Goal: Information Seeking & Learning: Learn about a topic

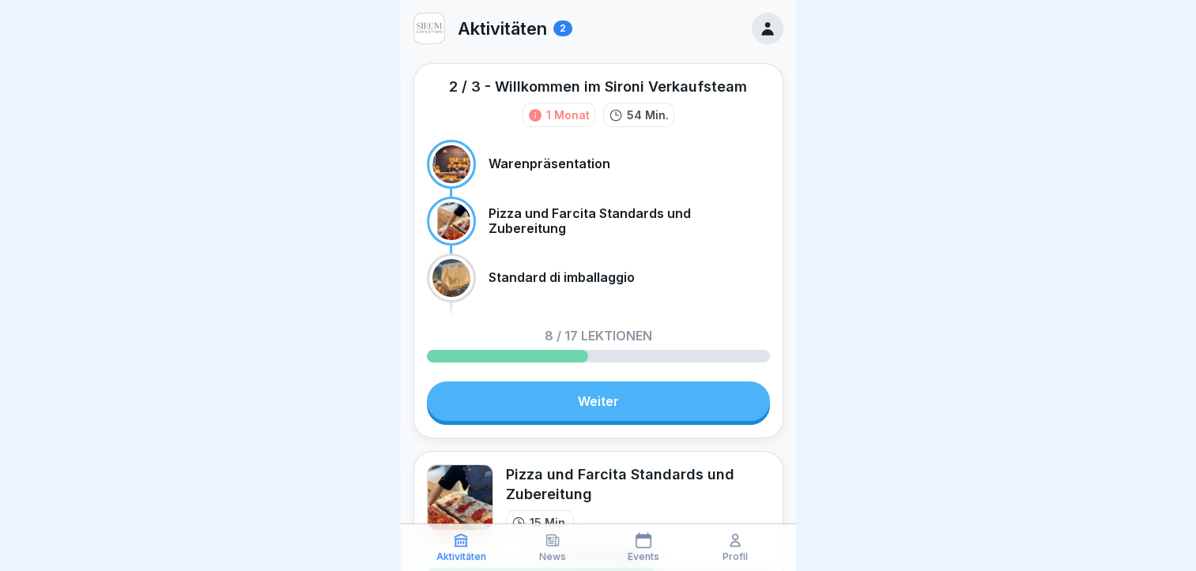
click at [620, 405] on link "Weiter" at bounding box center [598, 402] width 343 height 40
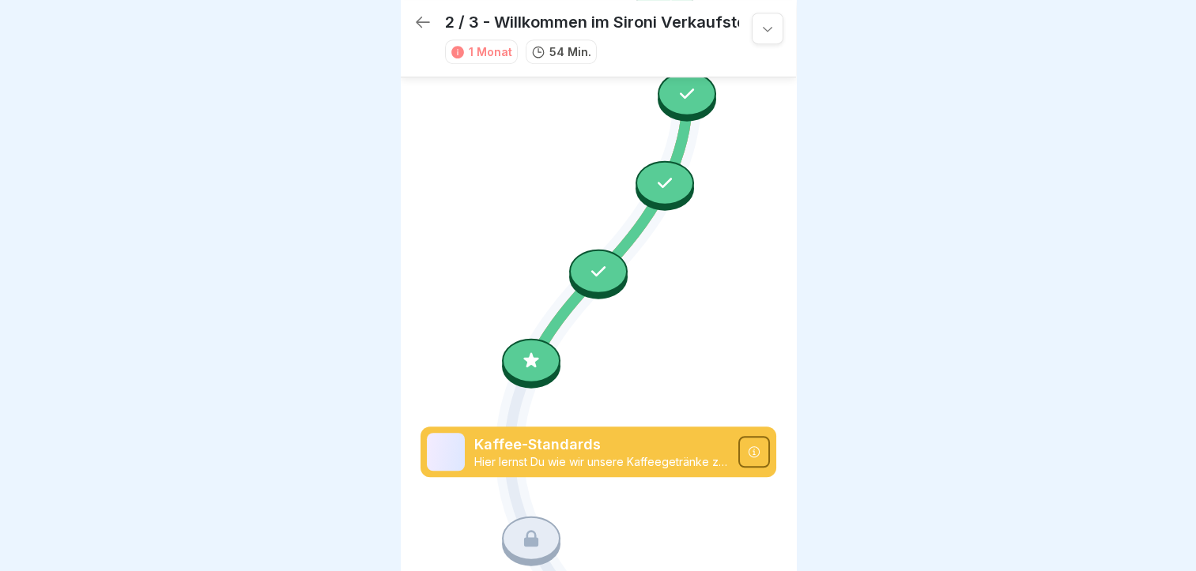
scroll to position [929, 0]
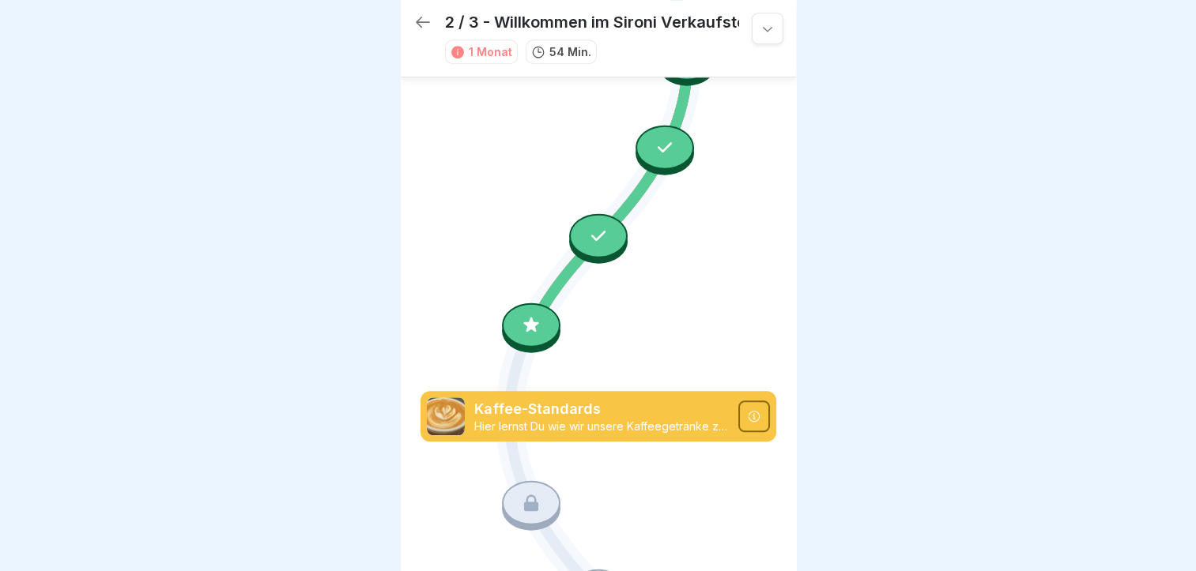
click at [521, 314] on icon at bounding box center [531, 324] width 21 height 21
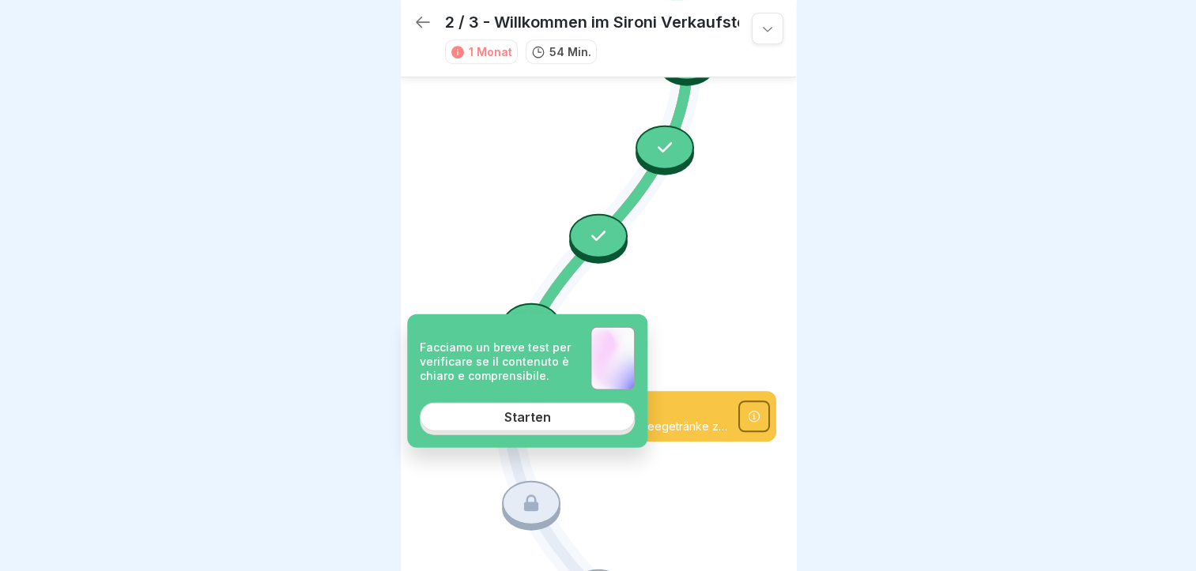
click at [538, 427] on link "Starten" at bounding box center [527, 417] width 215 height 28
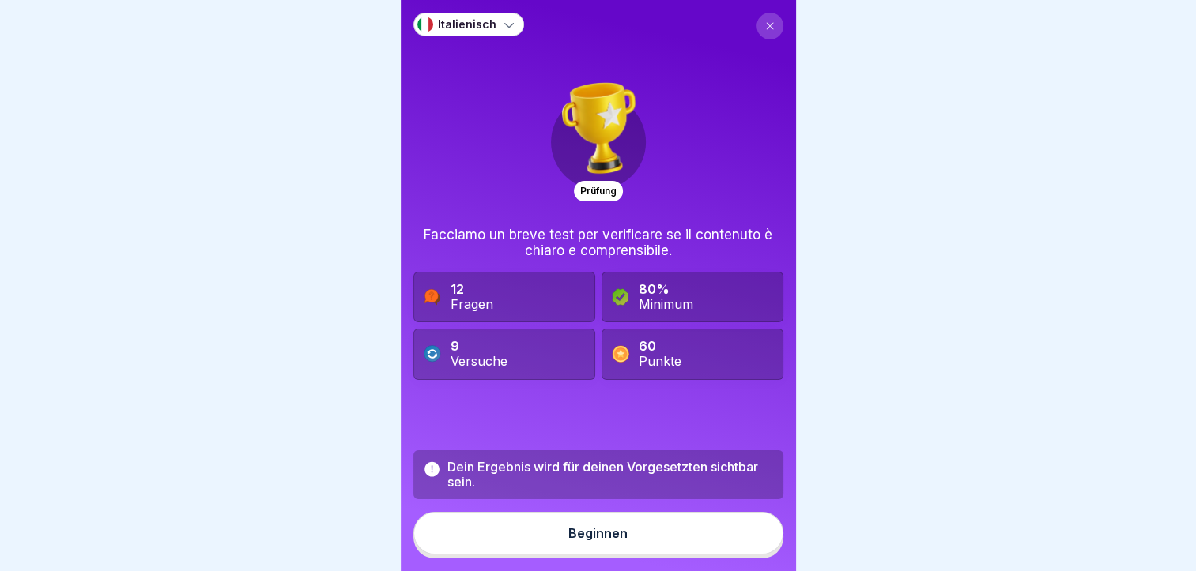
click at [594, 532] on button "Beginnen" at bounding box center [598, 533] width 370 height 43
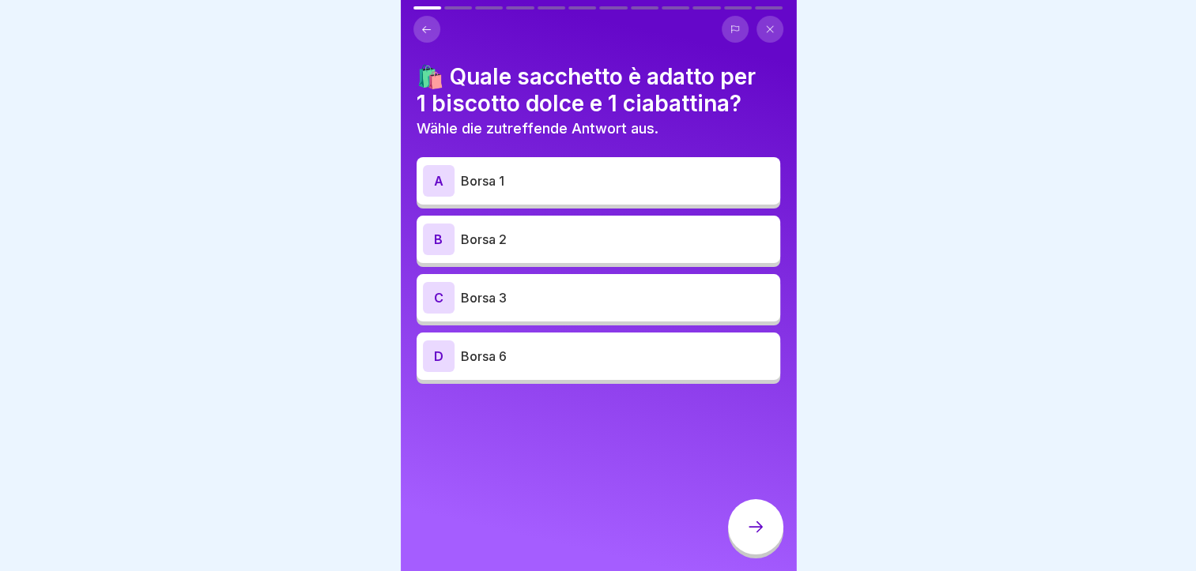
click at [542, 178] on p "Borsa 1" at bounding box center [617, 180] width 313 height 19
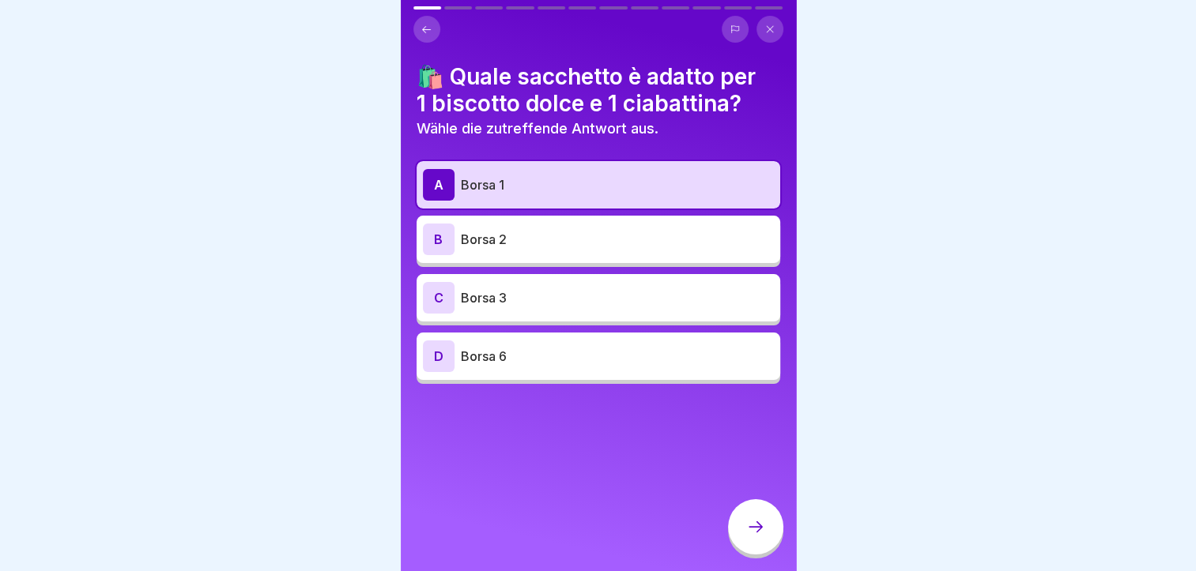
click at [740, 527] on div at bounding box center [755, 526] width 55 height 55
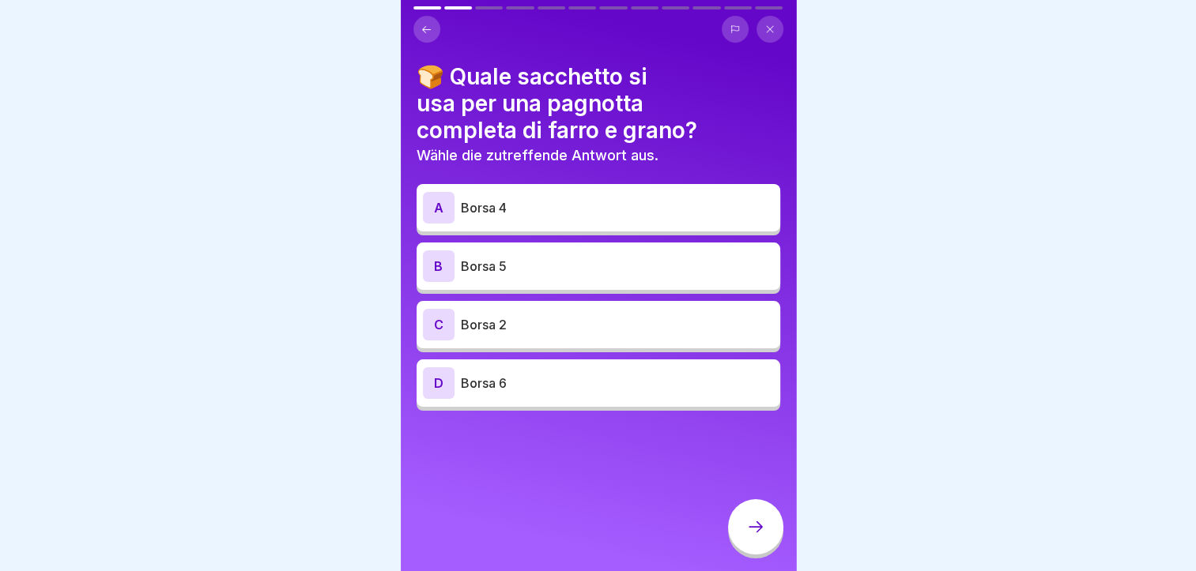
click at [550, 257] on p "Borsa 5" at bounding box center [617, 266] width 313 height 19
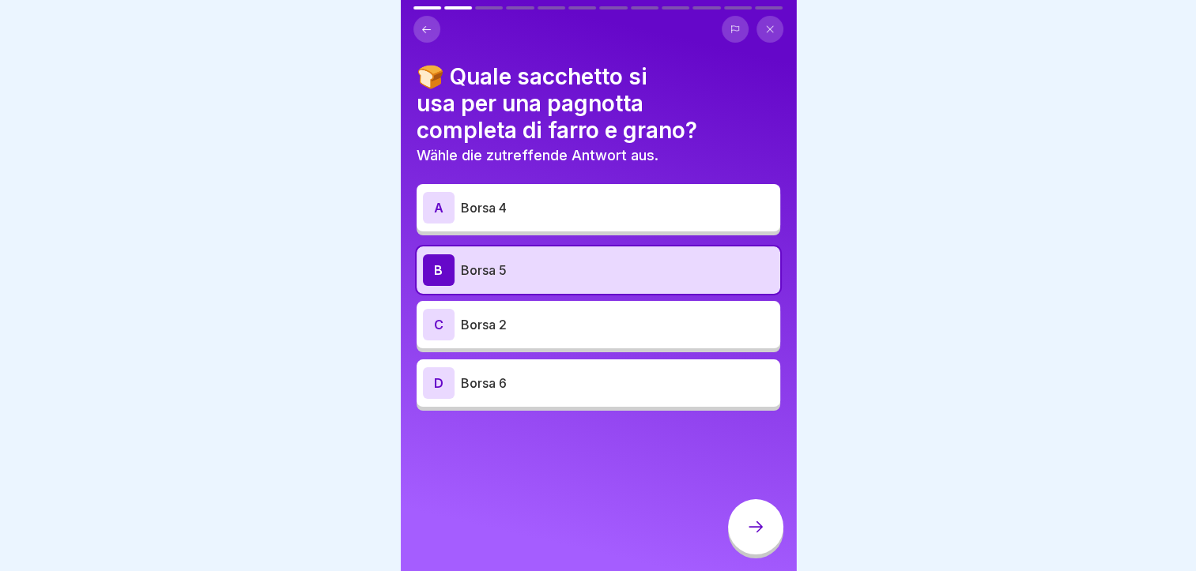
click at [759, 526] on icon at bounding box center [755, 527] width 19 height 19
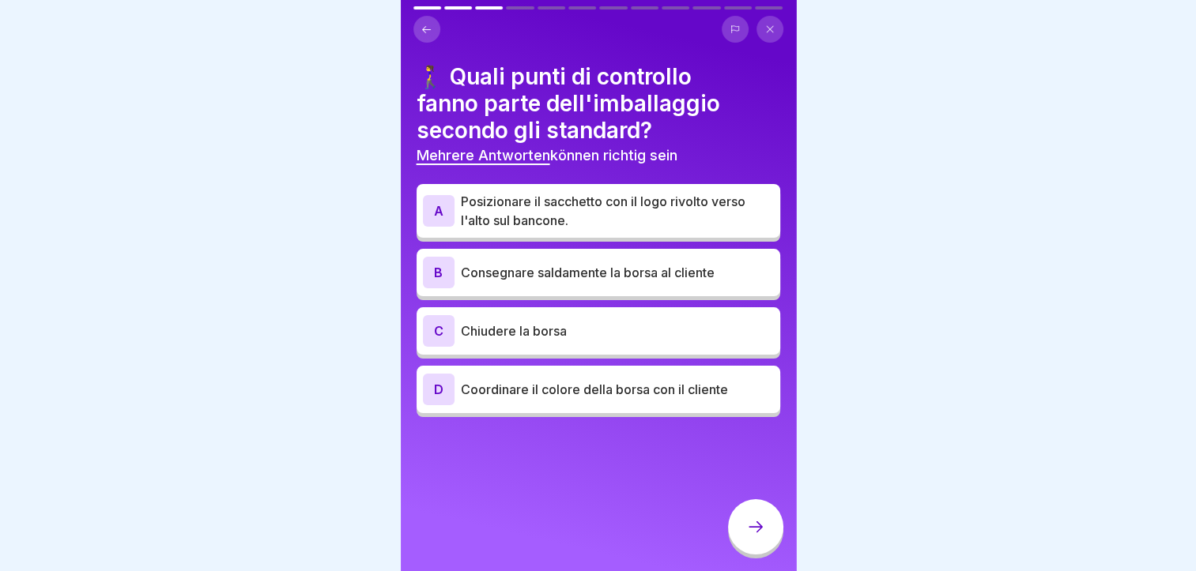
click at [527, 193] on p "Posizionare il sacchetto con il logo rivolto verso l'alto sul bancone." at bounding box center [617, 211] width 313 height 38
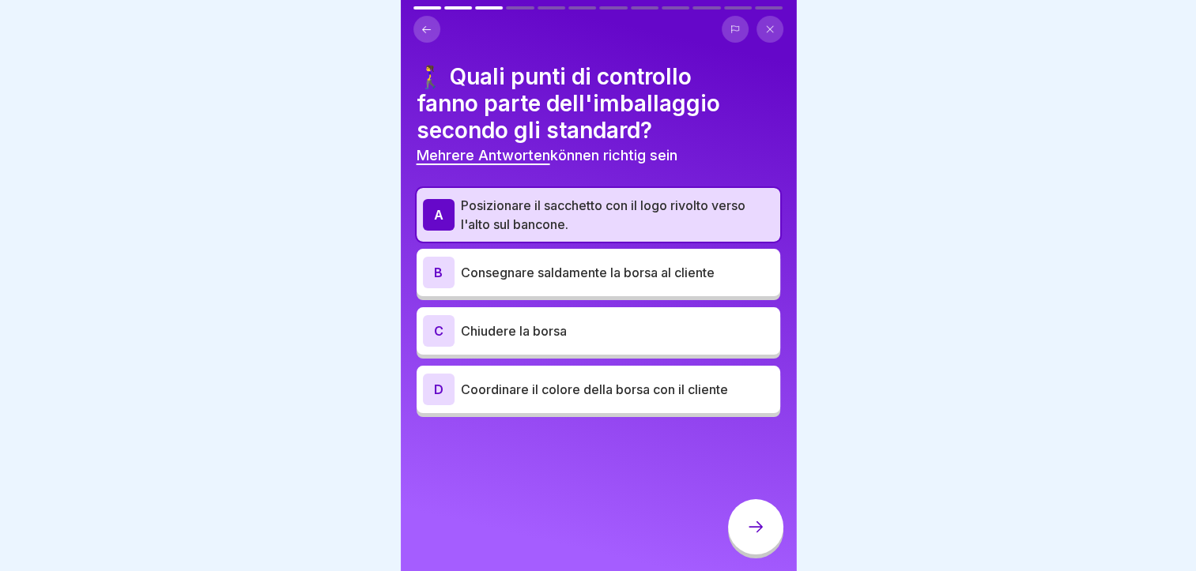
click at [571, 257] on div "B Consegnare saldamente la borsa al cliente" at bounding box center [598, 273] width 351 height 32
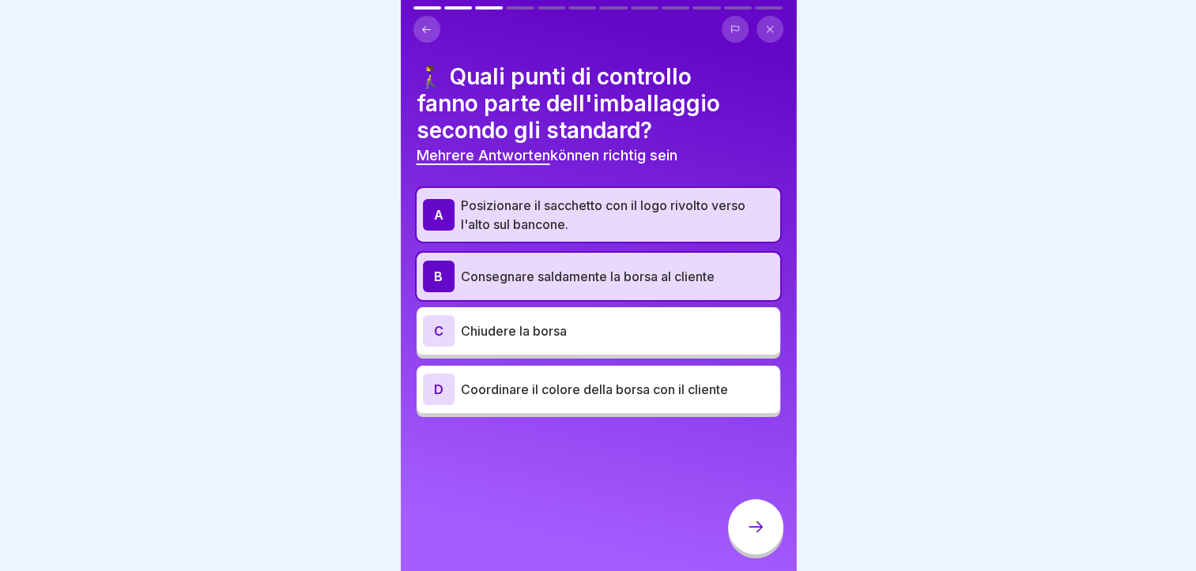
click at [544, 329] on p "Chiudere la borsa" at bounding box center [617, 331] width 313 height 19
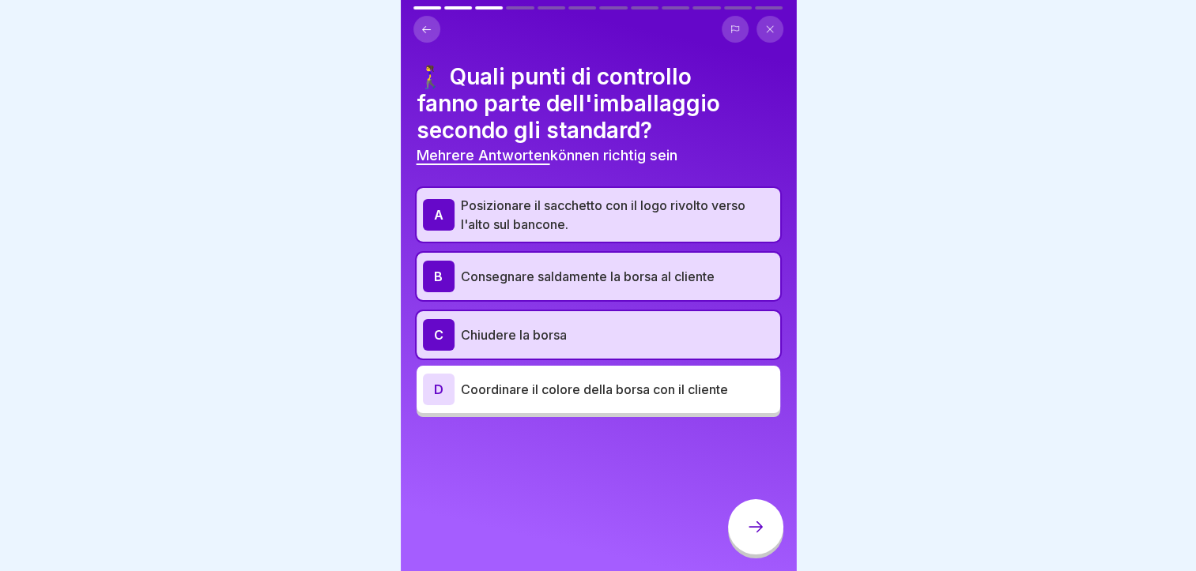
click at [740, 537] on div at bounding box center [755, 526] width 55 height 55
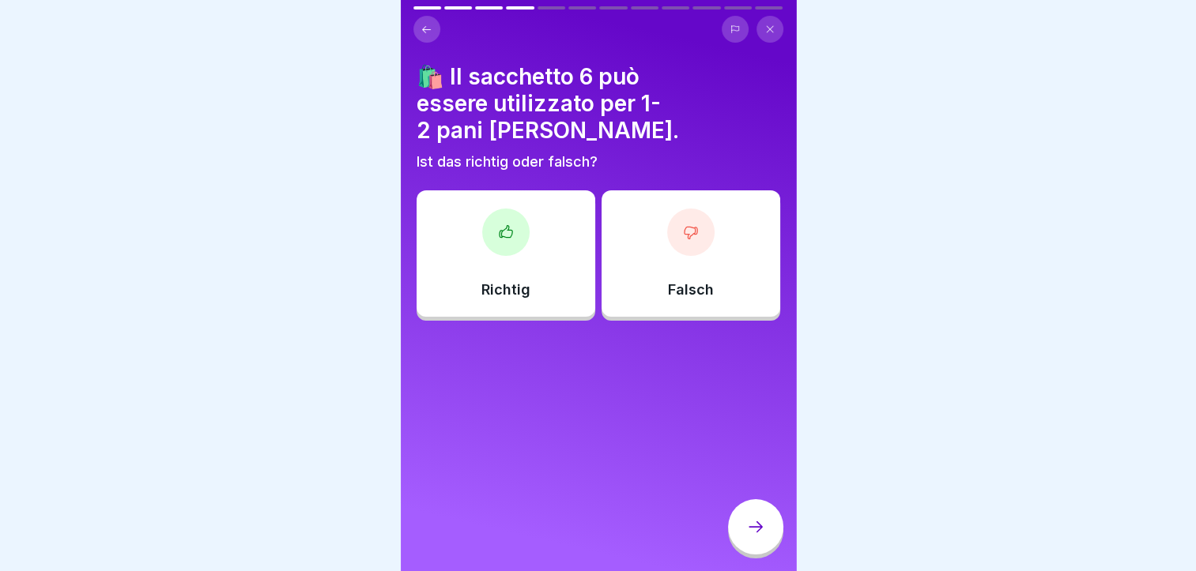
click at [740, 537] on div at bounding box center [755, 526] width 55 height 55
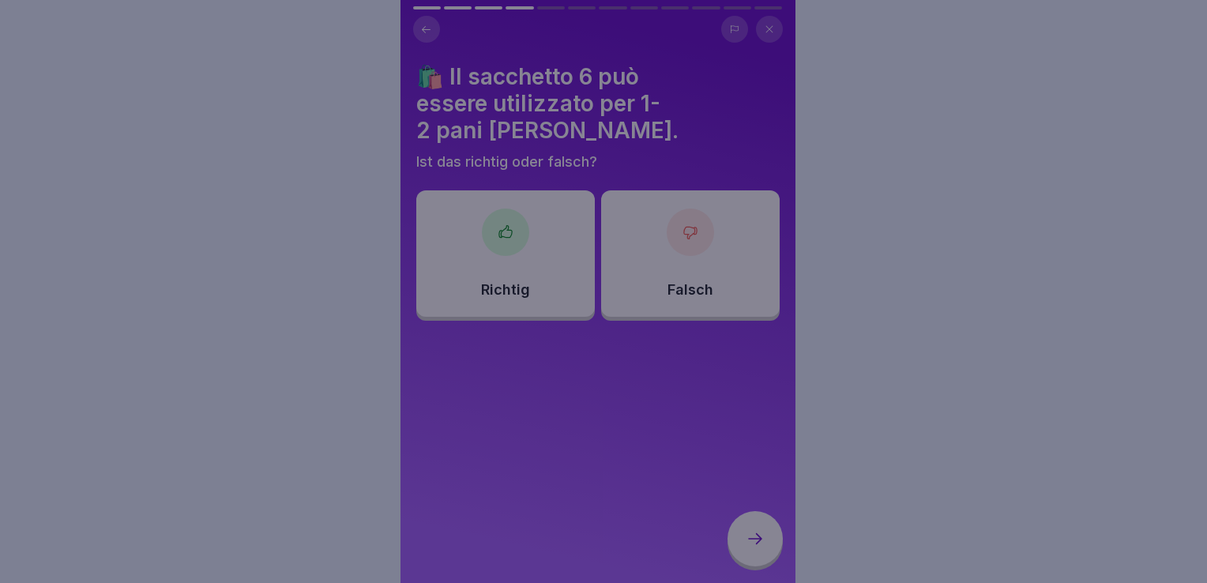
click at [748, 461] on div at bounding box center [603, 291] width 1207 height 583
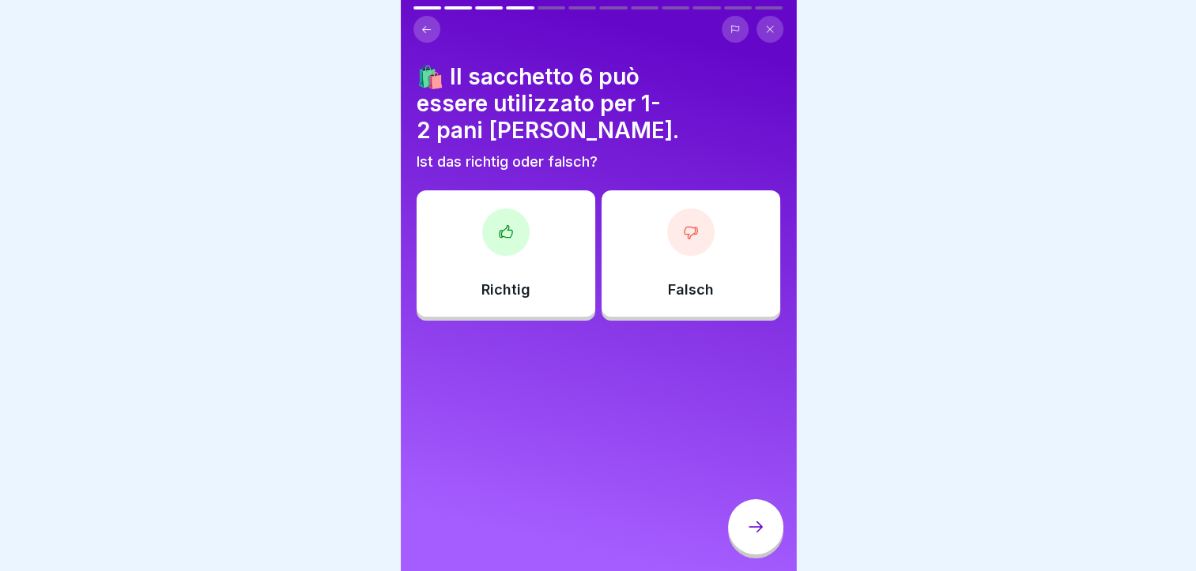
click at [691, 227] on div "Falsch" at bounding box center [690, 253] width 179 height 126
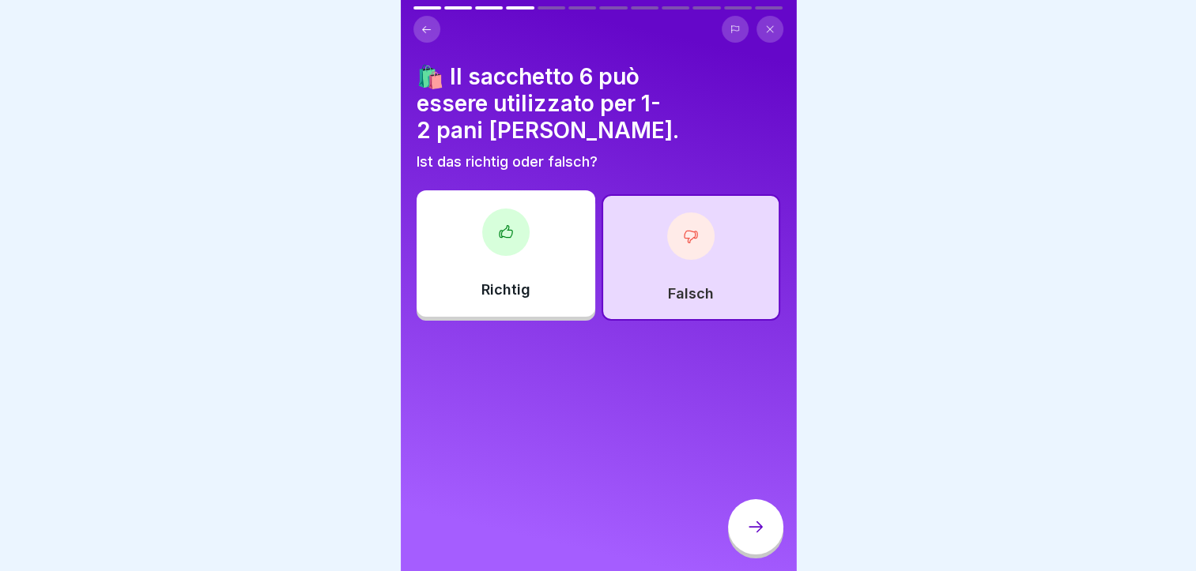
click at [742, 552] on div at bounding box center [755, 526] width 55 height 55
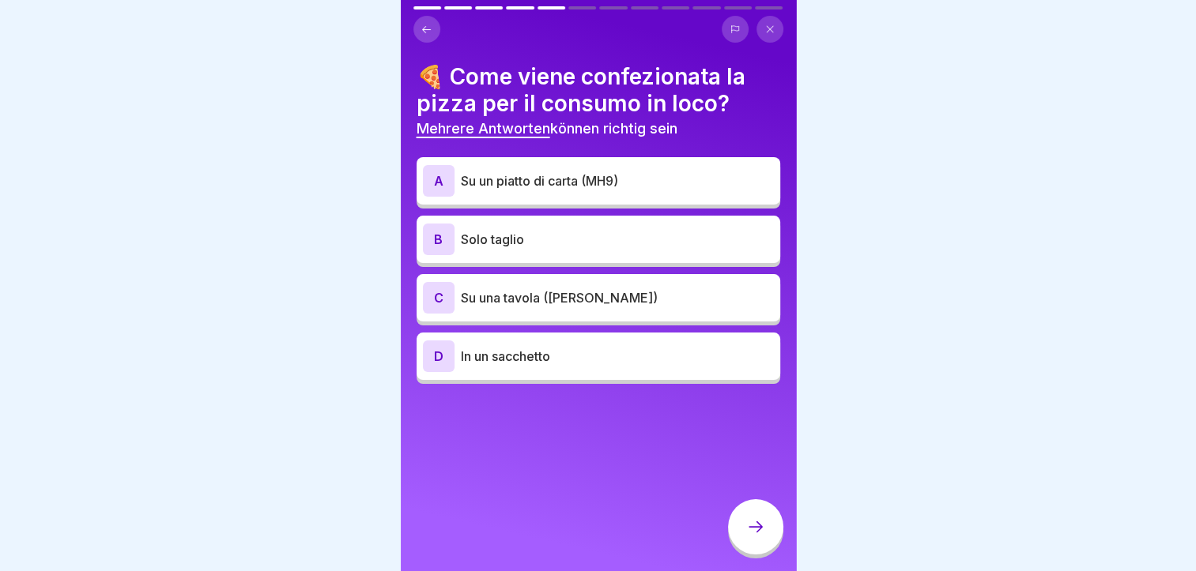
click at [632, 181] on p "Su un piatto di carta (MH9)" at bounding box center [617, 180] width 313 height 19
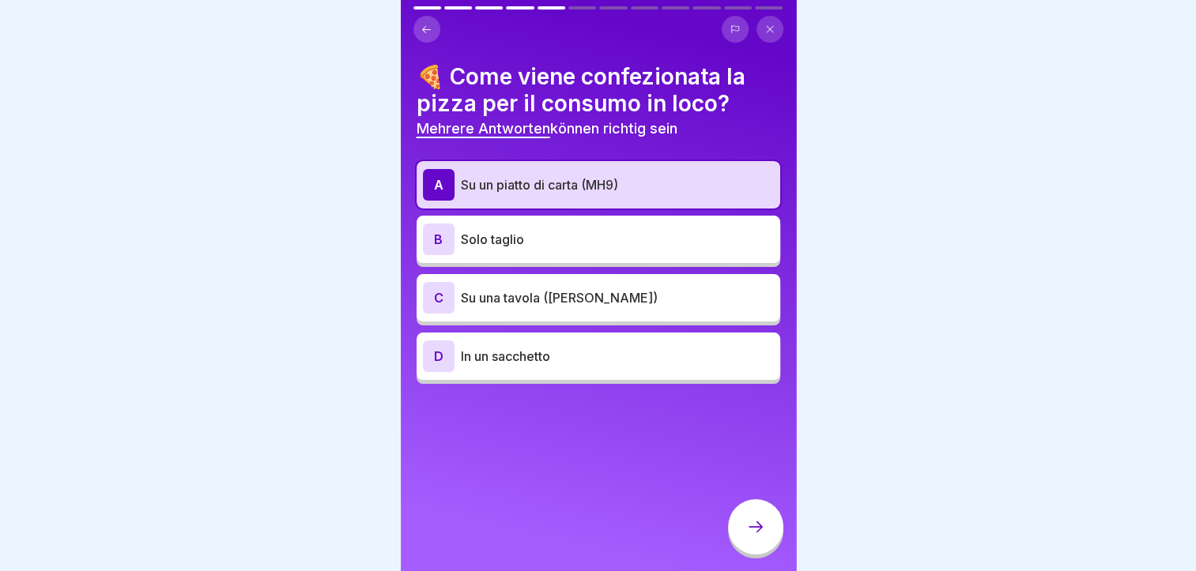
click at [616, 294] on p "Su una tavola ([PERSON_NAME])" at bounding box center [617, 297] width 313 height 19
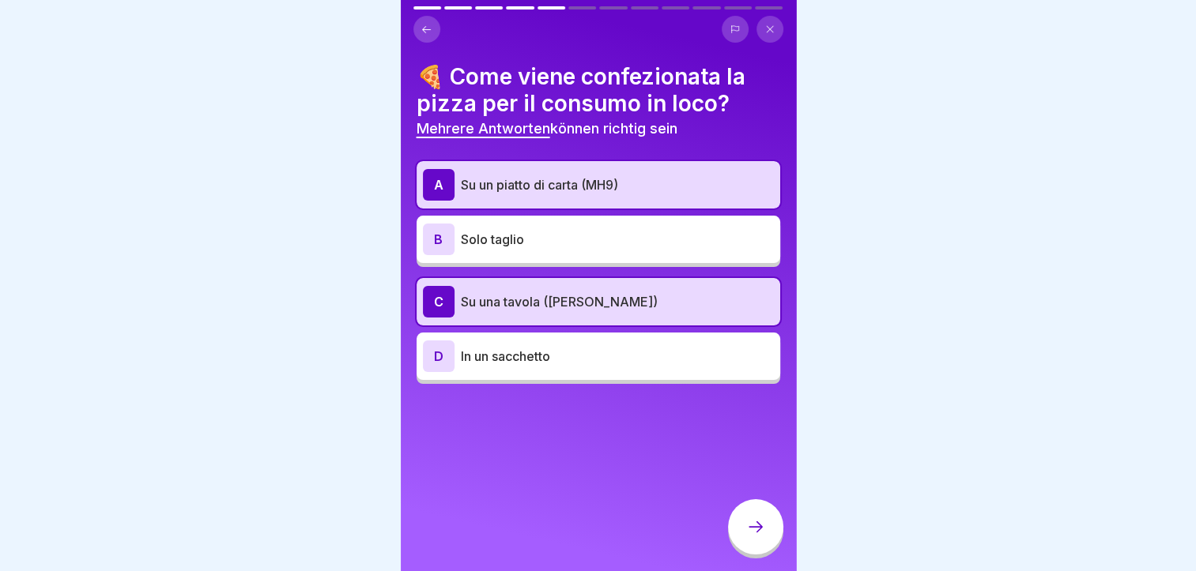
click at [743, 544] on div at bounding box center [755, 526] width 55 height 55
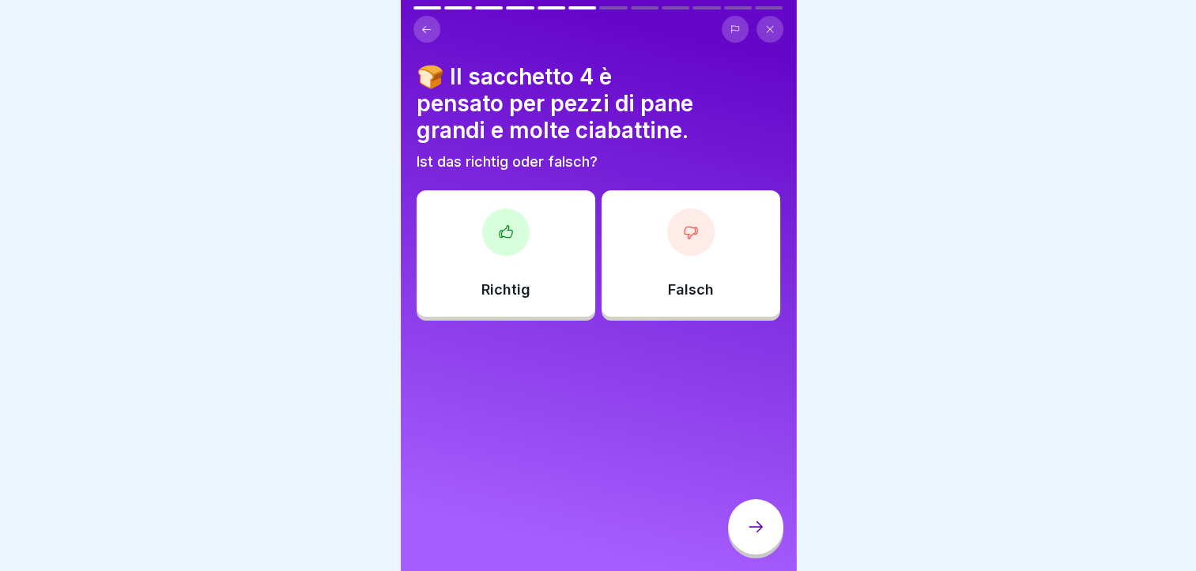
click at [493, 246] on div at bounding box center [505, 232] width 47 height 47
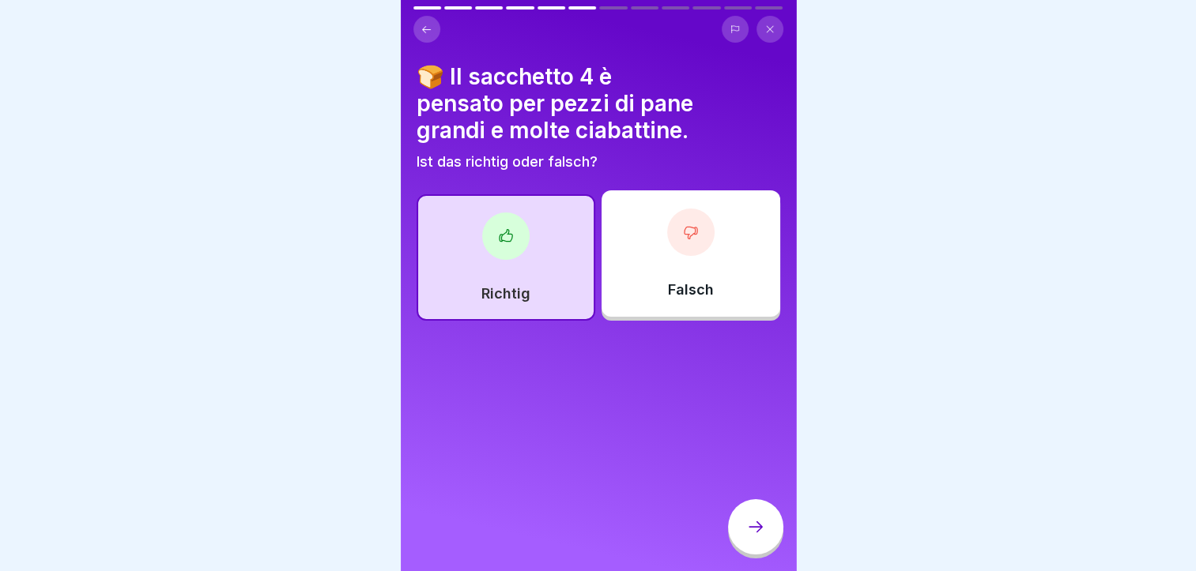
click at [743, 525] on div at bounding box center [755, 526] width 55 height 55
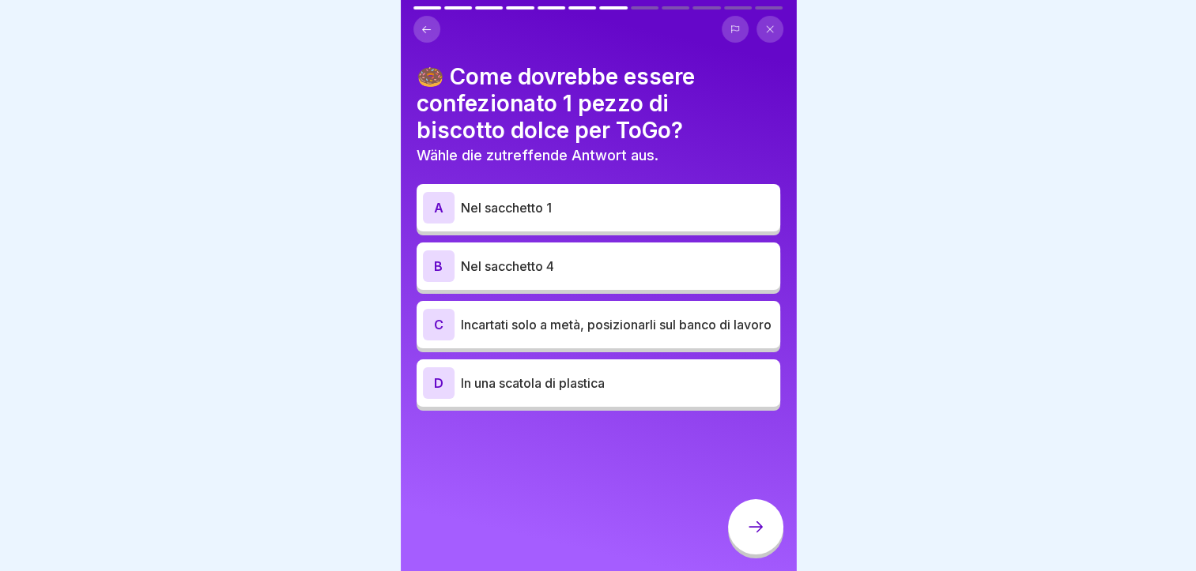
click at [553, 205] on p "Nel sacchetto 1" at bounding box center [617, 207] width 313 height 19
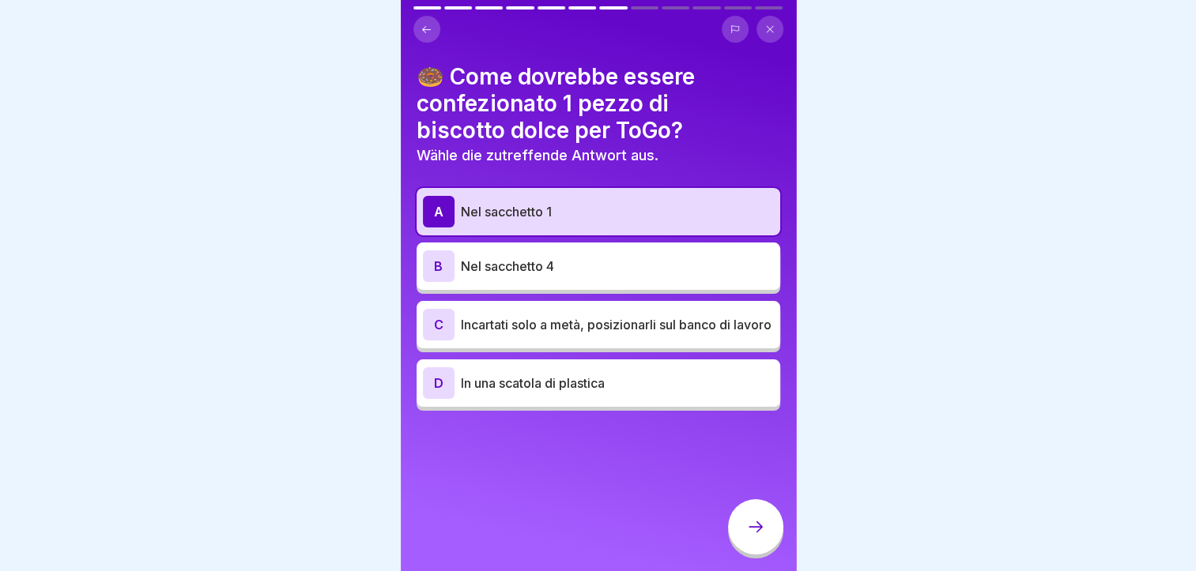
click at [766, 544] on div at bounding box center [755, 526] width 55 height 55
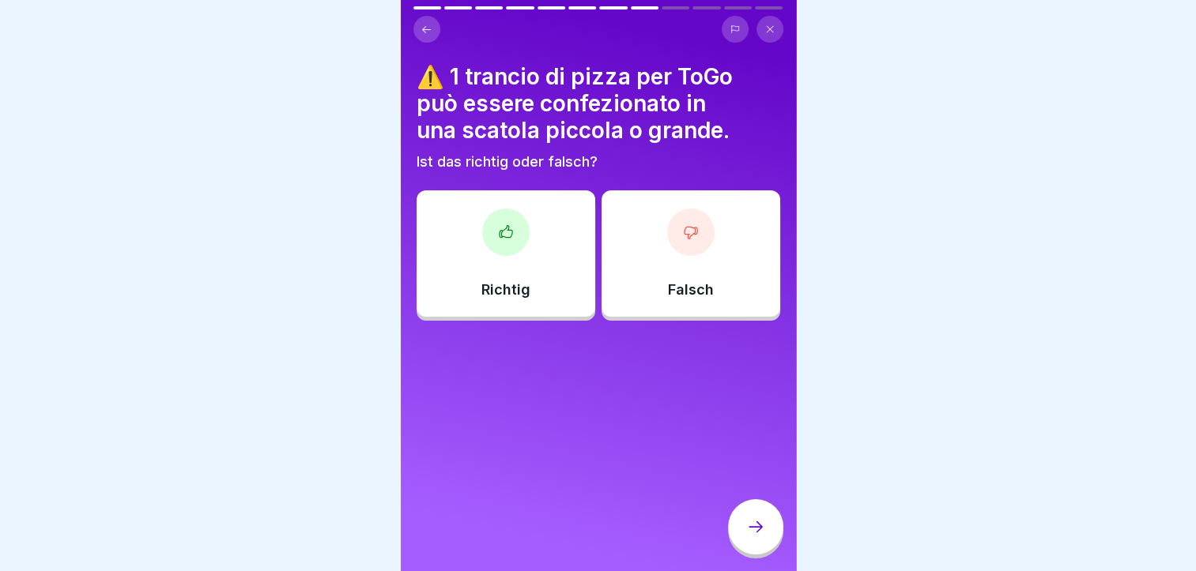
click at [683, 226] on icon at bounding box center [691, 232] width 16 height 16
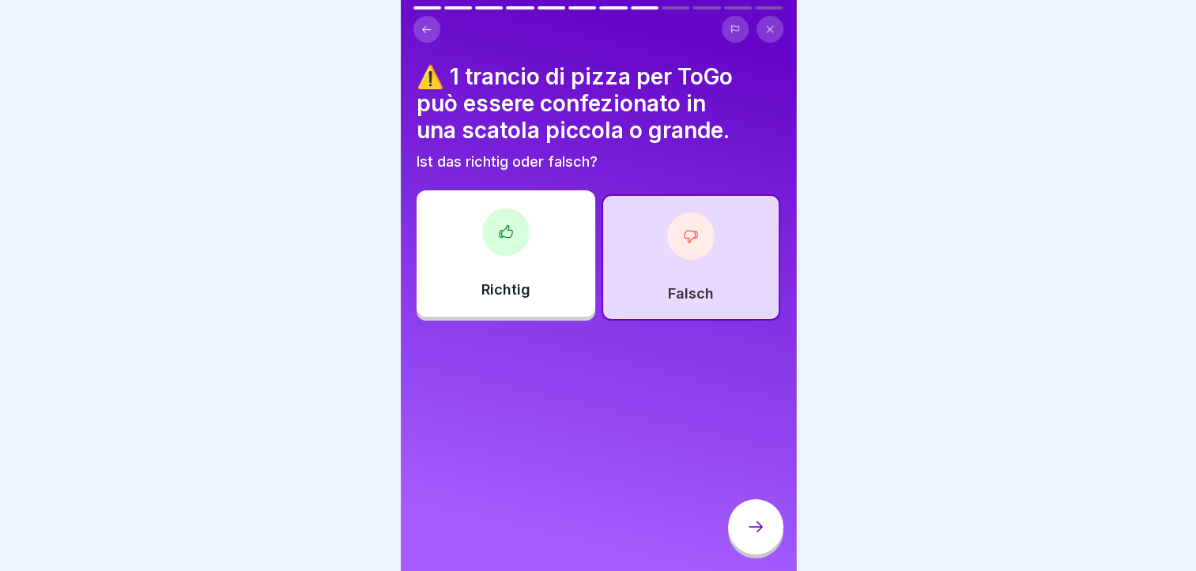
click at [750, 537] on icon at bounding box center [755, 527] width 19 height 19
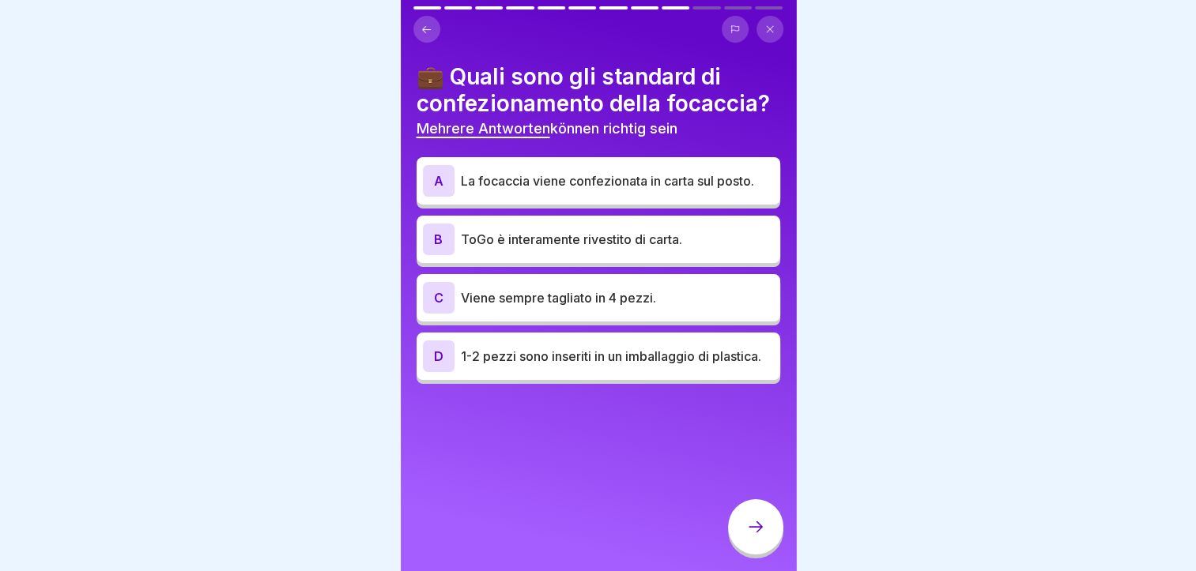
click at [546, 190] on p "La focaccia viene confezionata in carta sul posto." at bounding box center [617, 180] width 313 height 19
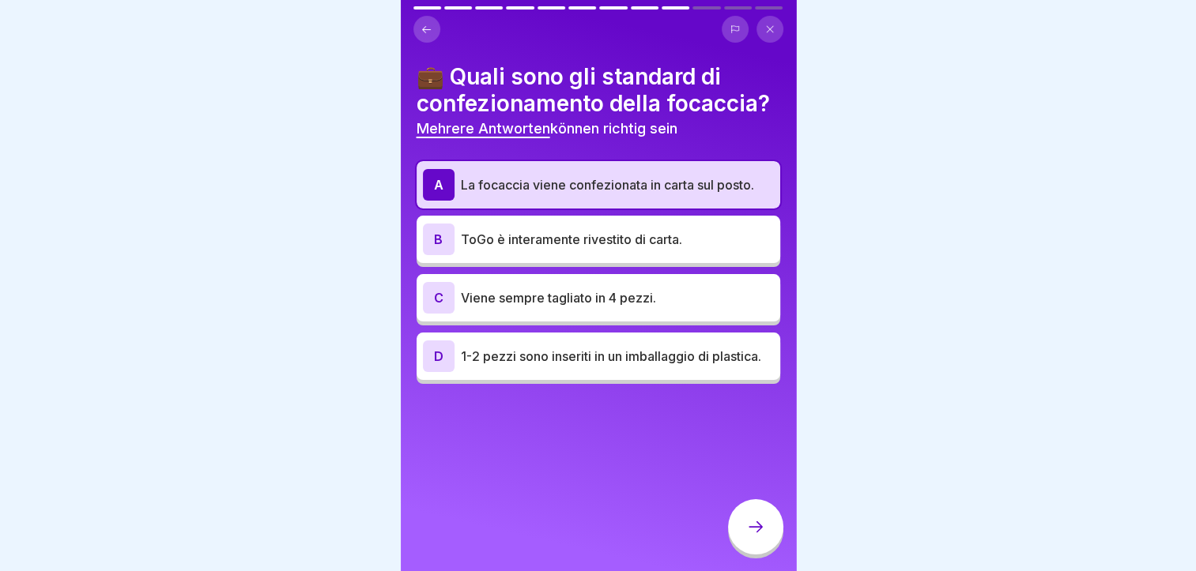
click at [562, 249] on p "ToGo è interamente rivestito di carta." at bounding box center [617, 239] width 313 height 19
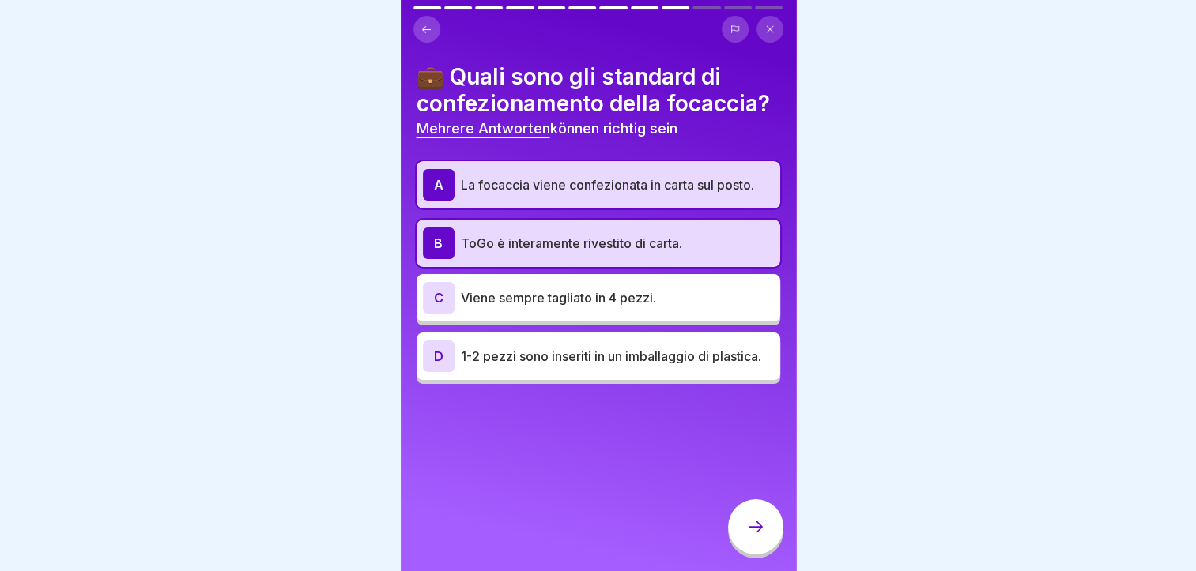
click at [746, 537] on icon at bounding box center [755, 527] width 19 height 19
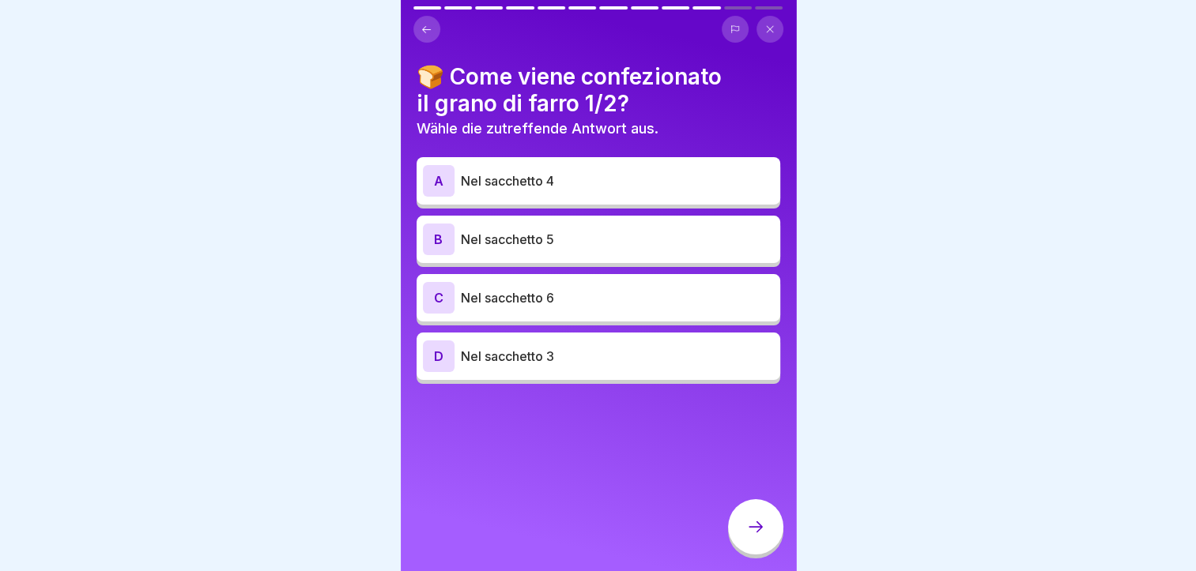
click at [604, 249] on div "B Nel sacchetto 5" at bounding box center [598, 240] width 351 height 32
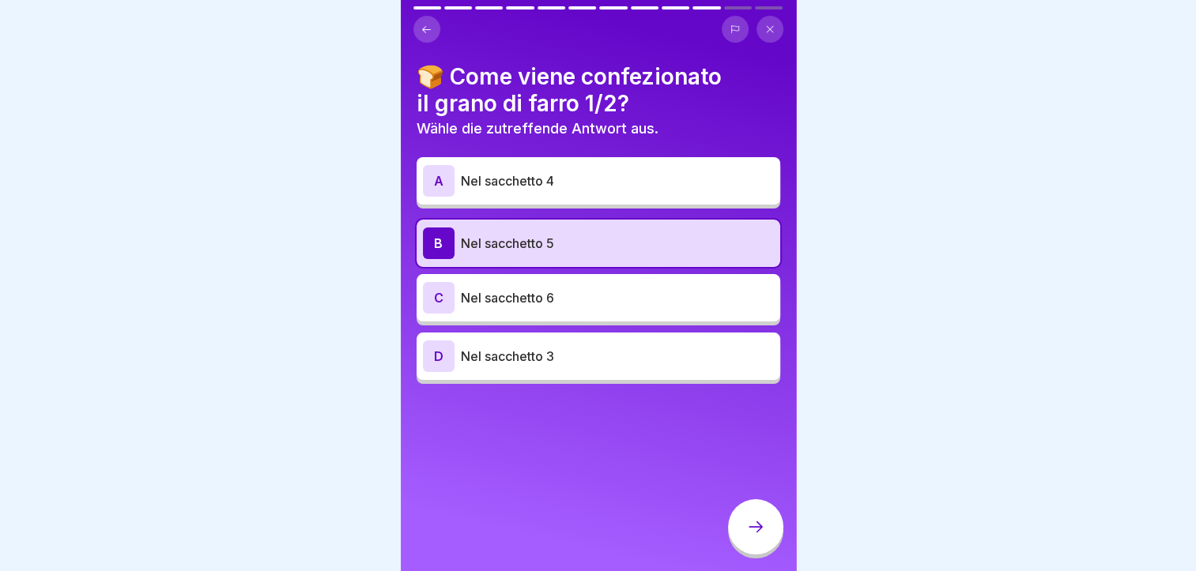
click at [753, 549] on div at bounding box center [755, 526] width 55 height 55
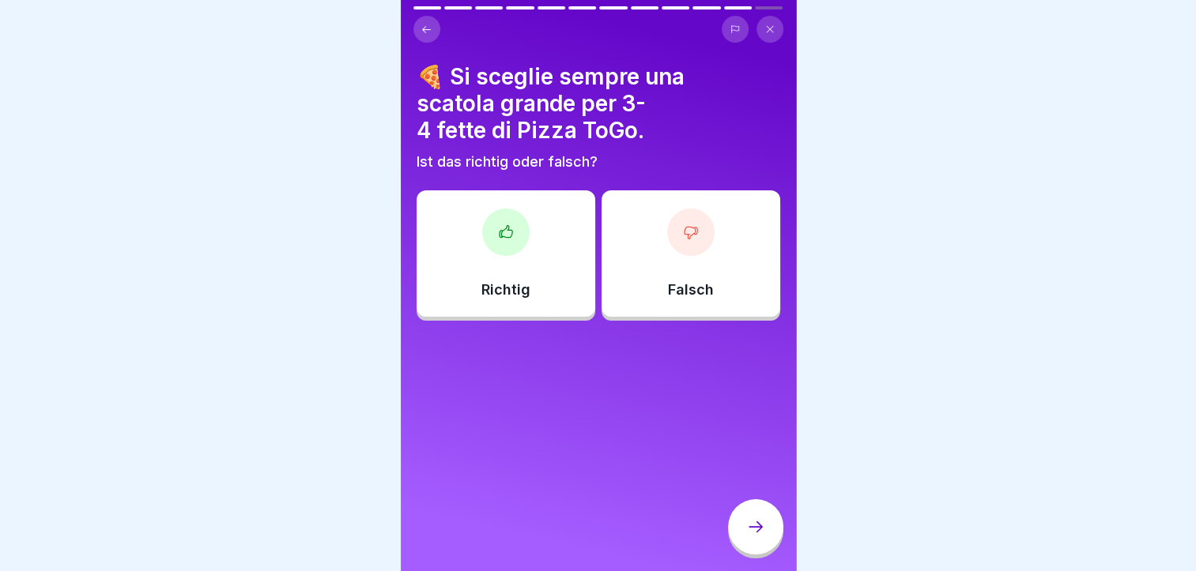
click at [485, 258] on div "Richtig" at bounding box center [505, 253] width 179 height 126
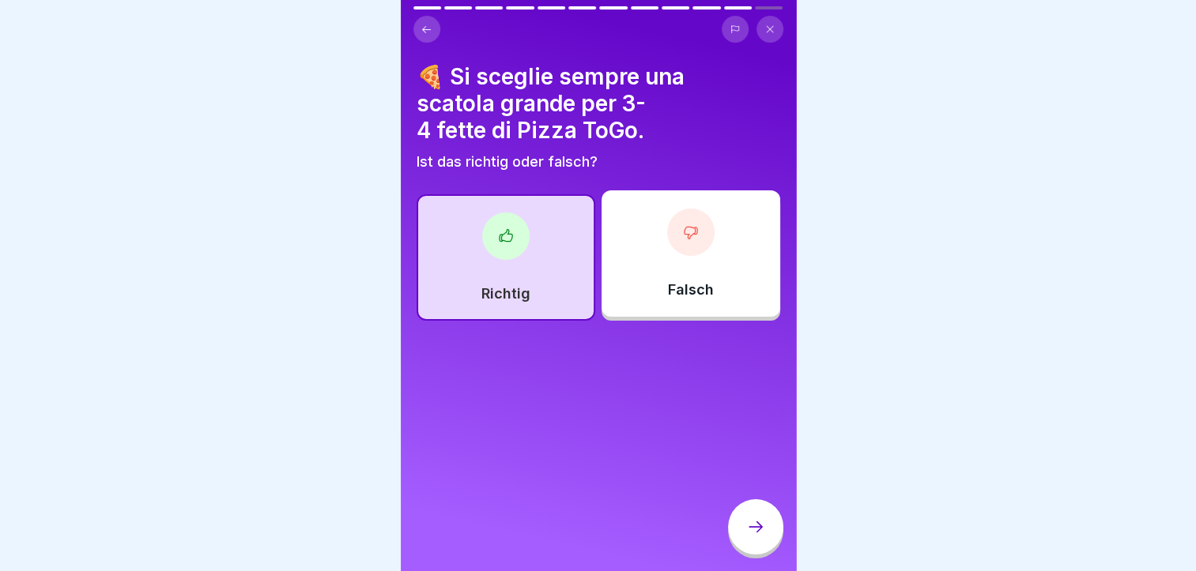
click at [773, 541] on div at bounding box center [755, 526] width 55 height 55
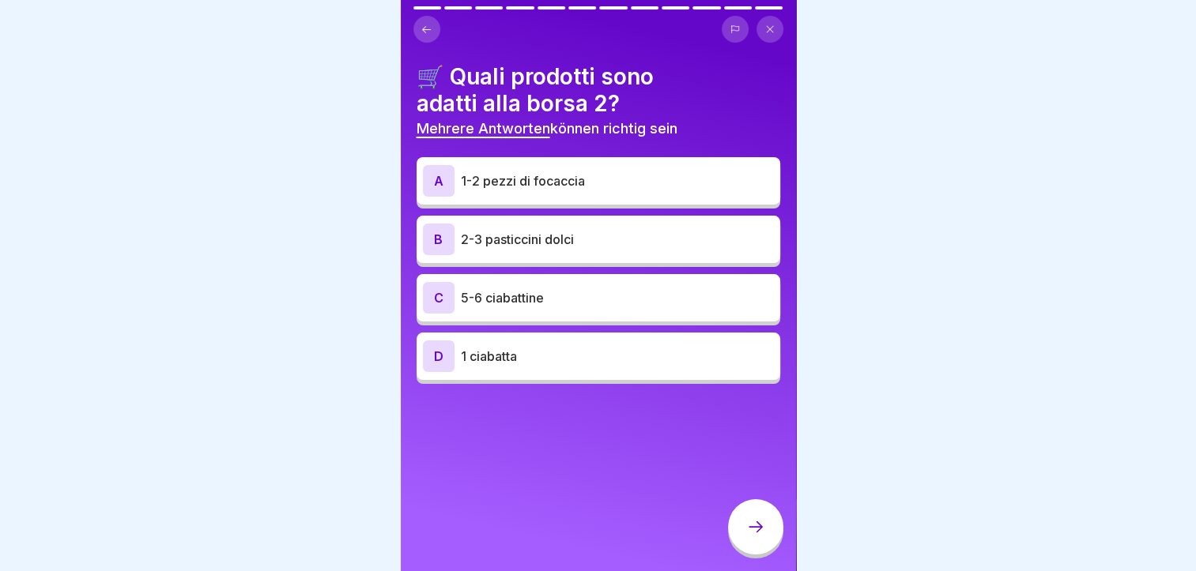
click at [588, 172] on p "1-2 pezzi di focaccia" at bounding box center [617, 180] width 313 height 19
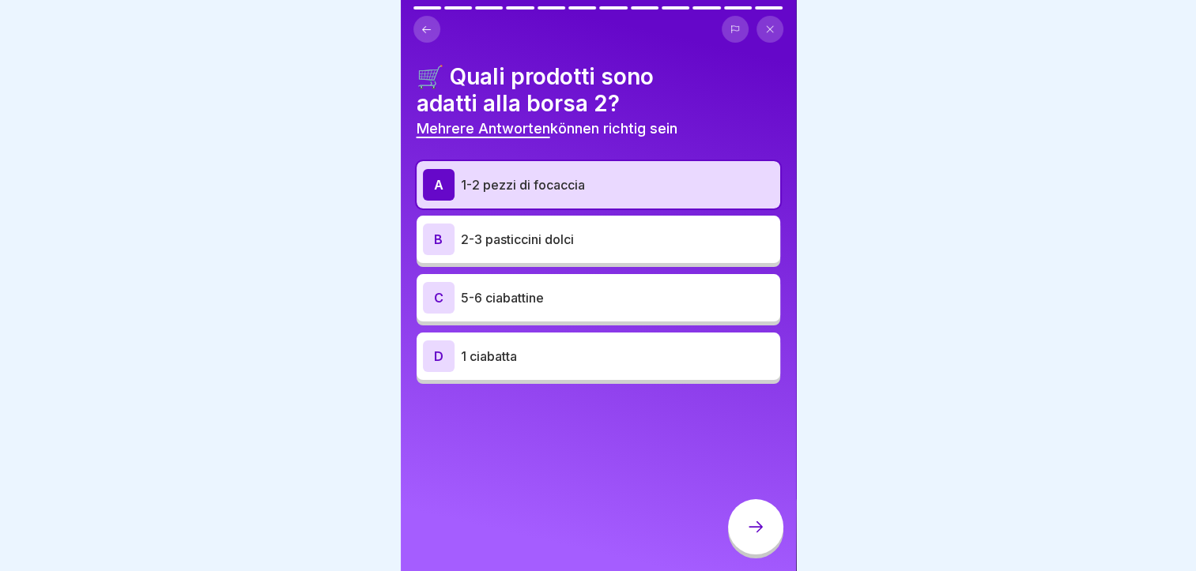
click at [766, 532] on div at bounding box center [755, 526] width 55 height 55
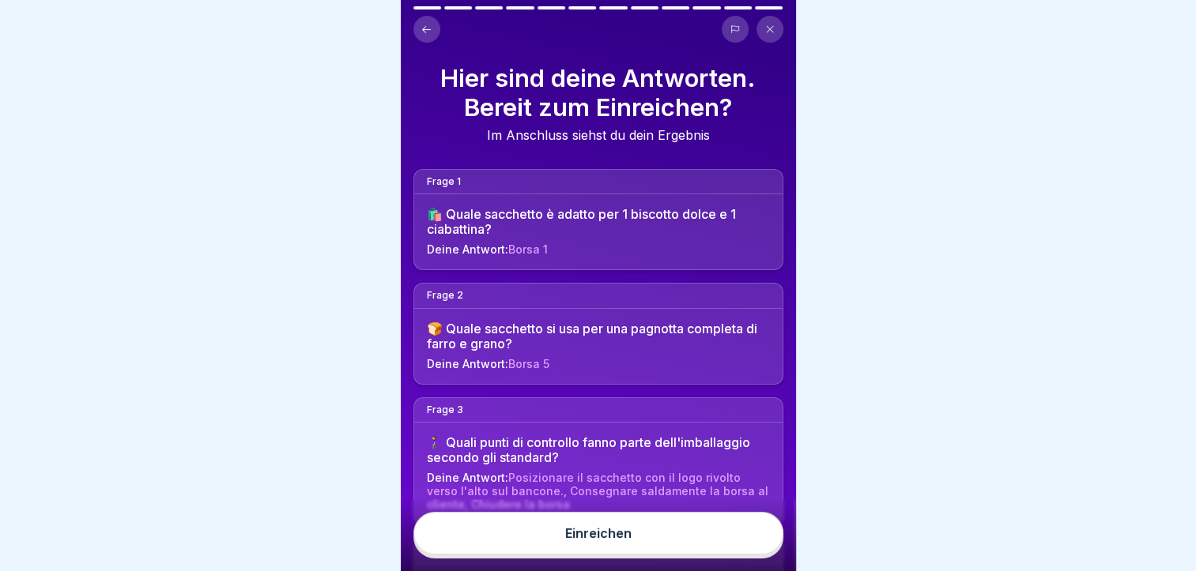
click at [680, 548] on button "Einreichen" at bounding box center [598, 533] width 370 height 43
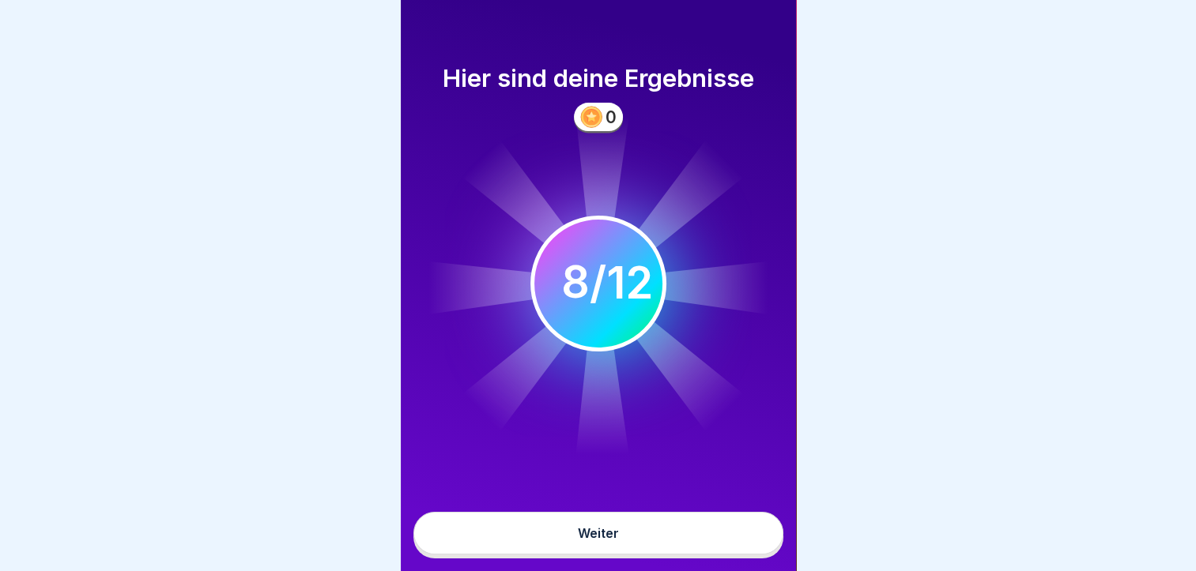
click at [642, 533] on button "Weiter" at bounding box center [598, 533] width 370 height 43
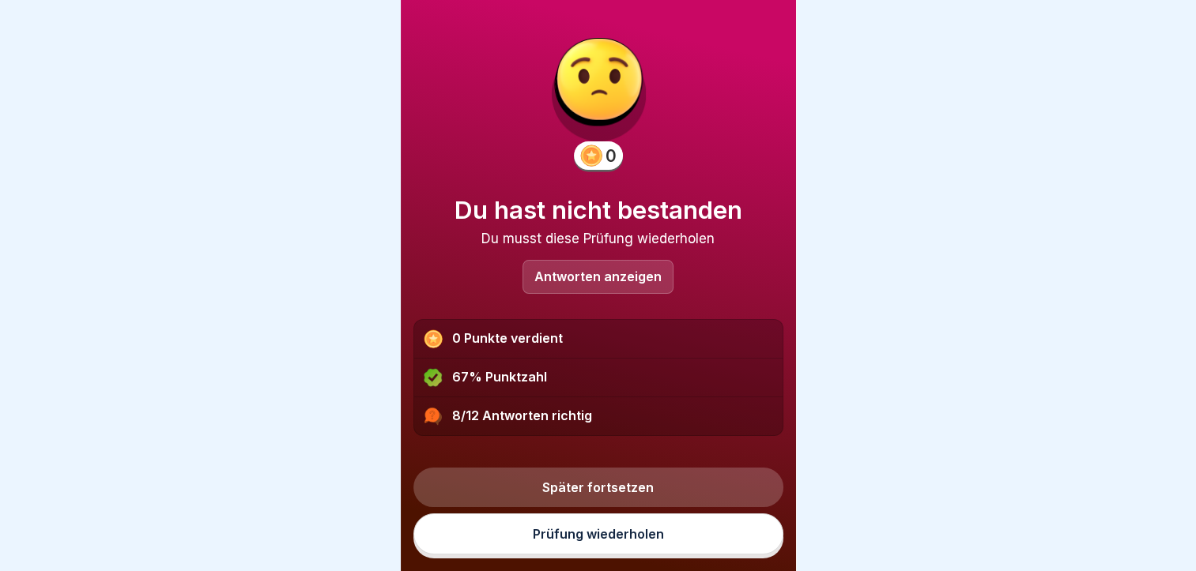
click at [623, 282] on p "Antworten anzeigen" at bounding box center [597, 276] width 127 height 13
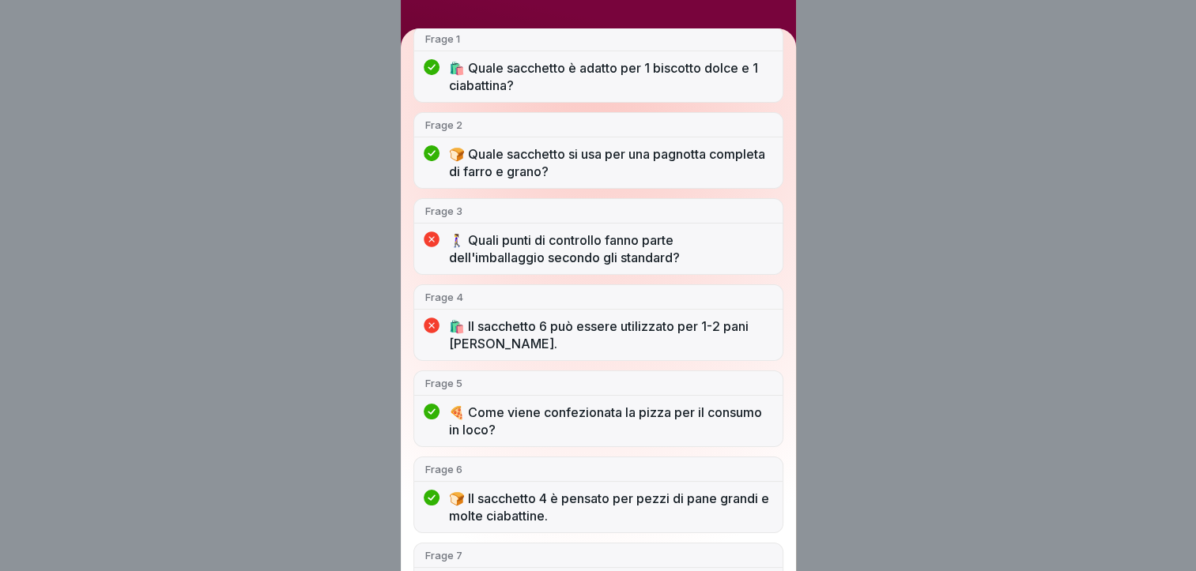
scroll to position [205, 0]
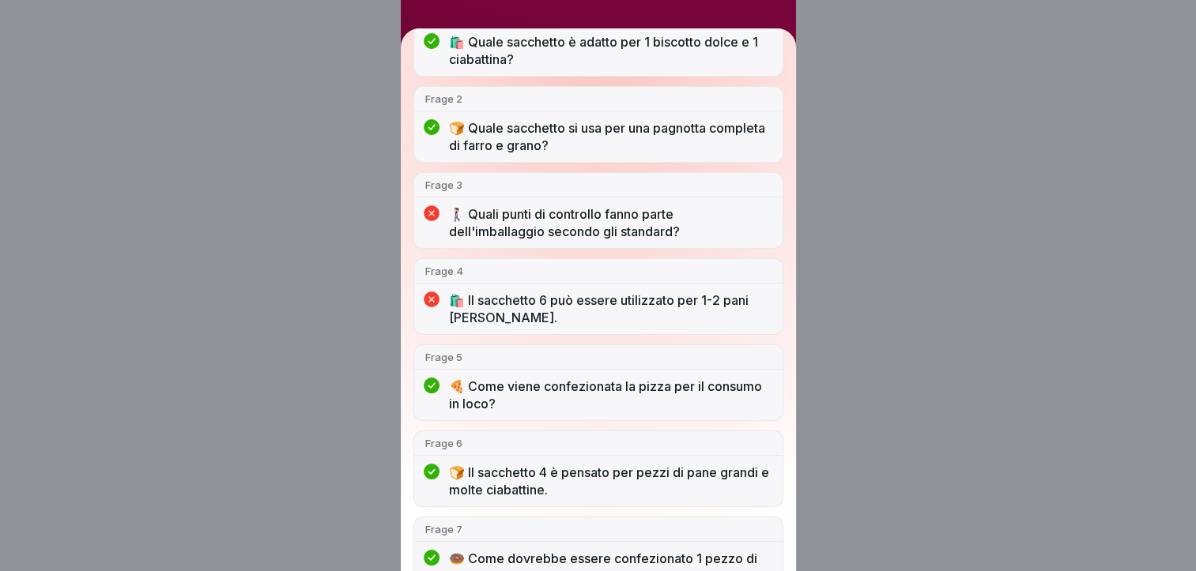
click at [834, 191] on div "Du hast nicht bestanden 8/12 Antworten richtig Frage 1 🛍️ Quale sacchetto è ada…" at bounding box center [598, 285] width 1196 height 571
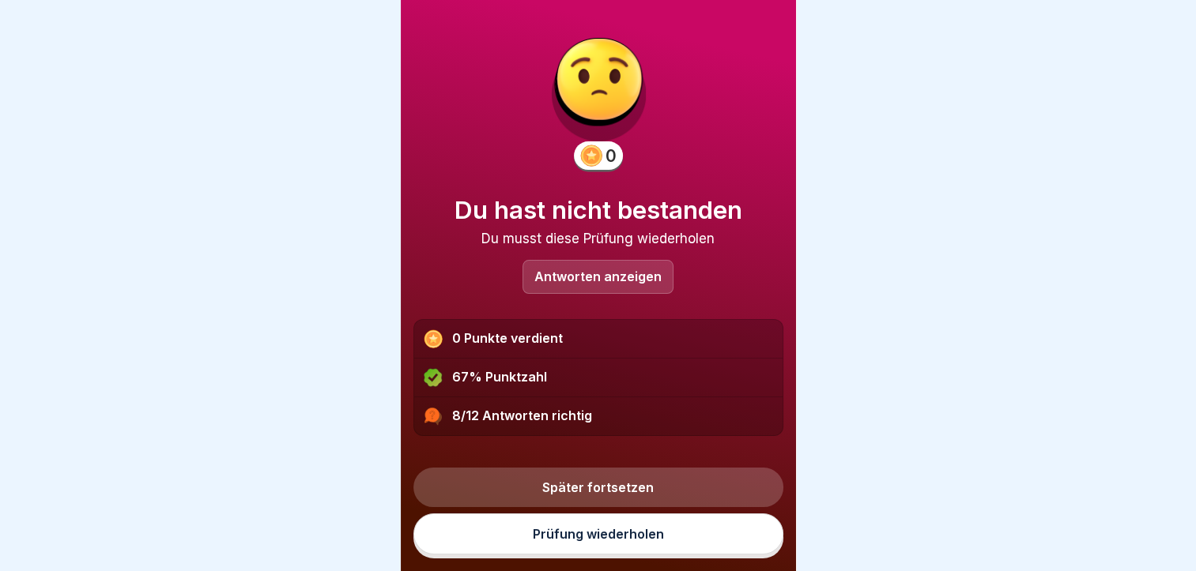
click at [551, 540] on link "Prüfung wiederholen" at bounding box center [598, 534] width 370 height 41
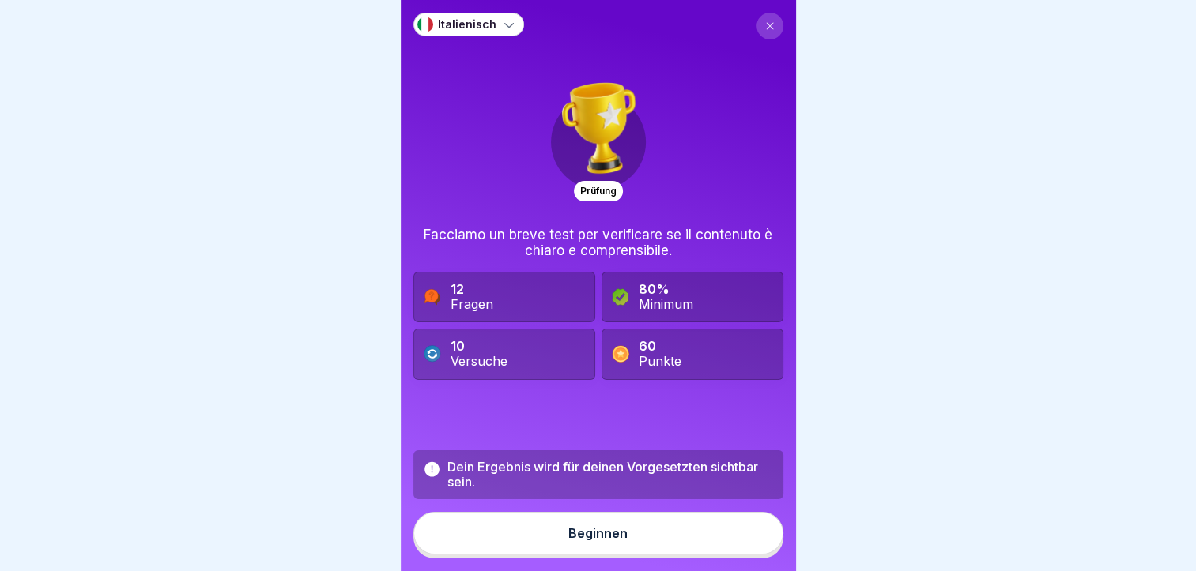
click at [585, 540] on div "Beginnen" at bounding box center [597, 533] width 59 height 14
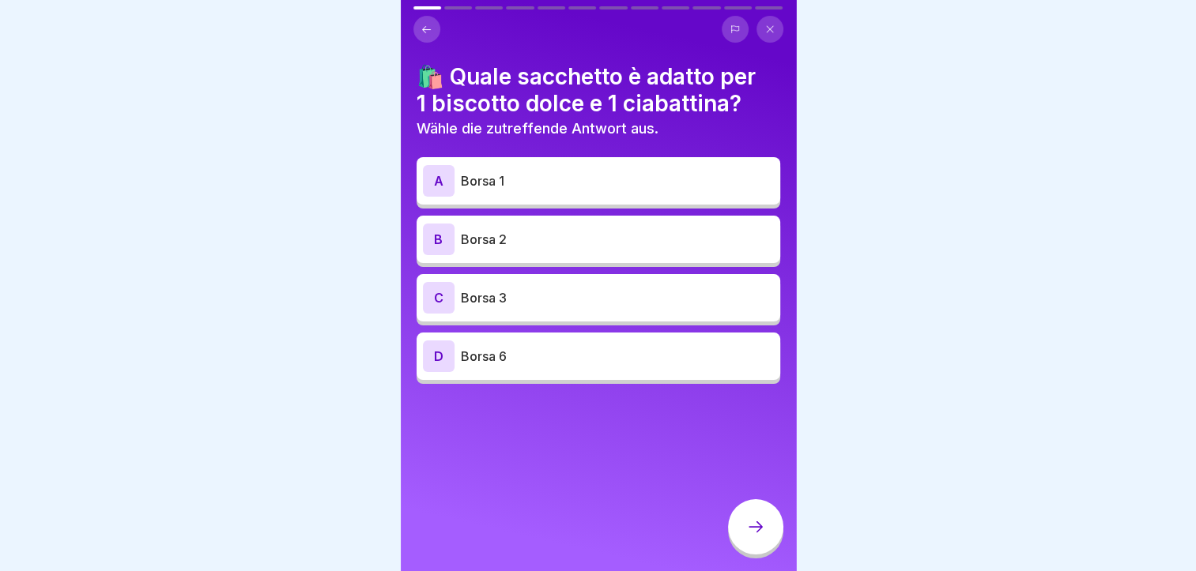
click at [581, 175] on p "Borsa 1" at bounding box center [617, 180] width 313 height 19
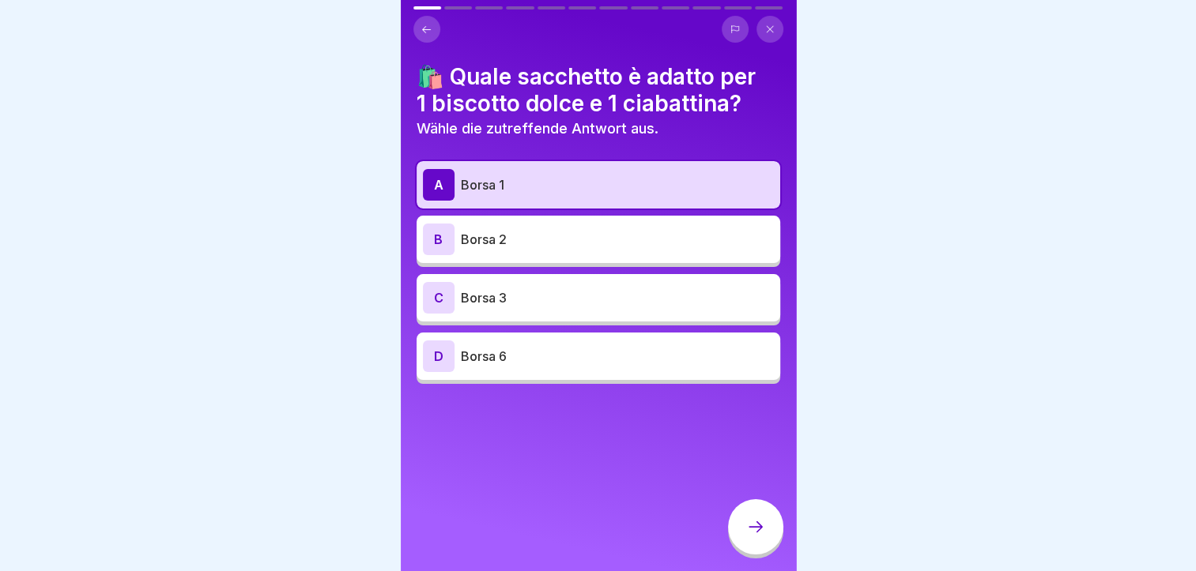
click at [771, 540] on div at bounding box center [755, 526] width 55 height 55
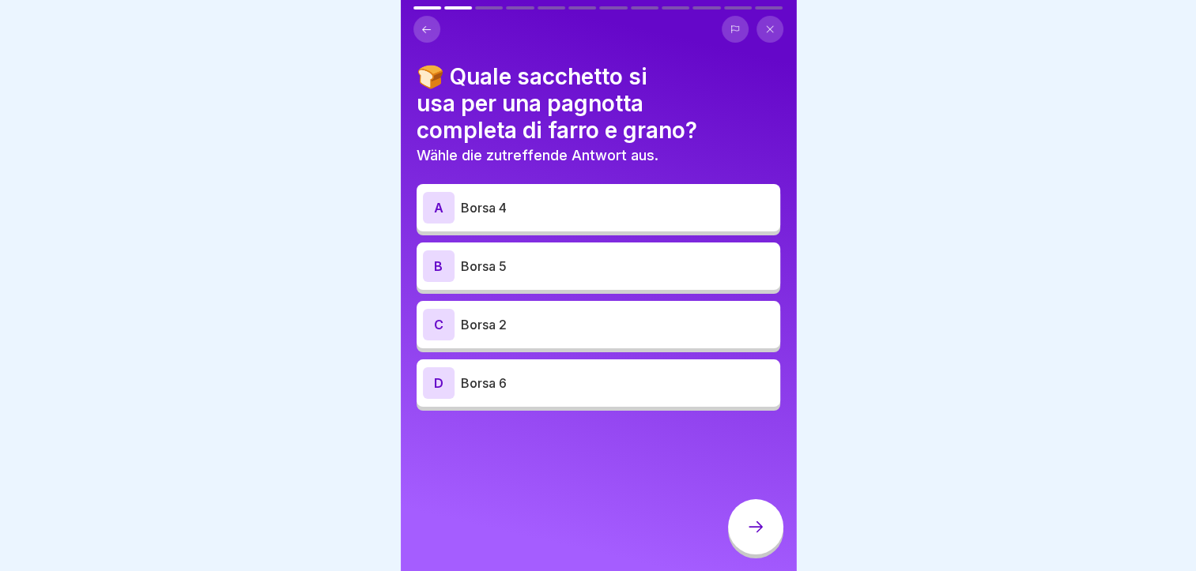
click at [563, 266] on p "Borsa 5" at bounding box center [617, 266] width 313 height 19
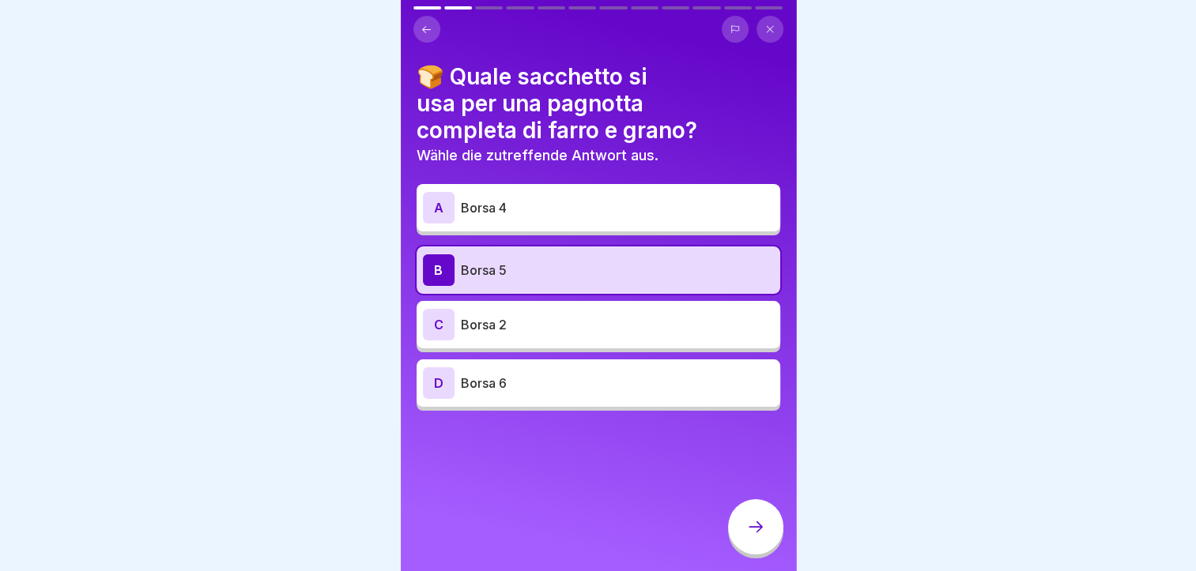
click at [766, 532] on div at bounding box center [755, 526] width 55 height 55
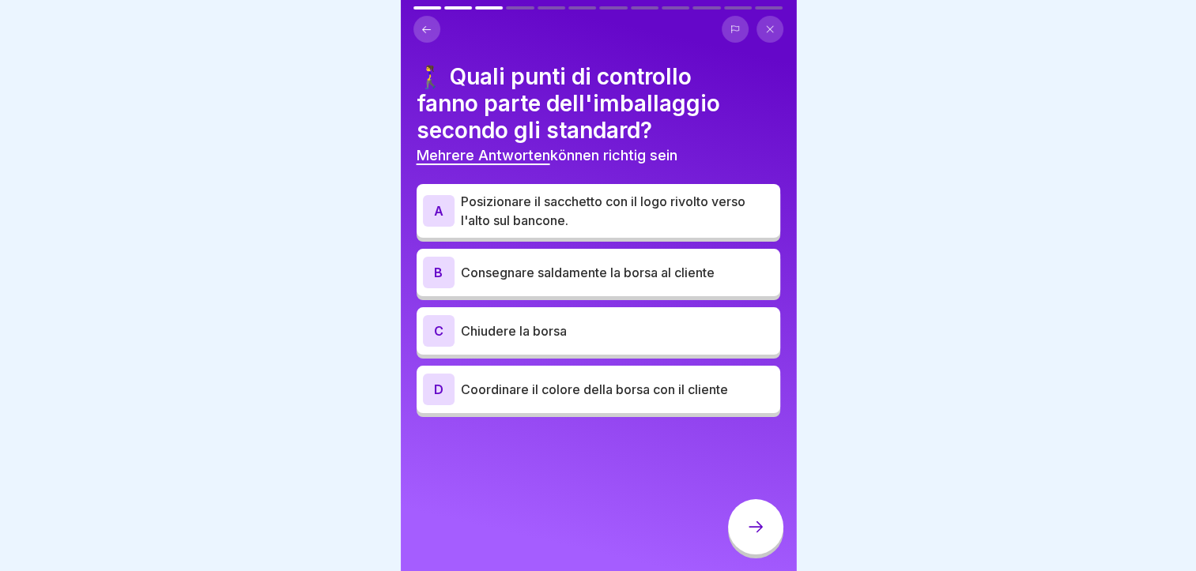
click at [598, 209] on p "Posizionare il sacchetto con il logo rivolto verso l'alto sul bancone." at bounding box center [617, 211] width 313 height 38
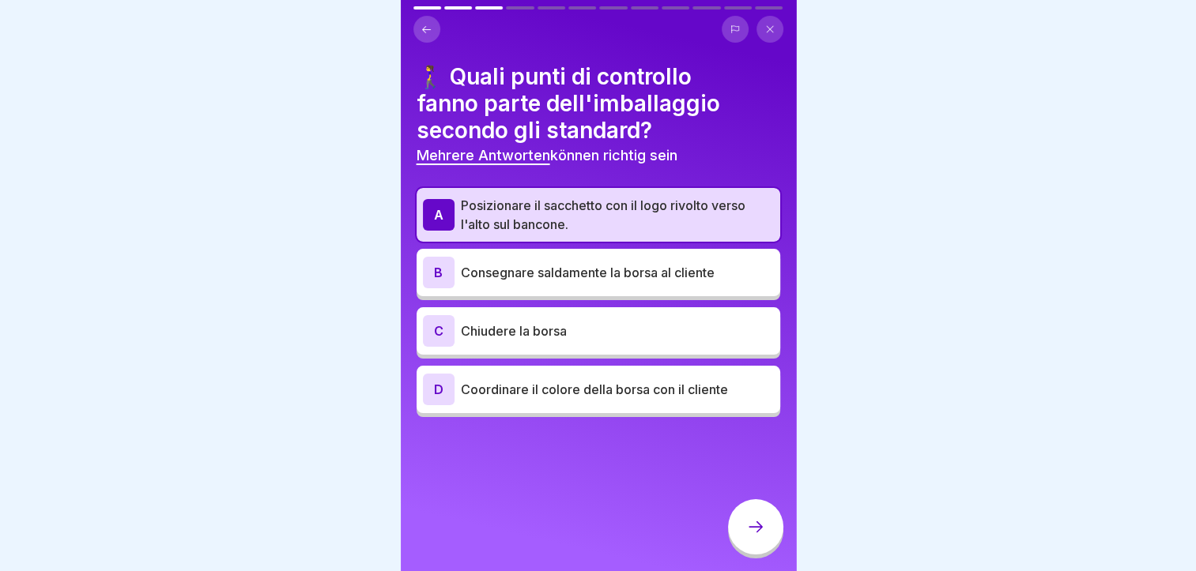
click at [598, 209] on p "Posizionare il sacchetto con il logo rivolto verso l'alto sul bancone." at bounding box center [617, 215] width 313 height 38
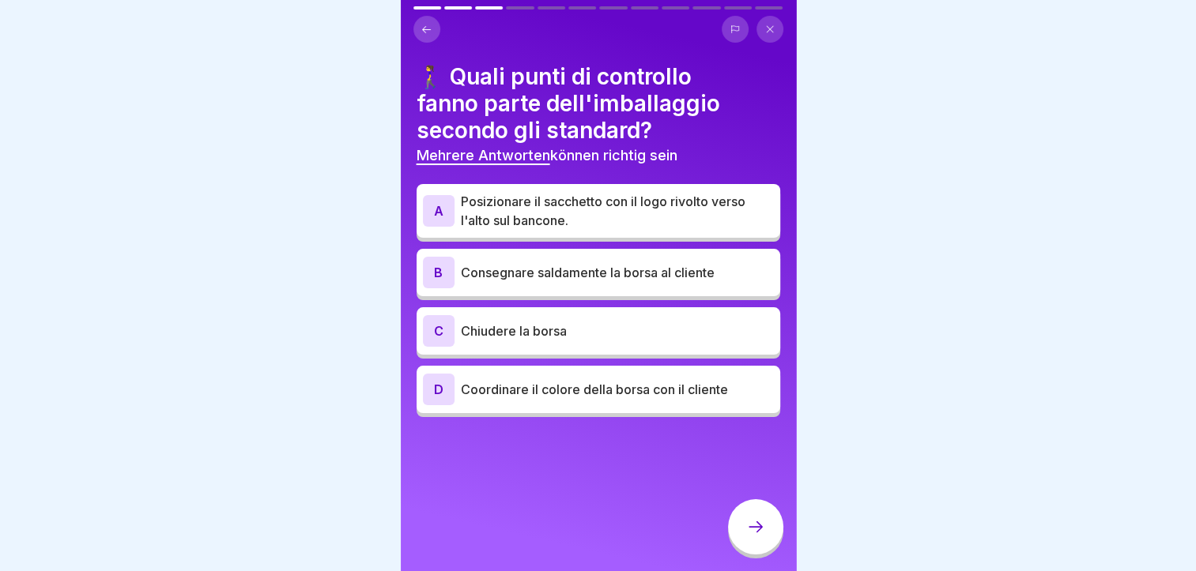
click at [578, 332] on p "Chiudere la borsa" at bounding box center [617, 331] width 313 height 19
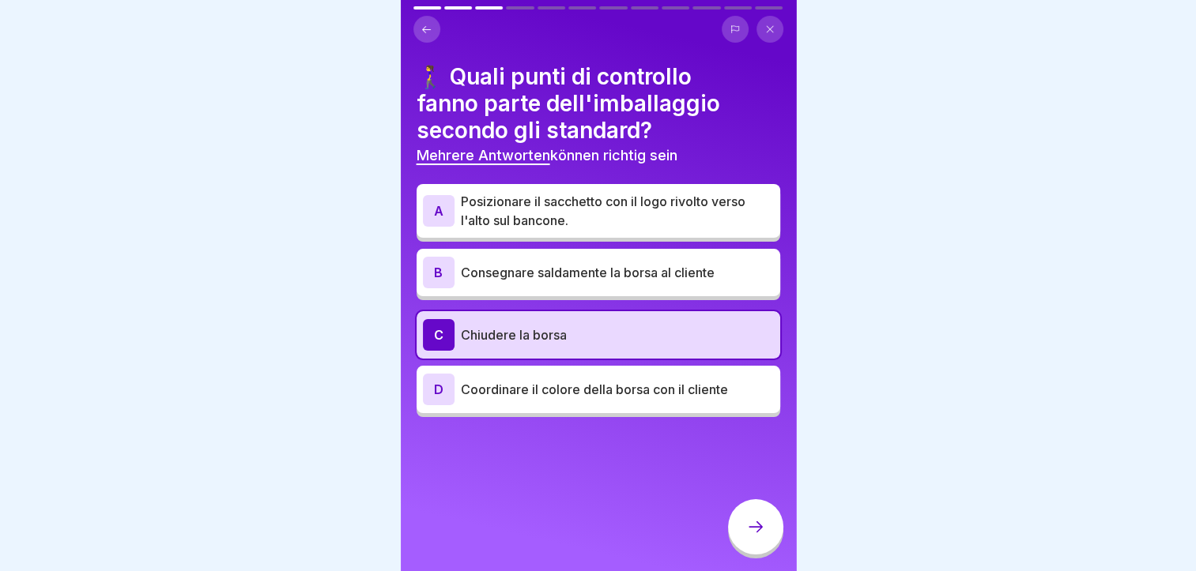
click at [582, 207] on p "Posizionare il sacchetto con il logo rivolto verso l'alto sul bancone." at bounding box center [617, 211] width 313 height 38
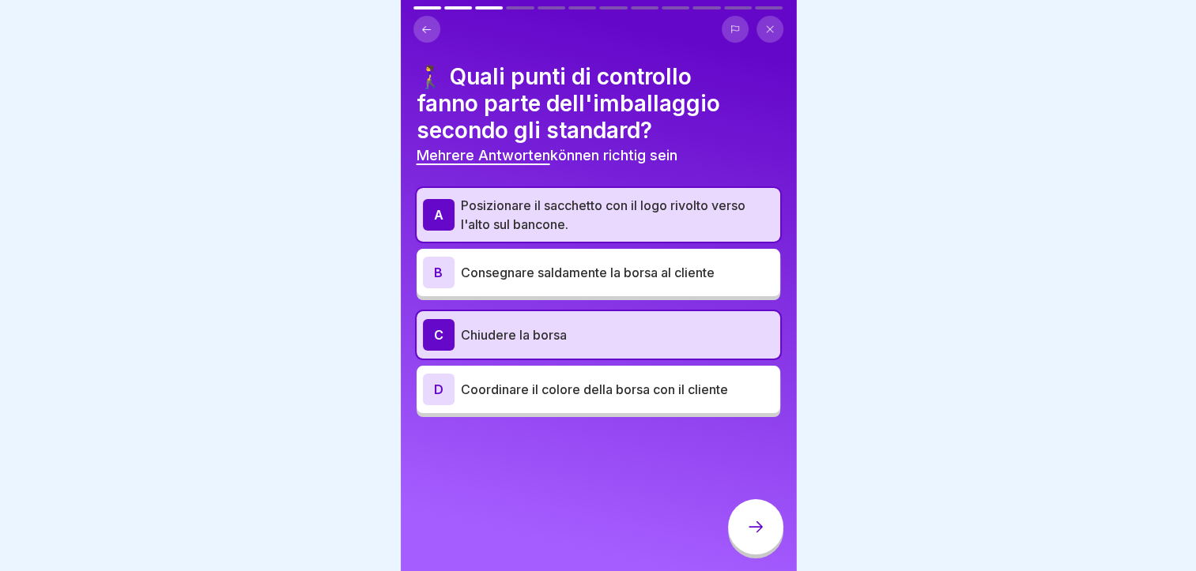
click at [753, 536] on icon at bounding box center [755, 527] width 19 height 19
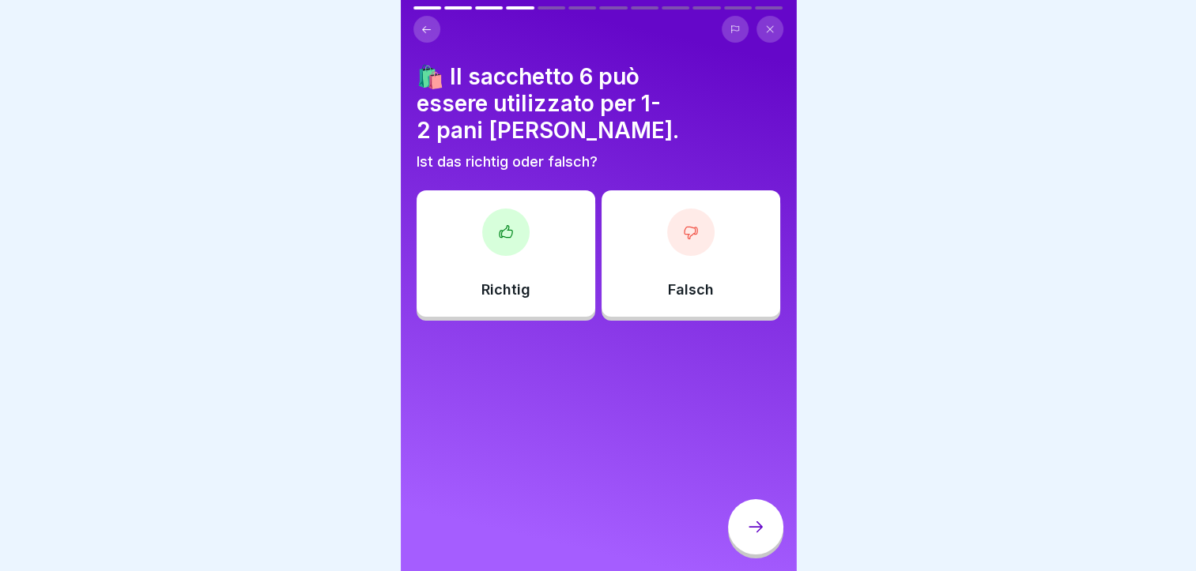
click at [498, 224] on icon at bounding box center [506, 232] width 16 height 16
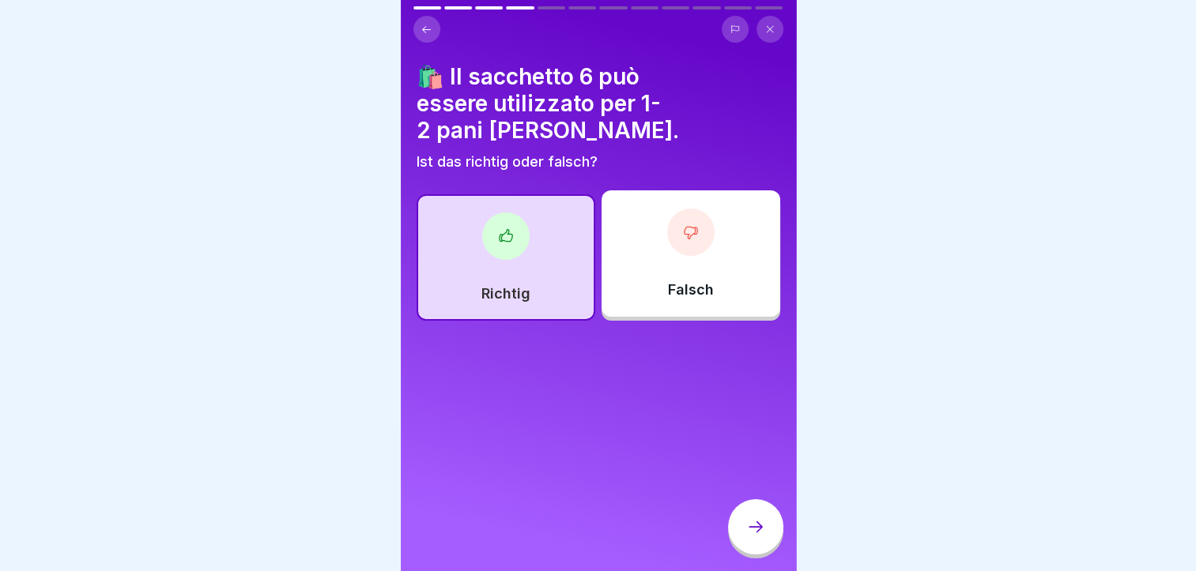
click at [756, 549] on div at bounding box center [755, 526] width 55 height 55
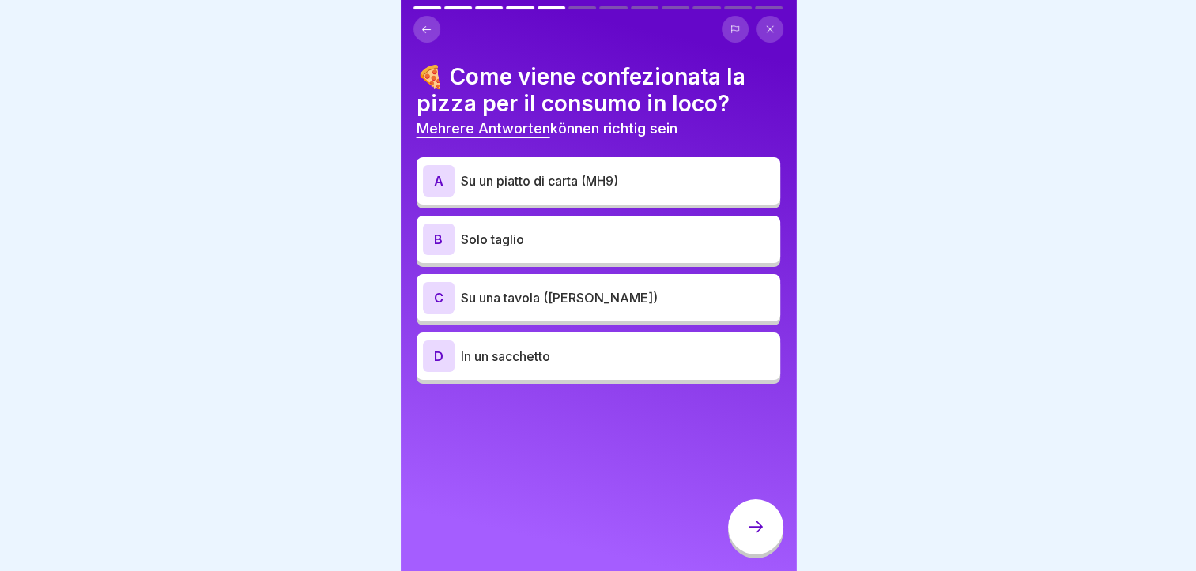
click at [582, 190] on div "A Su un piatto di carta (MH9)" at bounding box center [598, 181] width 351 height 32
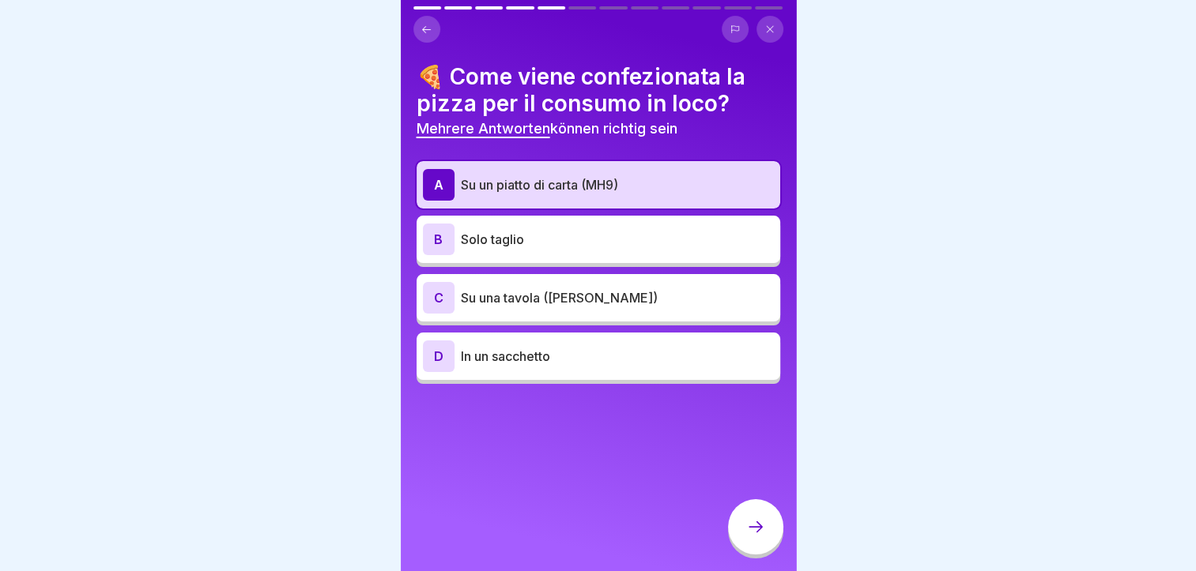
click at [583, 309] on div "C Su una tavola (Goltz)" at bounding box center [598, 298] width 351 height 32
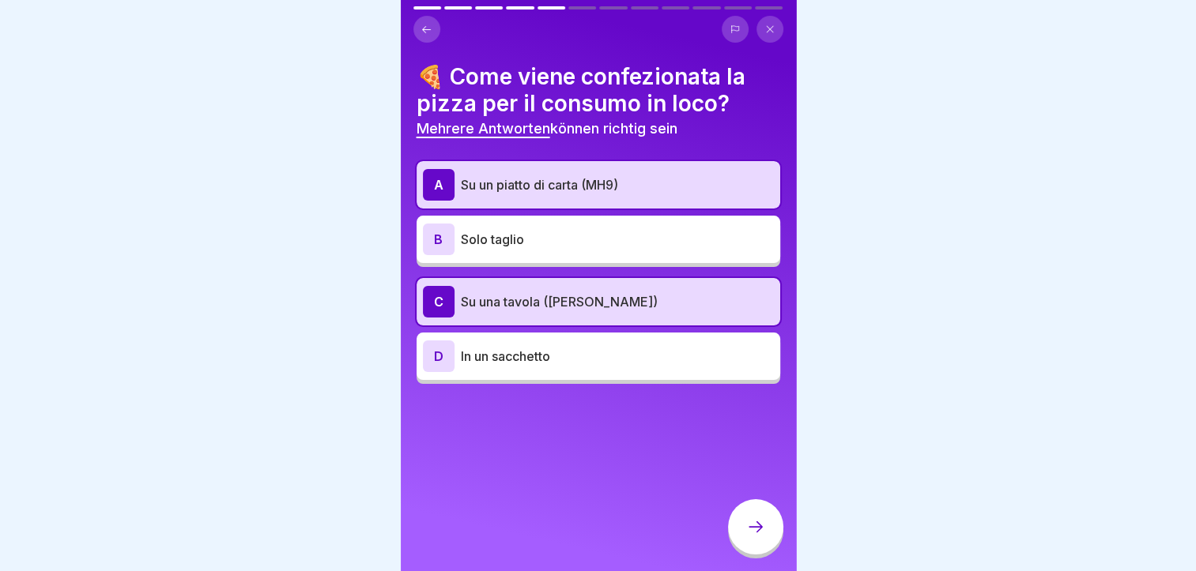
click at [741, 539] on div at bounding box center [755, 526] width 55 height 55
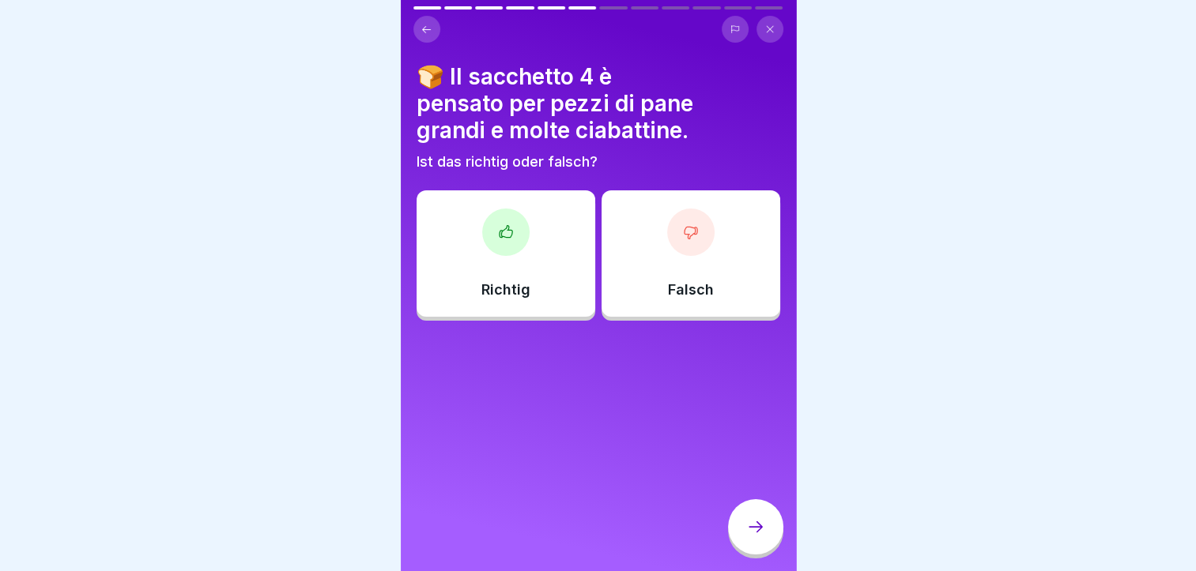
click at [667, 248] on div at bounding box center [690, 232] width 47 height 47
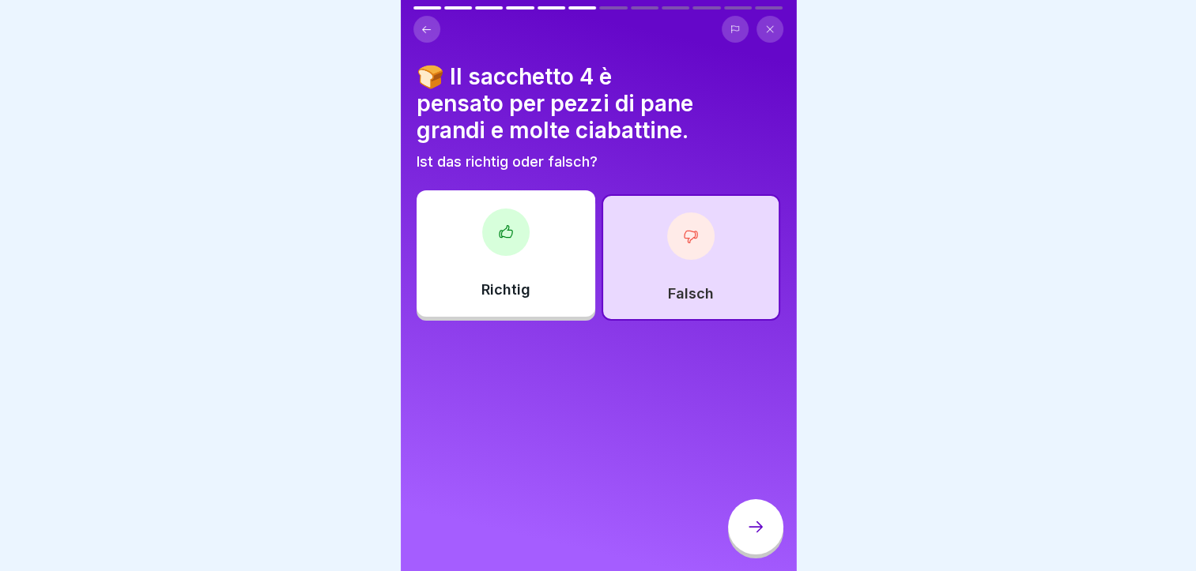
click at [733, 542] on div at bounding box center [755, 526] width 55 height 55
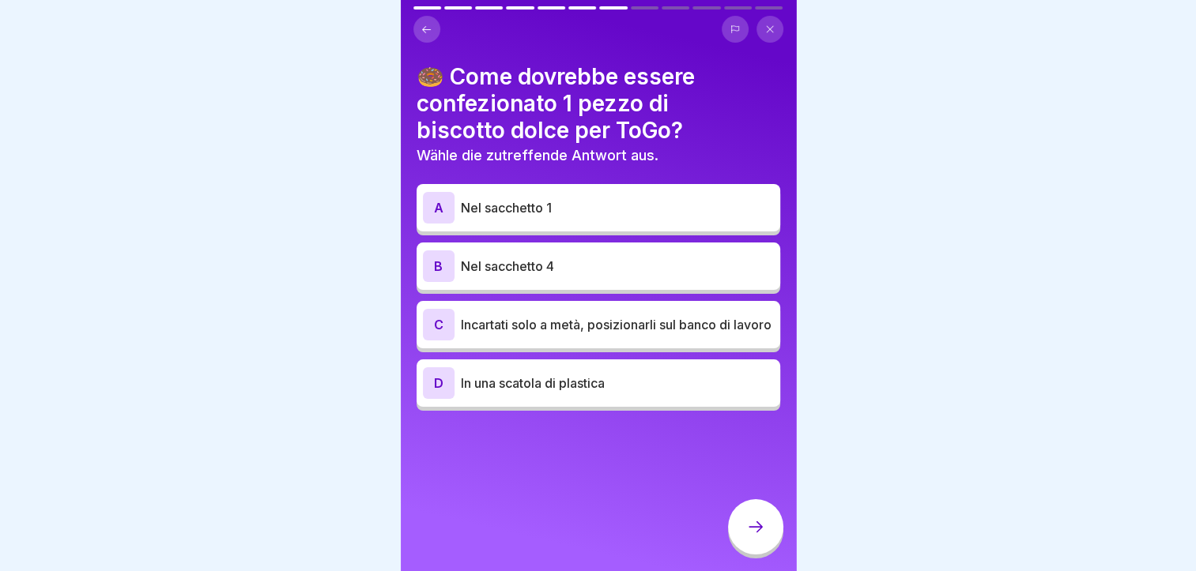
click at [491, 211] on p "Nel sacchetto 1" at bounding box center [617, 207] width 313 height 19
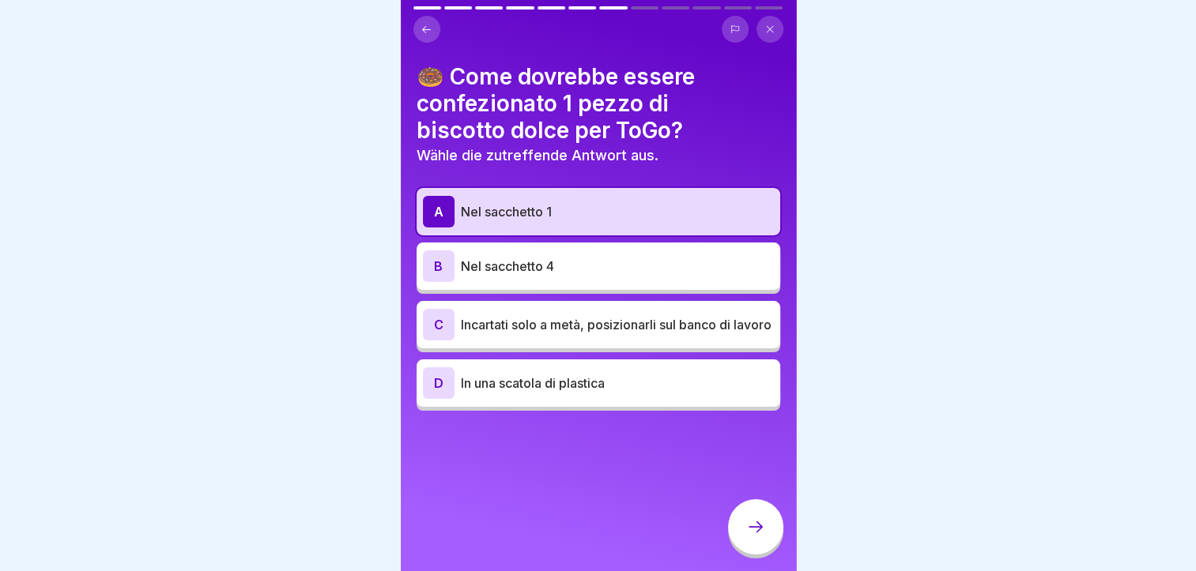
click at [746, 537] on icon at bounding box center [755, 527] width 19 height 19
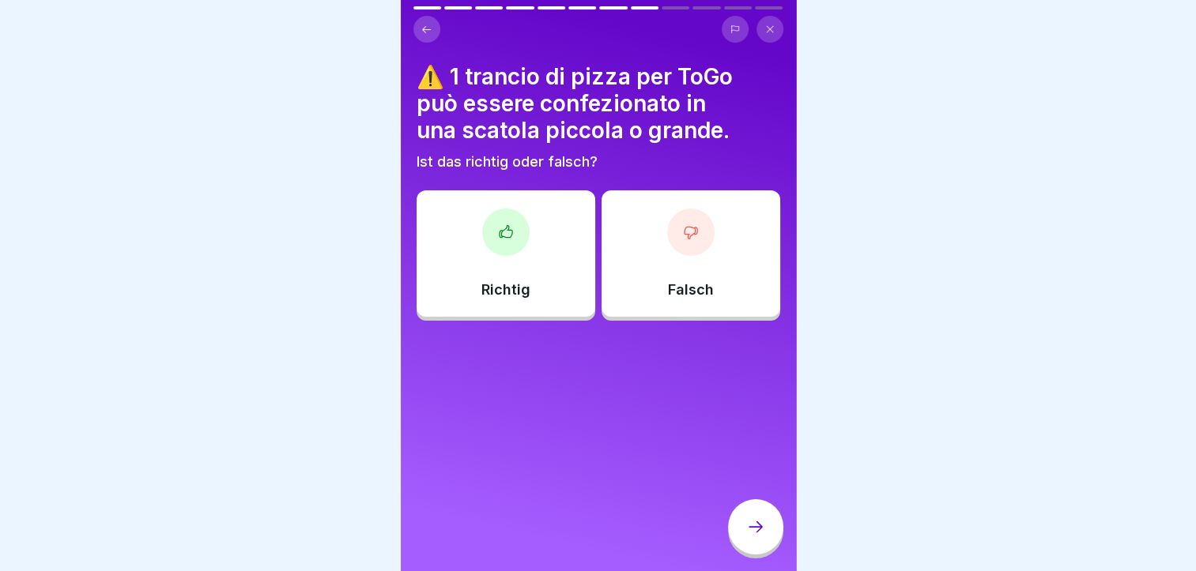
click at [667, 226] on div at bounding box center [690, 232] width 47 height 47
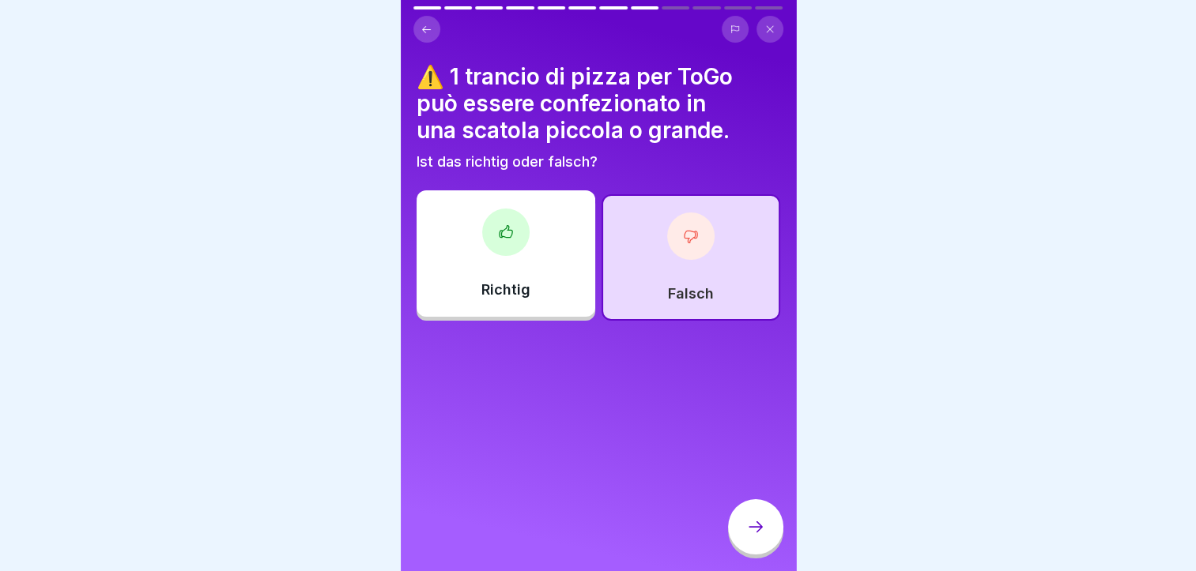
click at [758, 537] on icon at bounding box center [755, 527] width 19 height 19
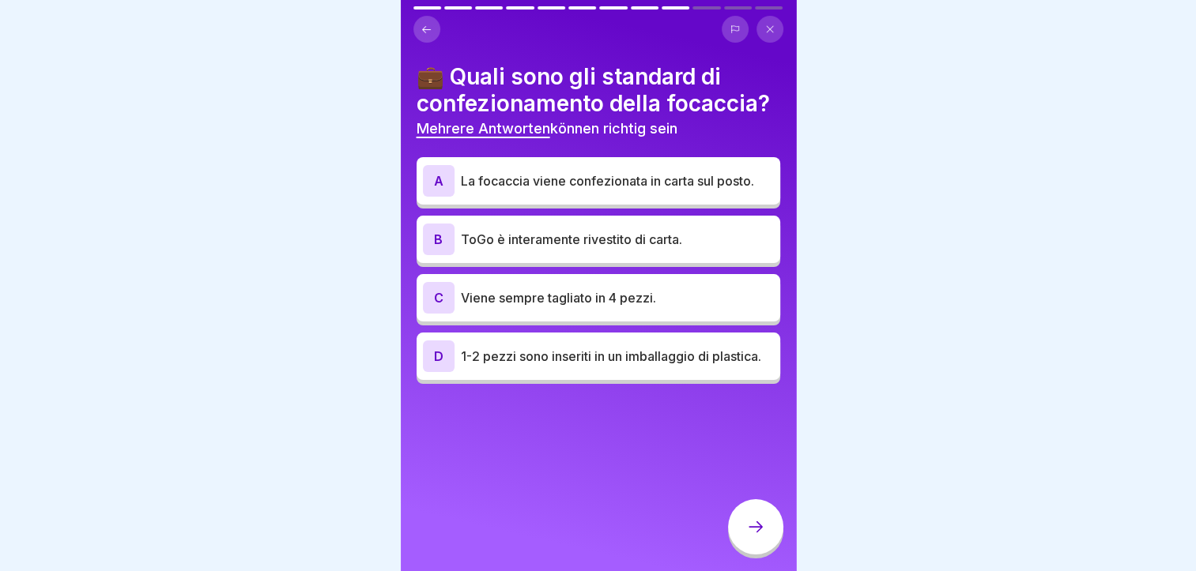
click at [532, 190] on p "La focaccia viene confezionata in carta sul posto." at bounding box center [617, 180] width 313 height 19
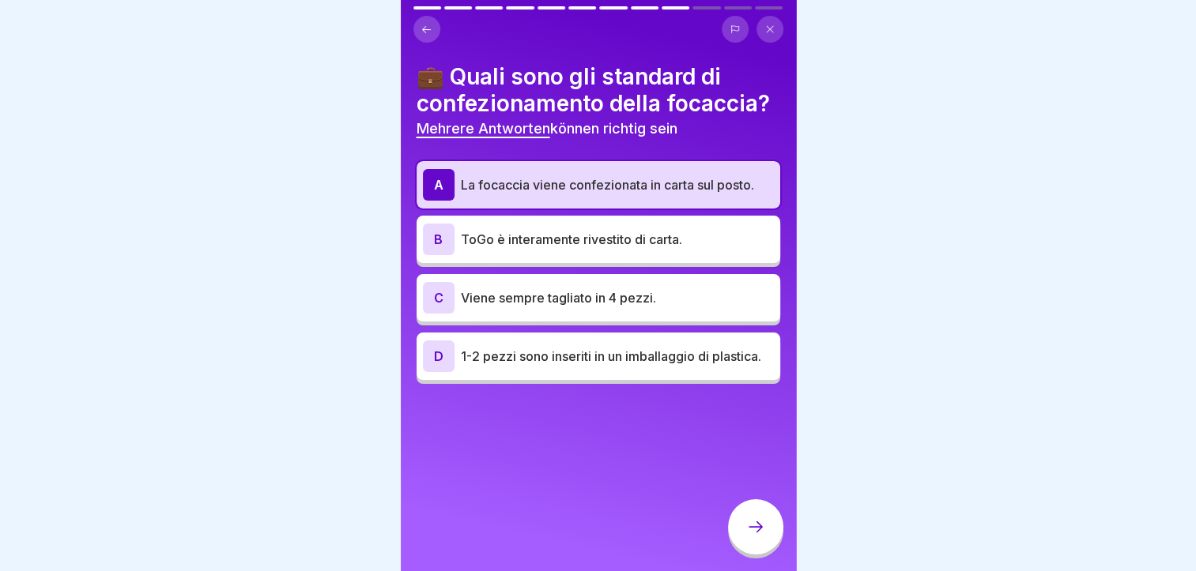
click at [542, 249] on p "ToGo è interamente rivestito di carta." at bounding box center [617, 239] width 313 height 19
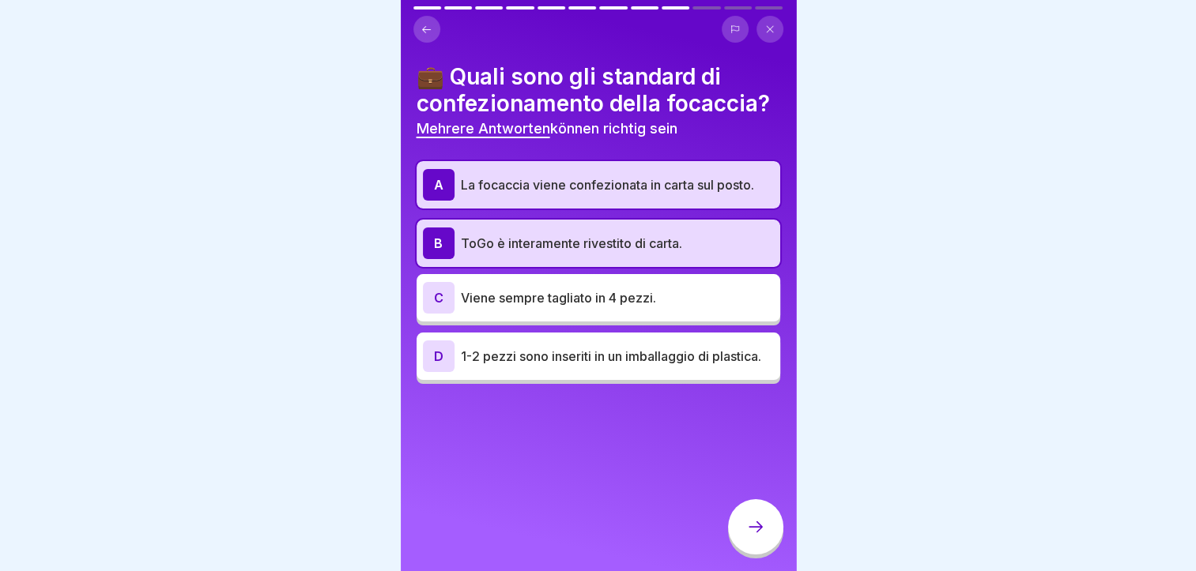
click at [761, 555] on div at bounding box center [755, 526] width 55 height 55
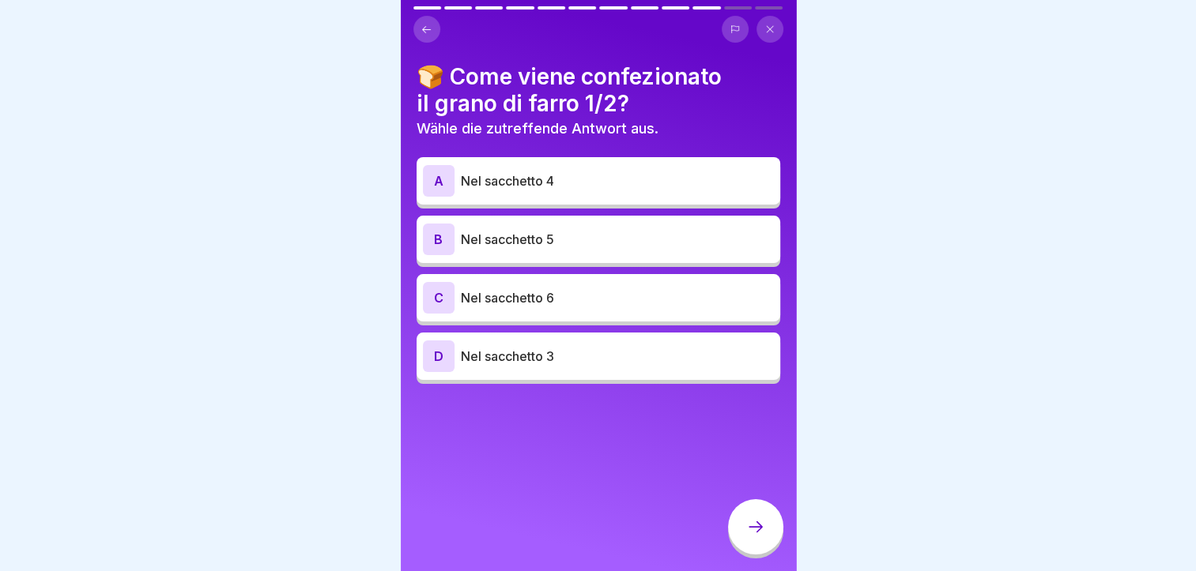
click at [555, 289] on p "Nel sacchetto 6" at bounding box center [617, 297] width 313 height 19
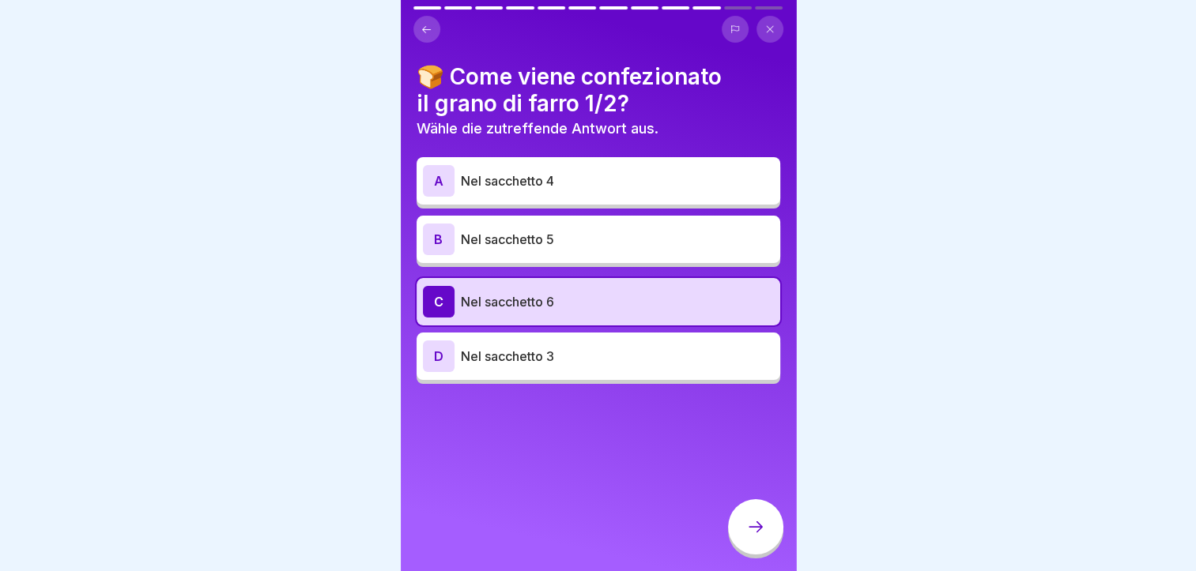
click at [757, 537] on icon at bounding box center [755, 527] width 19 height 19
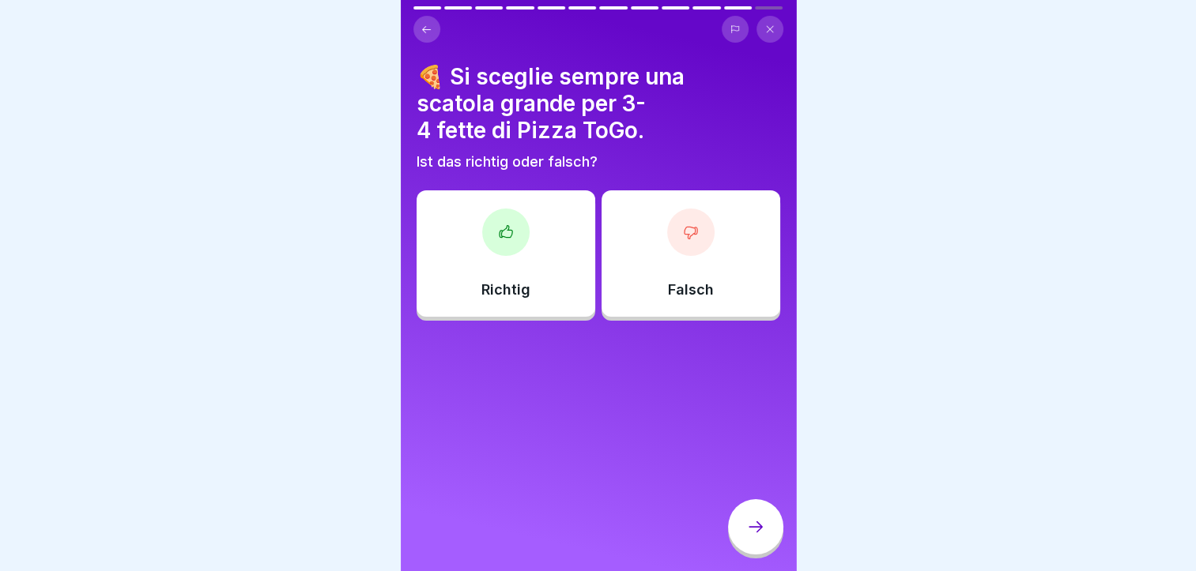
click at [522, 206] on div "Richtig" at bounding box center [505, 253] width 179 height 126
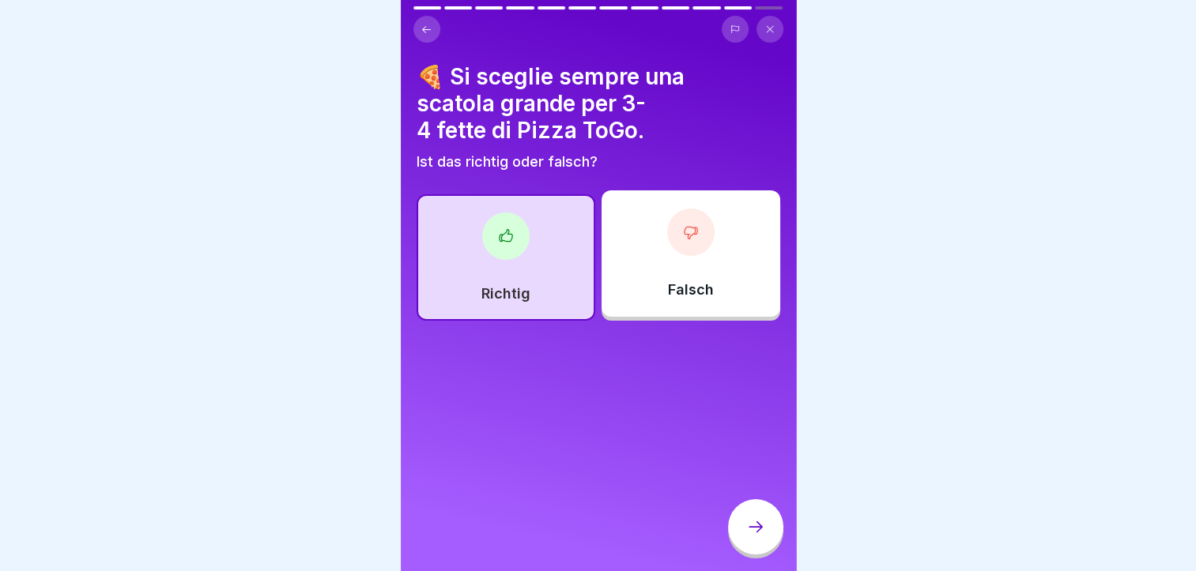
click at [753, 517] on div at bounding box center [755, 526] width 55 height 55
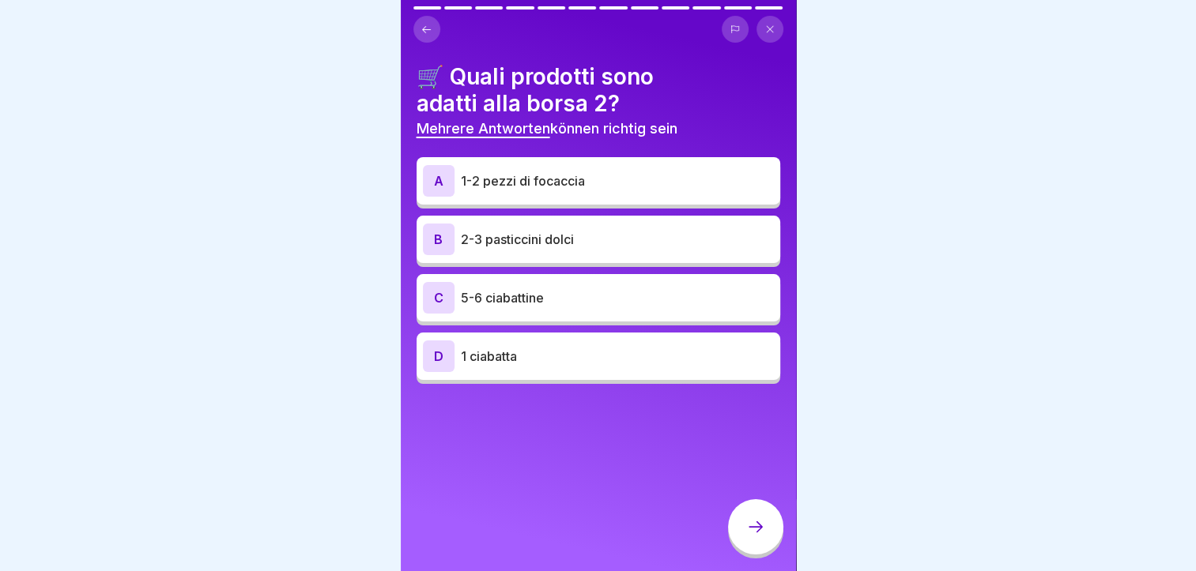
click at [586, 179] on p "1-2 pezzi di focaccia" at bounding box center [617, 180] width 313 height 19
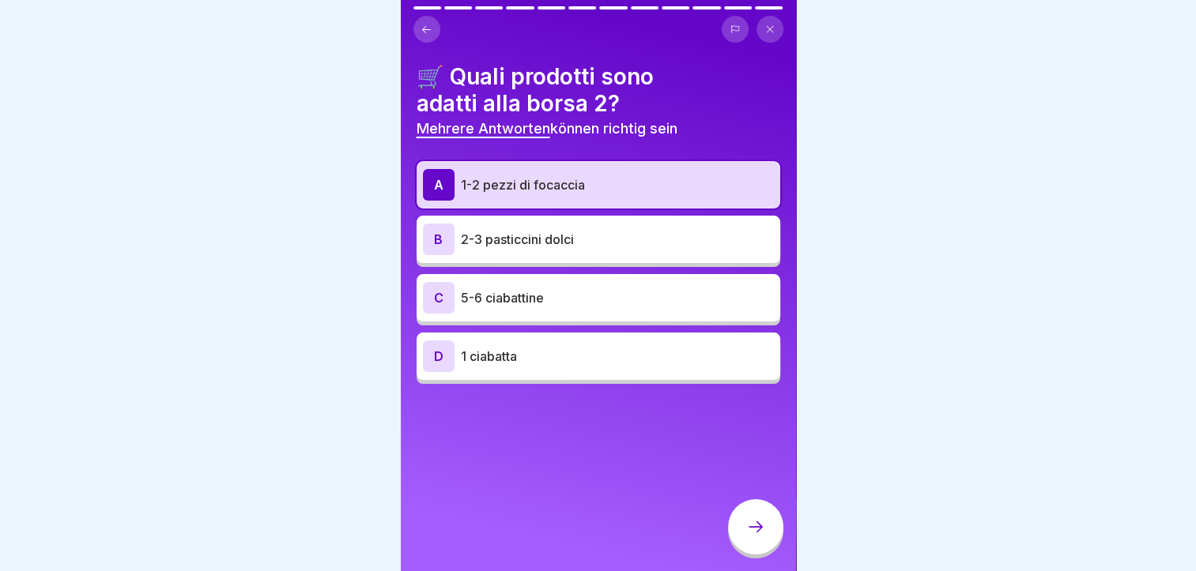
click at [601, 242] on p "2-3 pasticcini dolci" at bounding box center [617, 239] width 313 height 19
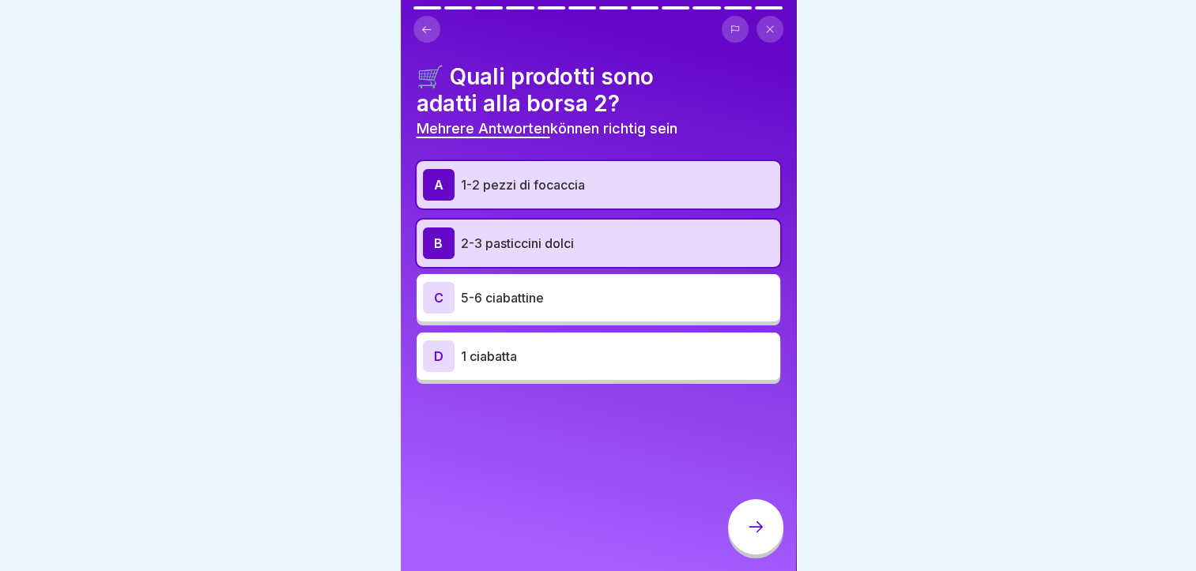
click at [761, 533] on icon at bounding box center [755, 527] width 19 height 19
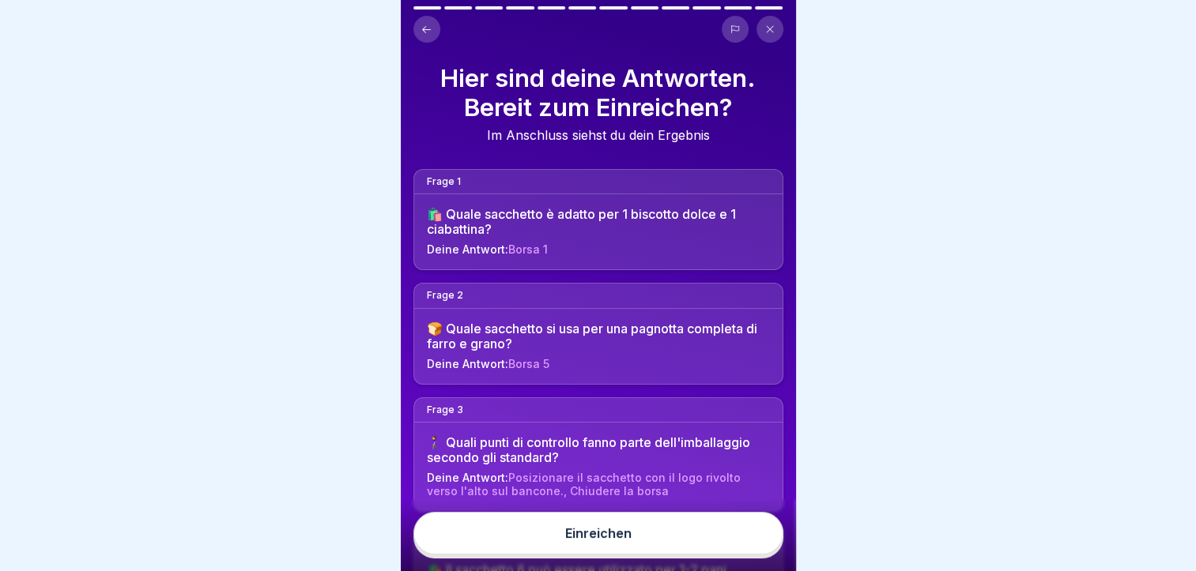
click at [673, 549] on button "Einreichen" at bounding box center [598, 533] width 370 height 43
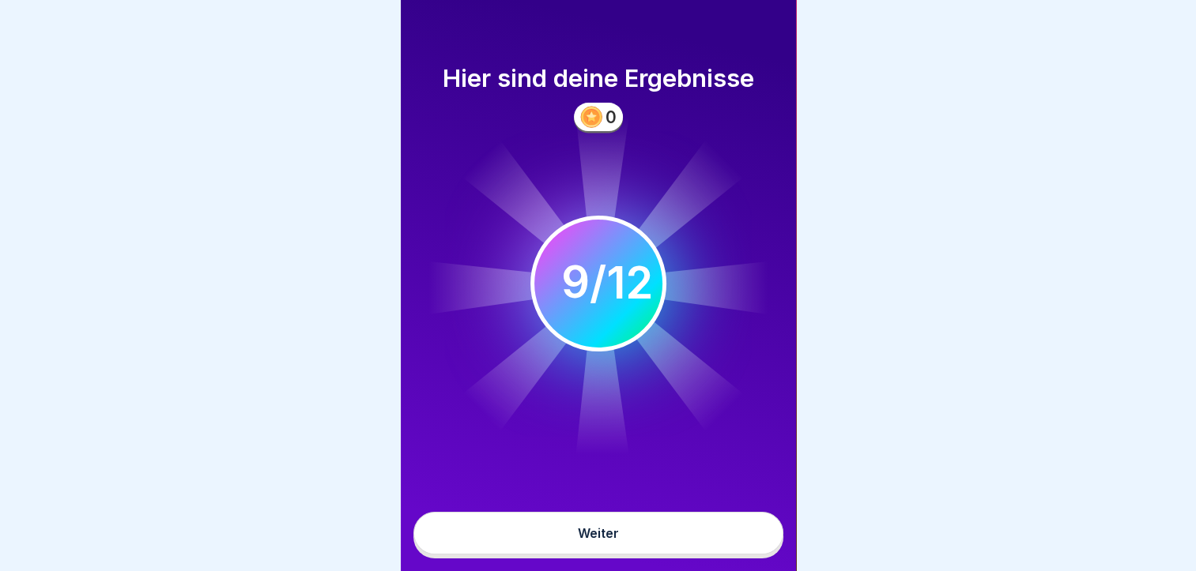
click at [627, 554] on button "Weiter" at bounding box center [598, 533] width 370 height 43
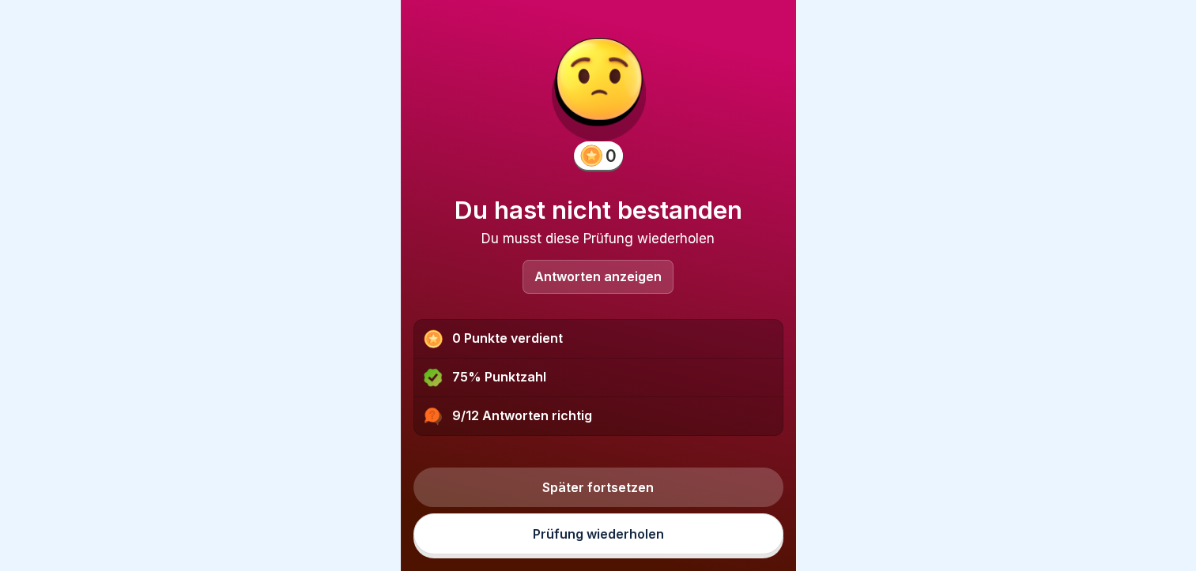
click at [554, 289] on div "Antworten anzeigen" at bounding box center [597, 277] width 151 height 34
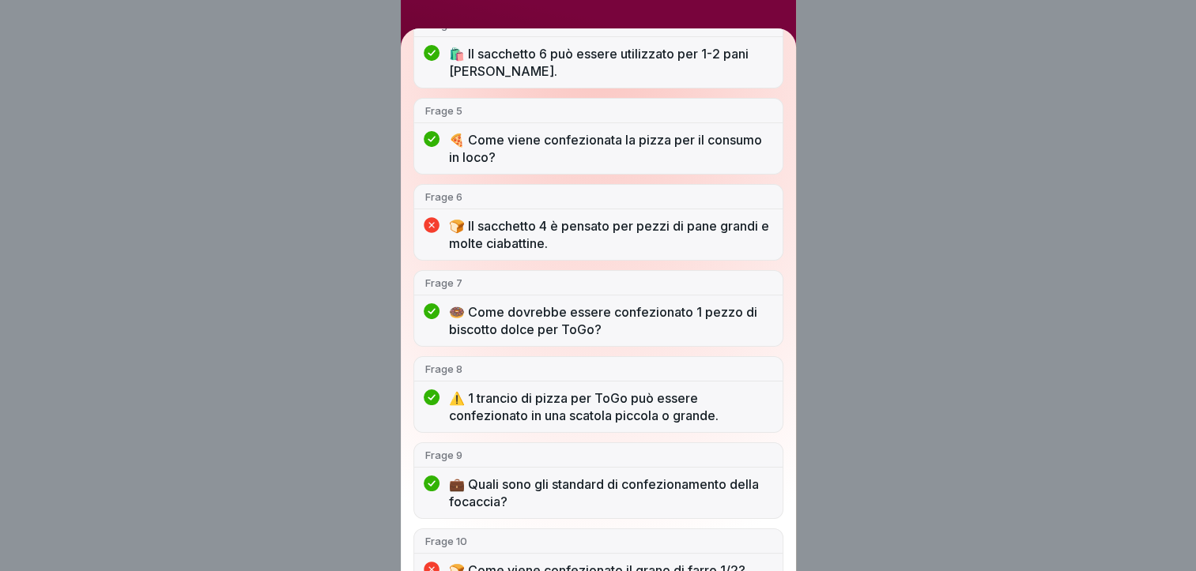
scroll to position [421, 0]
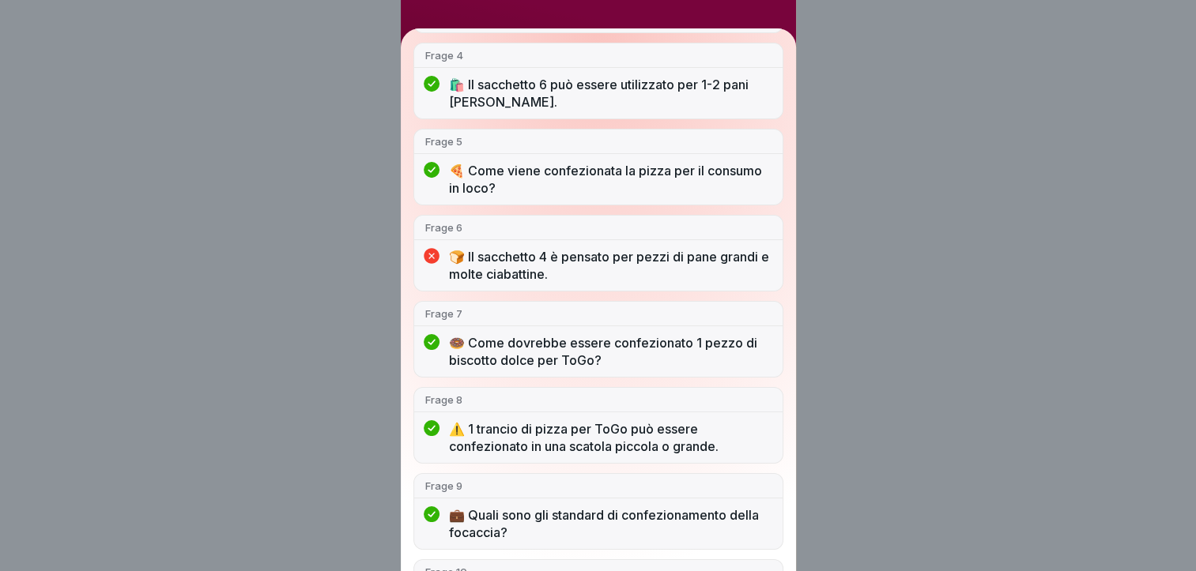
drag, startPoint x: 814, startPoint y: 314, endPoint x: 812, endPoint y: 163, distance: 151.7
click at [812, 163] on div "Du hast nicht bestanden 9/12 Antworten richtig Frage 1 🛍️ Quale sacchetto è ada…" at bounding box center [598, 285] width 1196 height 571
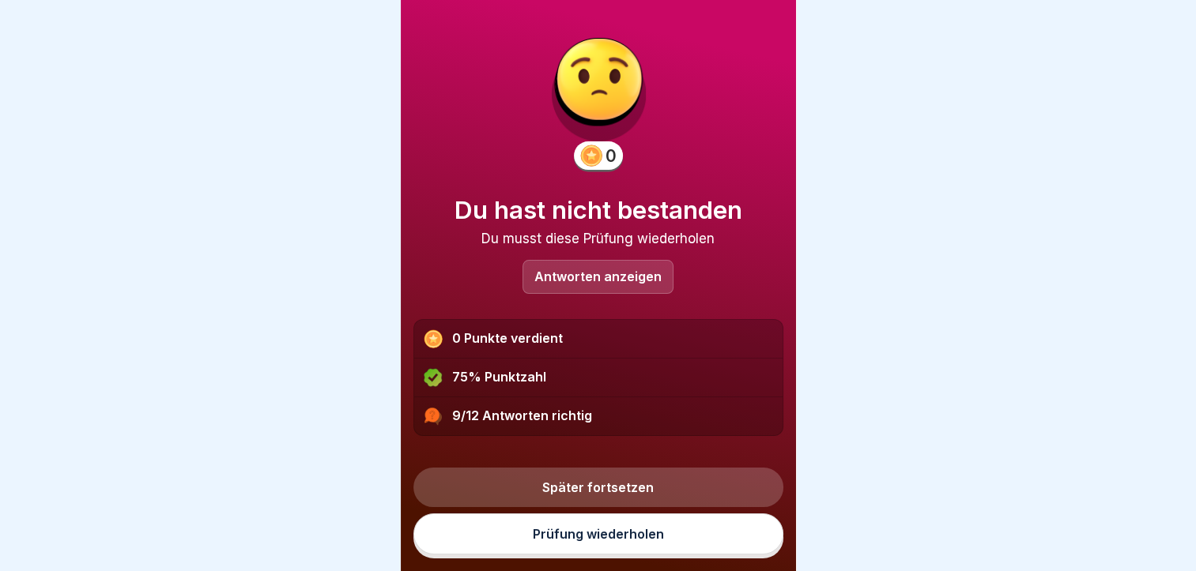
click at [638, 279] on p "Antworten anzeigen" at bounding box center [597, 276] width 127 height 13
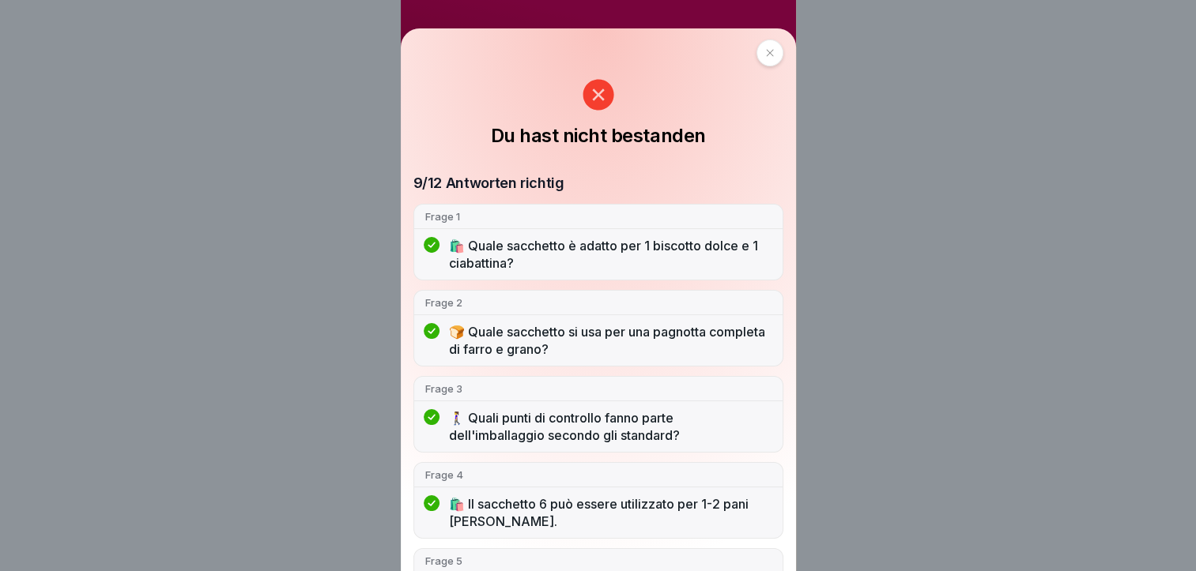
scroll to position [0, 0]
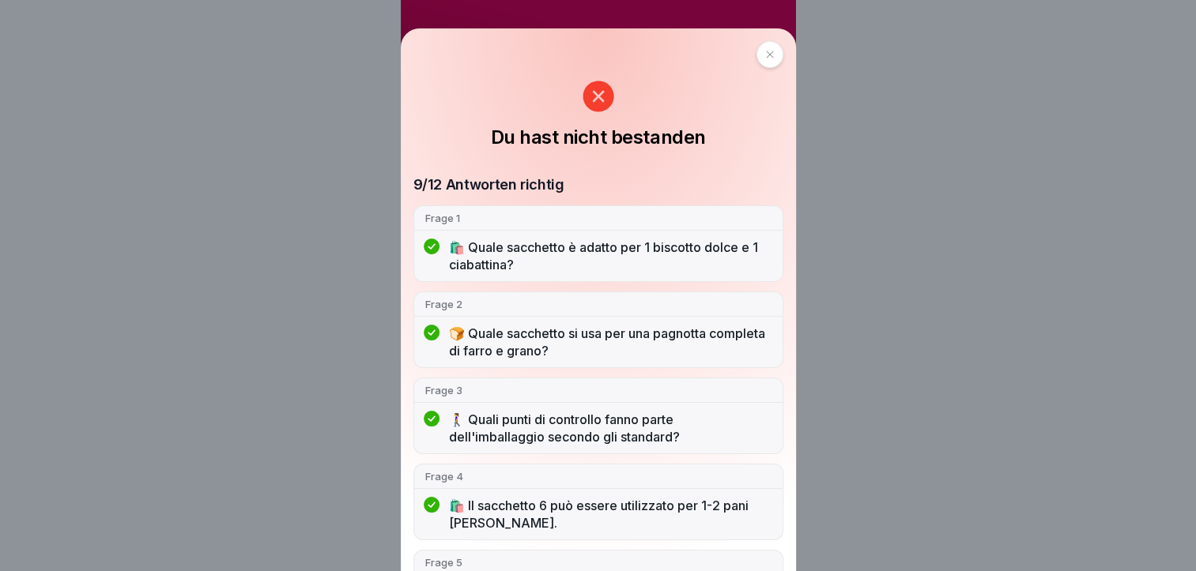
click at [859, 40] on div "Du hast nicht bestanden 9/12 Antworten richtig Frage 1 🛍️ Quale sacchetto è ada…" at bounding box center [598, 285] width 1196 height 571
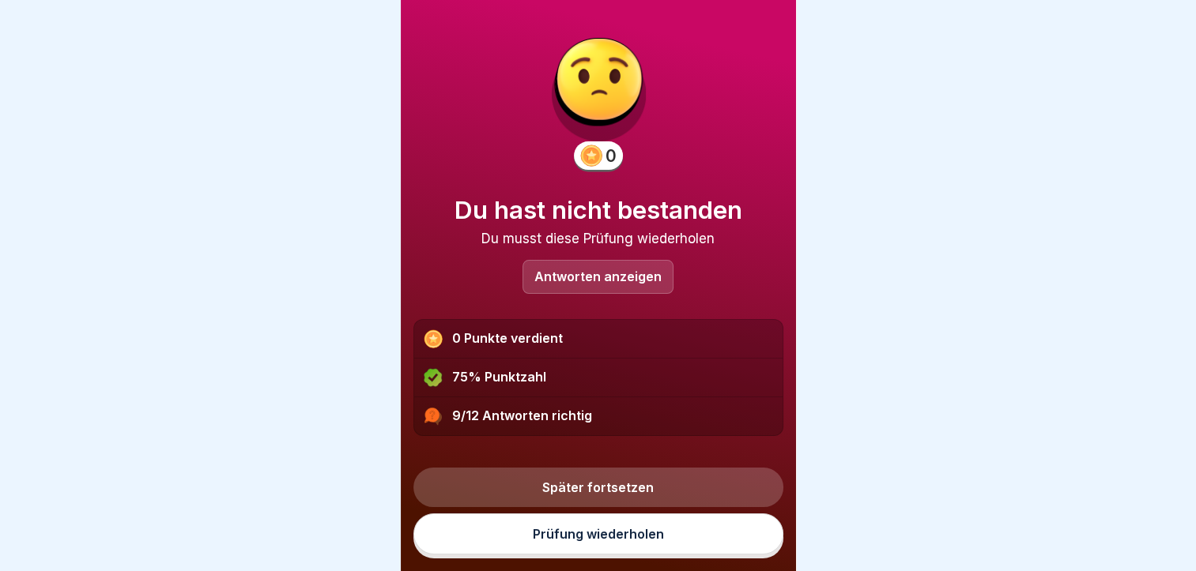
click at [554, 548] on link "Prüfung wiederholen" at bounding box center [598, 534] width 370 height 41
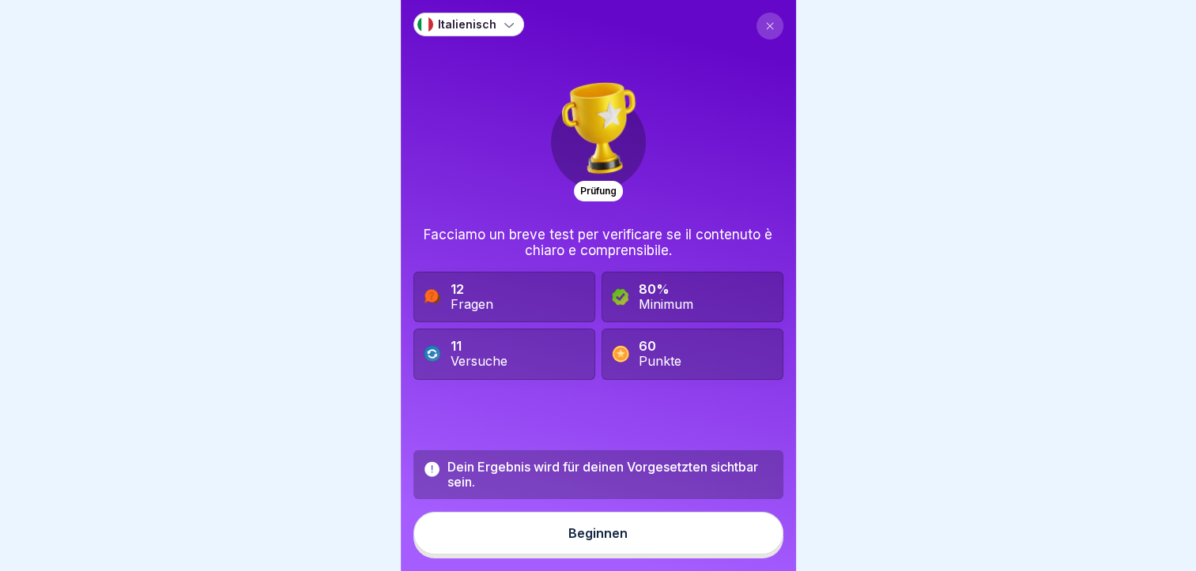
click at [554, 548] on button "Beginnen" at bounding box center [598, 533] width 370 height 43
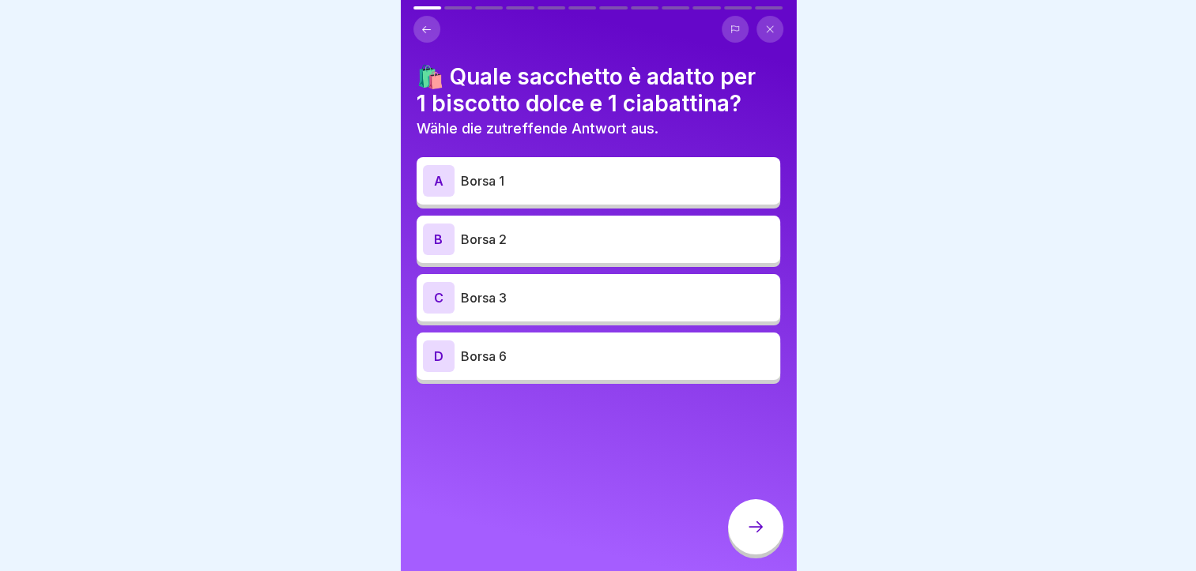
click at [557, 182] on p "Borsa 1" at bounding box center [617, 180] width 313 height 19
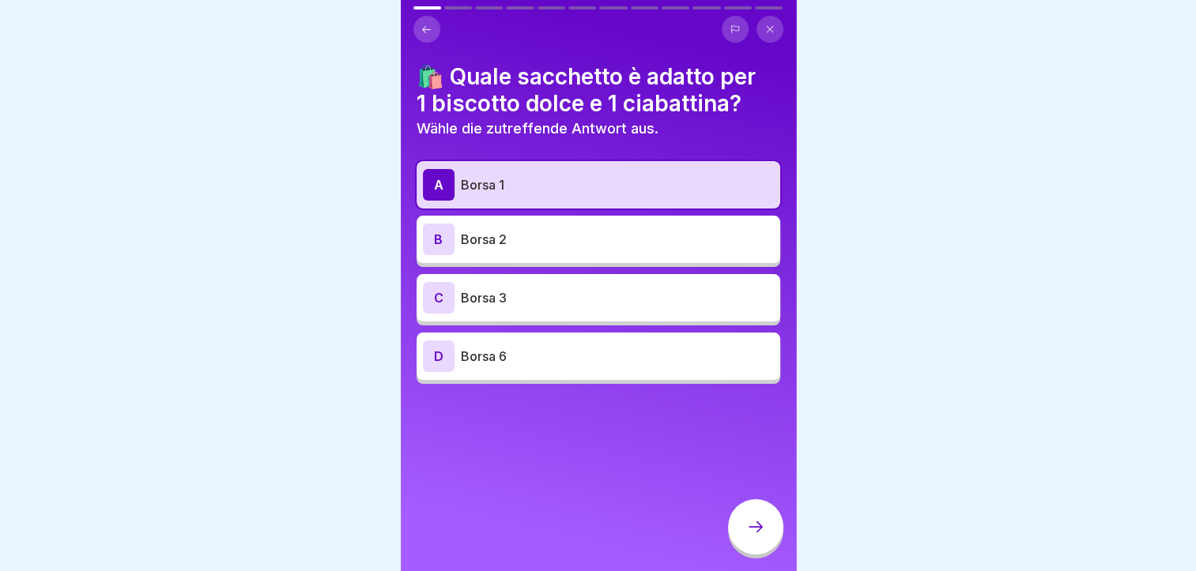
click at [755, 524] on div at bounding box center [755, 526] width 55 height 55
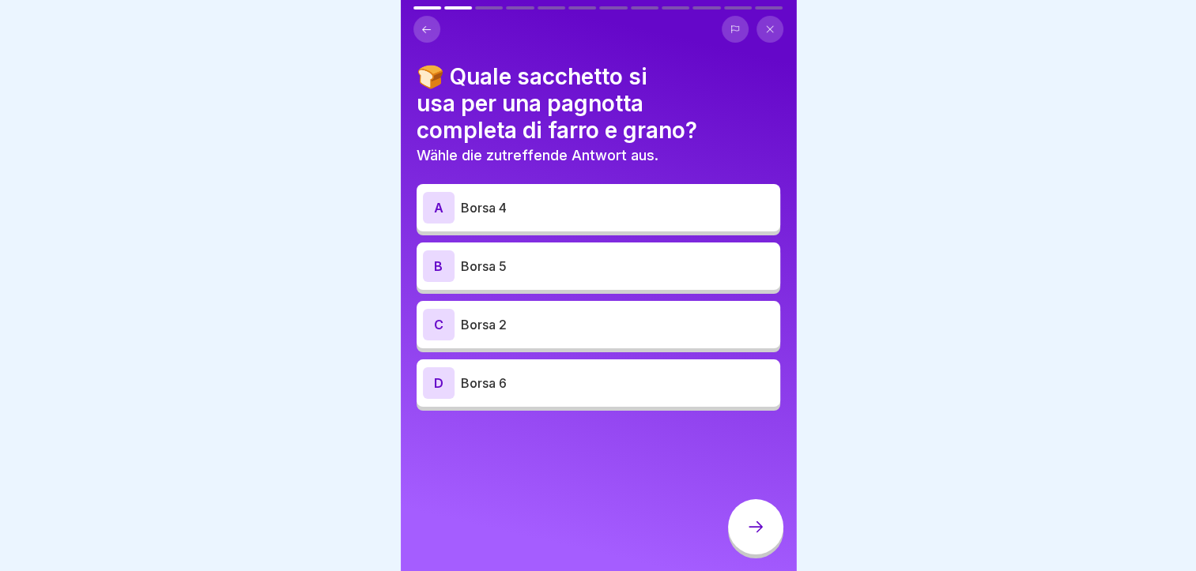
click at [545, 262] on p "Borsa 5" at bounding box center [617, 266] width 313 height 19
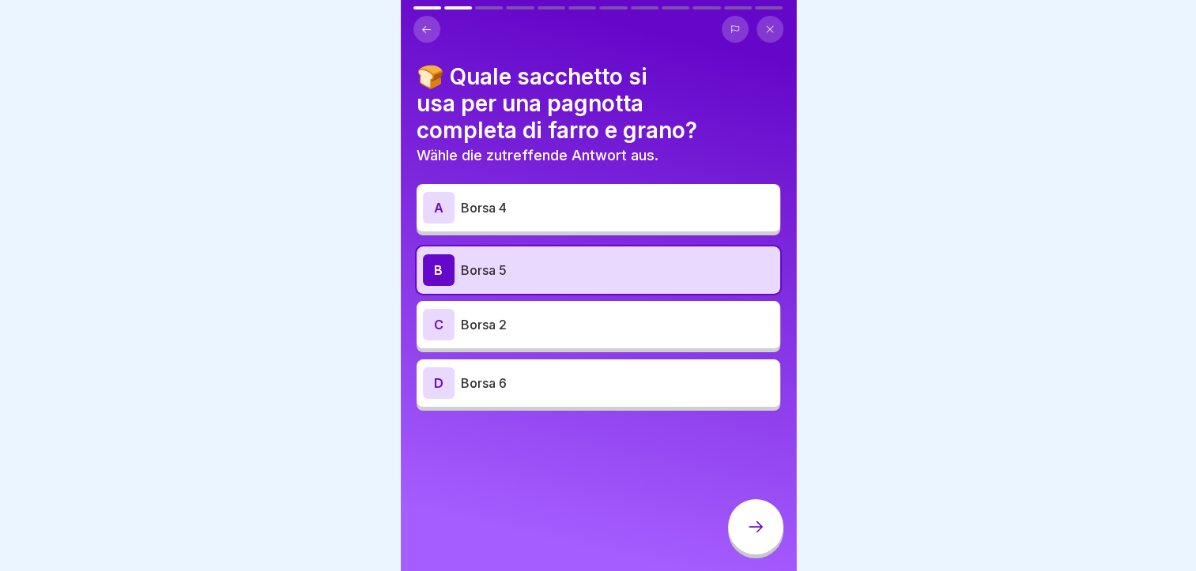
click at [740, 555] on div at bounding box center [755, 526] width 55 height 55
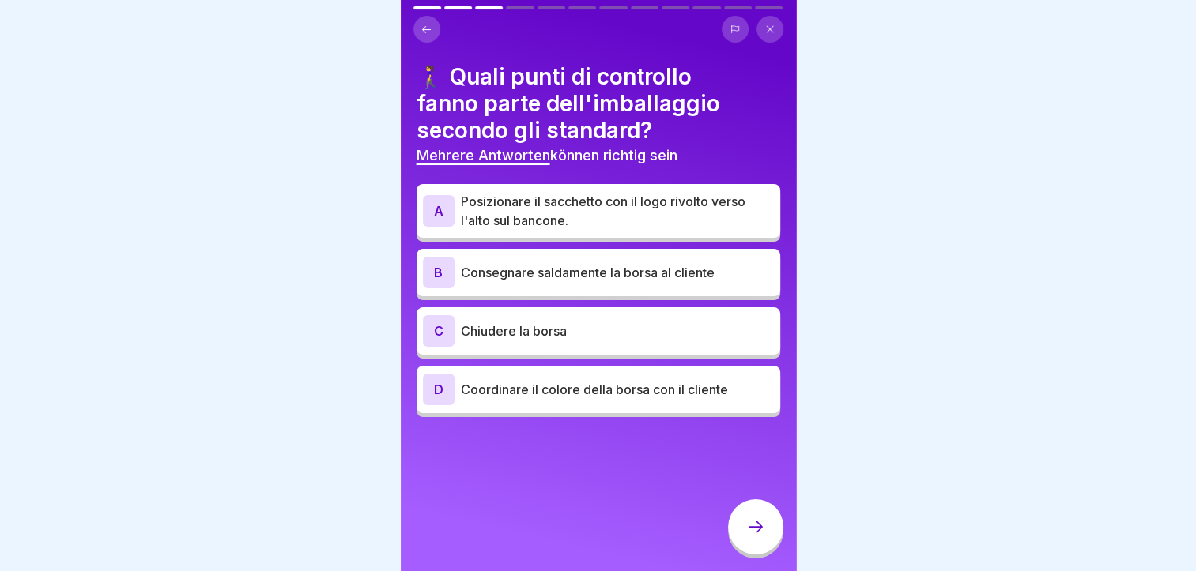
click at [556, 200] on p "Posizionare il sacchetto con il logo rivolto verso l'alto sul bancone." at bounding box center [617, 211] width 313 height 38
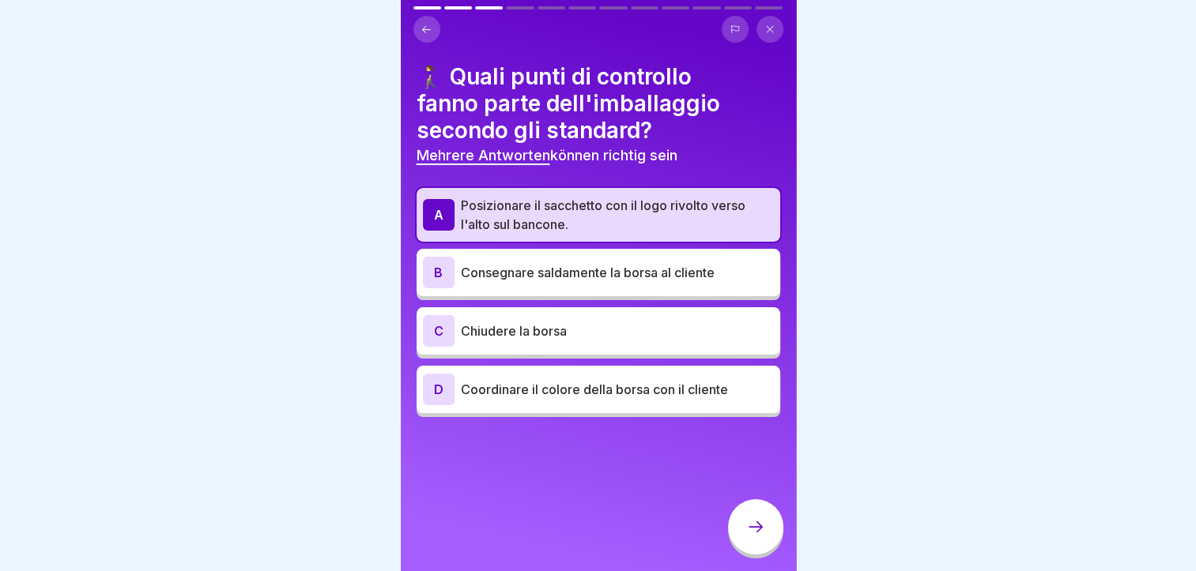
click at [608, 335] on p "Chiudere la borsa" at bounding box center [617, 331] width 313 height 19
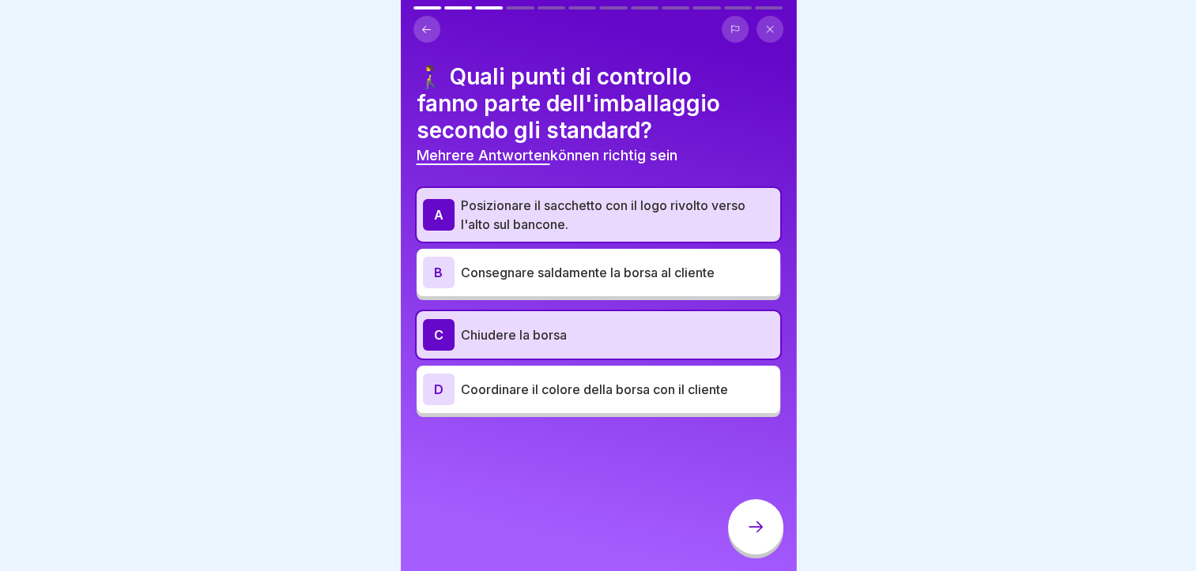
click at [748, 535] on icon at bounding box center [755, 527] width 19 height 19
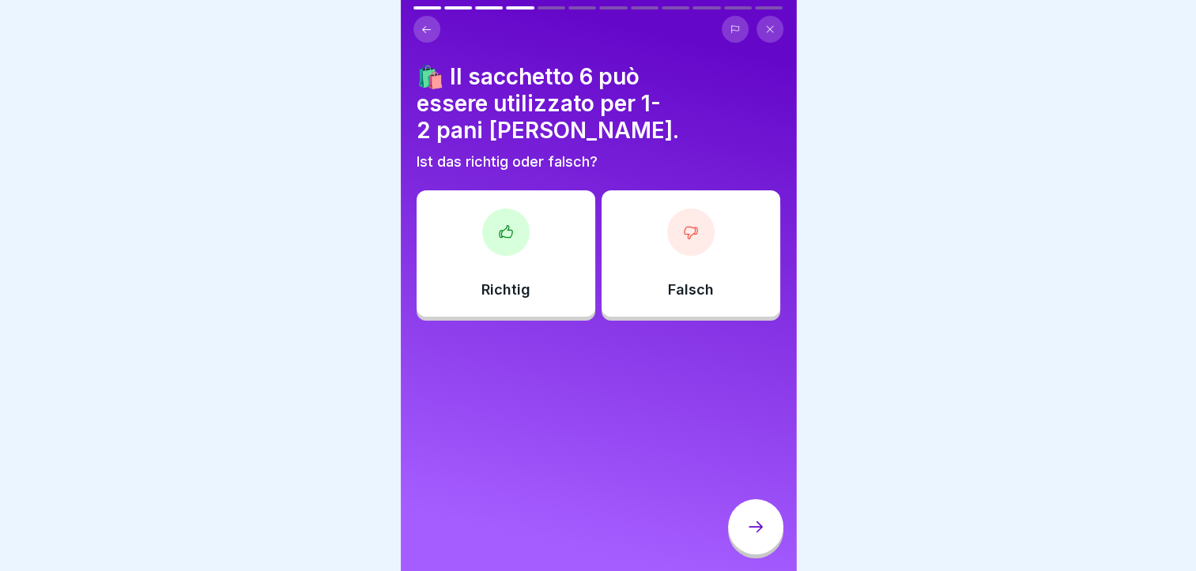
click at [506, 224] on icon at bounding box center [506, 232] width 16 height 16
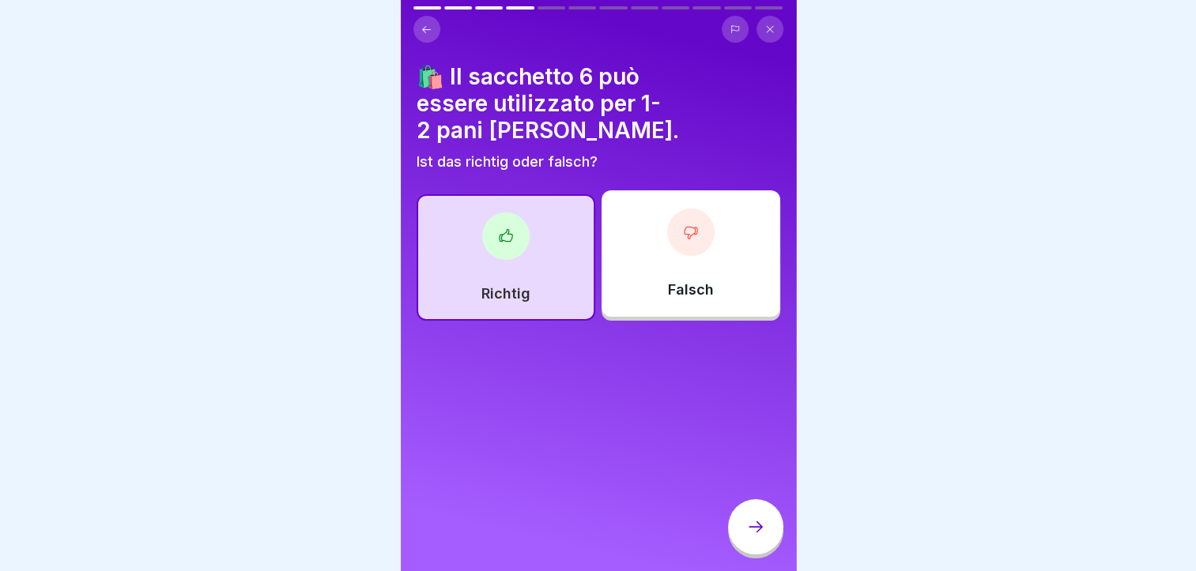
click at [759, 533] on icon at bounding box center [755, 527] width 19 height 19
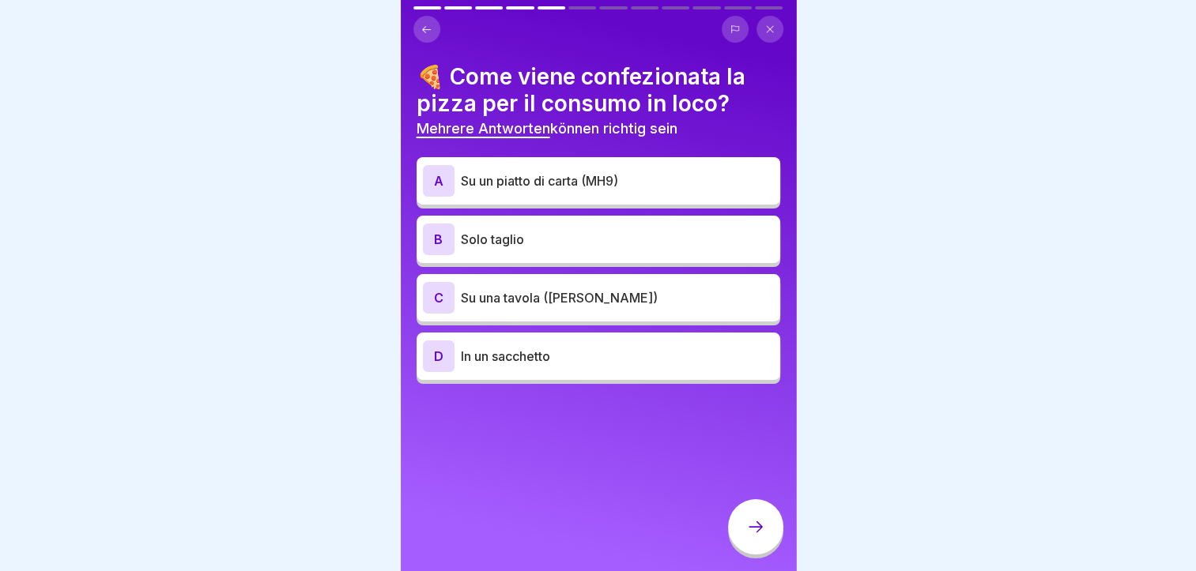
click at [613, 174] on p "Su un piatto di carta (MH9)" at bounding box center [617, 180] width 313 height 19
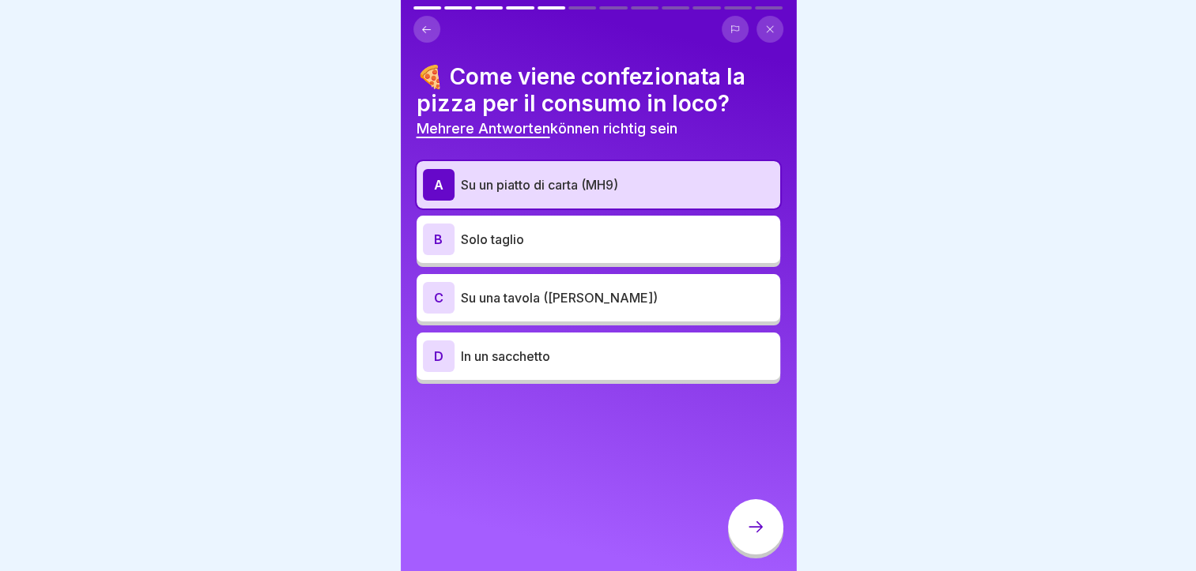
click at [622, 297] on p "Su una tavola ([PERSON_NAME])" at bounding box center [617, 297] width 313 height 19
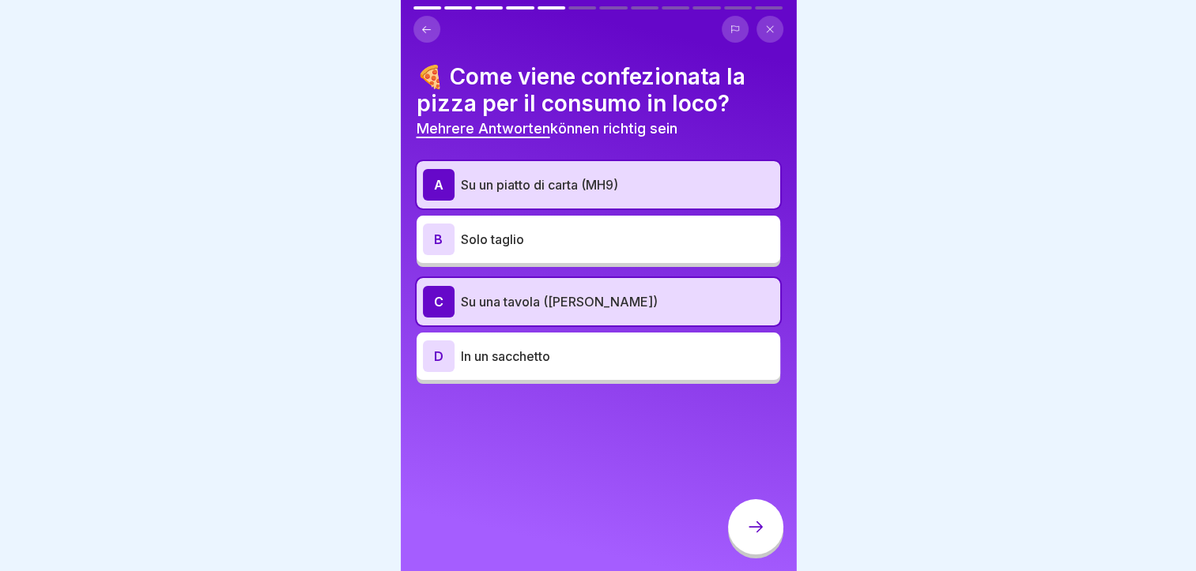
click at [756, 534] on icon at bounding box center [755, 527] width 19 height 19
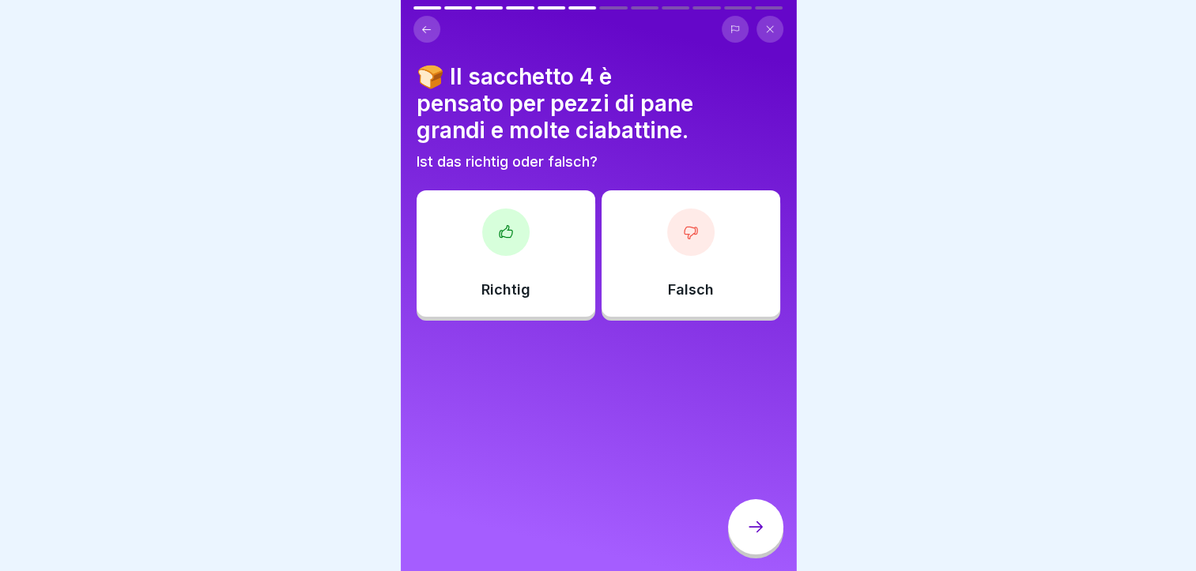
click at [688, 231] on icon at bounding box center [691, 232] width 16 height 16
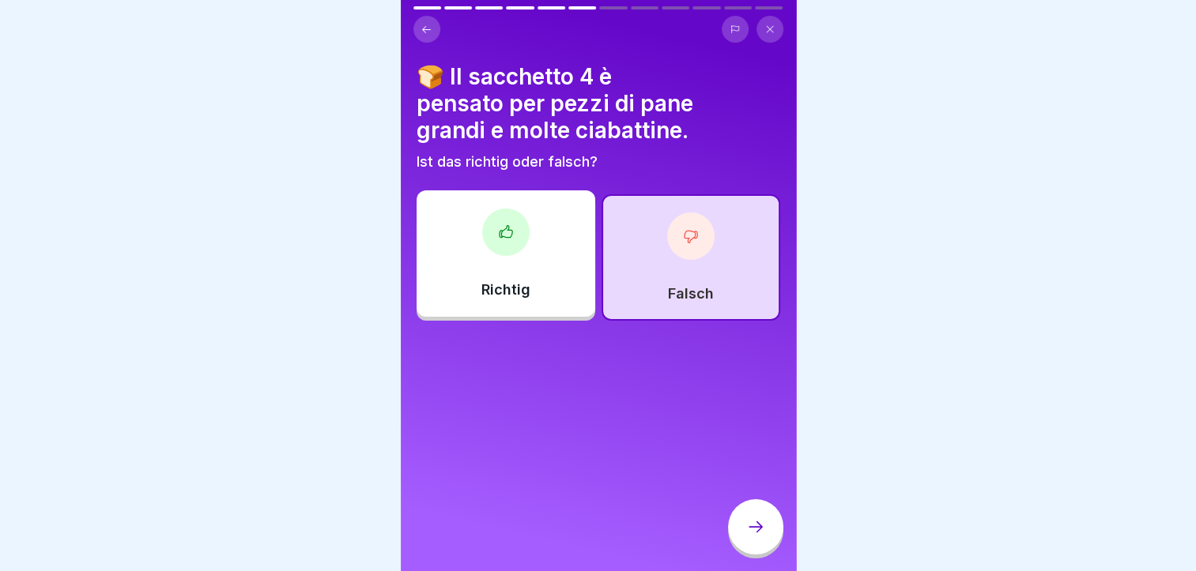
click at [755, 537] on icon at bounding box center [755, 527] width 19 height 19
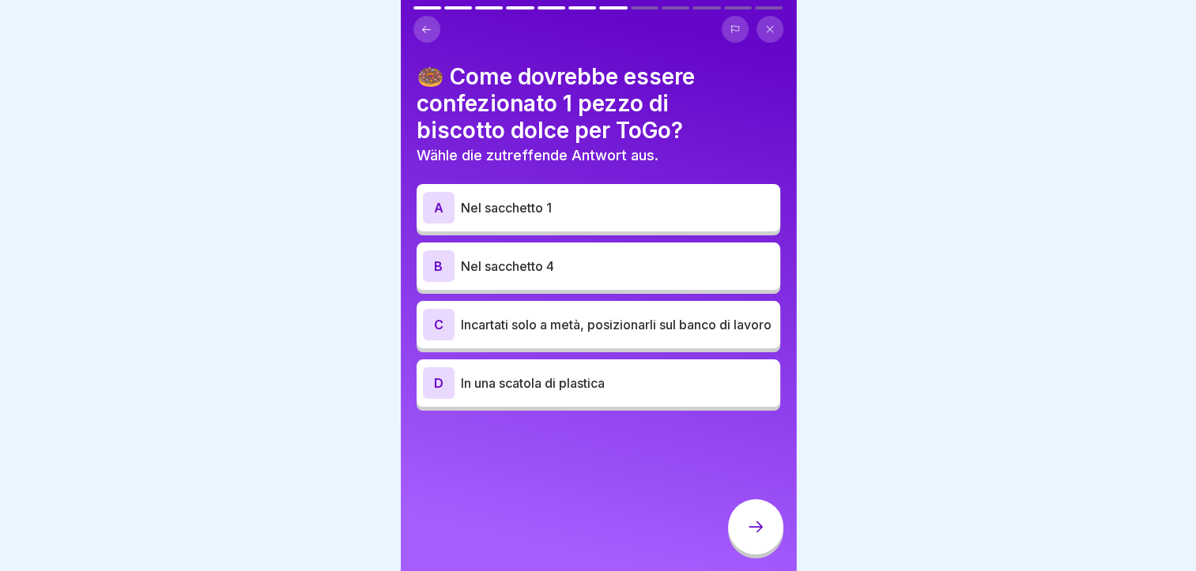
click at [526, 230] on div "A Nel sacchetto 1" at bounding box center [597, 207] width 363 height 47
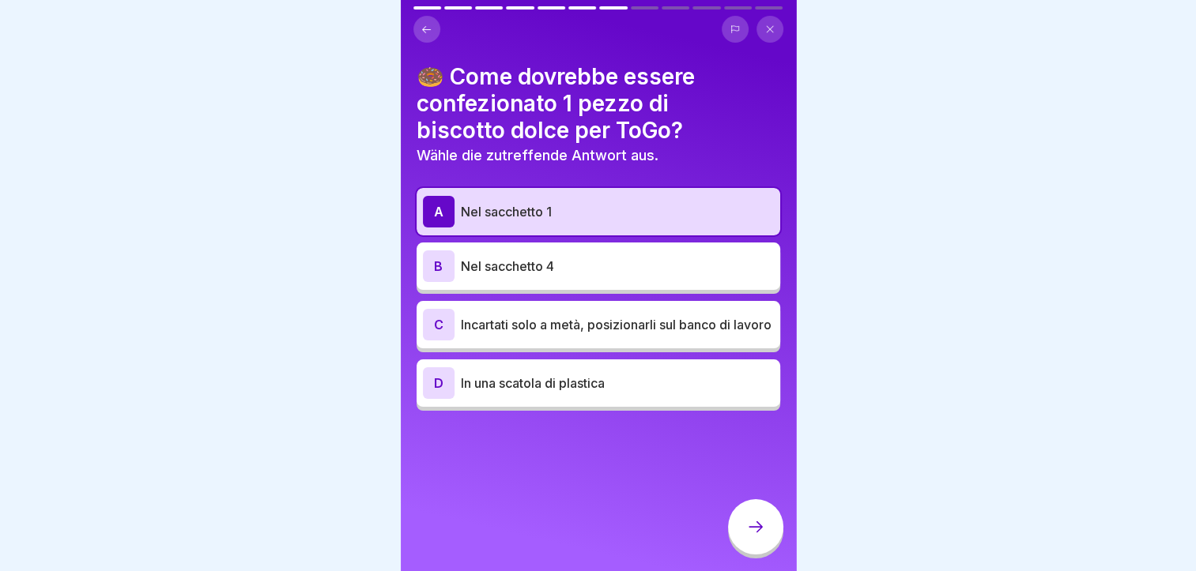
click at [743, 533] on div at bounding box center [755, 526] width 55 height 55
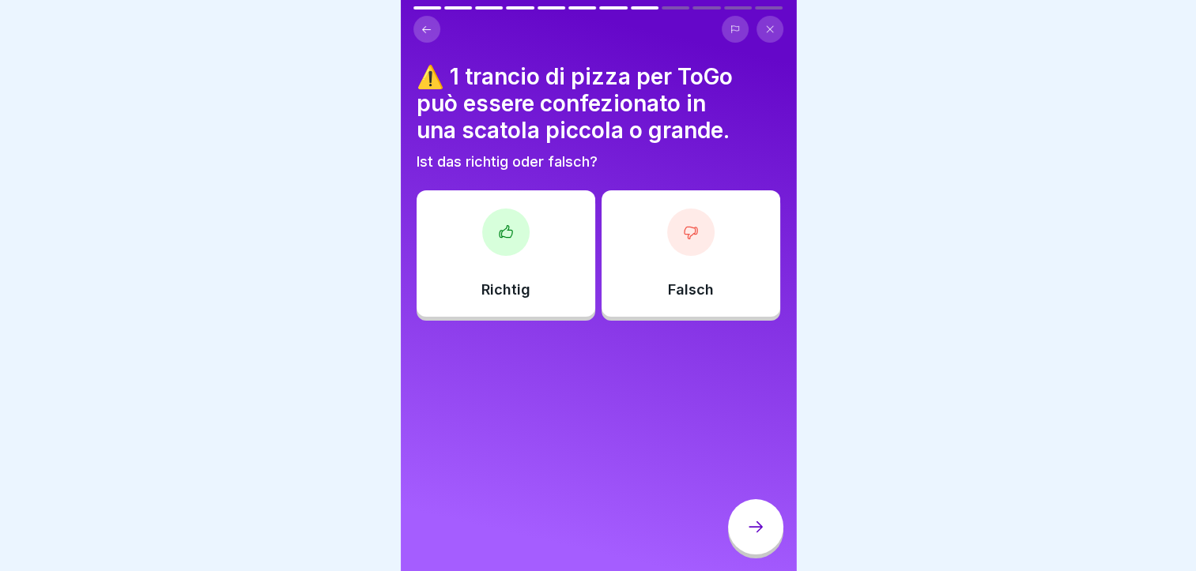
click at [688, 277] on div "Falsch" at bounding box center [690, 253] width 179 height 126
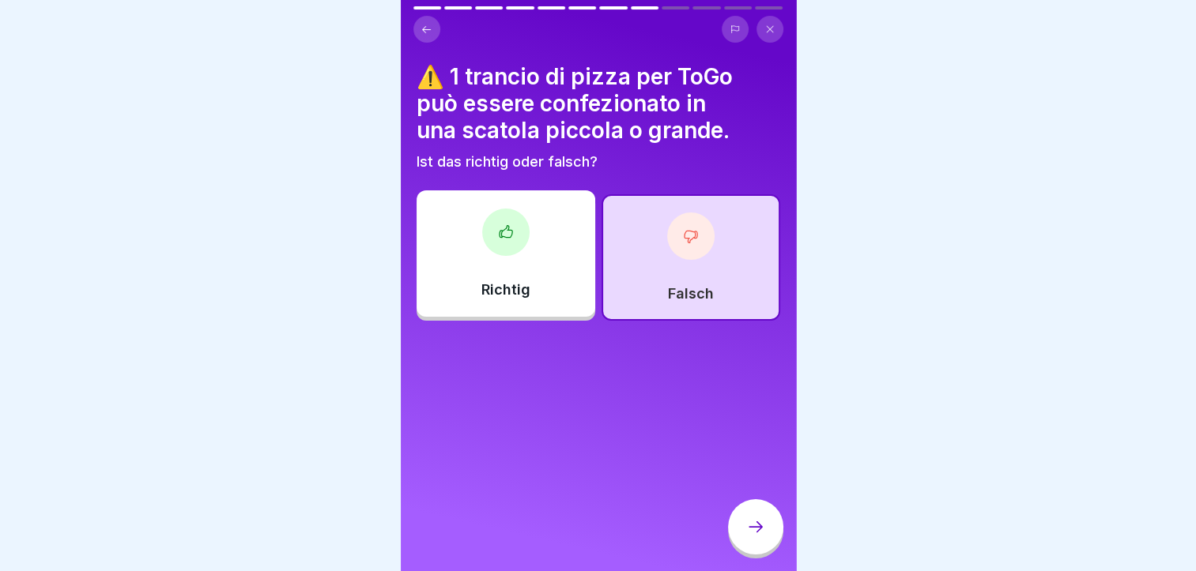
click at [751, 510] on div "⚠️ 1 trancio di pizza per ToGo può essere confezionato in una scatola piccola o…" at bounding box center [598, 285] width 395 height 571
click at [759, 531] on icon at bounding box center [755, 527] width 19 height 19
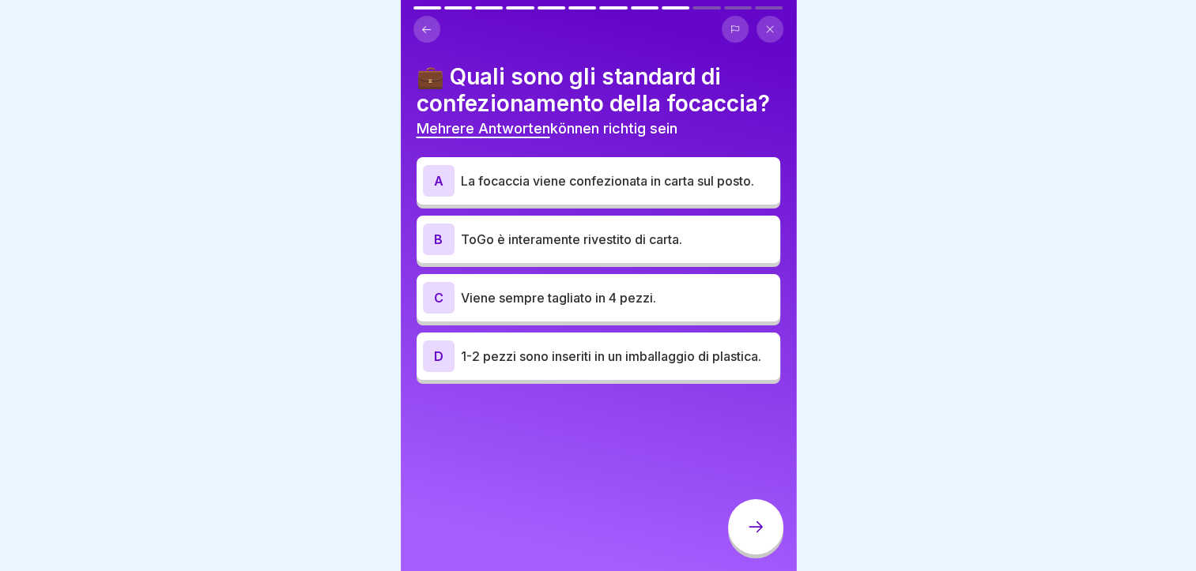
click at [578, 190] on p "La focaccia viene confezionata in carta sul posto." at bounding box center [617, 180] width 313 height 19
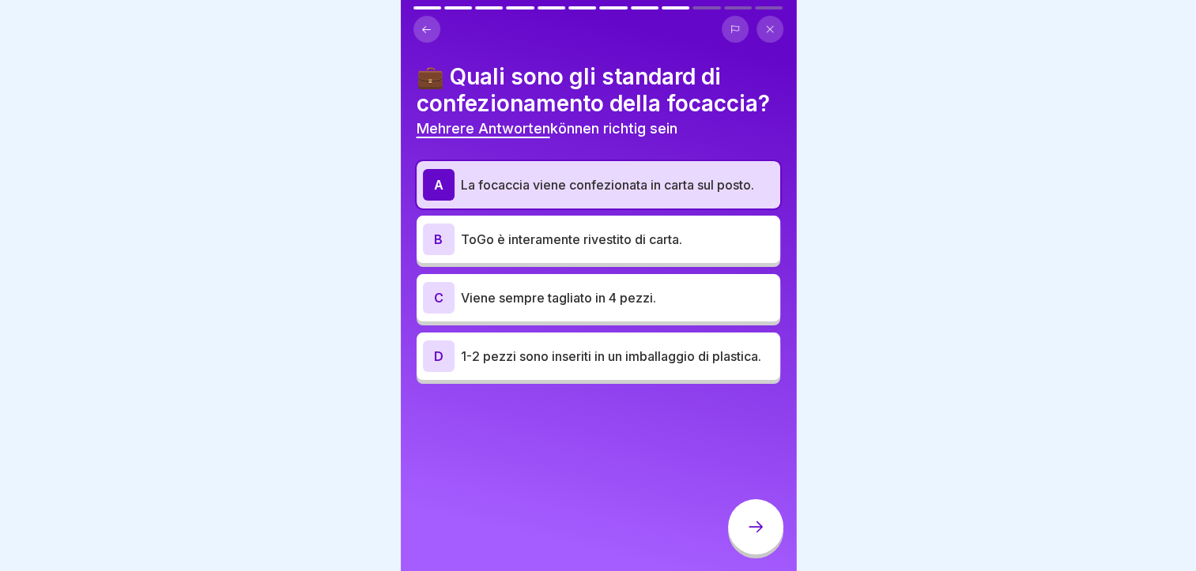
click at [591, 251] on div "B ToGo è interamente rivestito di carta." at bounding box center [598, 240] width 351 height 32
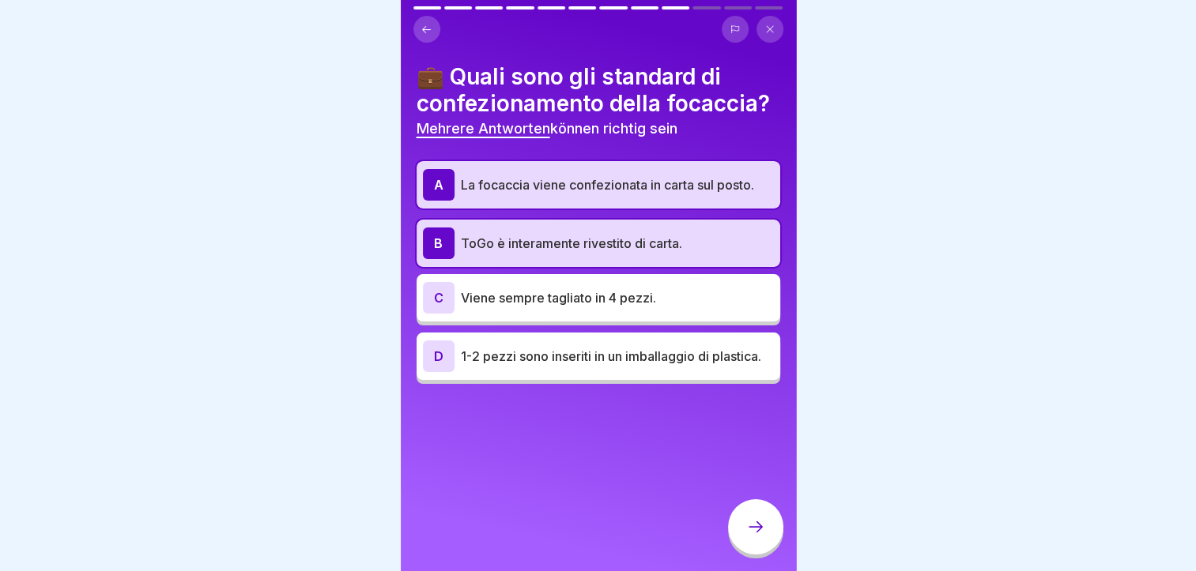
click at [750, 533] on icon at bounding box center [755, 527] width 19 height 19
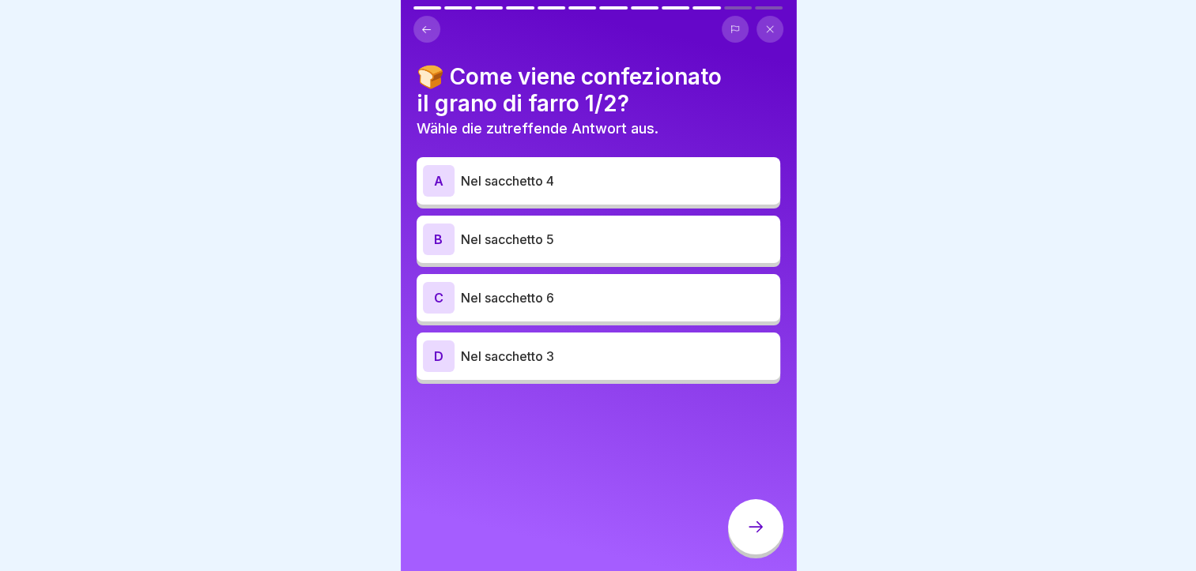
click at [568, 180] on p "Nel sacchetto 4" at bounding box center [617, 180] width 313 height 19
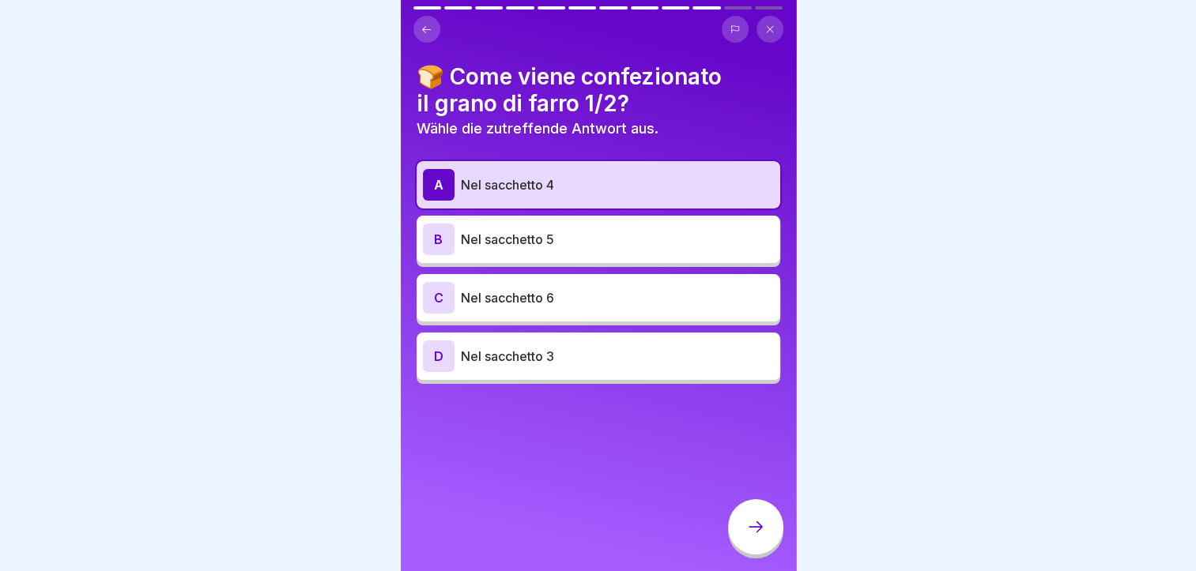
click at [743, 532] on div at bounding box center [755, 526] width 55 height 55
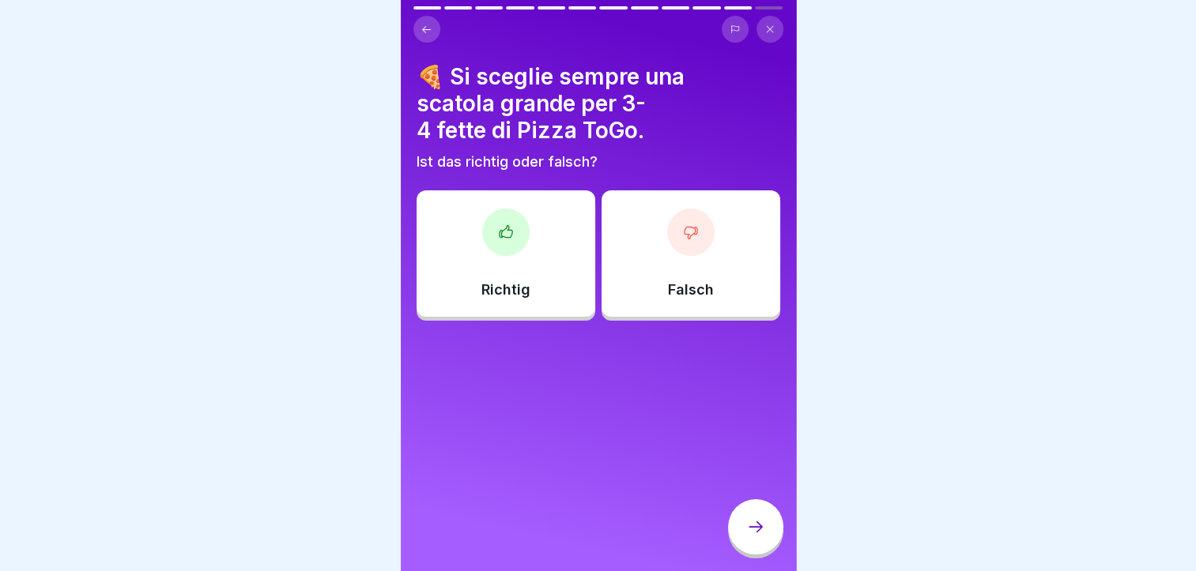
click at [507, 234] on icon at bounding box center [506, 232] width 16 height 16
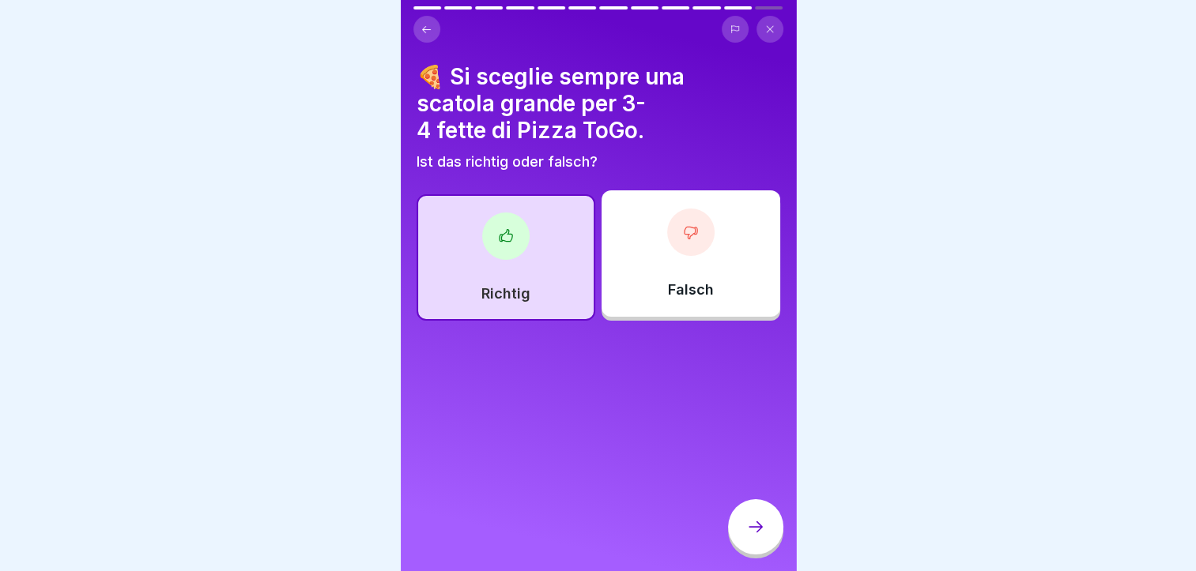
click at [766, 542] on div at bounding box center [755, 526] width 55 height 55
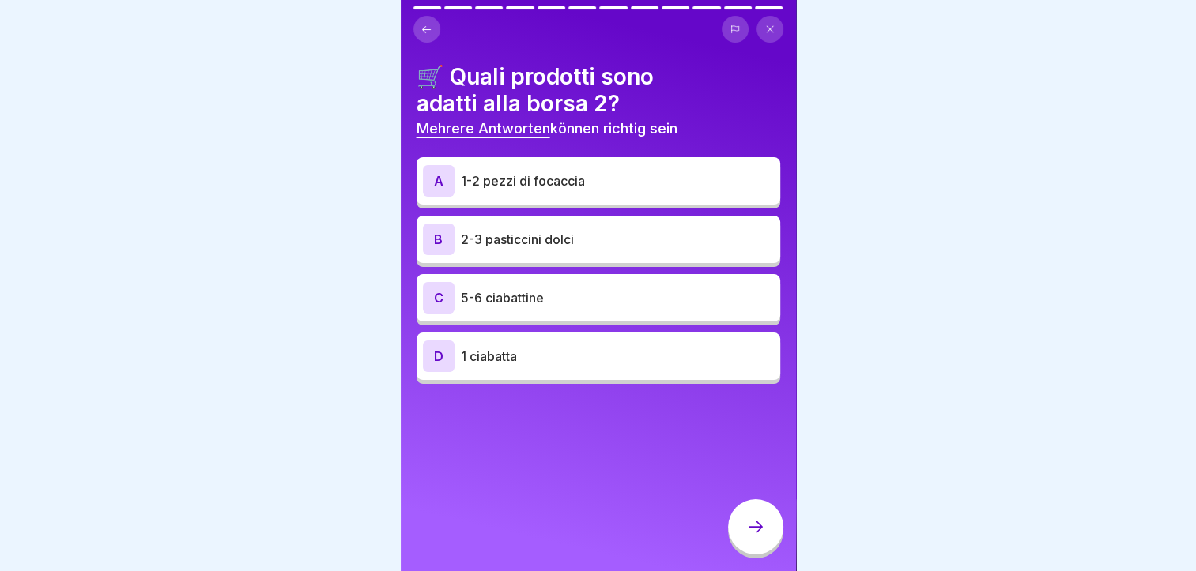
click at [604, 181] on p "1-2 pezzi di focaccia" at bounding box center [617, 180] width 313 height 19
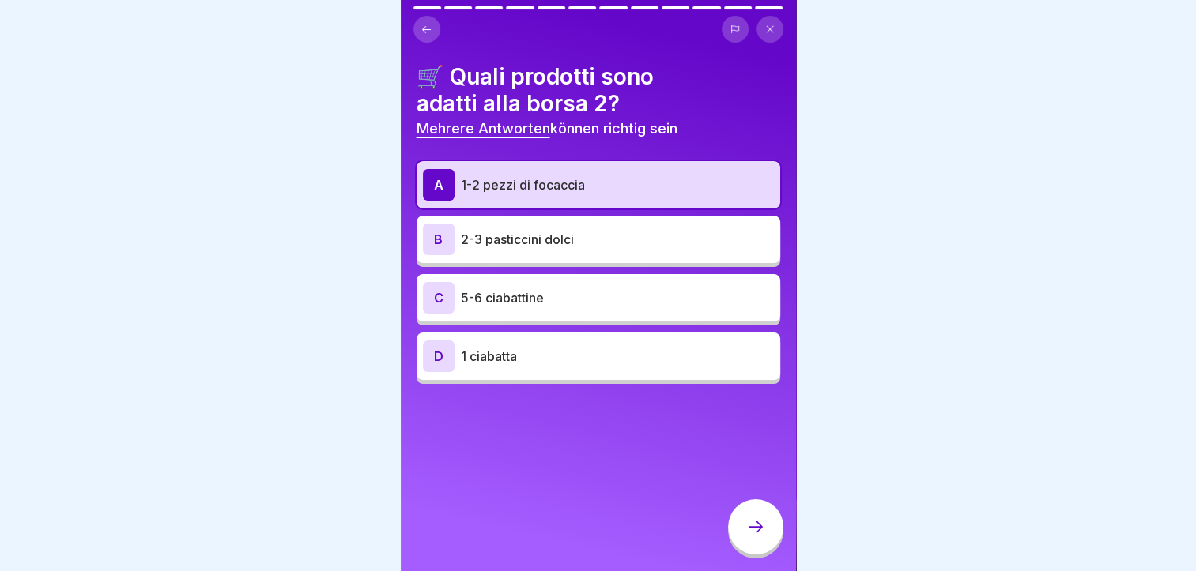
click at [746, 537] on icon at bounding box center [755, 527] width 19 height 19
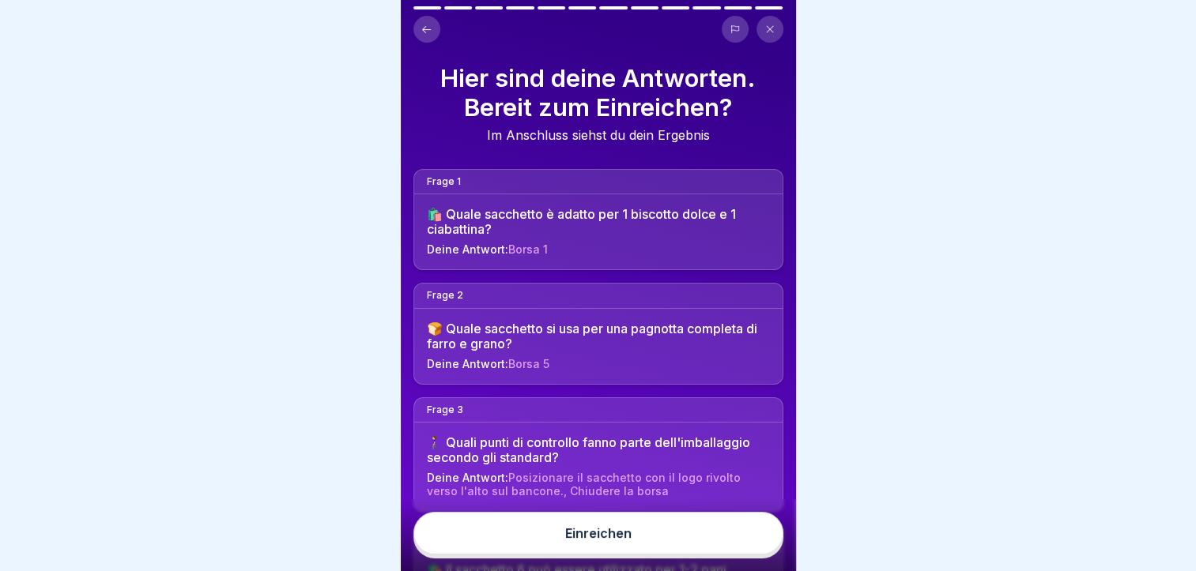
click at [714, 545] on button "Einreichen" at bounding box center [598, 533] width 370 height 43
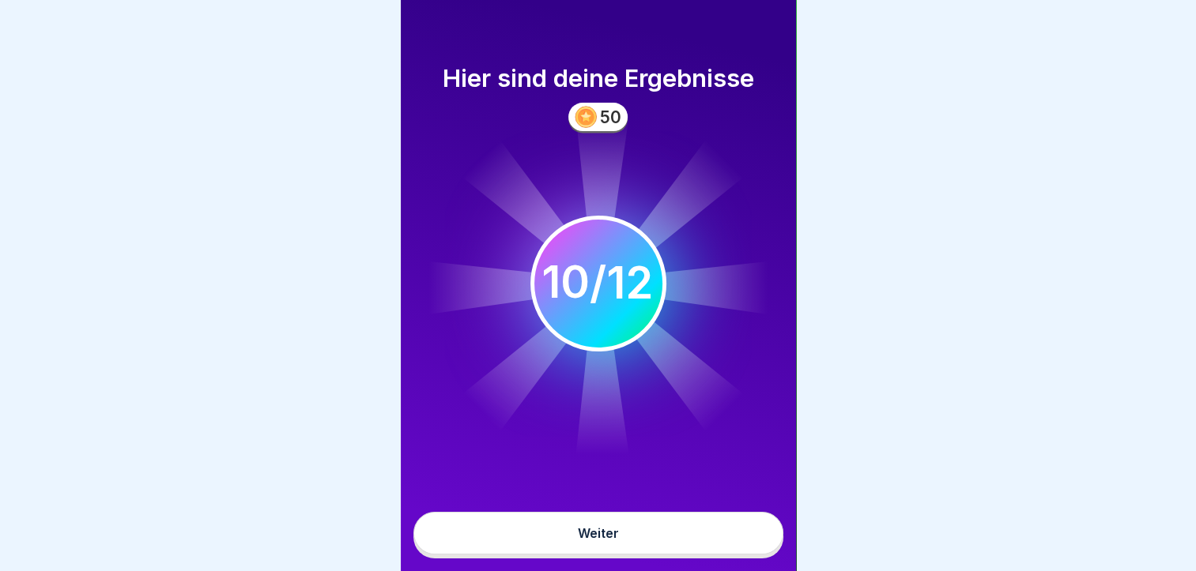
click at [670, 555] on button "Weiter" at bounding box center [598, 533] width 370 height 43
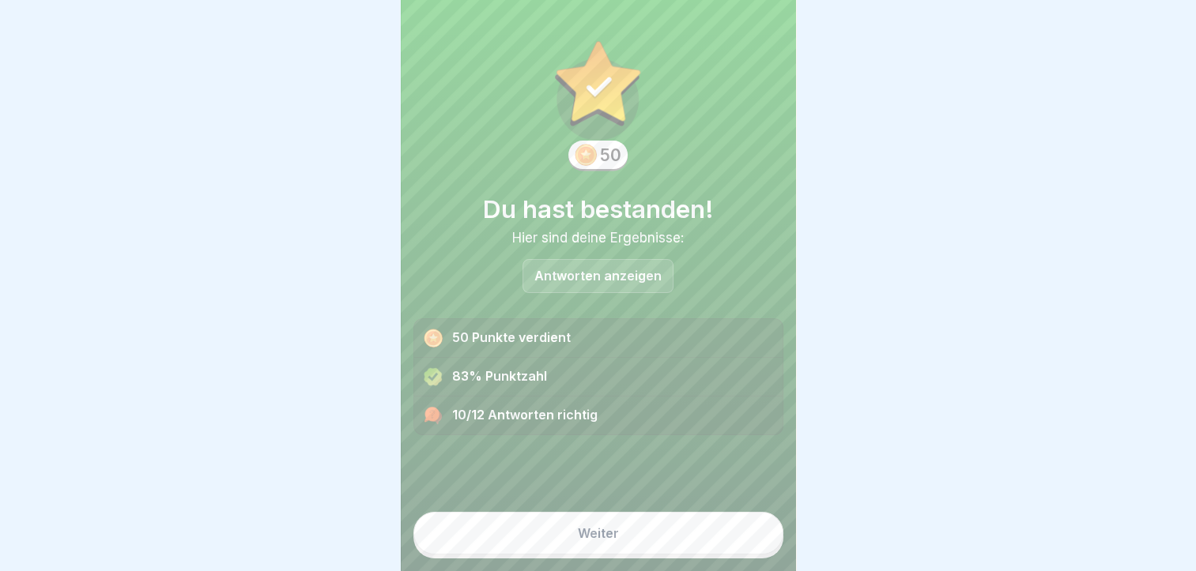
click at [632, 555] on button "Weiter" at bounding box center [598, 533] width 370 height 43
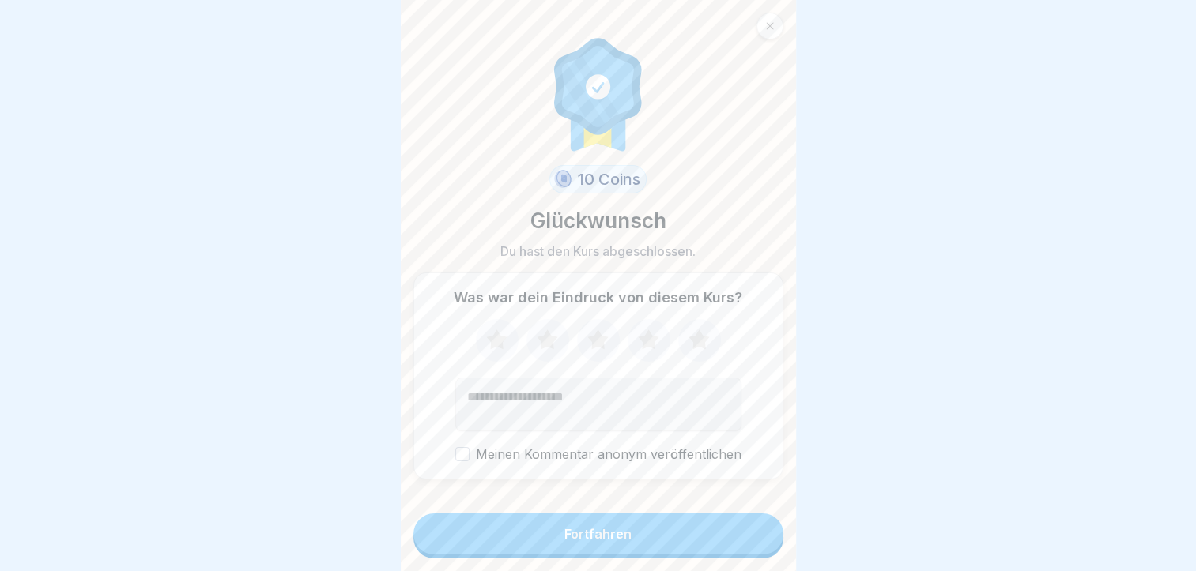
click at [551, 555] on button "Fortfahren" at bounding box center [598, 534] width 370 height 41
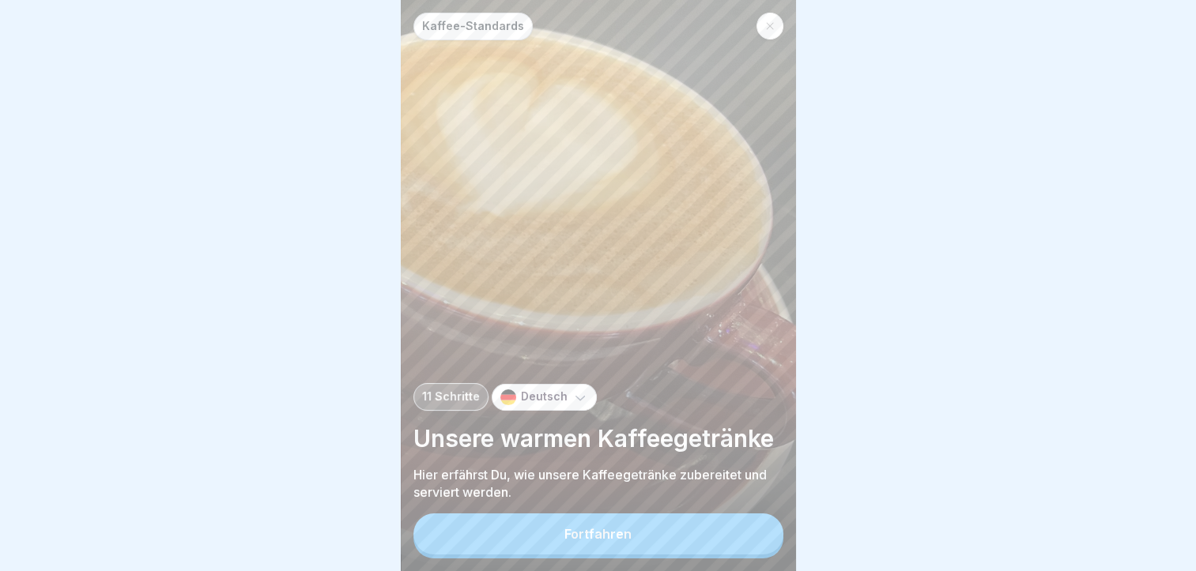
click at [575, 401] on icon at bounding box center [579, 398] width 9 height 5
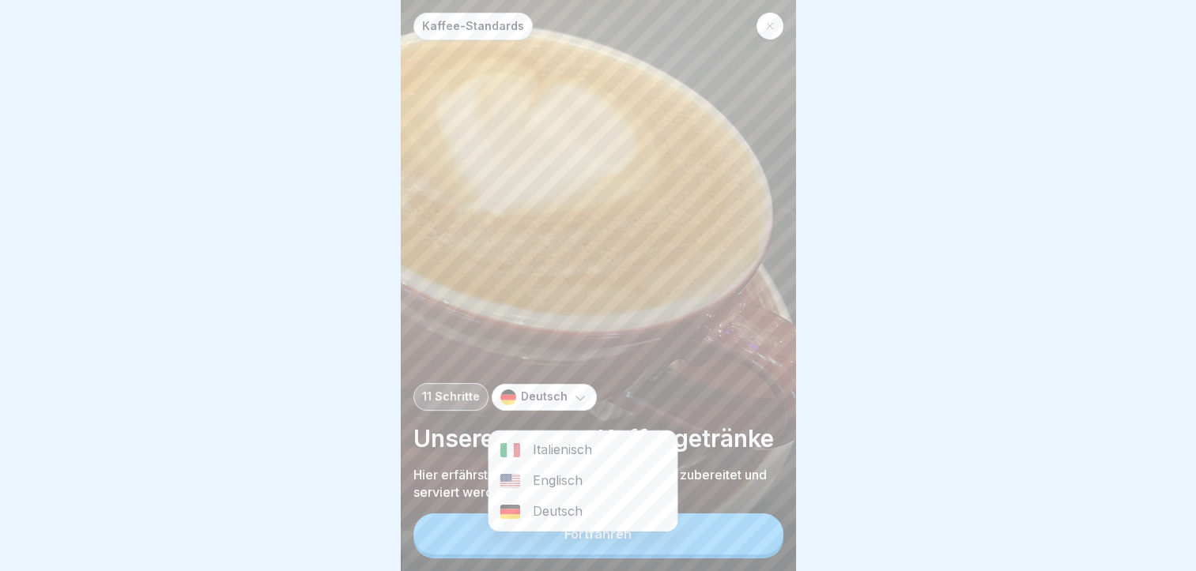
click at [578, 445] on div "Italienisch" at bounding box center [582, 450] width 188 height 31
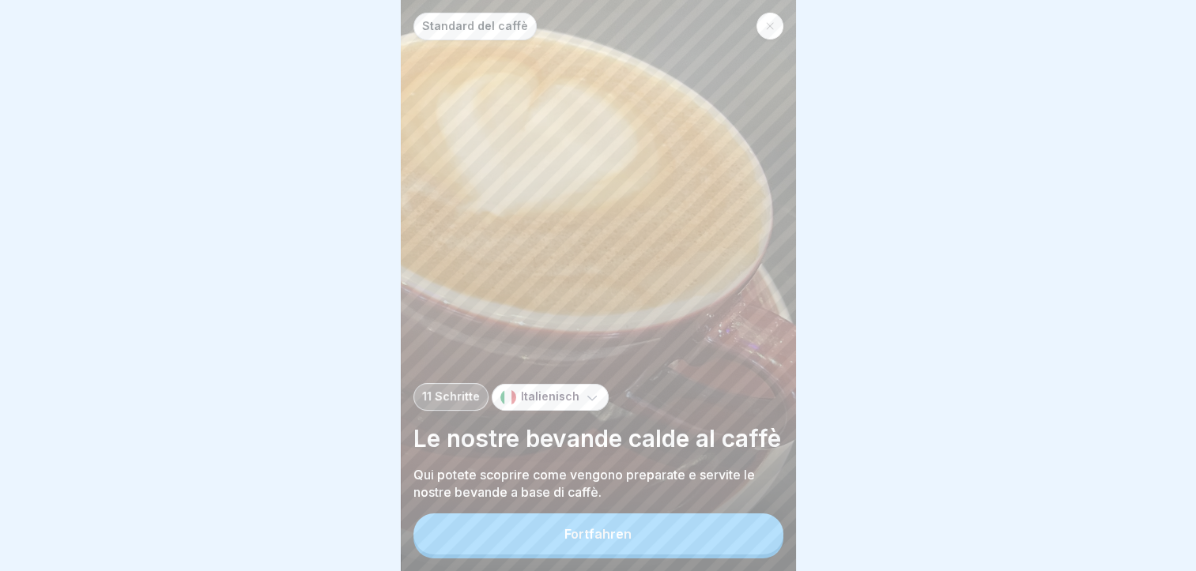
click at [610, 533] on button "Fortfahren" at bounding box center [598, 534] width 370 height 41
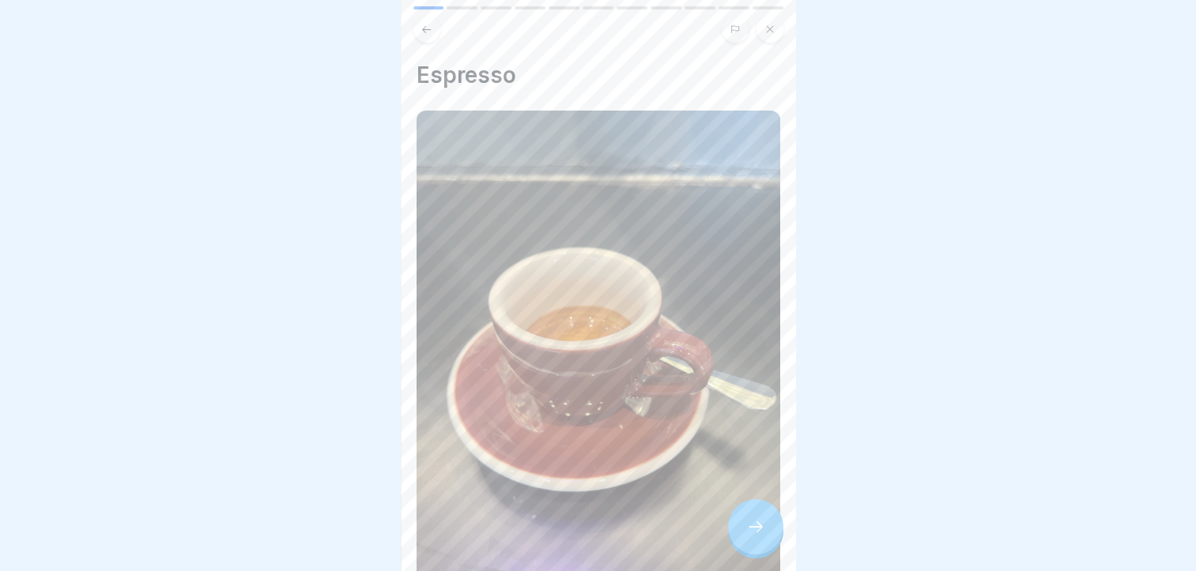
scroll to position [225, 0]
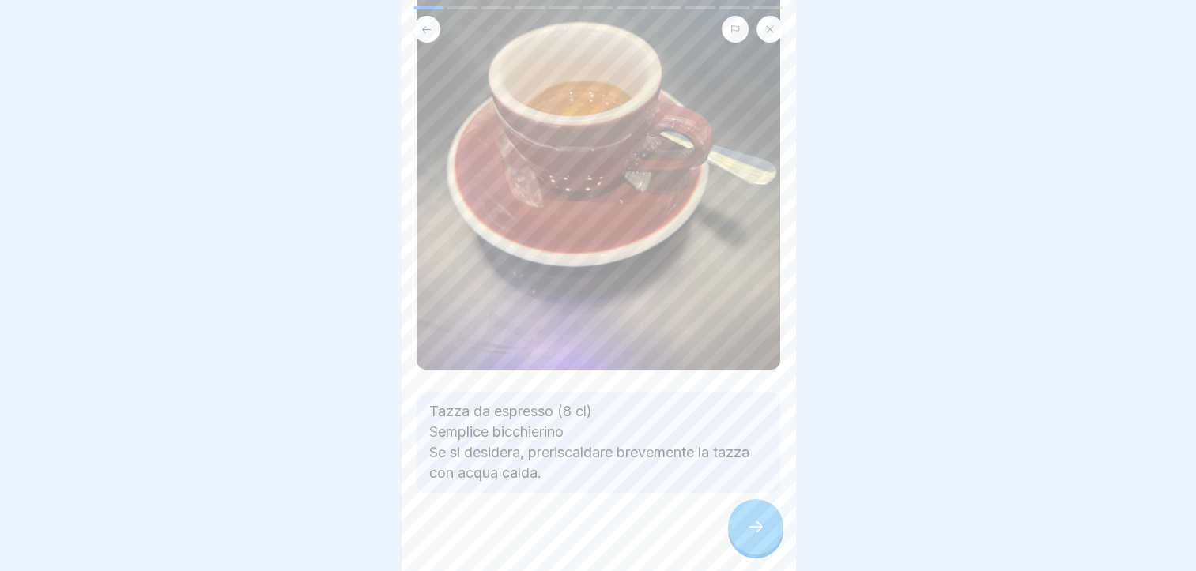
click at [730, 416] on p "Tazza da espresso (8 cl) Semplice bicchierino Se si desidera, preriscaldare bre…" at bounding box center [598, 442] width 338 height 82
click at [738, 405] on p "Tazza da espresso (8 cl) Semplice bicchierino Se si desidera, preriscaldare bre…" at bounding box center [598, 442] width 338 height 82
click at [743, 537] on div at bounding box center [755, 526] width 55 height 55
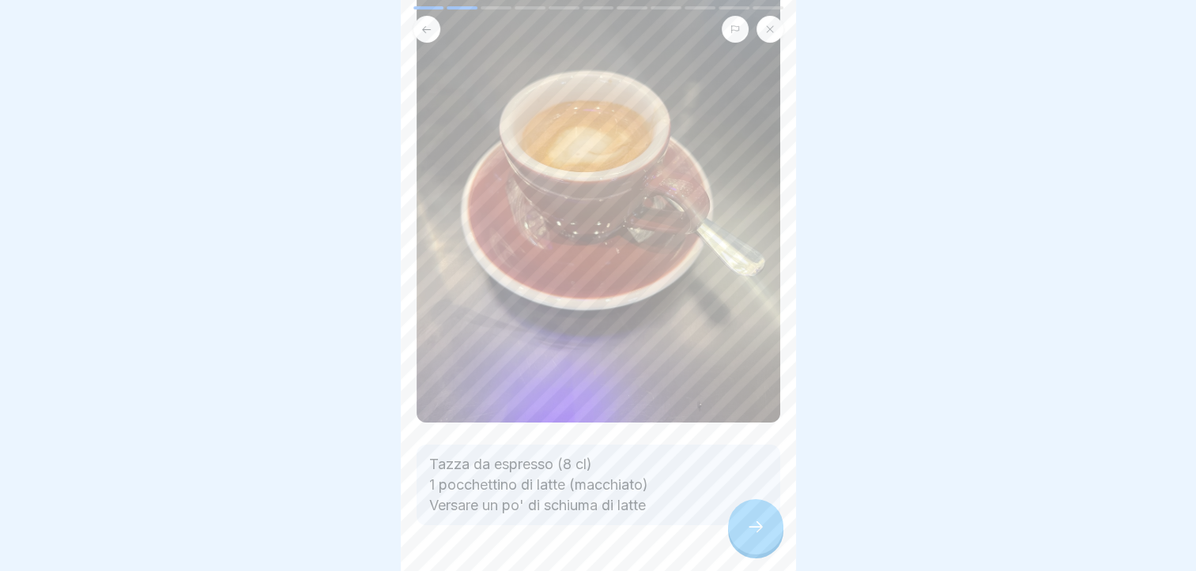
scroll to position [205, 0]
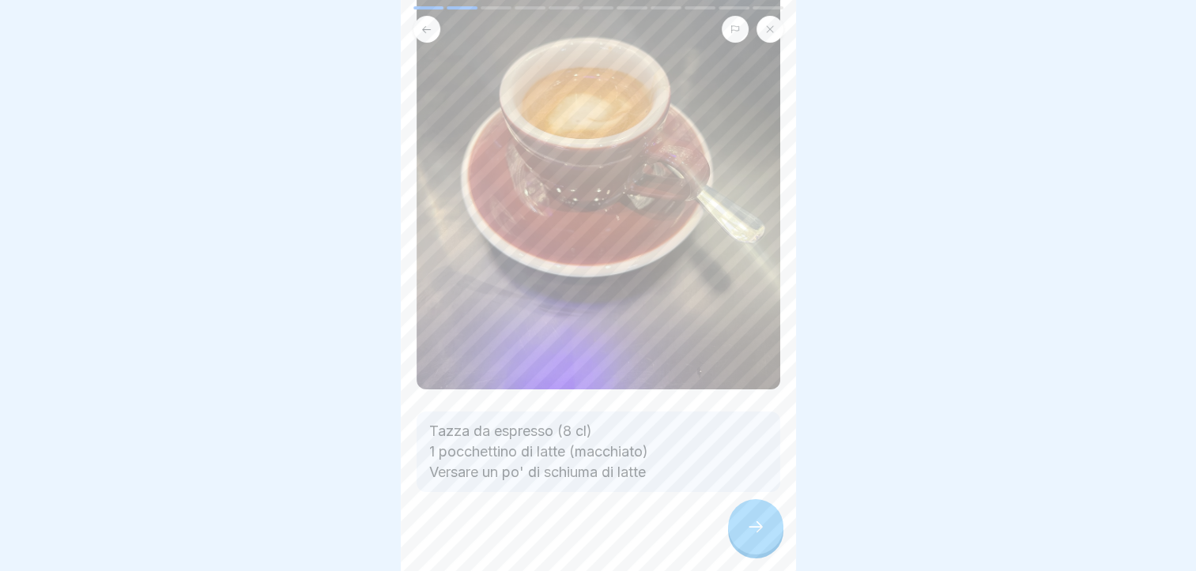
click at [755, 537] on icon at bounding box center [755, 527] width 19 height 19
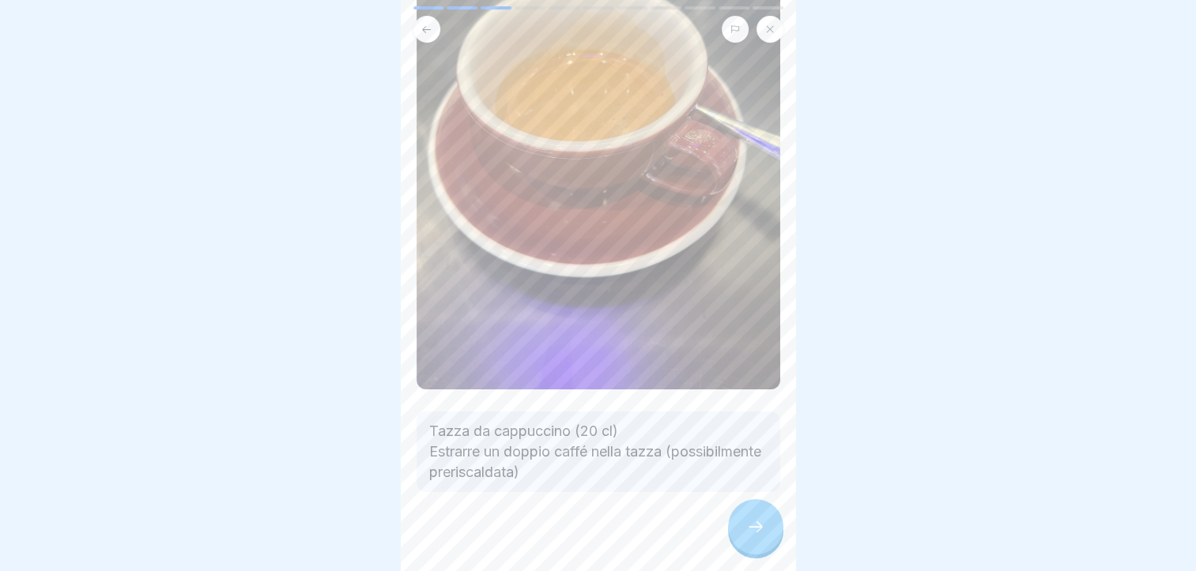
click at [743, 553] on div at bounding box center [755, 526] width 55 height 55
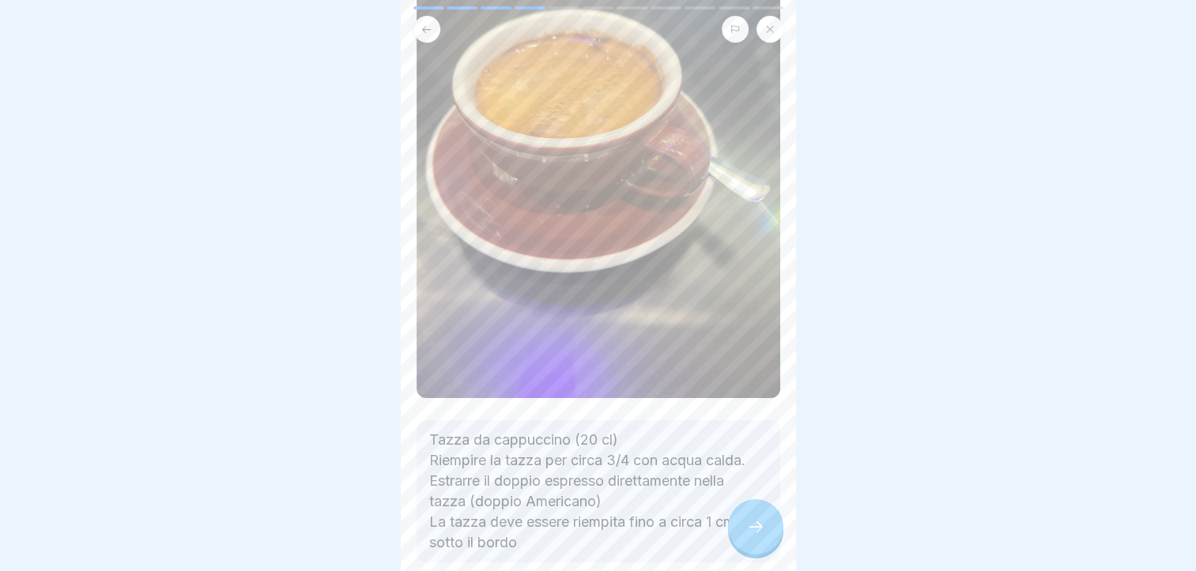
scroll to position [198, 0]
click at [743, 533] on div at bounding box center [755, 526] width 55 height 55
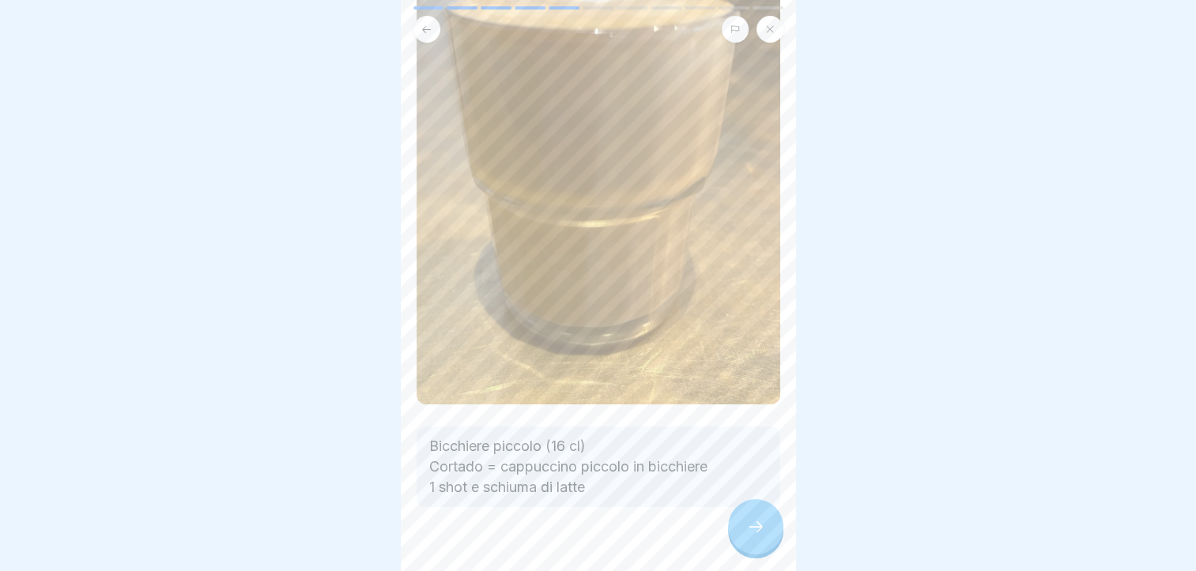
scroll to position [205, 0]
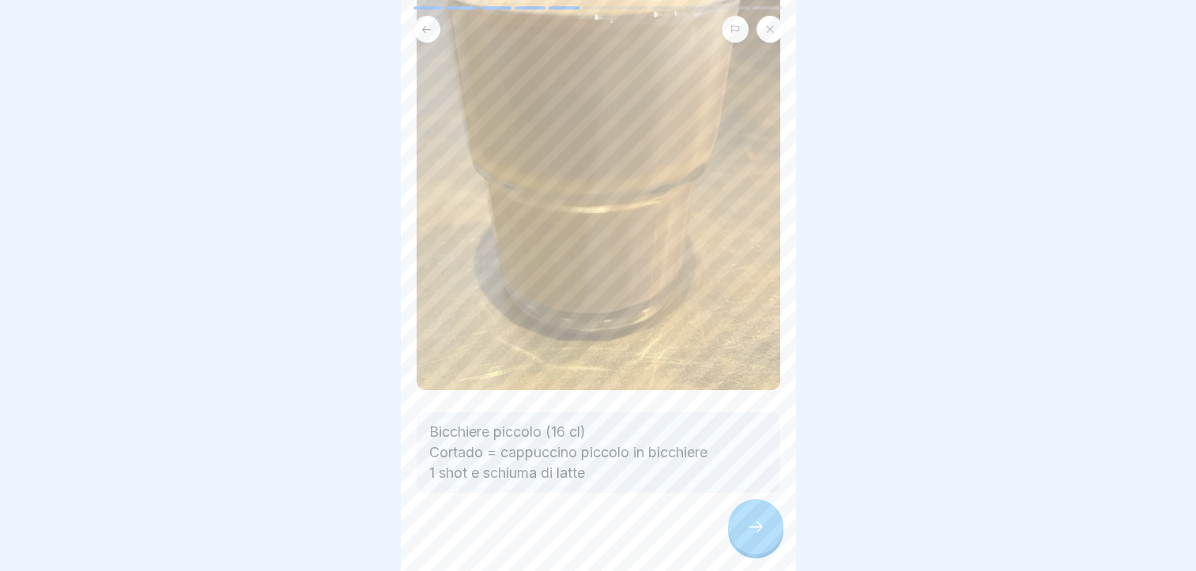
click at [746, 537] on icon at bounding box center [755, 527] width 19 height 19
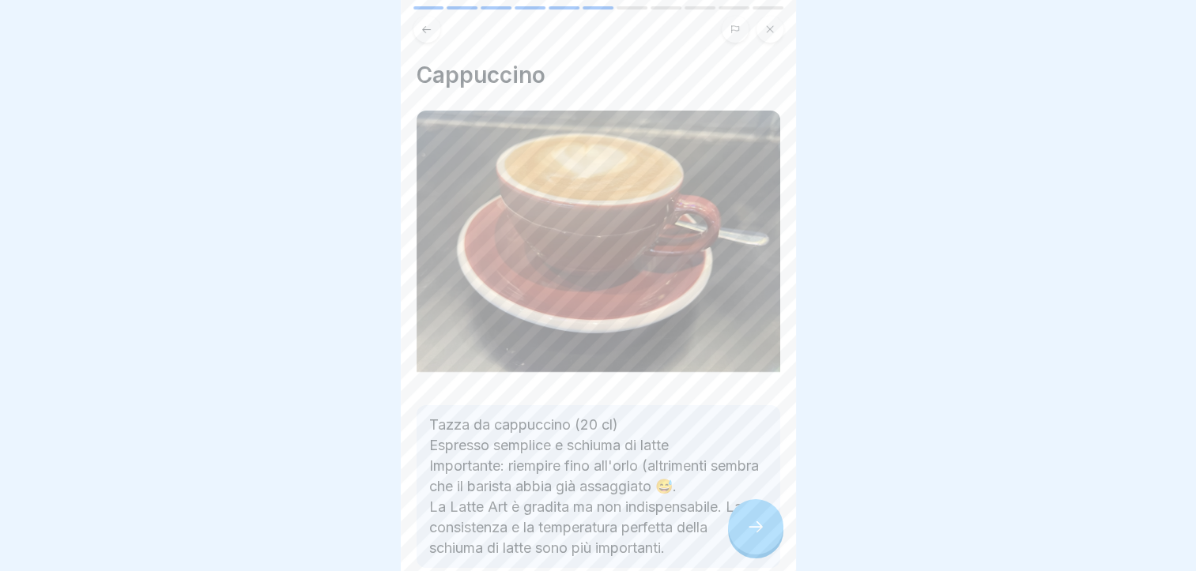
scroll to position [82, 0]
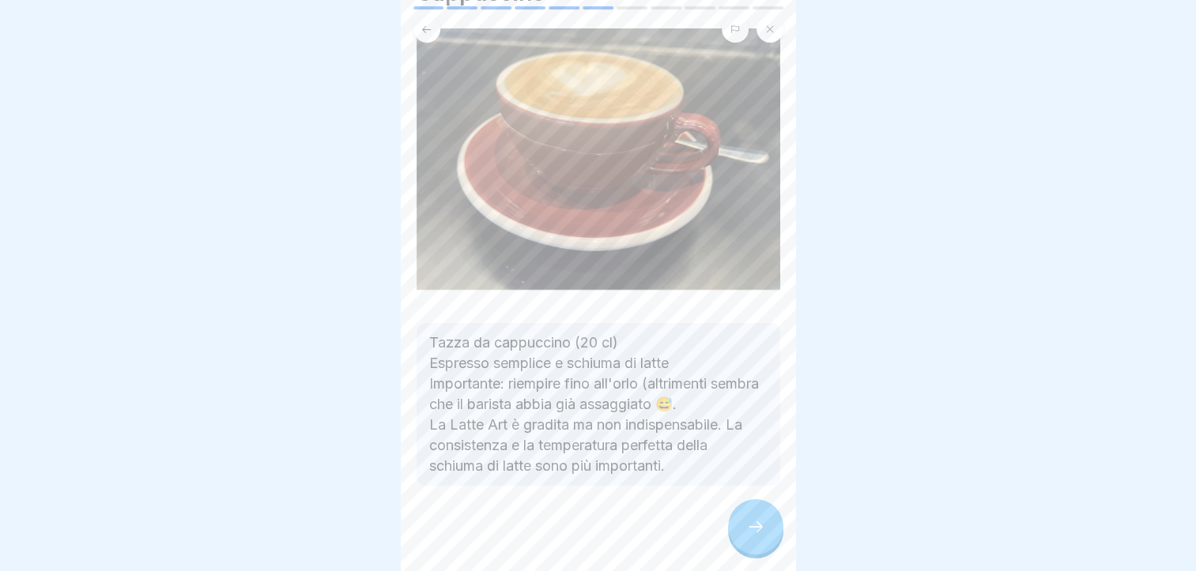
click at [747, 537] on icon at bounding box center [755, 527] width 19 height 19
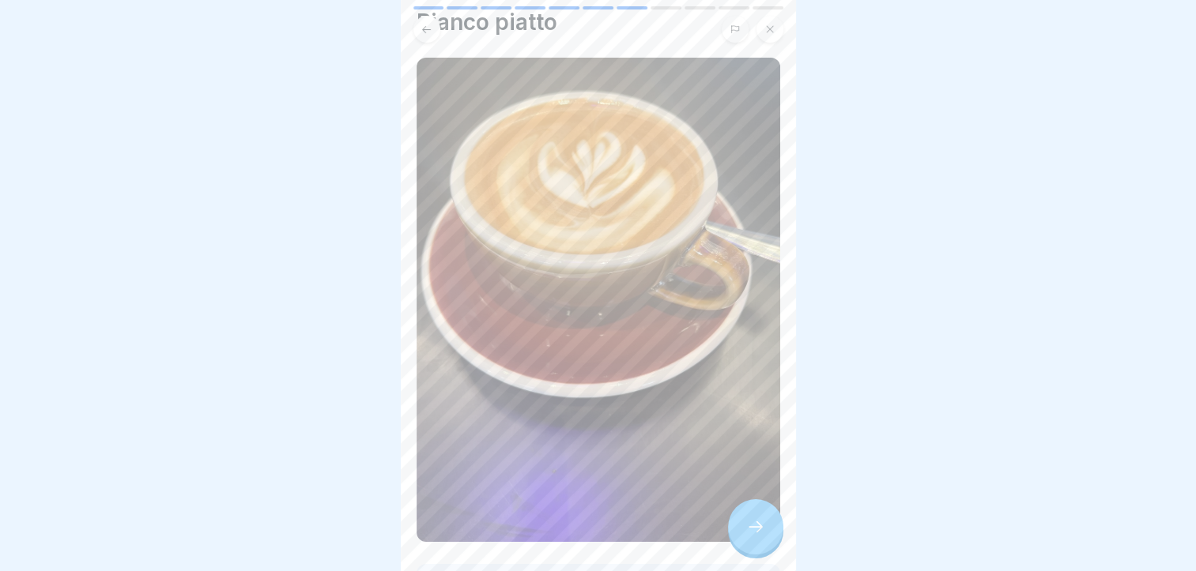
scroll to position [205, 0]
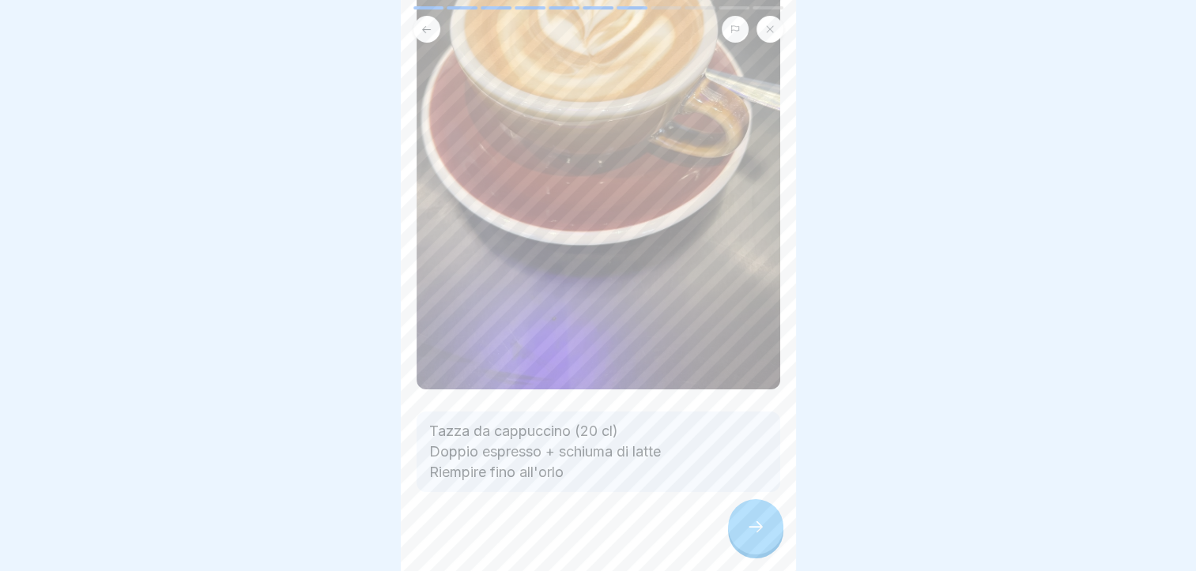
click at [752, 532] on icon at bounding box center [755, 527] width 19 height 19
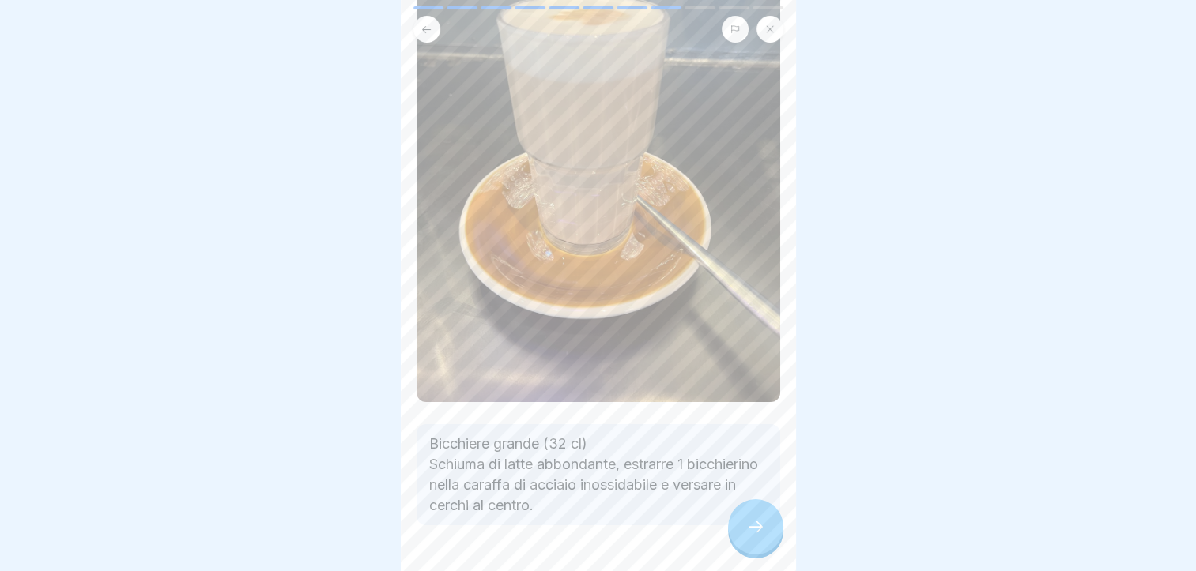
scroll to position [194, 0]
click at [744, 555] on div at bounding box center [755, 526] width 55 height 55
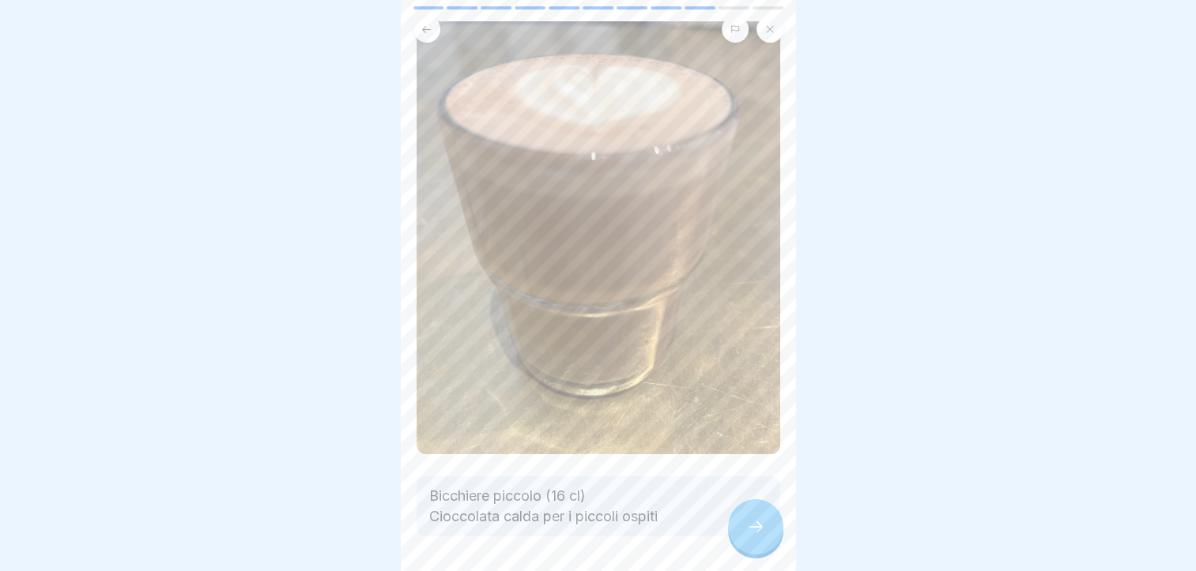
scroll to position [134, 0]
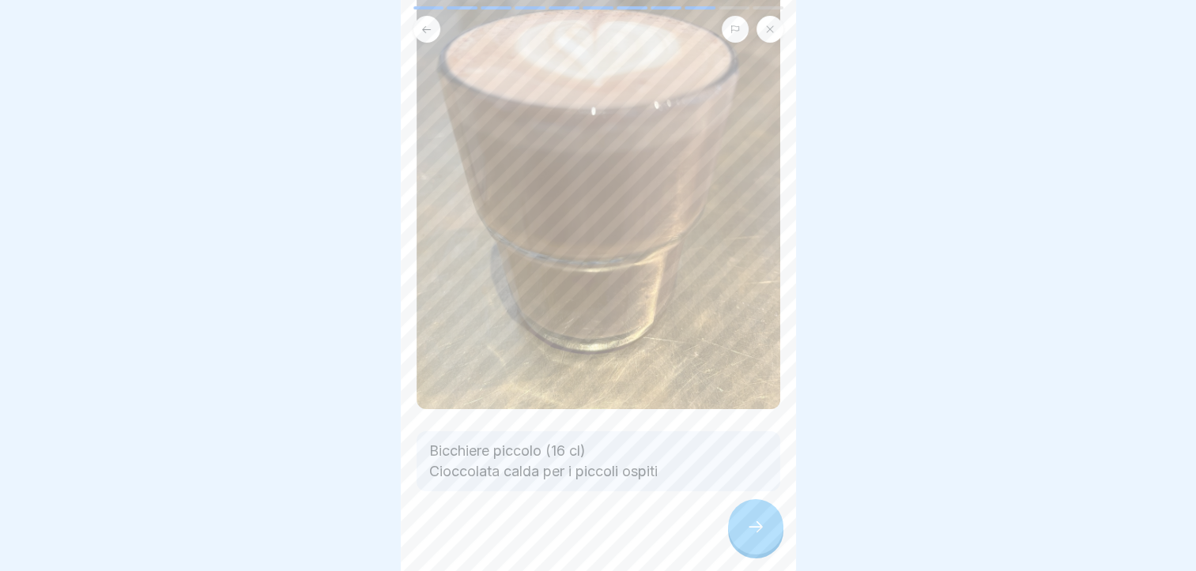
click at [757, 537] on icon at bounding box center [755, 527] width 19 height 19
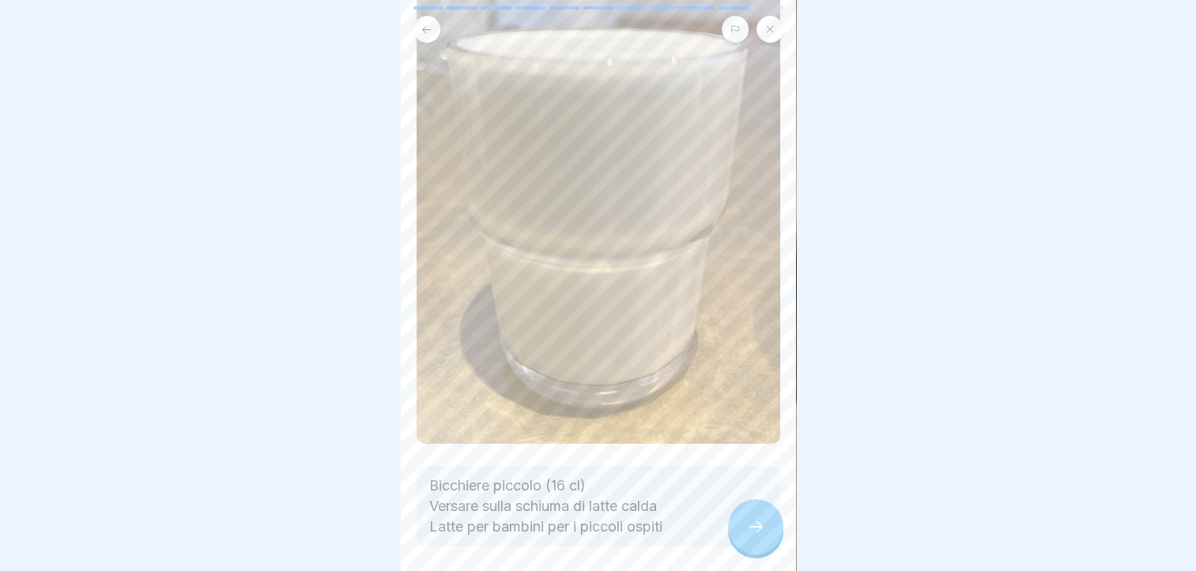
scroll to position [183, 0]
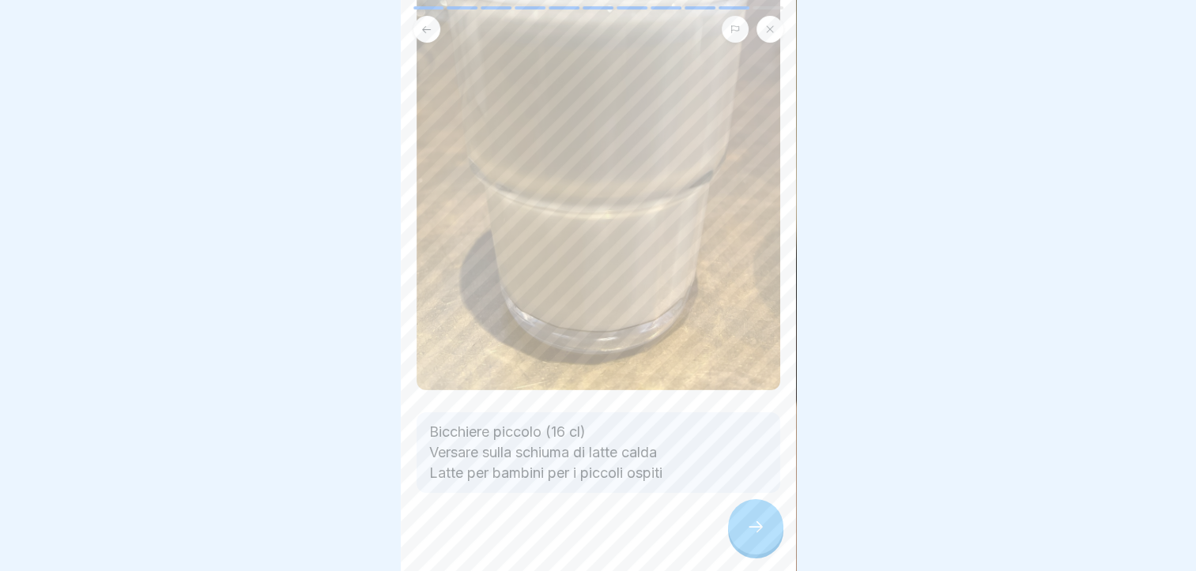
click at [755, 526] on div at bounding box center [755, 526] width 55 height 55
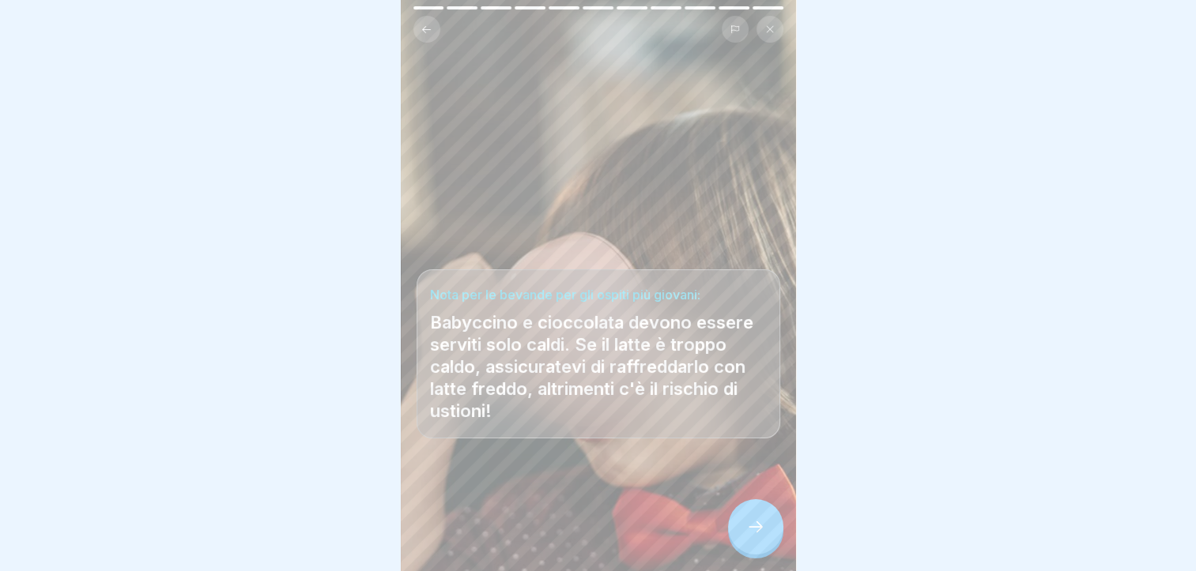
click at [766, 533] on div at bounding box center [755, 526] width 55 height 55
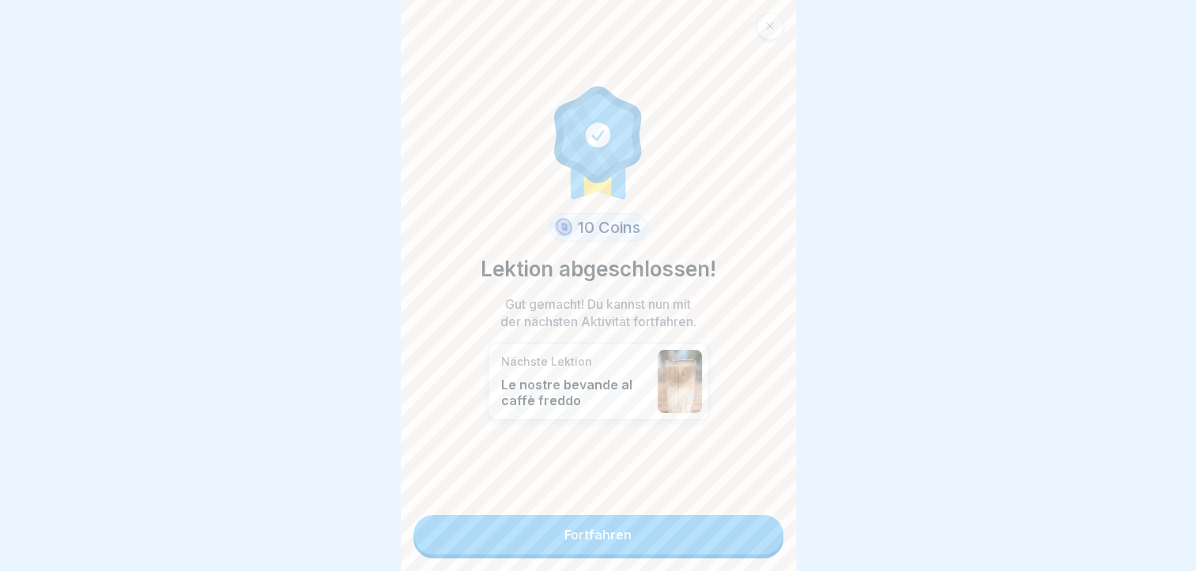
click at [702, 540] on link "Fortfahren" at bounding box center [598, 535] width 370 height 40
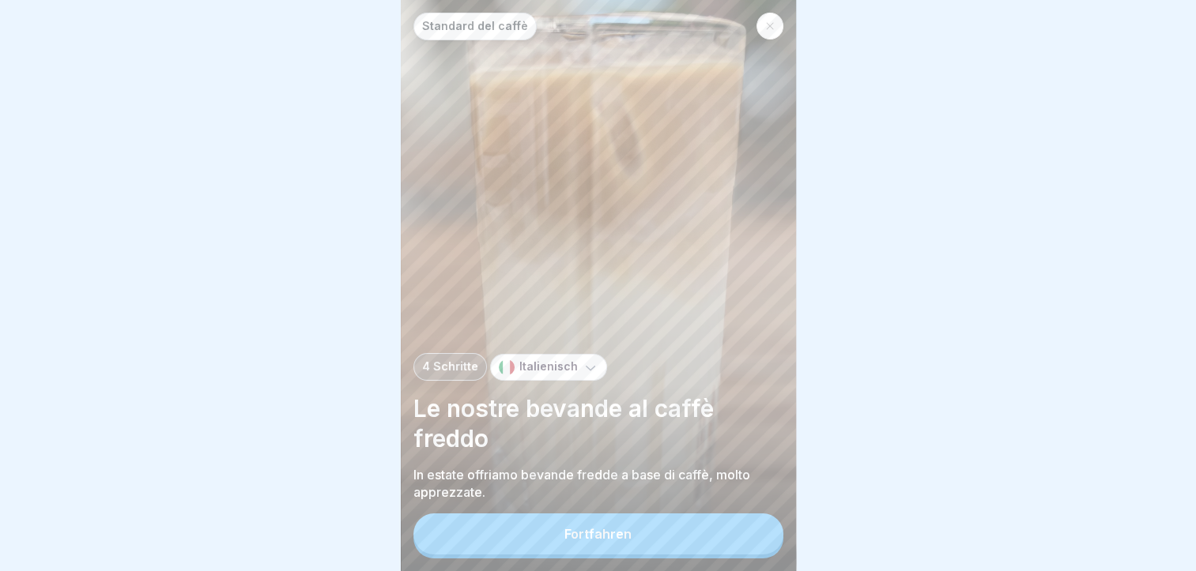
click at [689, 540] on button "Fortfahren" at bounding box center [598, 534] width 370 height 41
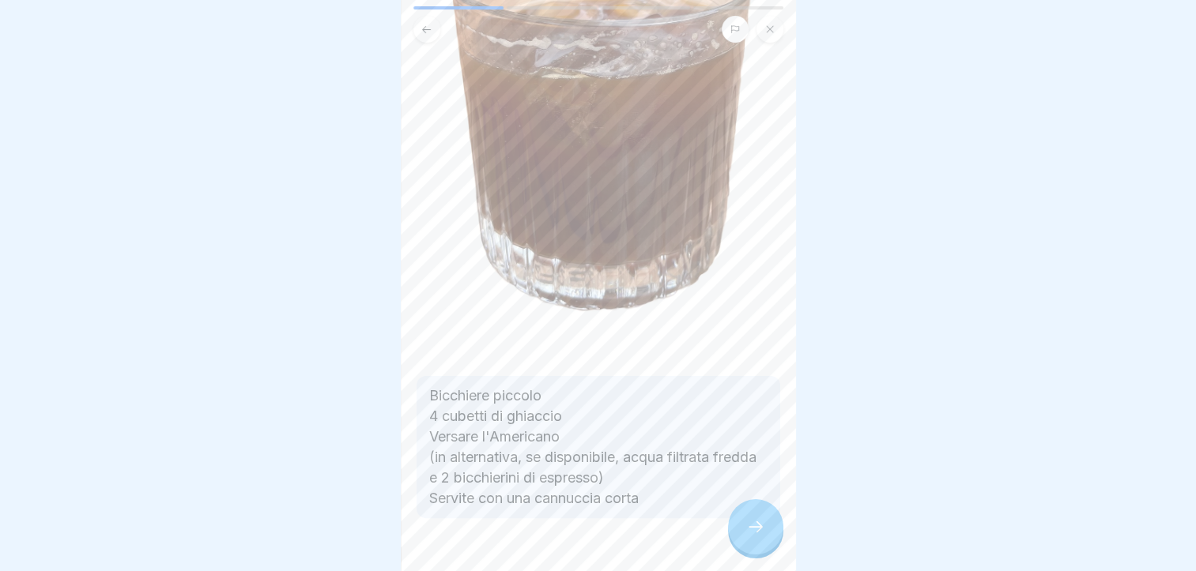
scroll to position [266, 0]
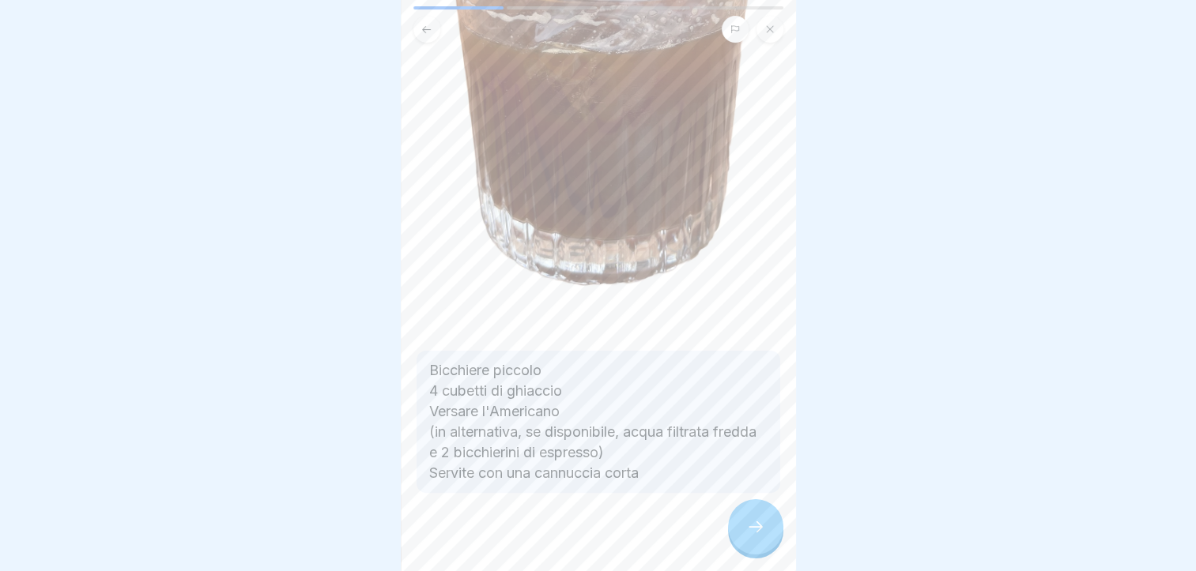
click at [751, 555] on div at bounding box center [755, 526] width 55 height 55
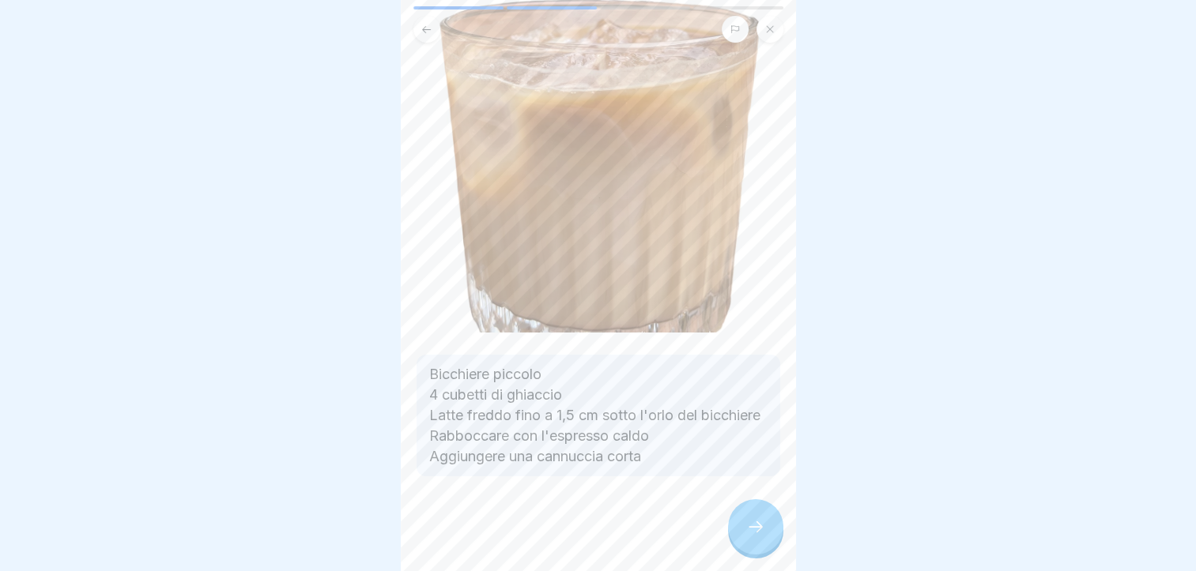
click at [756, 537] on icon at bounding box center [755, 527] width 19 height 19
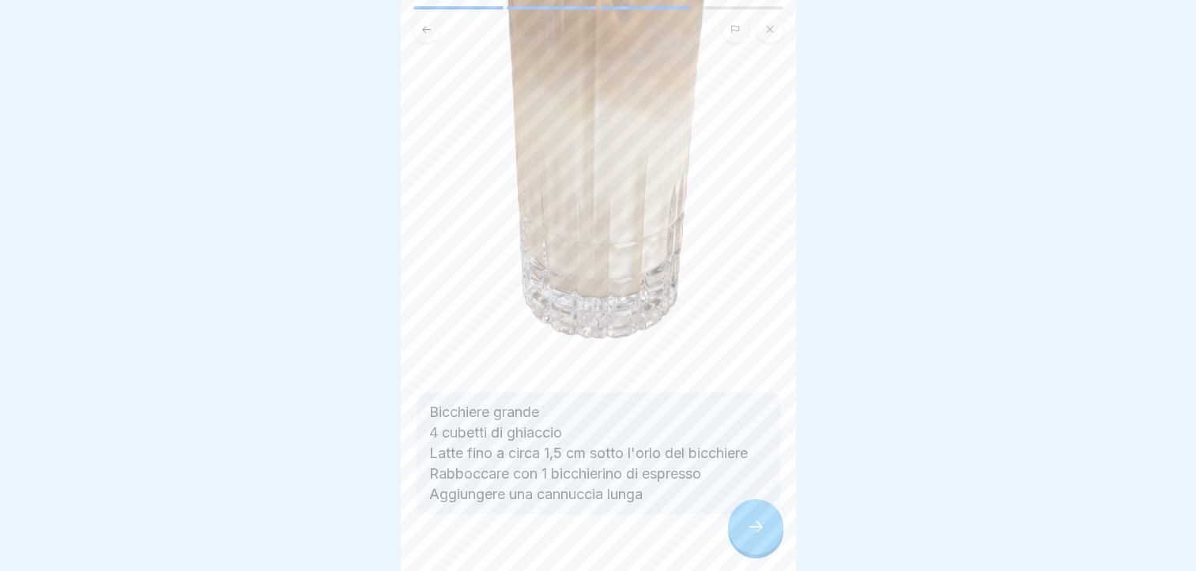
scroll to position [226, 0]
click at [753, 537] on icon at bounding box center [755, 527] width 19 height 19
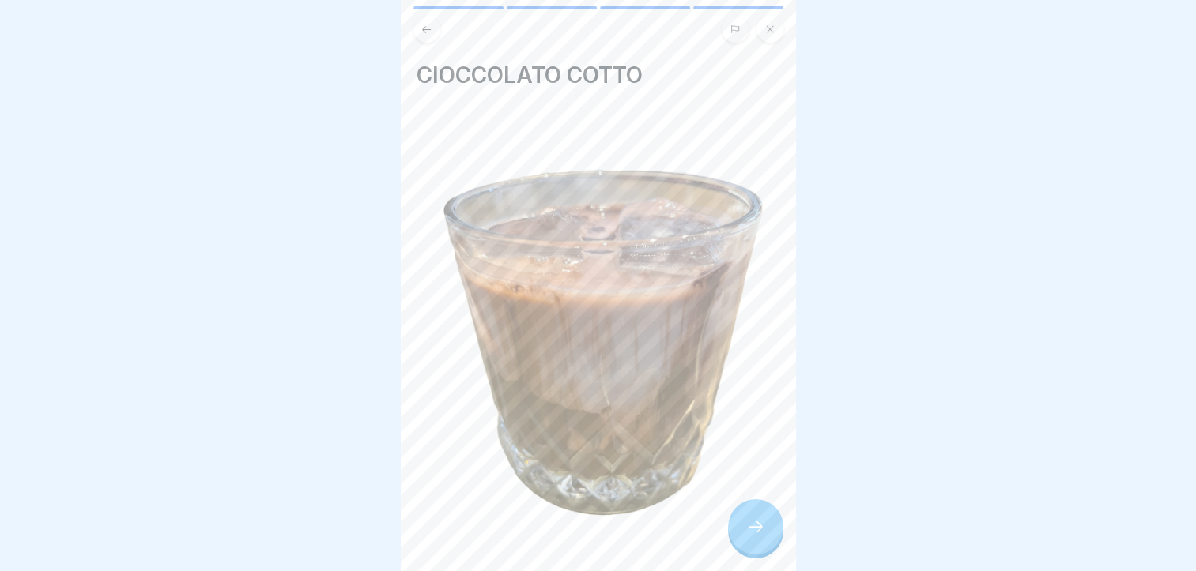
click at [753, 537] on icon at bounding box center [755, 527] width 19 height 19
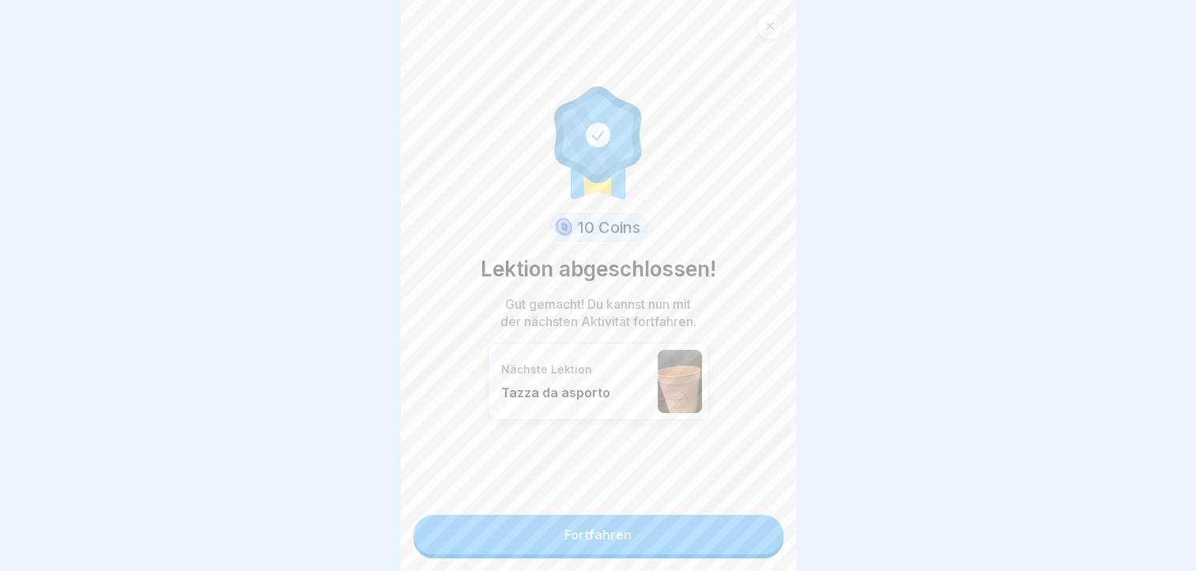
click at [724, 540] on link "Fortfahren" at bounding box center [598, 535] width 370 height 40
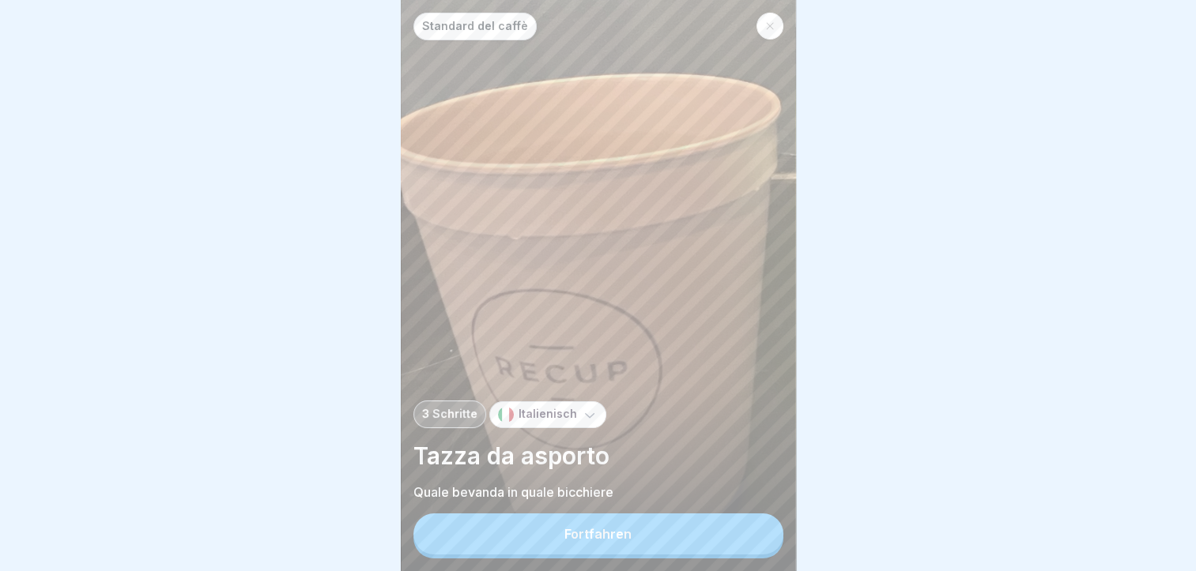
click at [724, 540] on button "Fortfahren" at bounding box center [598, 534] width 370 height 41
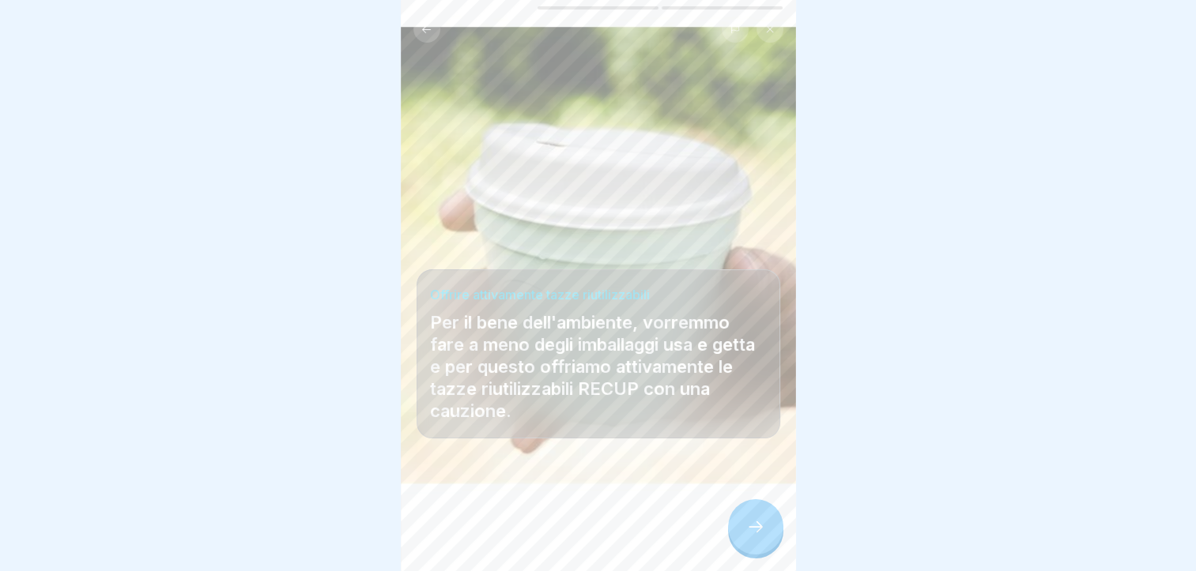
click at [743, 539] on div at bounding box center [755, 526] width 55 height 55
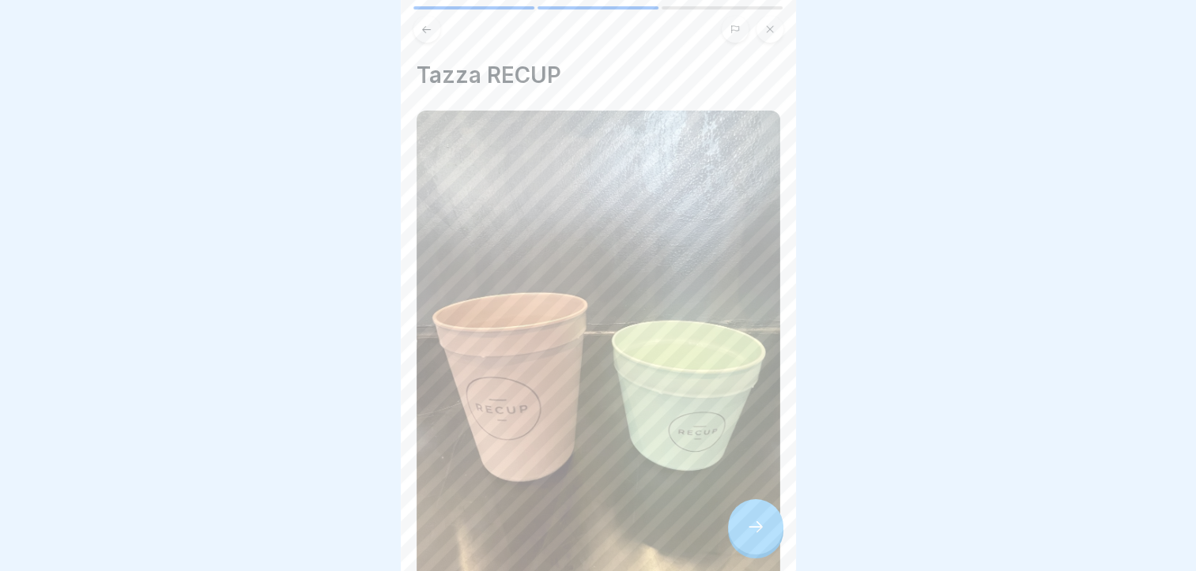
click at [743, 539] on div at bounding box center [755, 526] width 55 height 55
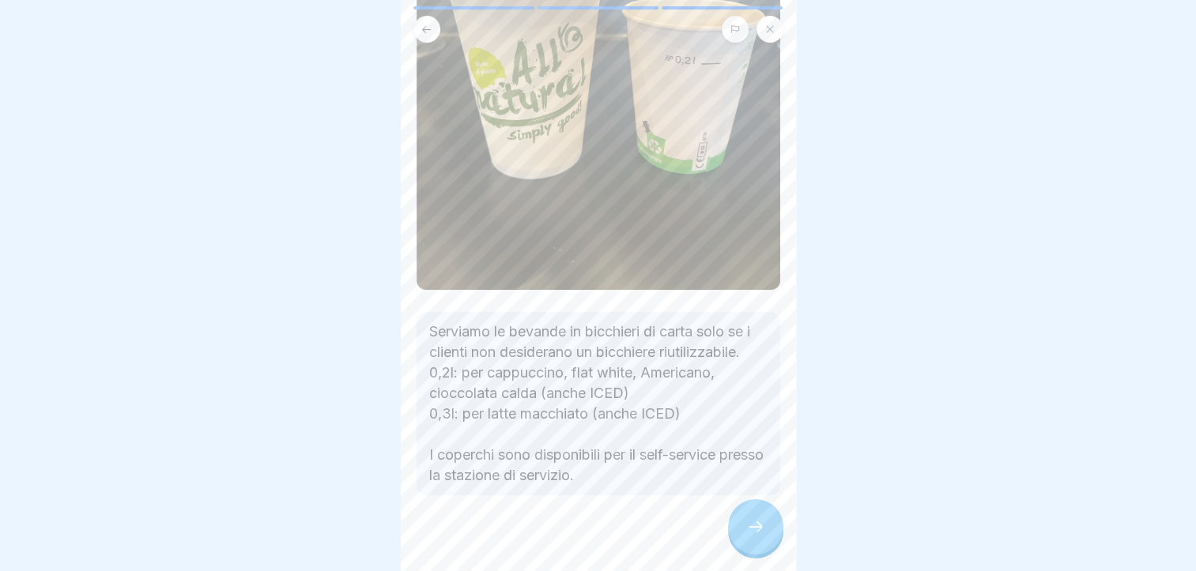
scroll to position [329, 0]
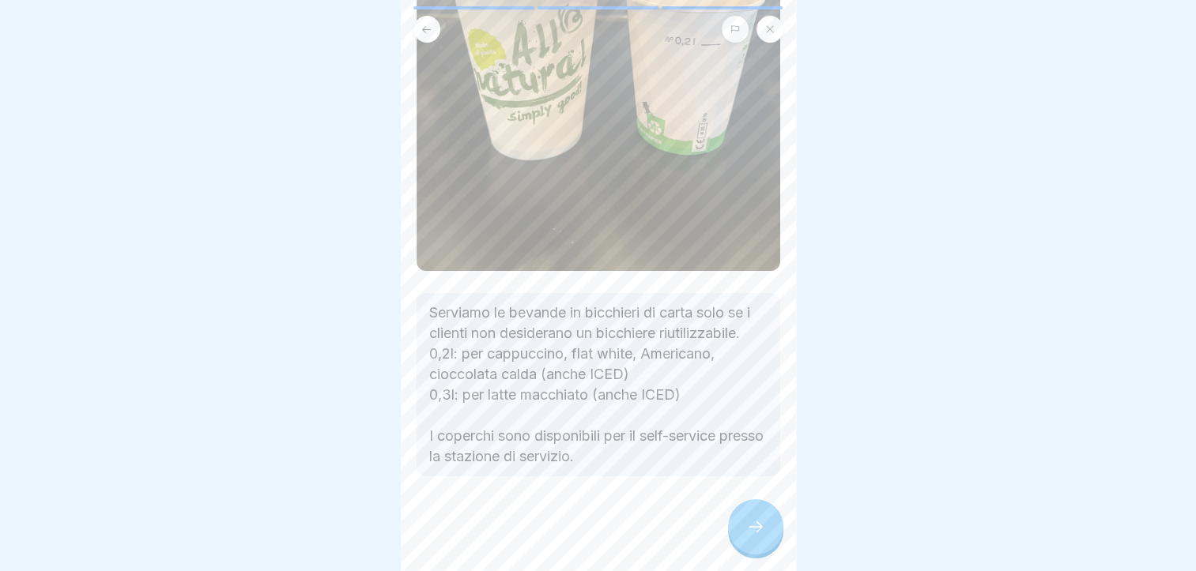
click at [757, 535] on icon at bounding box center [755, 527] width 19 height 19
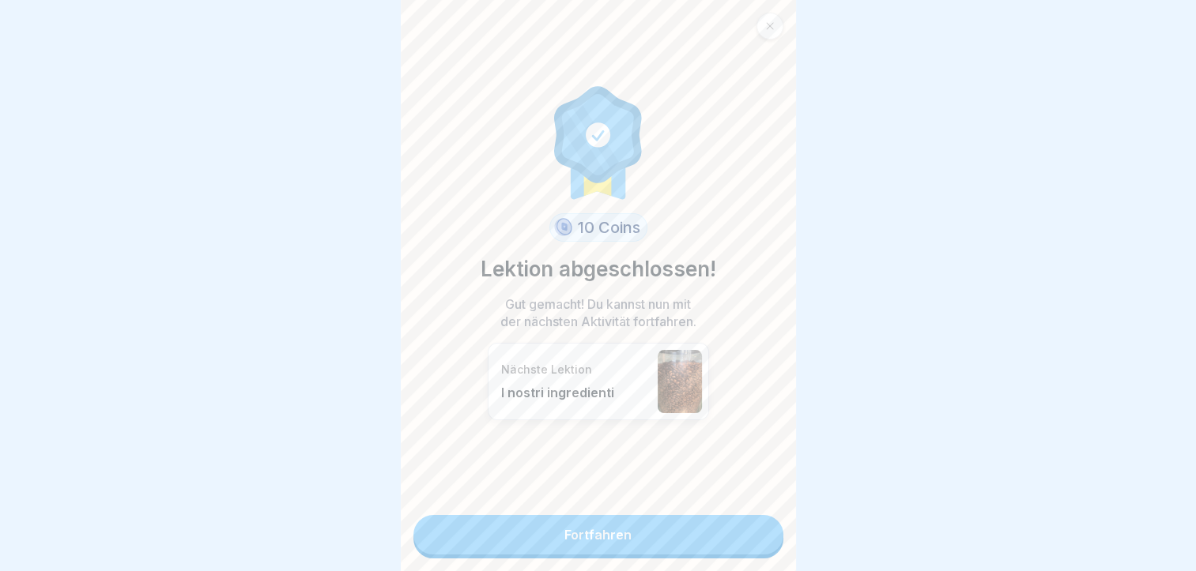
click at [733, 531] on link "Fortfahren" at bounding box center [598, 535] width 370 height 40
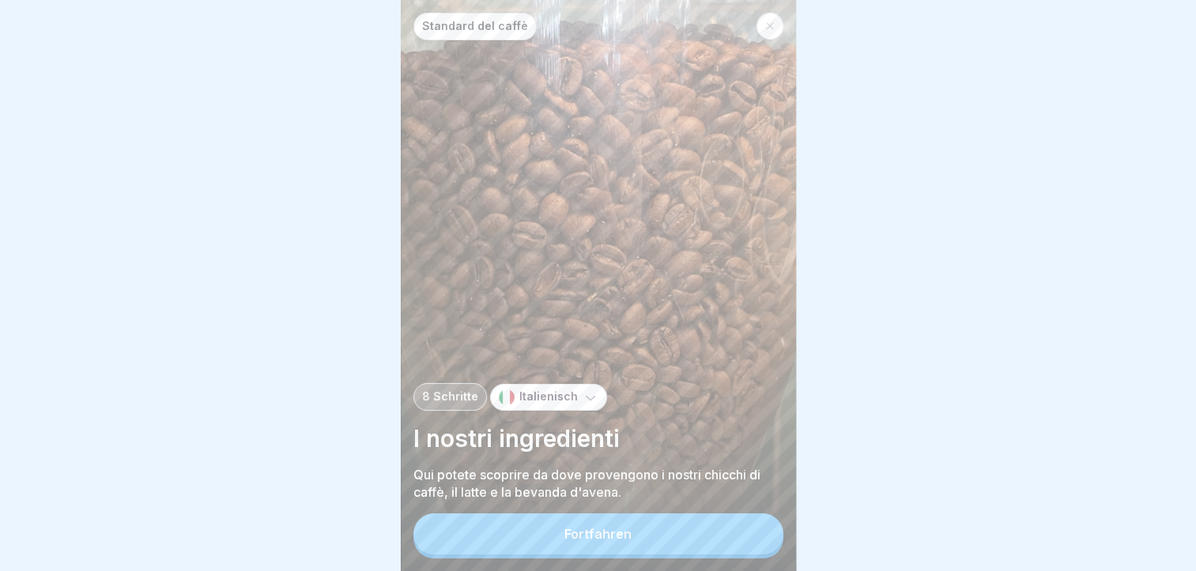
click at [704, 536] on button "Fortfahren" at bounding box center [598, 534] width 370 height 41
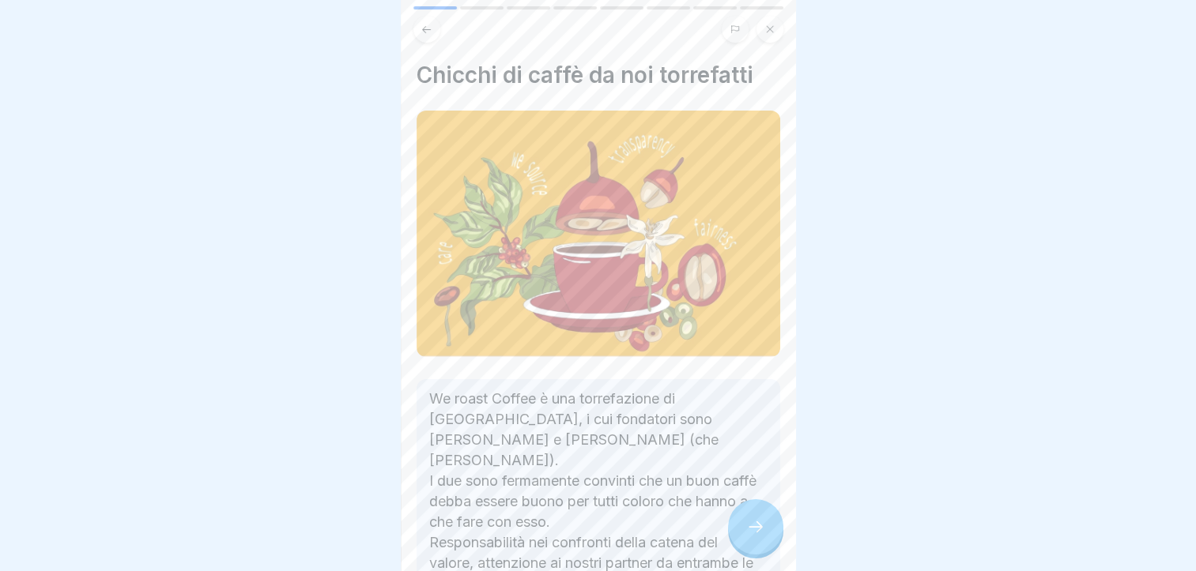
scroll to position [63, 0]
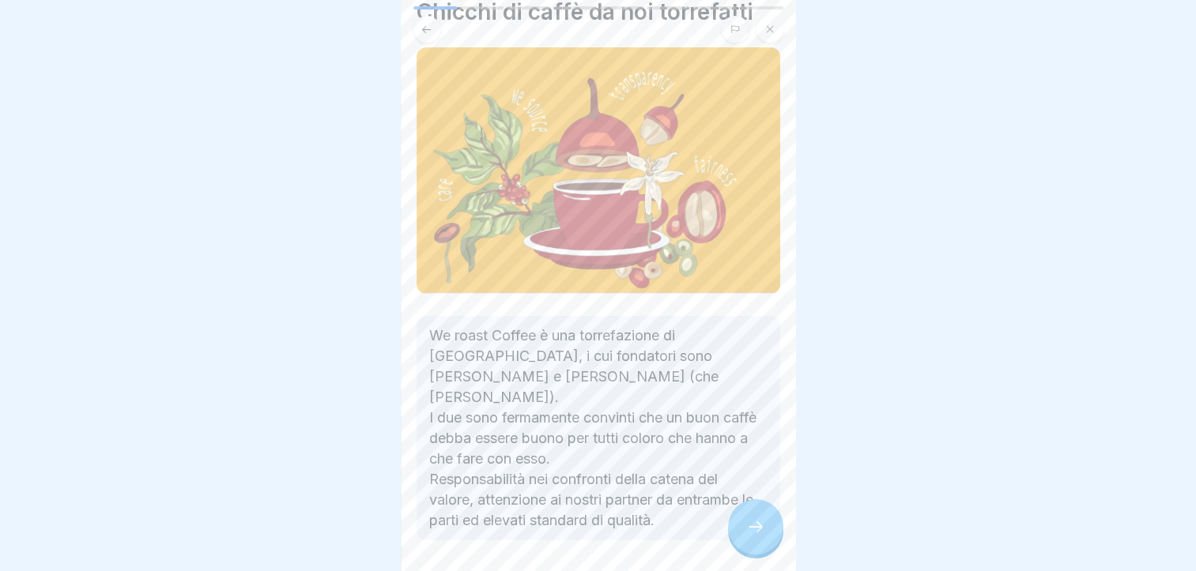
click at [751, 536] on icon at bounding box center [755, 527] width 19 height 19
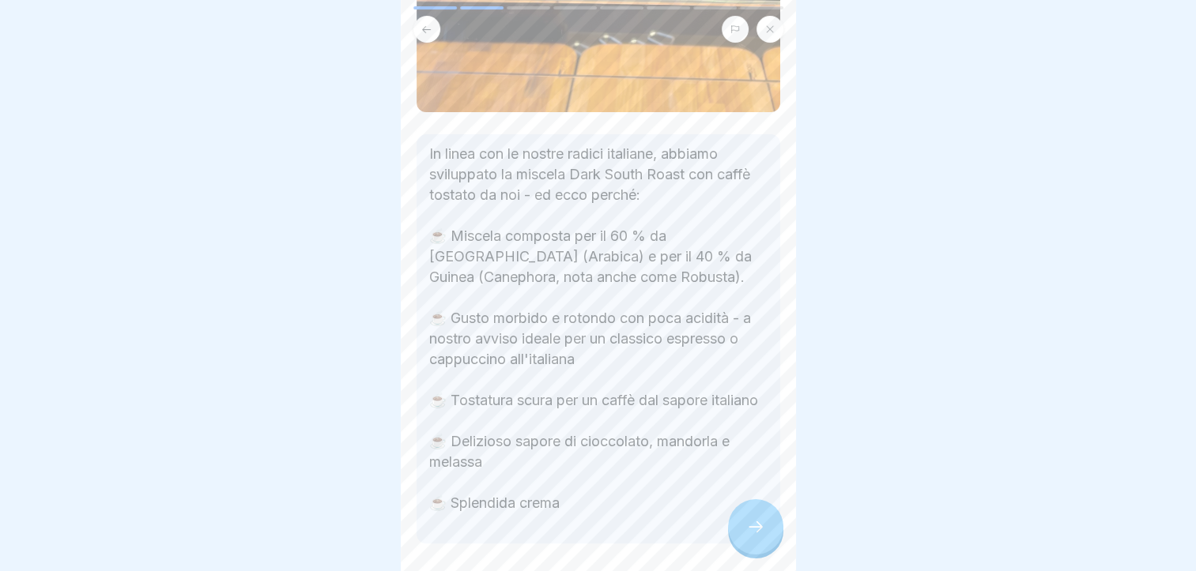
scroll to position [537, 0]
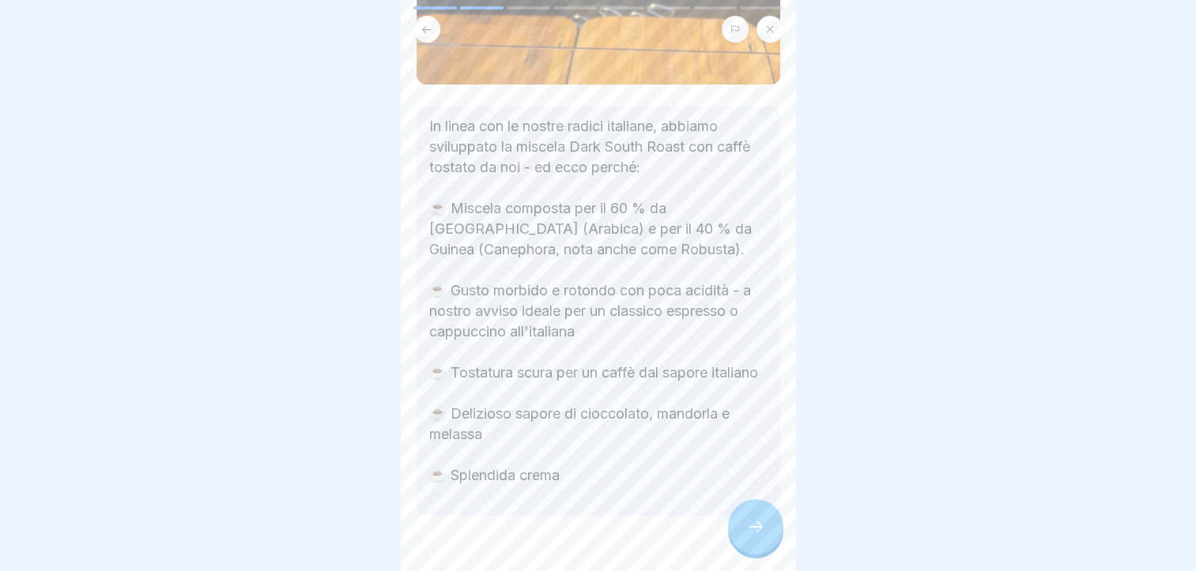
click at [754, 534] on icon at bounding box center [755, 527] width 19 height 19
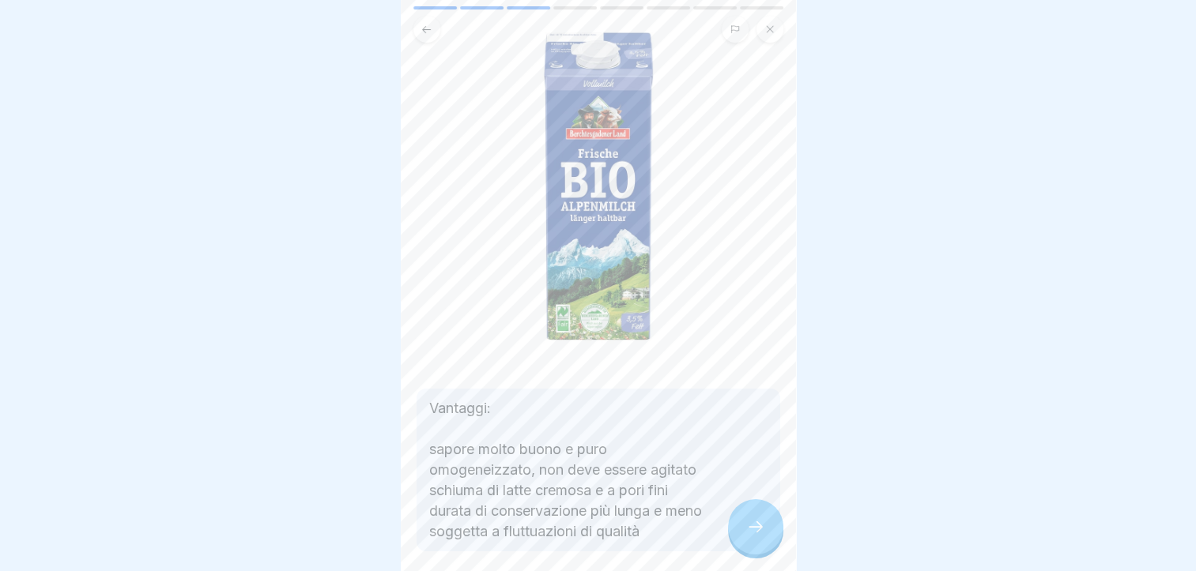
scroll to position [224, 0]
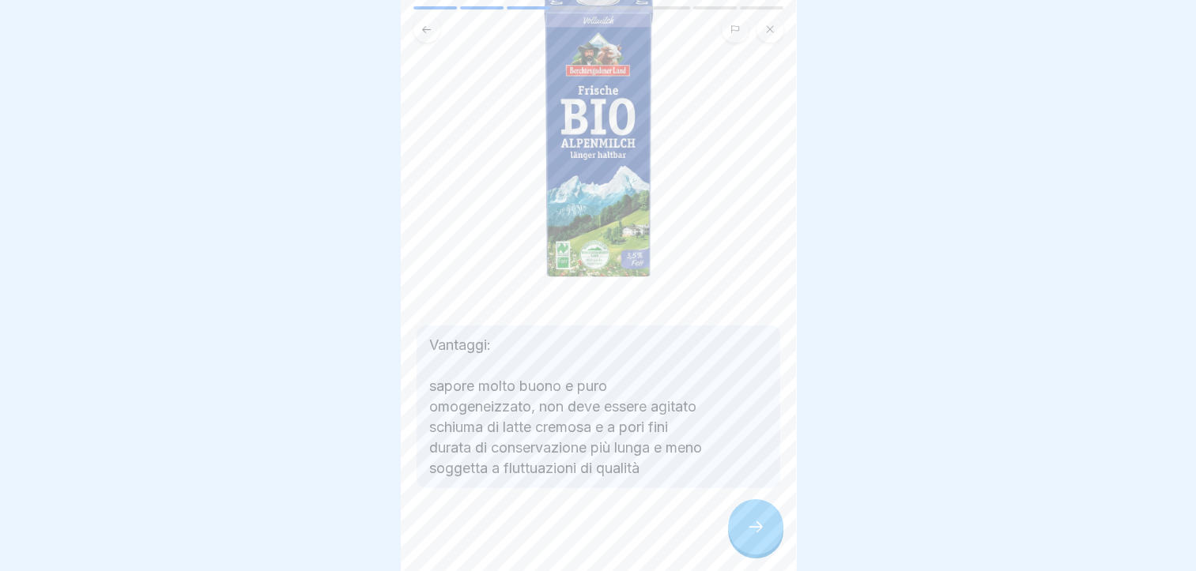
click at [733, 539] on div at bounding box center [755, 526] width 55 height 55
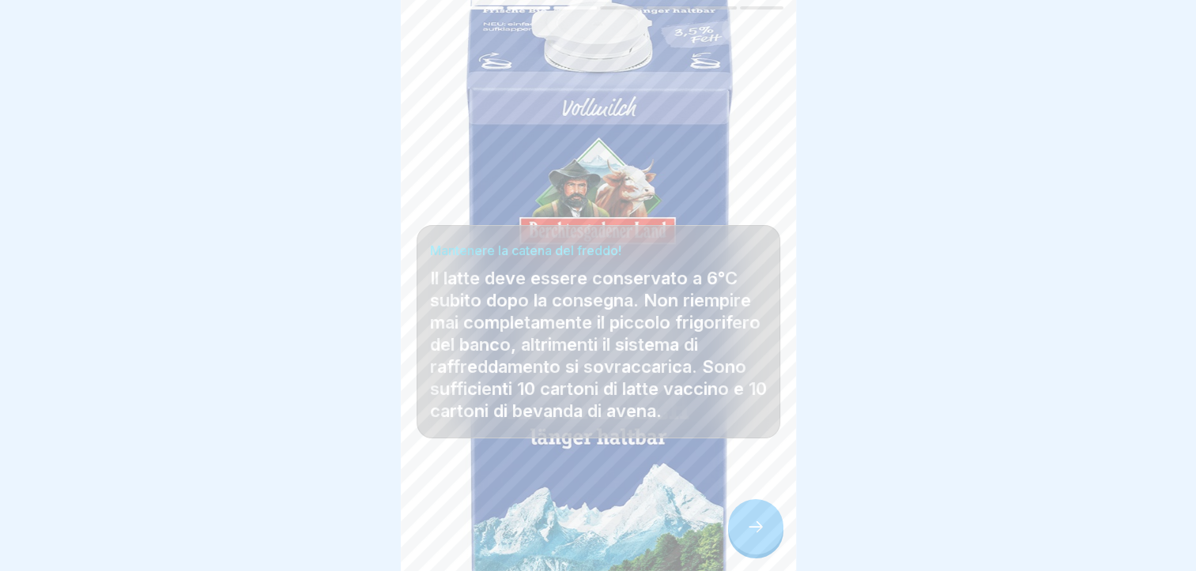
click at [750, 537] on icon at bounding box center [755, 527] width 19 height 19
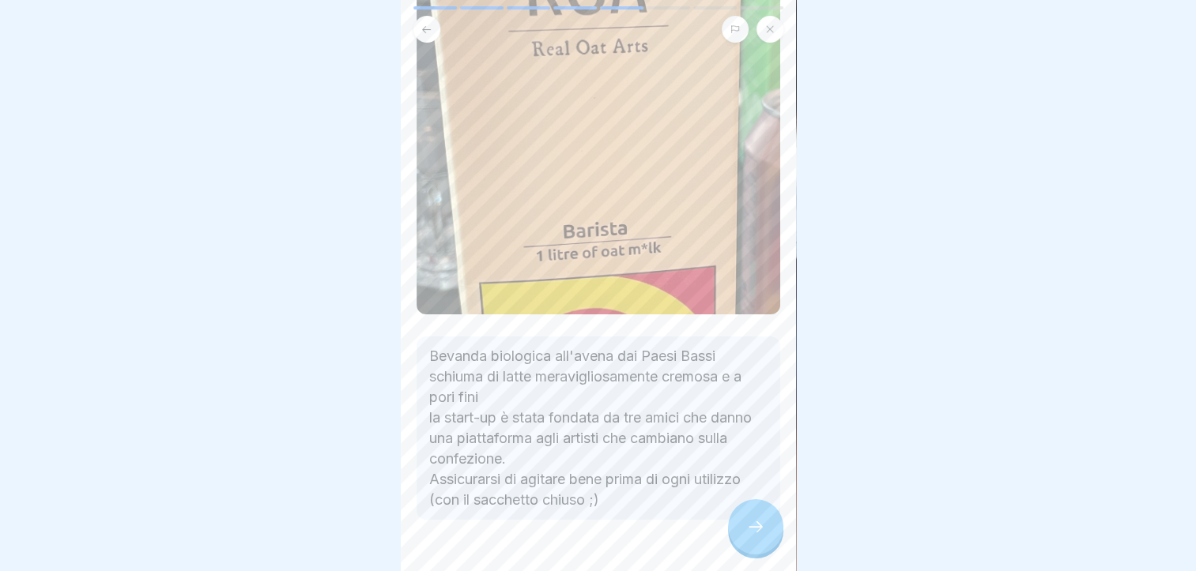
scroll to position [307, 0]
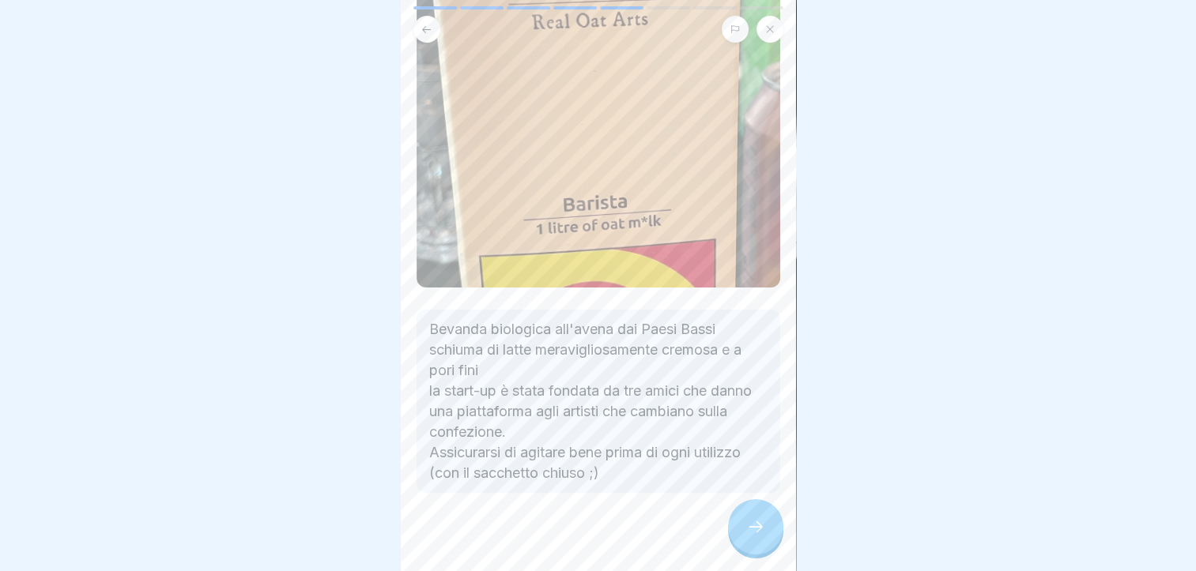
click at [757, 555] on div at bounding box center [755, 526] width 55 height 55
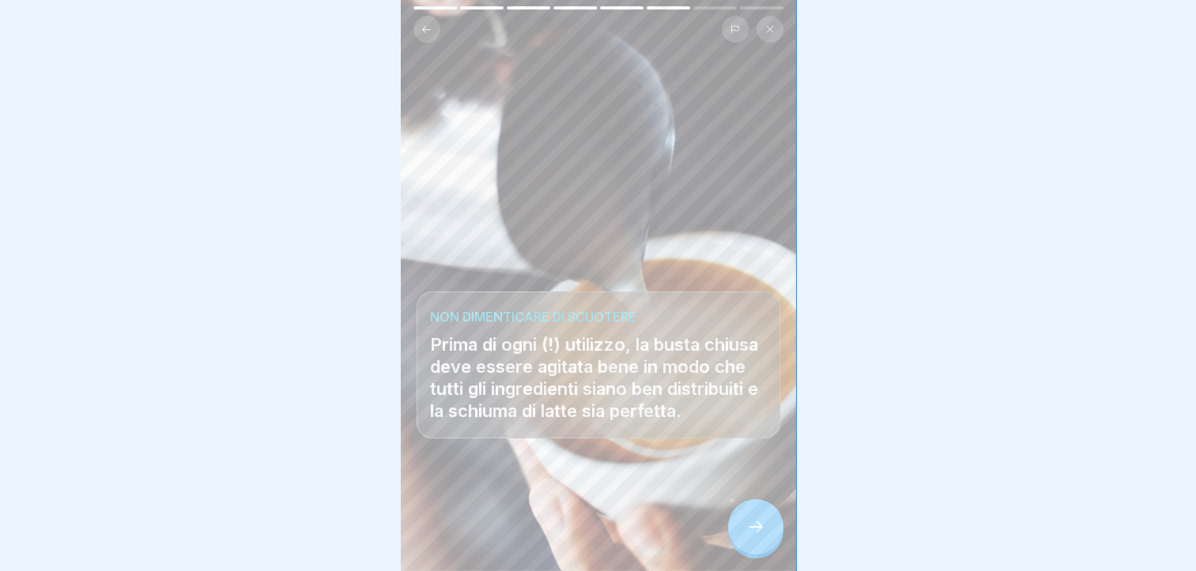
click at [777, 253] on div "NON DIMENTICARE DI SCUOTERE Prima di ogni (!) utilizzo, la busta chiusa deve es…" at bounding box center [598, 285] width 395 height 571
click at [756, 525] on div at bounding box center [755, 526] width 55 height 55
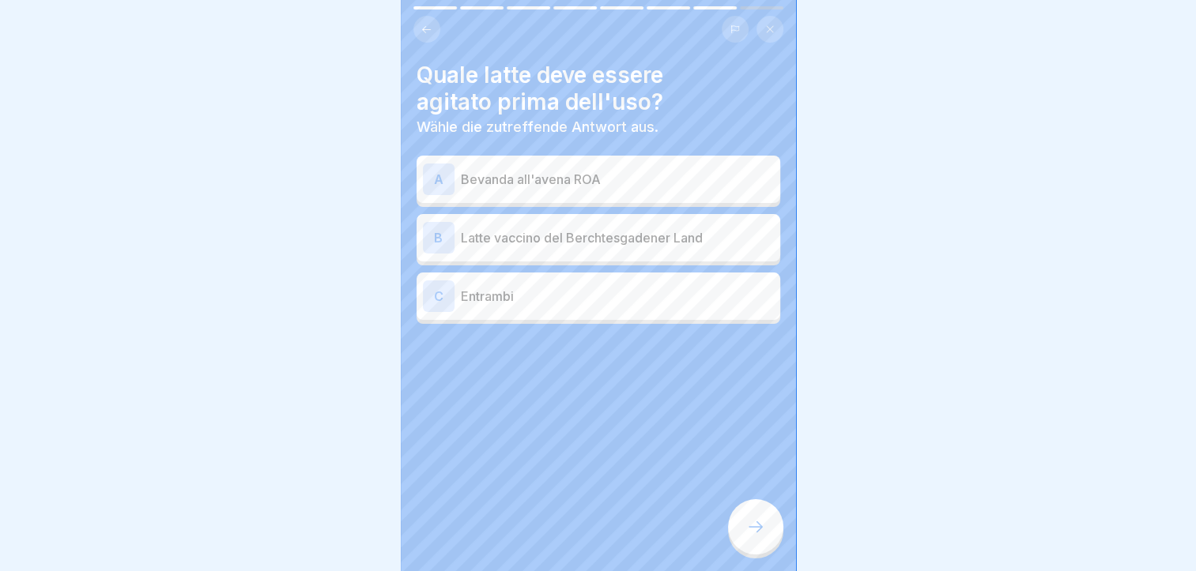
click at [567, 307] on div "C Entrambi" at bounding box center [598, 297] width 351 height 32
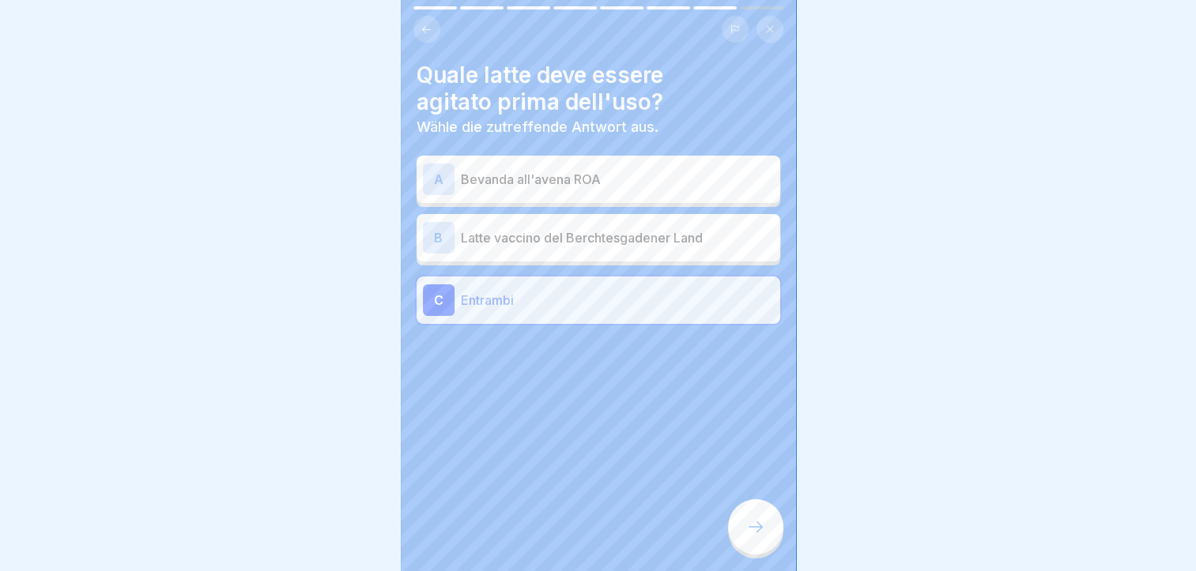
click at [759, 550] on div at bounding box center [755, 526] width 55 height 55
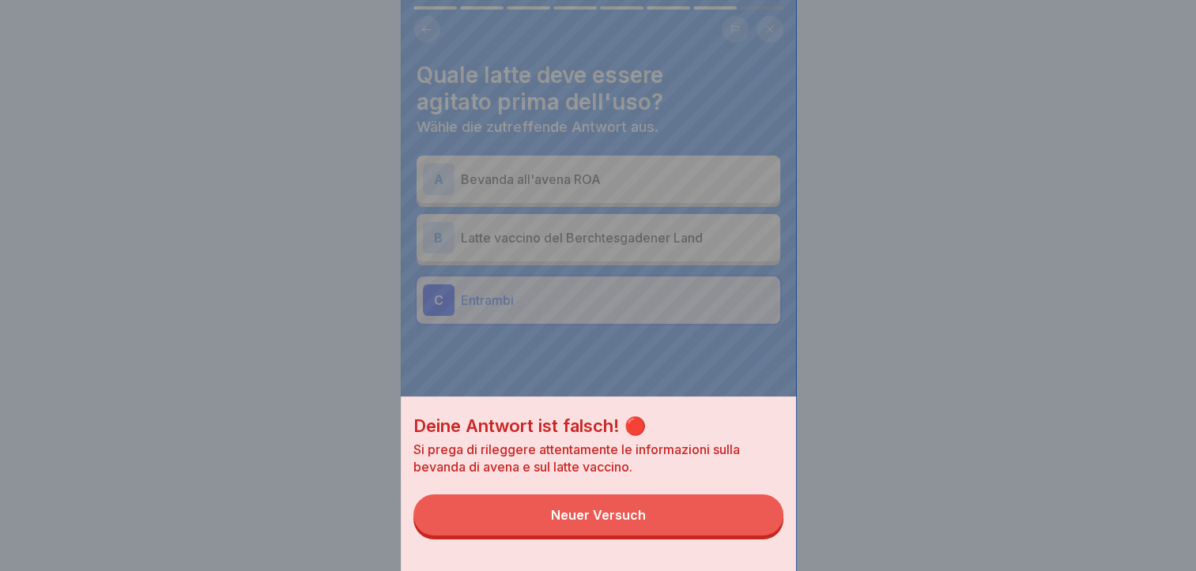
click at [699, 517] on button "Neuer Versuch" at bounding box center [598, 515] width 370 height 41
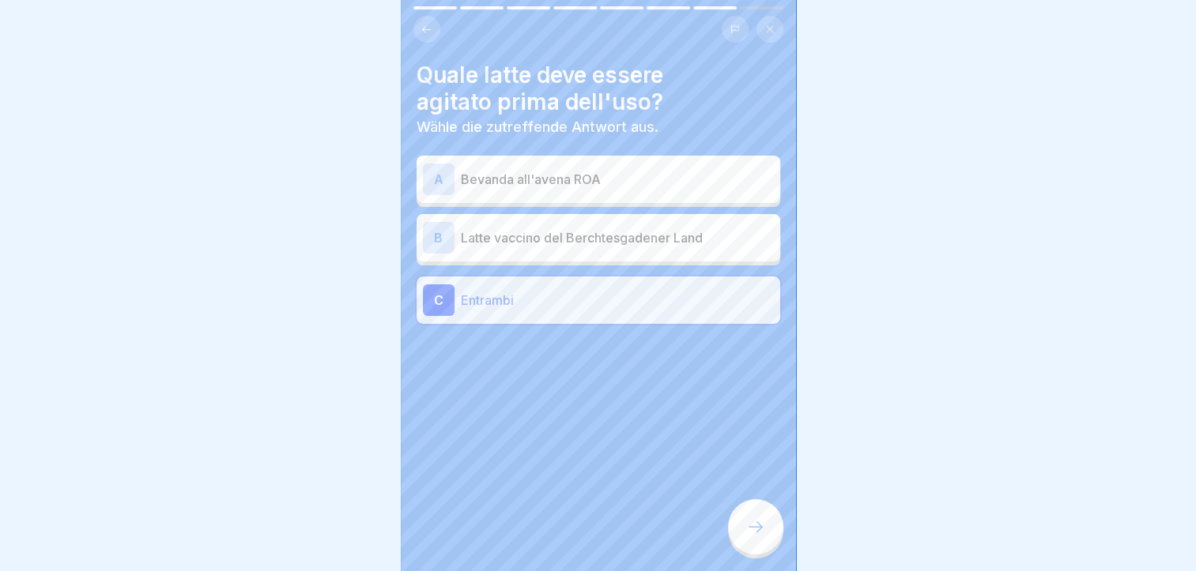
click at [566, 172] on p "Bevanda all'avena ROA" at bounding box center [617, 179] width 313 height 19
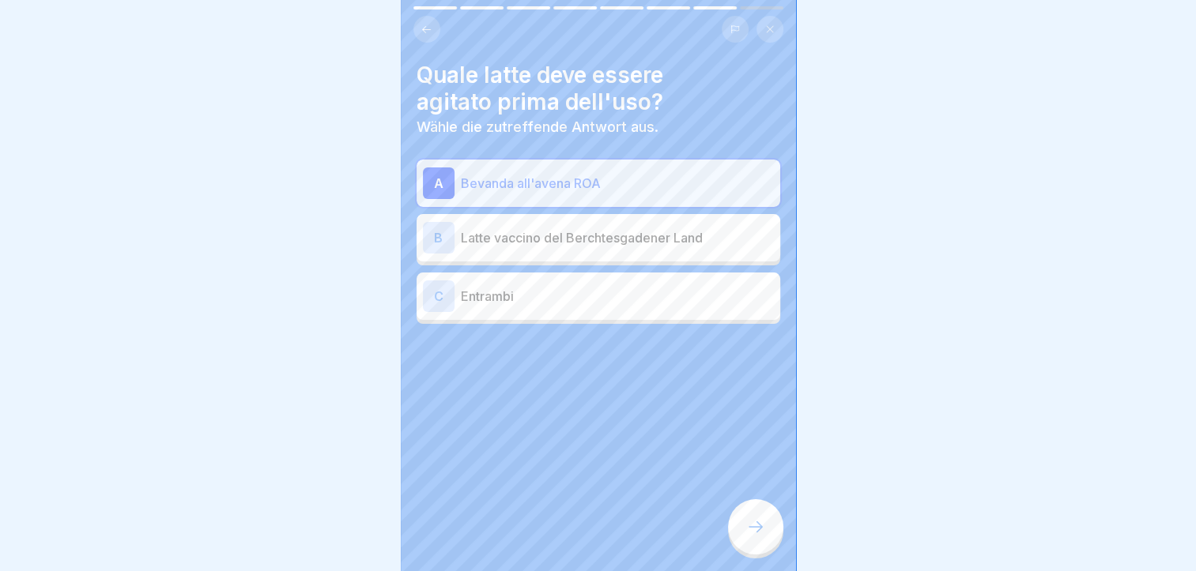
click at [767, 529] on div at bounding box center [755, 526] width 55 height 55
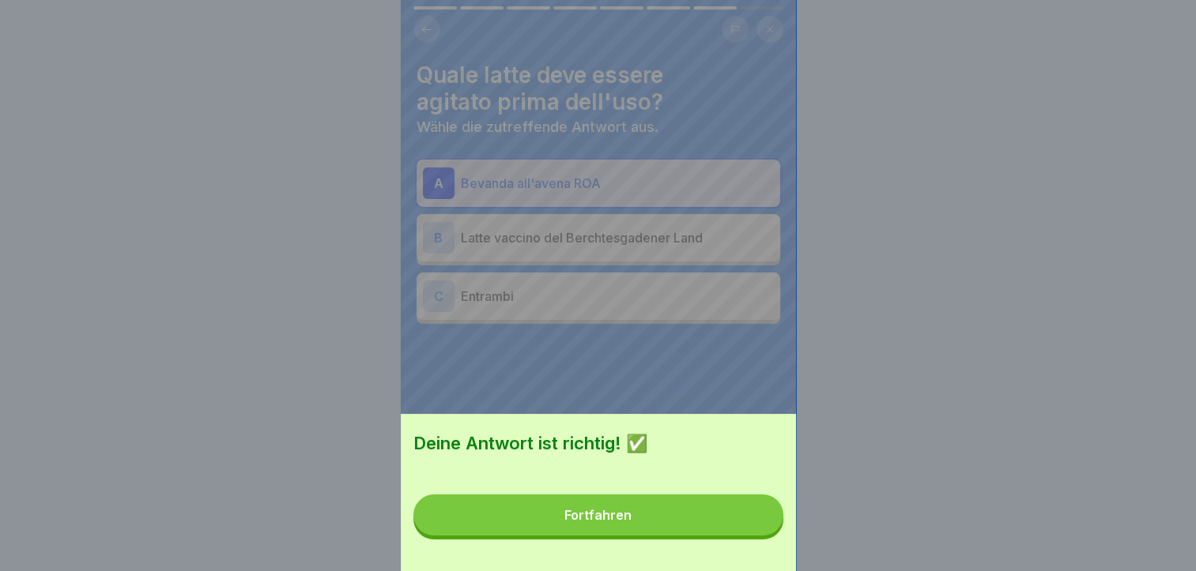
click at [736, 533] on button "Fortfahren" at bounding box center [598, 515] width 370 height 41
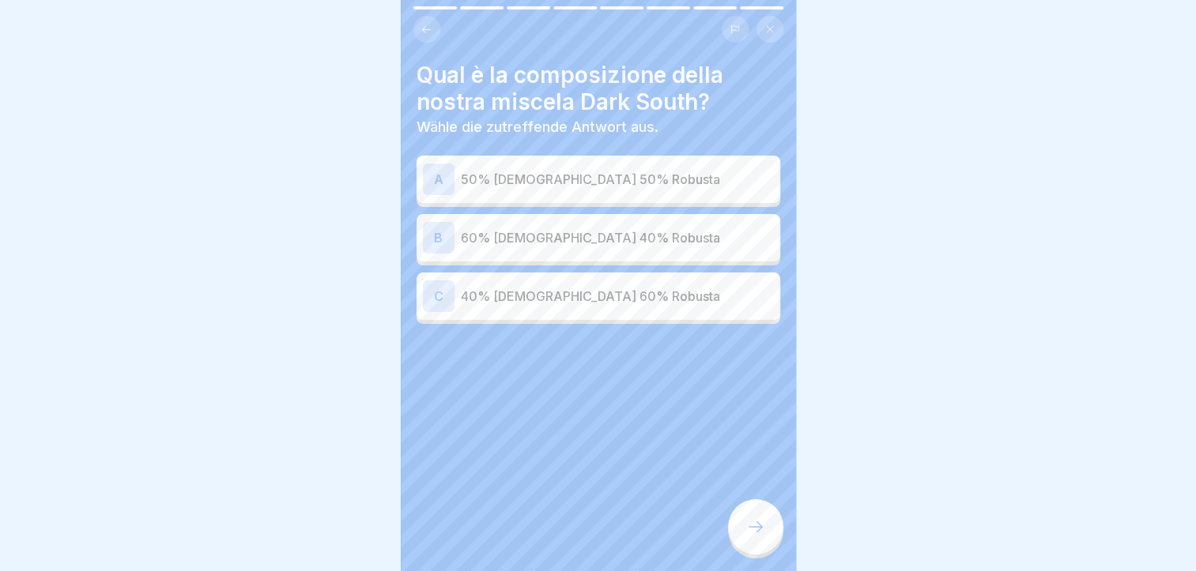
click at [544, 233] on p "60% Arabica 40% Robusta" at bounding box center [617, 237] width 313 height 19
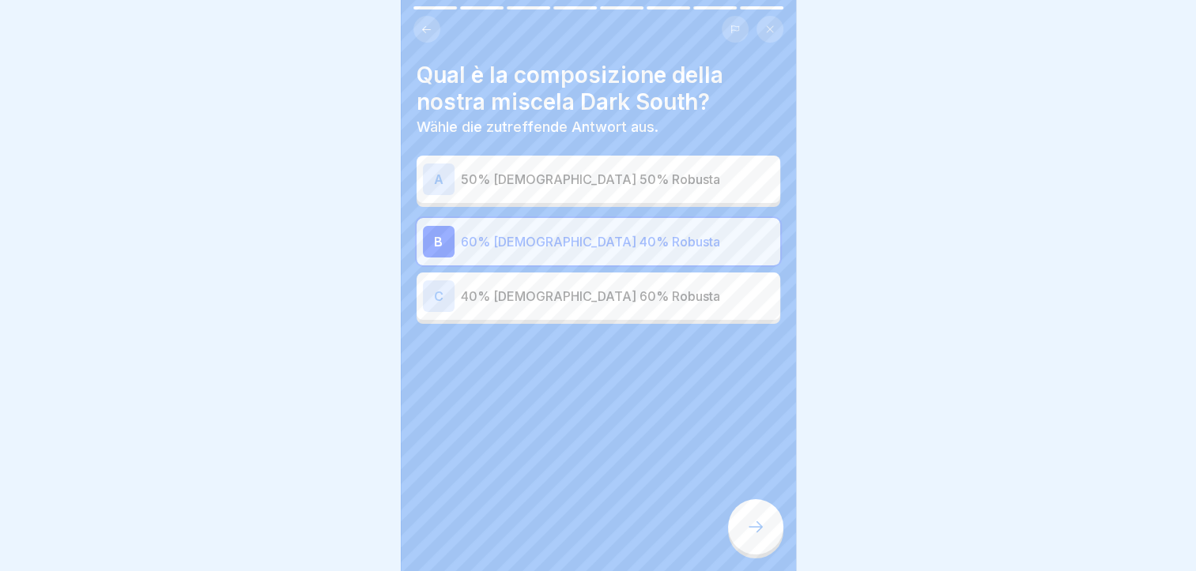
click at [762, 555] on div at bounding box center [755, 526] width 55 height 55
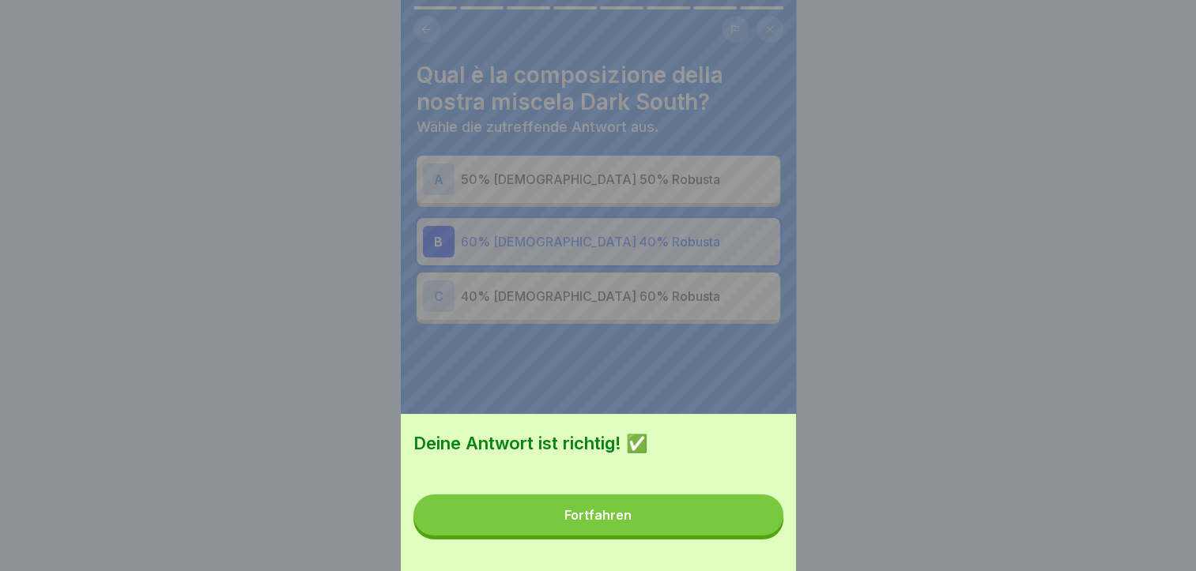
click at [702, 536] on button "Fortfahren" at bounding box center [598, 515] width 370 height 41
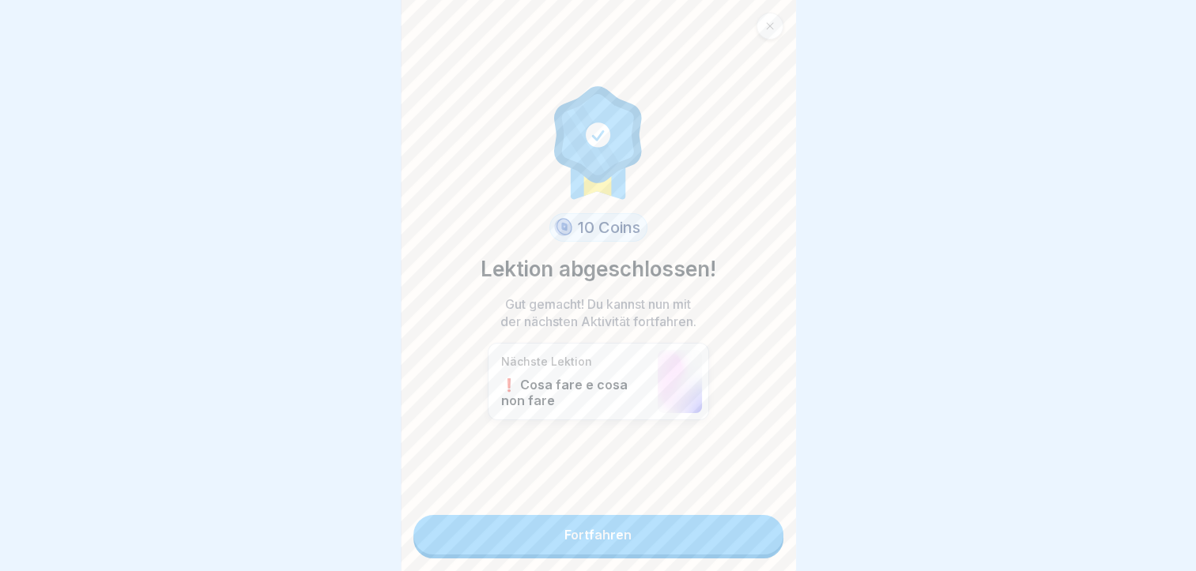
click at [581, 540] on link "Fortfahren" at bounding box center [598, 535] width 370 height 40
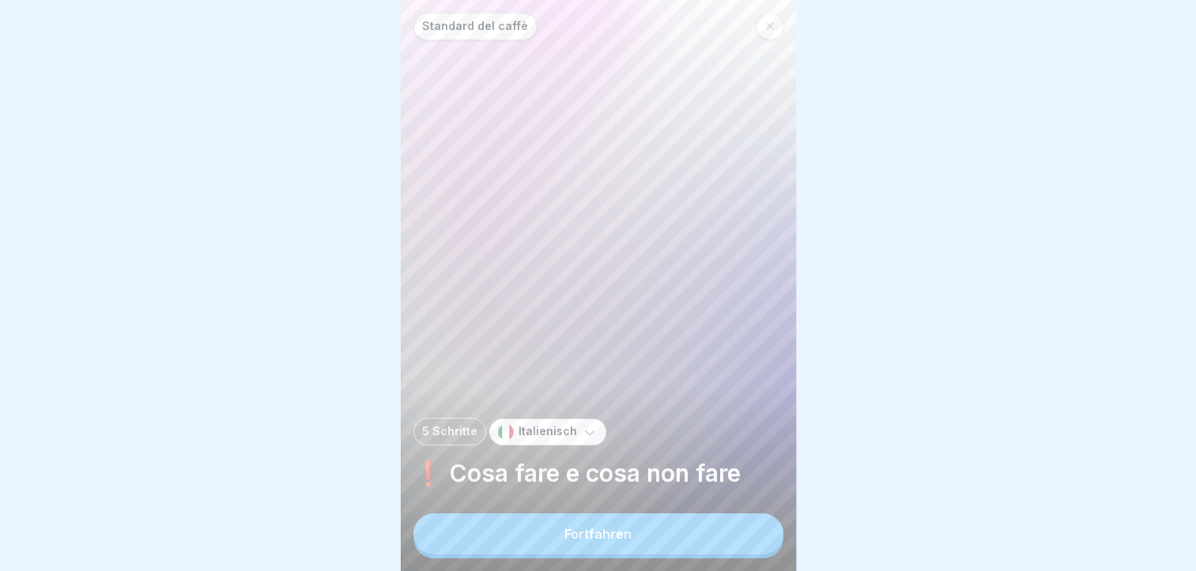
click at [581, 540] on div "Fortfahren" at bounding box center [597, 534] width 67 height 14
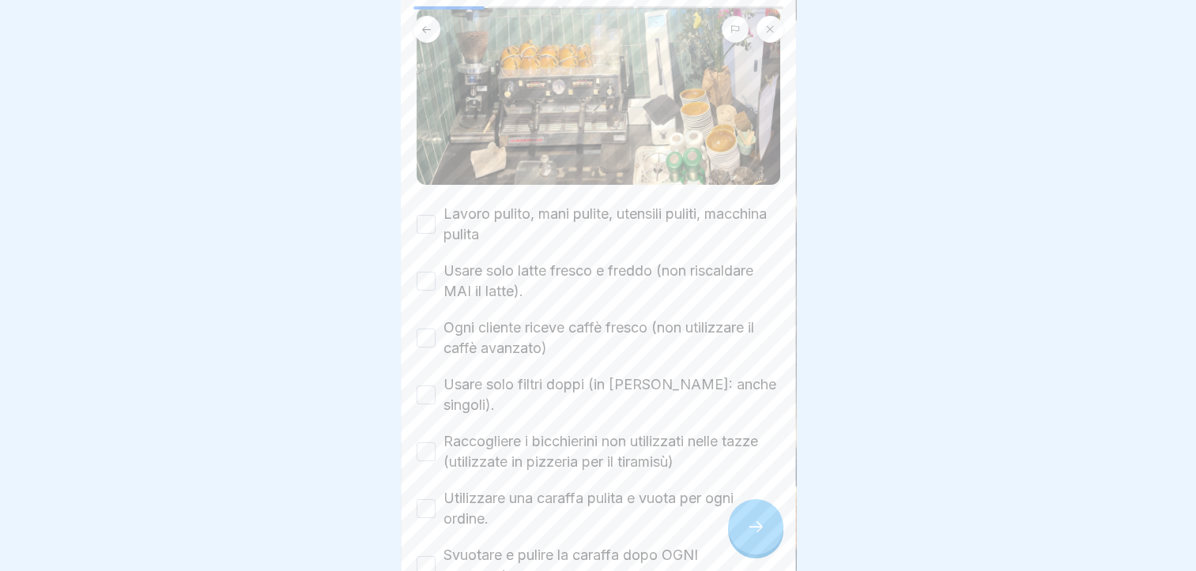
scroll to position [132, 0]
click at [659, 210] on label "Lavoro pulito, mani pulite, utensili puliti, macchina pulita" at bounding box center [611, 222] width 337 height 41
click at [435, 213] on button "Lavoro pulito, mani pulite, utensili puliti, macchina pulita" at bounding box center [425, 222] width 19 height 19
click at [604, 261] on label "Usare solo latte fresco e freddo (non riscaldare MAI il latte)." at bounding box center [611, 279] width 337 height 41
click at [435, 270] on button "Usare solo latte fresco e freddo (non riscaldare MAI il latte)." at bounding box center [425, 279] width 19 height 19
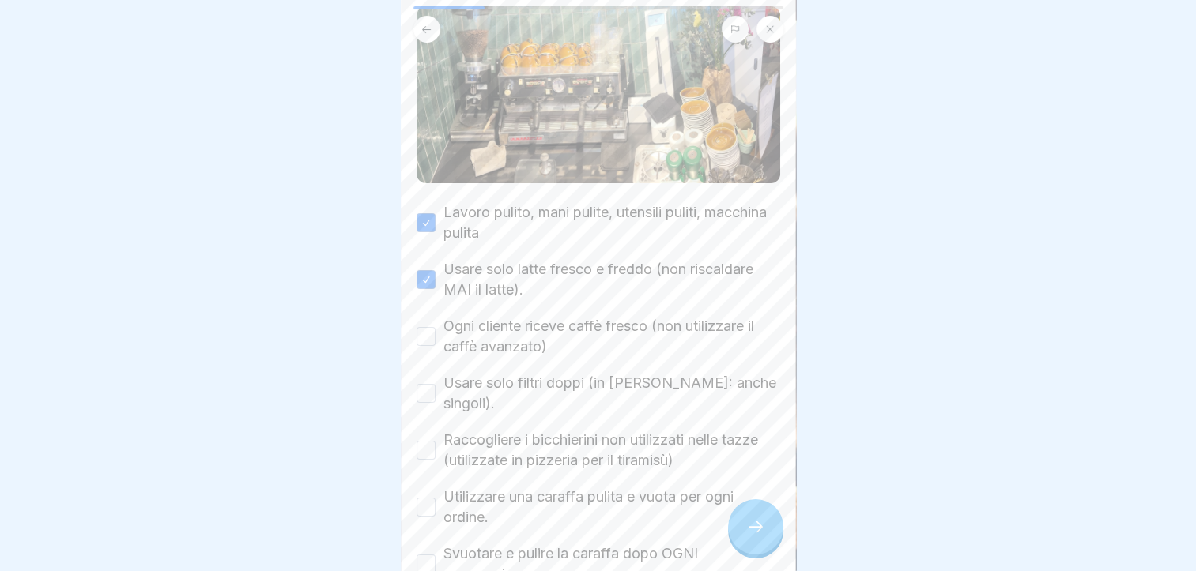
click at [499, 328] on label "Ogni cliente riceve caffè fresco (non utilizzare il caffè avanzato)" at bounding box center [611, 336] width 337 height 41
click at [435, 328] on button "Ogni cliente riceve caffè fresco (non utilizzare il caffè avanzato)" at bounding box center [425, 336] width 19 height 19
click at [496, 381] on label "Usare solo filtri doppi (in Gleim: anche singoli)." at bounding box center [611, 393] width 337 height 41
click at [435, 384] on button "Usare solo filtri doppi (in Gleim: anche singoli)." at bounding box center [425, 393] width 19 height 19
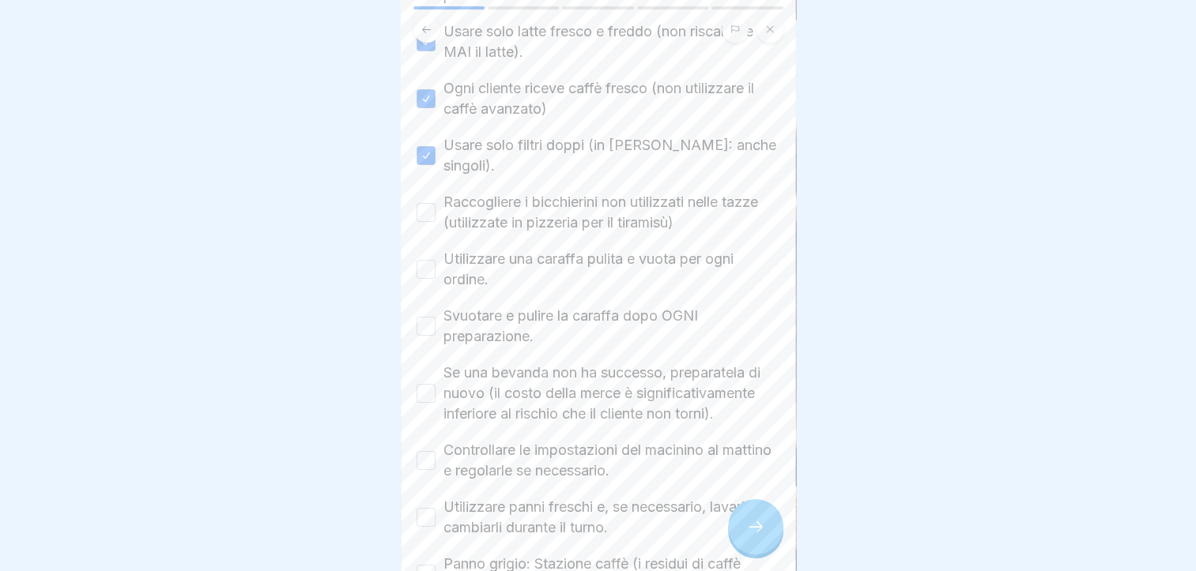
scroll to position [389, 0]
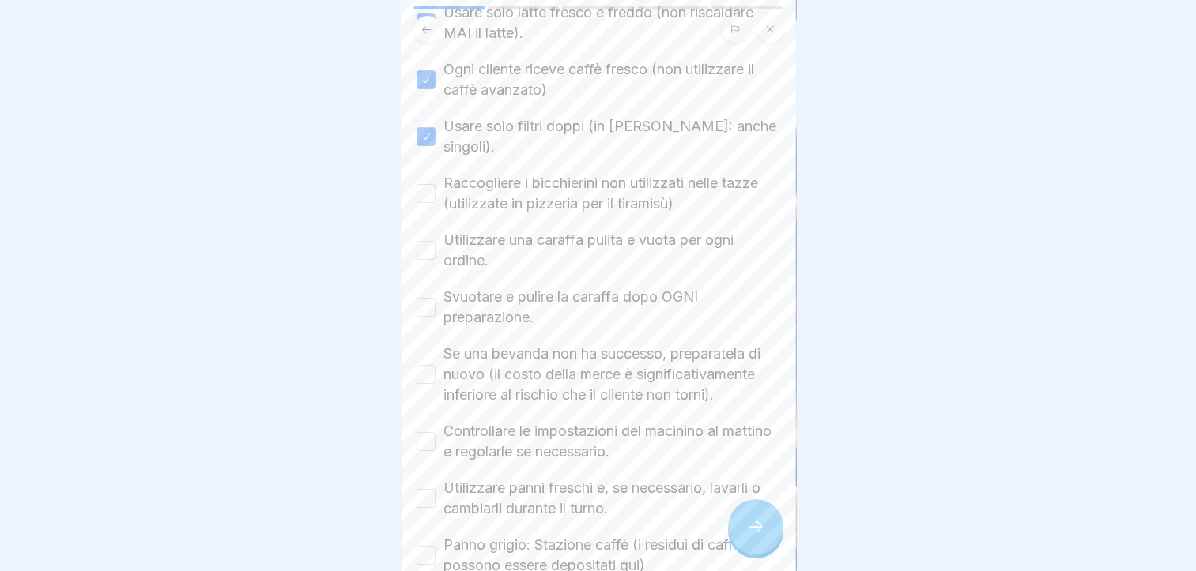
click at [630, 173] on label "Raccogliere i bicchierini non utilizzati nelle tazze (utilizzate in pizzeria pe…" at bounding box center [611, 193] width 337 height 41
click at [435, 184] on button "Raccogliere i bicchierini non utilizzati nelle tazze (utilizzate in pizzeria pe…" at bounding box center [425, 193] width 19 height 19
click at [630, 173] on label "Raccogliere i bicchierini non utilizzati nelle tazze (utilizzate in pizzeria pe…" at bounding box center [611, 193] width 337 height 41
click at [435, 184] on button "Raccogliere i bicchierini non utilizzati nelle tazze (utilizzate in pizzeria pe…" at bounding box center [425, 193] width 19 height 19
click at [630, 173] on label "Raccogliere i bicchierini non utilizzati nelle tazze (utilizzate in pizzeria pe…" at bounding box center [611, 193] width 337 height 41
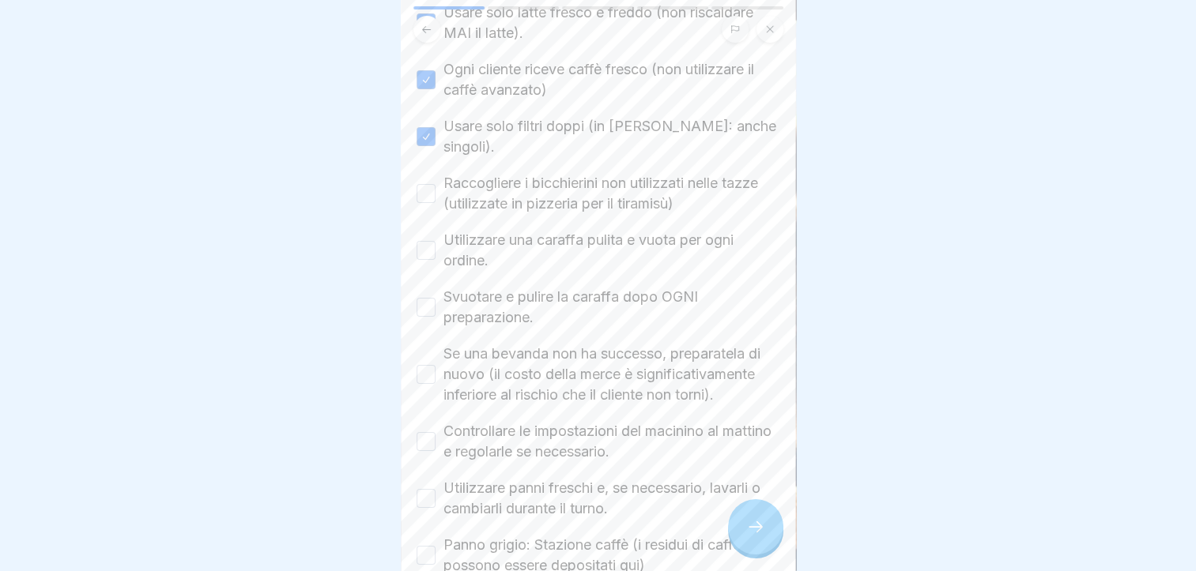
click at [435, 184] on button "Raccogliere i bicchierini non utilizzati nelle tazze (utilizzate in pizzeria pe…" at bounding box center [425, 193] width 19 height 19
click at [567, 230] on label "Utilizzare una caraffa pulita e vuota per ogni ordine." at bounding box center [611, 250] width 337 height 41
click at [435, 241] on button "Utilizzare una caraffa pulita e vuota per ogni ordine." at bounding box center [425, 250] width 19 height 19
click at [522, 287] on label "Svuotare e pulire la caraffa dopo OGNI preparazione." at bounding box center [611, 307] width 337 height 41
click at [435, 298] on button "Svuotare e pulire la caraffa dopo OGNI preparazione." at bounding box center [425, 307] width 19 height 19
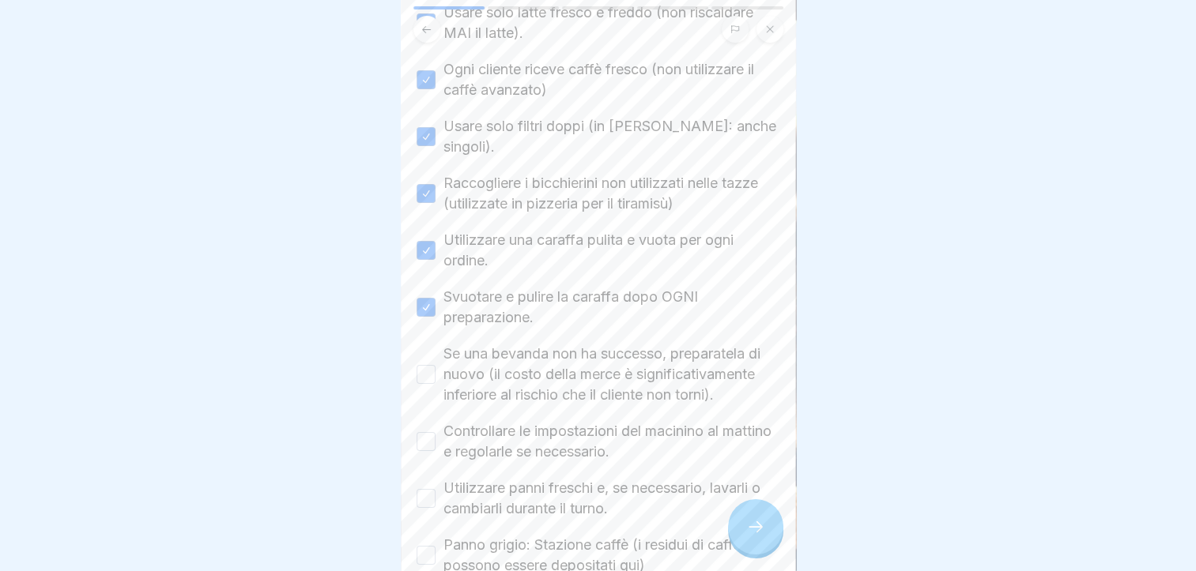
click at [562, 344] on label "Se una bevanda non ha successo, preparatela di nuovo (il costo della merce è si…" at bounding box center [611, 375] width 337 height 62
click at [435, 365] on button "Se una bevanda non ha successo, preparatela di nuovo (il costo della merce è si…" at bounding box center [425, 374] width 19 height 19
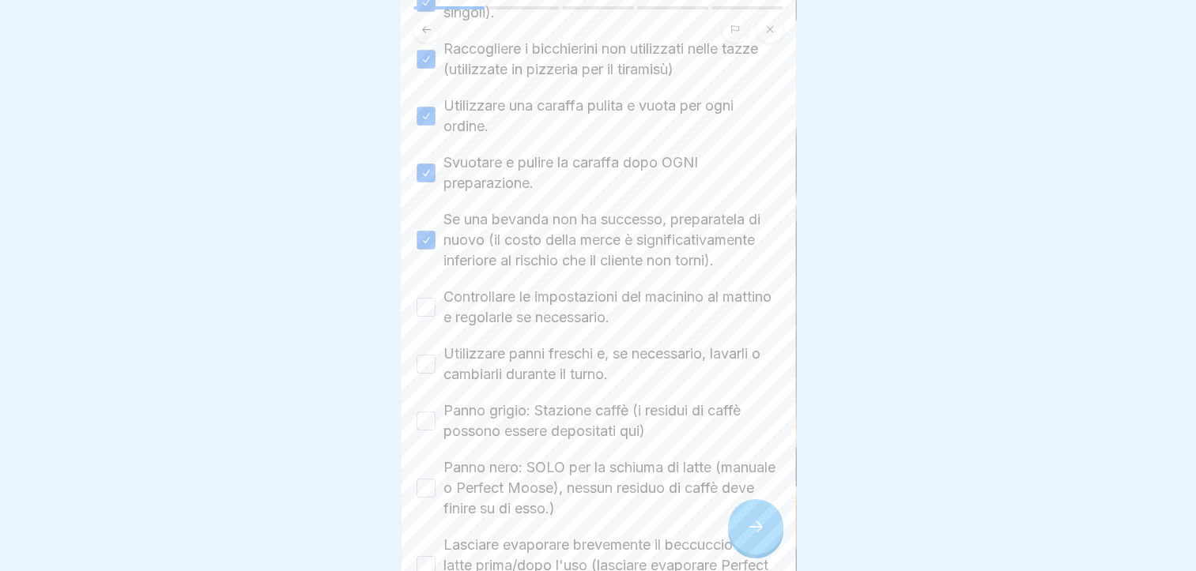
scroll to position [673, 0]
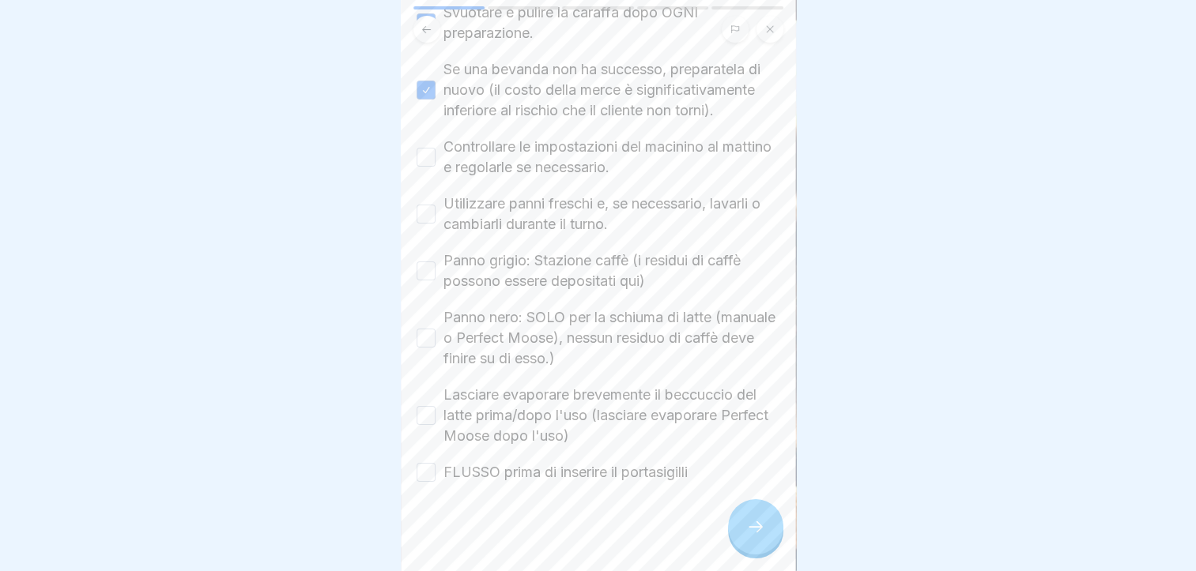
click at [537, 145] on label "Controllare le impostazioni del macinino al mattino e regolarle se necessario." at bounding box center [611, 157] width 337 height 41
click at [435, 148] on button "Controllare le impostazioni del macinino al mattino e regolarle se necessario." at bounding box center [425, 157] width 19 height 19
click at [540, 207] on label "Utilizzare panni freschi e, se necessario, lavarli o cambiarli durante il turno." at bounding box center [611, 214] width 337 height 41
click at [435, 207] on button "Utilizzare panni freschi e, se necessario, lavarli o cambiarli durante il turno." at bounding box center [425, 214] width 19 height 19
click at [552, 256] on label "Panno grigio: Stazione caffè (i residui di caffè possono essere depositati qui)" at bounding box center [611, 270] width 337 height 41
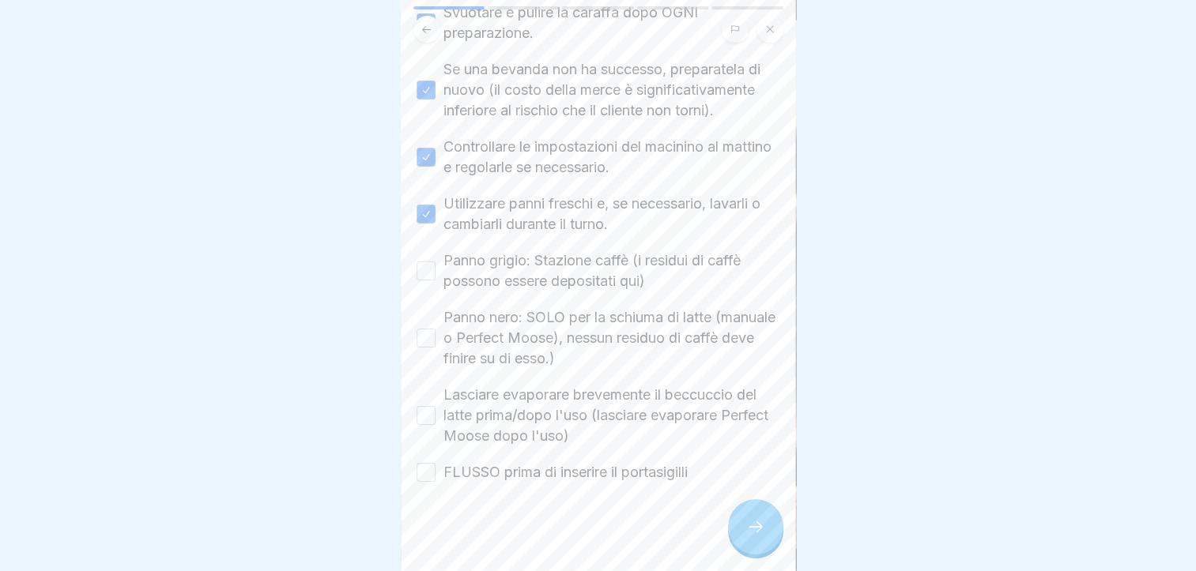
click at [435, 262] on button "Panno grigio: Stazione caffè (i residui di caffè possono essere depositati qui)" at bounding box center [425, 271] width 19 height 19
click at [573, 321] on label "Panno nero: SOLO per la schiuma di latte (manuale o Perfect Moose), nessun resi…" at bounding box center [611, 338] width 337 height 62
click at [435, 329] on button "Panno nero: SOLO per la schiuma di latte (manuale o Perfect Moose), nessun resi…" at bounding box center [425, 338] width 19 height 19
click at [604, 403] on label "Lasciare evaporare brevemente il beccuccio del latte prima/dopo l'uso (lasciare…" at bounding box center [611, 416] width 337 height 62
click at [435, 406] on button "Lasciare evaporare brevemente il beccuccio del latte prima/dopo l'uso (lasciare…" at bounding box center [425, 415] width 19 height 19
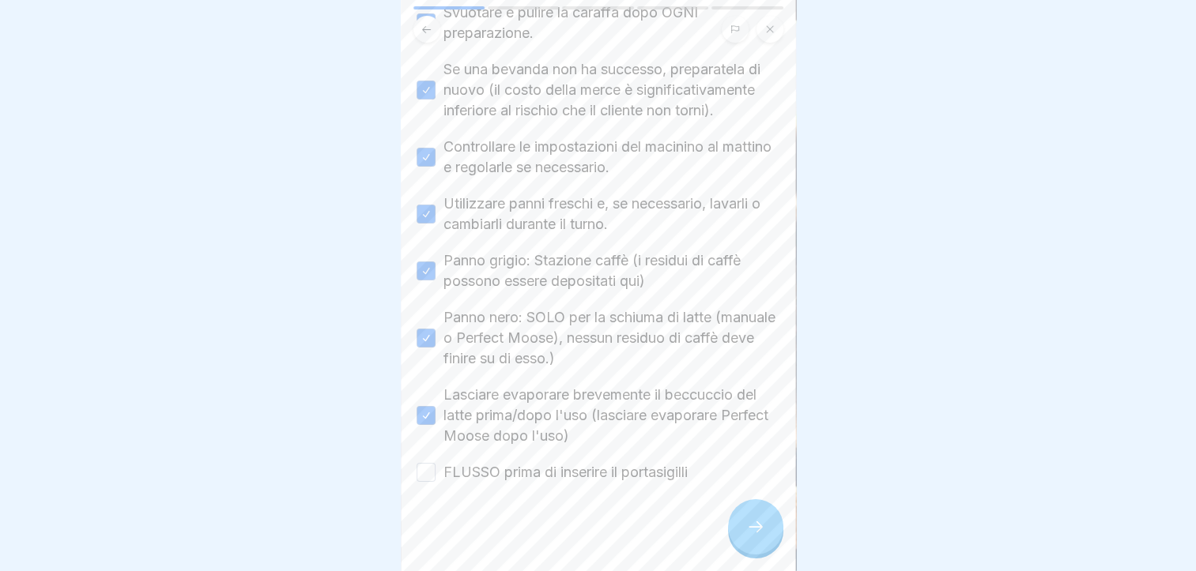
click at [629, 471] on label "FLUSSO prima di inserire il portasigilli" at bounding box center [565, 472] width 244 height 21
click at [435, 471] on button "FLUSSO prima di inserire il portasigilli" at bounding box center [425, 472] width 19 height 19
click at [742, 552] on div at bounding box center [755, 526] width 55 height 55
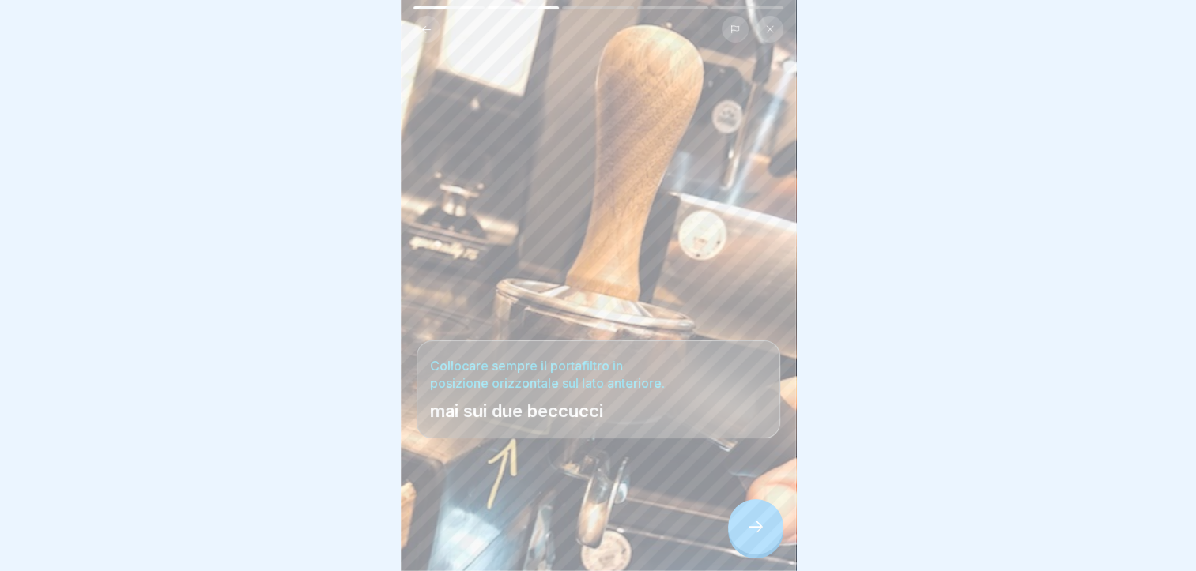
click at [759, 537] on icon at bounding box center [755, 527] width 19 height 19
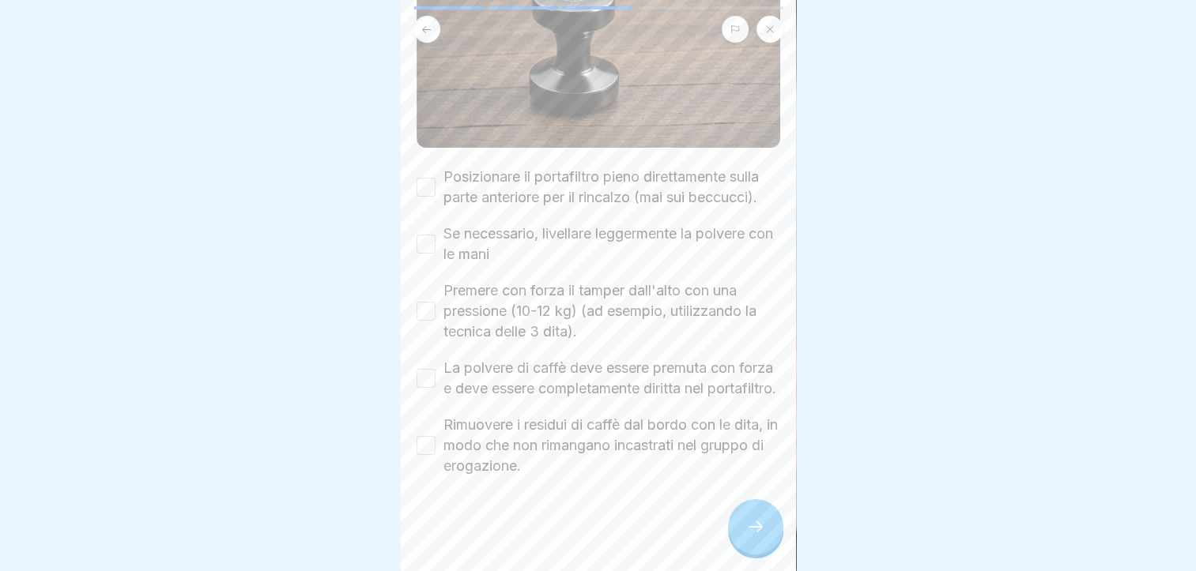
scroll to position [232, 0]
click at [613, 167] on label "Posizionare il portafiltro pieno direttamente sulla parte anteriore per il rinc…" at bounding box center [611, 187] width 337 height 41
click at [435, 178] on button "Posizionare il portafiltro pieno direttamente sulla parte anteriore per il rinc…" at bounding box center [425, 187] width 19 height 19
click at [512, 224] on label "Se necessario, livellare leggermente la polvere con le mani" at bounding box center [611, 244] width 337 height 41
click at [435, 235] on button "Se necessario, livellare leggermente la polvere con le mani" at bounding box center [425, 244] width 19 height 19
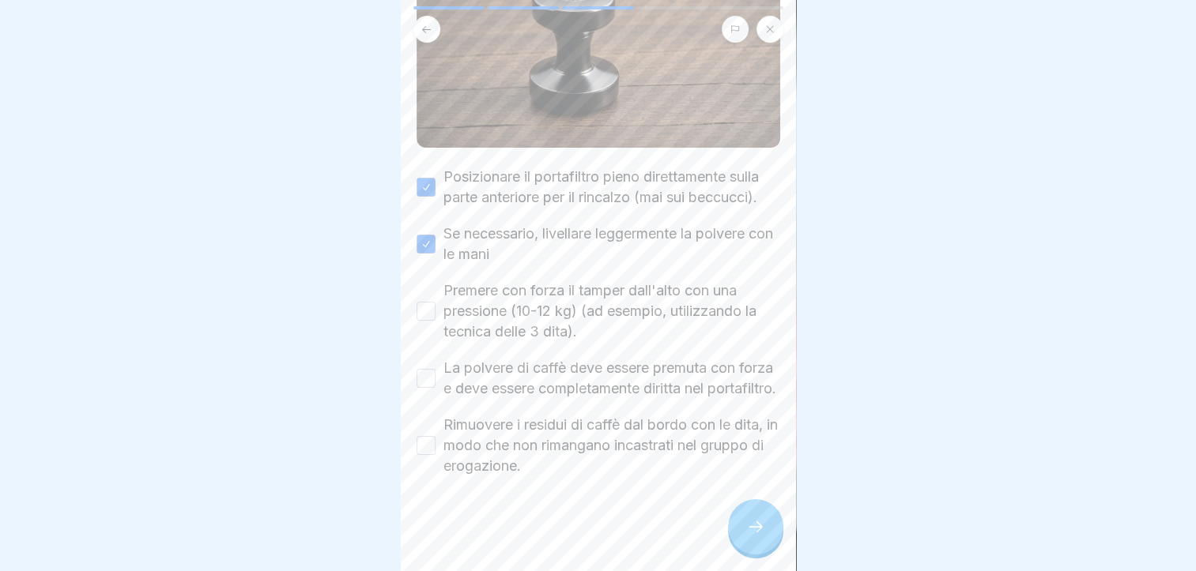
click at [488, 295] on label "Premere con forza il tamper dall'alto con una pressione (10-12 kg) (ad esempio,…" at bounding box center [611, 312] width 337 height 62
click at [435, 302] on button "Premere con forza il tamper dall'alto con una pressione (10-12 kg) (ad esempio,…" at bounding box center [425, 311] width 19 height 19
click at [510, 358] on label "La polvere di caffè deve essere premuta con forza e deve essere completamente d…" at bounding box center [611, 378] width 337 height 41
click at [435, 369] on button "La polvere di caffè deve essere premuta con forza e deve essere completamente d…" at bounding box center [425, 378] width 19 height 19
click at [494, 442] on label "Rimuovere i residui di caffè dal bordo con le dita, in modo che non rimangano i…" at bounding box center [611, 446] width 337 height 62
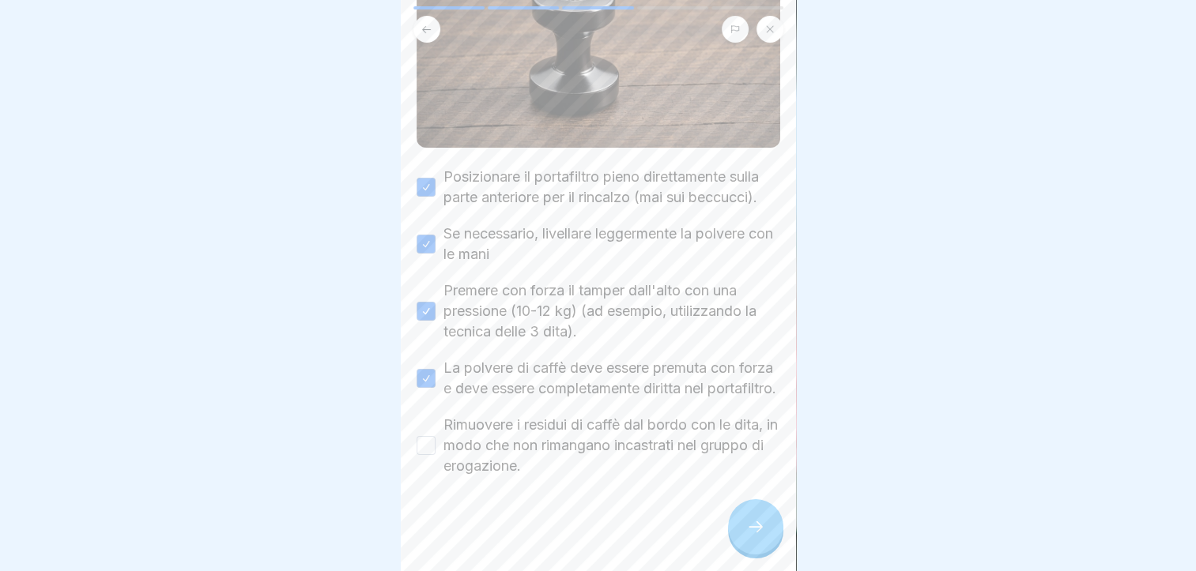
click at [435, 442] on button "Rimuovere i residui di caffè dal bordo con le dita, in modo che non rimangano i…" at bounding box center [425, 445] width 19 height 19
click at [751, 537] on icon at bounding box center [755, 527] width 19 height 19
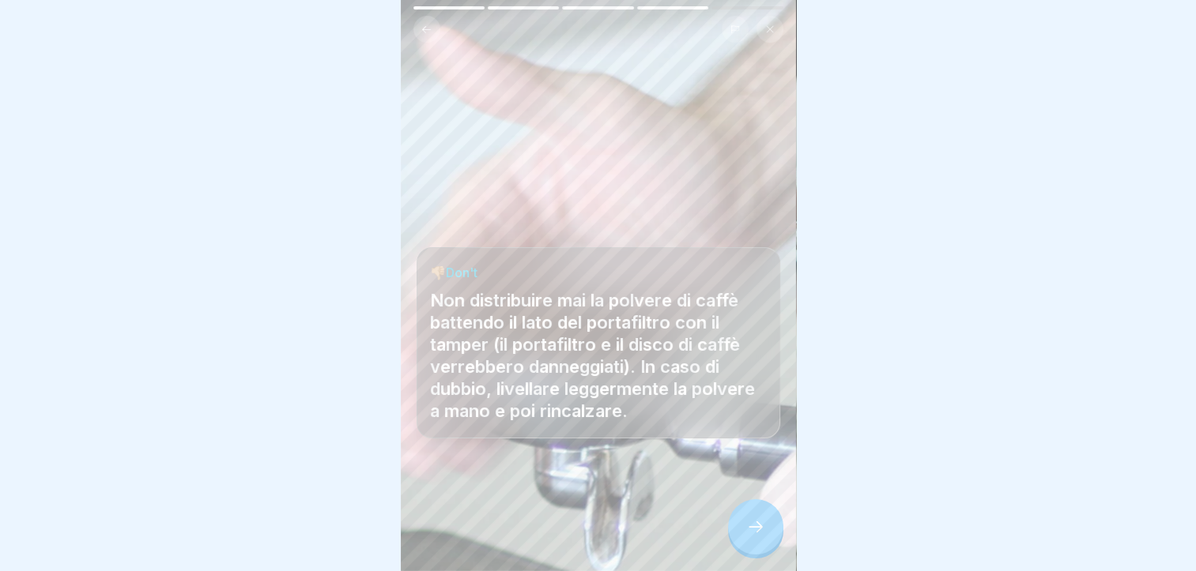
click at [754, 537] on icon at bounding box center [755, 527] width 19 height 19
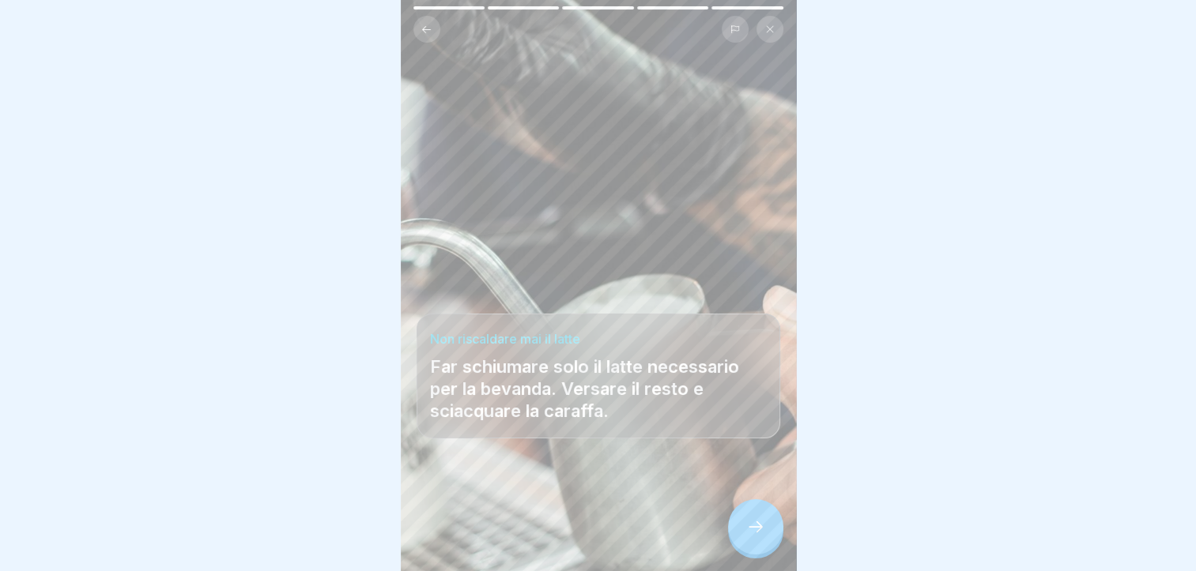
click at [754, 537] on icon at bounding box center [755, 527] width 19 height 19
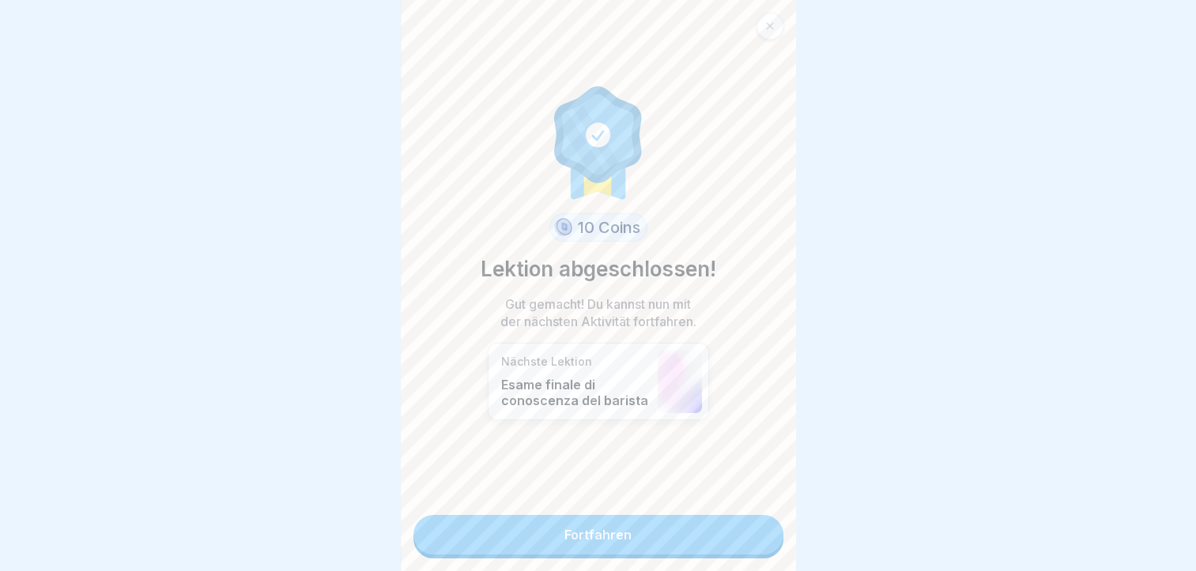
click at [701, 546] on link "Fortfahren" at bounding box center [598, 535] width 370 height 40
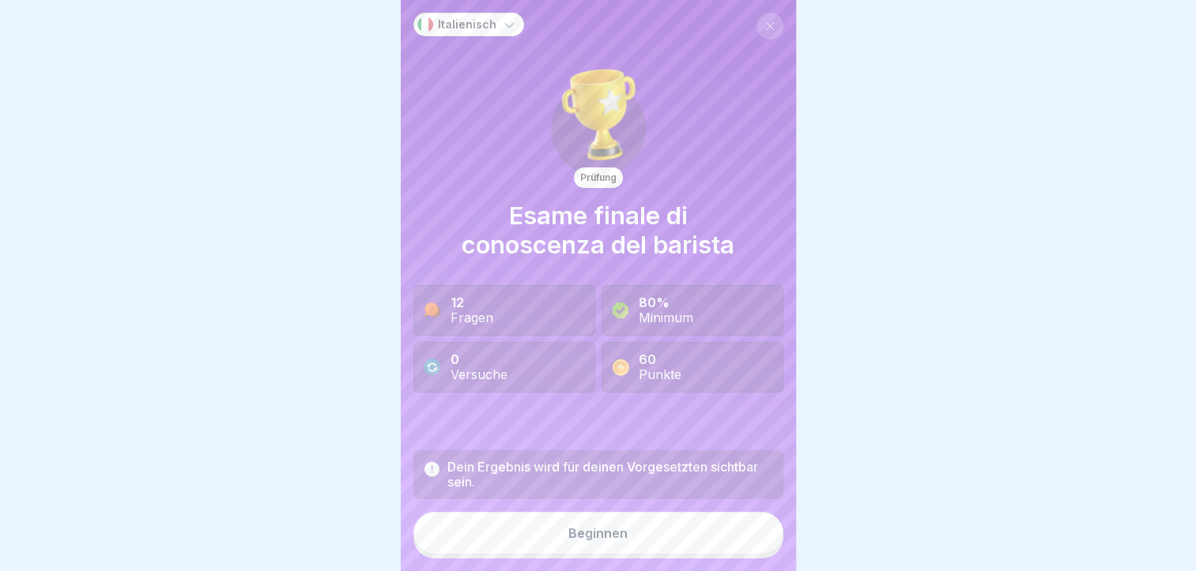
click at [514, 555] on button "Beginnen" at bounding box center [598, 533] width 370 height 43
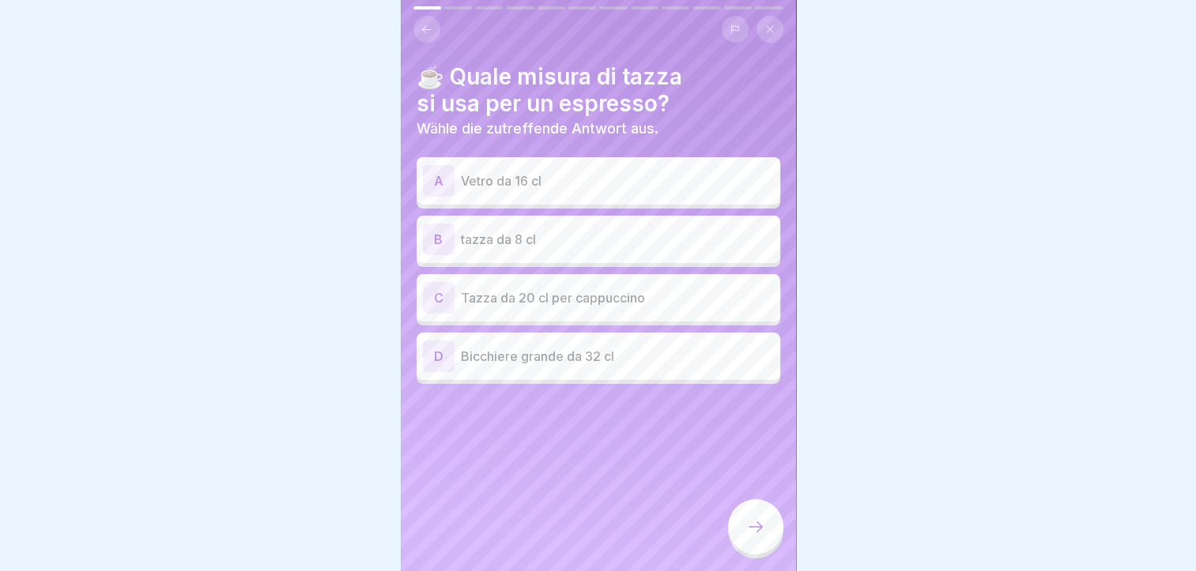
click at [543, 233] on p "tazza da 8 cl" at bounding box center [617, 239] width 313 height 19
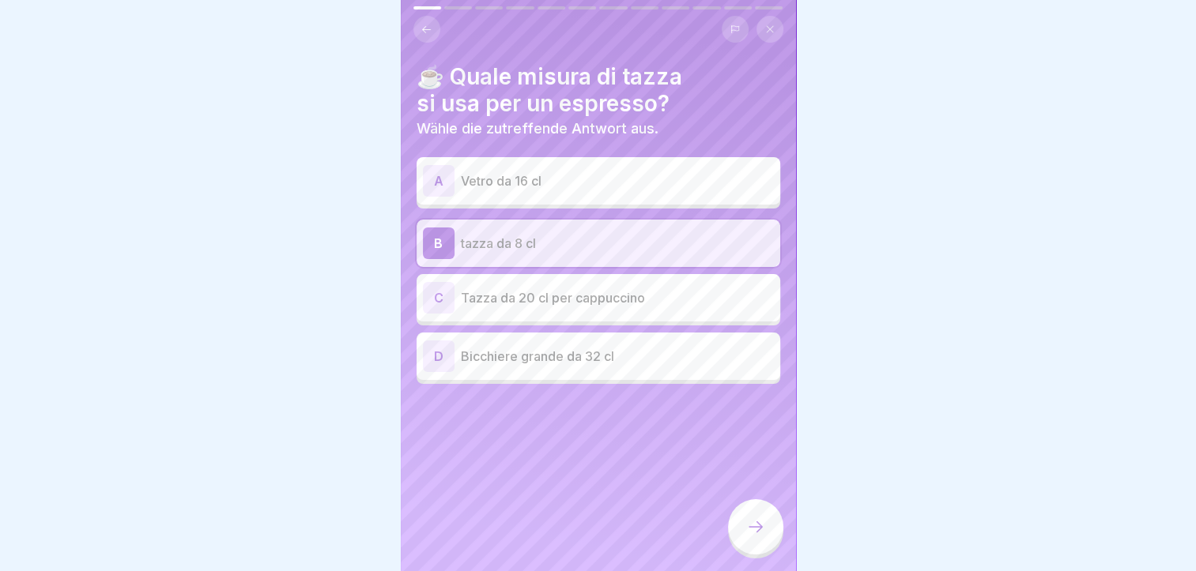
click at [760, 552] on div at bounding box center [755, 526] width 55 height 55
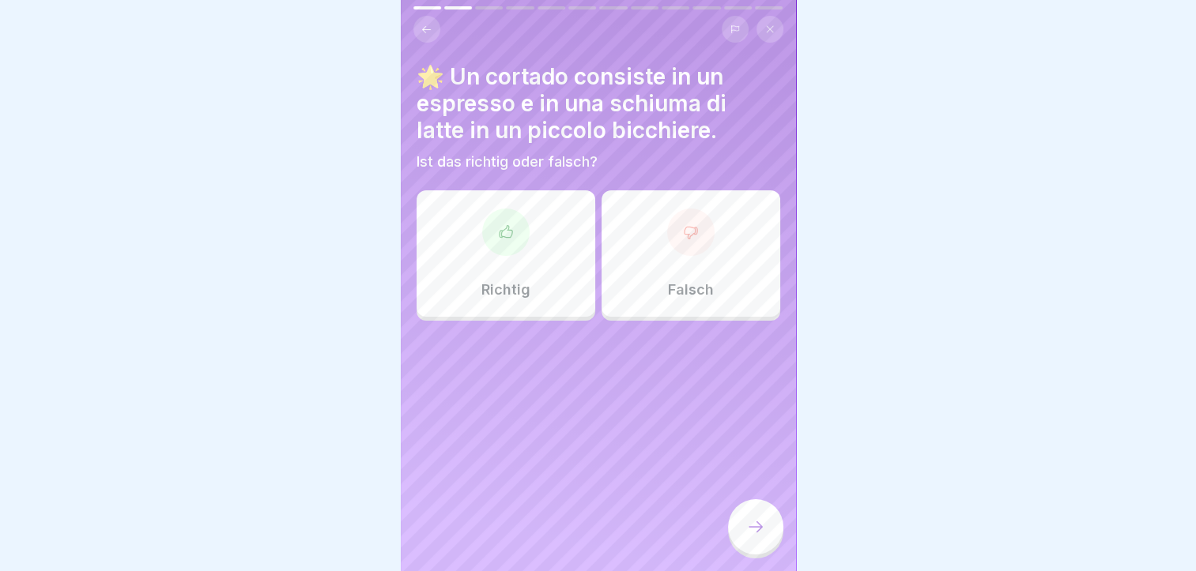
click at [685, 245] on div at bounding box center [690, 232] width 47 height 47
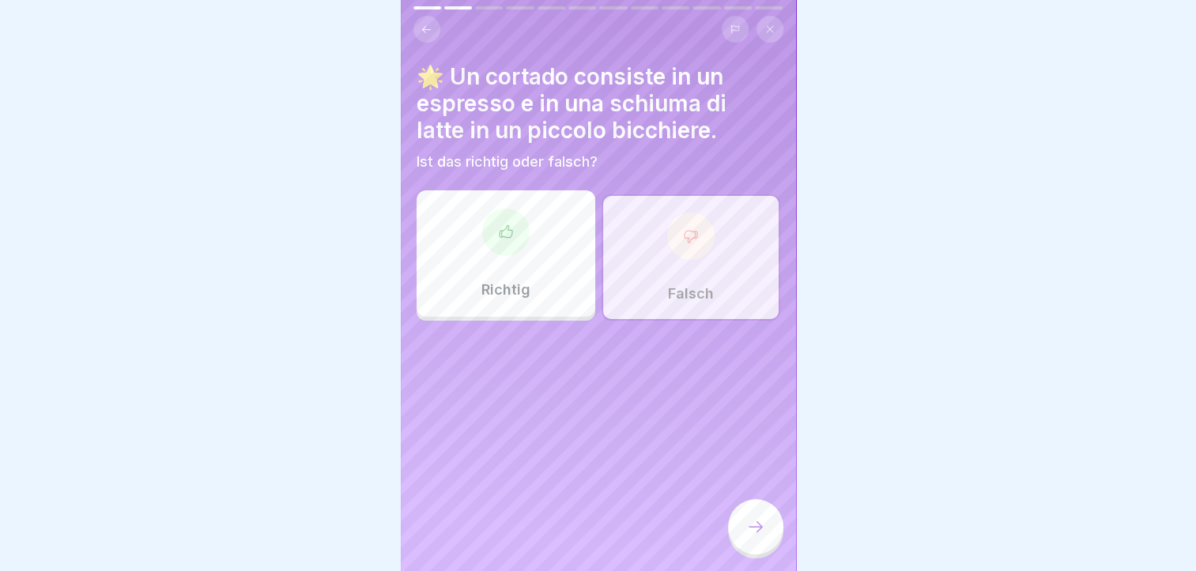
click at [743, 537] on div at bounding box center [755, 526] width 55 height 55
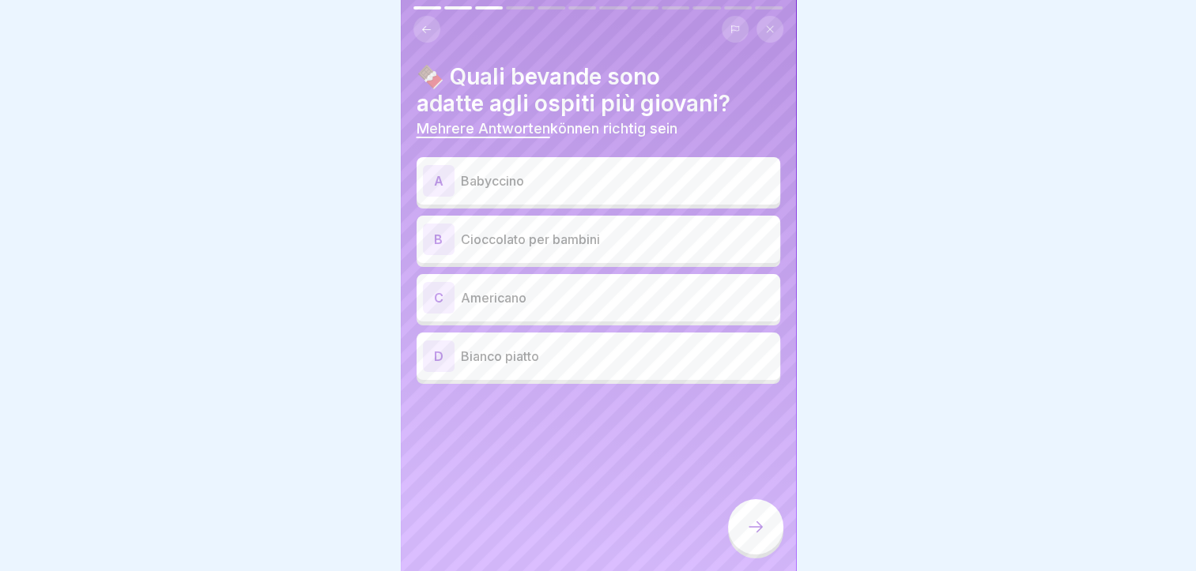
click at [571, 189] on p "Babyccino" at bounding box center [617, 180] width 313 height 19
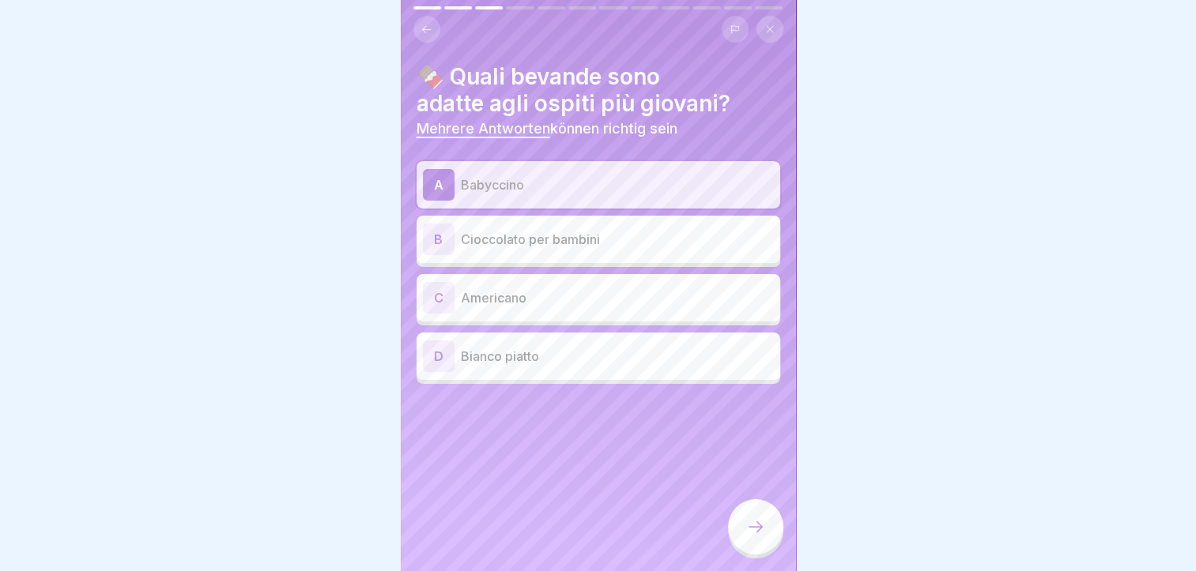
click at [592, 240] on p "Cioccolato per bambini" at bounding box center [617, 239] width 313 height 19
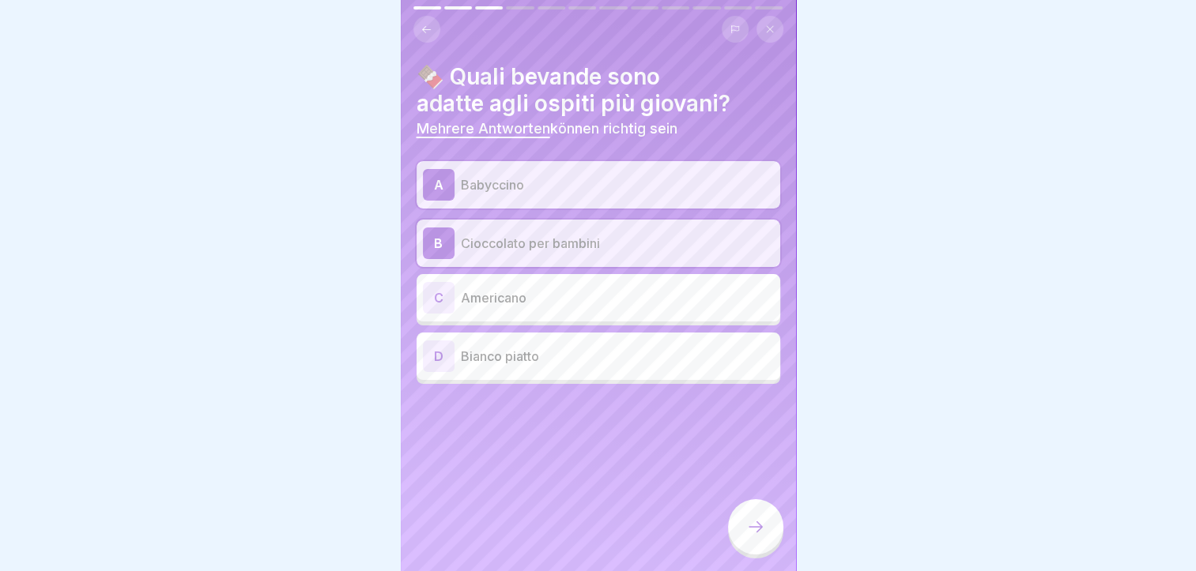
click at [748, 537] on icon at bounding box center [755, 527] width 19 height 19
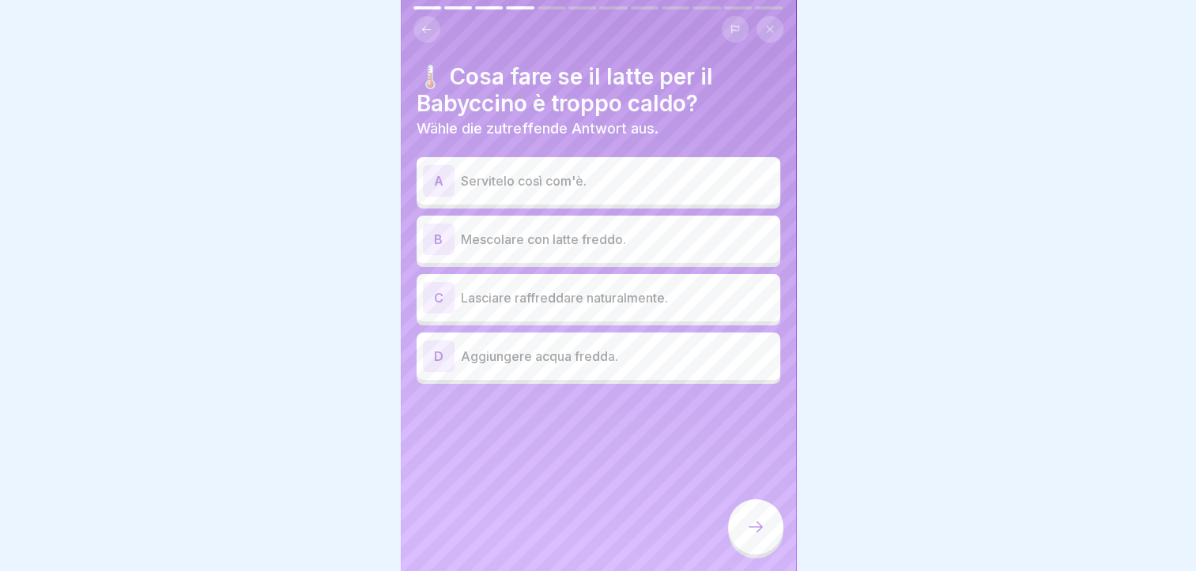
click at [537, 239] on p "Mescolare con latte freddo." at bounding box center [617, 239] width 313 height 19
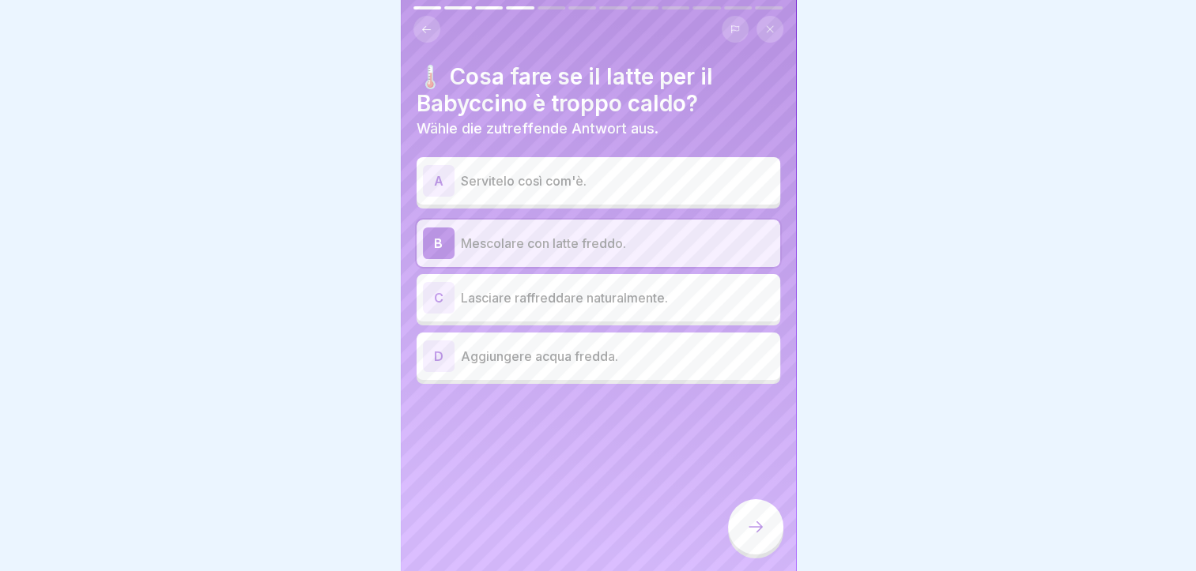
click at [759, 537] on icon at bounding box center [755, 527] width 19 height 19
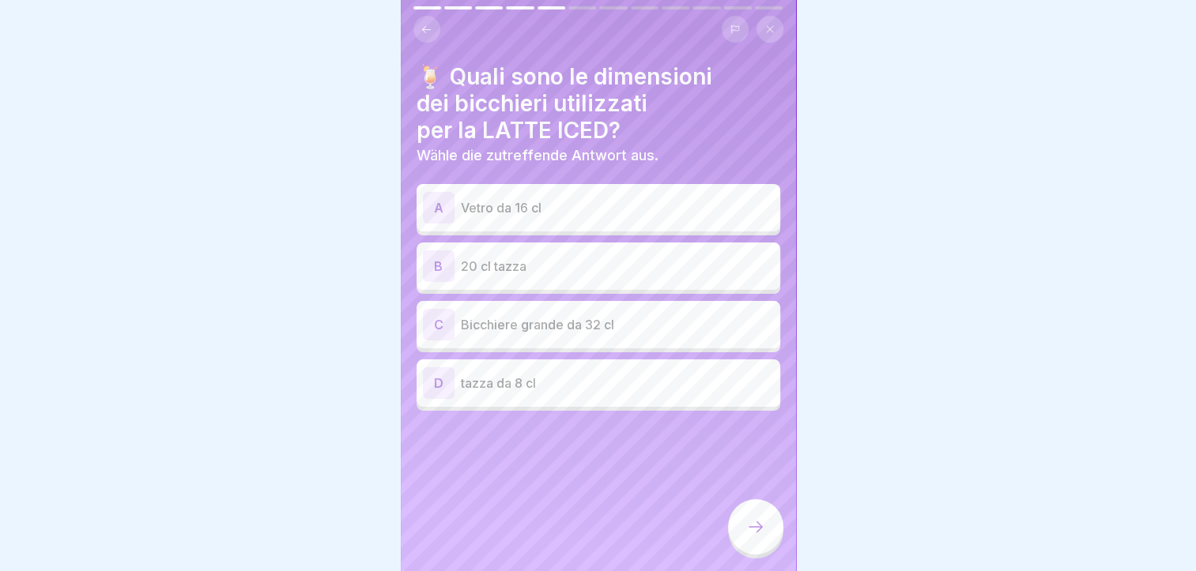
click at [557, 203] on p "Vetro da 16 cl" at bounding box center [617, 207] width 313 height 19
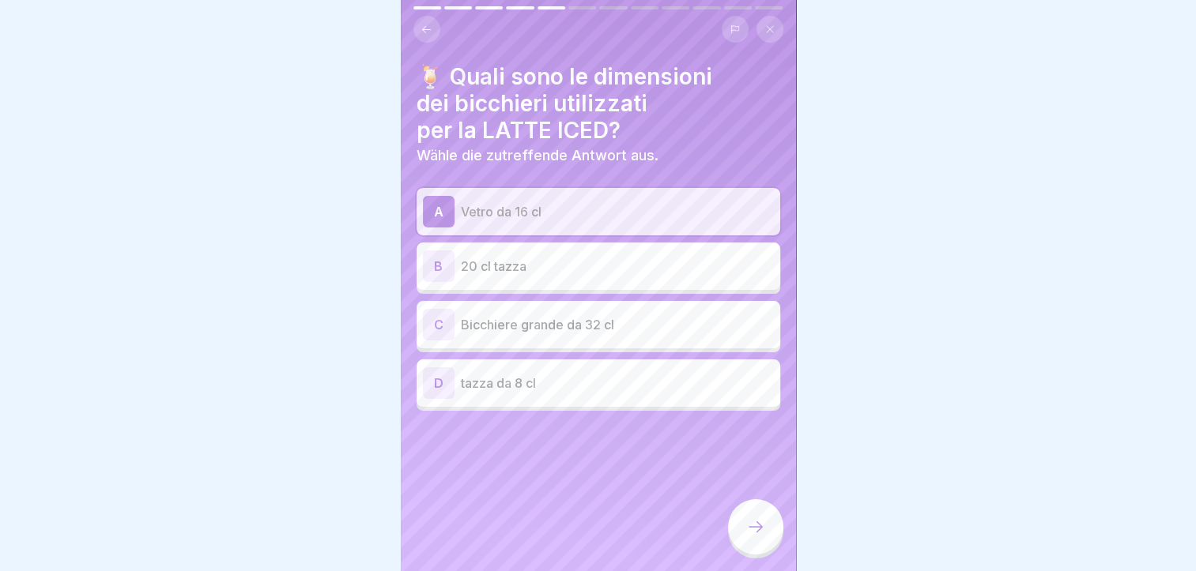
click at [768, 528] on div at bounding box center [755, 526] width 55 height 55
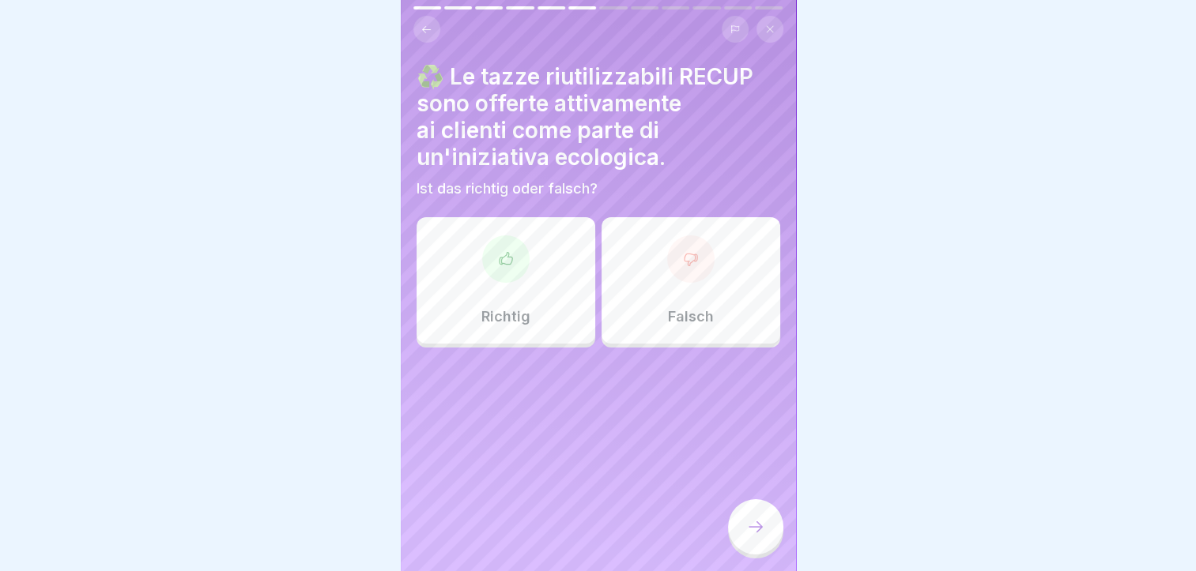
click at [519, 260] on div at bounding box center [505, 258] width 47 height 47
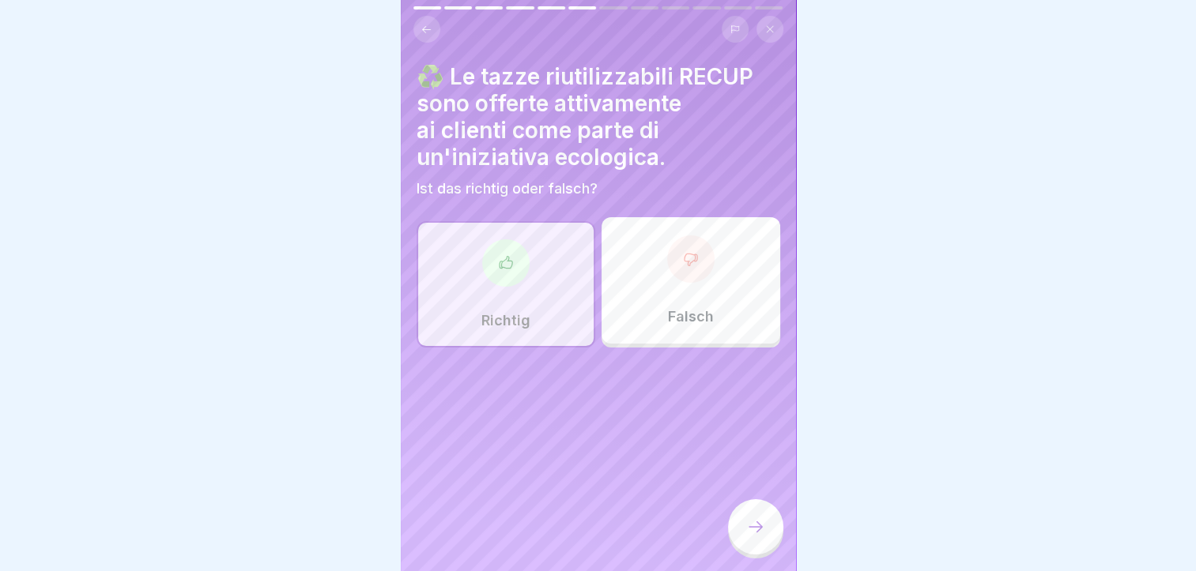
click at [746, 530] on div at bounding box center [755, 526] width 55 height 55
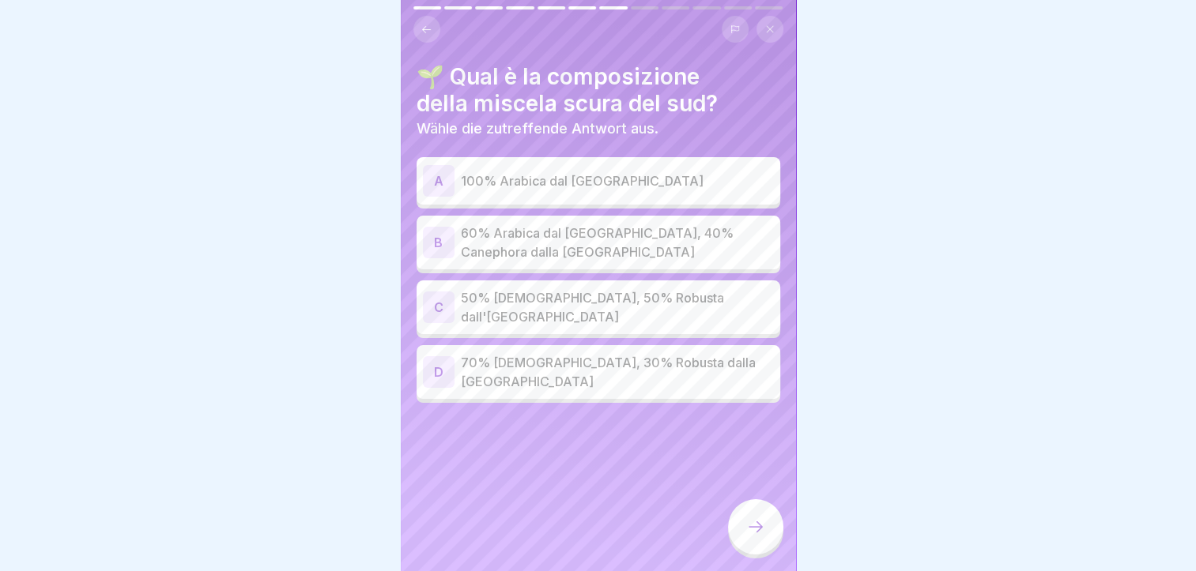
click at [617, 254] on p "60% Arabica dal Brasile, 40% Canephora dalla Guinea" at bounding box center [617, 243] width 313 height 38
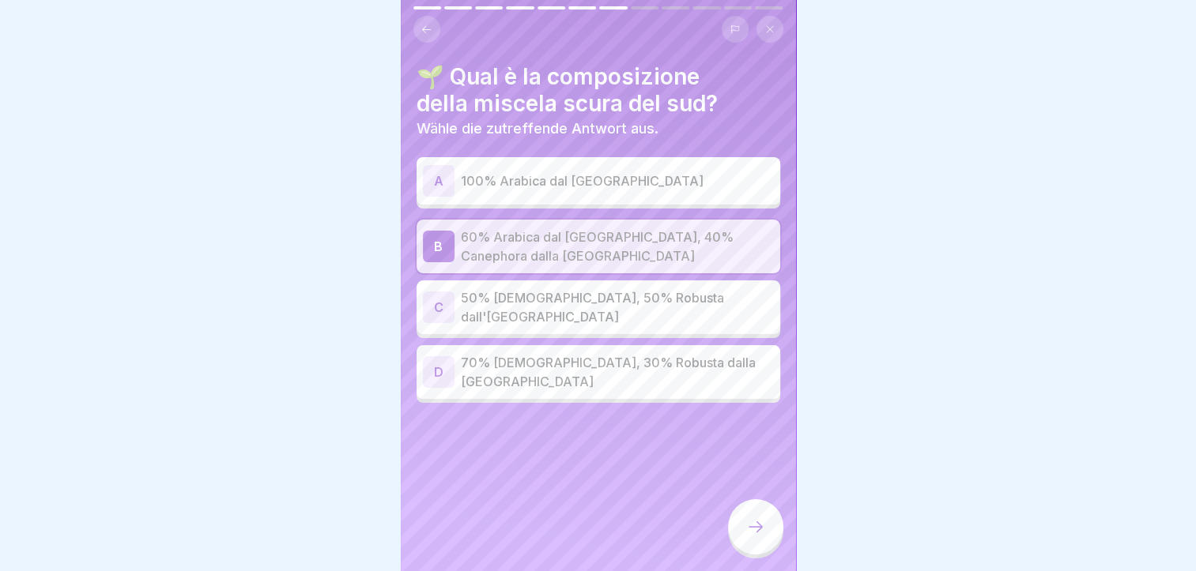
click at [747, 522] on div at bounding box center [755, 526] width 55 height 55
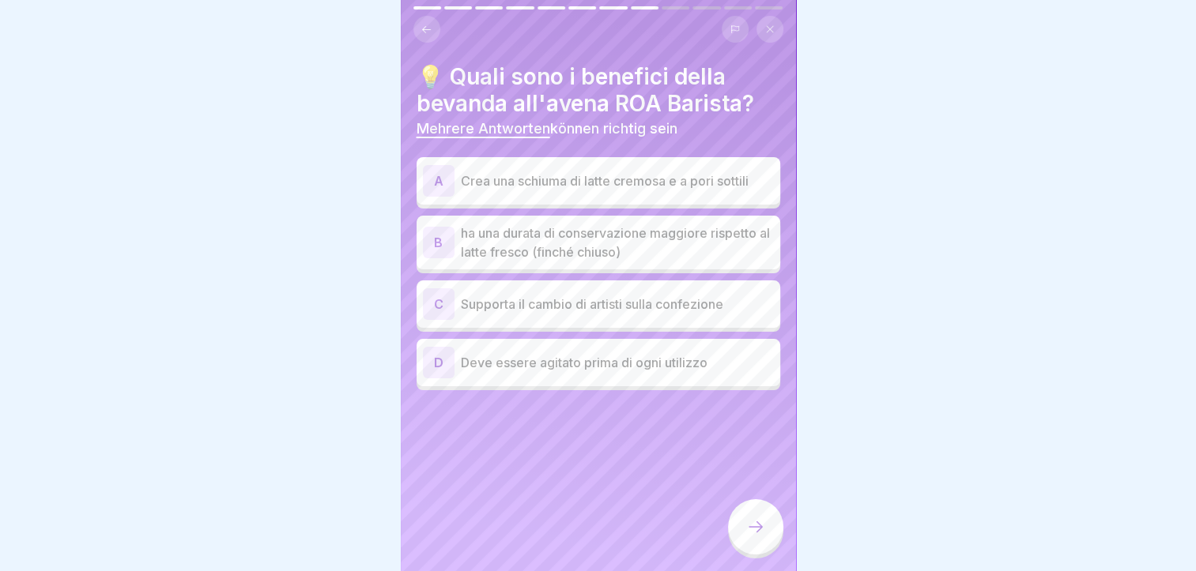
click at [612, 242] on p "ha una durata di conservazione maggiore rispetto al latte fresco (finché chiuso)" at bounding box center [617, 243] width 313 height 38
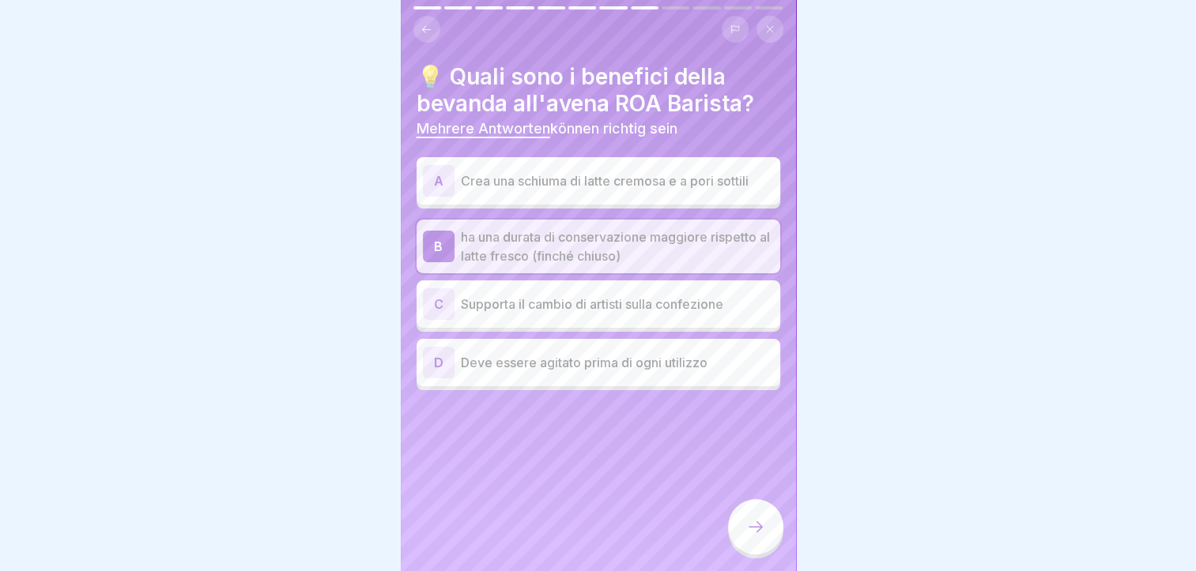
click at [612, 196] on div "A Crea una schiuma di latte cremosa e a pori sottili" at bounding box center [598, 181] width 351 height 32
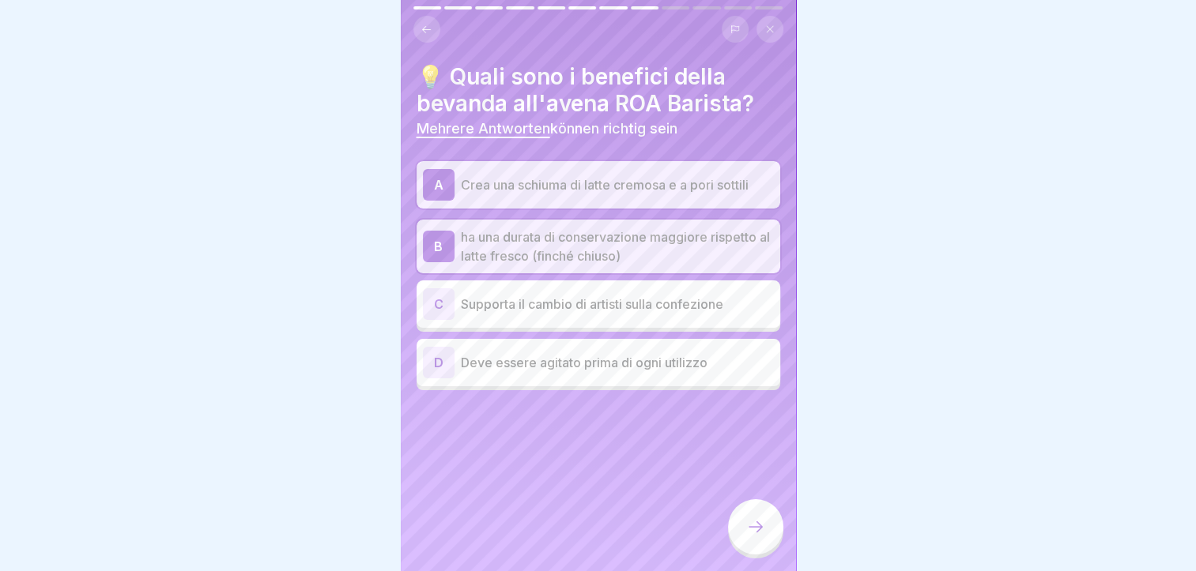
click at [758, 537] on icon at bounding box center [755, 527] width 19 height 19
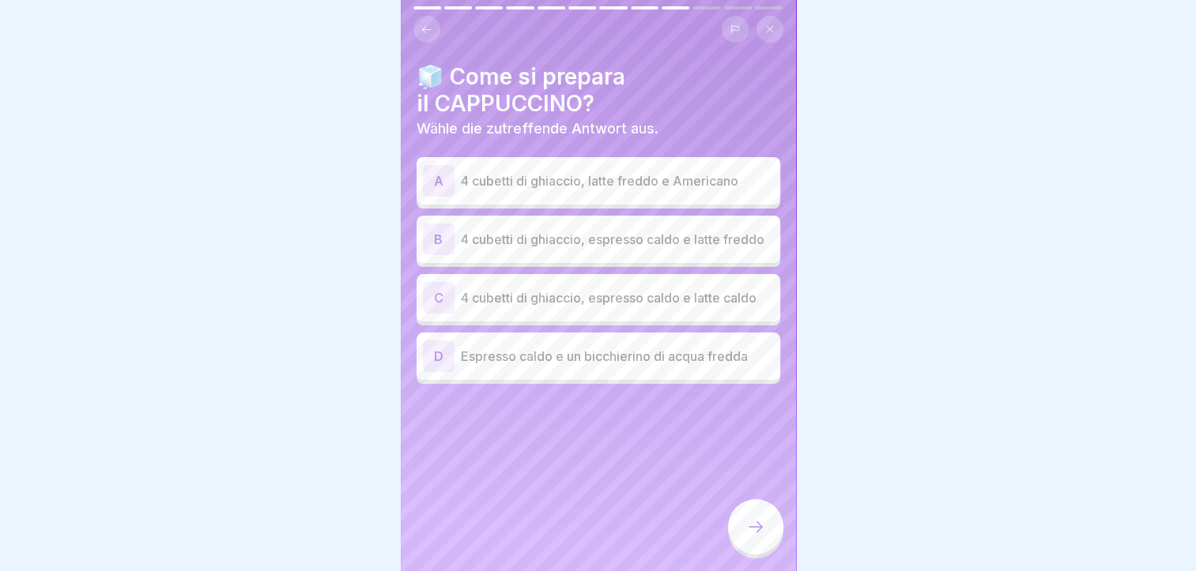
click at [711, 244] on p "4 cubetti di ghiaccio, espresso caldo e latte freddo" at bounding box center [617, 239] width 313 height 19
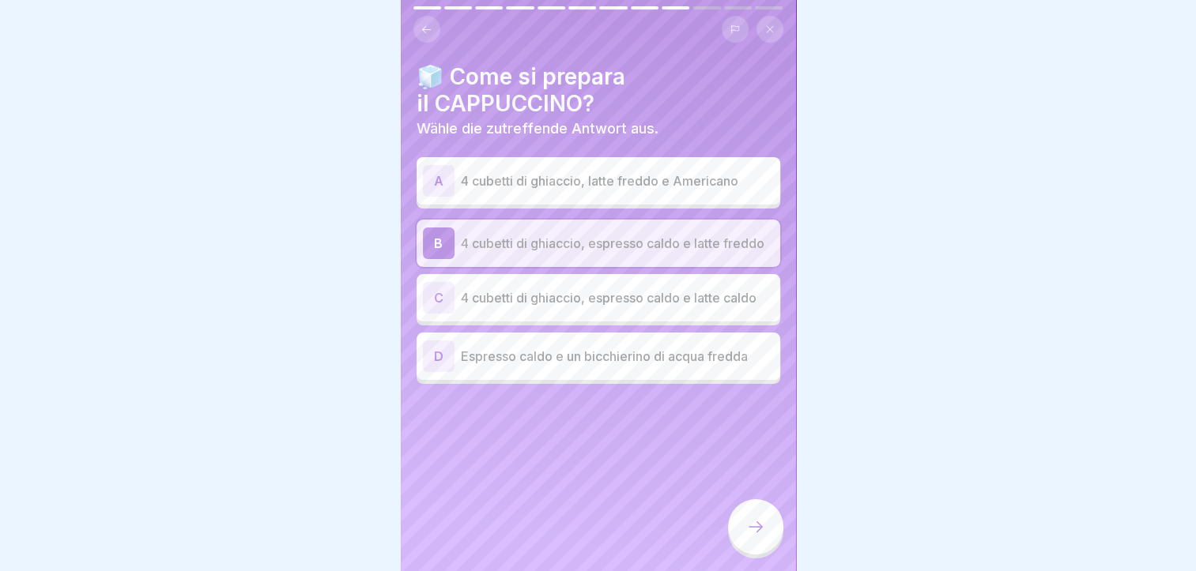
click at [751, 555] on div at bounding box center [755, 526] width 55 height 55
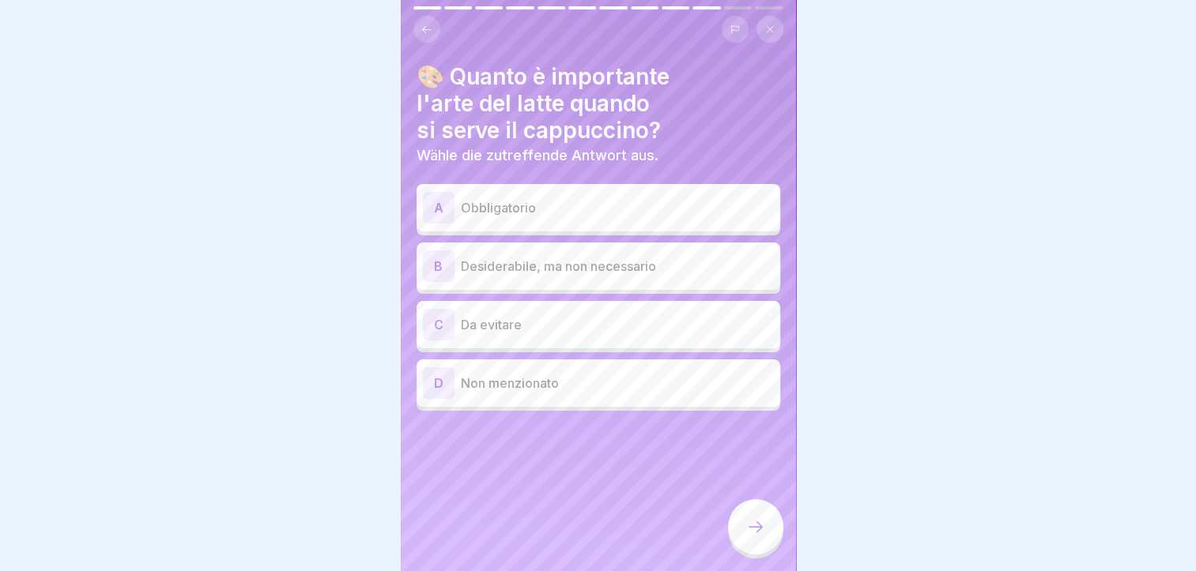
click at [629, 269] on p "Desiderabile, ma non necessario" at bounding box center [617, 266] width 313 height 19
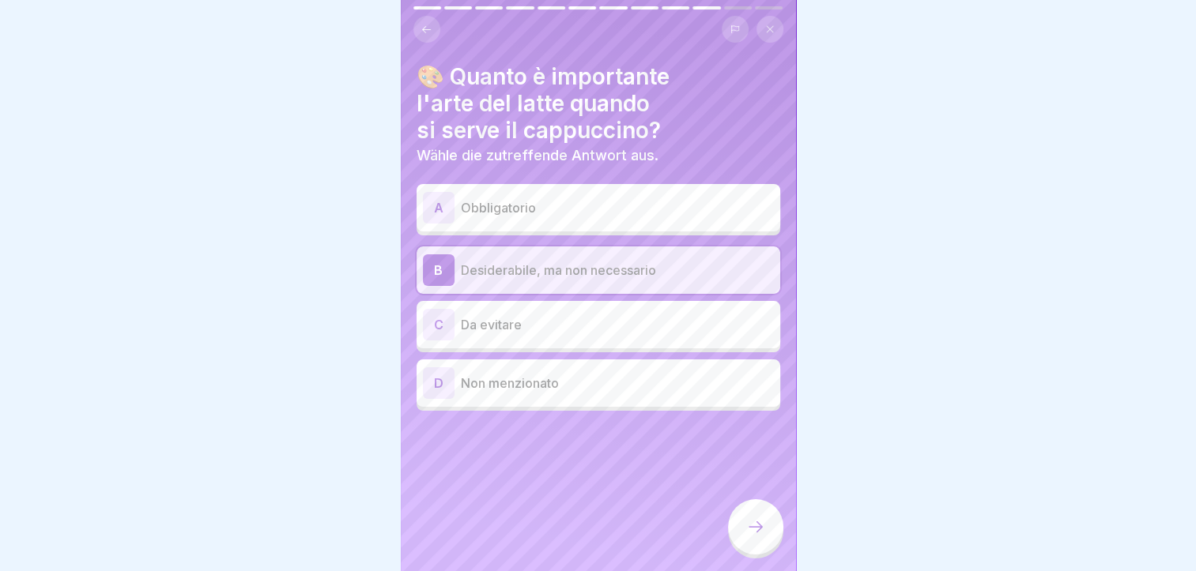
click at [765, 534] on div at bounding box center [755, 526] width 55 height 55
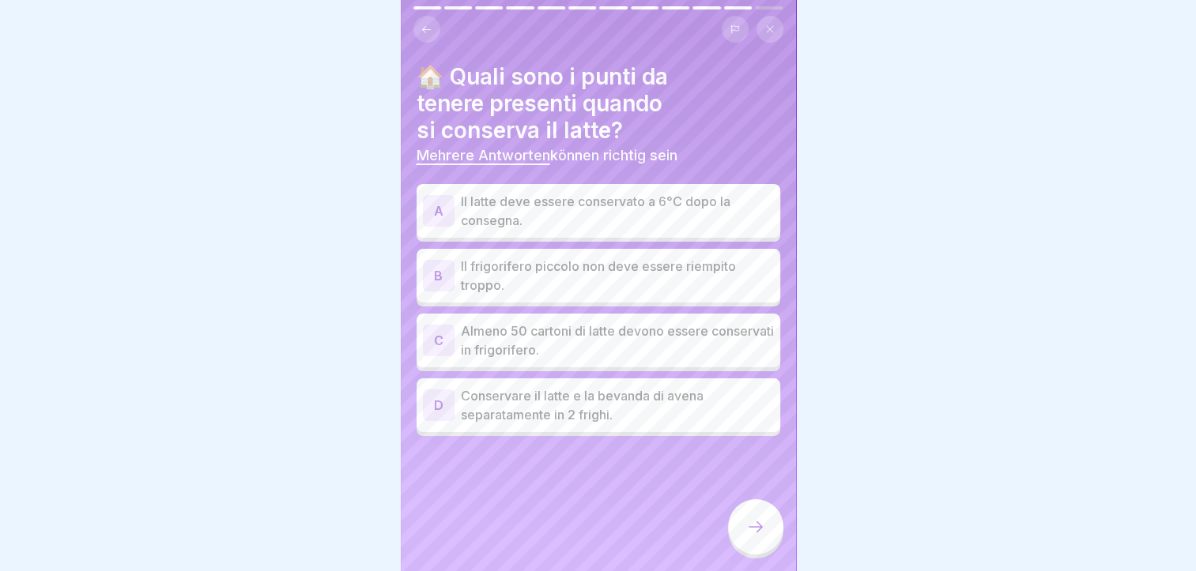
click at [500, 217] on p "Il latte deve essere conservato a 6°C dopo la consegna." at bounding box center [617, 211] width 313 height 38
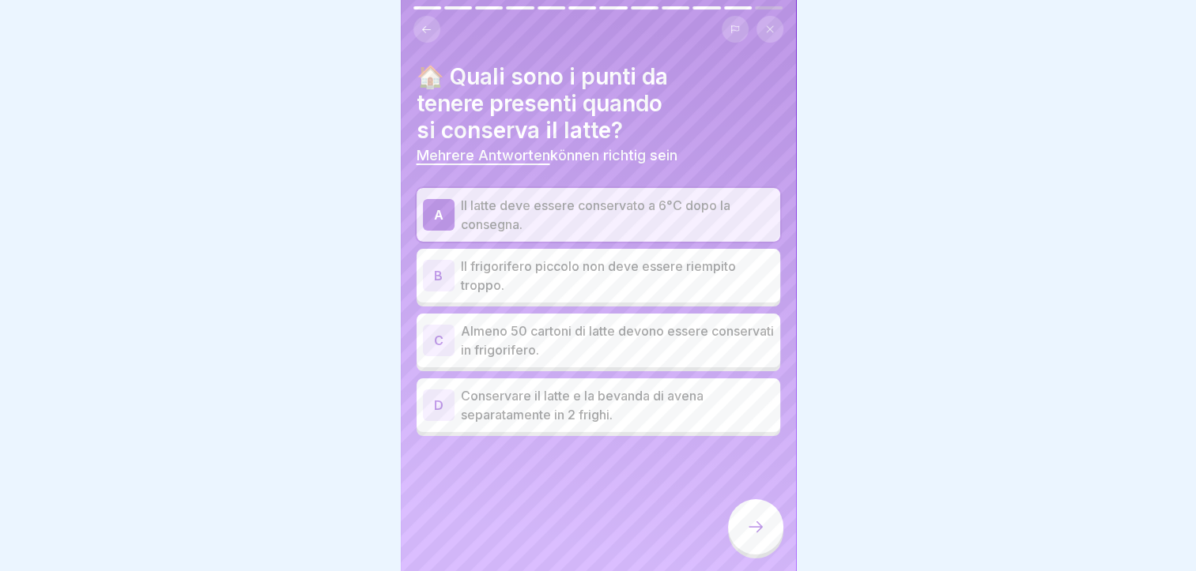
click at [513, 408] on p "Conservare il latte e la bevanda di avena separatamente in 2 frighi." at bounding box center [617, 405] width 313 height 38
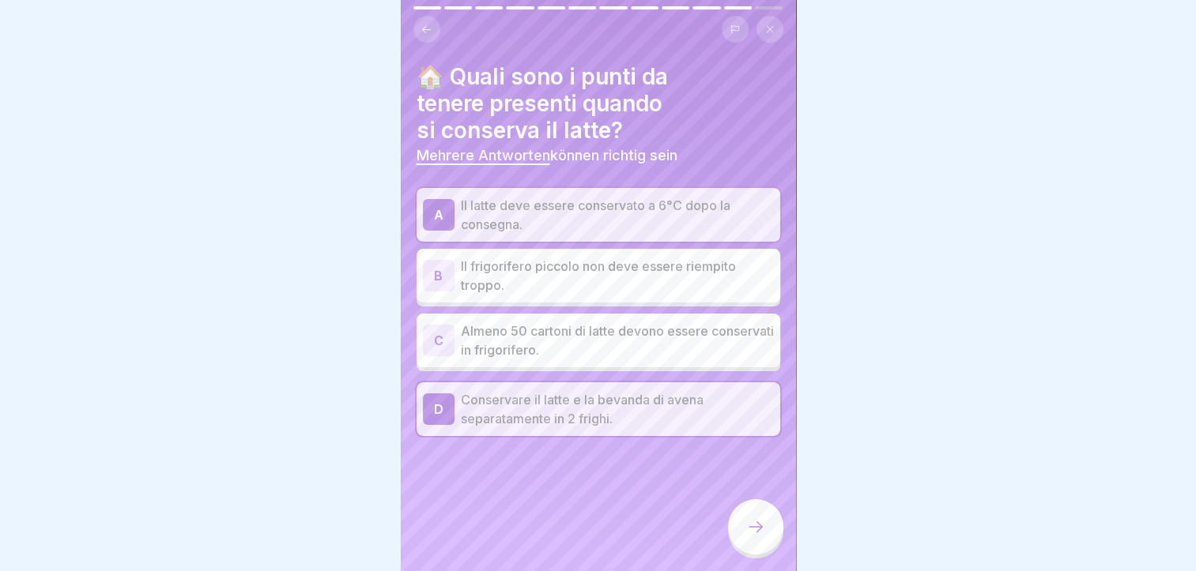
click at [762, 537] on icon at bounding box center [755, 527] width 19 height 19
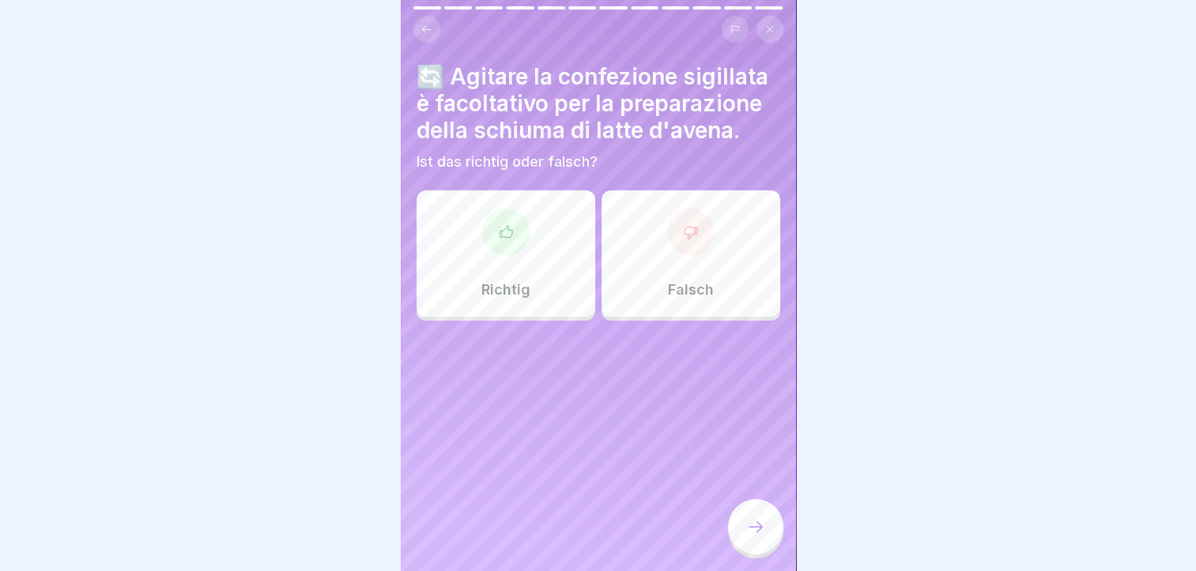
click at [516, 213] on div at bounding box center [505, 232] width 47 height 47
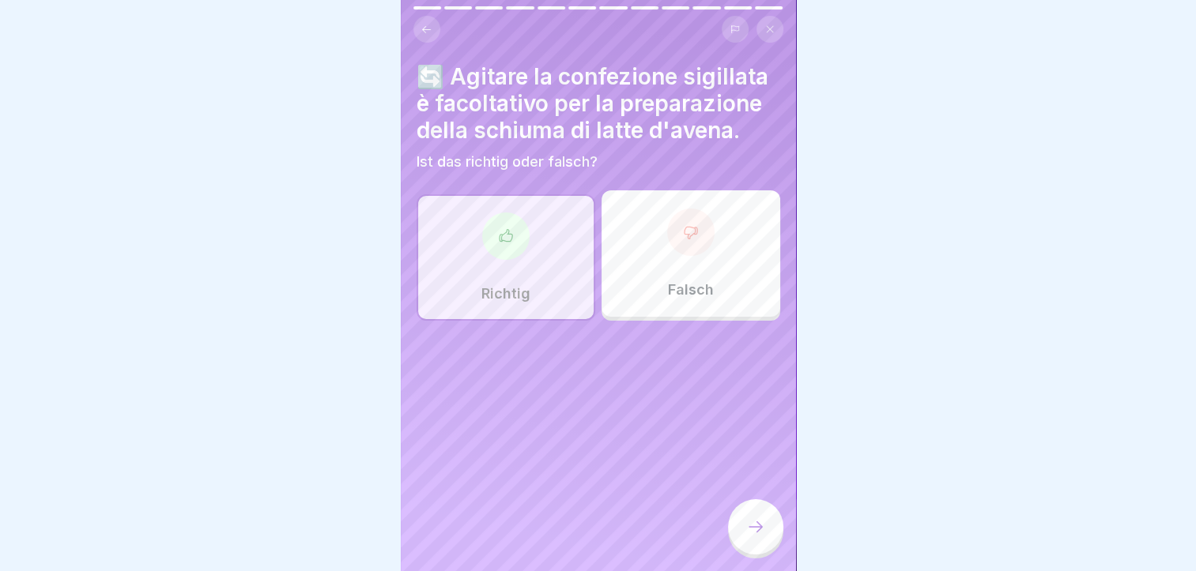
click at [712, 248] on div "Falsch" at bounding box center [690, 253] width 179 height 126
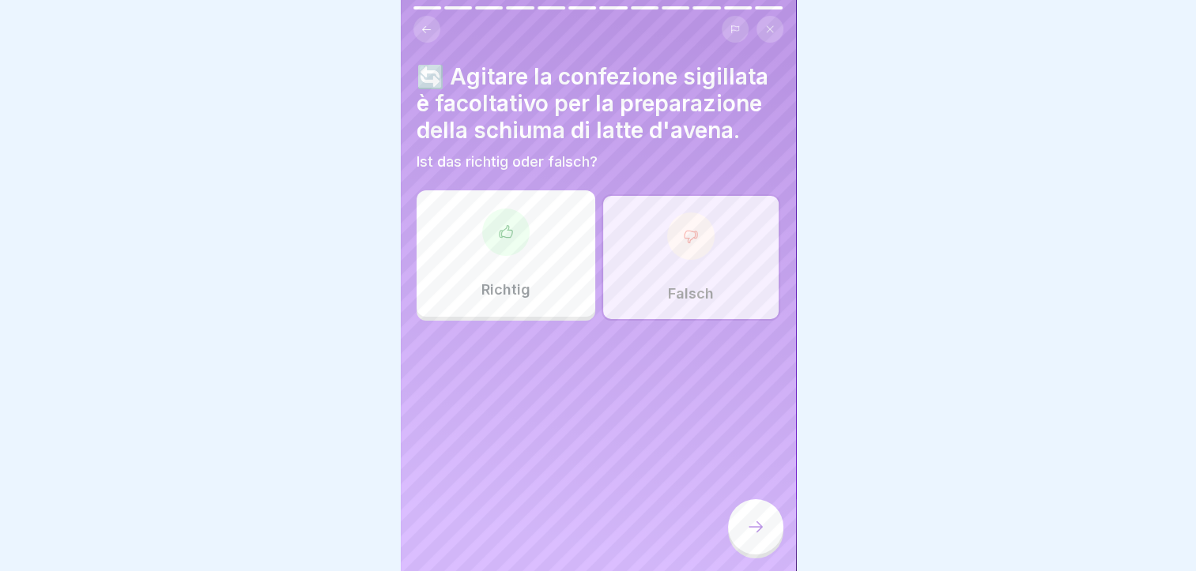
click at [764, 537] on icon at bounding box center [755, 527] width 19 height 19
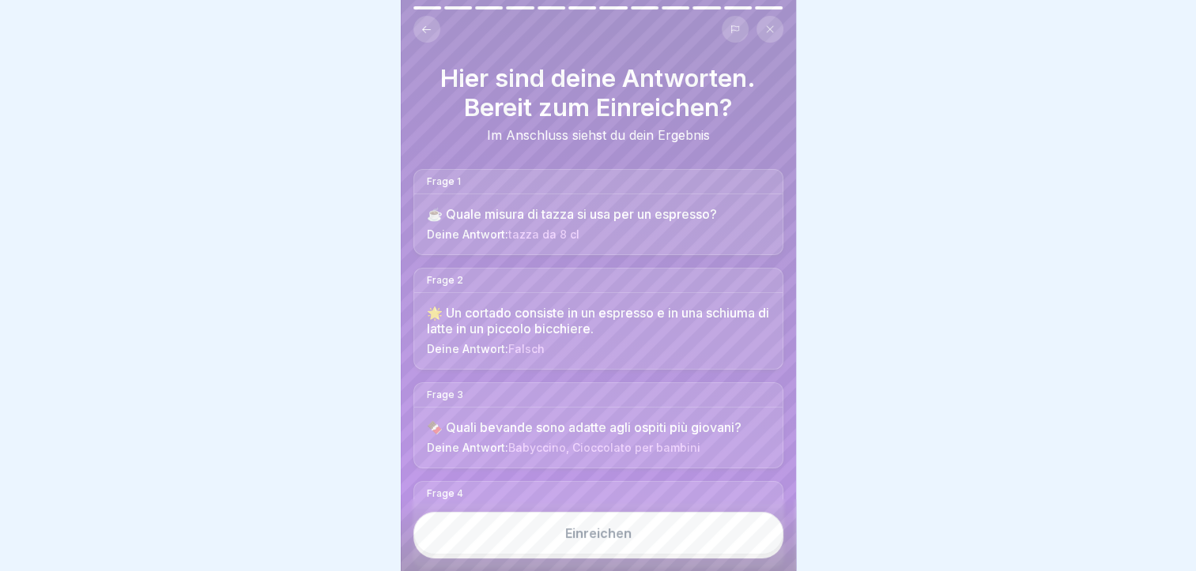
click at [599, 555] on button "Einreichen" at bounding box center [598, 533] width 370 height 43
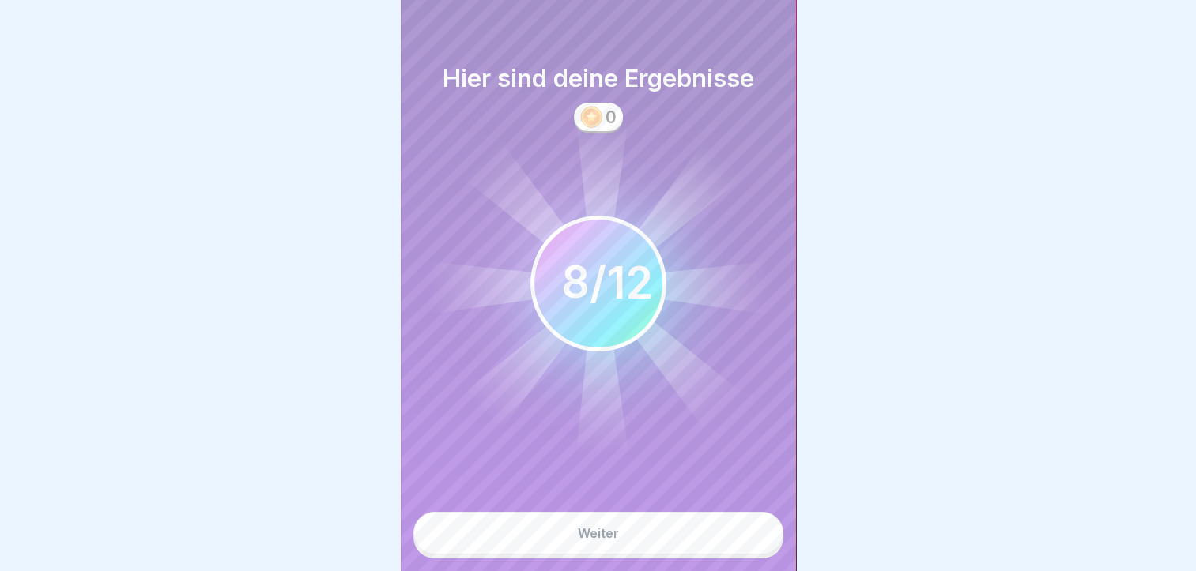
click at [672, 525] on div "Weiter" at bounding box center [598, 535] width 395 height 72
click at [663, 536] on button "Weiter" at bounding box center [598, 533] width 370 height 43
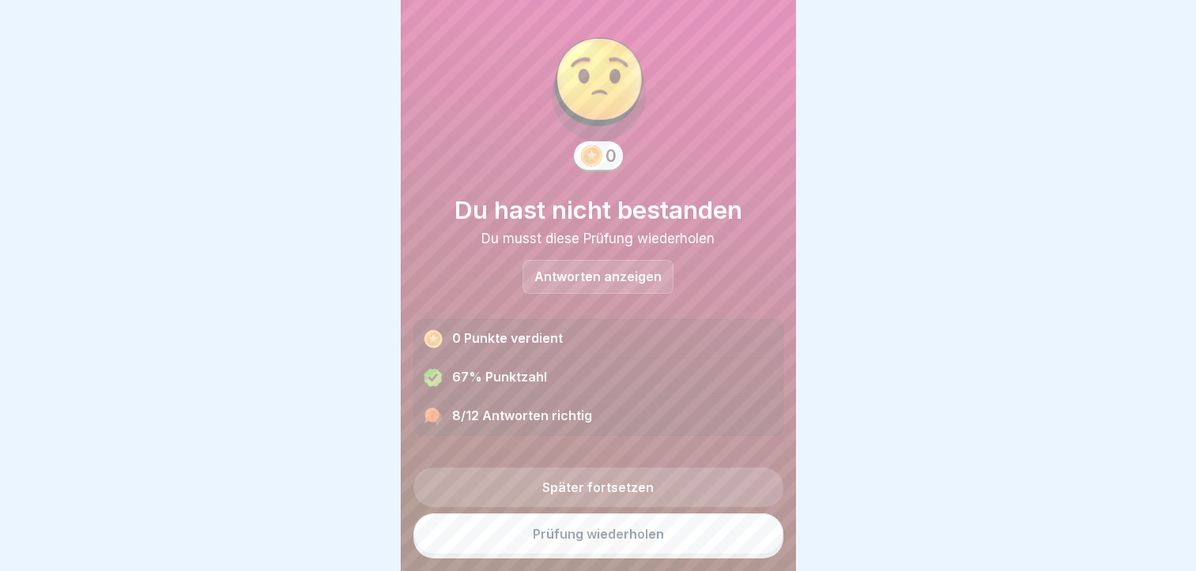
click at [586, 272] on p "Antworten anzeigen" at bounding box center [597, 276] width 127 height 13
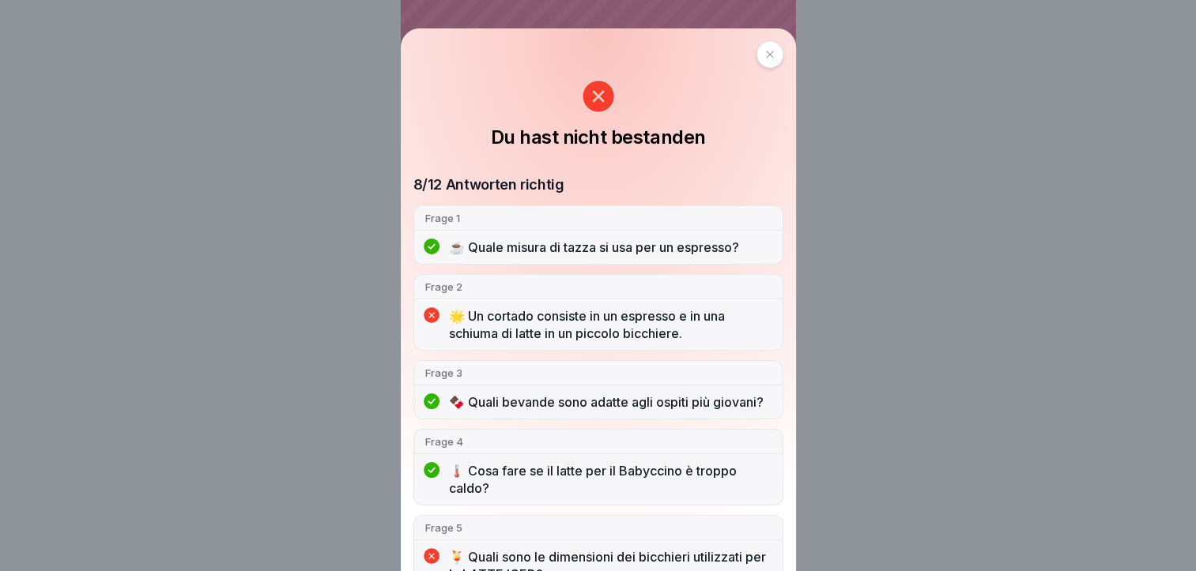
click at [765, 54] on icon at bounding box center [769, 54] width 9 height 9
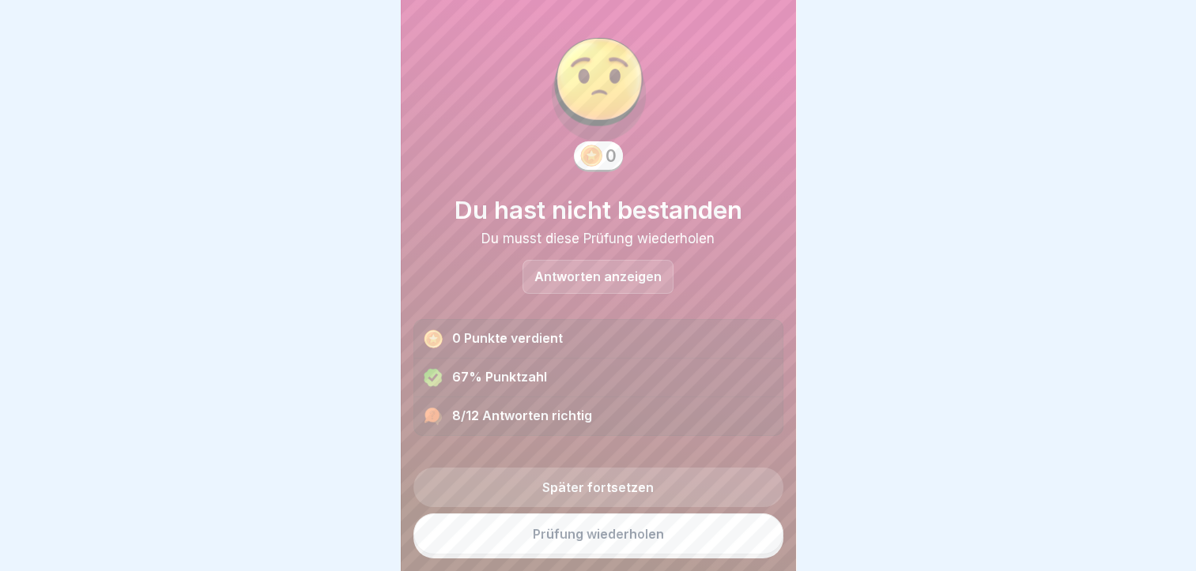
click at [589, 552] on link "Prüfung wiederholen" at bounding box center [598, 534] width 370 height 41
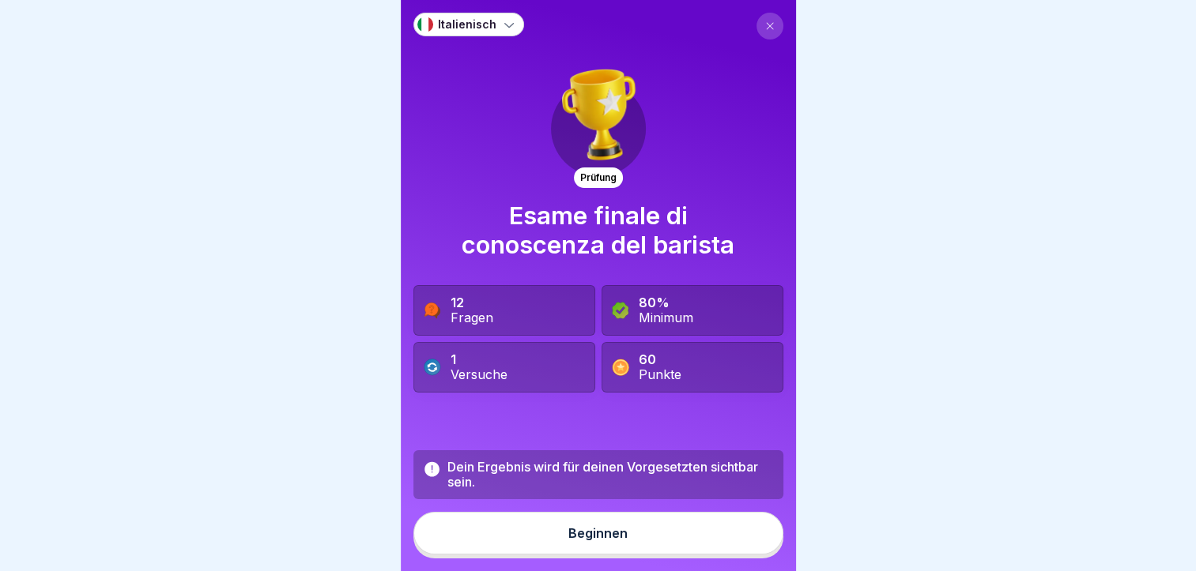
click at [572, 533] on button "Beginnen" at bounding box center [598, 533] width 370 height 43
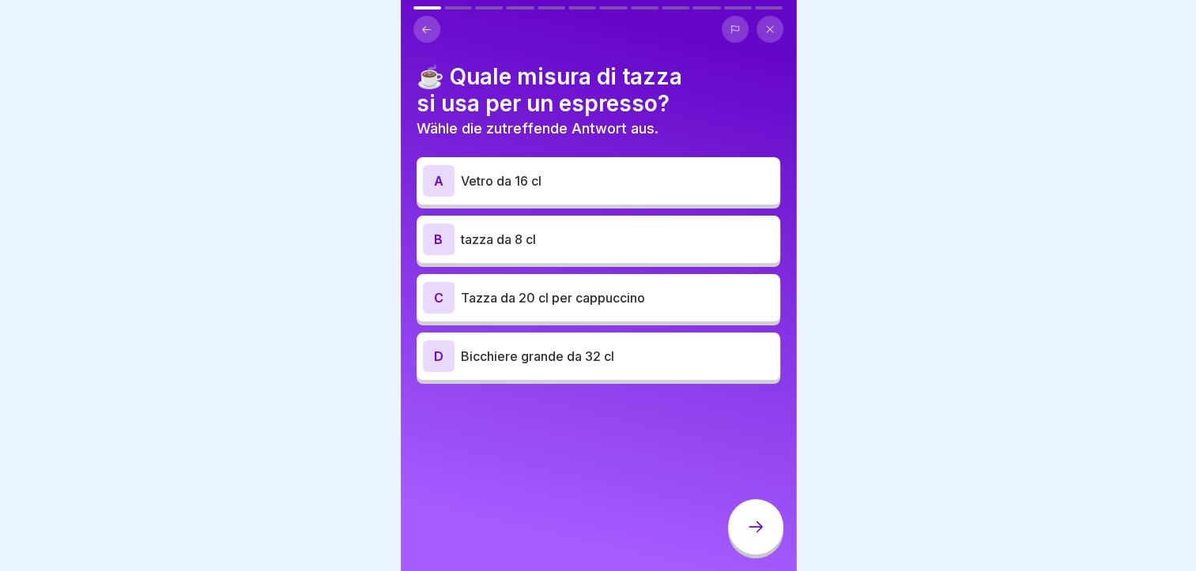
click at [561, 263] on div "A Vetro da 16 cl B tazza da 8 cl C Tazza da 20 cl per cappuccino D Bicchiere gr…" at bounding box center [597, 272] width 363 height 223
click at [561, 245] on p "tazza da 8 cl" at bounding box center [617, 239] width 313 height 19
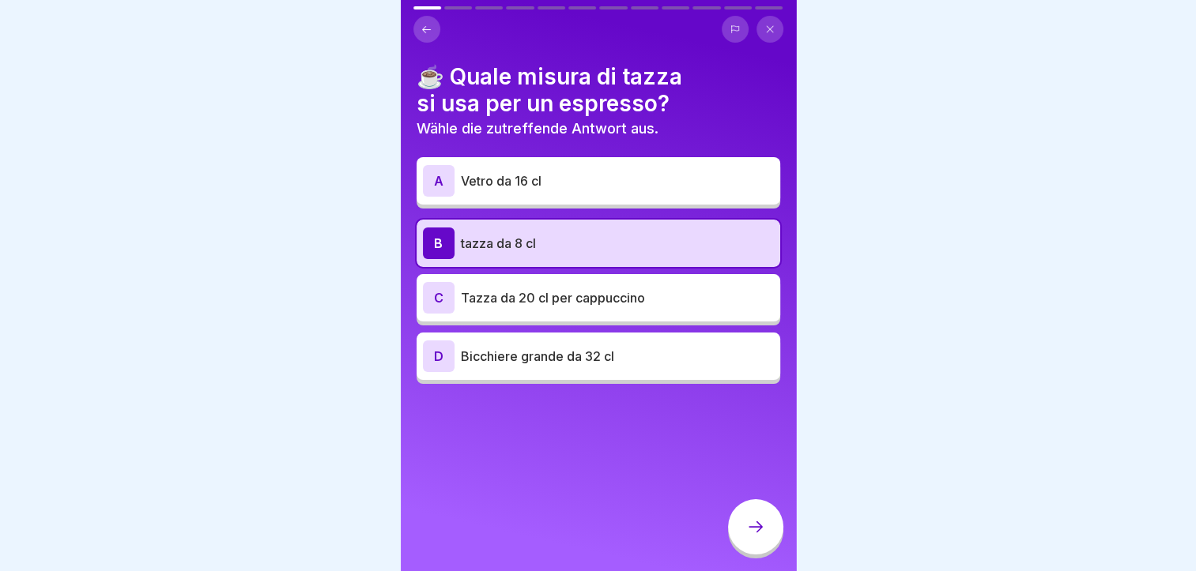
click at [744, 549] on div at bounding box center [755, 526] width 55 height 55
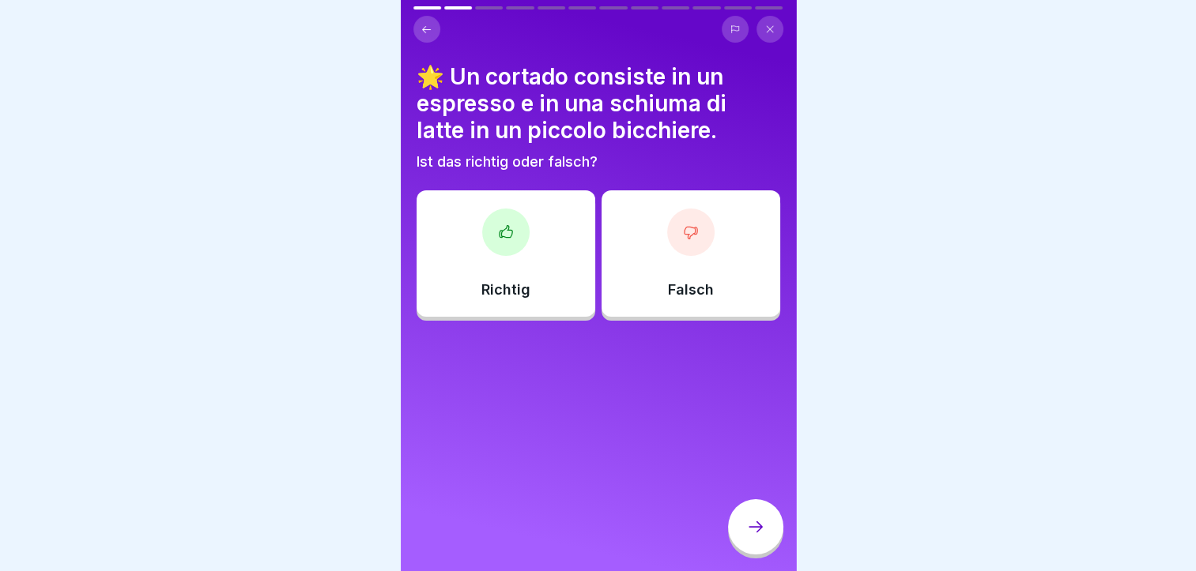
click at [414, 18] on div at bounding box center [598, 29] width 370 height 27
click at [424, 26] on icon at bounding box center [426, 28] width 9 height 7
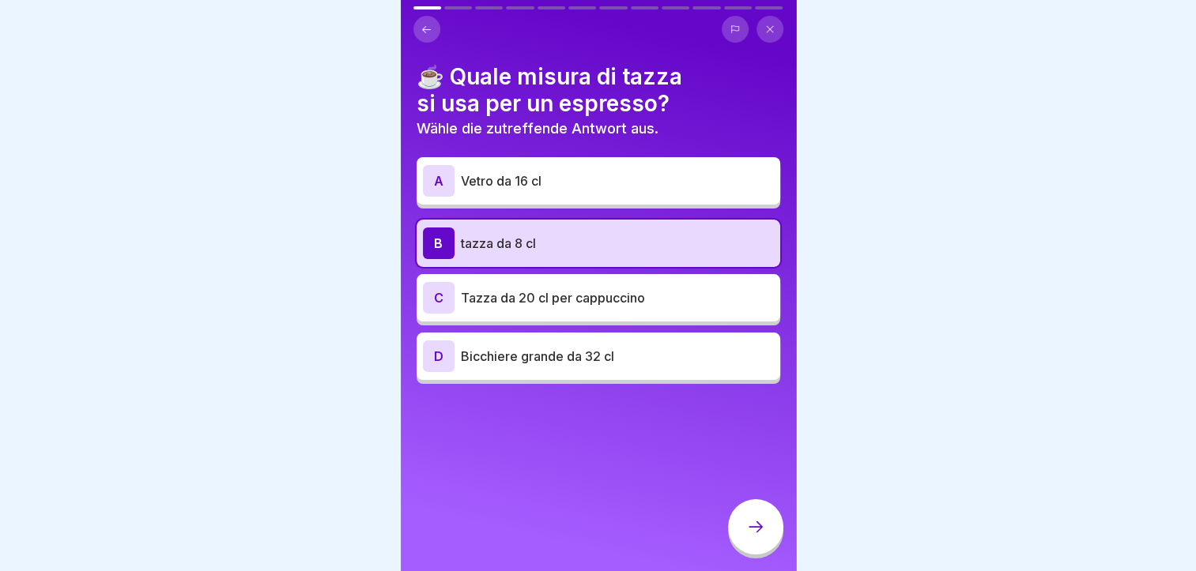
click at [424, 26] on icon at bounding box center [426, 28] width 9 height 7
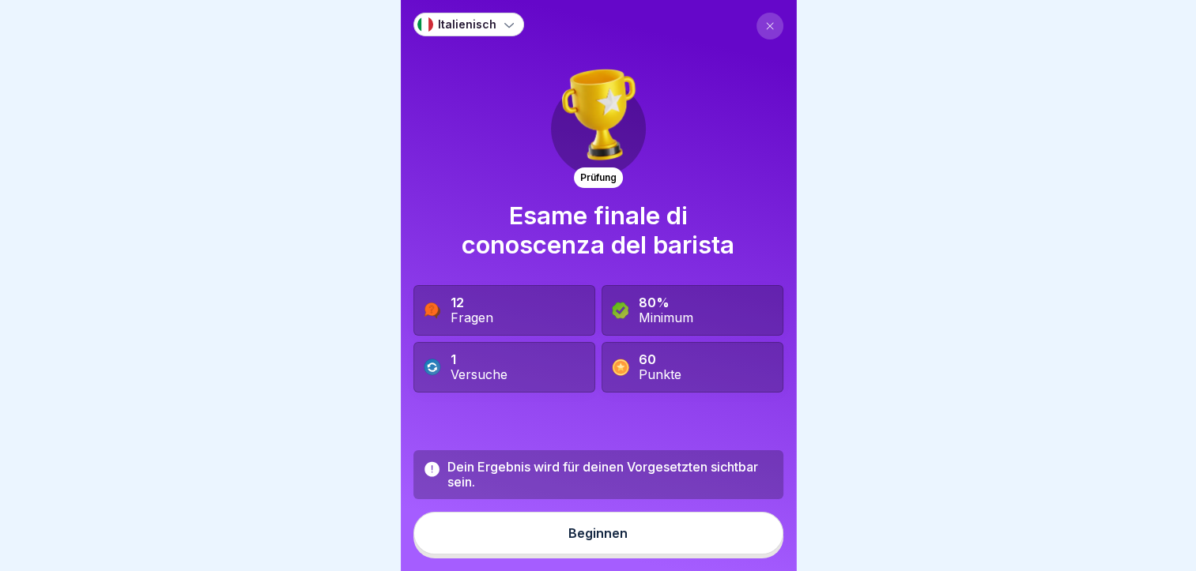
click at [574, 540] on div "Beginnen" at bounding box center [597, 533] width 59 height 14
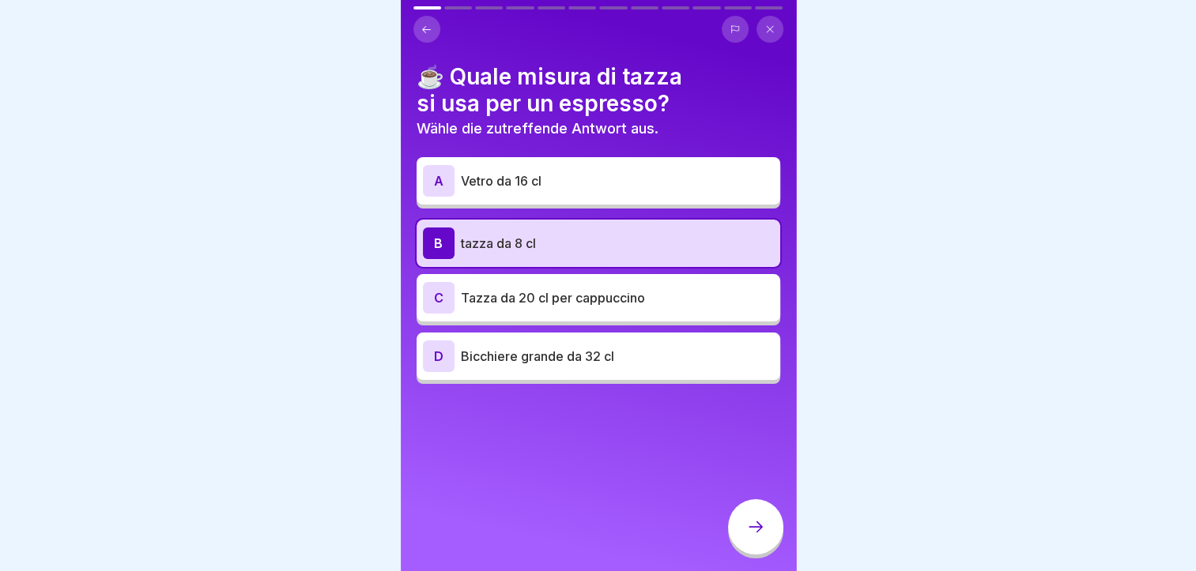
click at [766, 534] on div at bounding box center [755, 526] width 55 height 55
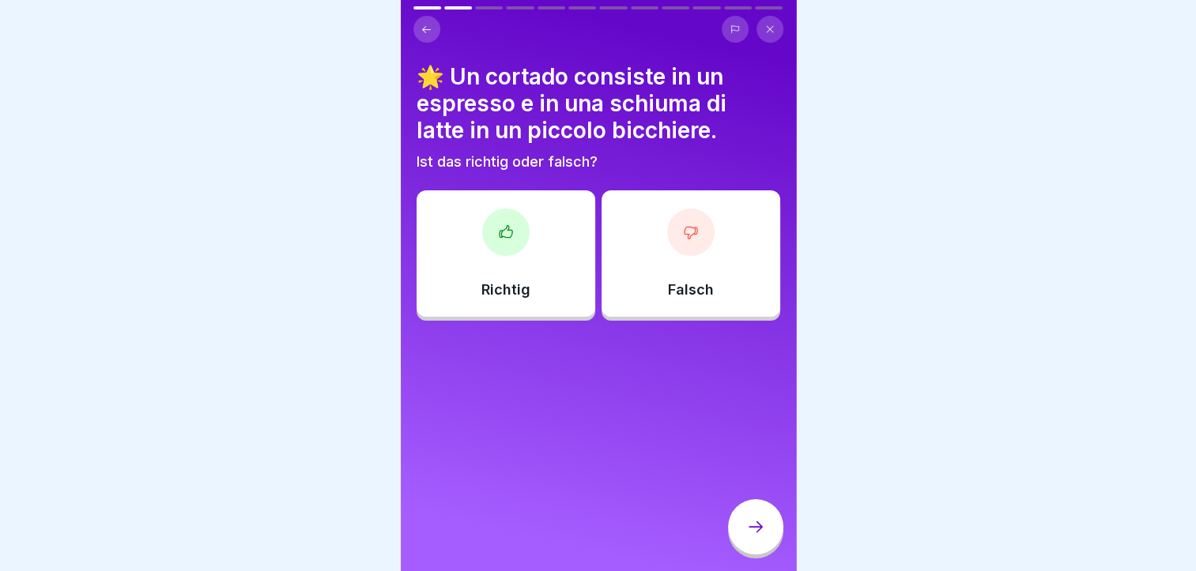
click at [521, 235] on div at bounding box center [505, 232] width 47 height 47
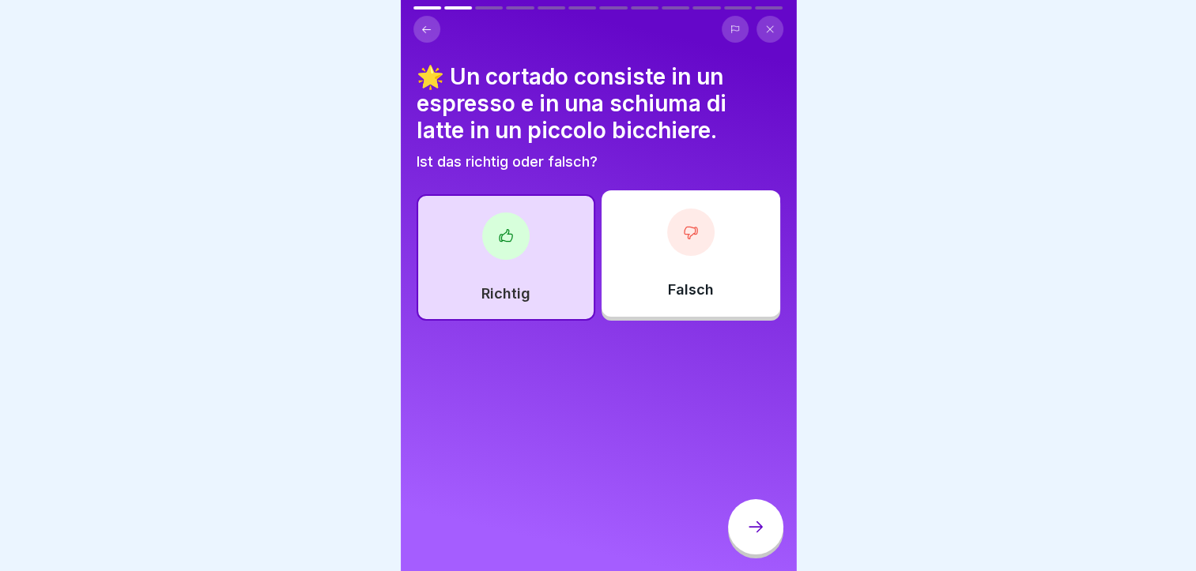
click at [762, 552] on div at bounding box center [755, 526] width 55 height 55
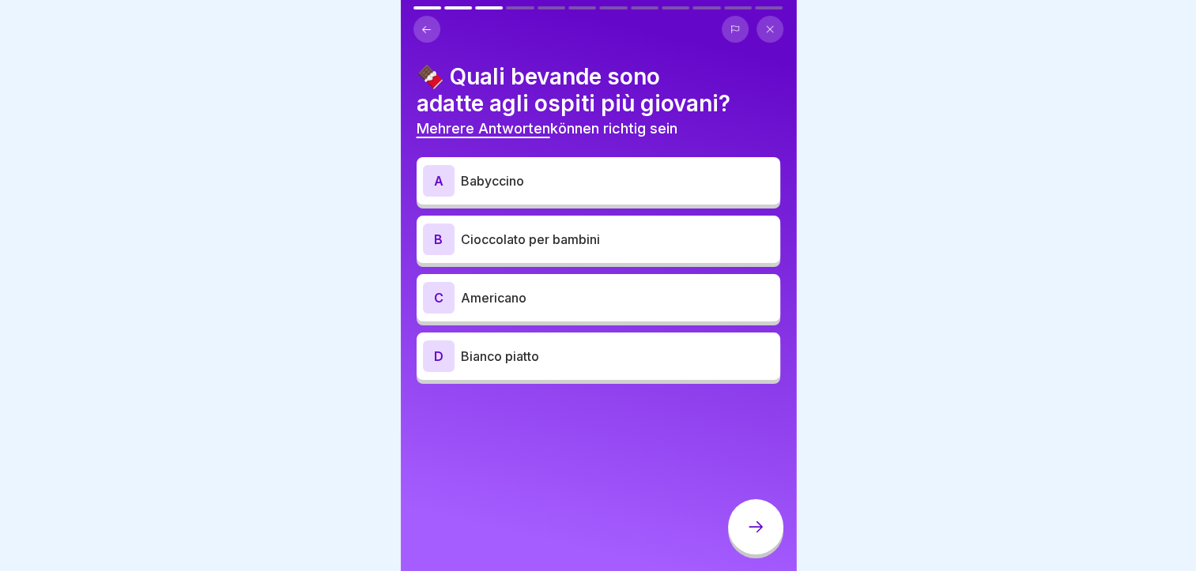
click at [571, 171] on p "Babyccino" at bounding box center [617, 180] width 313 height 19
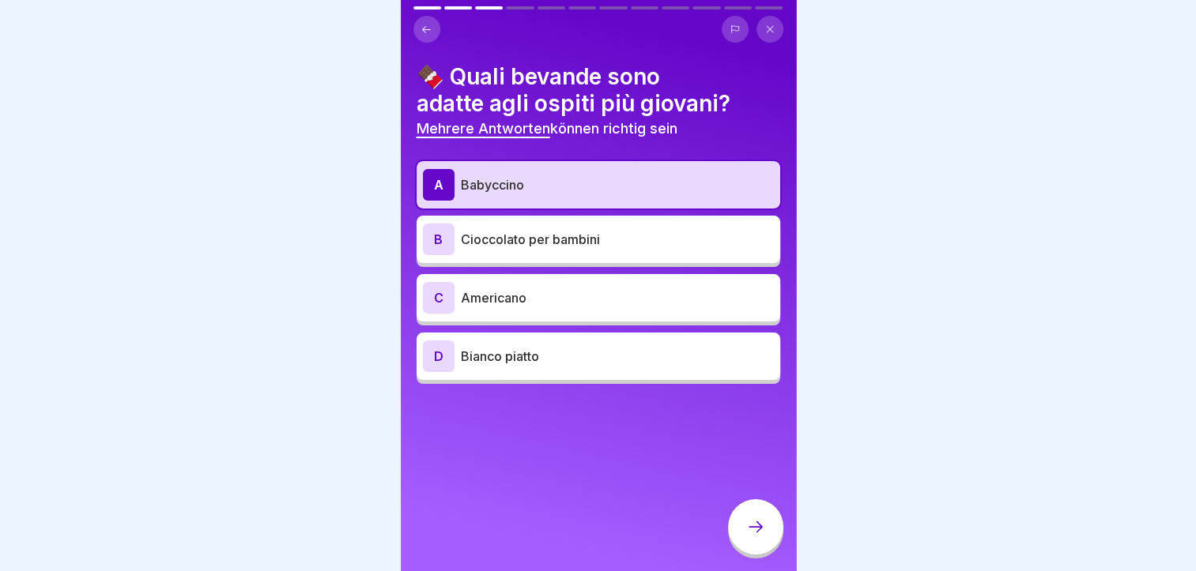
click at [597, 221] on div "B Cioccolato per bambini" at bounding box center [597, 239] width 363 height 47
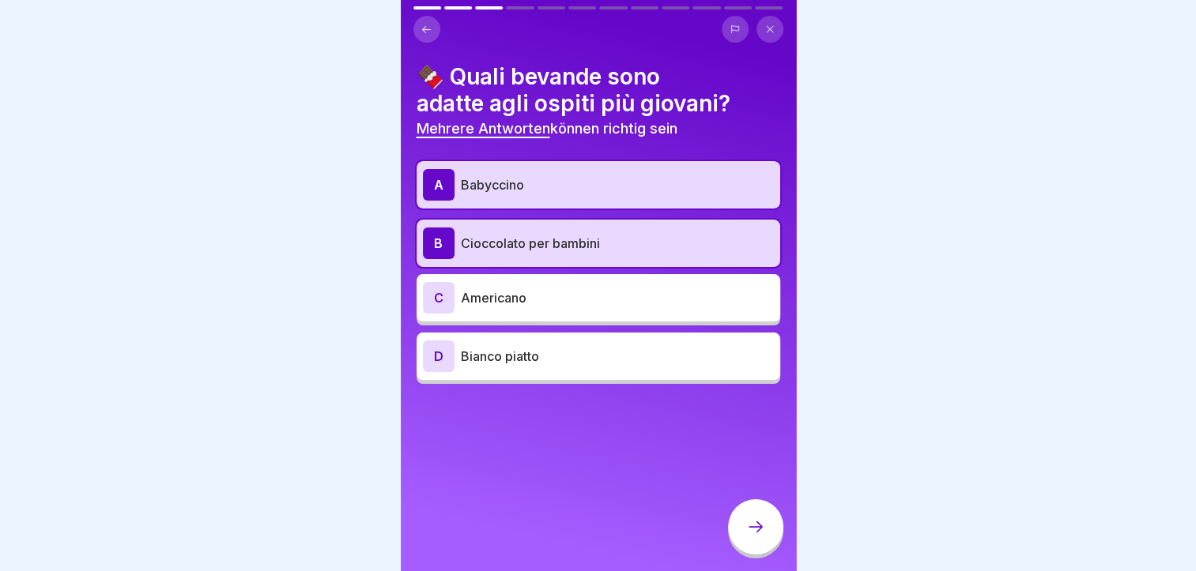
click at [770, 536] on div at bounding box center [755, 526] width 55 height 55
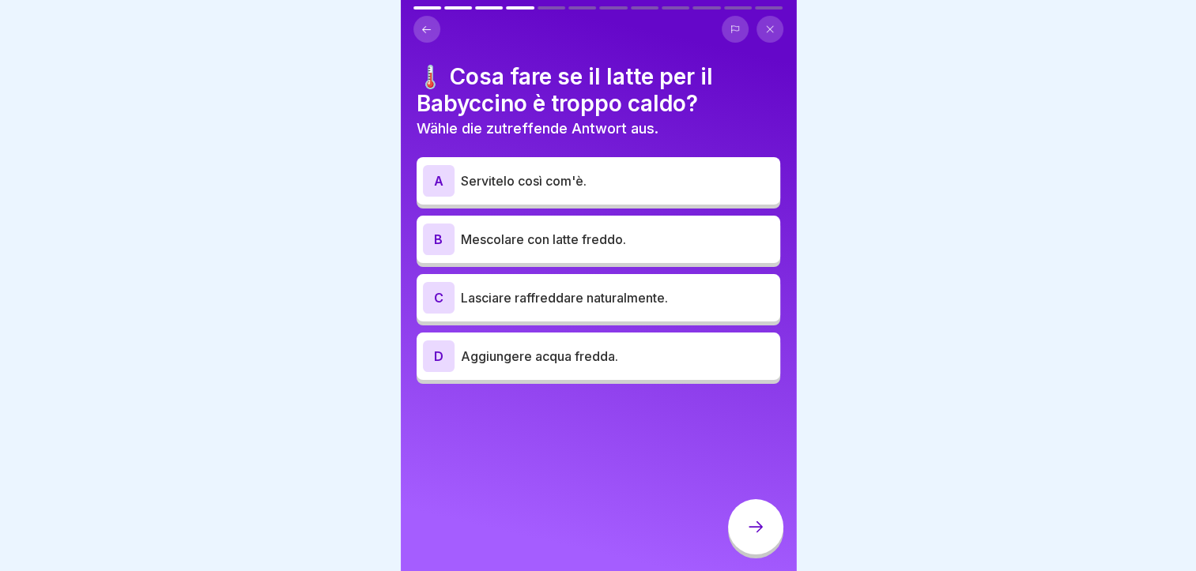
click at [546, 242] on p "Mescolare con latte freddo." at bounding box center [617, 239] width 313 height 19
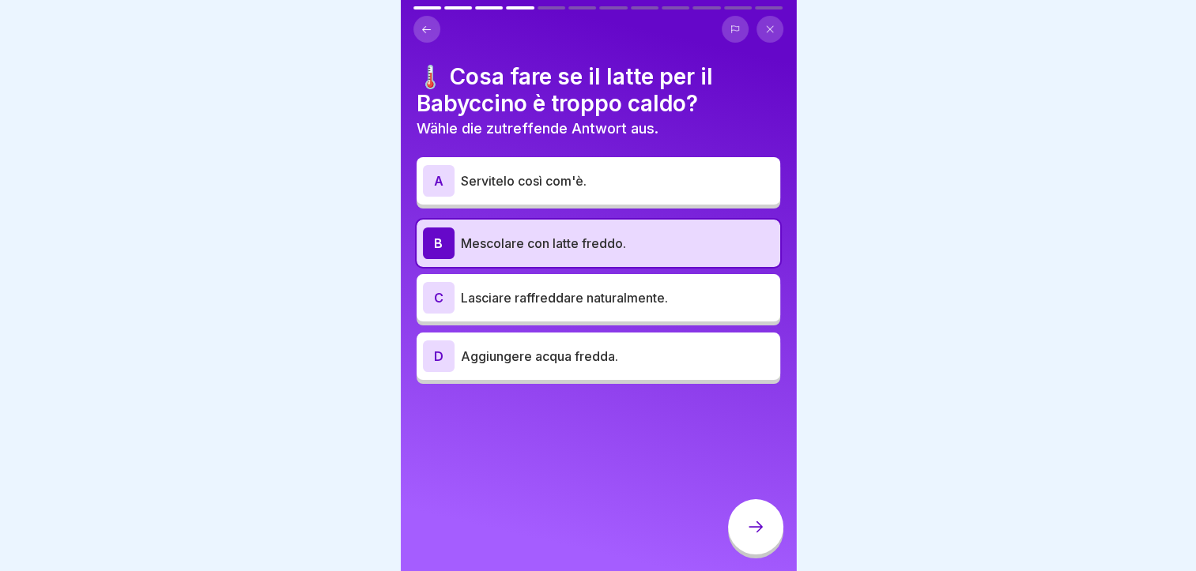
click at [752, 533] on icon at bounding box center [755, 527] width 19 height 19
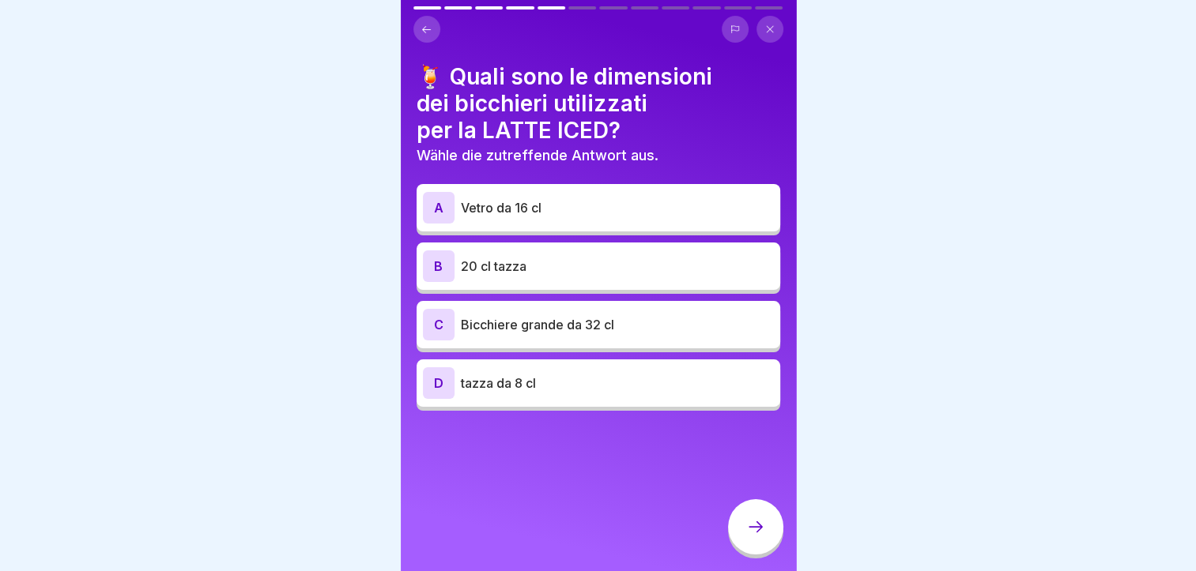
click at [569, 390] on p "tazza da 8 cl" at bounding box center [617, 383] width 313 height 19
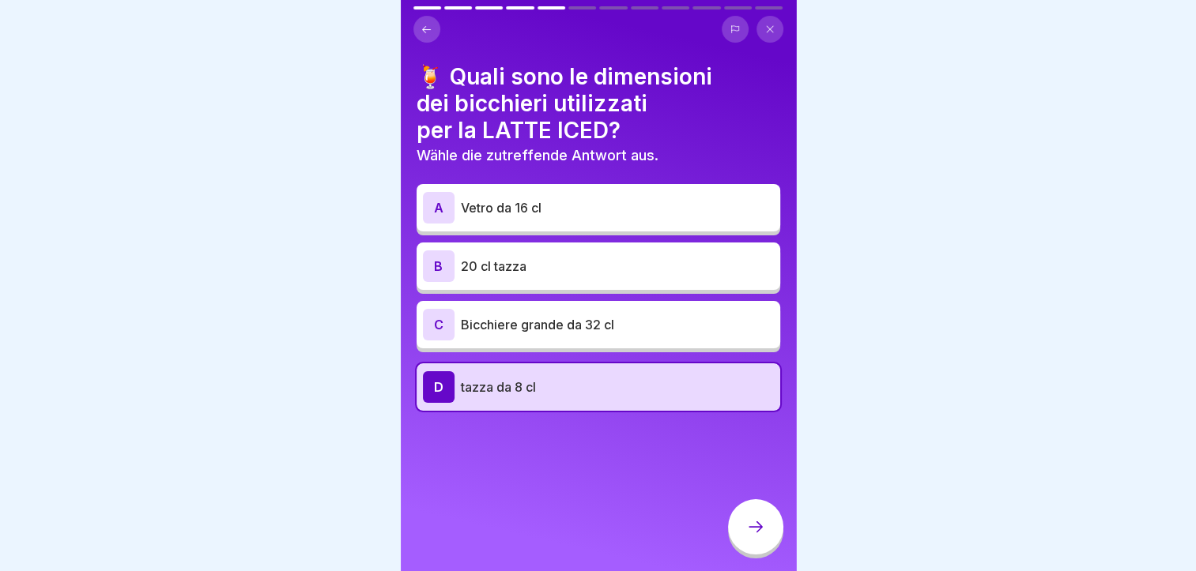
click at [755, 537] on icon at bounding box center [755, 527] width 19 height 19
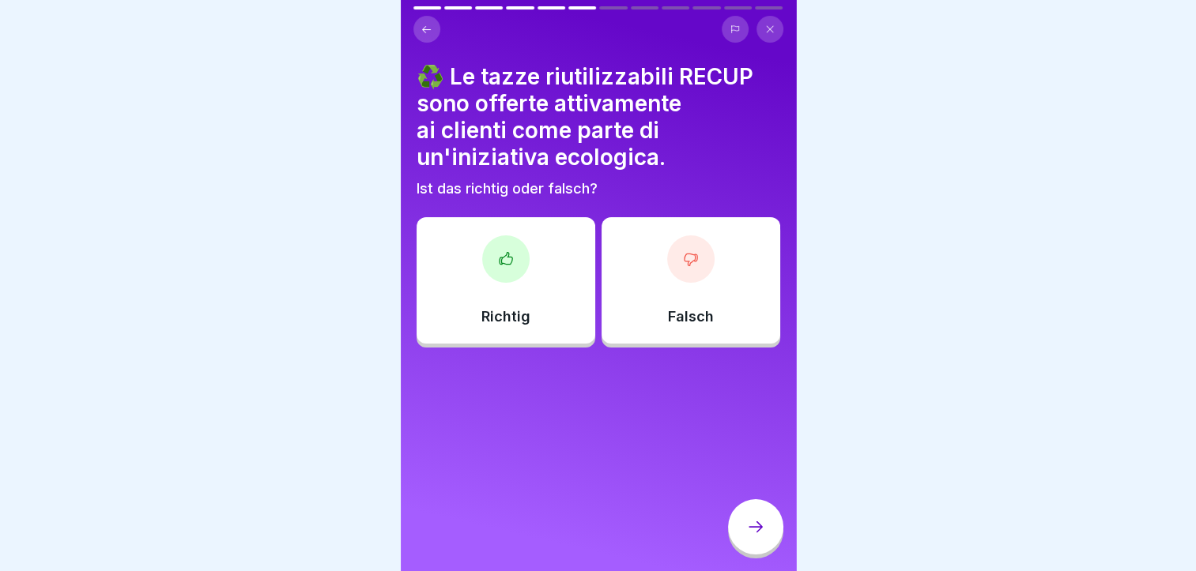
click at [506, 248] on div at bounding box center [505, 258] width 47 height 47
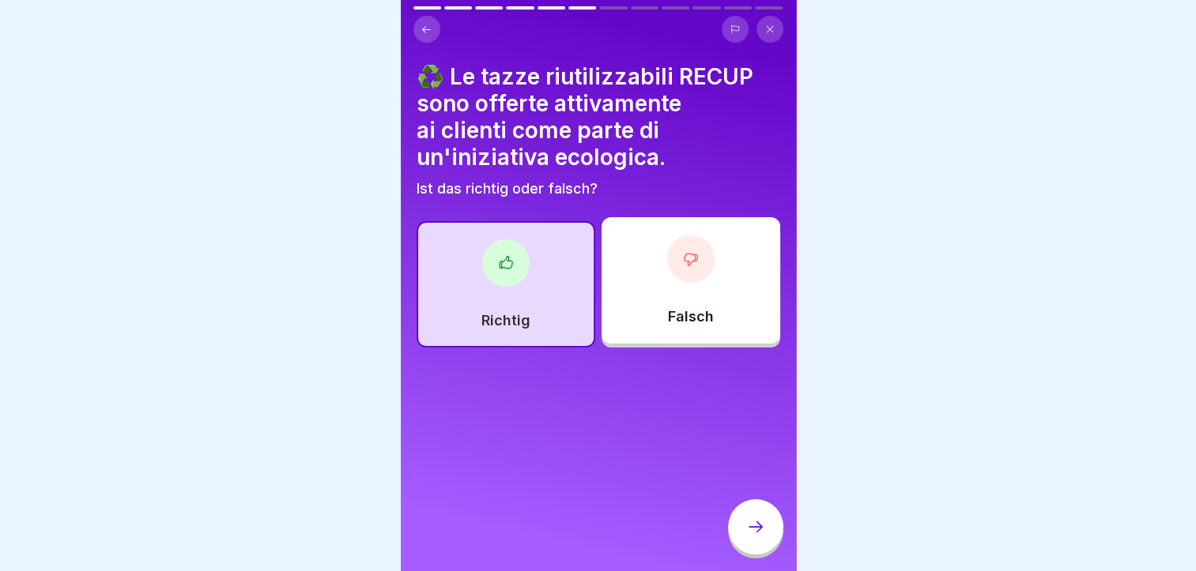
click at [748, 533] on icon at bounding box center [755, 527] width 19 height 19
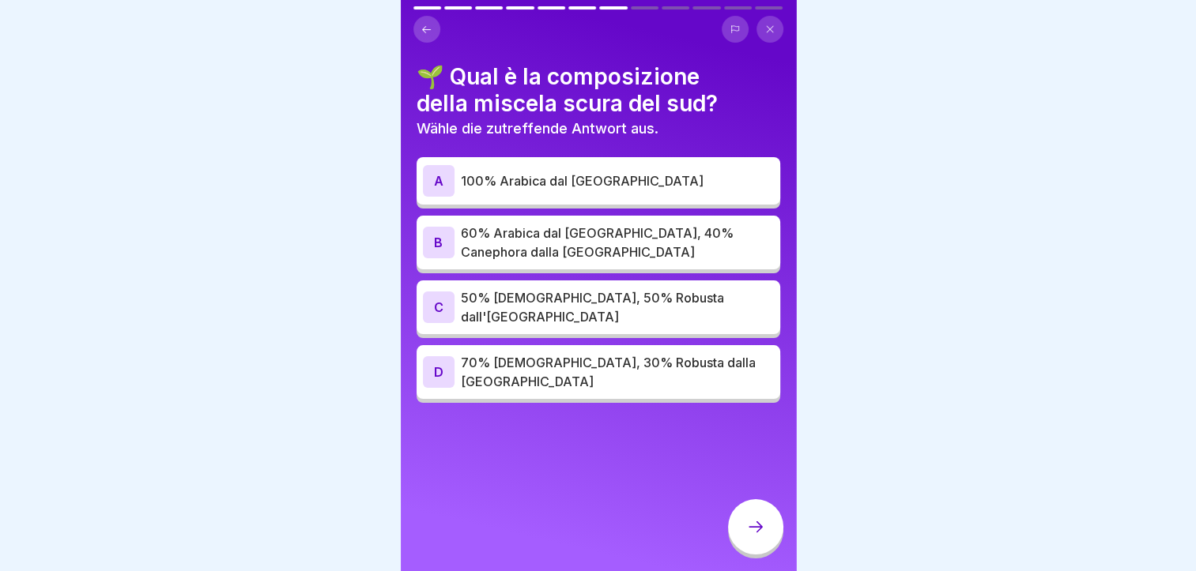
click at [548, 235] on p "60% Arabica dal [GEOGRAPHIC_DATA], 40% Canephora dalla [GEOGRAPHIC_DATA]" at bounding box center [617, 243] width 313 height 38
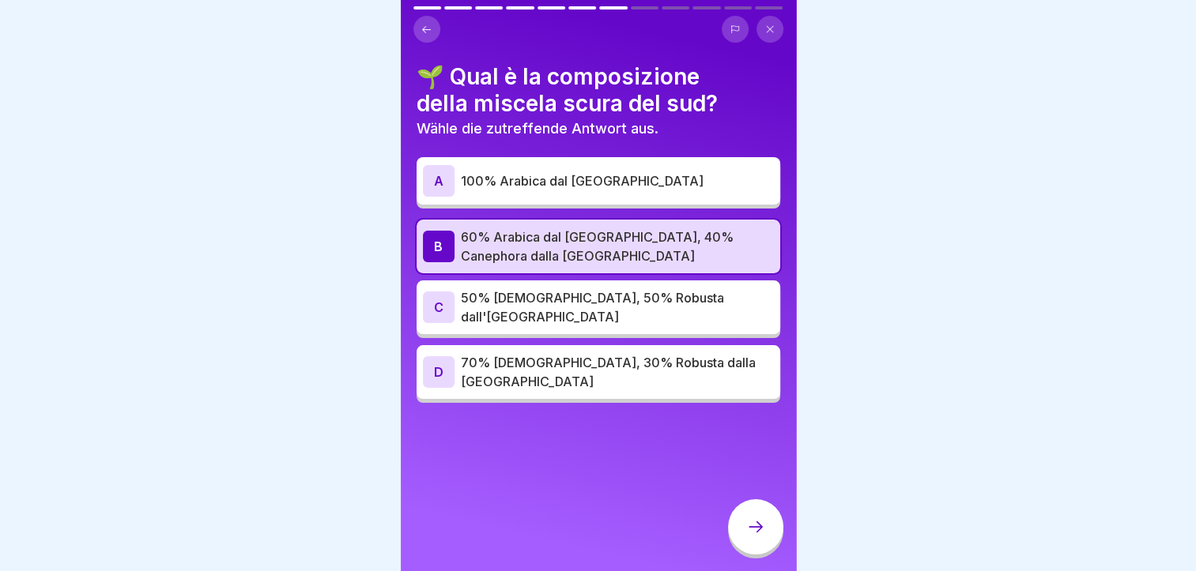
click at [732, 524] on div at bounding box center [755, 526] width 55 height 55
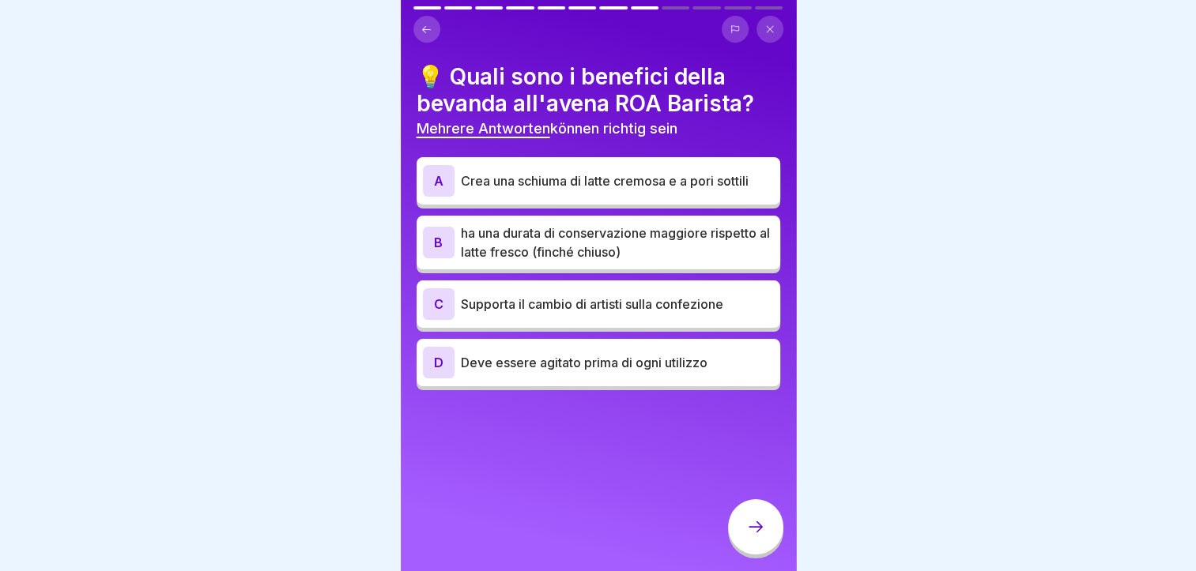
click at [641, 164] on div "A Crea una schiuma di latte cremosa e a pori sottili" at bounding box center [597, 180] width 363 height 47
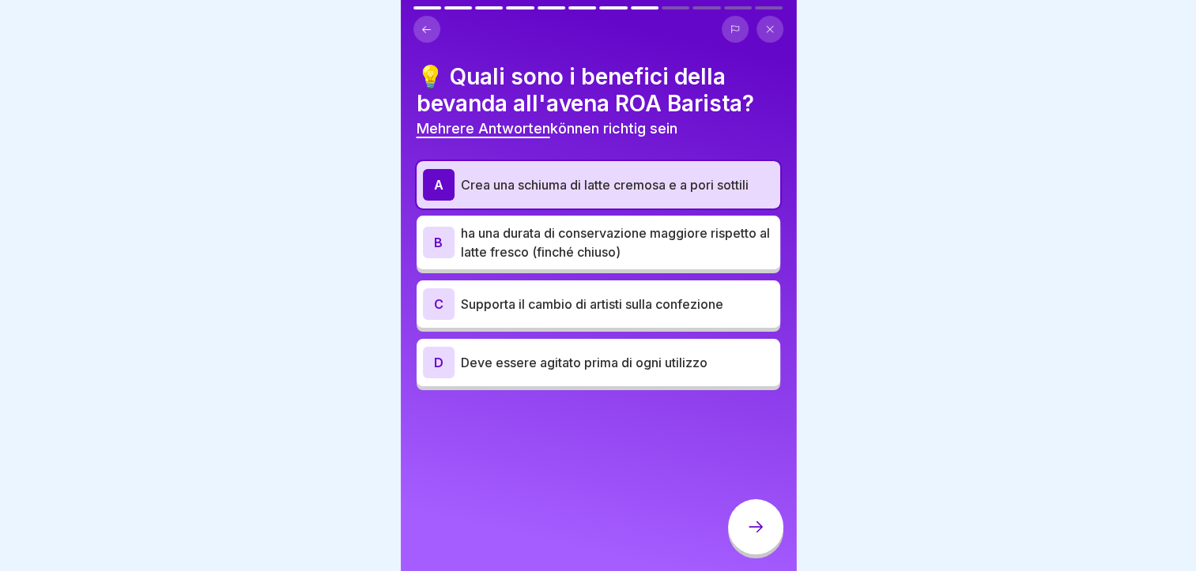
click at [629, 374] on div "D Deve essere agitato prima di ogni utilizzo" at bounding box center [598, 363] width 351 height 32
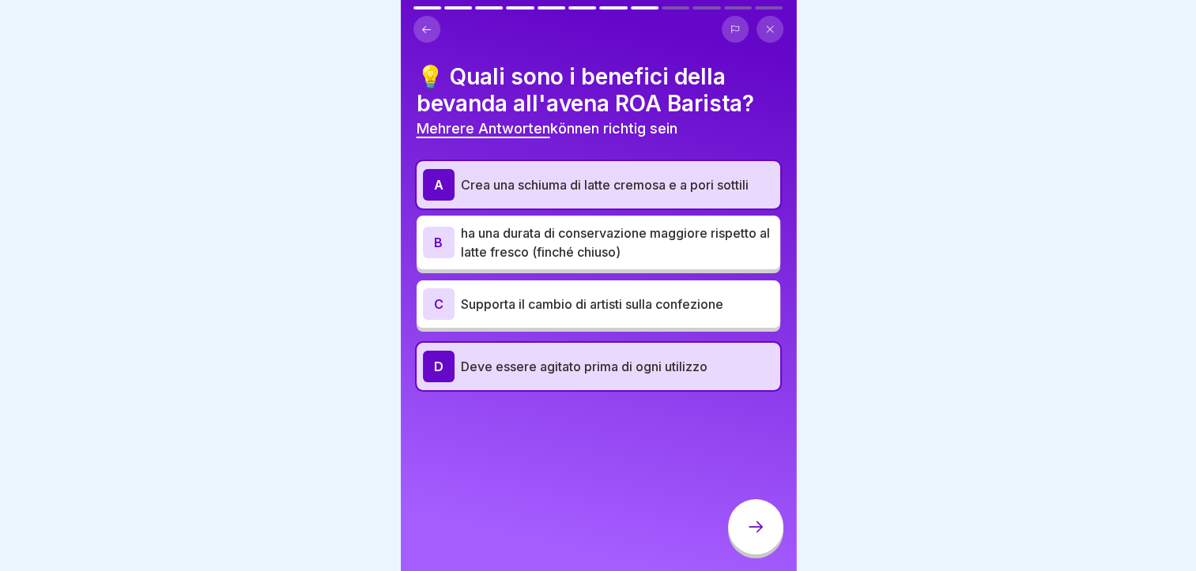
click at [512, 250] on p "ha una durata di conservazione maggiore rispetto al latte fresco (finché chiuso)" at bounding box center [617, 243] width 313 height 38
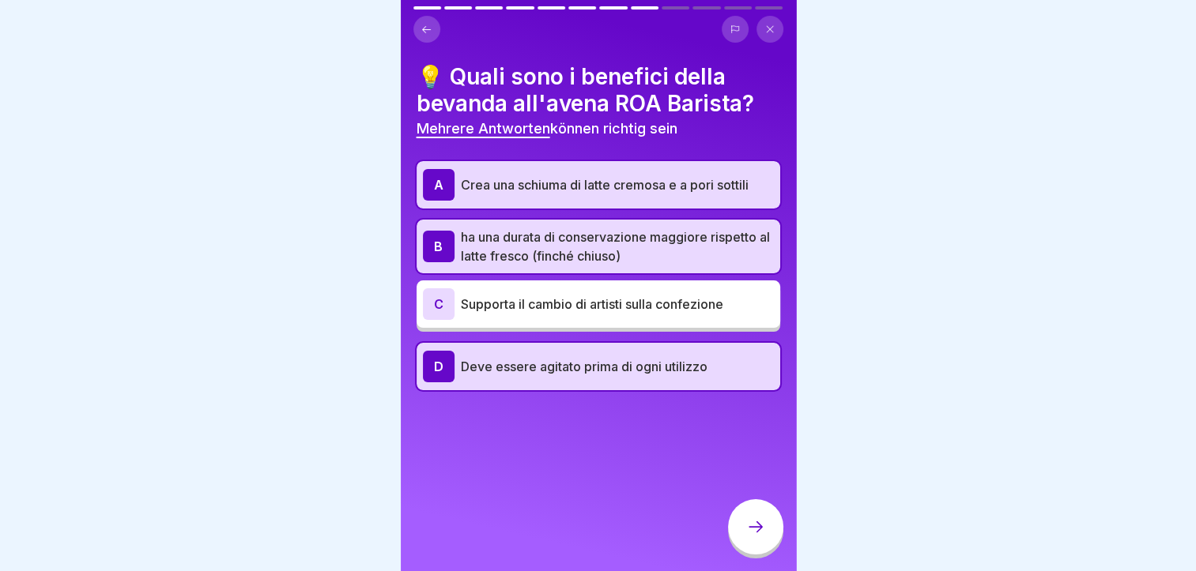
click at [748, 526] on div at bounding box center [755, 526] width 55 height 55
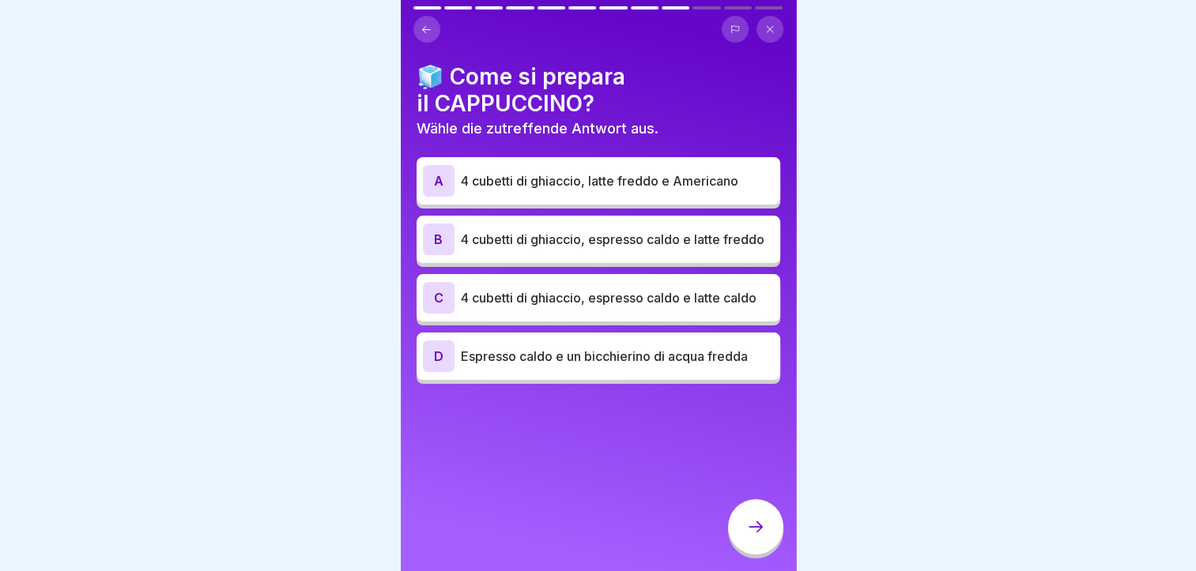
click at [531, 247] on p "4 cubetti di ghiaccio, espresso caldo e latte freddo" at bounding box center [617, 239] width 313 height 19
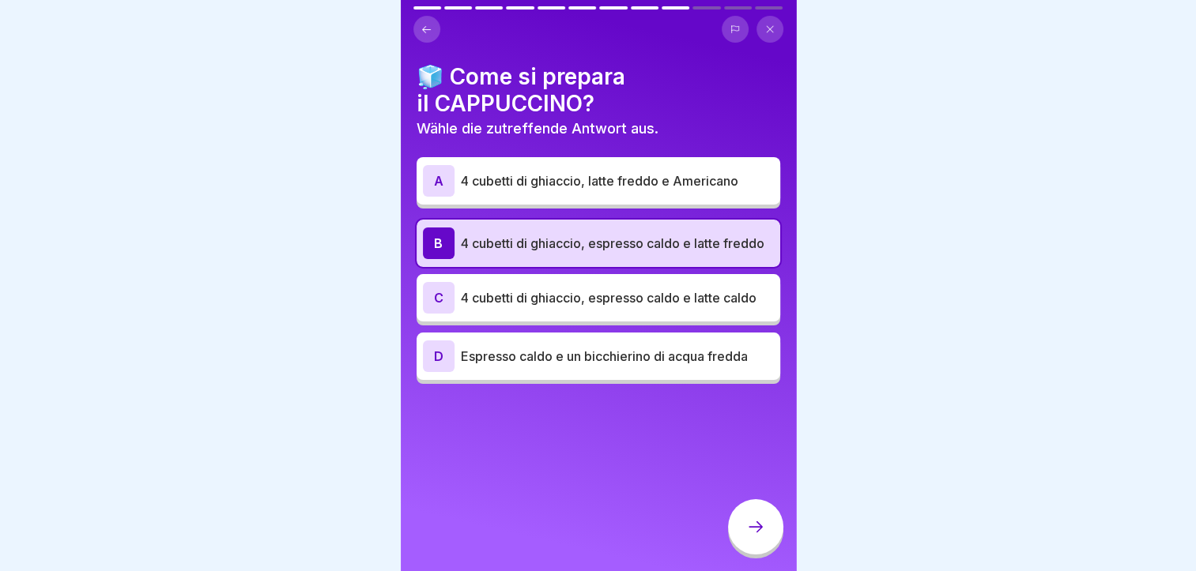
click at [767, 555] on div at bounding box center [755, 526] width 55 height 55
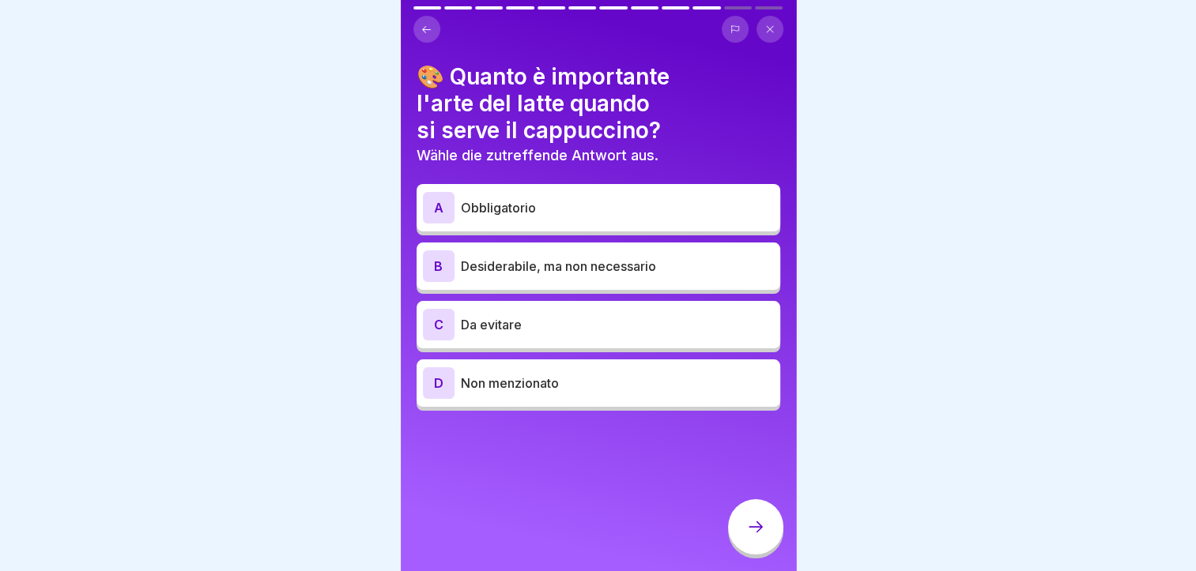
click at [553, 387] on p "Non menzionato" at bounding box center [617, 383] width 313 height 19
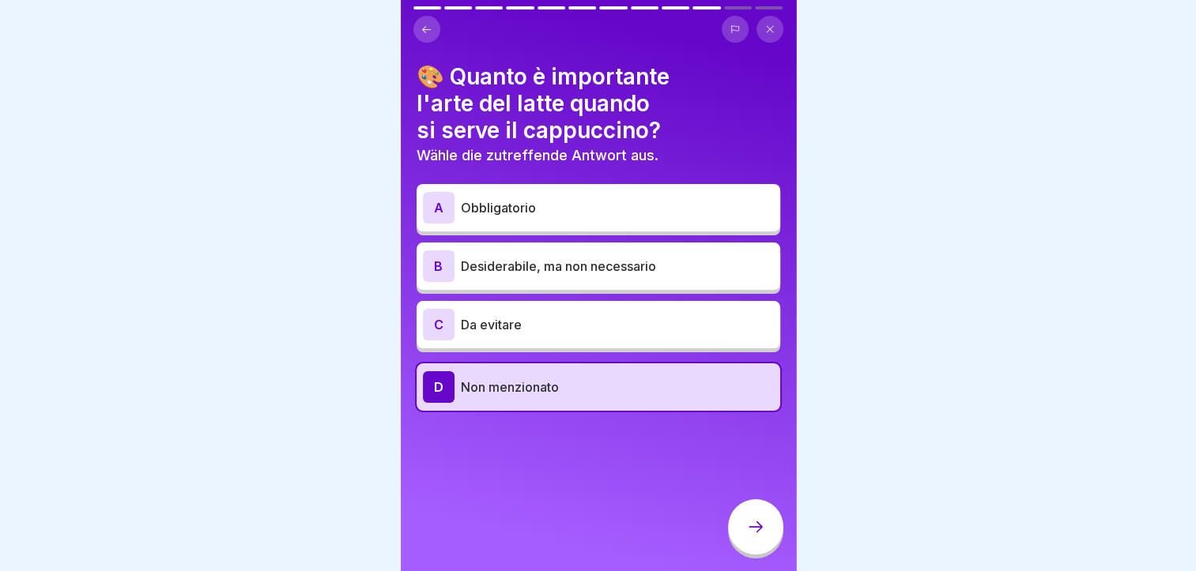
click at [754, 537] on icon at bounding box center [755, 527] width 19 height 19
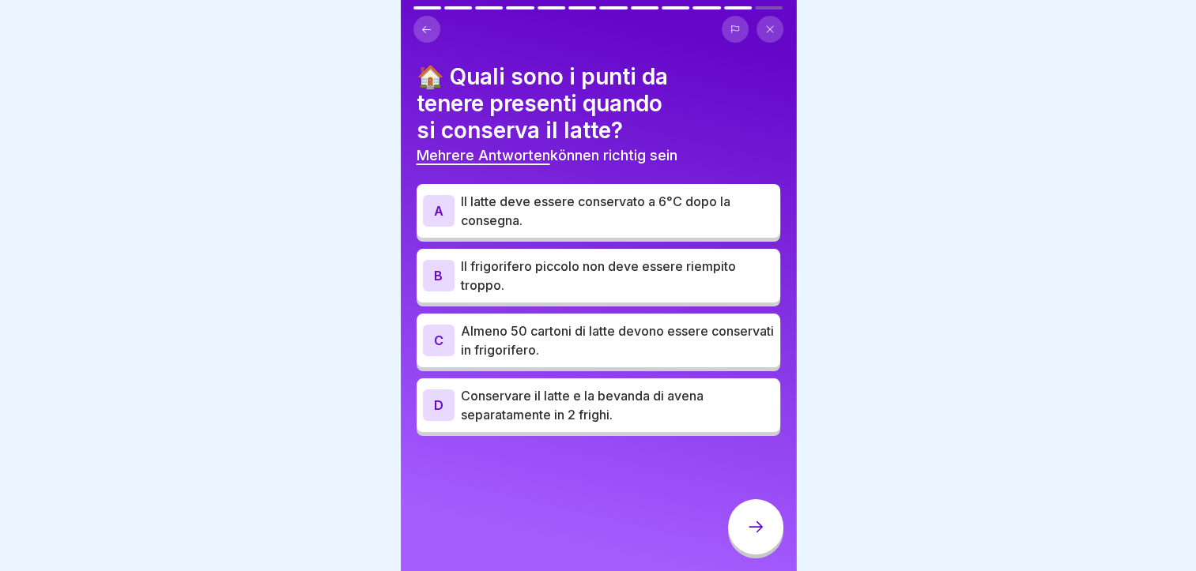
click at [525, 217] on p "Il latte deve essere conservato a 6°C dopo la consegna." at bounding box center [617, 211] width 313 height 38
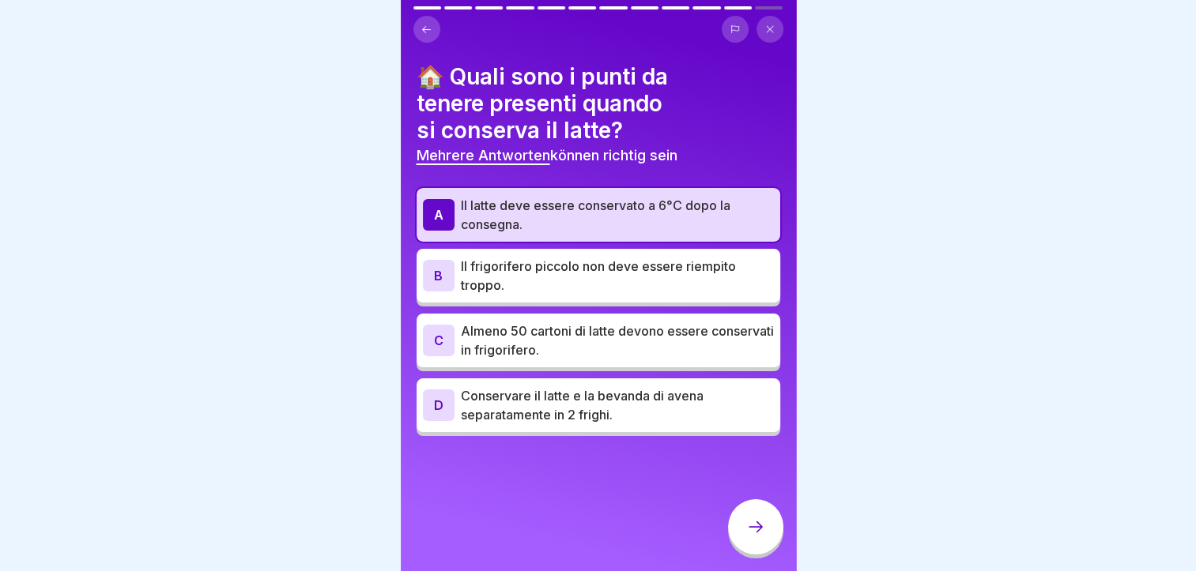
click at [594, 397] on p "Conservare il latte e la bevanda di avena separatamente in 2 frighi." at bounding box center [617, 405] width 313 height 38
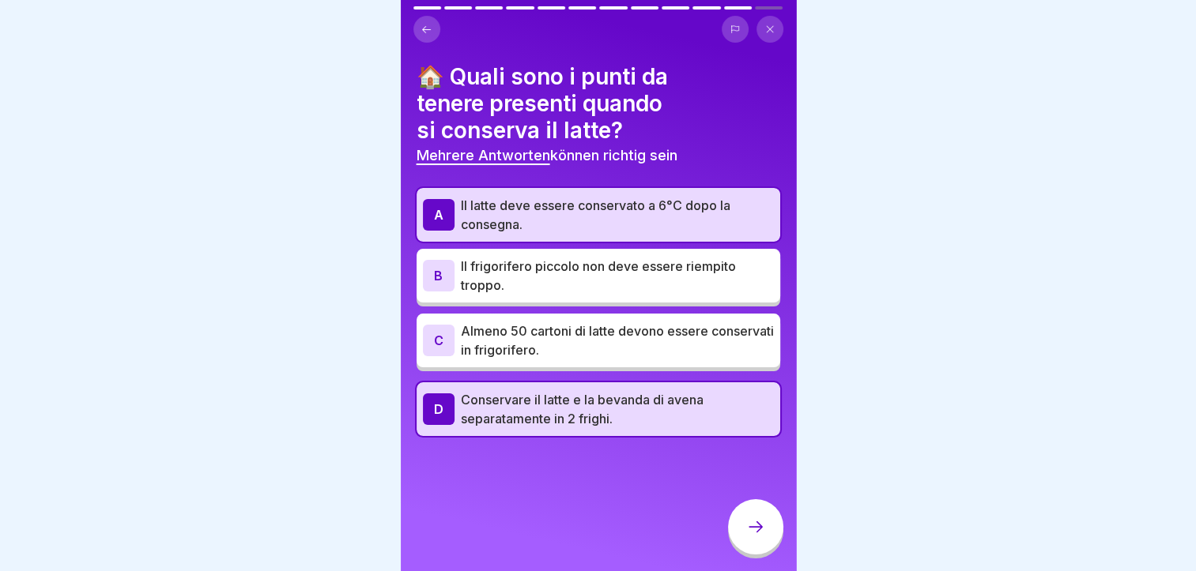
click at [755, 552] on div at bounding box center [755, 526] width 55 height 55
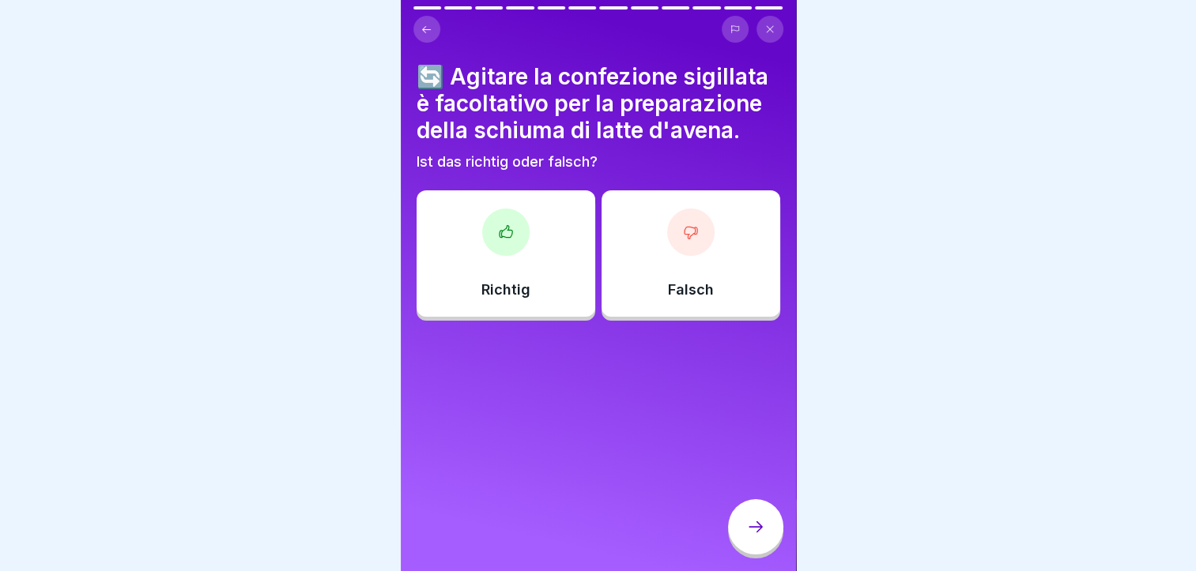
click at [686, 224] on icon at bounding box center [691, 232] width 16 height 16
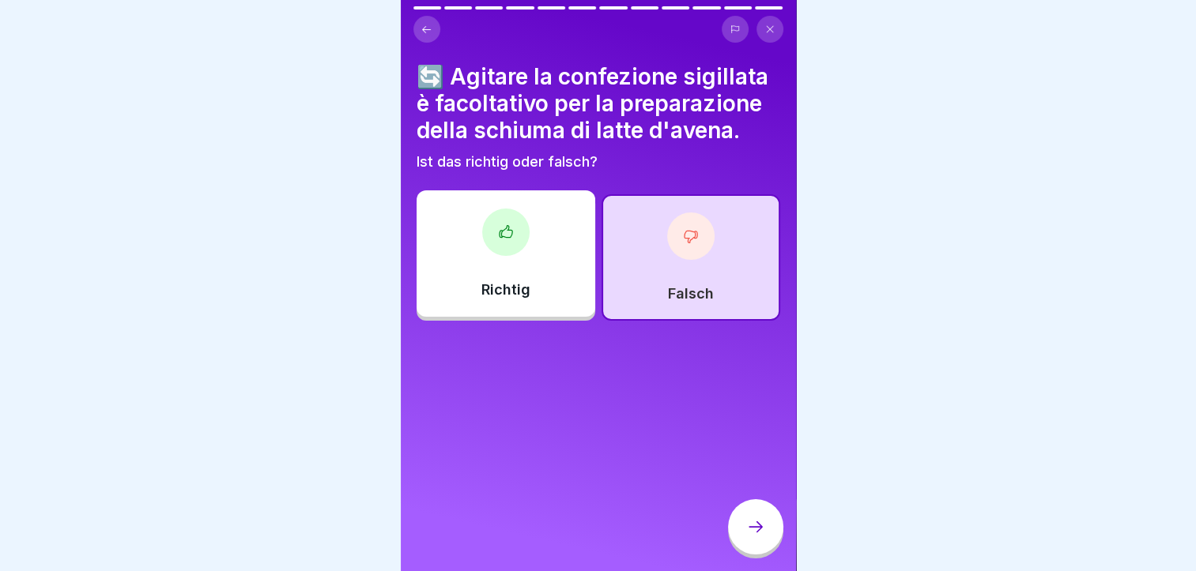
click at [755, 529] on div at bounding box center [755, 526] width 55 height 55
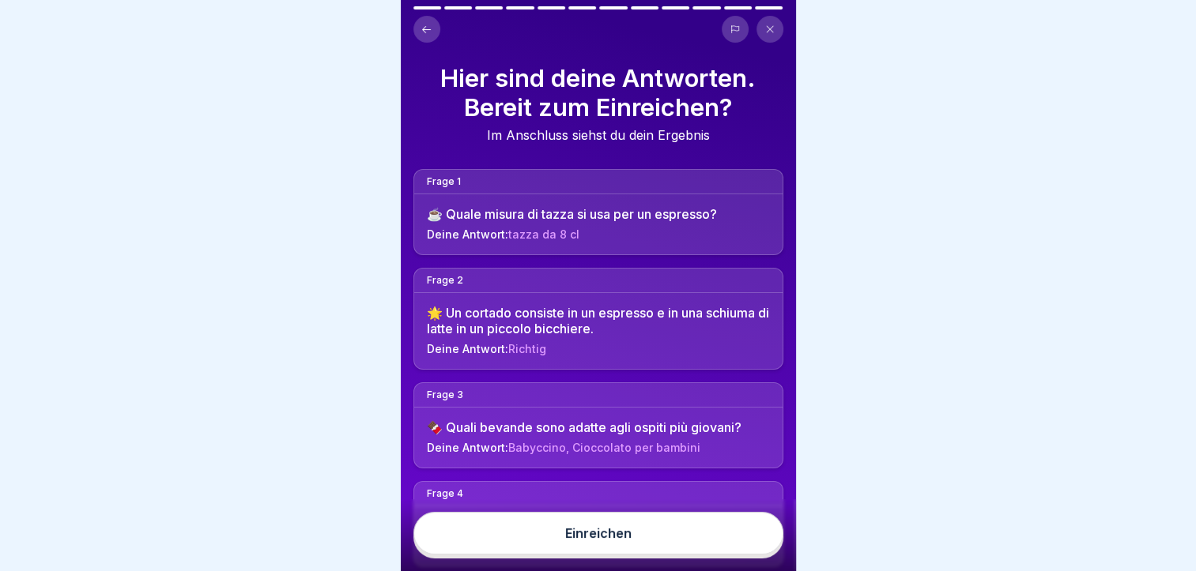
click at [710, 544] on button "Einreichen" at bounding box center [598, 533] width 370 height 43
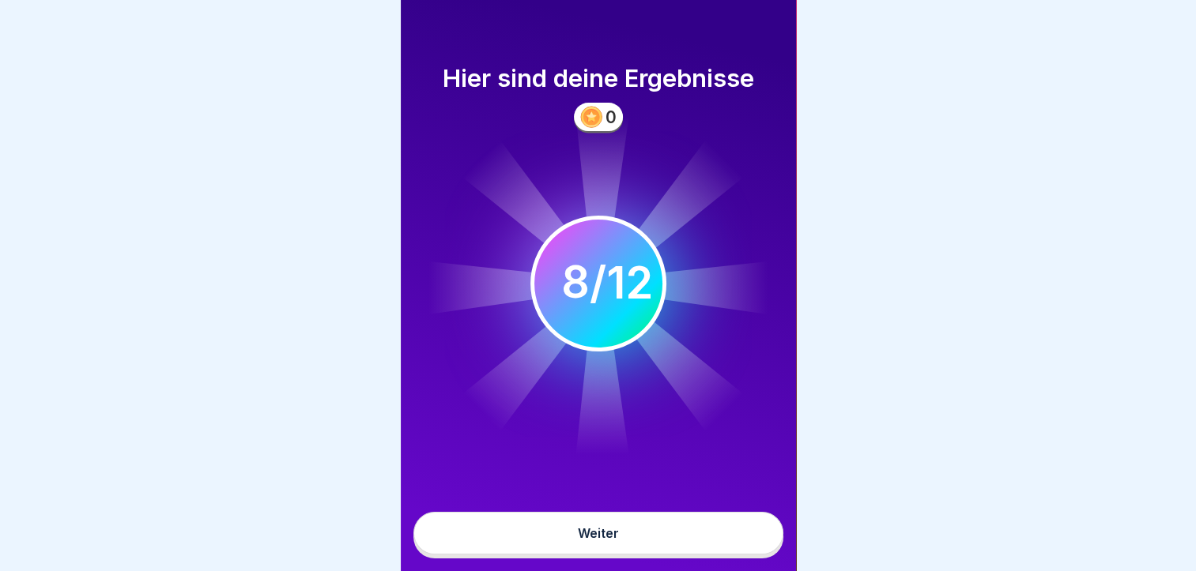
click at [695, 554] on button "Weiter" at bounding box center [598, 533] width 370 height 43
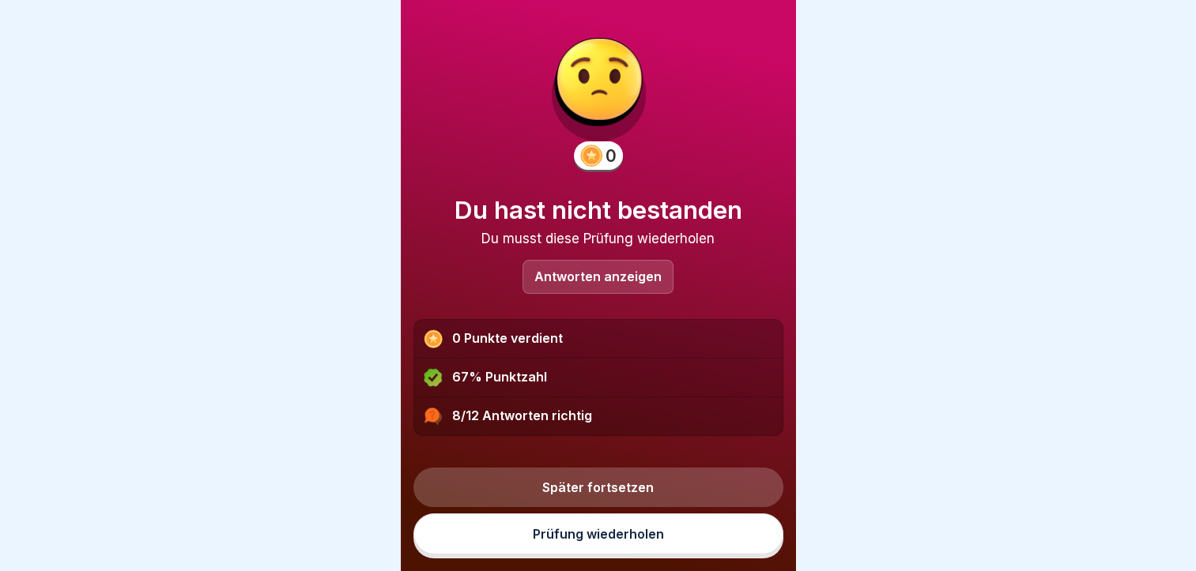
click at [642, 545] on link "Prüfung wiederholen" at bounding box center [598, 534] width 370 height 41
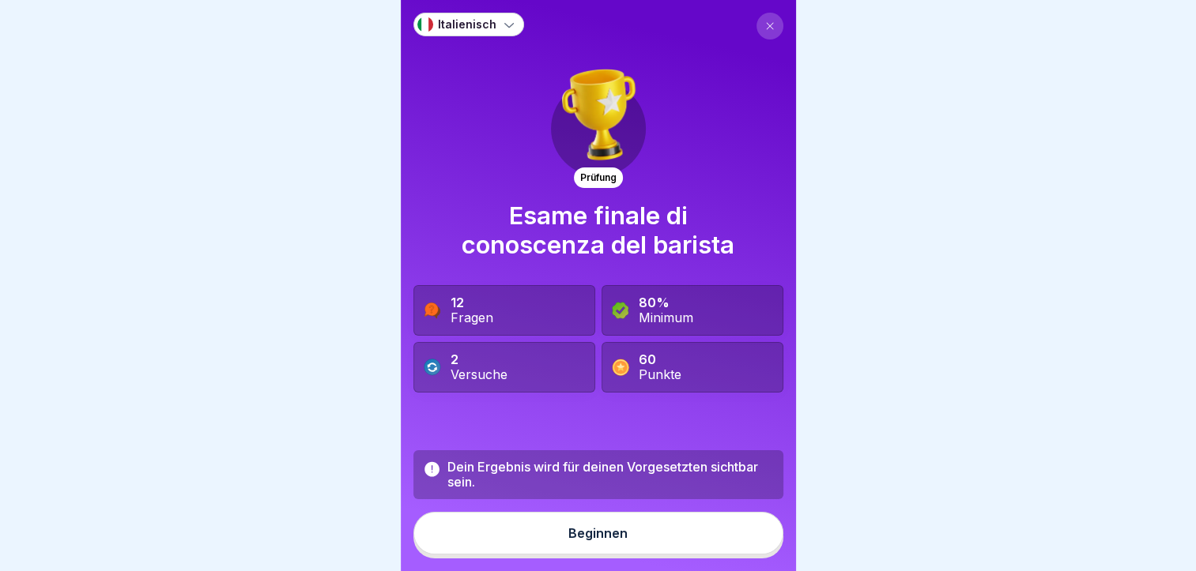
click at [642, 545] on button "Beginnen" at bounding box center [598, 533] width 370 height 43
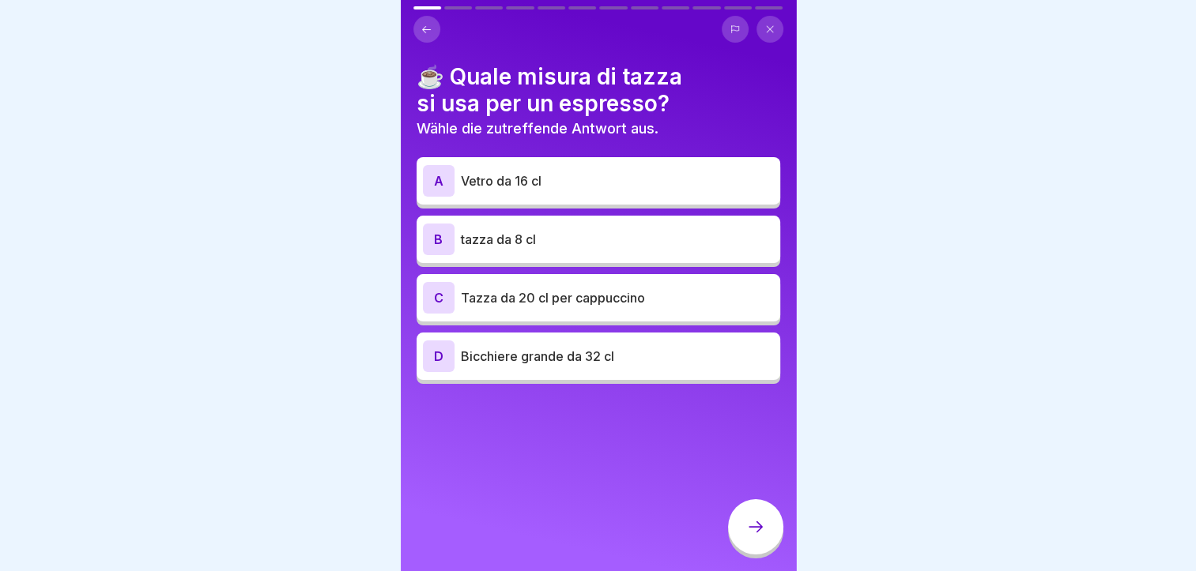
click at [525, 240] on p "tazza da 8 cl" at bounding box center [617, 239] width 313 height 19
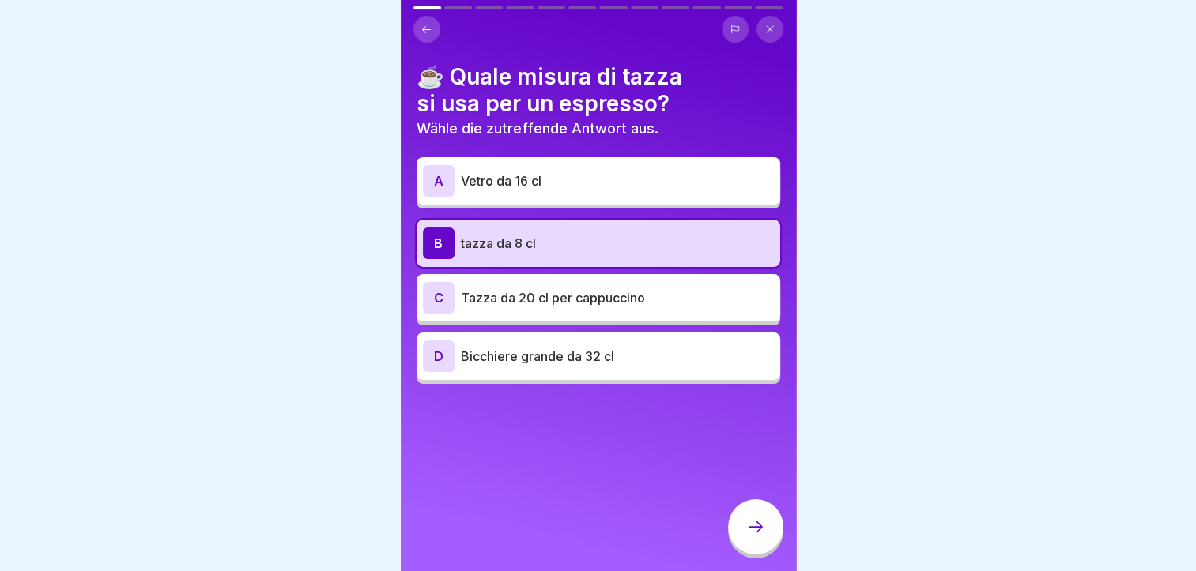
click at [754, 537] on icon at bounding box center [755, 527] width 19 height 19
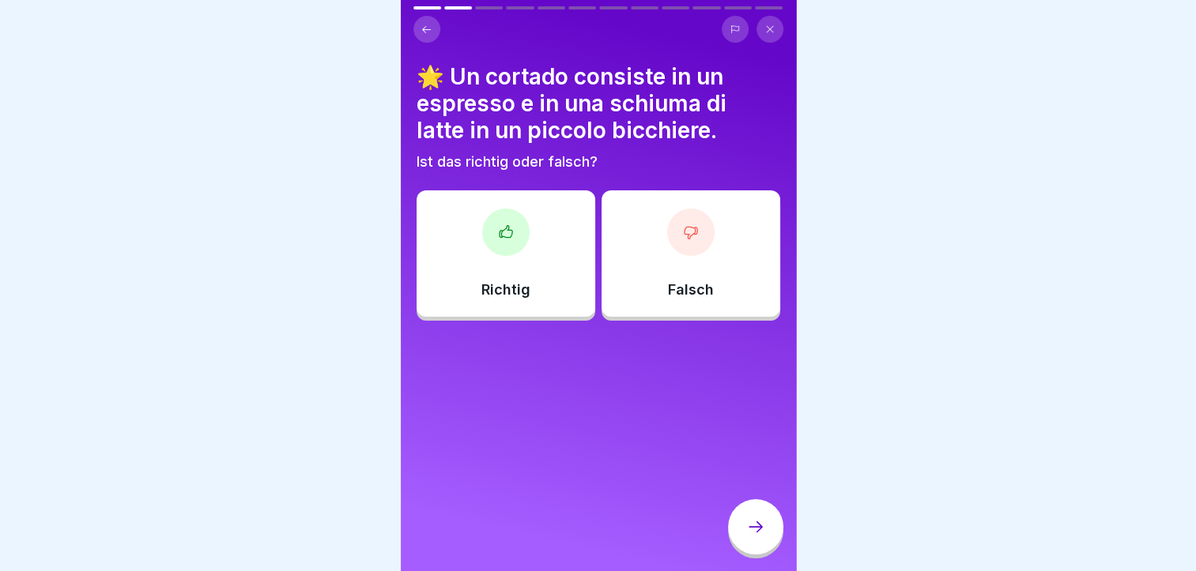
click at [492, 232] on div at bounding box center [505, 232] width 47 height 47
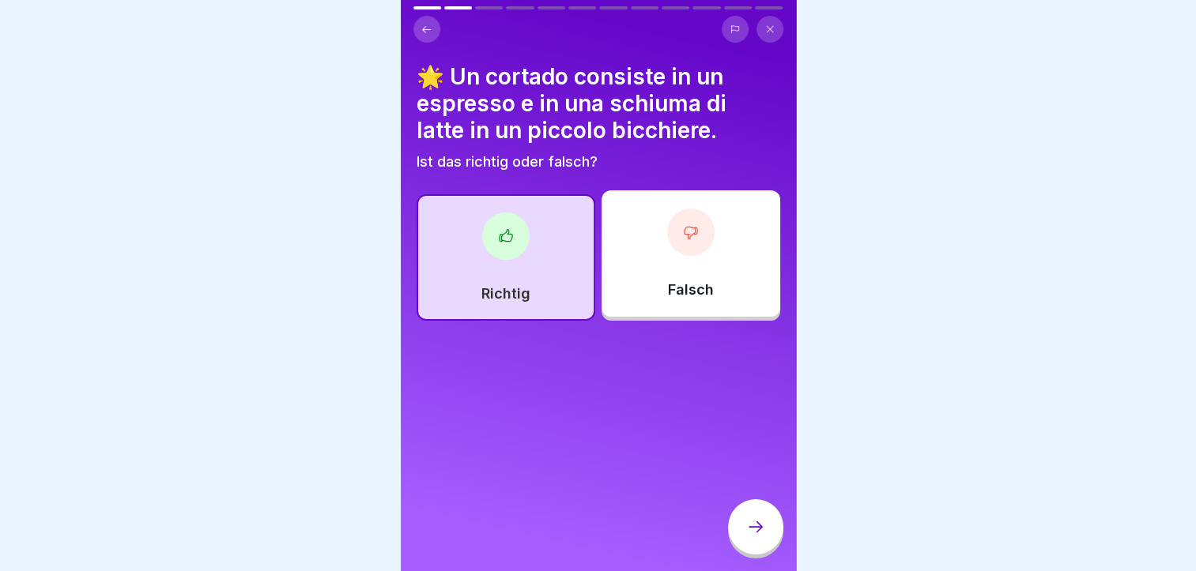
click at [764, 537] on icon at bounding box center [755, 527] width 19 height 19
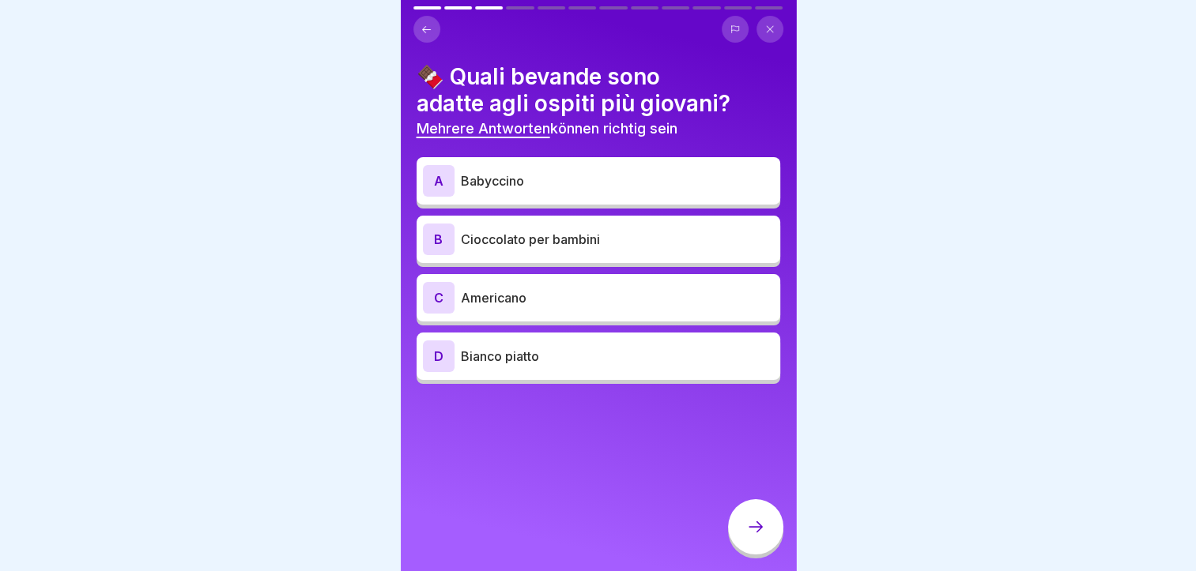
click at [656, 231] on p "Cioccolato per bambini" at bounding box center [617, 239] width 313 height 19
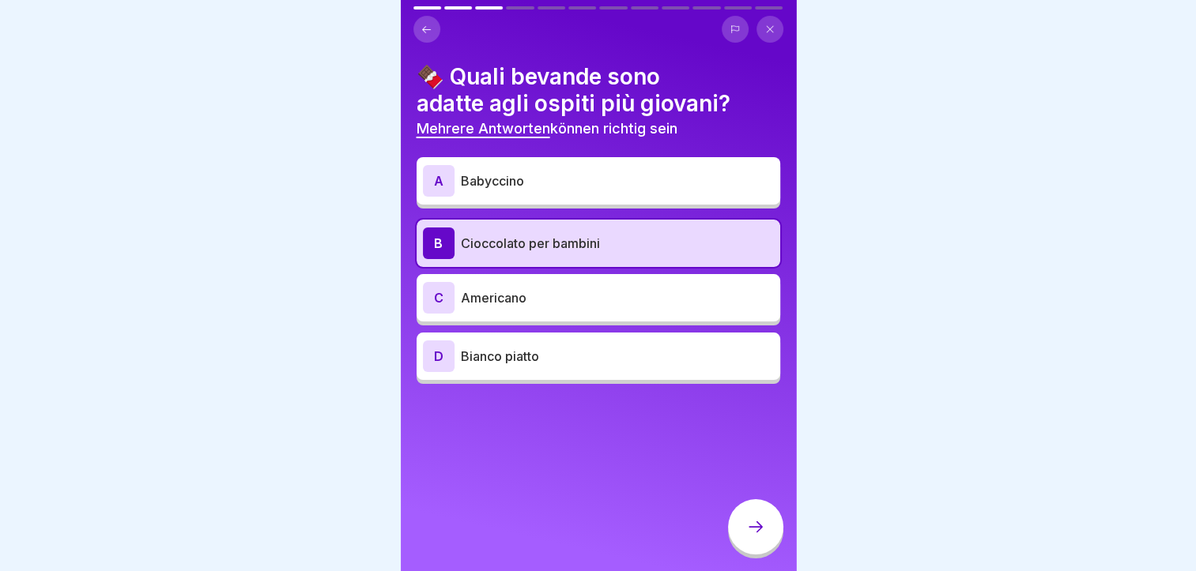
click at [646, 170] on div "A Babyccino" at bounding box center [598, 181] width 351 height 32
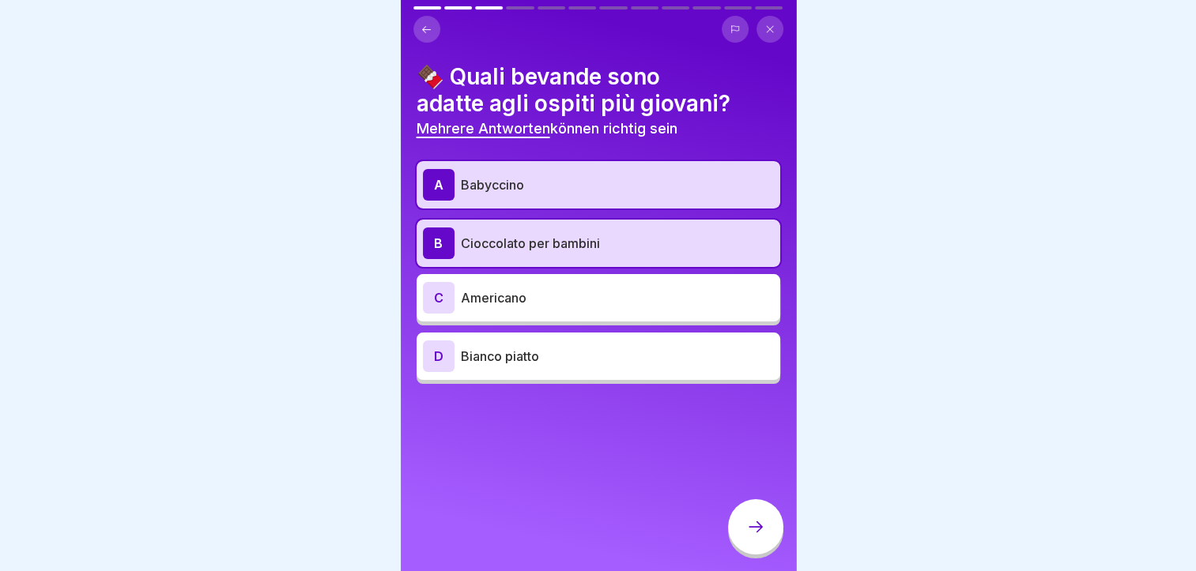
click at [759, 537] on icon at bounding box center [755, 527] width 19 height 19
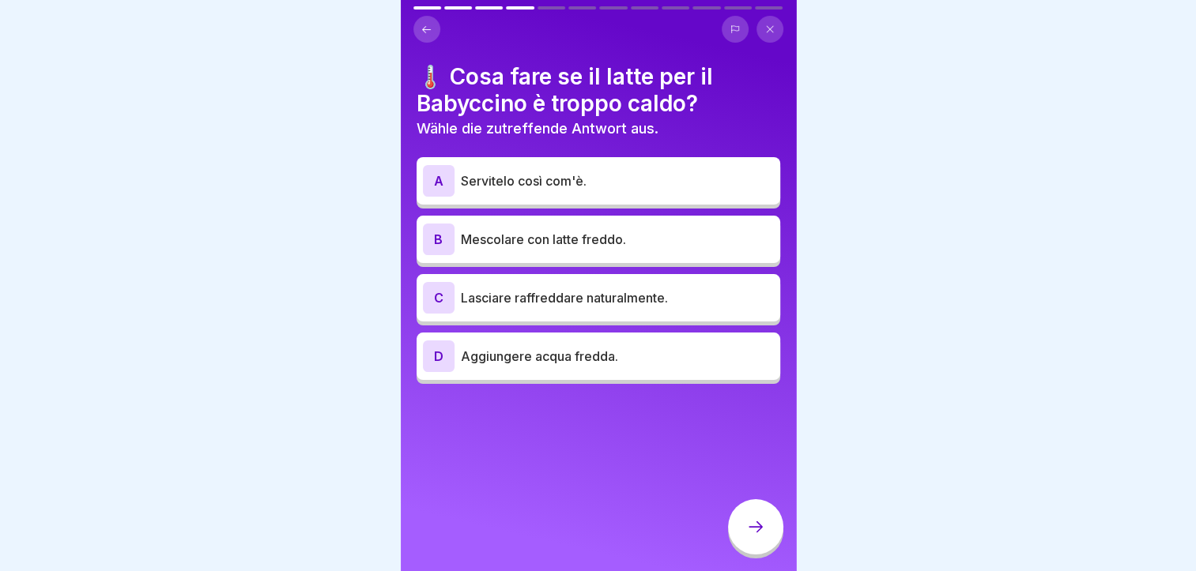
click at [619, 226] on div "B Mescolare con latte freddo." at bounding box center [598, 240] width 351 height 32
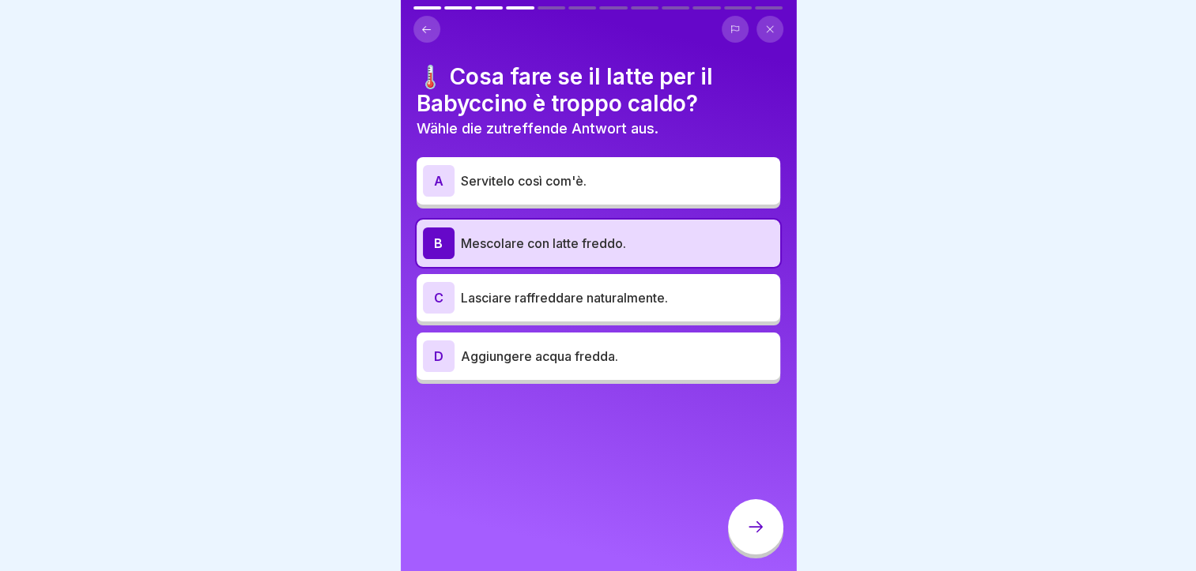
click at [778, 539] on div at bounding box center [755, 526] width 55 height 55
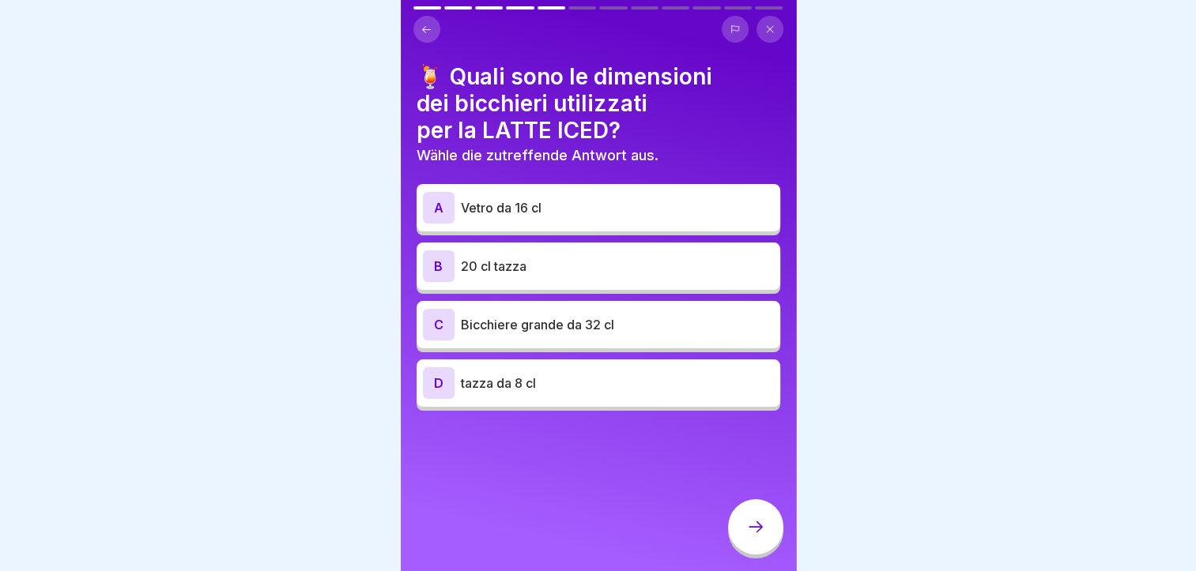
click at [582, 386] on p "tazza da 8 cl" at bounding box center [617, 383] width 313 height 19
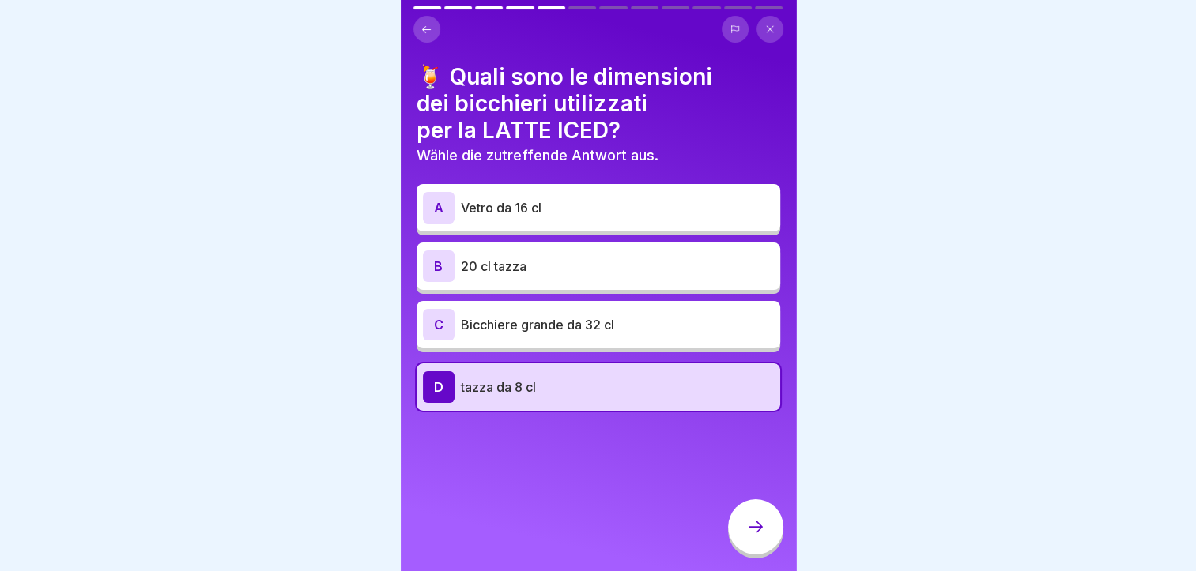
click at [548, 188] on div "A Vetro da 16 cl" at bounding box center [597, 207] width 363 height 47
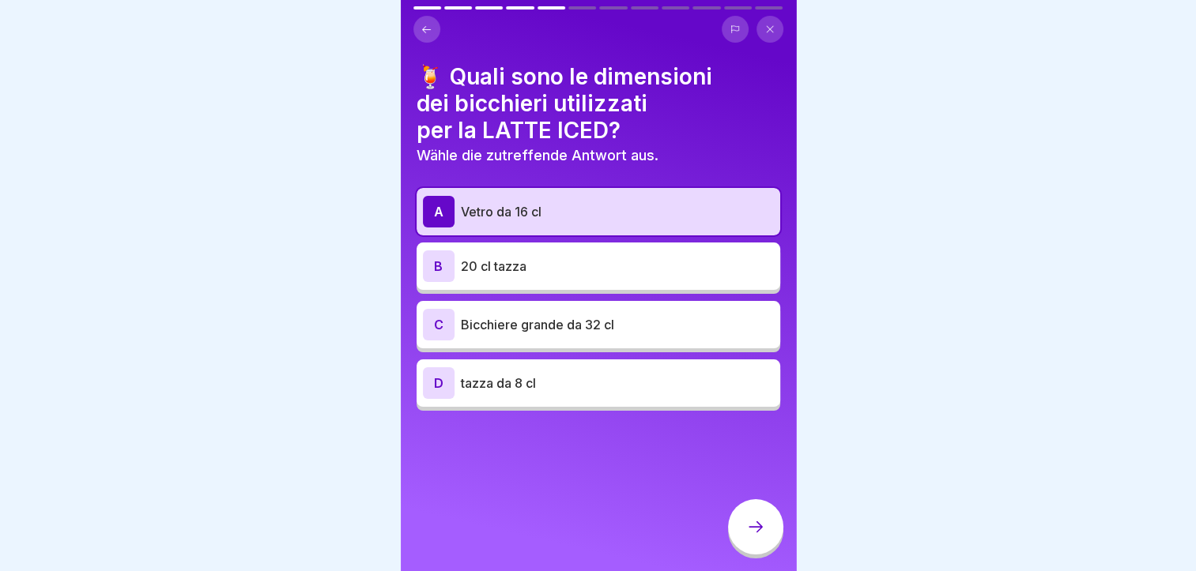
click at [764, 530] on div at bounding box center [755, 526] width 55 height 55
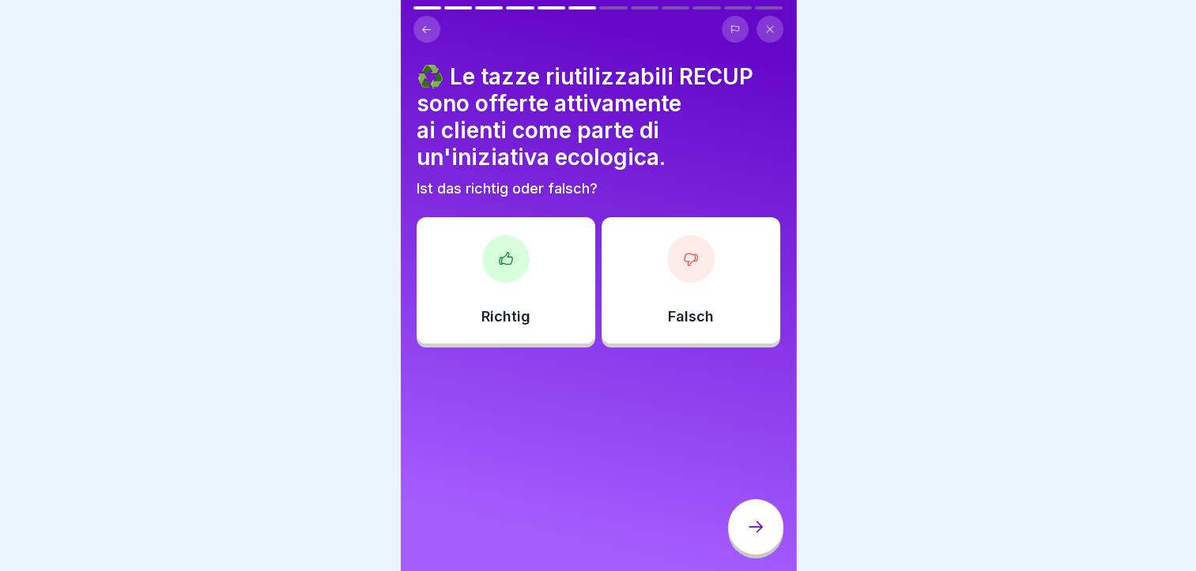
click at [527, 239] on div "Richtig" at bounding box center [505, 280] width 179 height 126
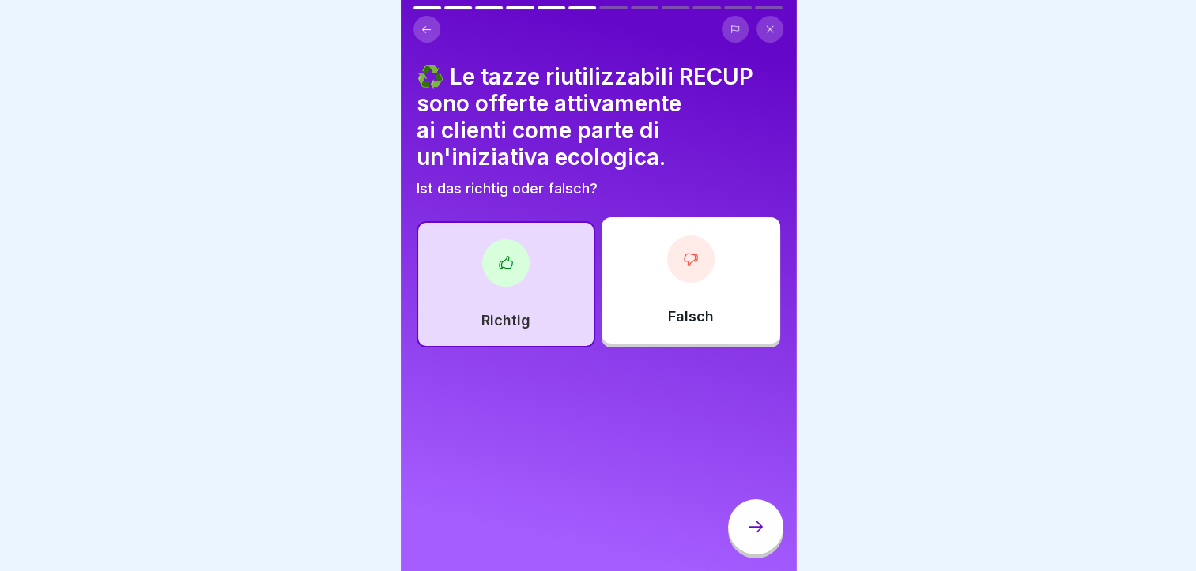
click at [755, 537] on icon at bounding box center [755, 527] width 19 height 19
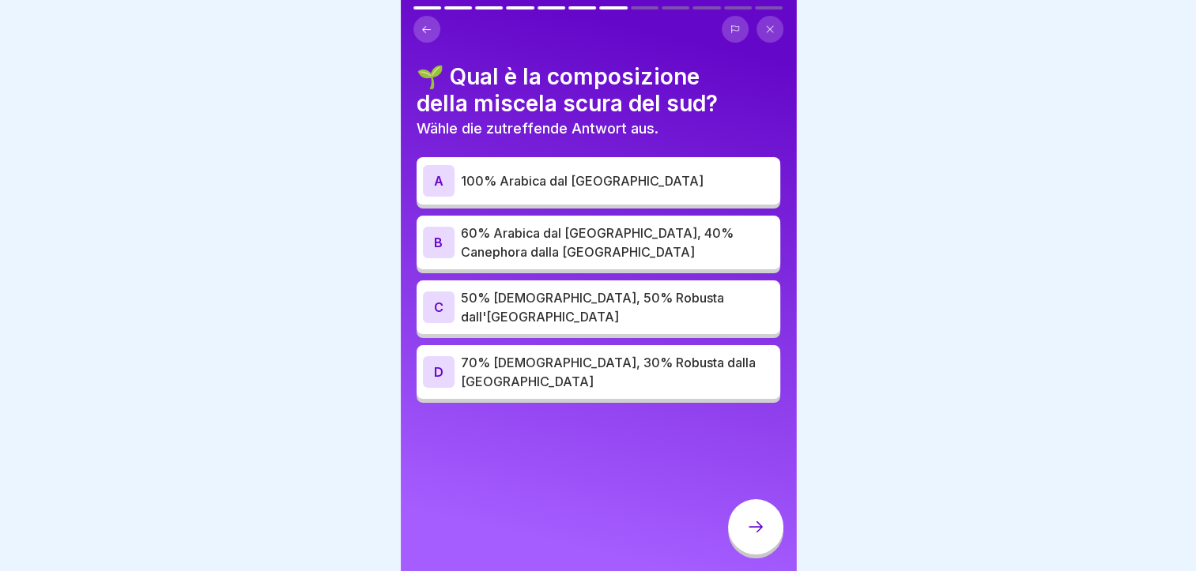
click at [530, 257] on p "60% Arabica dal [GEOGRAPHIC_DATA], 40% Canephora dalla [GEOGRAPHIC_DATA]" at bounding box center [617, 243] width 313 height 38
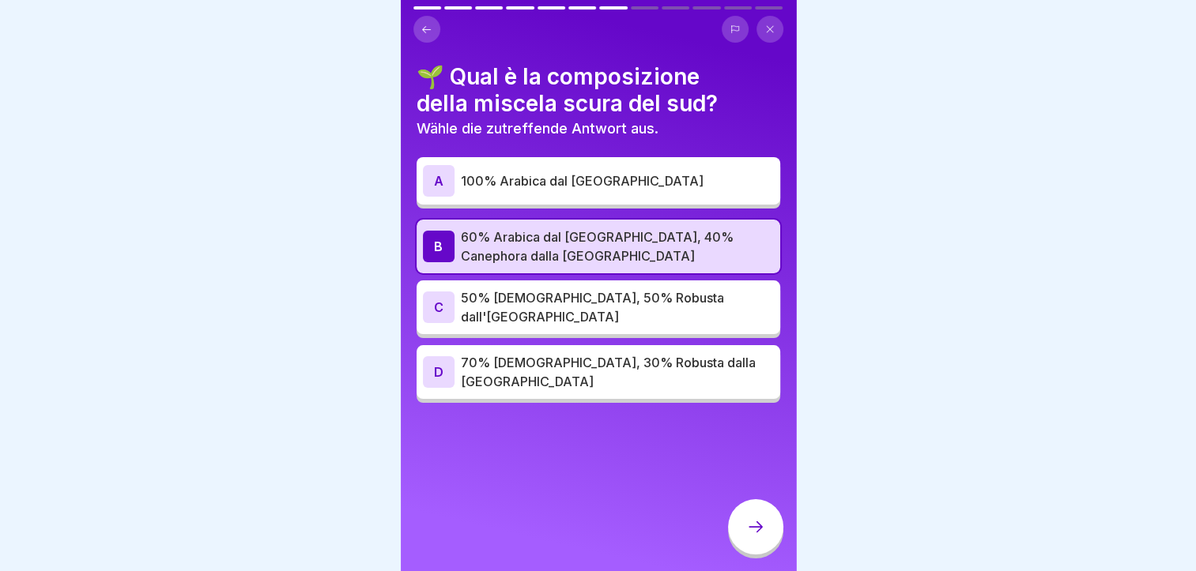
click at [755, 533] on icon at bounding box center [755, 527] width 19 height 19
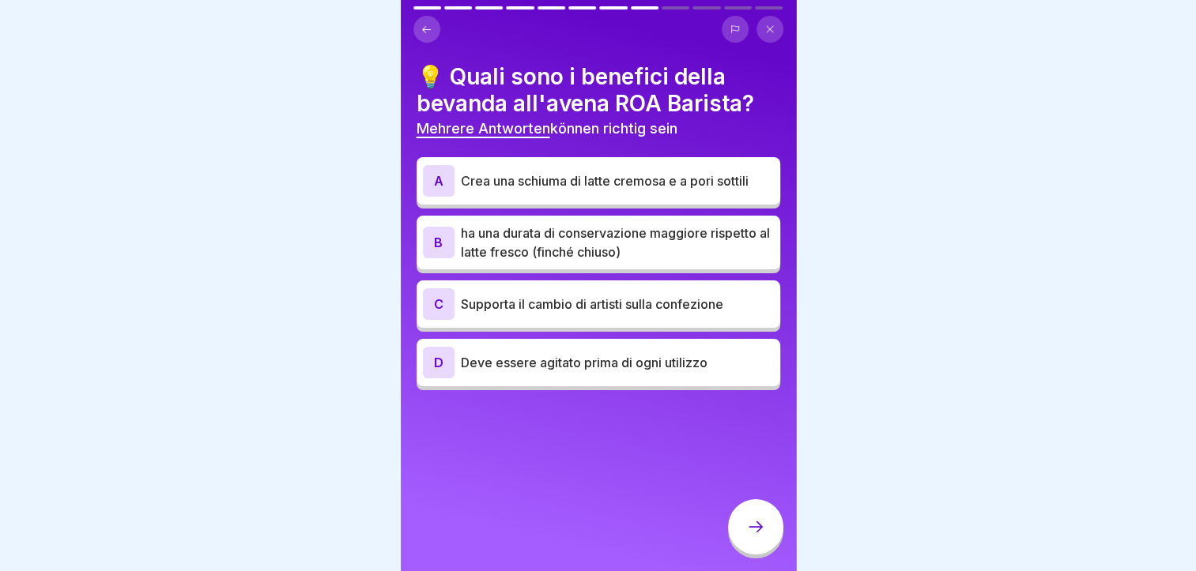
click at [572, 185] on p "Crea una schiuma di latte cremosa e a pori sottili" at bounding box center [617, 180] width 313 height 19
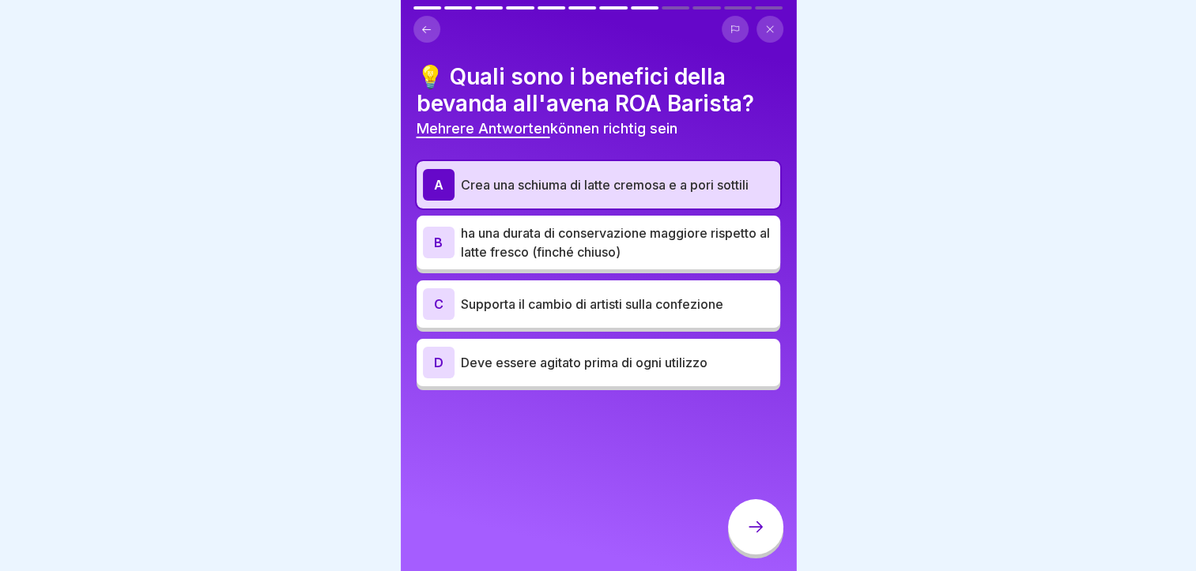
click at [589, 233] on p "ha una durata di conservazione maggiore rispetto al latte fresco (finché chiuso)" at bounding box center [617, 243] width 313 height 38
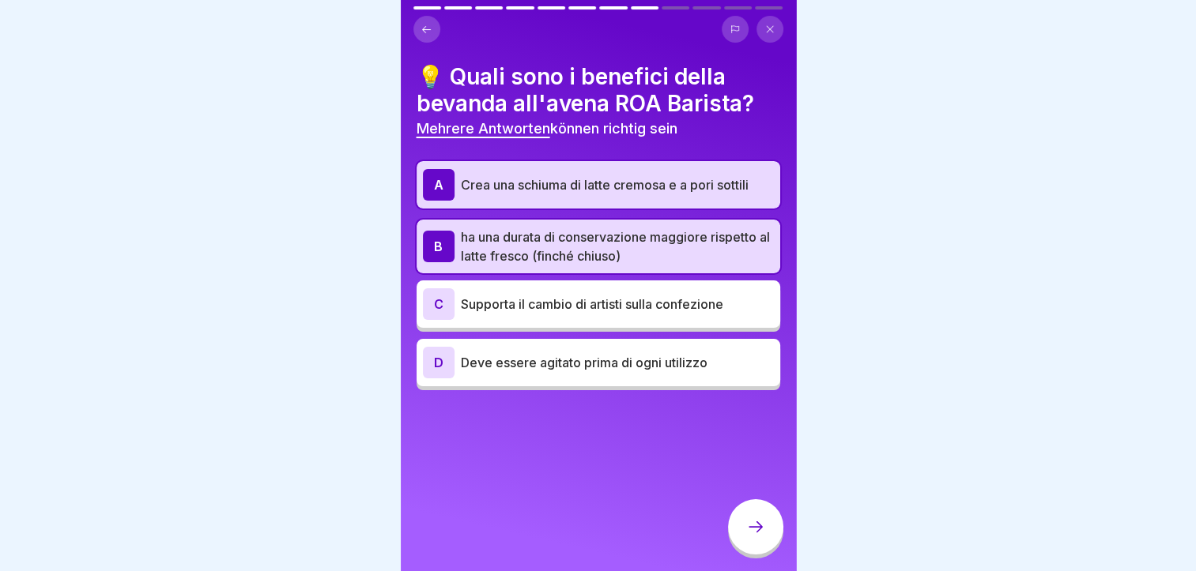
click at [616, 373] on div "D Deve essere agitato prima di ogni utilizzo" at bounding box center [598, 363] width 351 height 32
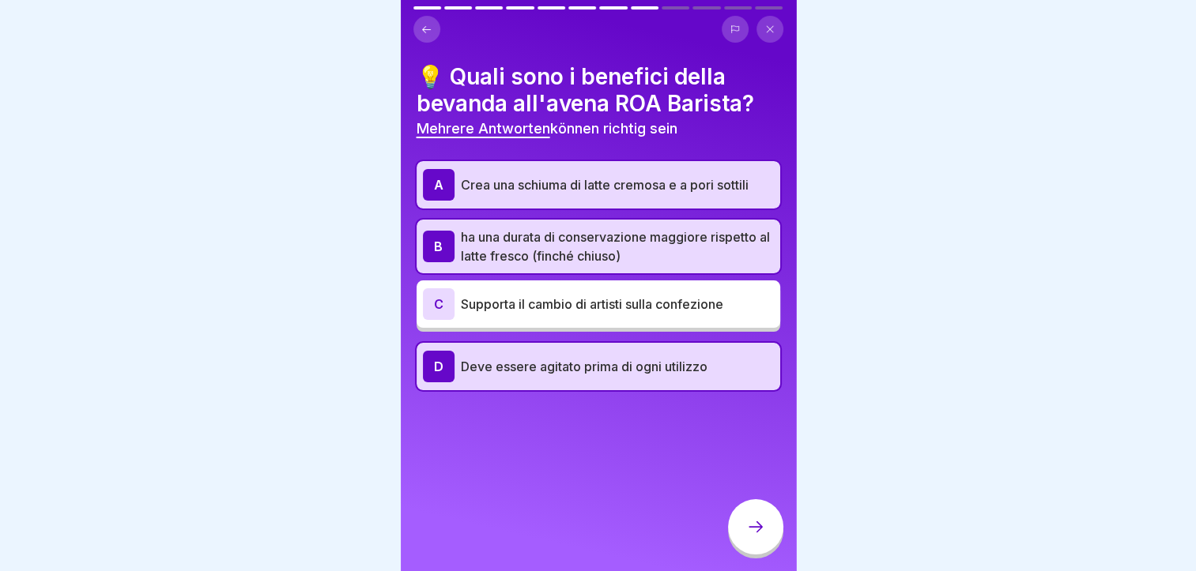
click at [629, 357] on p "Deve essere agitato prima di ogni utilizzo" at bounding box center [617, 366] width 313 height 19
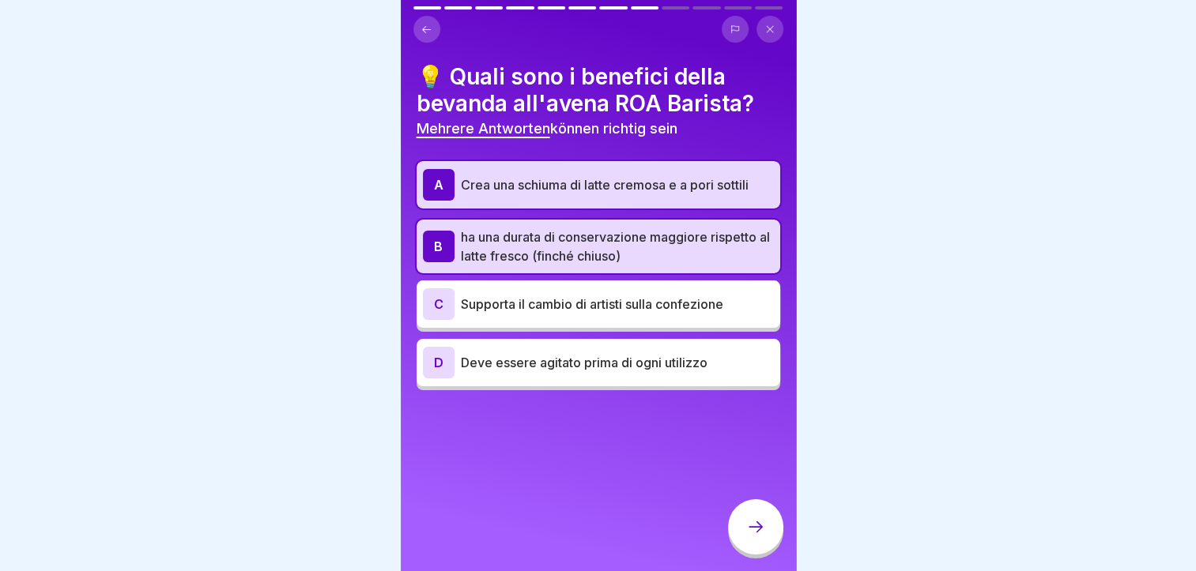
click at [741, 540] on div at bounding box center [755, 526] width 55 height 55
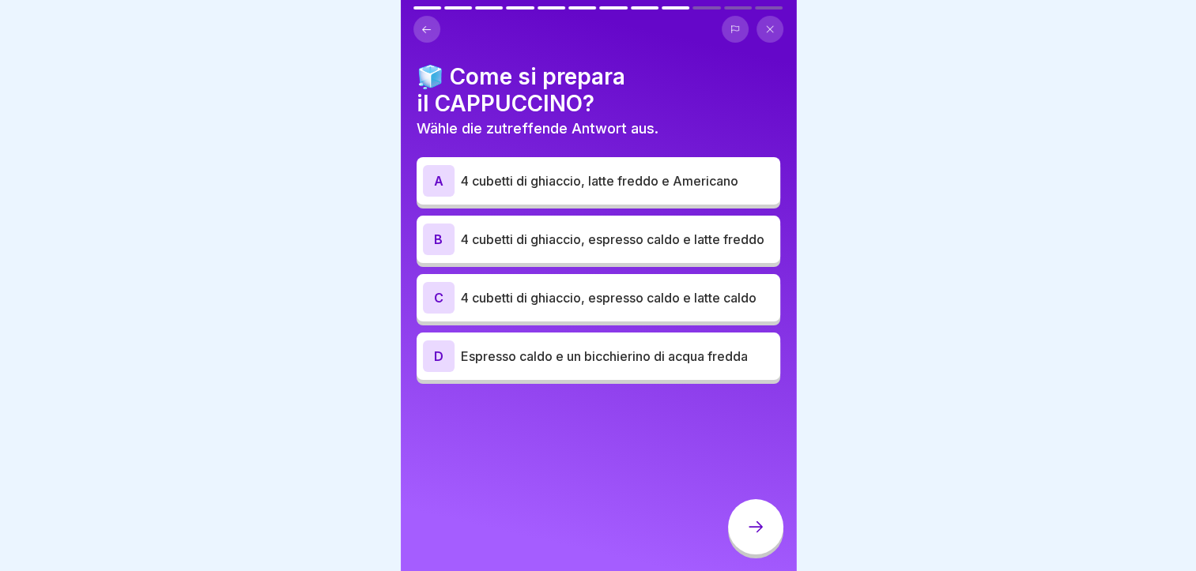
click at [534, 230] on p "4 cubetti di ghiaccio, espresso caldo e latte freddo" at bounding box center [617, 239] width 313 height 19
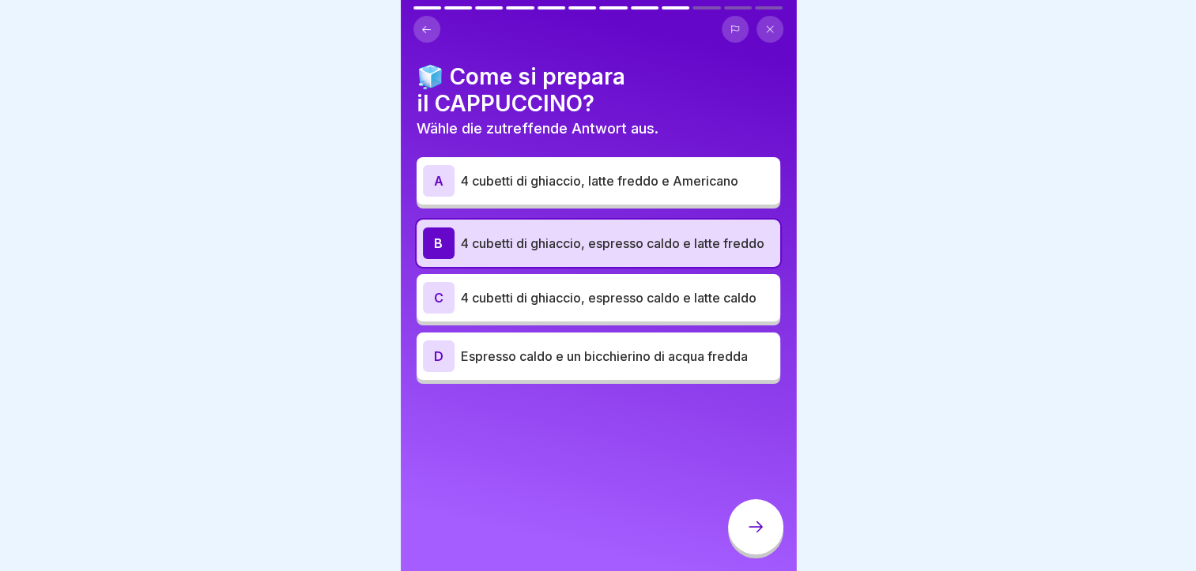
click at [762, 533] on icon at bounding box center [755, 527] width 19 height 19
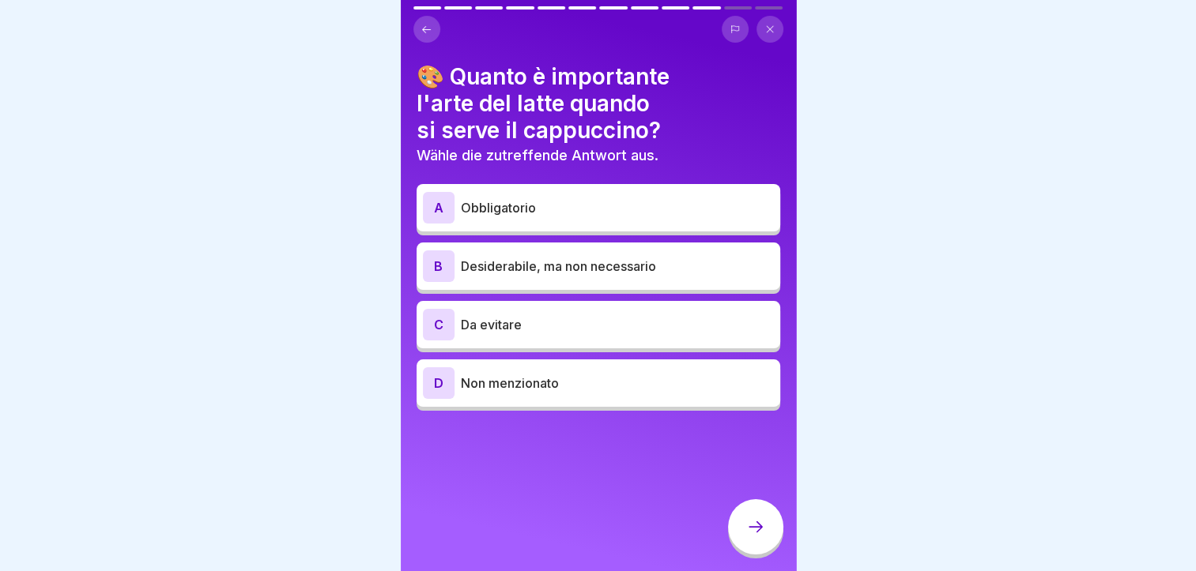
click at [590, 377] on p "Non menzionato" at bounding box center [617, 383] width 313 height 19
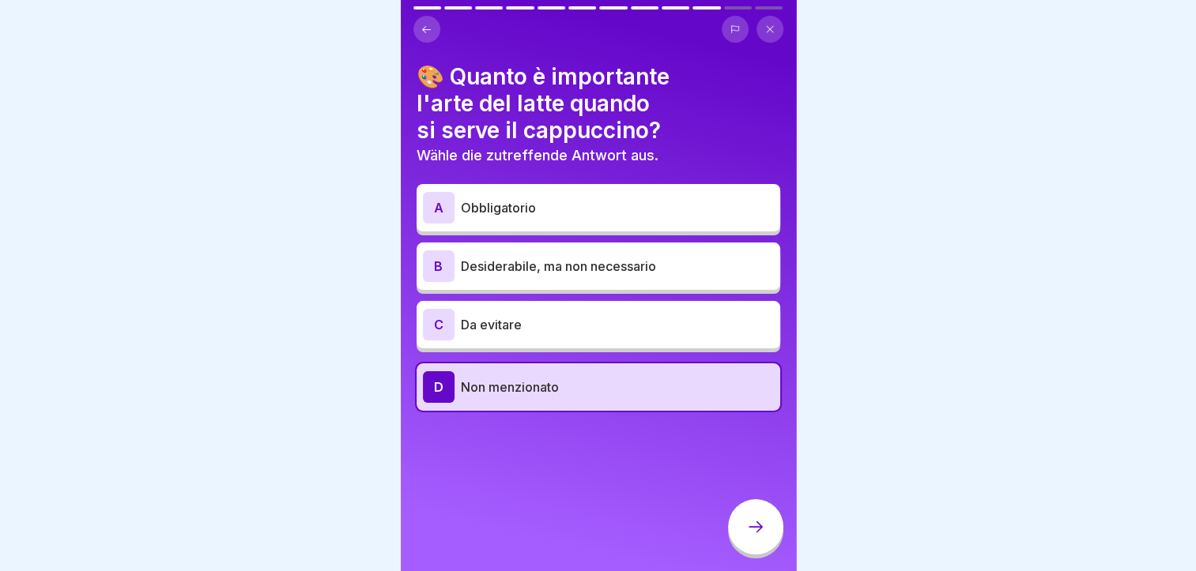
click at [761, 537] on icon at bounding box center [755, 527] width 19 height 19
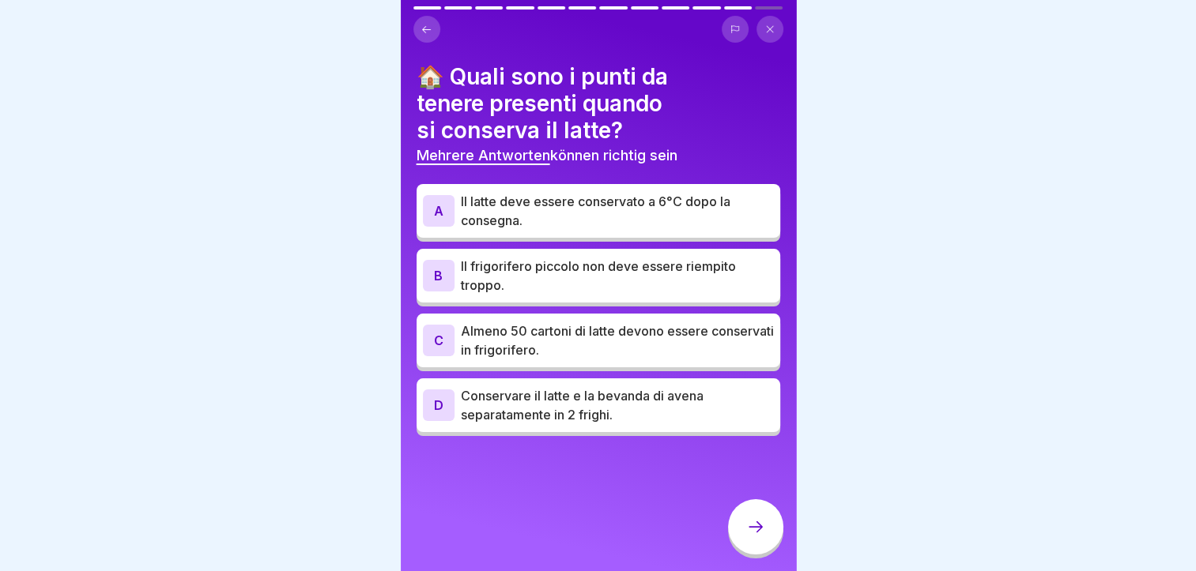
click at [607, 204] on p "Il latte deve essere conservato a 6°C dopo la consegna." at bounding box center [617, 211] width 313 height 38
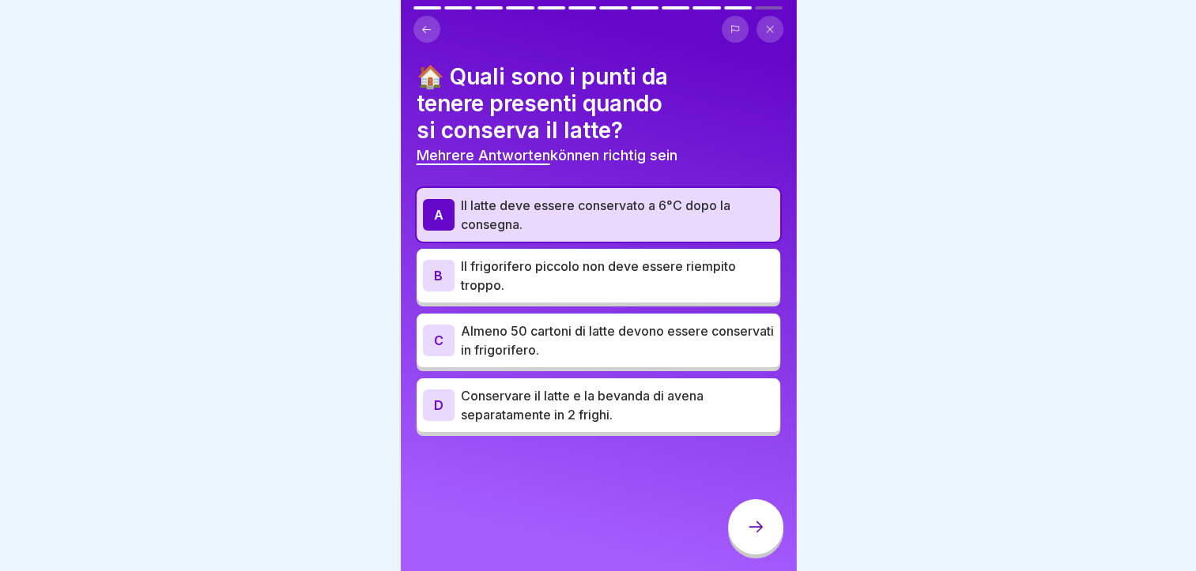
click at [636, 405] on p "Conservare il latte e la bevanda di avena separatamente in 2 frighi." at bounding box center [617, 405] width 313 height 38
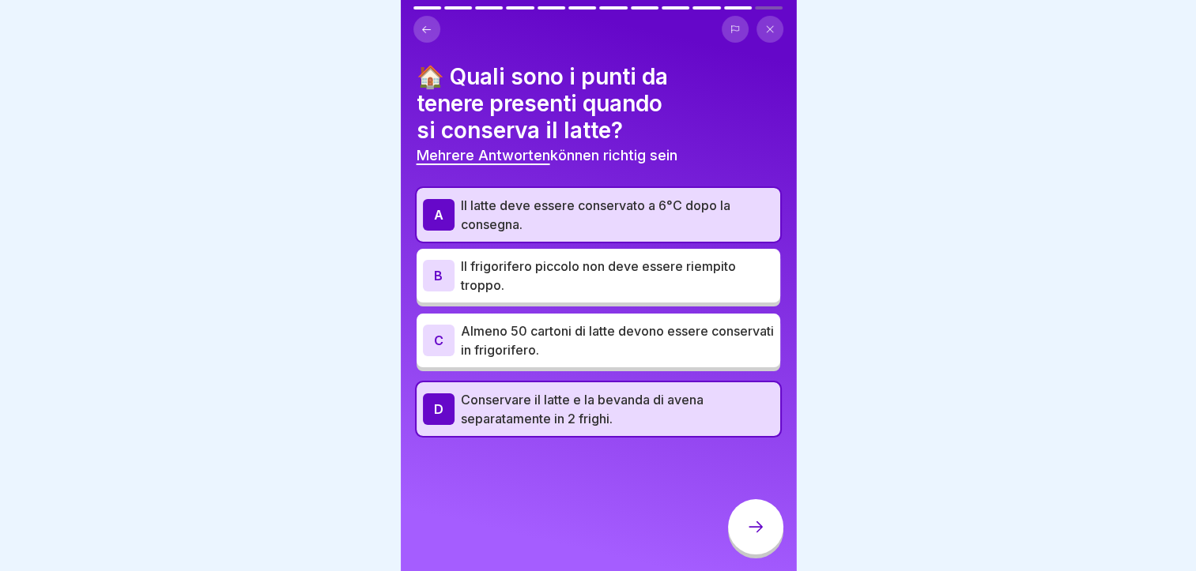
click at [763, 537] on icon at bounding box center [755, 527] width 19 height 19
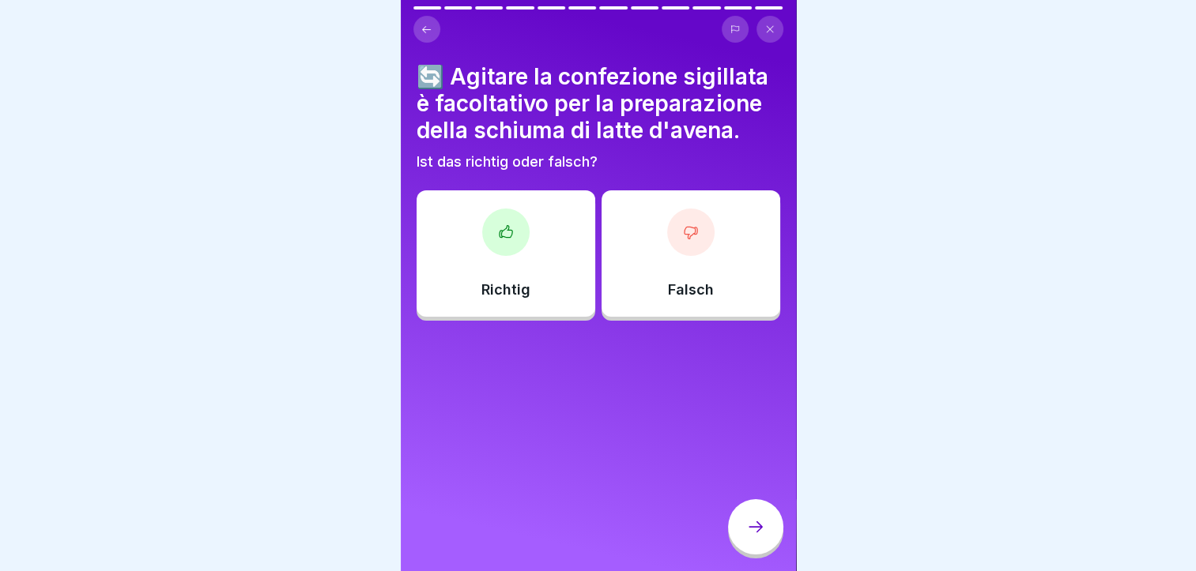
click at [657, 239] on div "Falsch" at bounding box center [690, 253] width 179 height 126
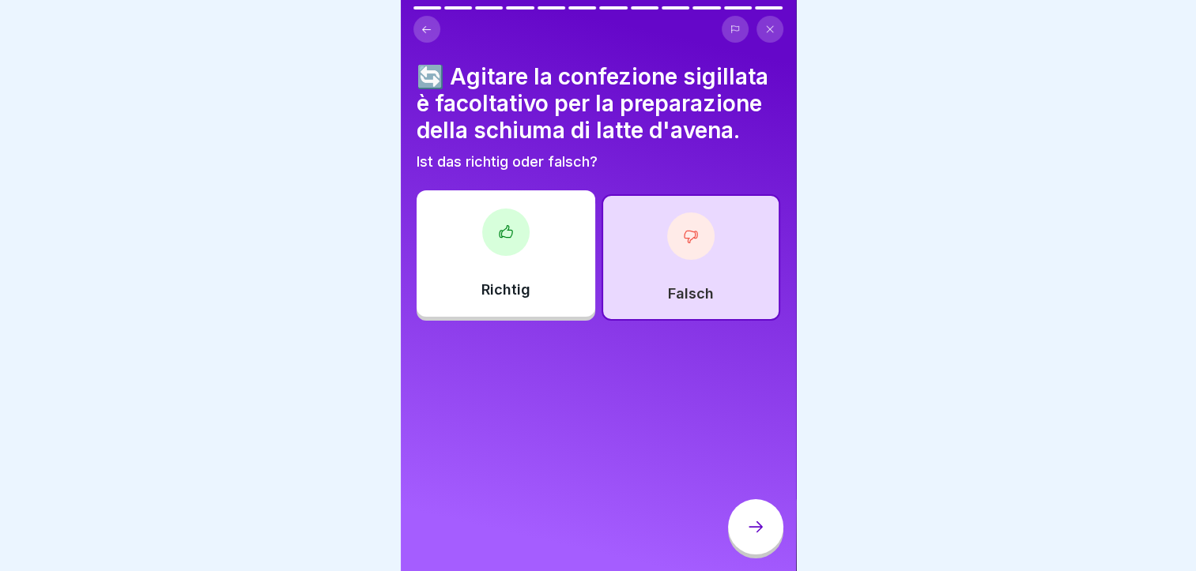
click at [748, 537] on icon at bounding box center [755, 527] width 19 height 19
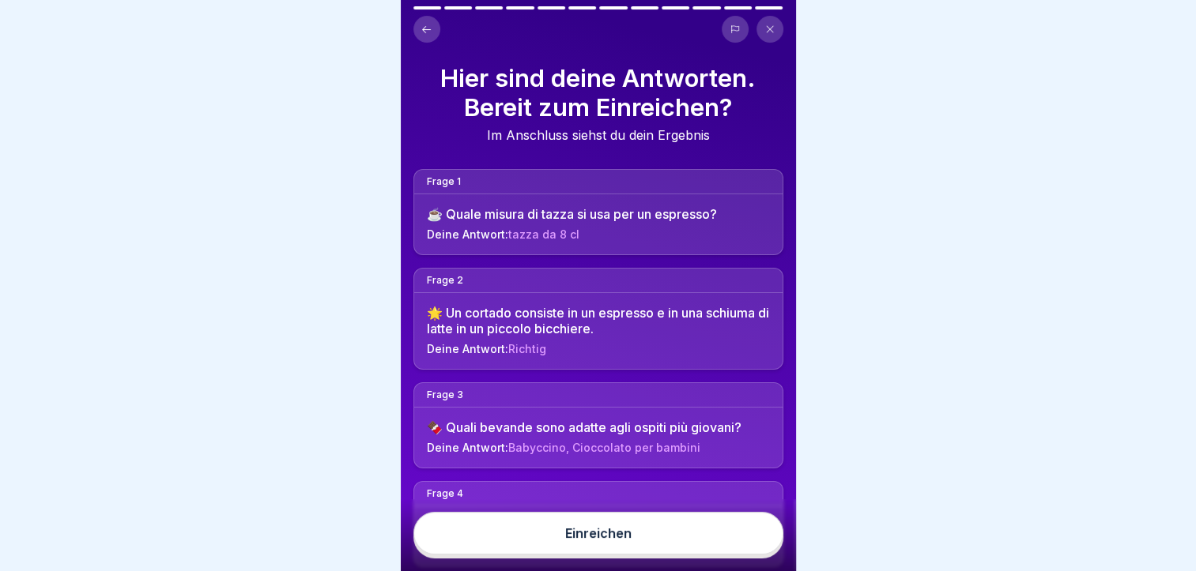
click at [691, 555] on button "Einreichen" at bounding box center [598, 533] width 370 height 43
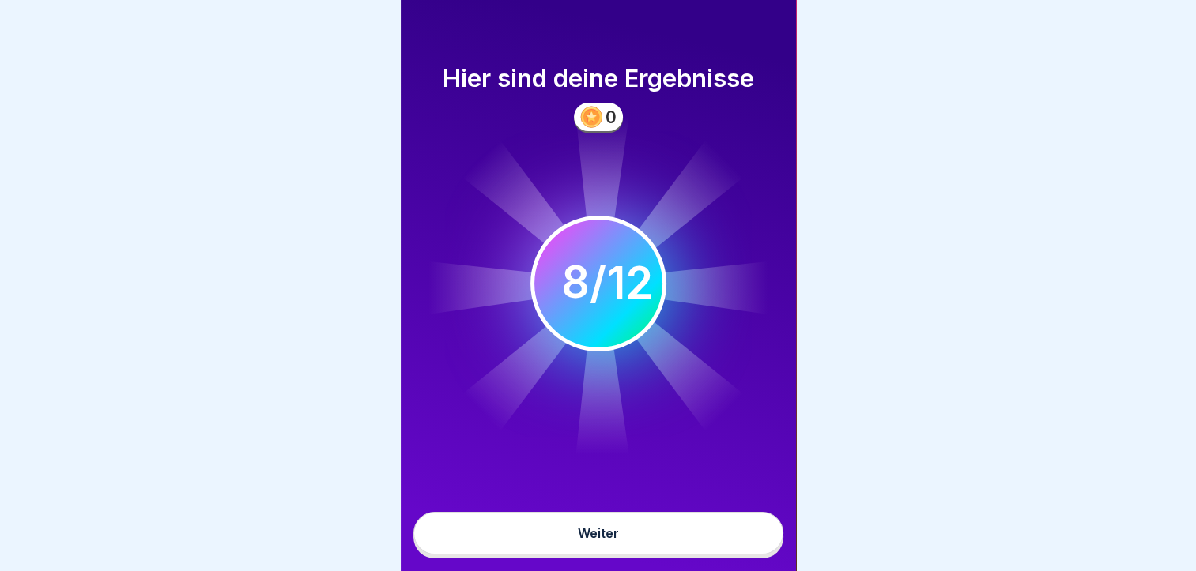
click at [646, 545] on button "Weiter" at bounding box center [598, 533] width 370 height 43
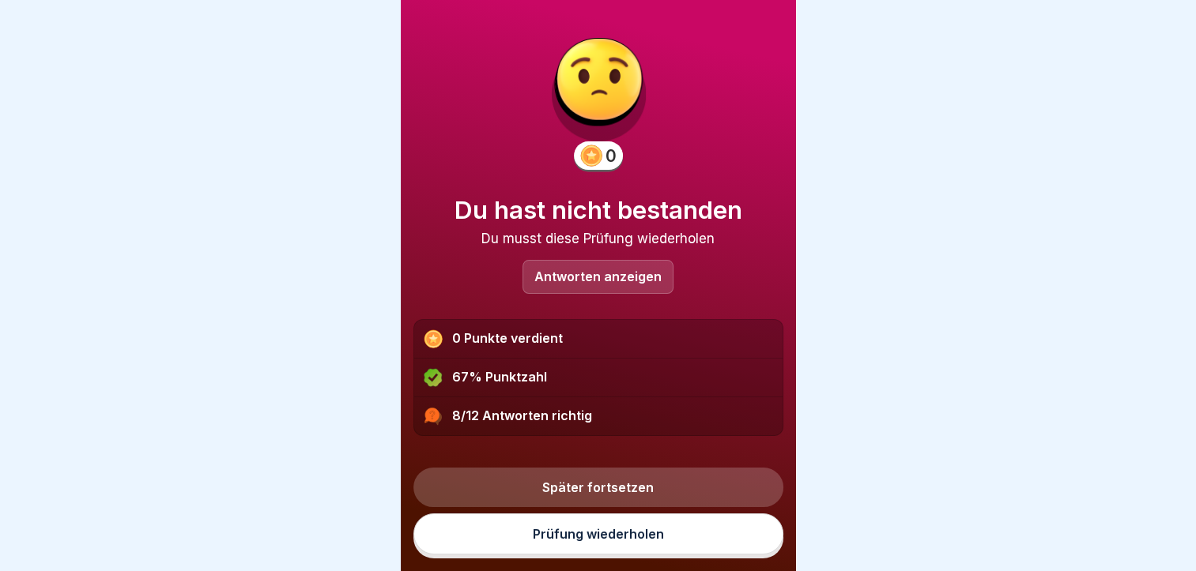
click at [539, 281] on p "Antworten anzeigen" at bounding box center [597, 276] width 127 height 13
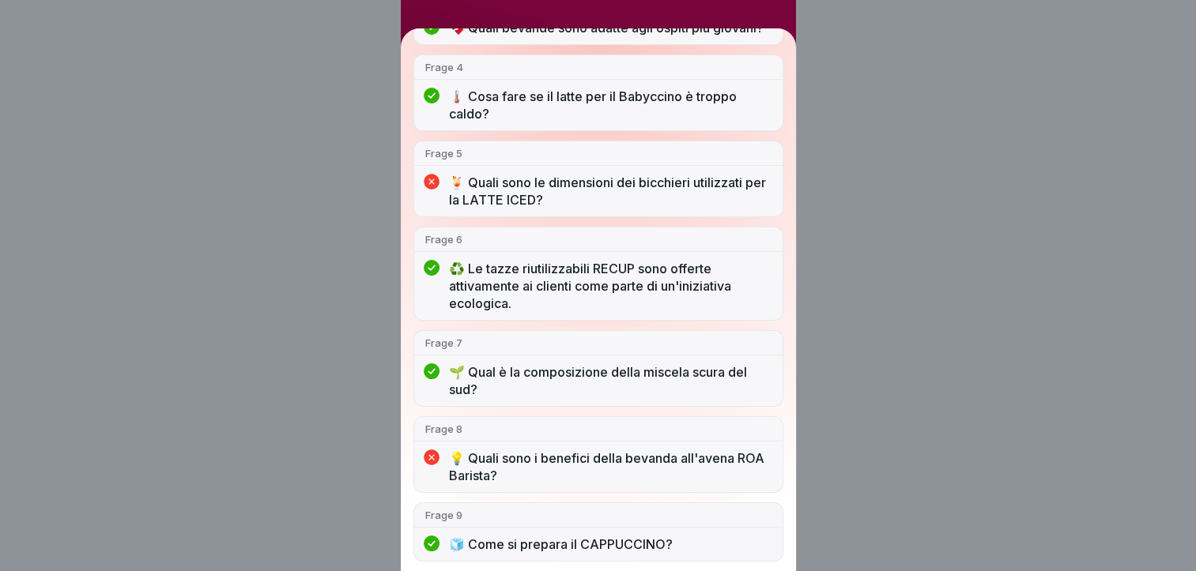
scroll to position [414, 0]
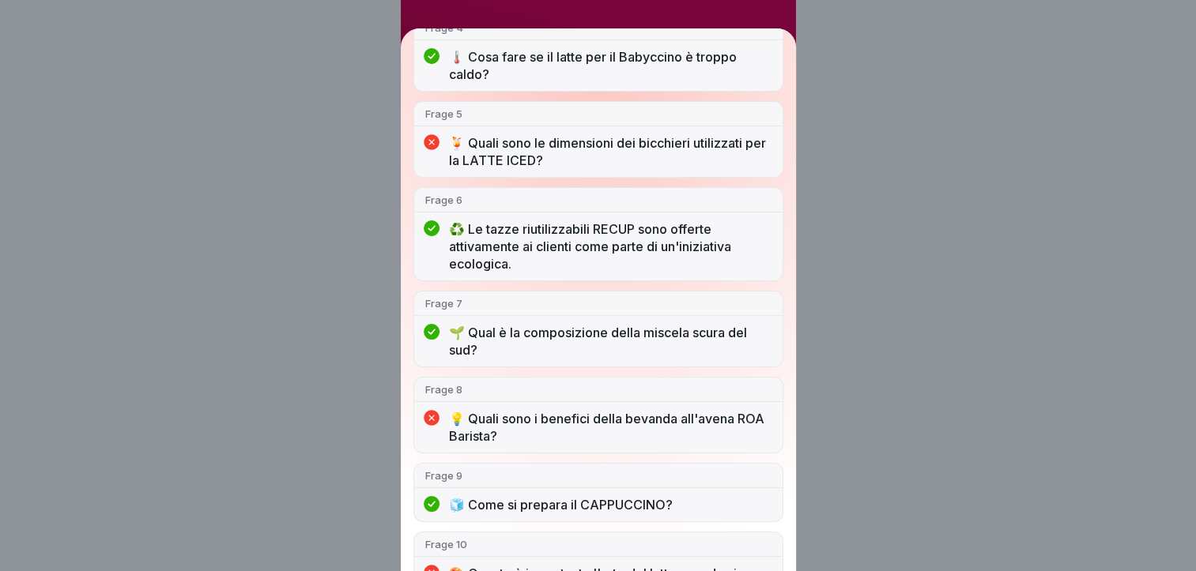
drag, startPoint x: 811, startPoint y: 254, endPoint x: 817, endPoint y: 294, distance: 40.8
click at [817, 294] on div "Du hast nicht bestanden 8/12 Antworten richtig Frage 1 ☕️ Quale misura di tazza…" at bounding box center [598, 285] width 1196 height 571
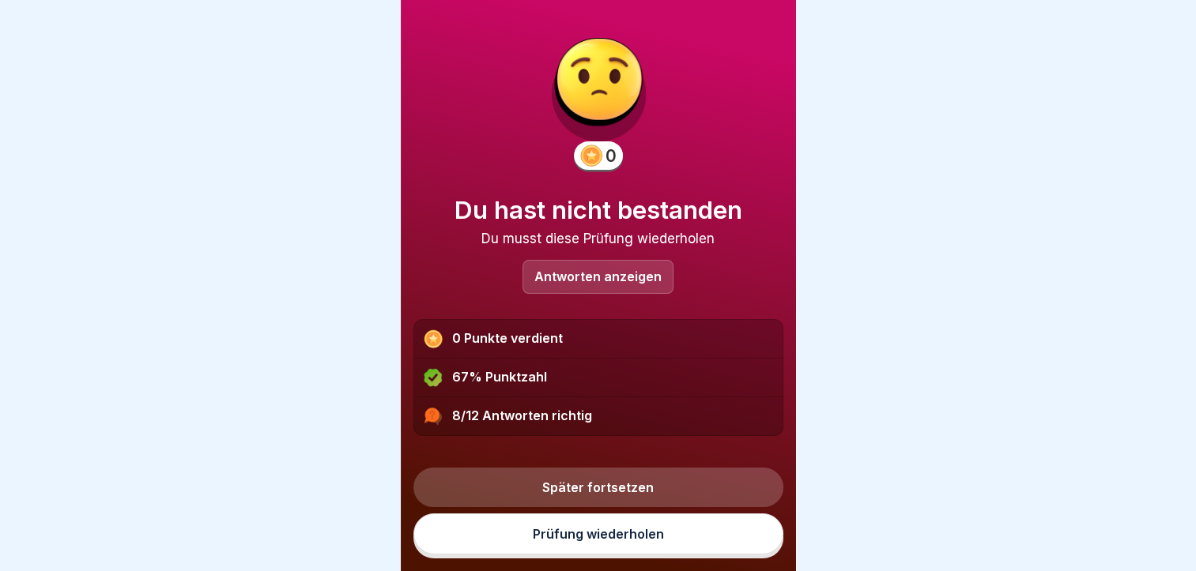
click at [817, 294] on div at bounding box center [598, 285] width 1196 height 571
click at [601, 533] on link "Prüfung wiederholen" at bounding box center [598, 534] width 370 height 41
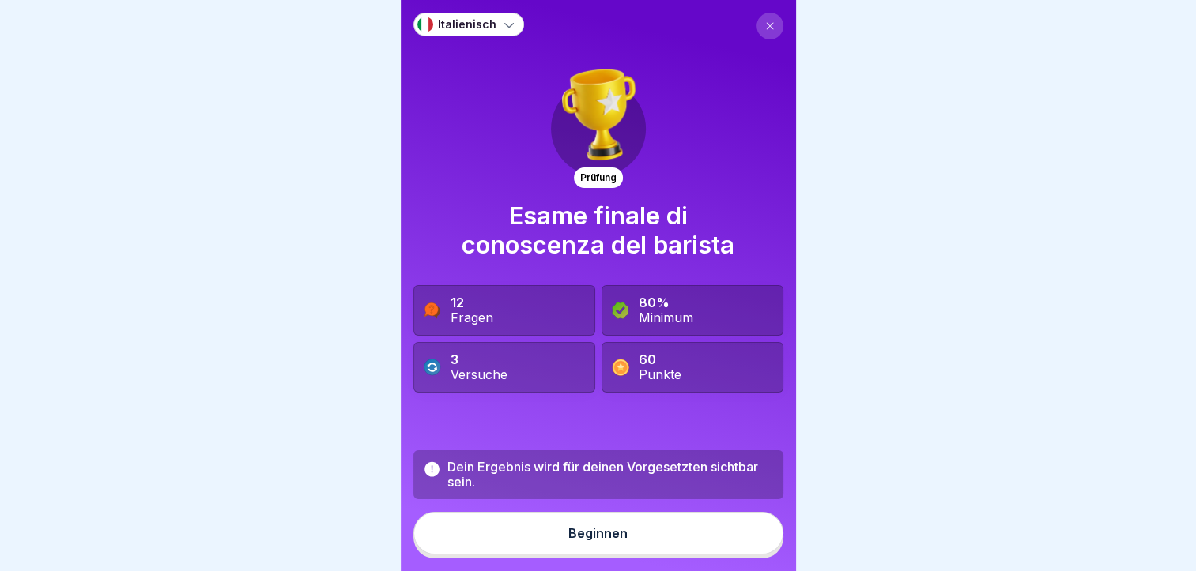
click at [594, 554] on button "Beginnen" at bounding box center [598, 533] width 370 height 43
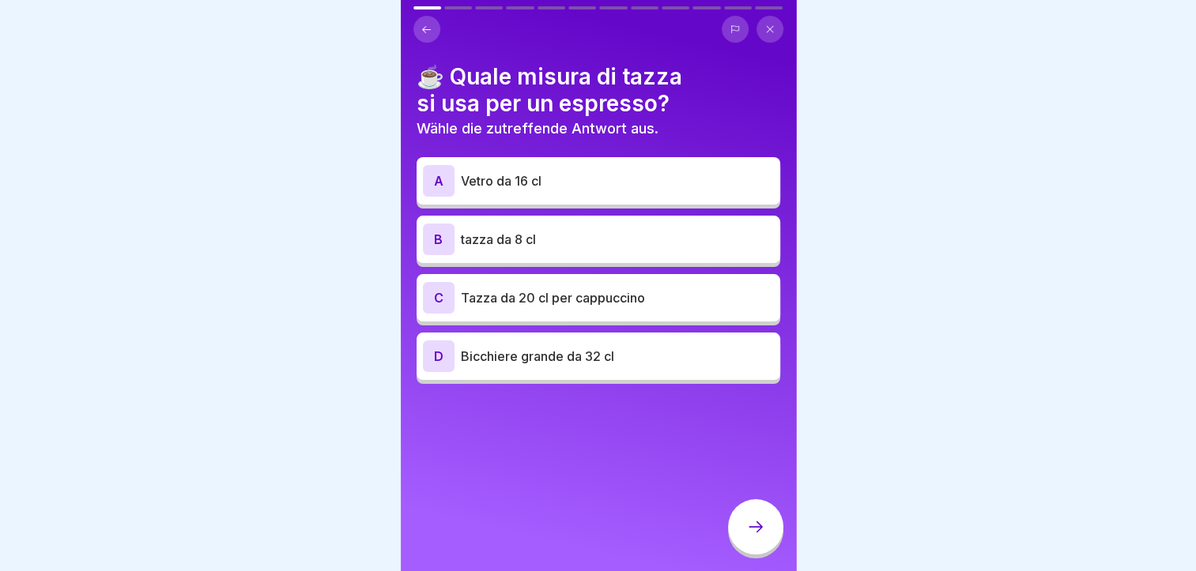
click at [563, 233] on p "tazza da 8 cl" at bounding box center [617, 239] width 313 height 19
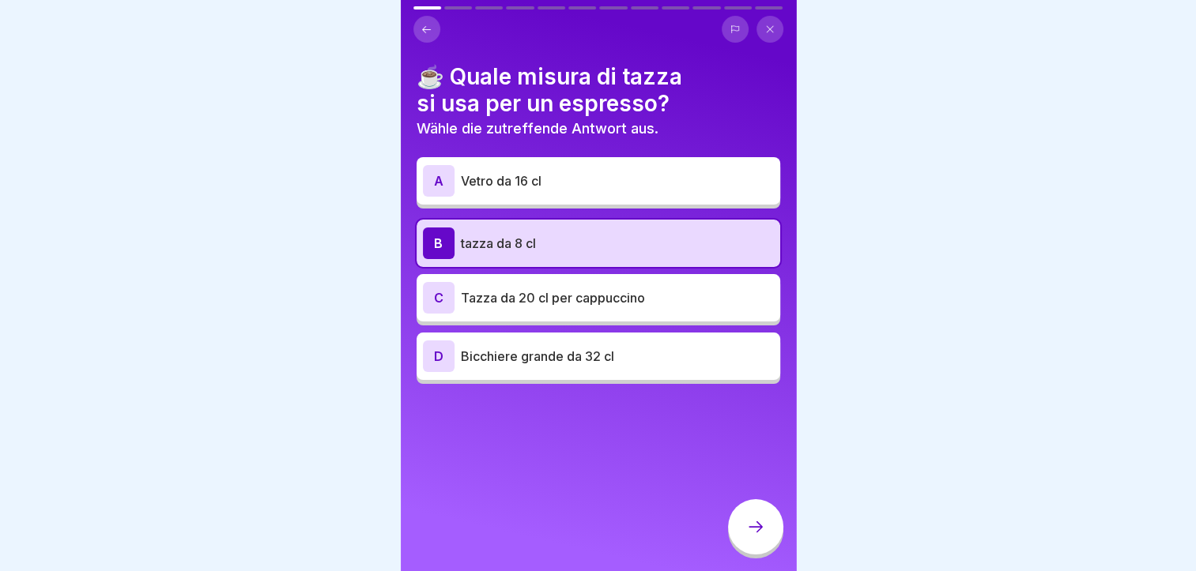
click at [752, 536] on icon at bounding box center [755, 527] width 19 height 19
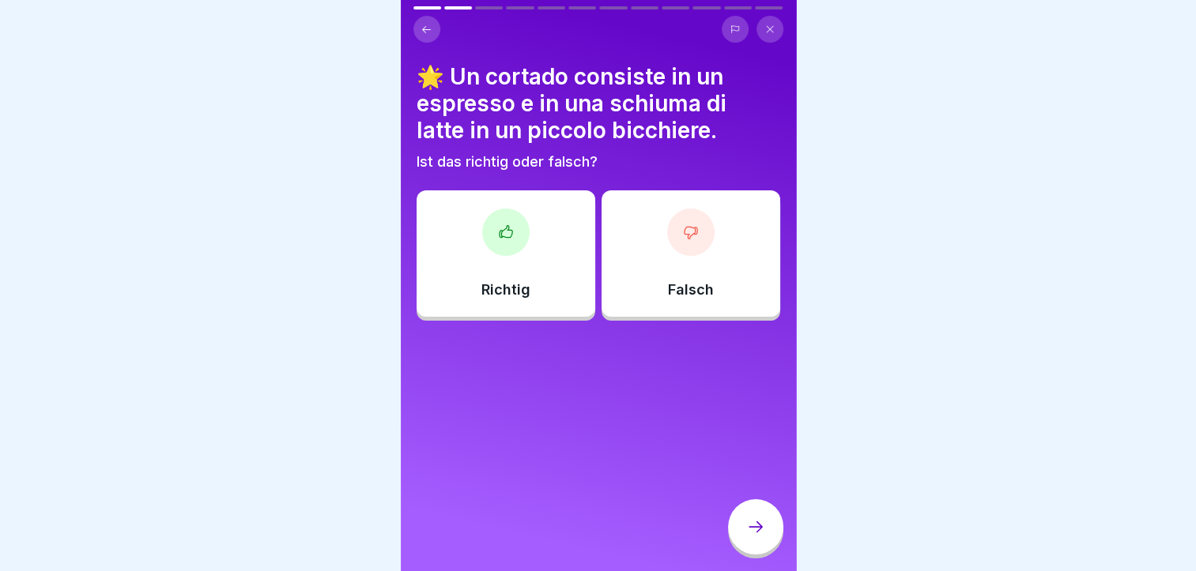
click at [499, 224] on icon at bounding box center [506, 232] width 16 height 16
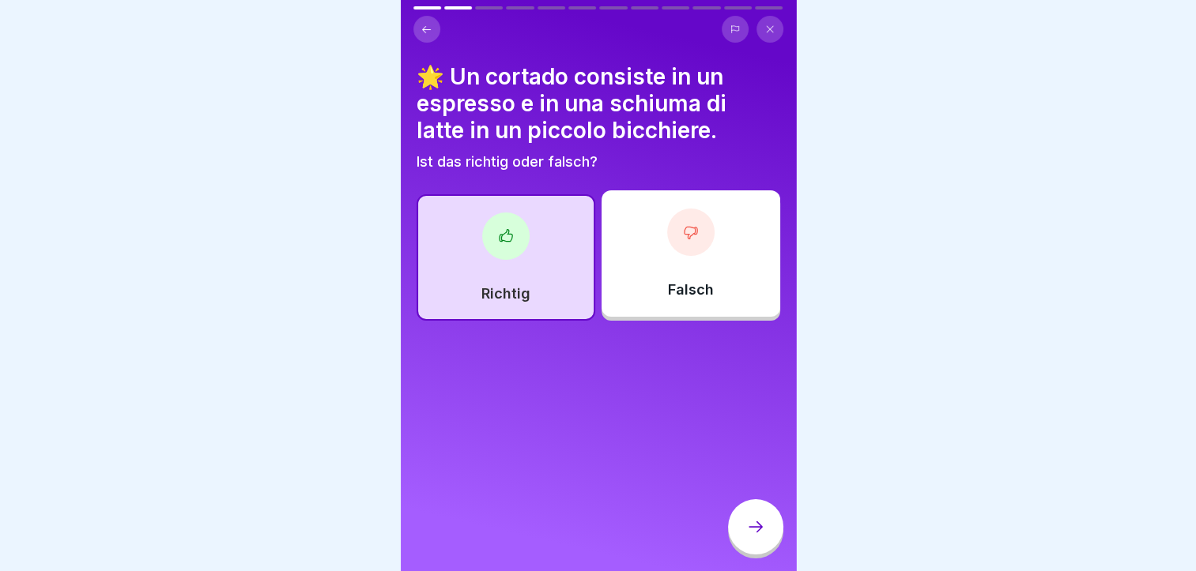
click at [745, 530] on div at bounding box center [755, 526] width 55 height 55
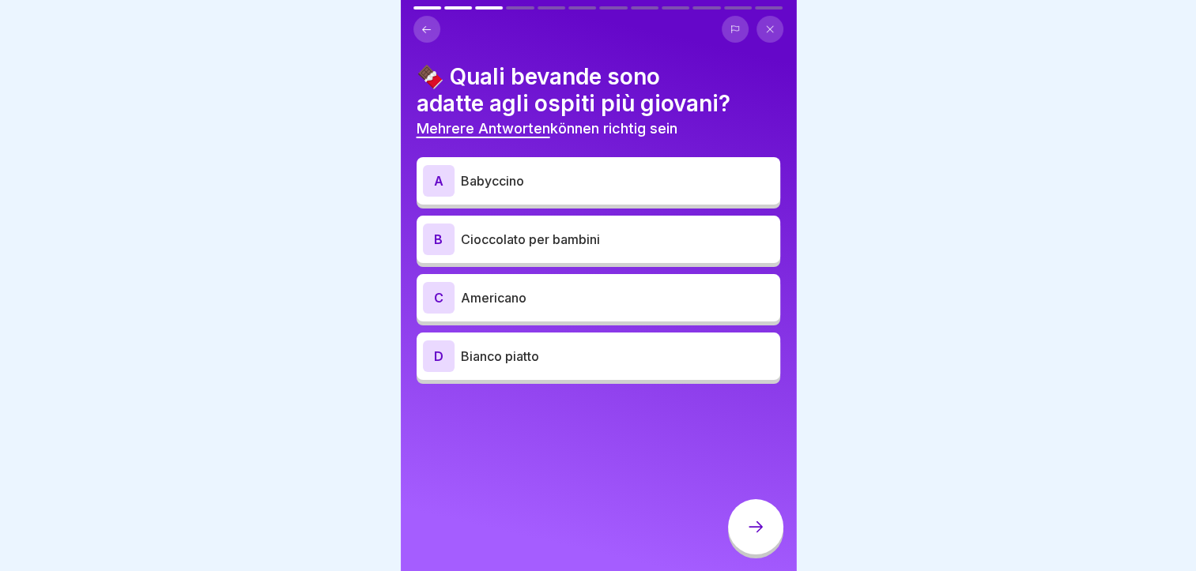
click at [604, 174] on p "Babyccino" at bounding box center [617, 180] width 313 height 19
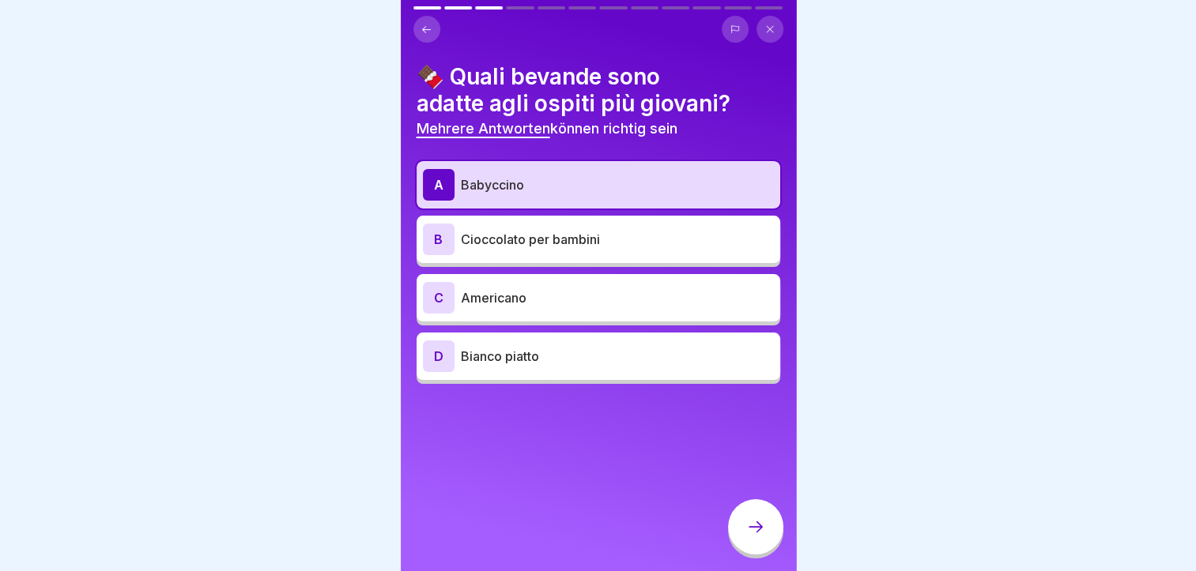
click at [616, 232] on p "Cioccolato per bambini" at bounding box center [617, 239] width 313 height 19
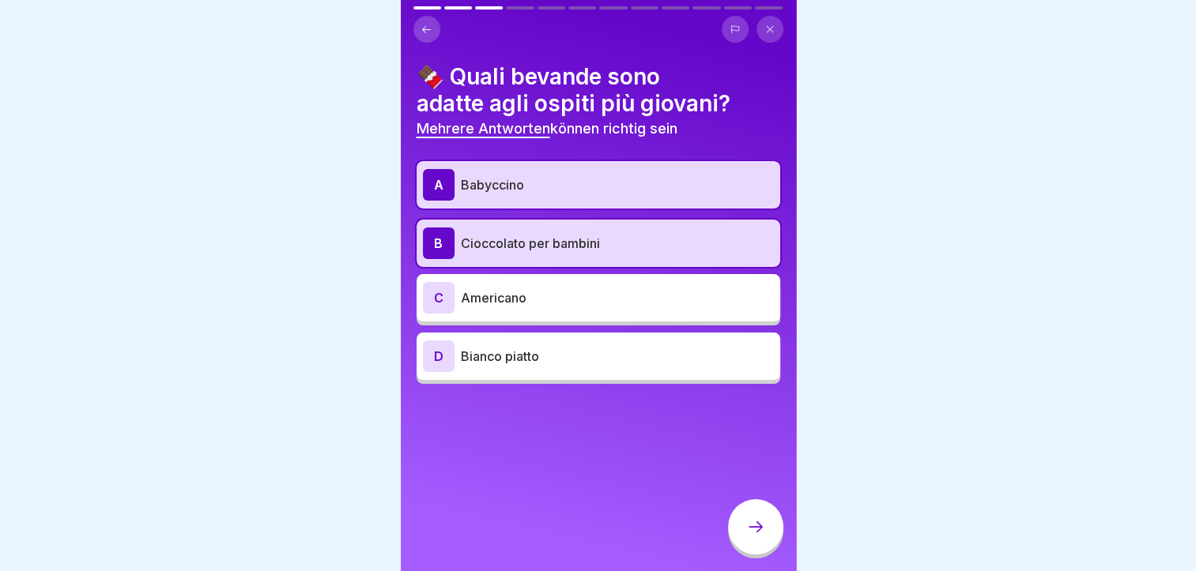
click at [767, 555] on div at bounding box center [755, 526] width 55 height 55
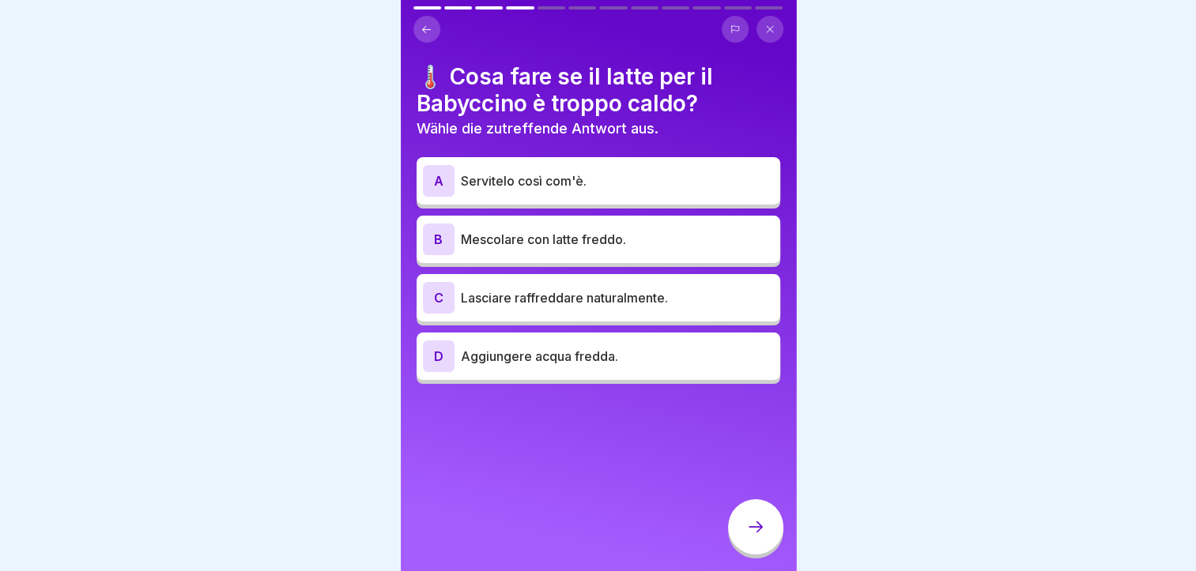
click at [568, 245] on p "Mescolare con latte freddo." at bounding box center [617, 239] width 313 height 19
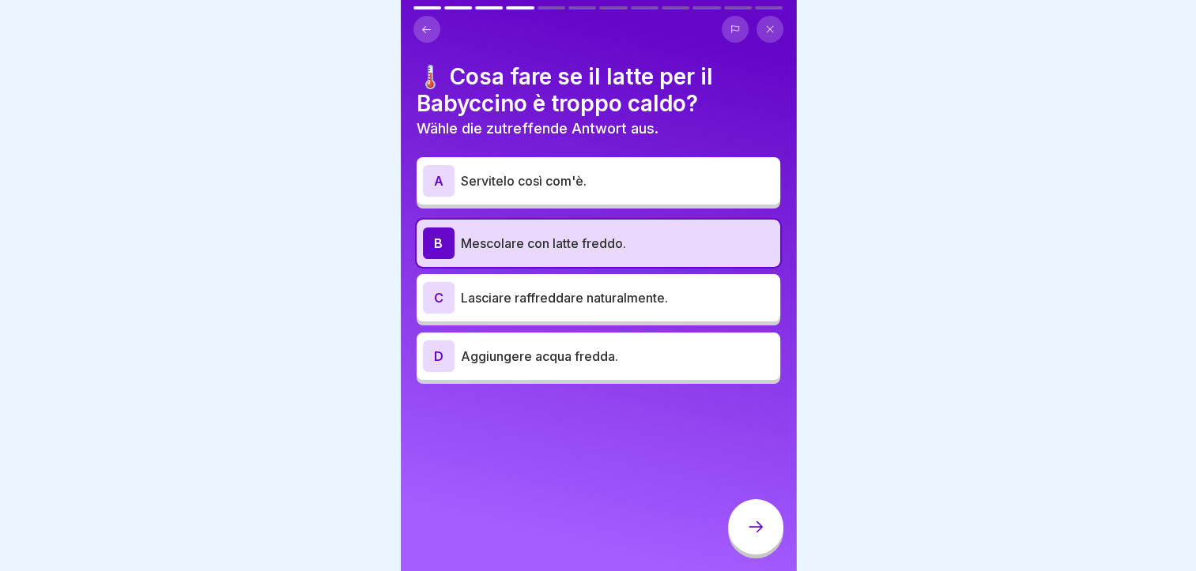
click at [748, 530] on div at bounding box center [755, 526] width 55 height 55
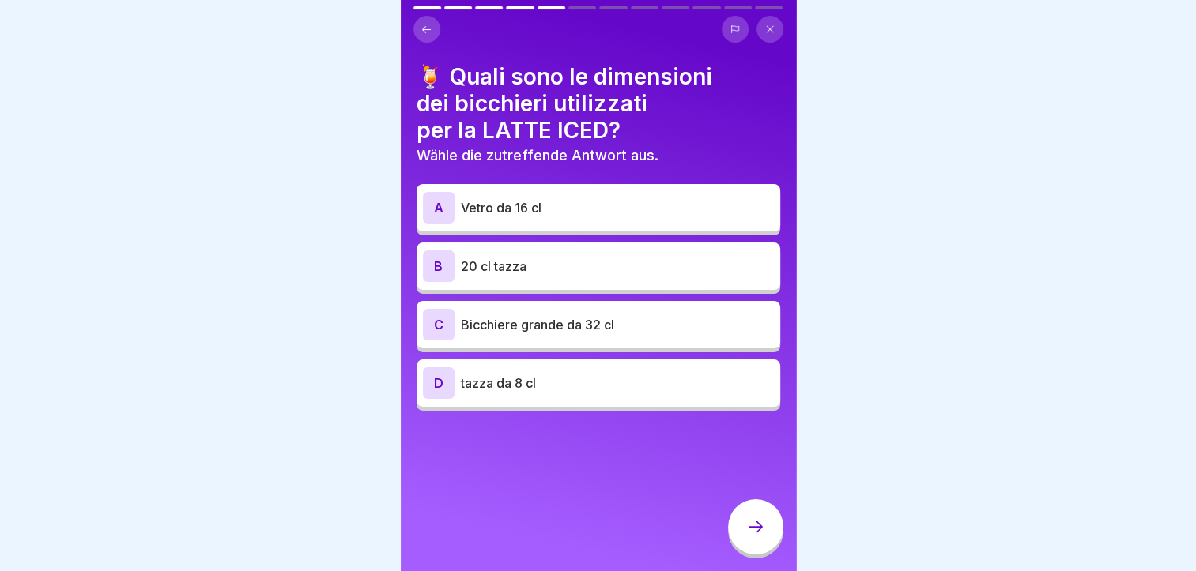
click at [586, 337] on div "C Bicchiere grande da 32 cl" at bounding box center [598, 325] width 351 height 32
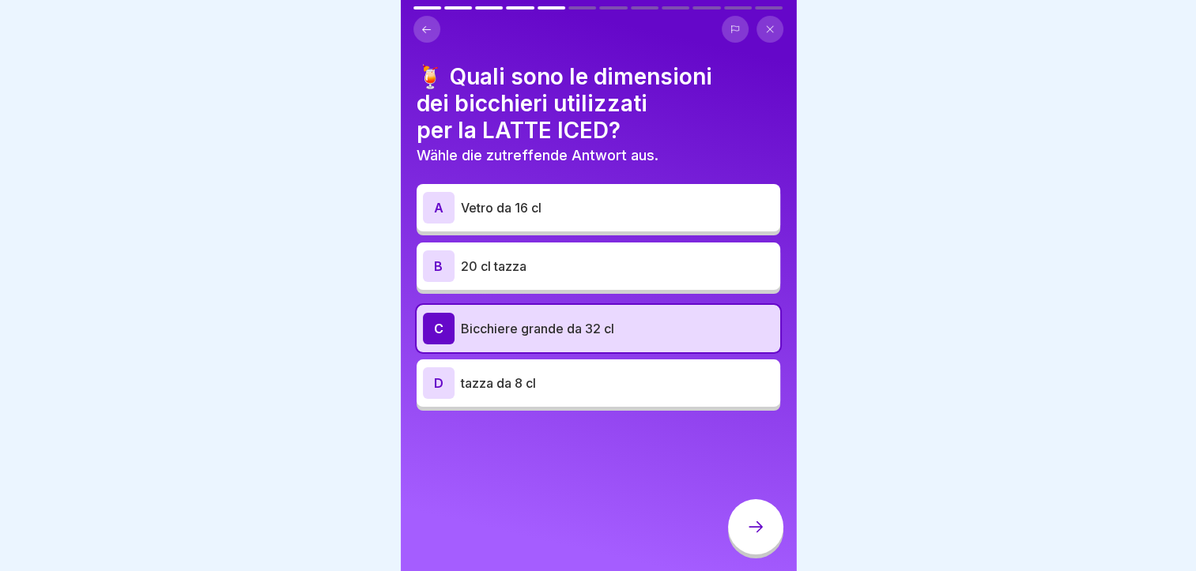
click at [743, 537] on div at bounding box center [755, 526] width 55 height 55
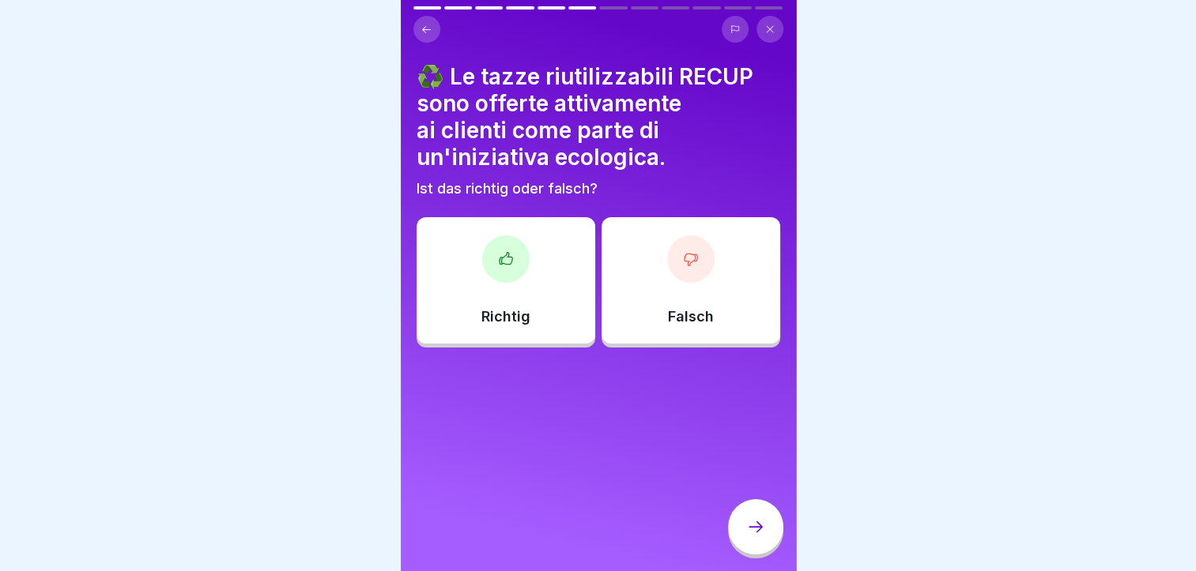
click at [501, 262] on icon at bounding box center [506, 259] width 16 height 16
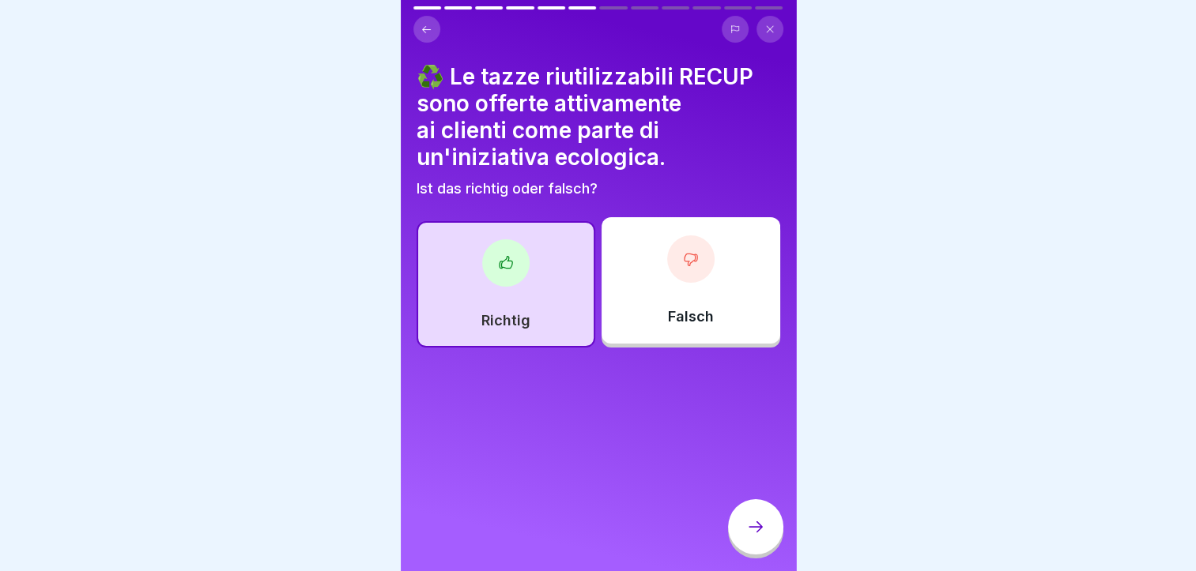
click at [761, 537] on icon at bounding box center [755, 527] width 19 height 19
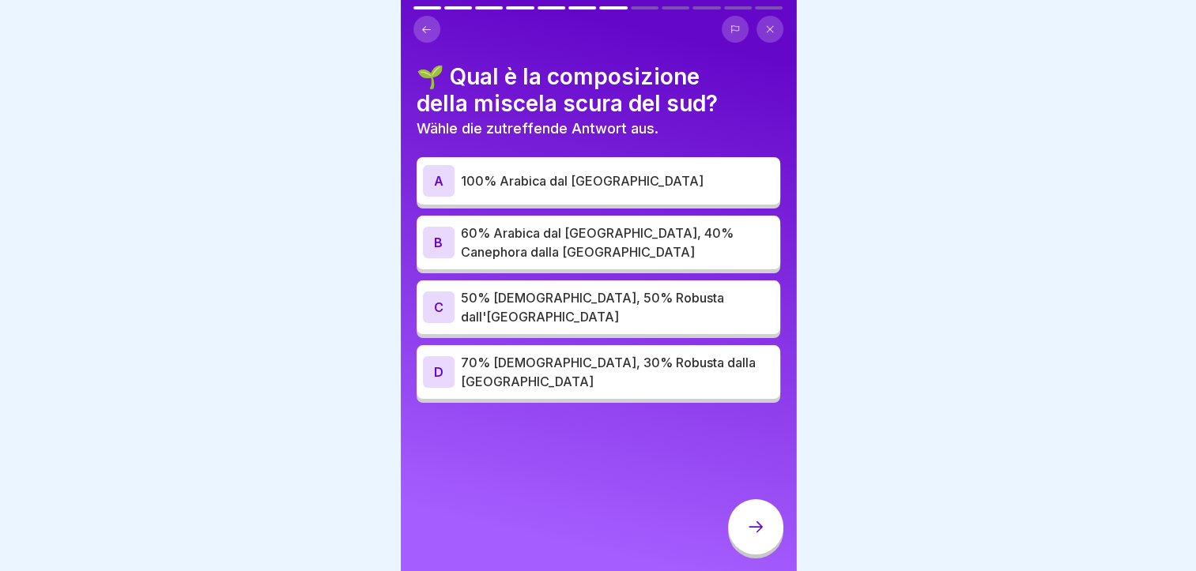
click at [505, 242] on p "60% Arabica dal [GEOGRAPHIC_DATA], 40% Canephora dalla [GEOGRAPHIC_DATA]" at bounding box center [617, 243] width 313 height 38
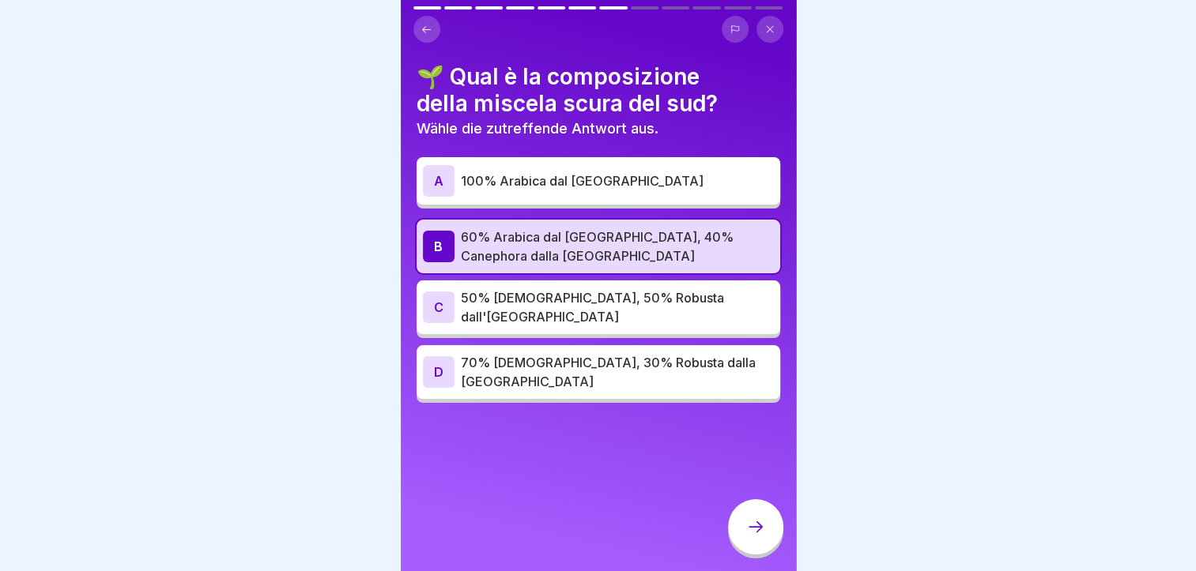
click at [749, 529] on div at bounding box center [755, 526] width 55 height 55
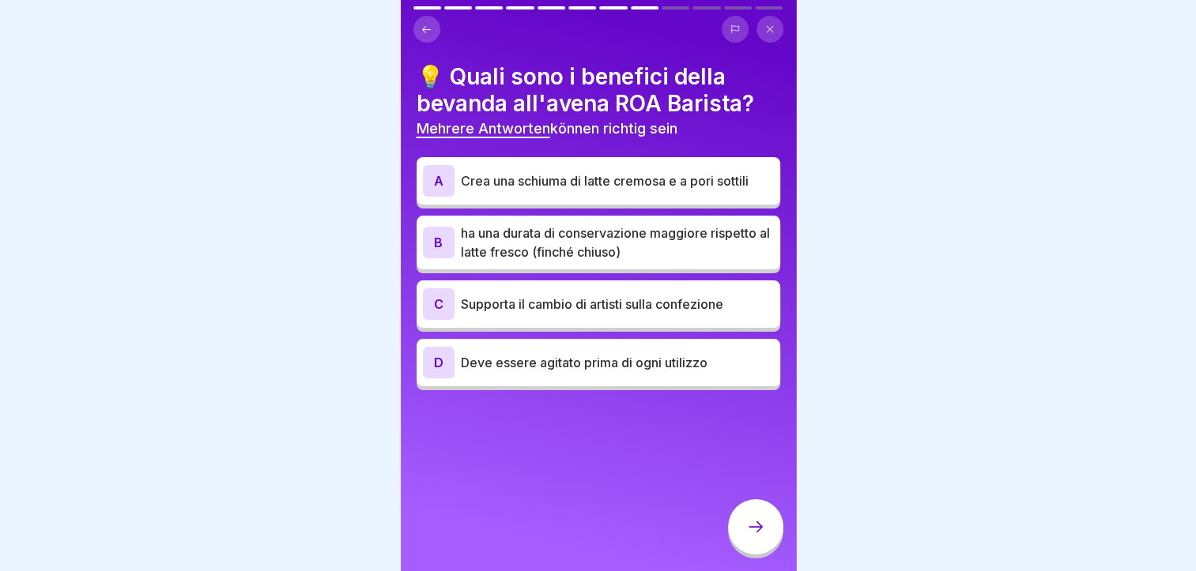
click at [533, 175] on p "Crea una schiuma di latte cremosa e a pori sottili" at bounding box center [617, 180] width 313 height 19
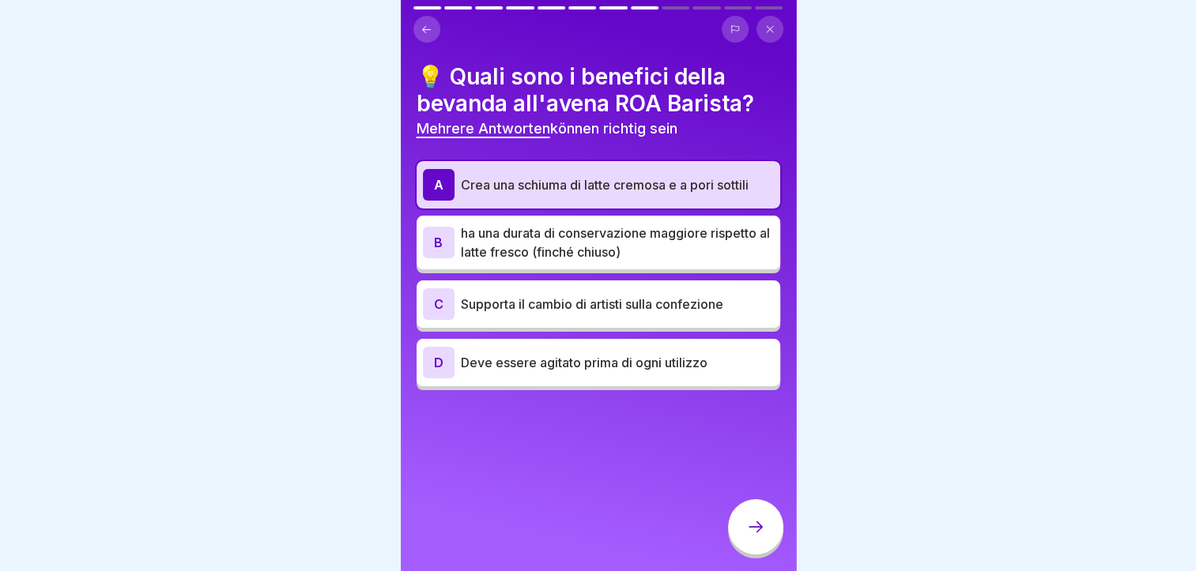
click at [748, 537] on icon at bounding box center [755, 527] width 19 height 19
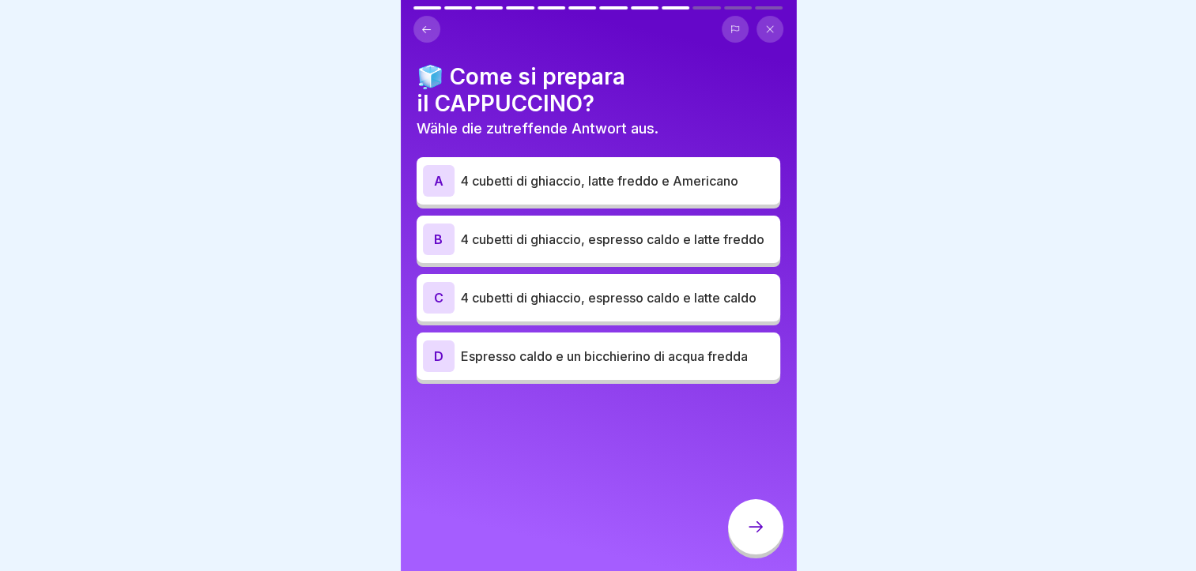
click at [544, 232] on p "4 cubetti di ghiaccio, espresso caldo e latte freddo" at bounding box center [617, 239] width 313 height 19
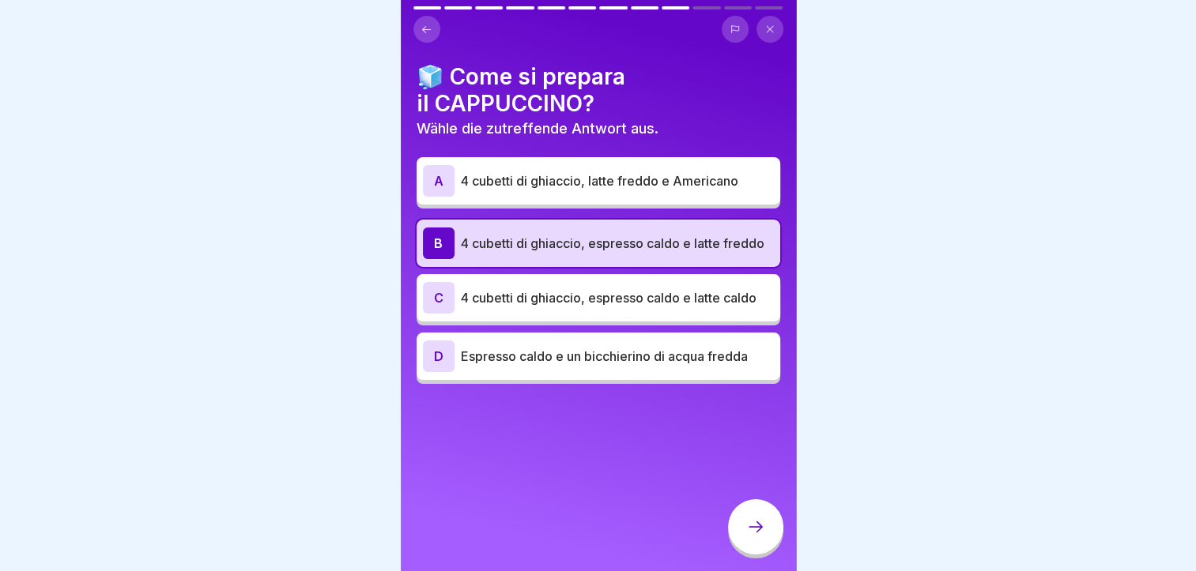
click at [759, 535] on icon at bounding box center [755, 527] width 19 height 19
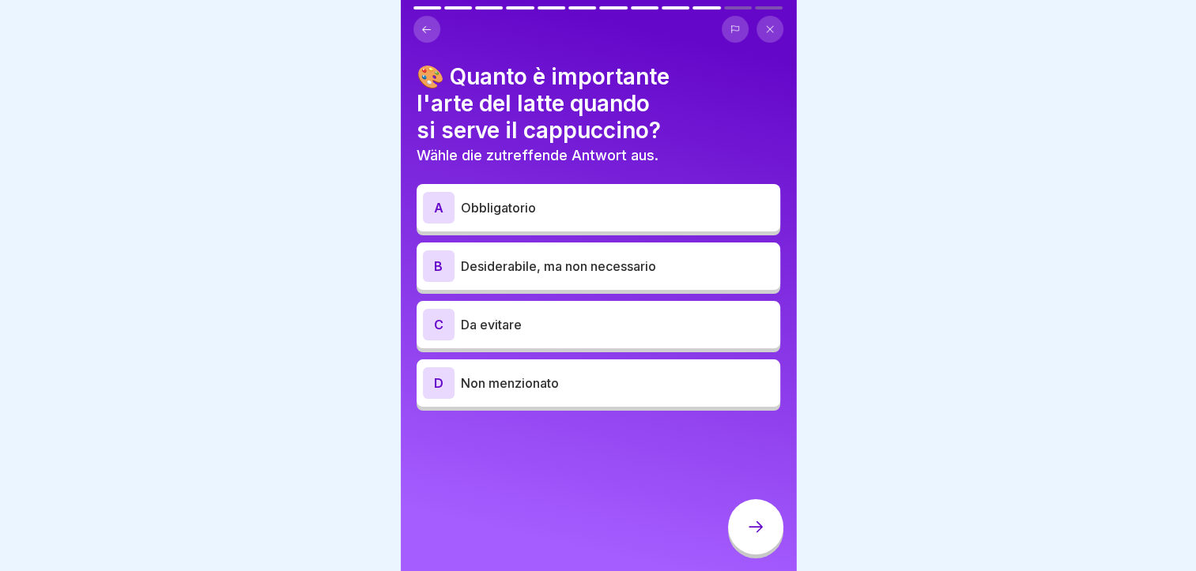
click at [560, 391] on p "Non menzionato" at bounding box center [617, 383] width 313 height 19
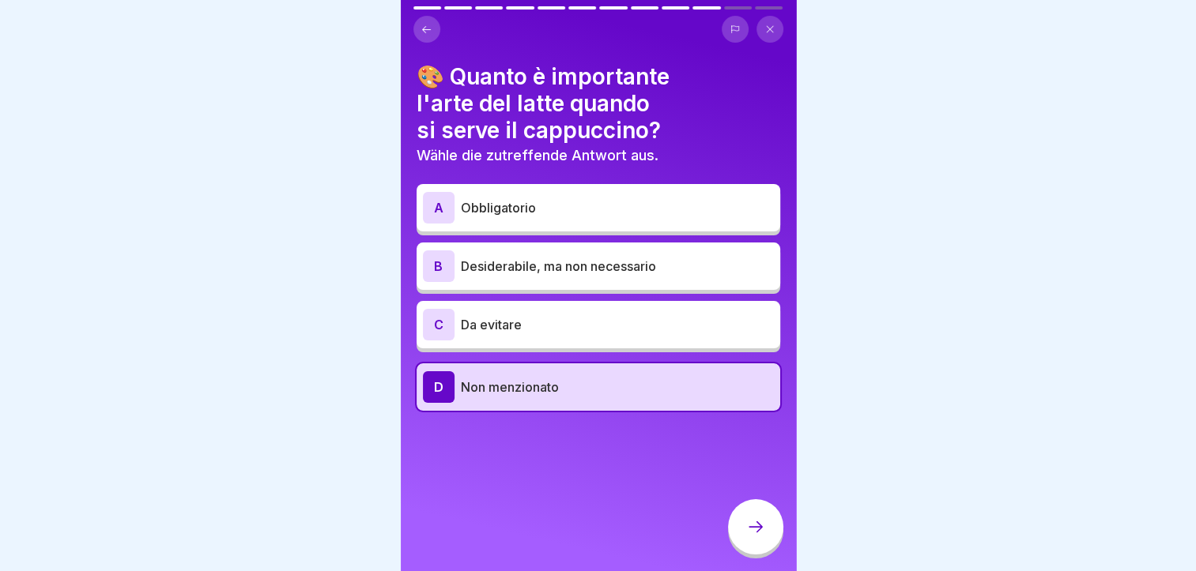
click at [747, 533] on icon at bounding box center [755, 527] width 19 height 19
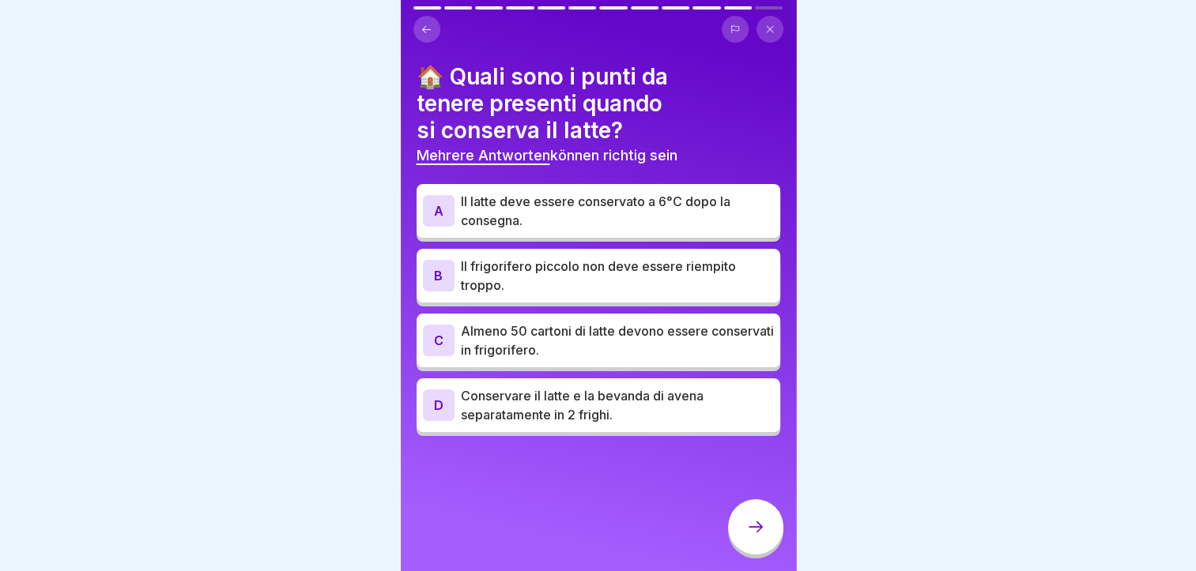
click at [569, 208] on p "Il latte deve essere conservato a 6°C dopo la consegna." at bounding box center [617, 211] width 313 height 38
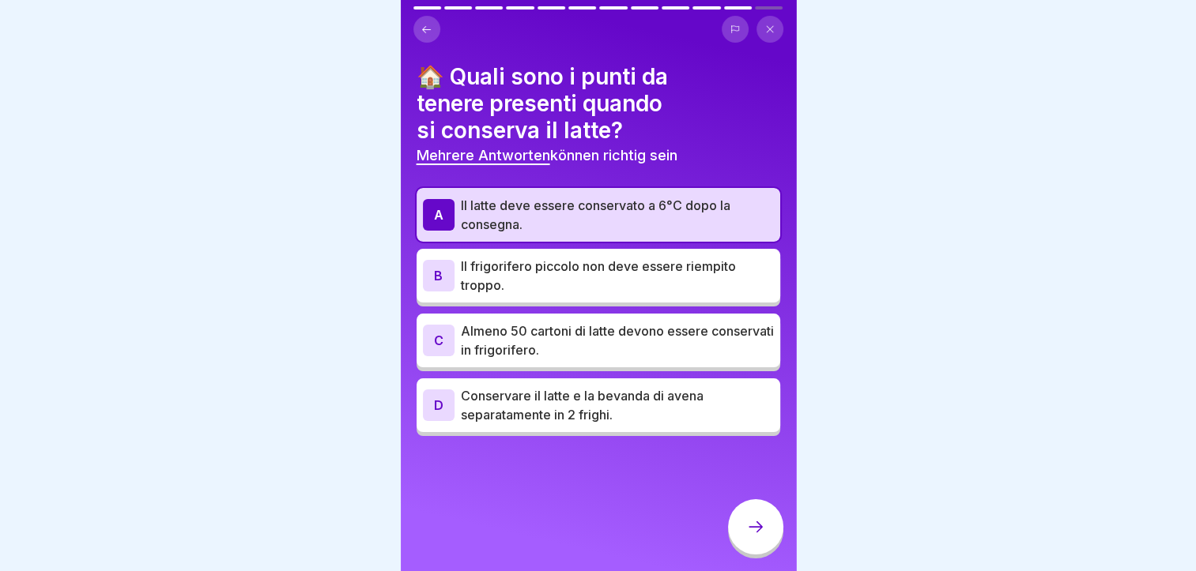
click at [580, 400] on p "Conservare il latte e la bevanda di avena separatamente in 2 frighi." at bounding box center [617, 405] width 313 height 38
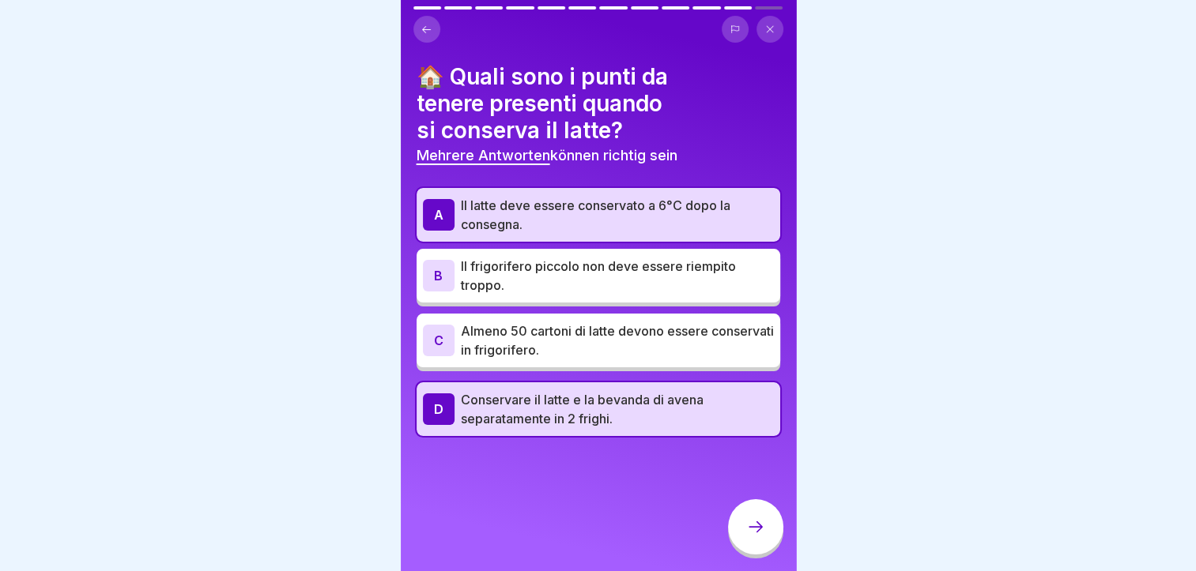
click at [749, 537] on icon at bounding box center [755, 527] width 19 height 19
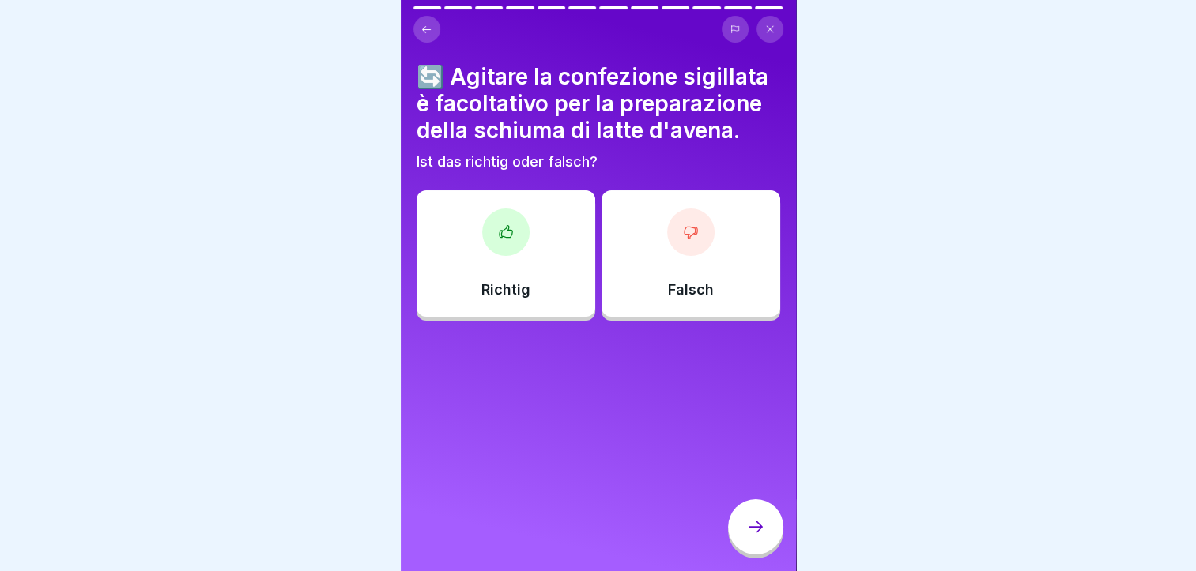
click at [689, 235] on div at bounding box center [690, 232] width 47 height 47
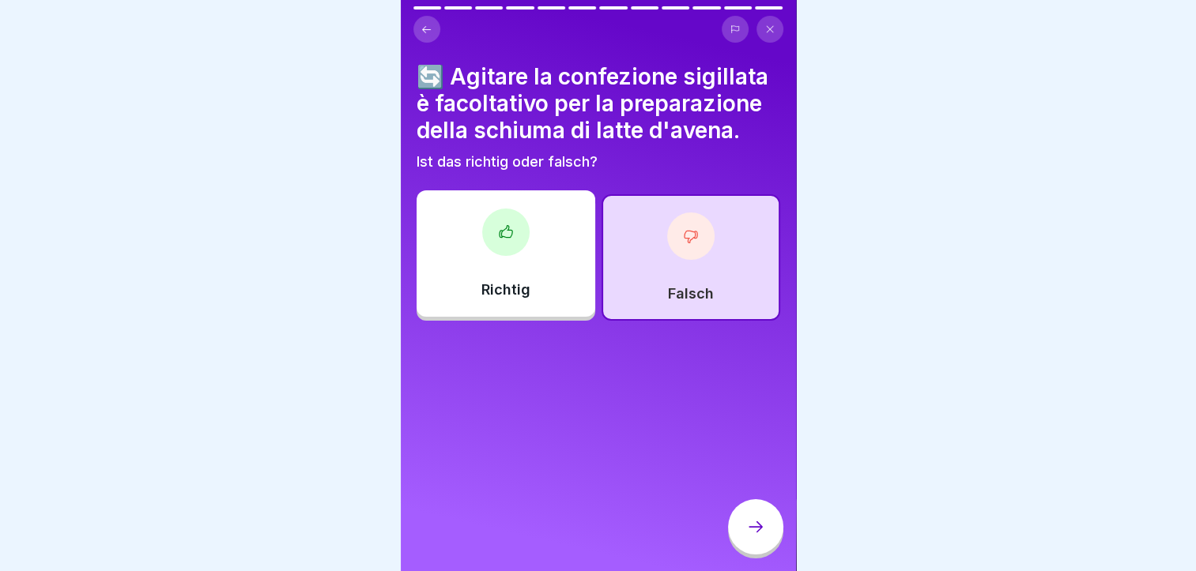
click at [734, 536] on div at bounding box center [755, 526] width 55 height 55
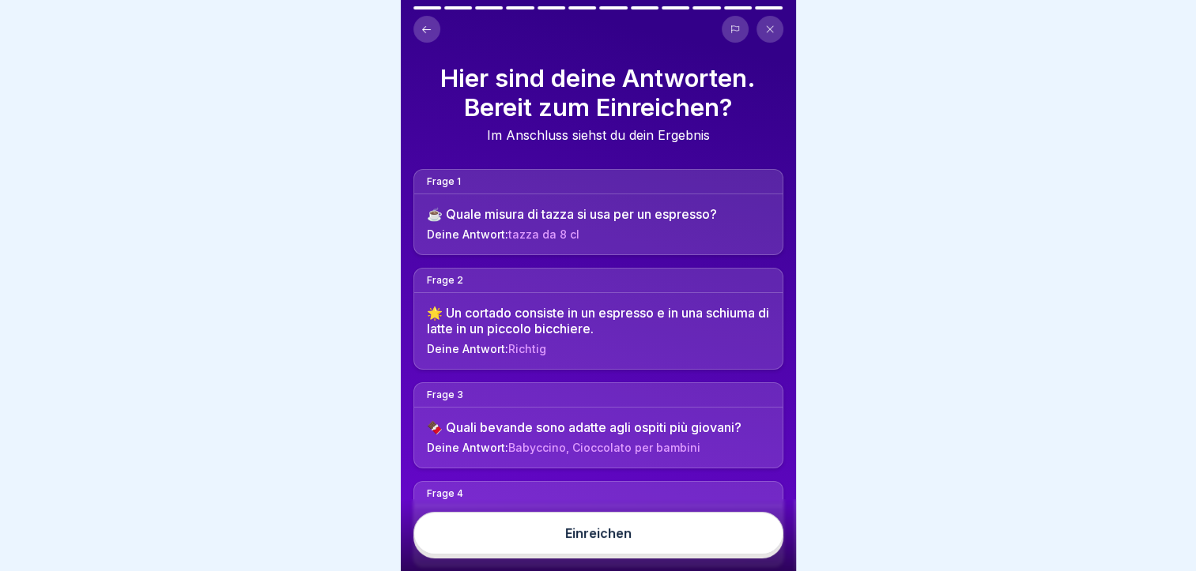
click at [704, 534] on button "Einreichen" at bounding box center [598, 533] width 370 height 43
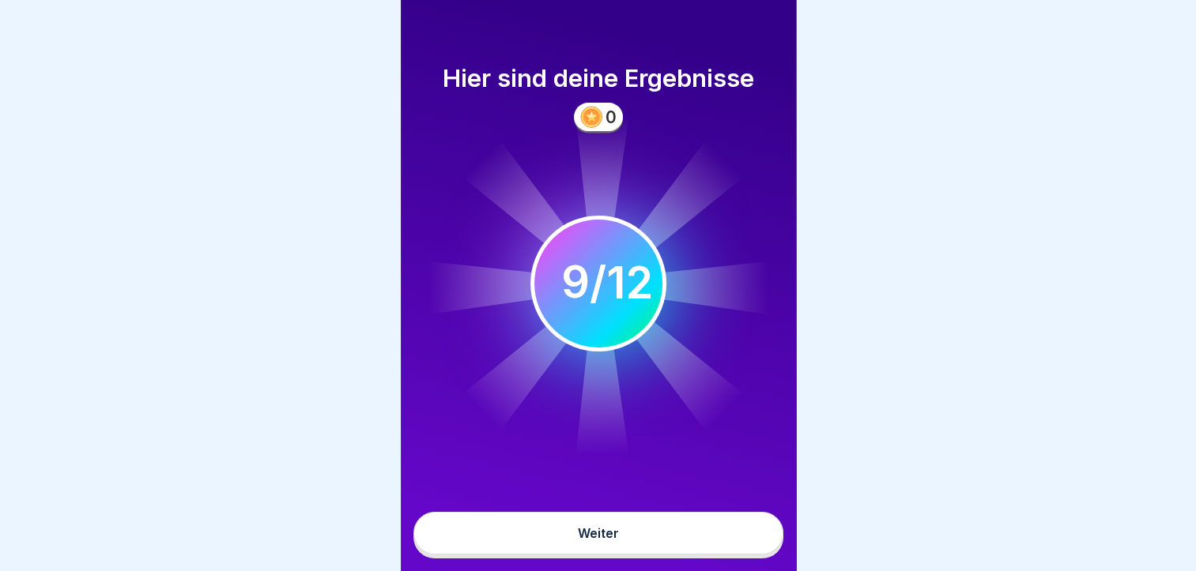
click at [714, 555] on button "Weiter" at bounding box center [598, 533] width 370 height 43
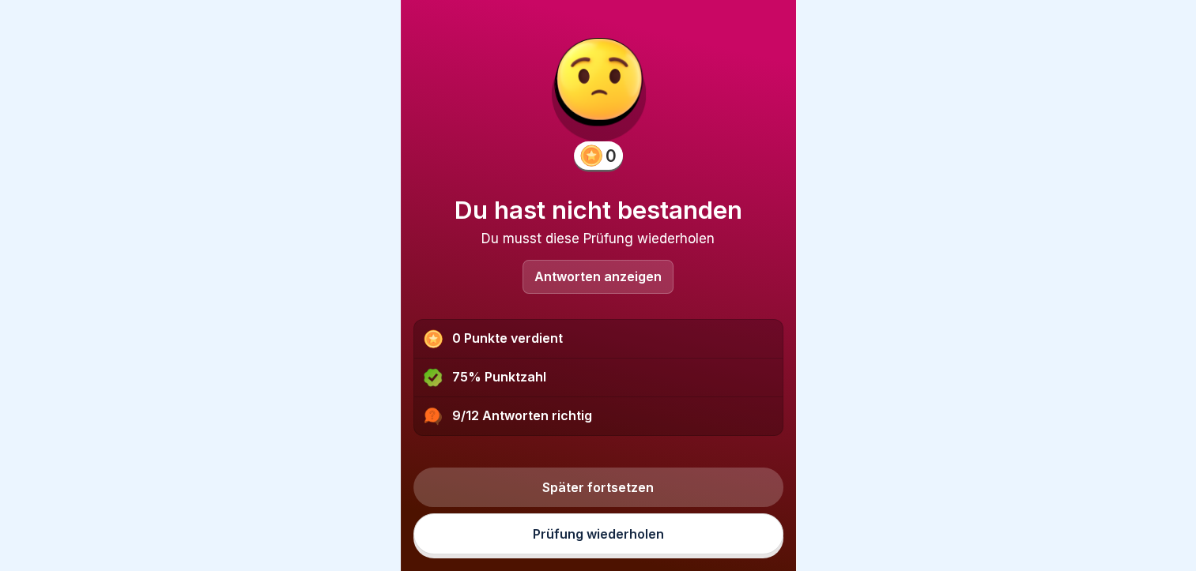
click at [589, 264] on div "Antworten anzeigen" at bounding box center [597, 277] width 151 height 34
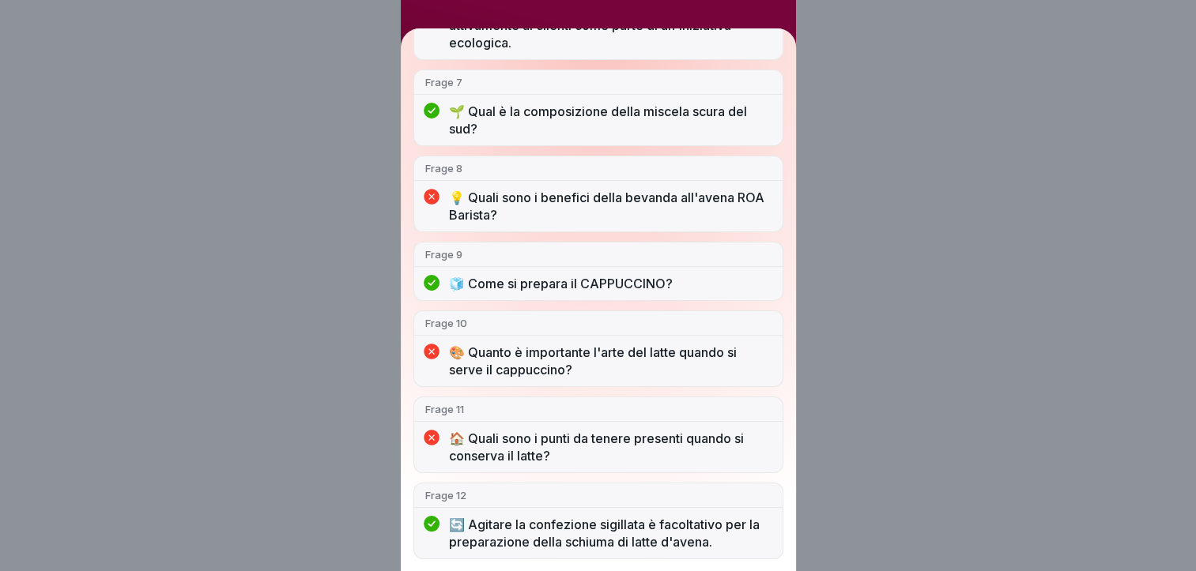
scroll to position [636, 0]
click at [582, 208] on p "💡 Quali sono i benefici della bevanda all'avena ROA Barista?" at bounding box center [610, 205] width 322 height 35
click at [910, 273] on div "Du hast nicht bestanden 9/12 Antworten richtig Frage 1 ☕️ Quale misura di tazza…" at bounding box center [598, 285] width 1196 height 571
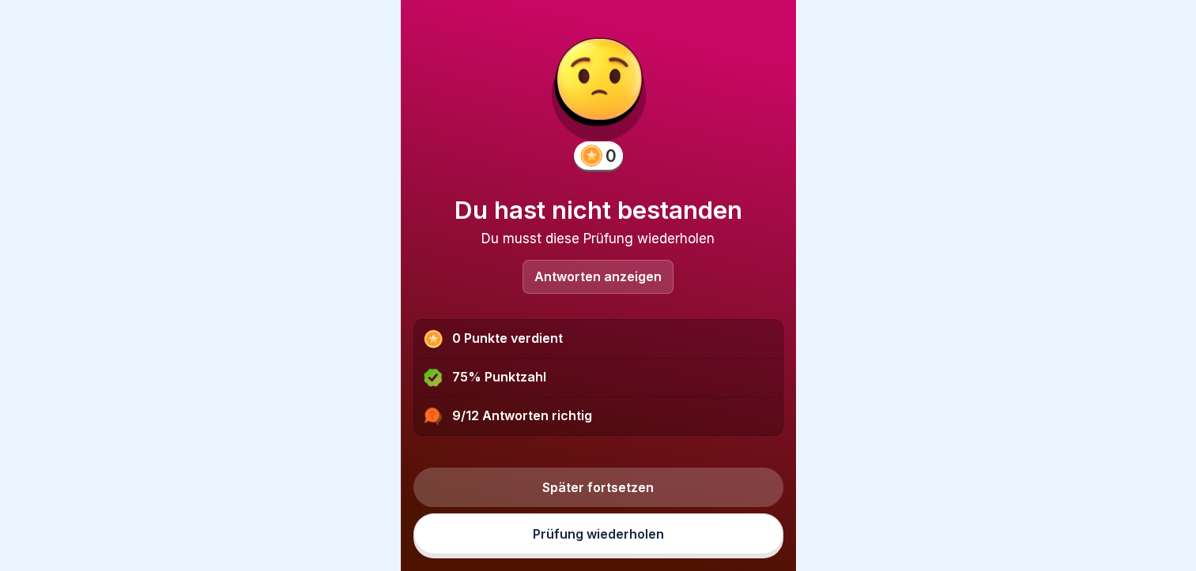
click at [624, 498] on link "Später fortsetzen" at bounding box center [598, 488] width 370 height 40
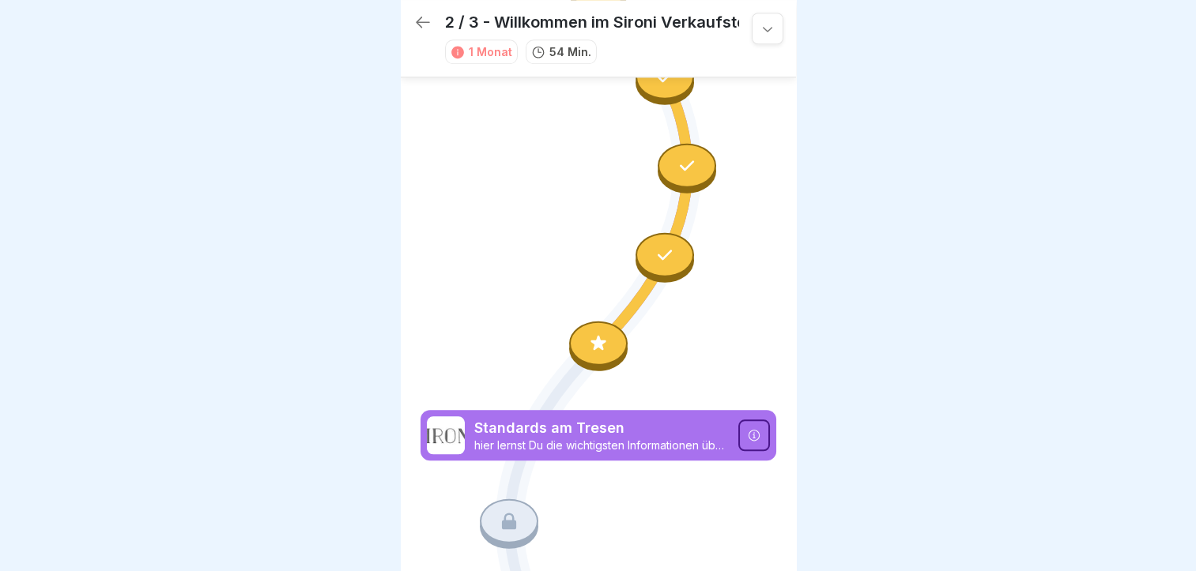
scroll to position [1625, 0]
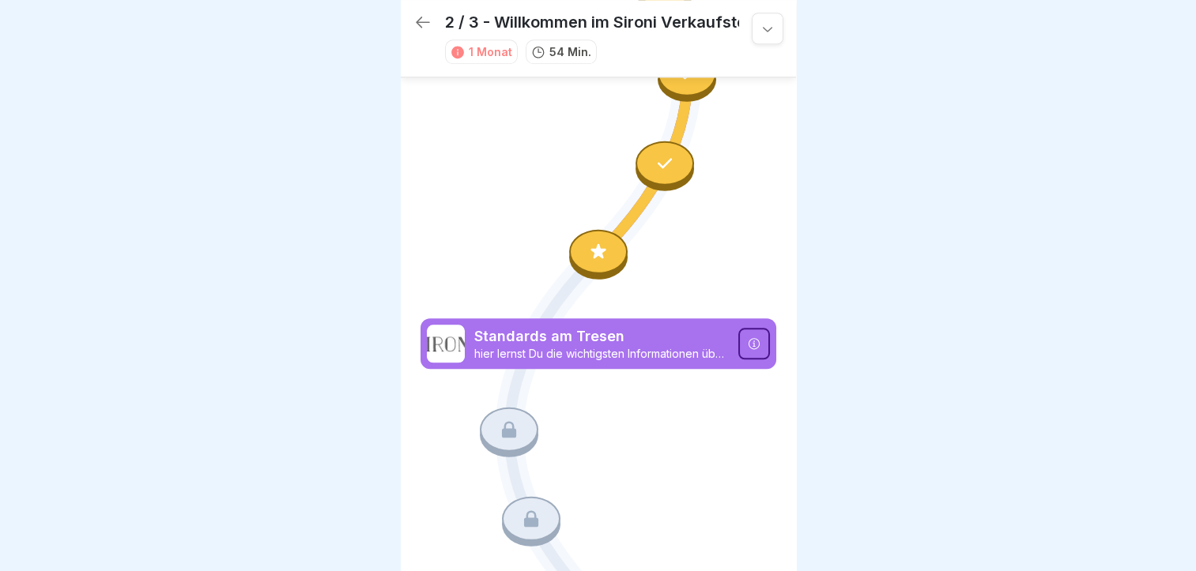
drag, startPoint x: 795, startPoint y: 482, endPoint x: 771, endPoint y: 375, distance: 110.0
click at [771, 375] on body "2 / 3 - Willkommen im Sironi Verkaufsteam 1 Monat 54 Min. Warenpräsentation In …" at bounding box center [598, 285] width 1196 height 571
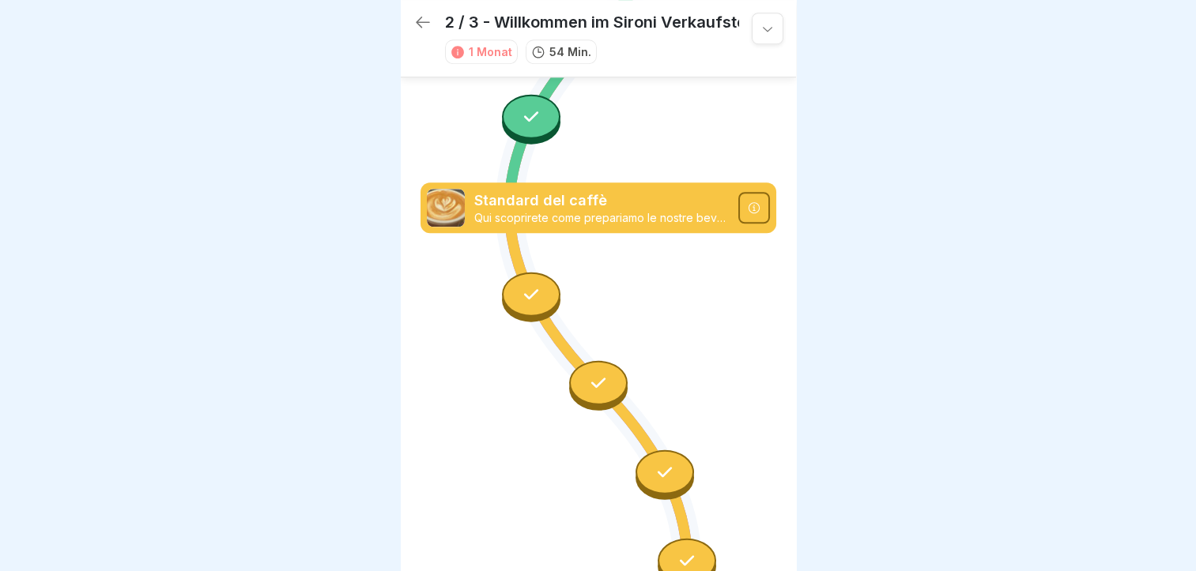
scroll to position [1141, 0]
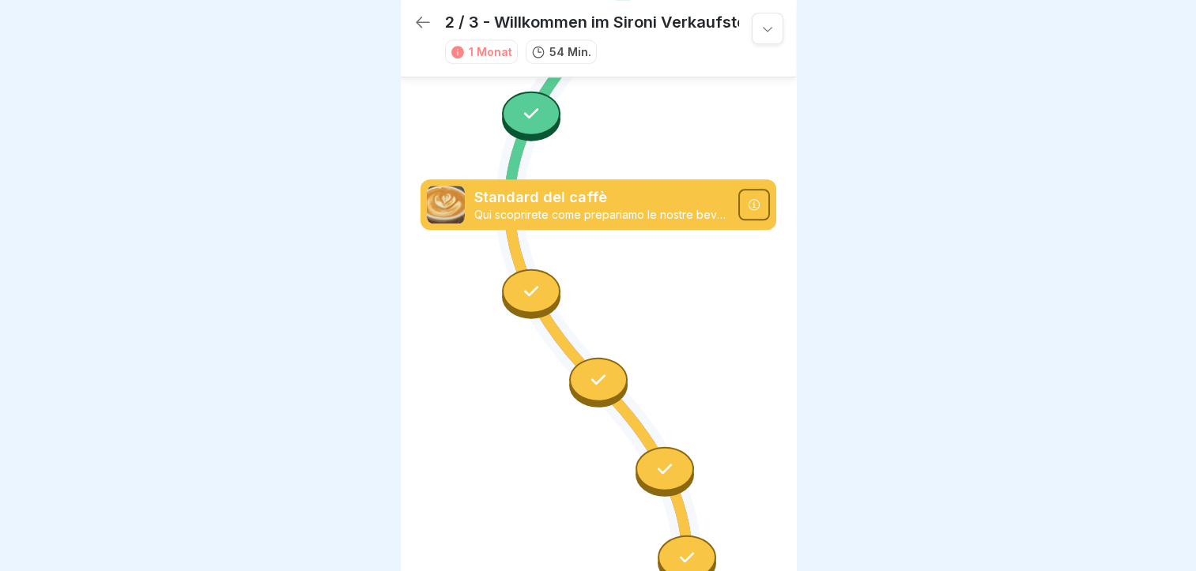
click at [748, 189] on div at bounding box center [754, 205] width 32 height 32
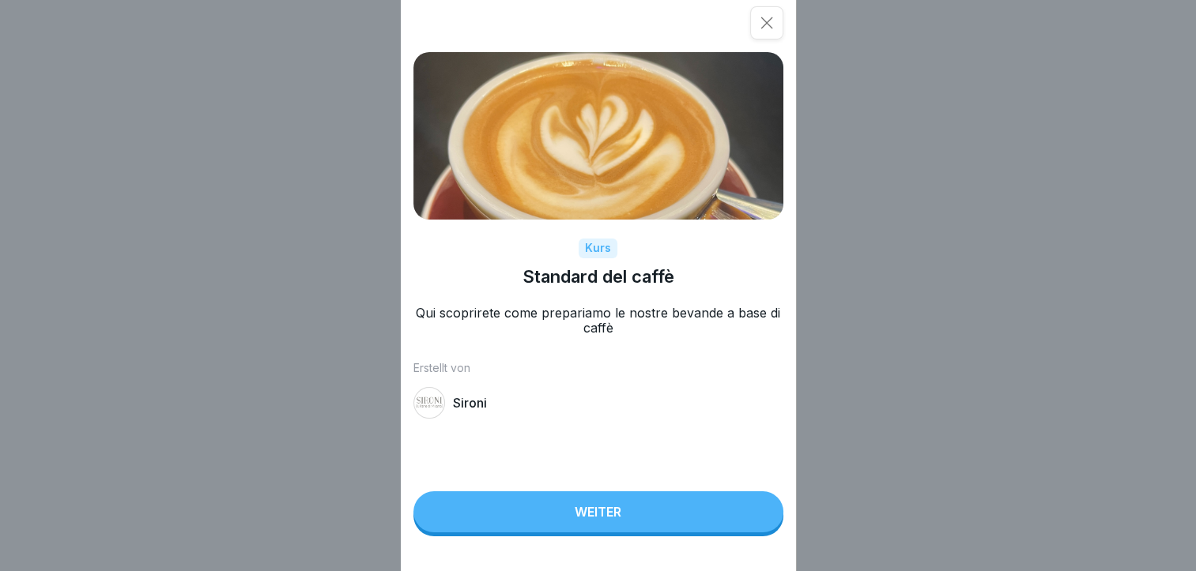
click at [602, 518] on div "Weiter" at bounding box center [597, 512] width 47 height 14
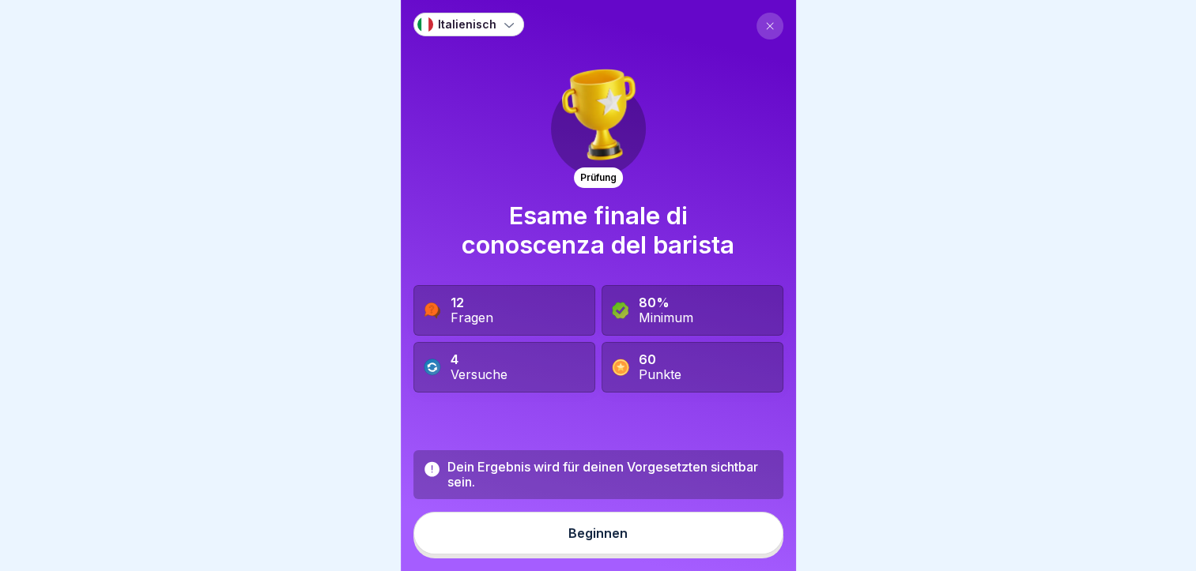
click at [765, 21] on icon at bounding box center [769, 25] width 9 height 9
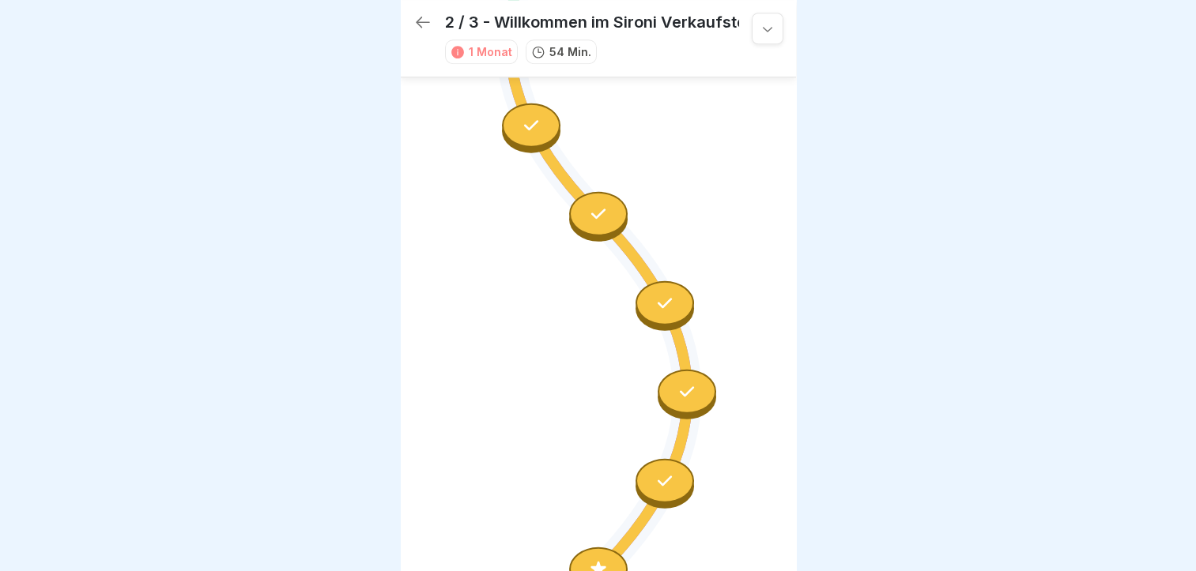
scroll to position [1154, 0]
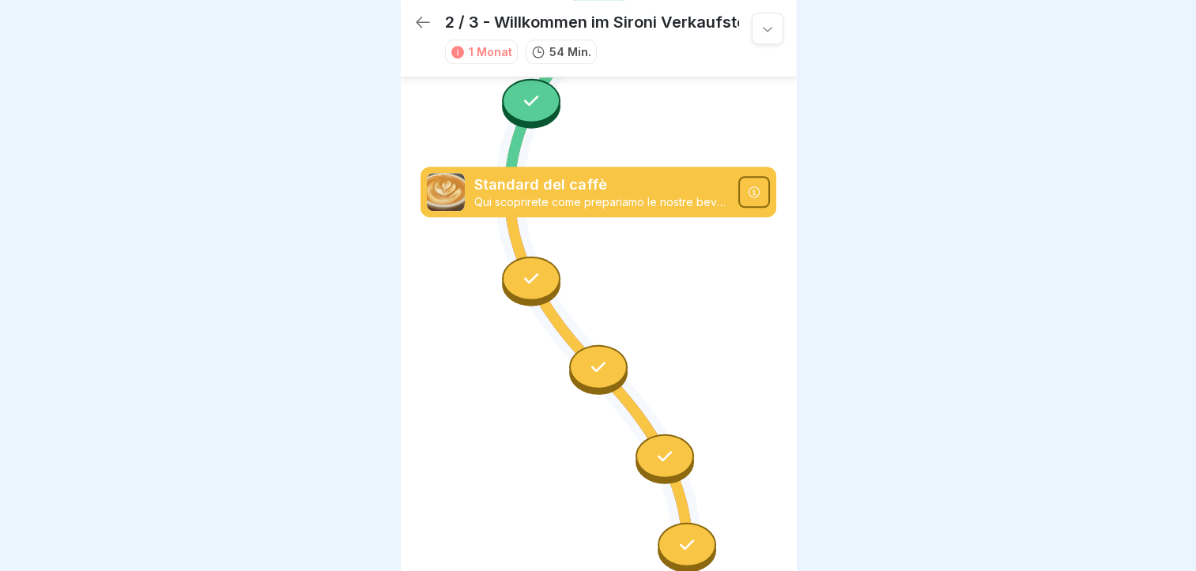
click at [493, 195] on p "Qui scoprirete come prepariamo le nostre bevande a base di caffè" at bounding box center [601, 202] width 254 height 14
click at [500, 175] on p "Standard del caffè" at bounding box center [601, 185] width 254 height 21
click at [495, 170] on div "Standard del caffè Qui scoprirete come prepariamo le nostre bevande a base di c…" at bounding box center [598, 192] width 356 height 51
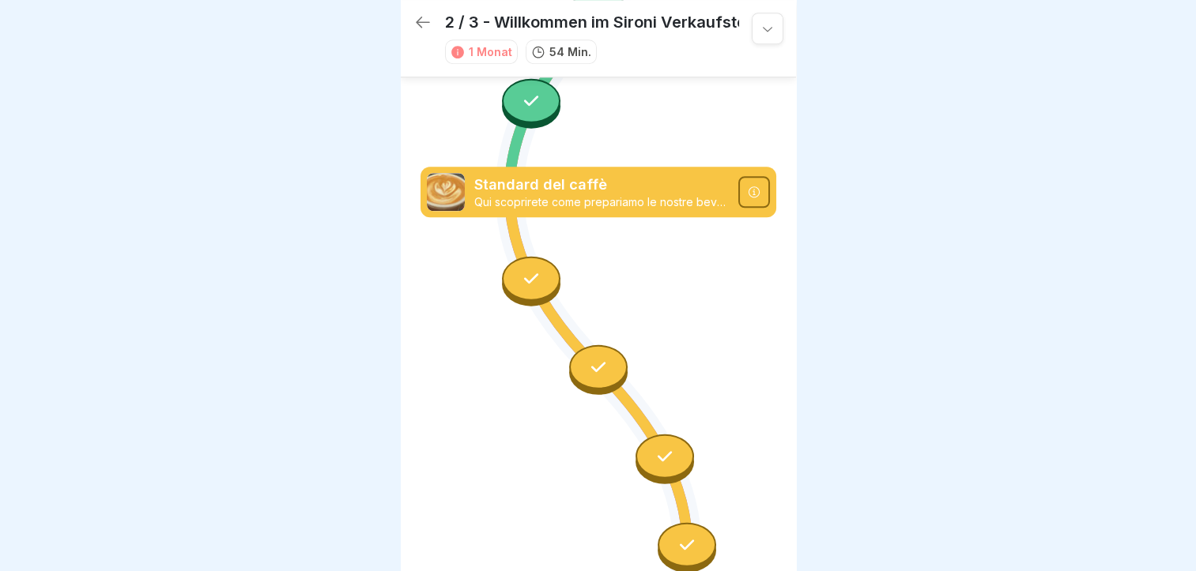
click at [516, 169] on div "Standard del caffè Qui scoprirete come prepariamo le nostre bevande a base di c…" at bounding box center [598, 192] width 356 height 51
click at [595, 168] on div "Standard del caffè Qui scoprirete come prepariamo le nostre bevande a base di c…" at bounding box center [598, 192] width 356 height 51
click at [482, 232] on icon at bounding box center [598, 58] width 356 height 2223
click at [534, 256] on div at bounding box center [531, 278] width 58 height 44
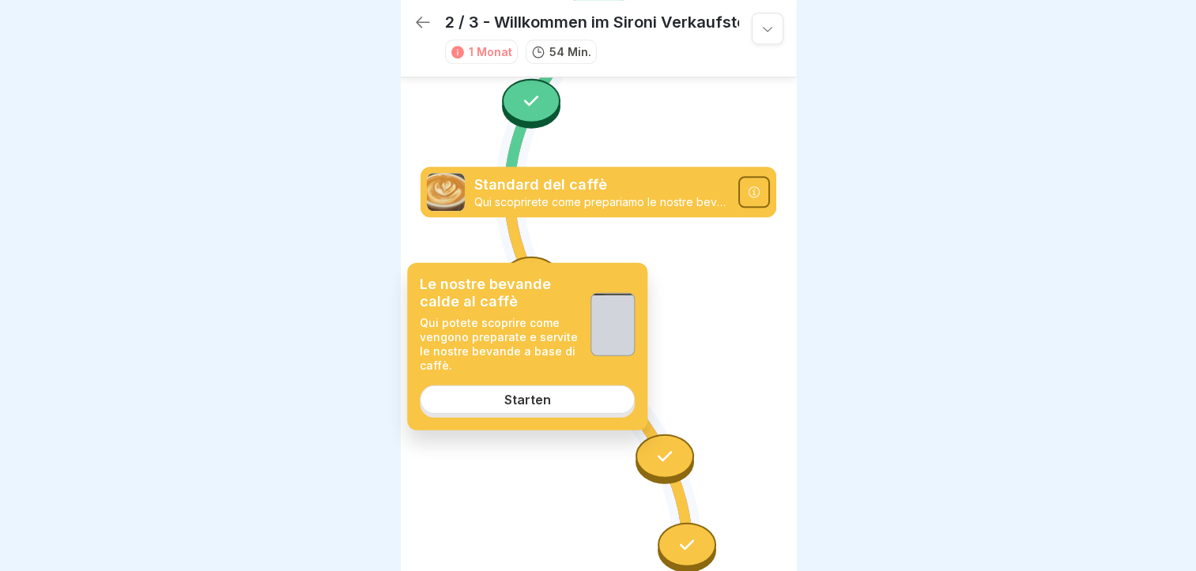
click at [534, 256] on div at bounding box center [531, 278] width 58 height 44
click at [585, 404] on link "Starten" at bounding box center [527, 400] width 215 height 28
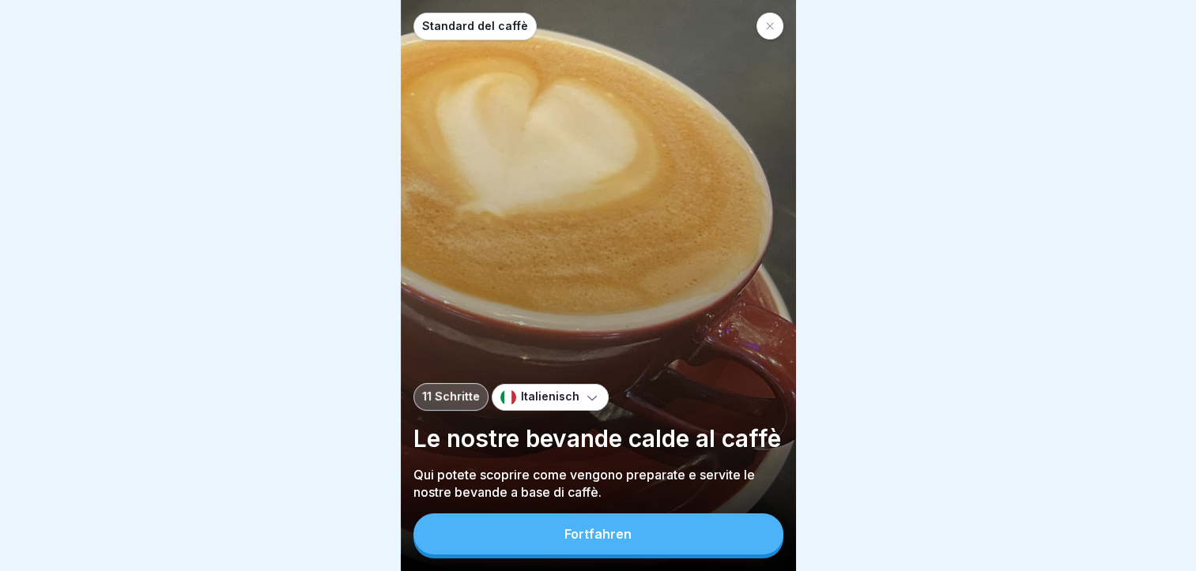
click at [699, 526] on button "Fortfahren" at bounding box center [598, 534] width 370 height 41
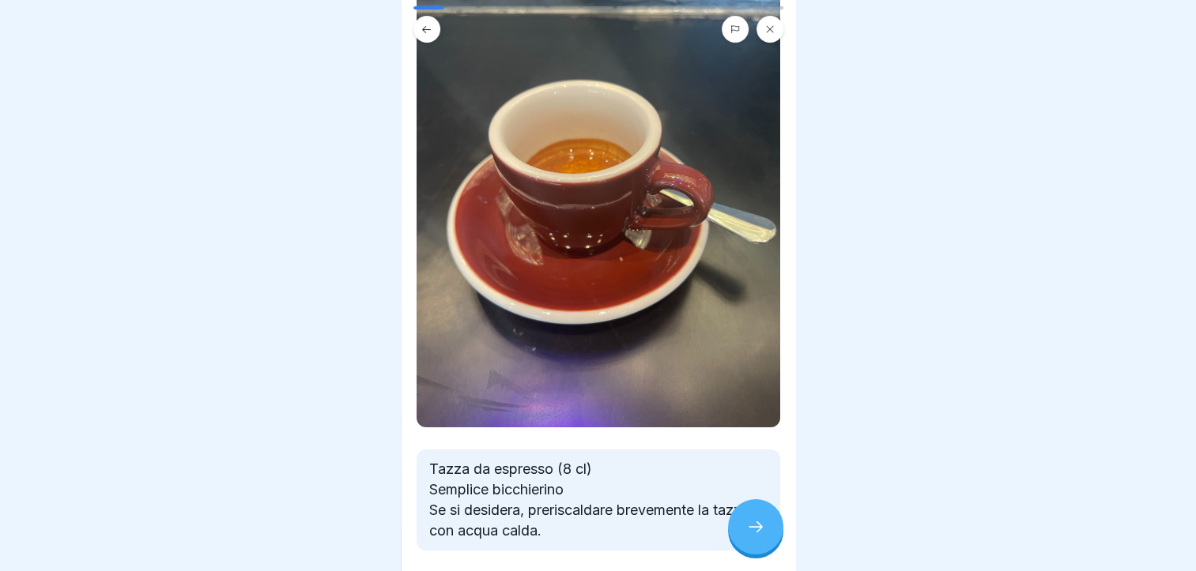
scroll to position [225, 0]
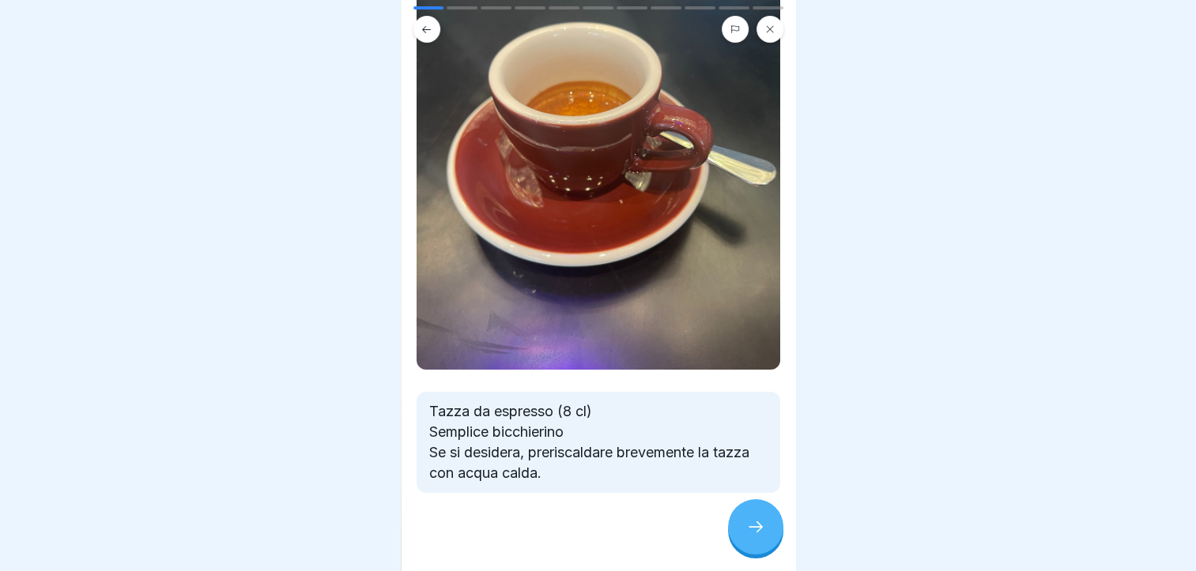
click at [701, 493] on div at bounding box center [597, 540] width 363 height 95
click at [749, 519] on div at bounding box center [755, 526] width 55 height 55
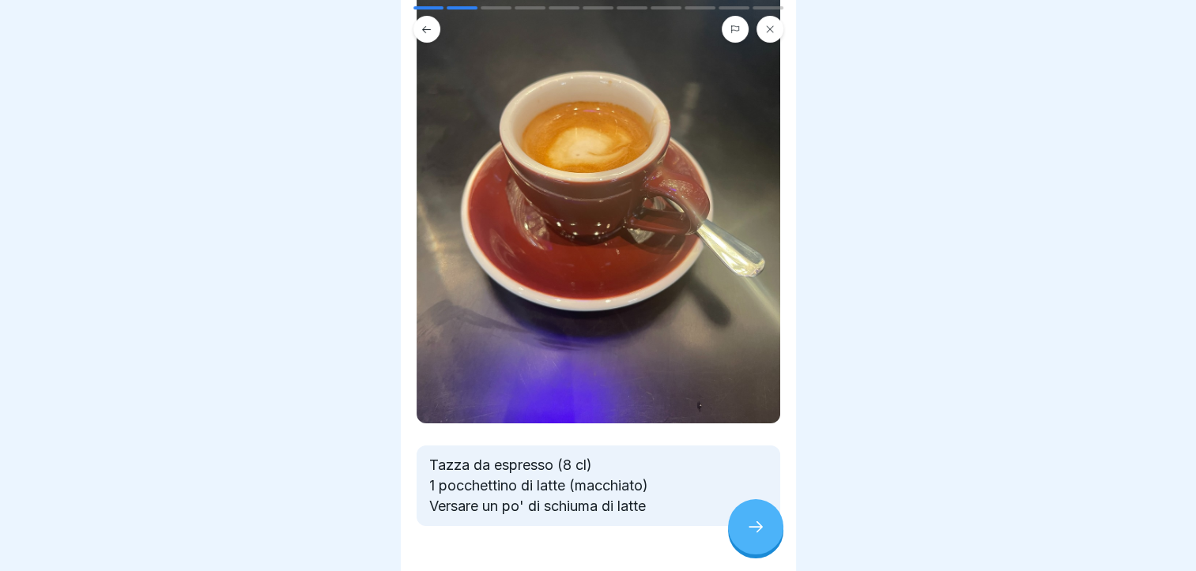
scroll to position [205, 0]
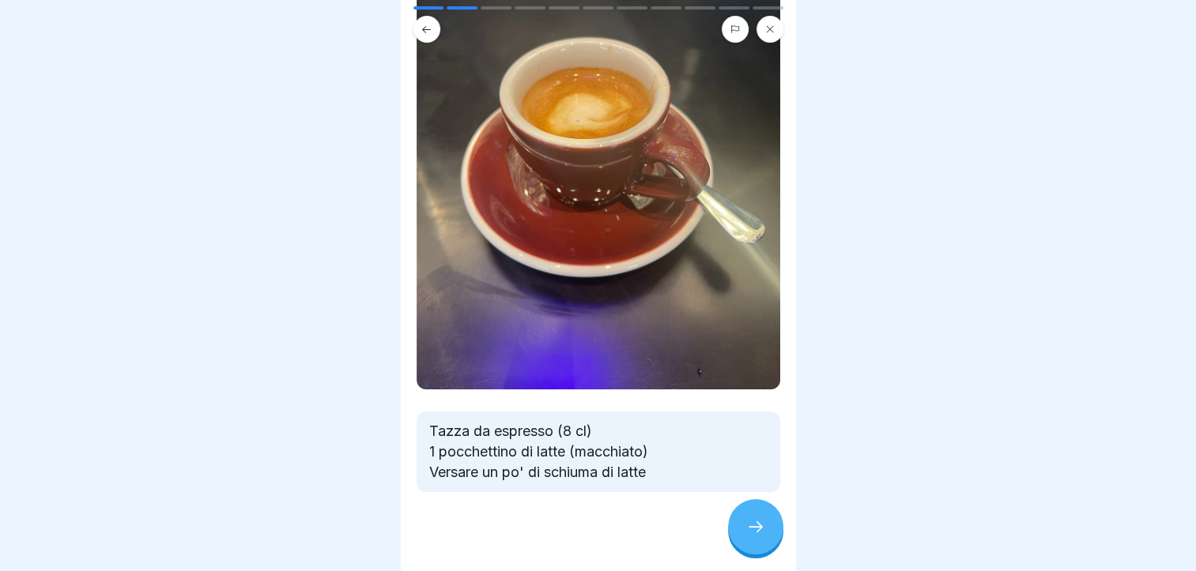
click at [744, 526] on div at bounding box center [755, 526] width 55 height 55
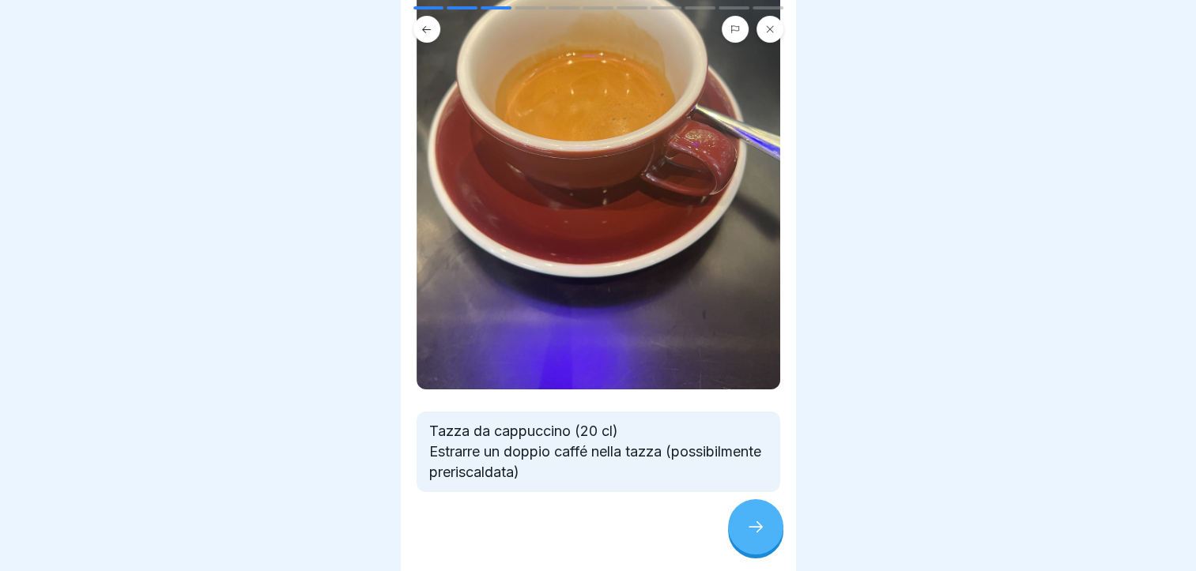
click at [747, 529] on icon at bounding box center [755, 527] width 19 height 19
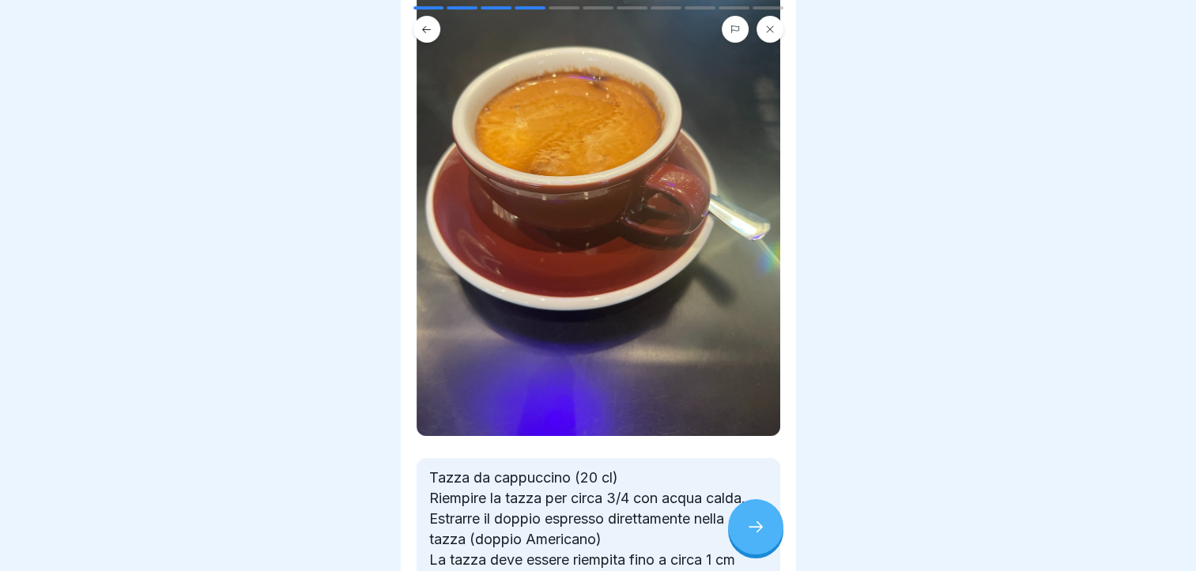
scroll to position [266, 0]
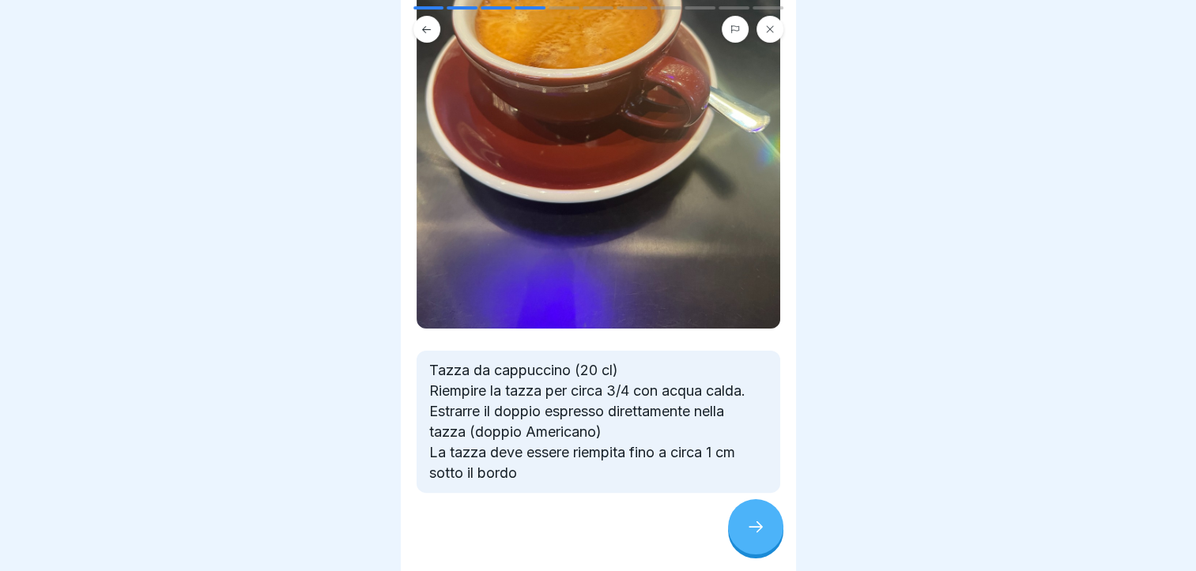
click at [753, 537] on icon at bounding box center [755, 527] width 19 height 19
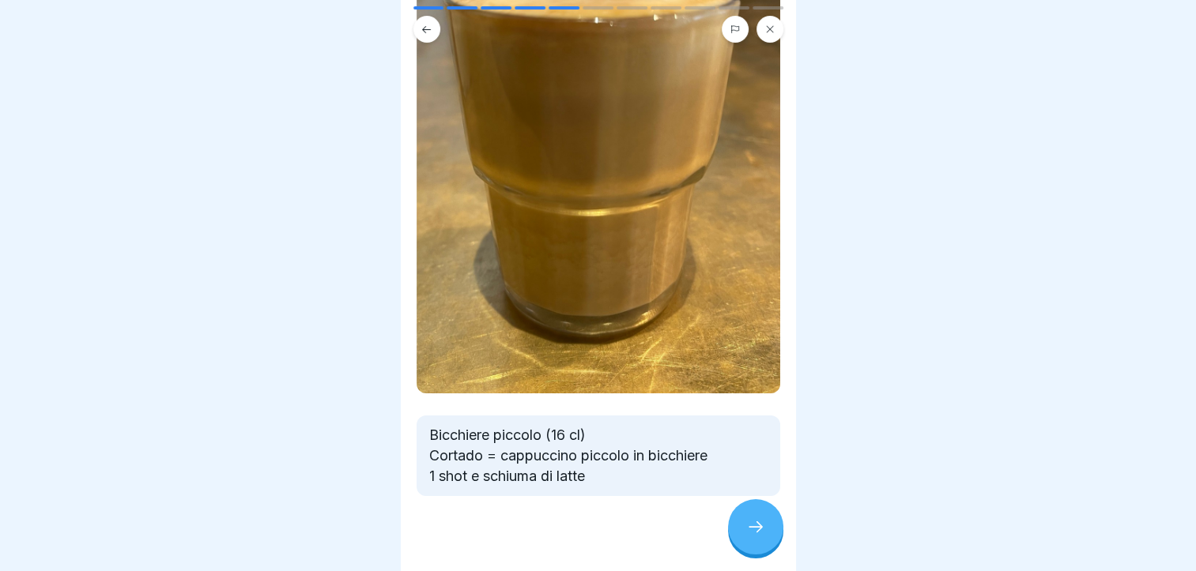
scroll to position [205, 0]
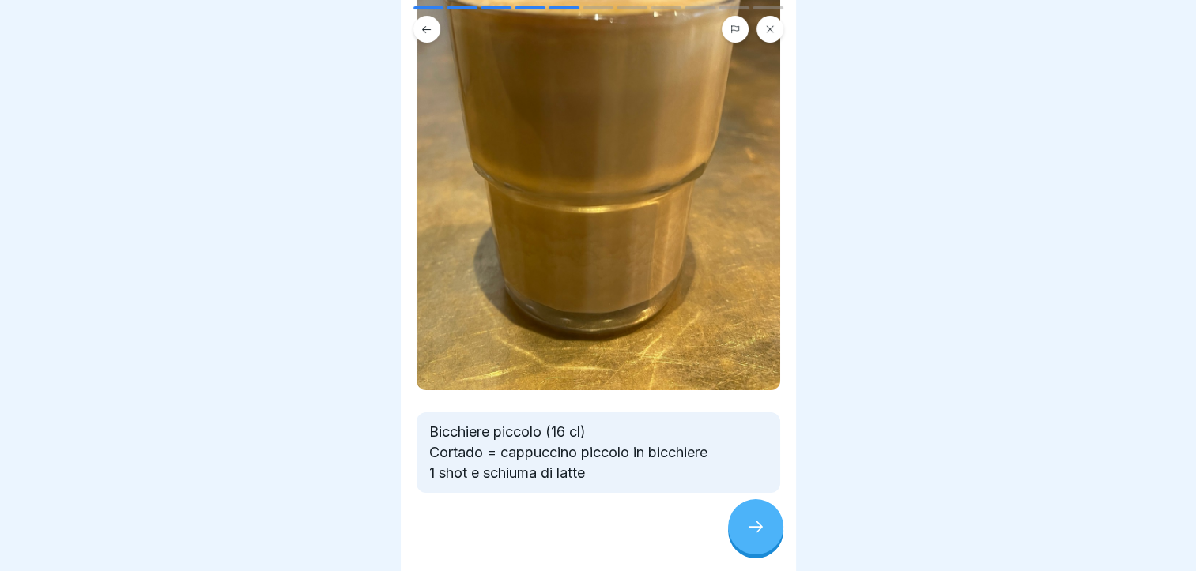
click at [749, 528] on icon at bounding box center [755, 527] width 19 height 19
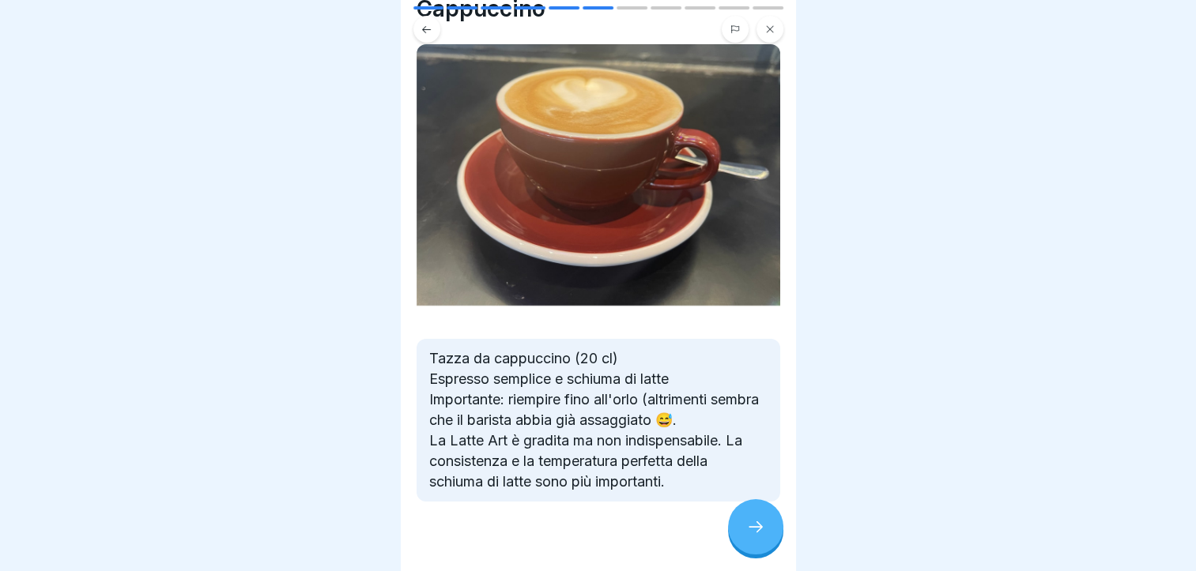
scroll to position [82, 0]
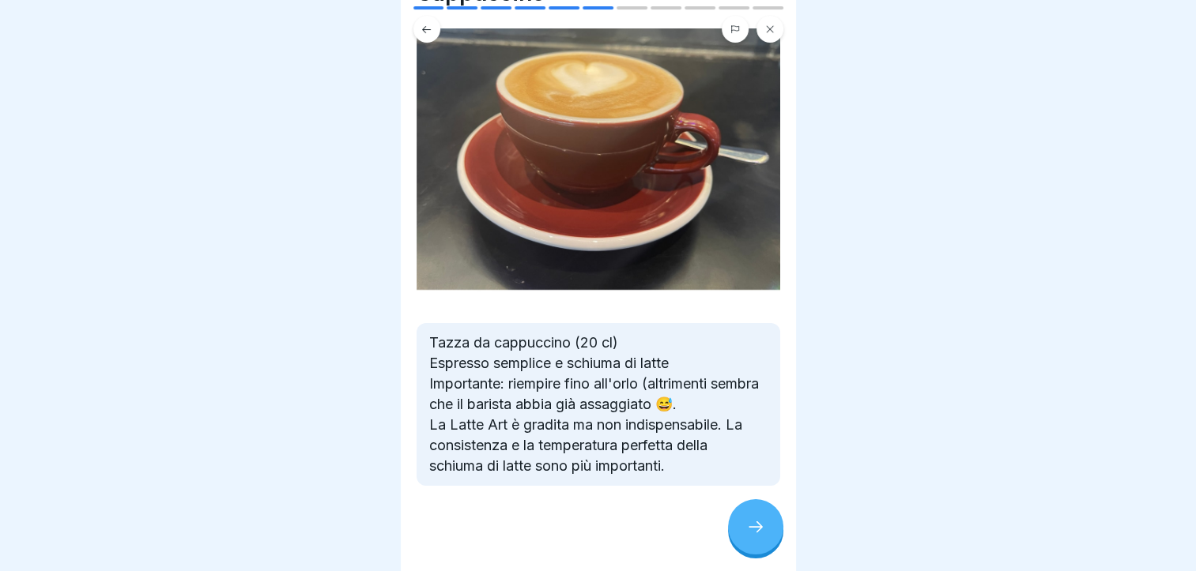
click at [766, 539] on div at bounding box center [755, 526] width 55 height 55
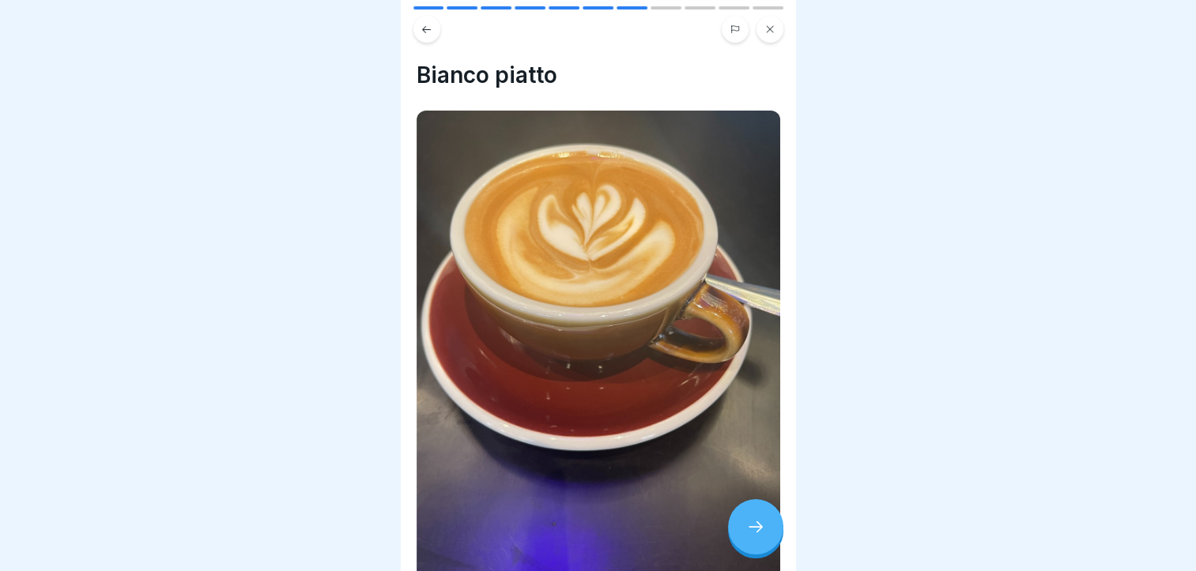
click at [766, 539] on div at bounding box center [755, 526] width 55 height 55
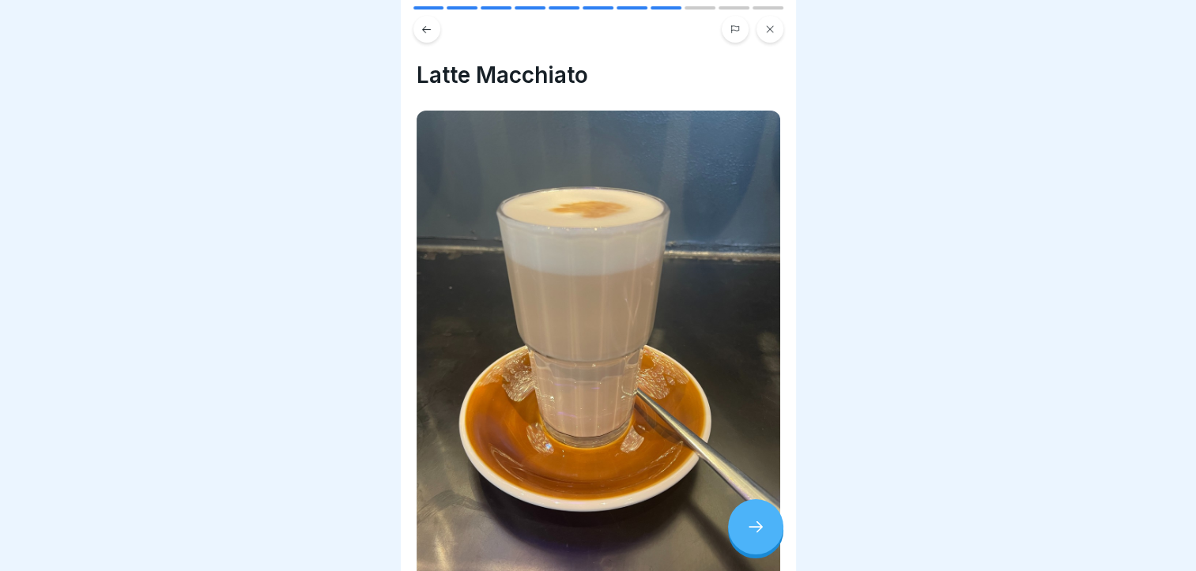
scroll to position [225, 0]
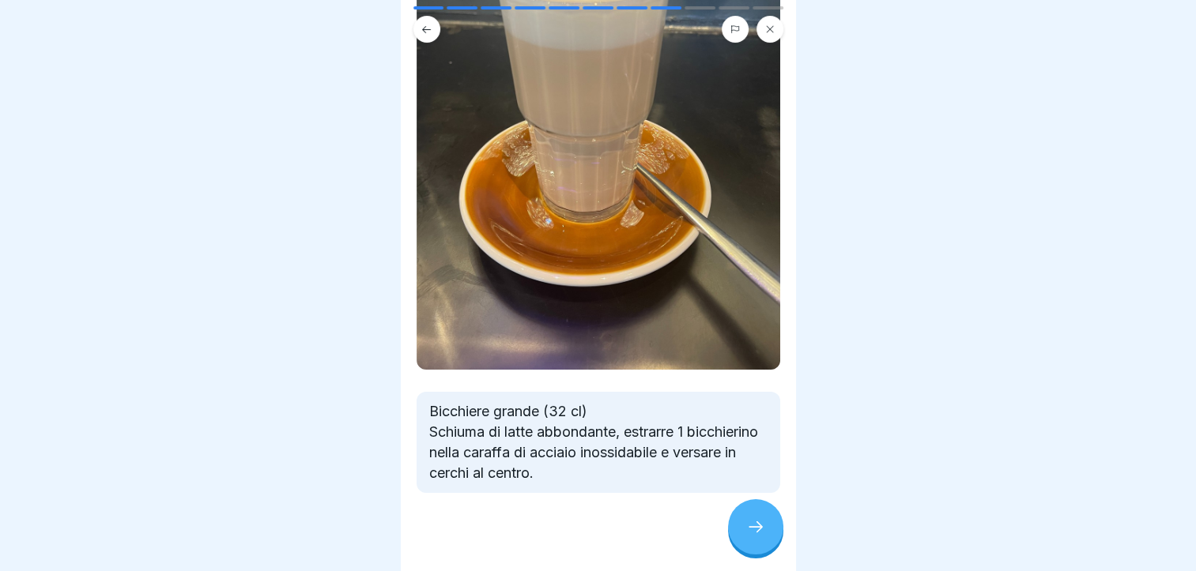
click at [749, 525] on div at bounding box center [755, 526] width 55 height 55
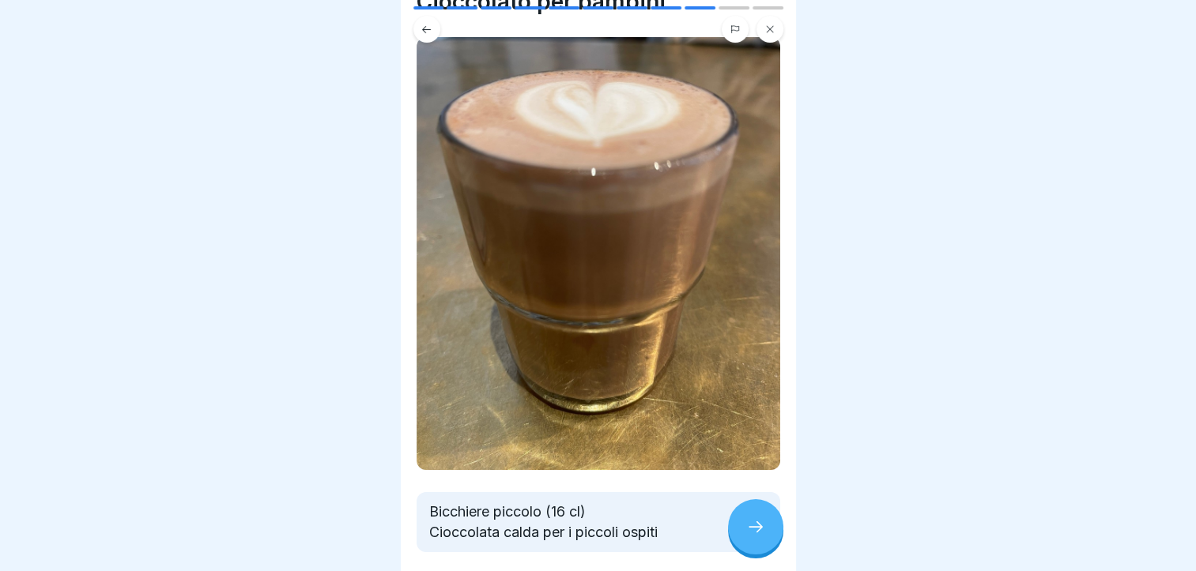
scroll to position [134, 0]
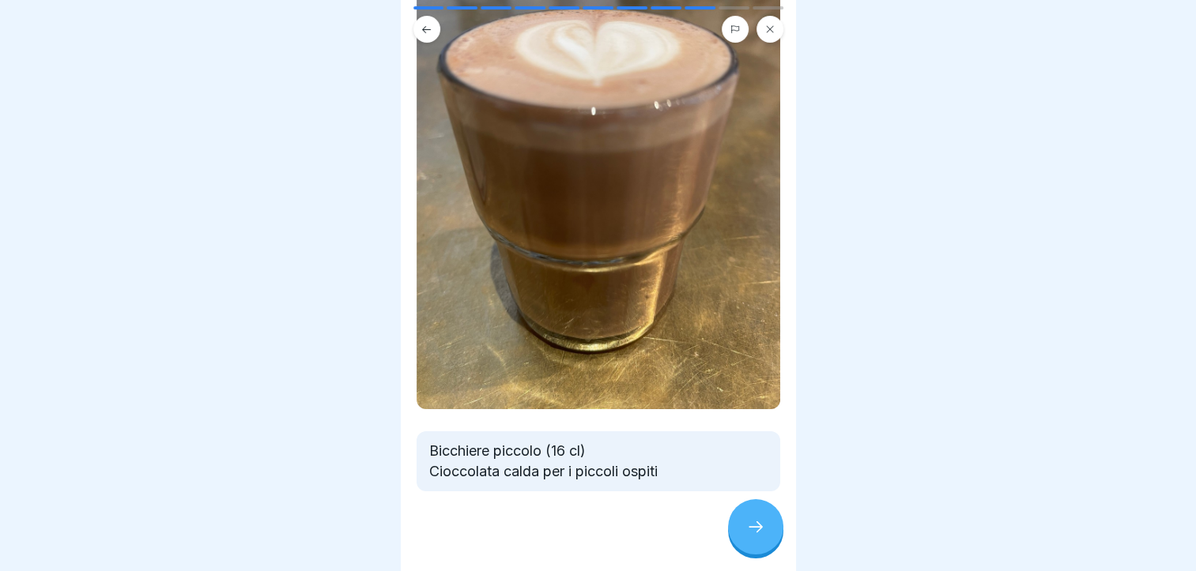
click at [754, 545] on div at bounding box center [755, 526] width 55 height 55
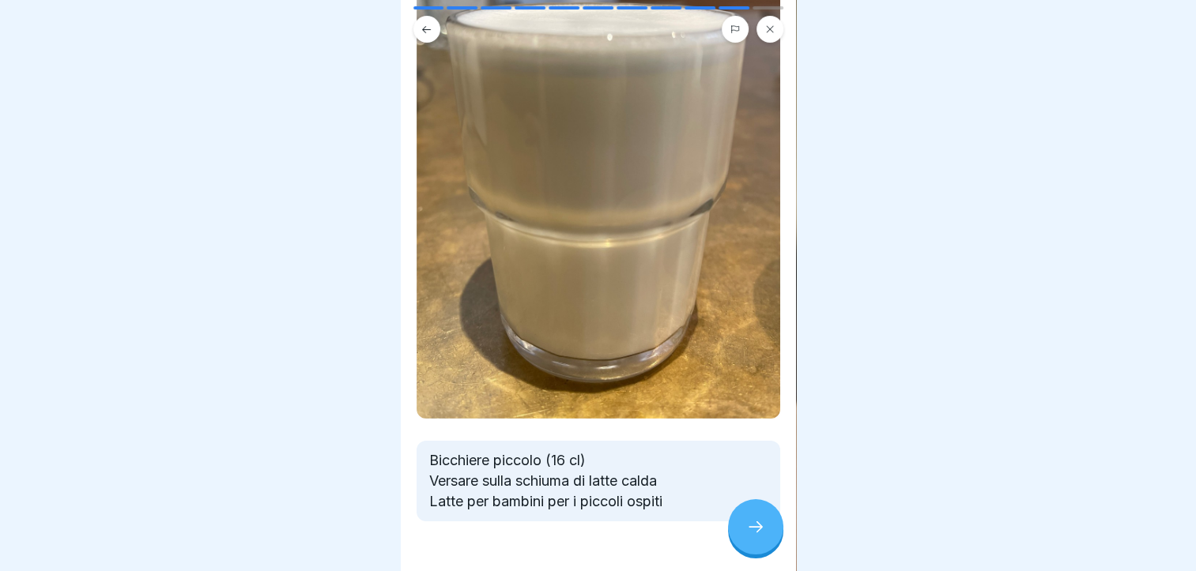
scroll to position [174, 0]
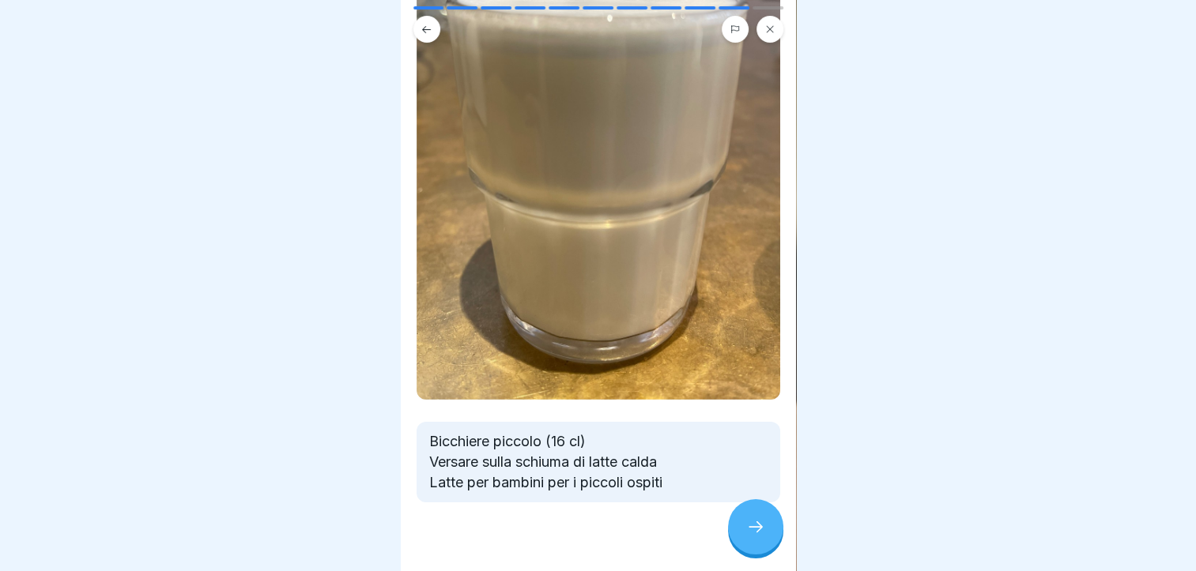
click at [751, 520] on div at bounding box center [755, 526] width 55 height 55
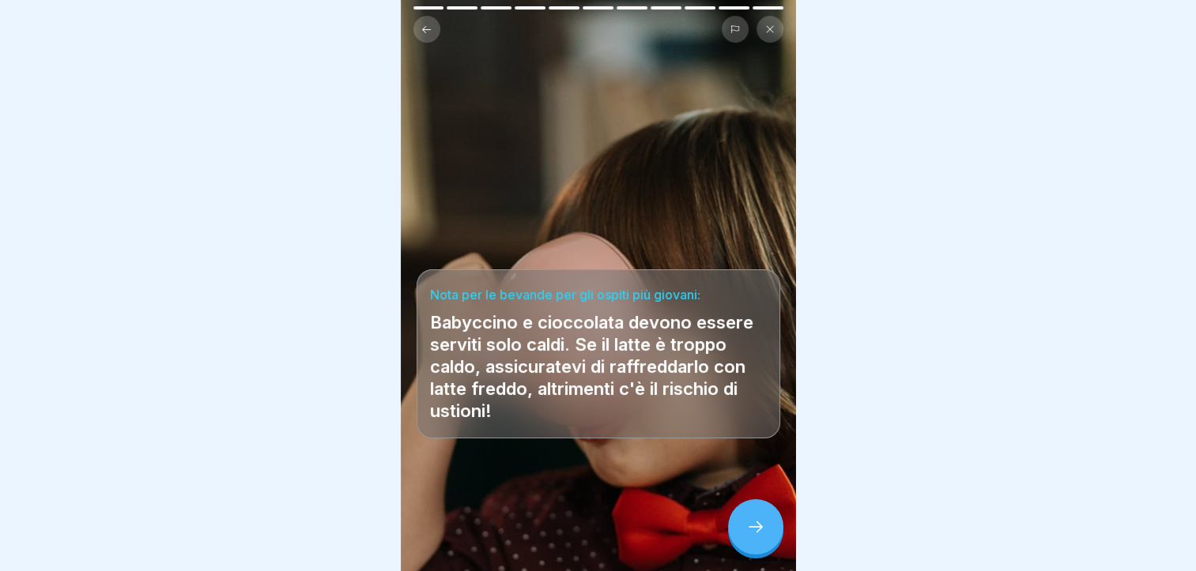
click at [751, 520] on div at bounding box center [755, 526] width 55 height 55
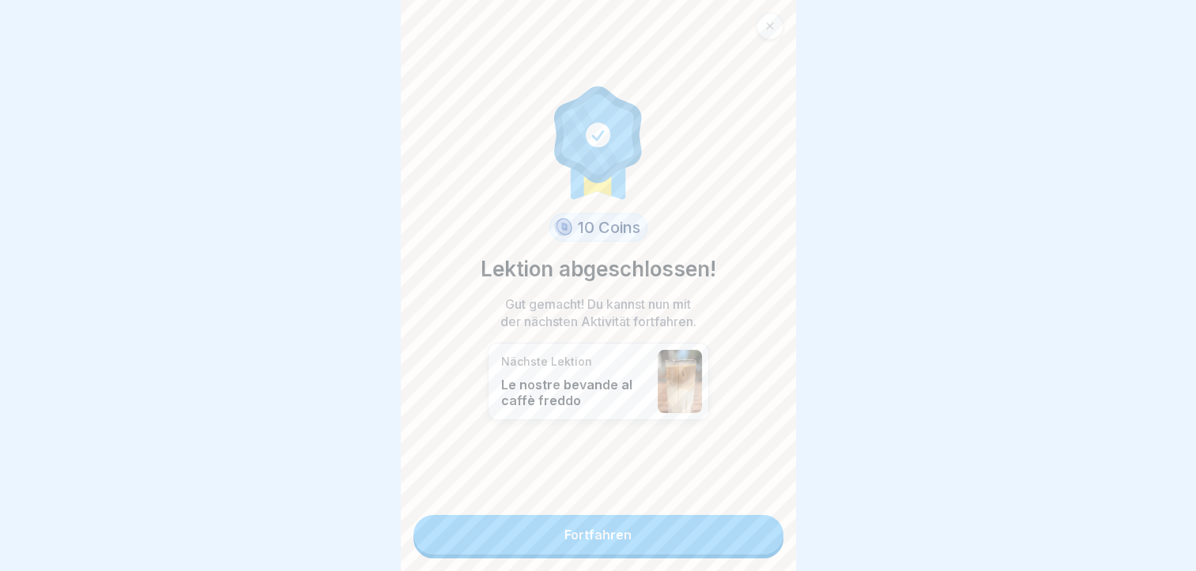
click at [733, 517] on link "Fortfahren" at bounding box center [598, 535] width 370 height 40
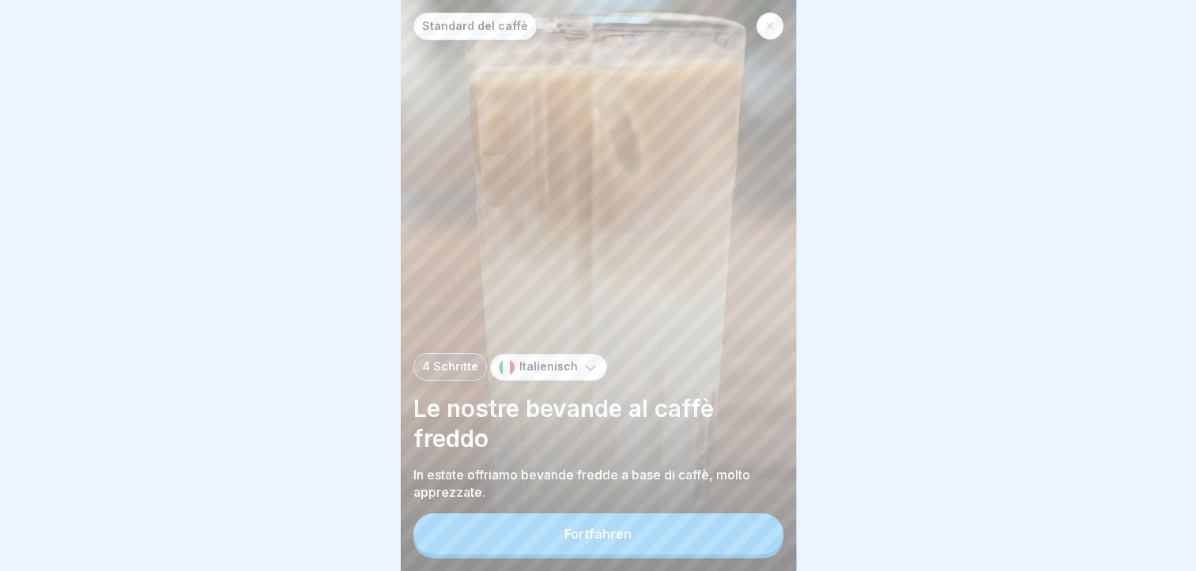
click at [716, 526] on button "Fortfahren" at bounding box center [598, 534] width 370 height 41
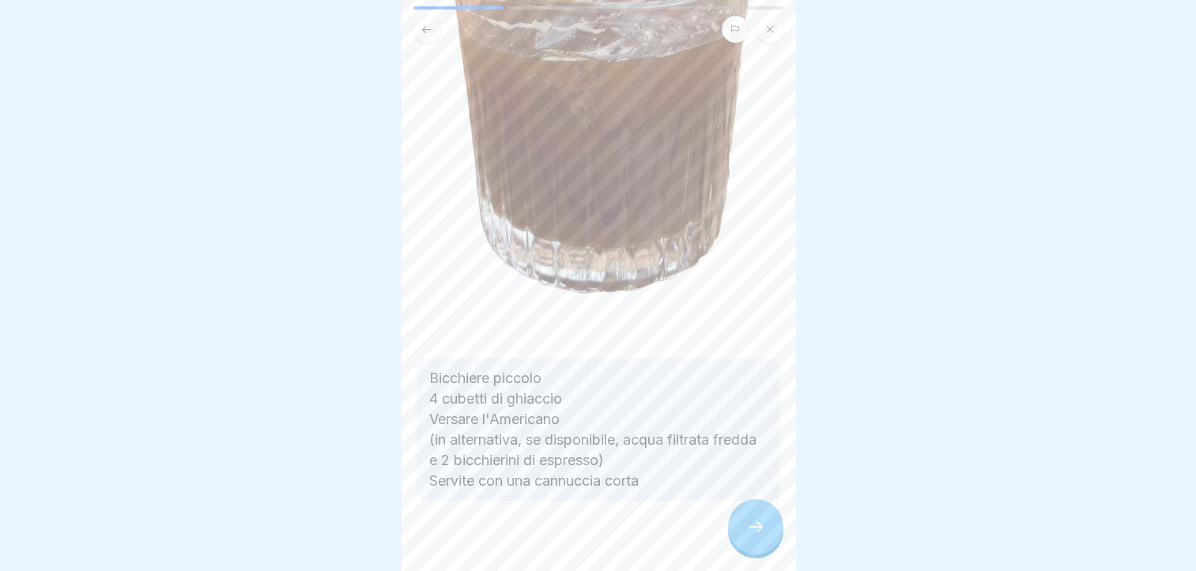
scroll to position [266, 0]
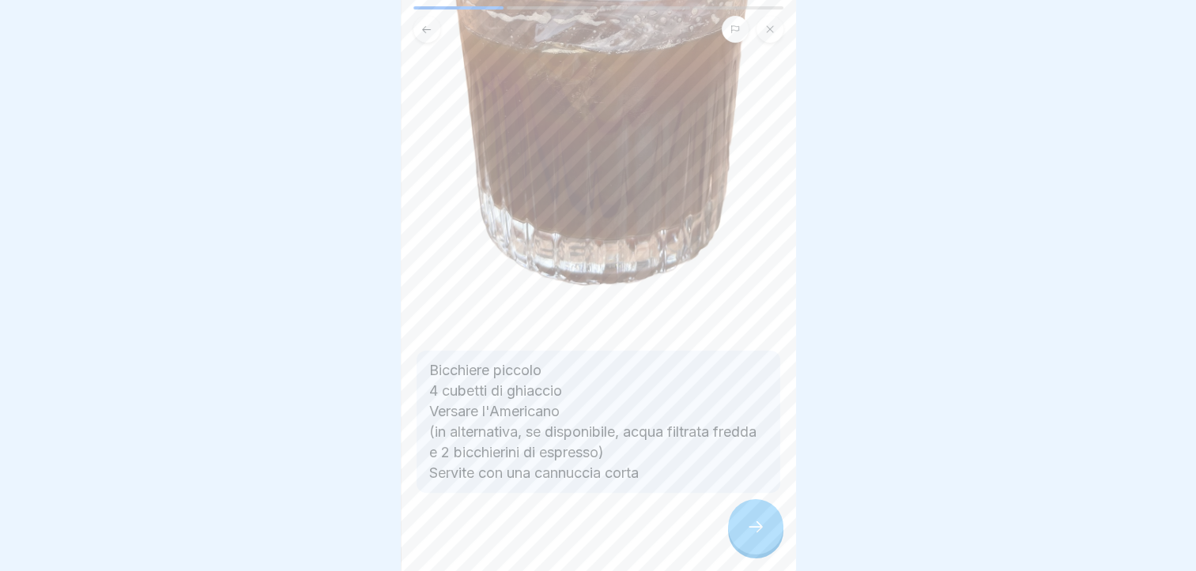
click at [748, 523] on div at bounding box center [755, 526] width 55 height 55
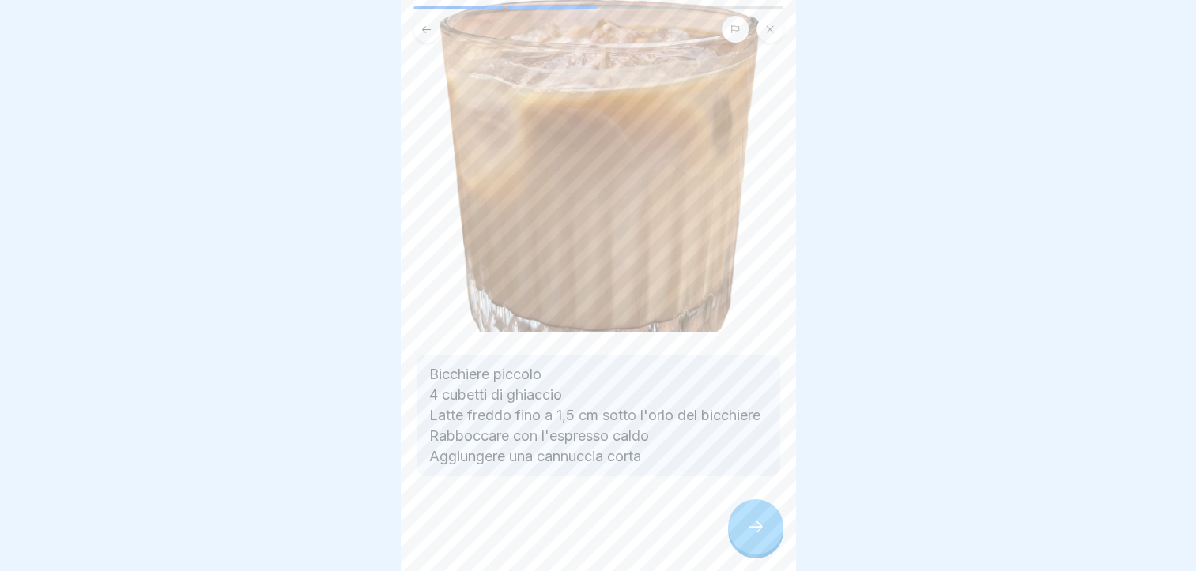
click at [752, 543] on div at bounding box center [755, 526] width 55 height 55
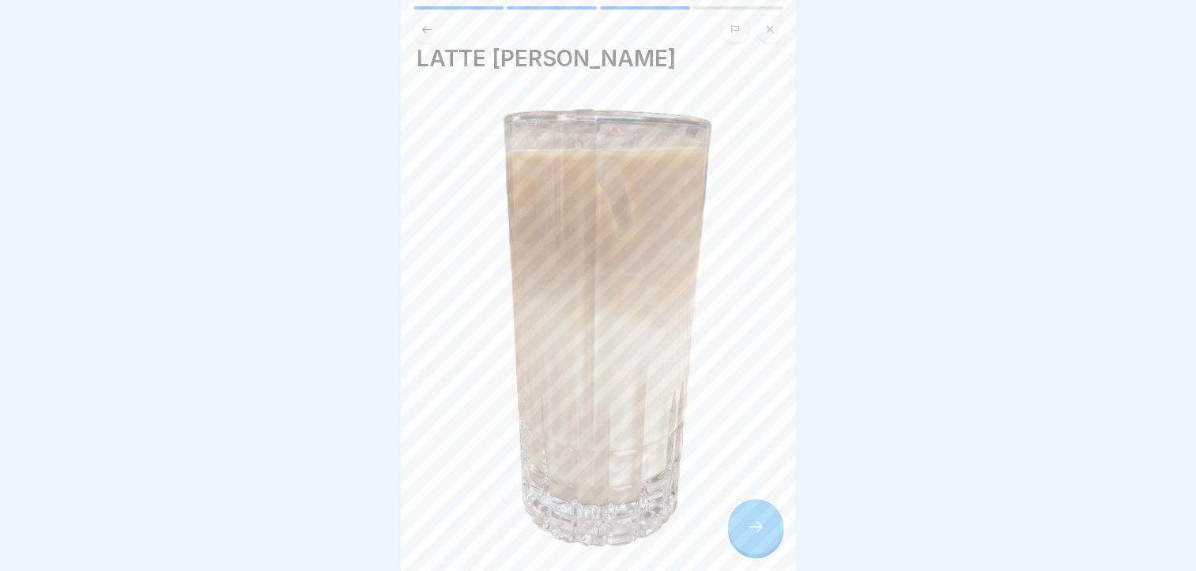
scroll to position [247, 0]
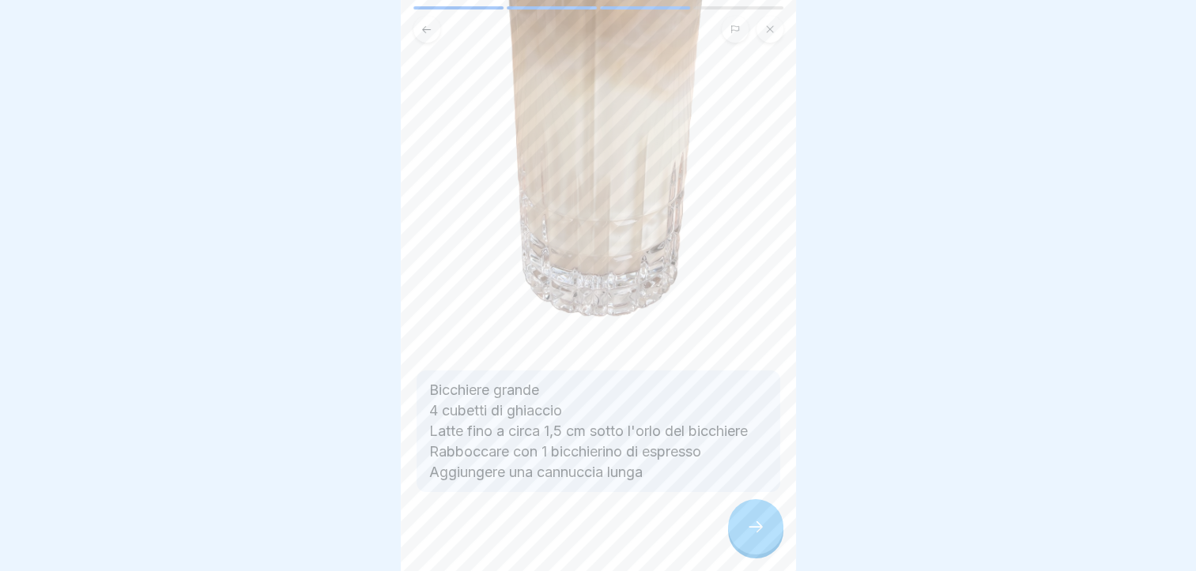
click at [744, 530] on div at bounding box center [755, 526] width 55 height 55
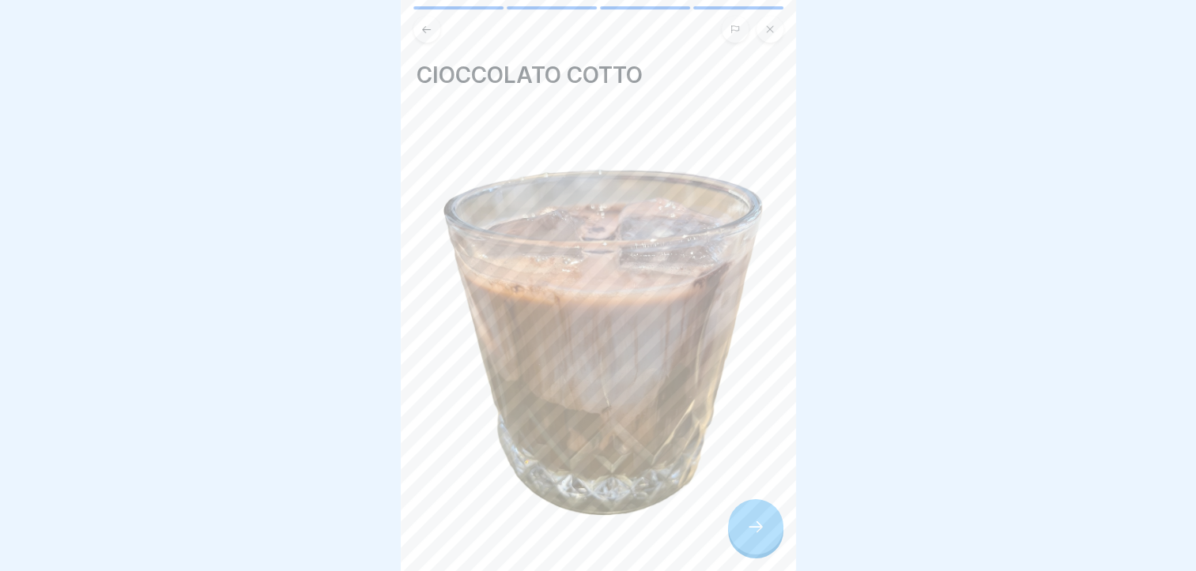
click at [744, 530] on div at bounding box center [755, 526] width 55 height 55
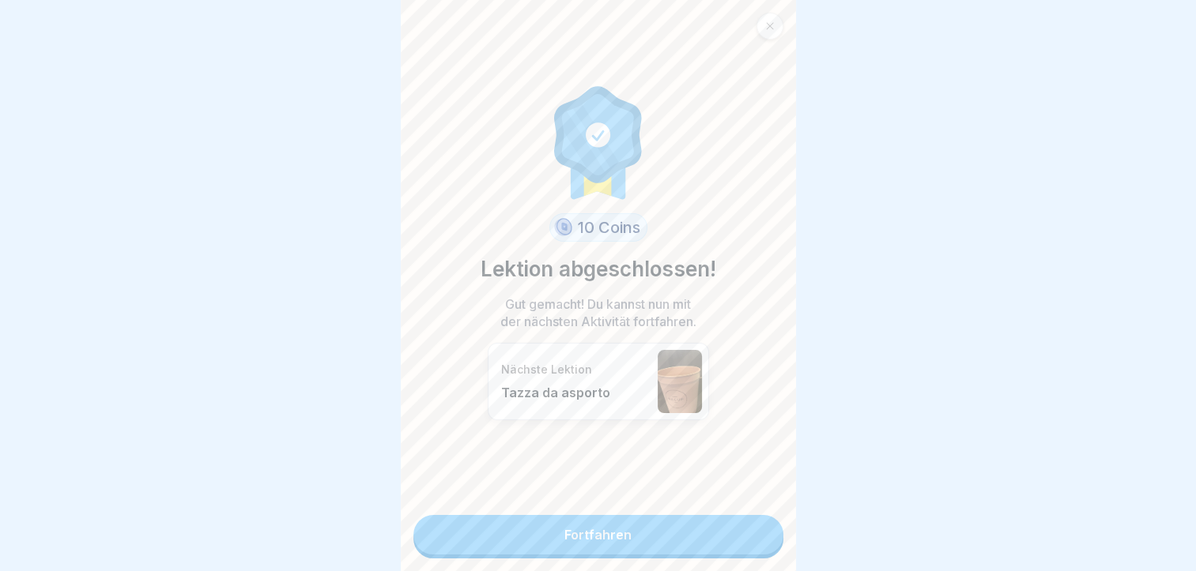
click at [727, 529] on link "Fortfahren" at bounding box center [598, 535] width 370 height 40
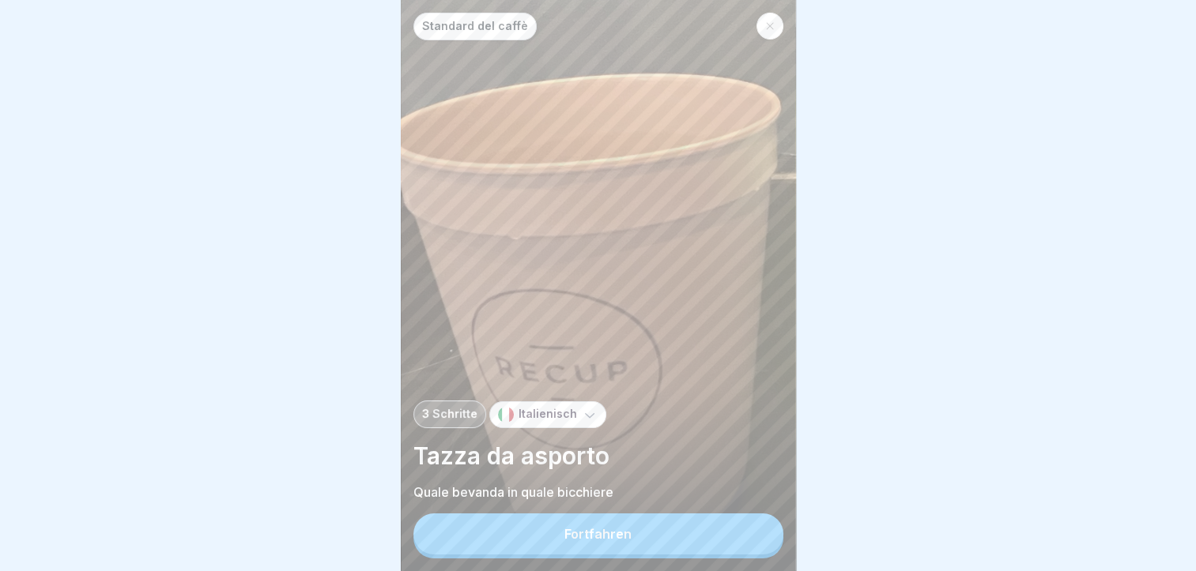
click at [727, 529] on button "Fortfahren" at bounding box center [598, 534] width 370 height 41
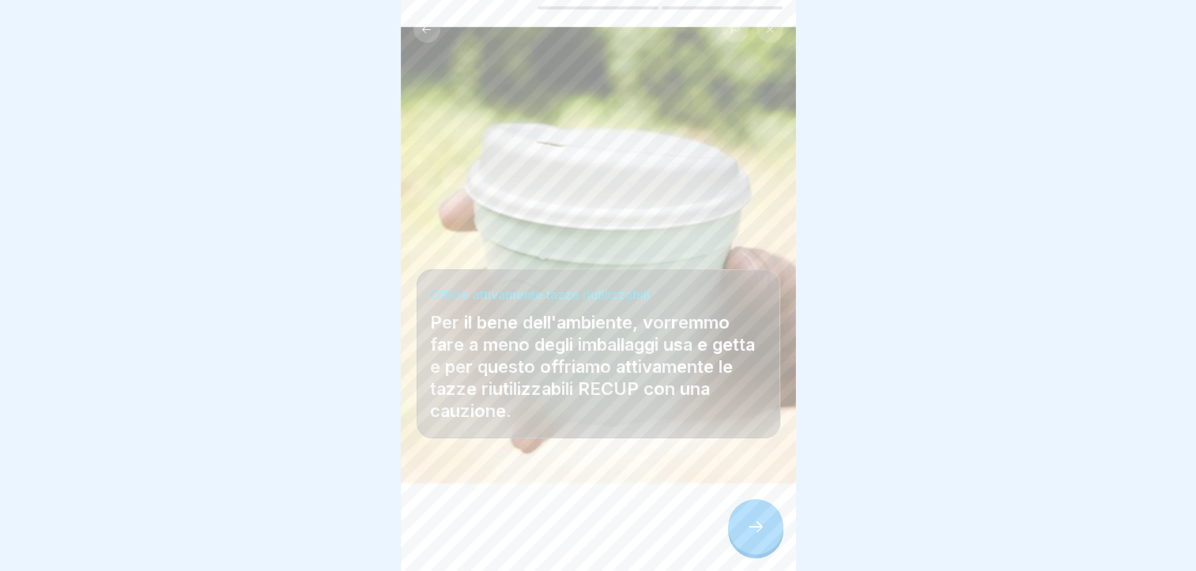
click at [728, 529] on div at bounding box center [755, 526] width 55 height 55
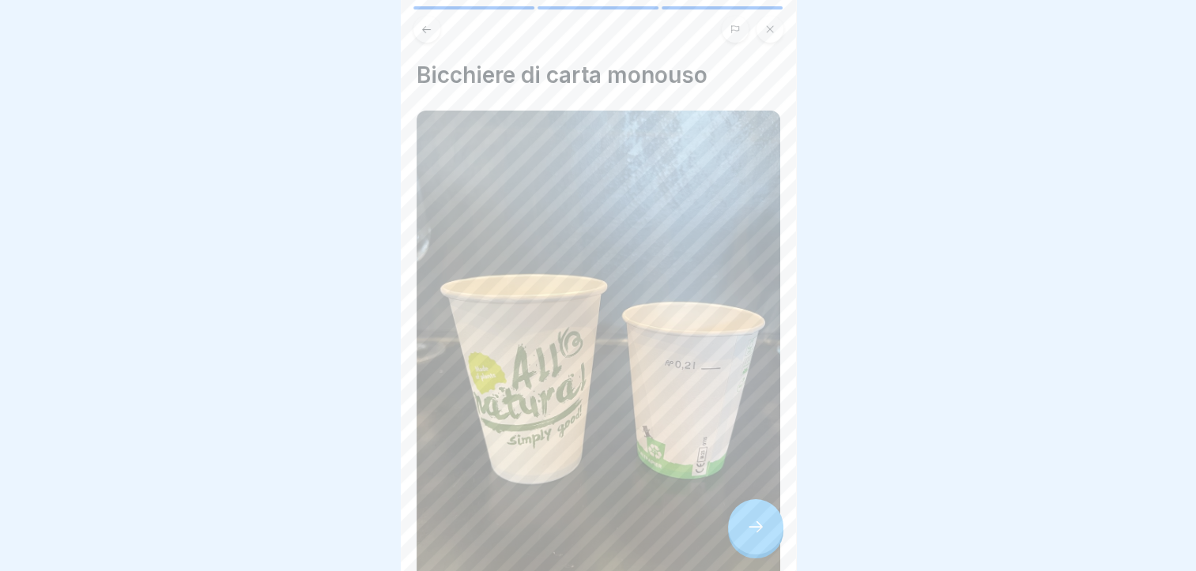
click at [740, 533] on div at bounding box center [755, 526] width 55 height 55
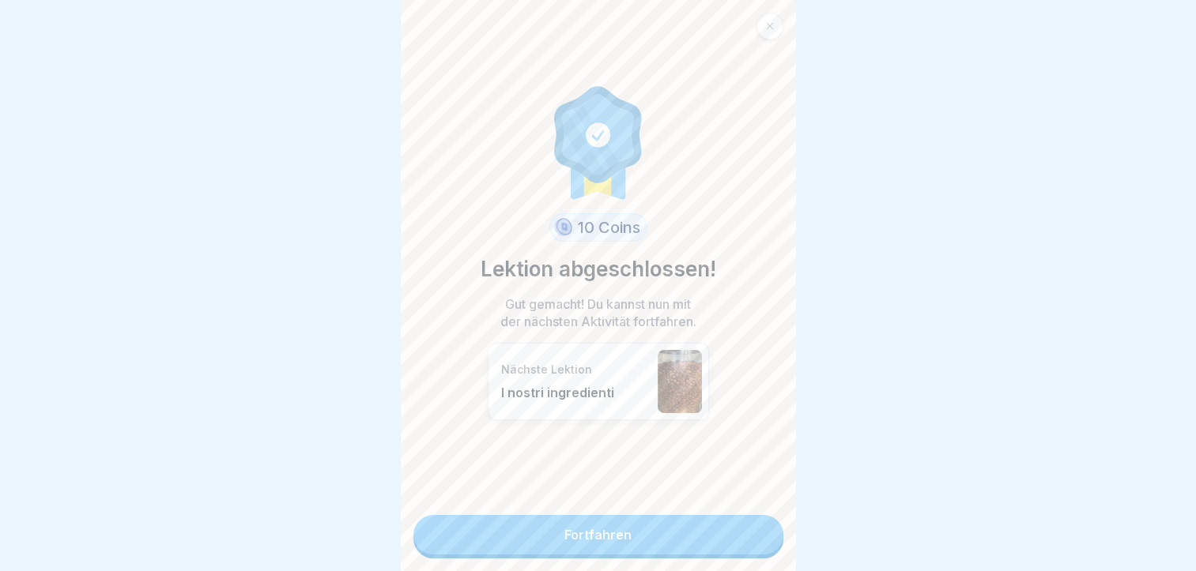
click at [740, 533] on link "Fortfahren" at bounding box center [598, 535] width 370 height 40
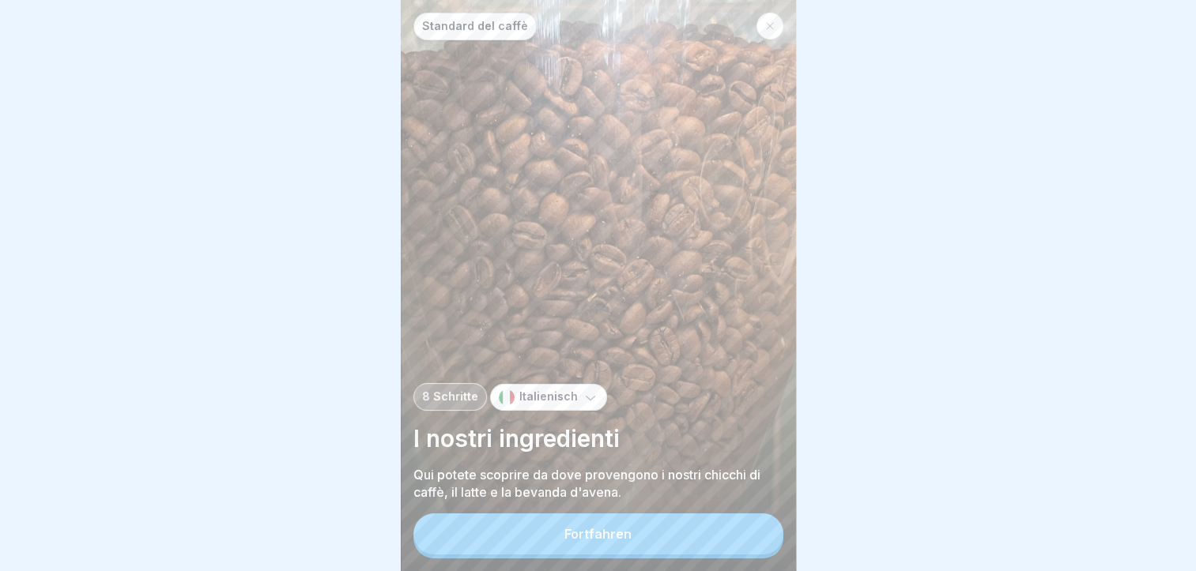
click at [740, 533] on button "Fortfahren" at bounding box center [598, 534] width 370 height 41
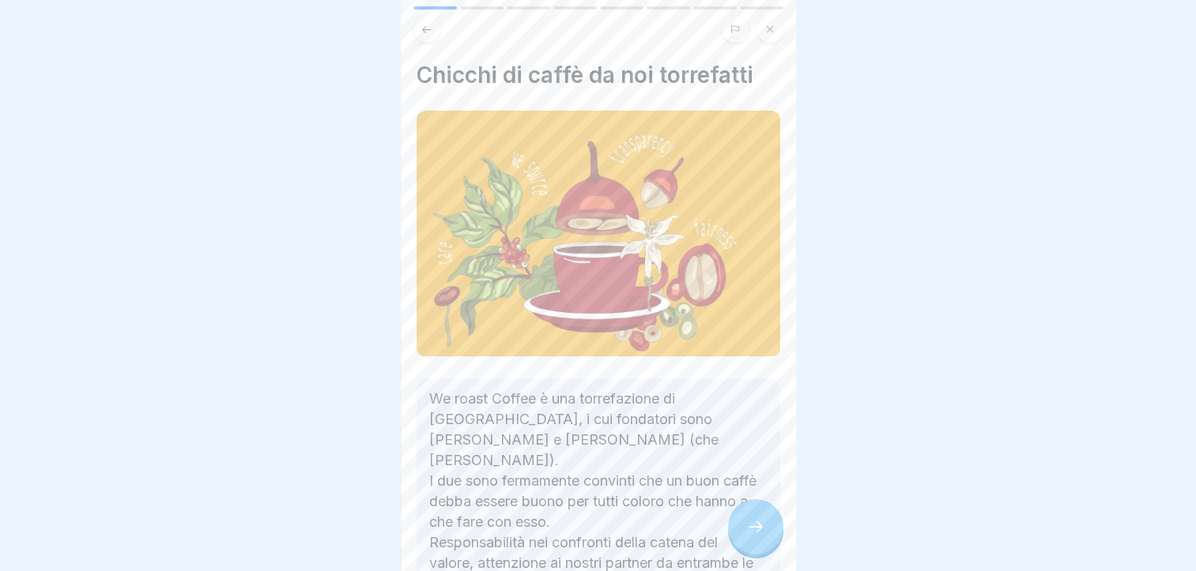
click at [740, 533] on div at bounding box center [755, 526] width 55 height 55
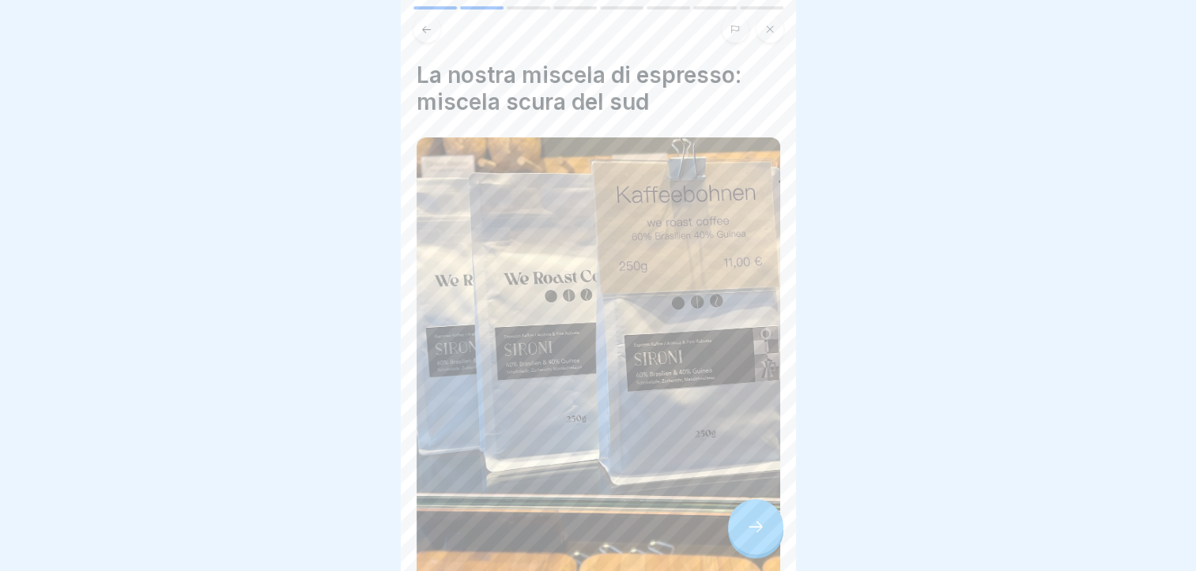
click at [757, 529] on icon at bounding box center [755, 527] width 19 height 19
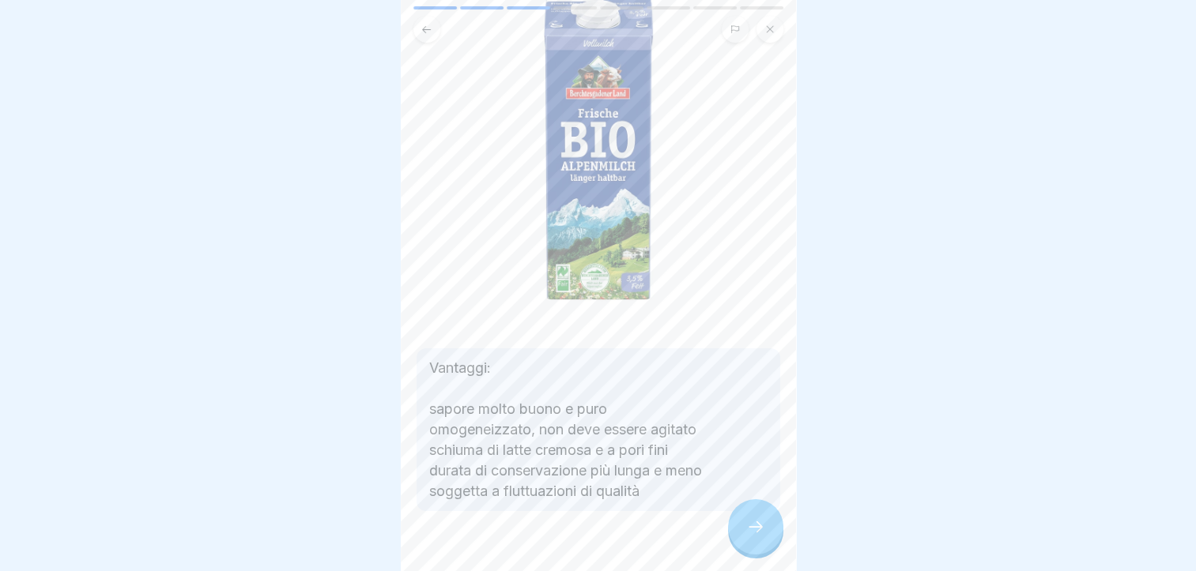
scroll to position [224, 0]
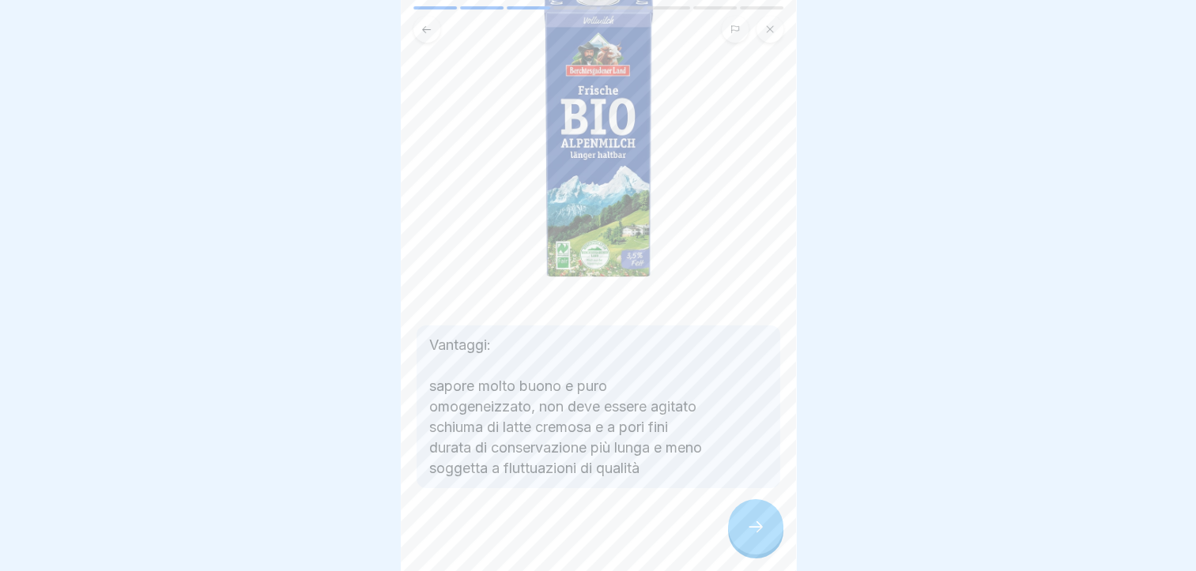
click at [763, 536] on icon at bounding box center [755, 527] width 19 height 19
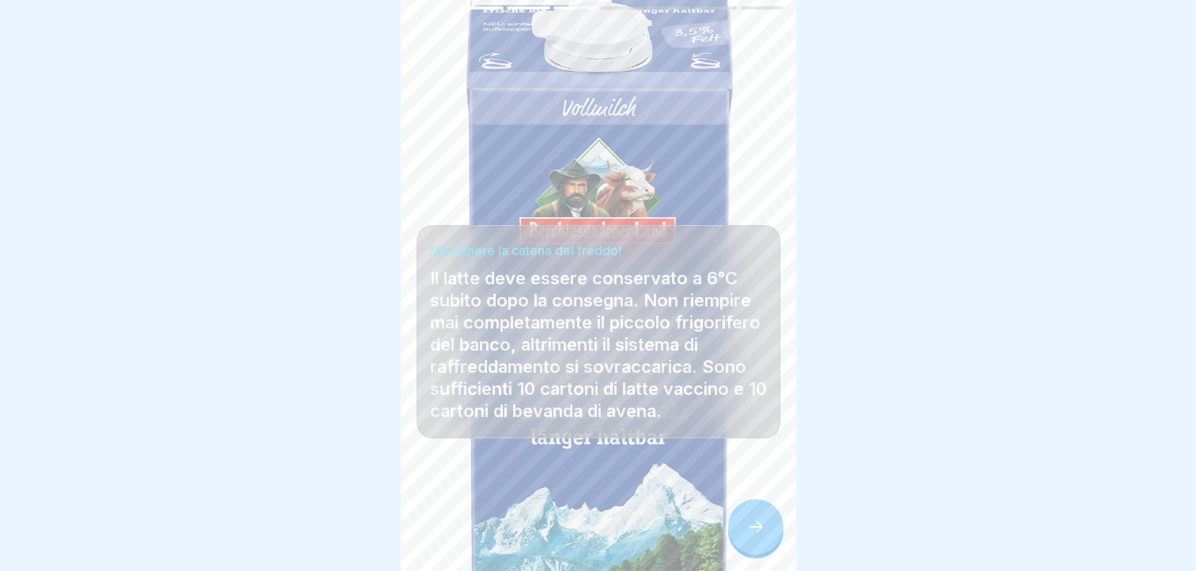
click at [754, 533] on icon at bounding box center [755, 527] width 19 height 19
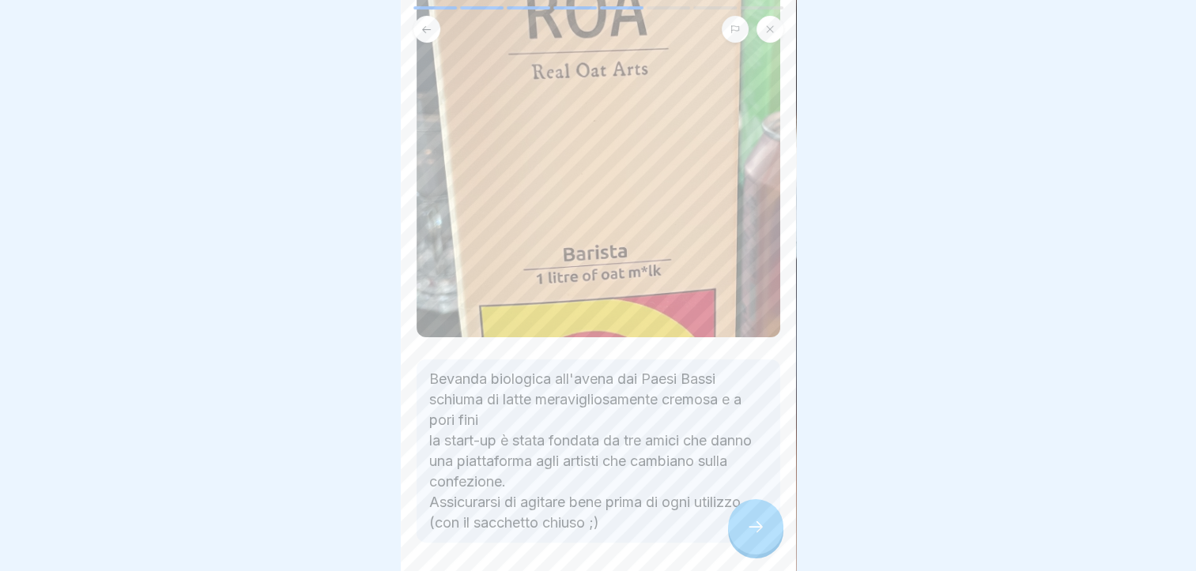
scroll to position [307, 0]
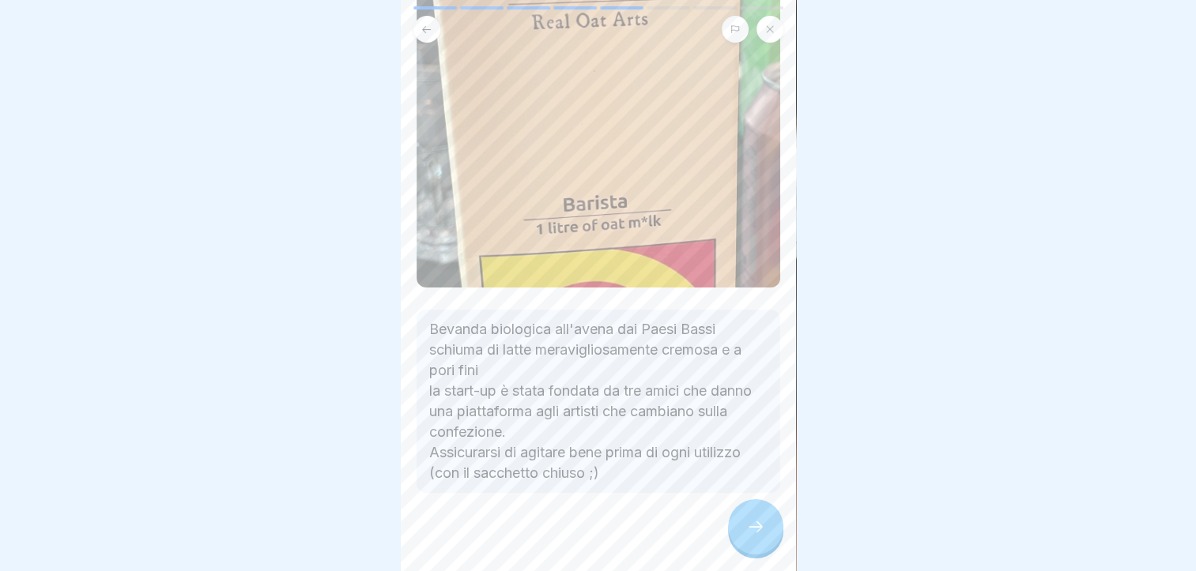
click at [759, 531] on icon at bounding box center [755, 527] width 19 height 19
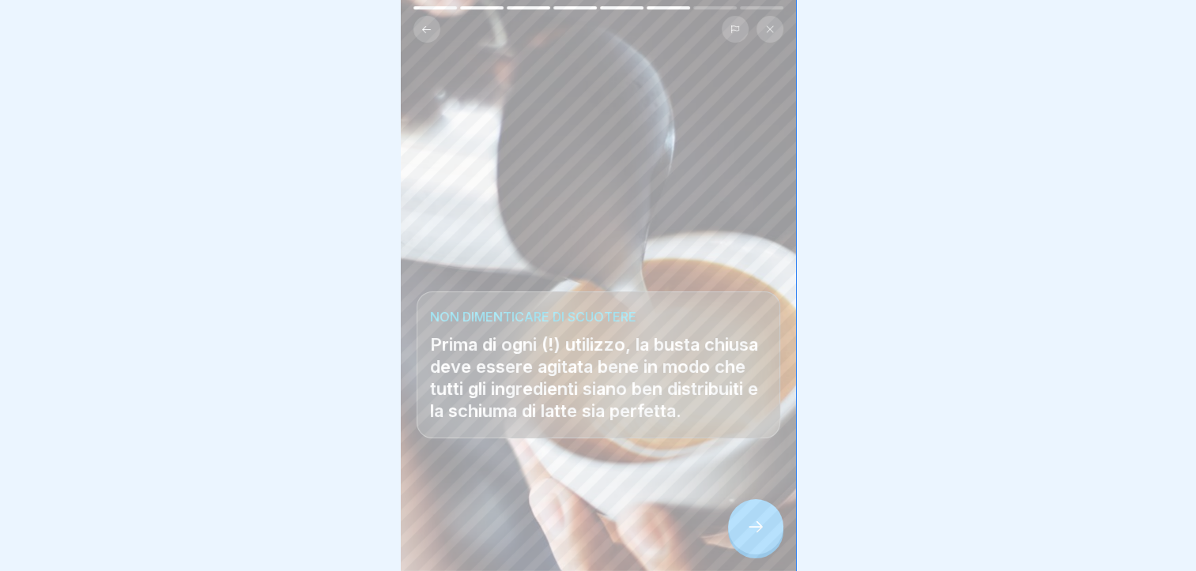
click at [759, 531] on icon at bounding box center [755, 527] width 19 height 19
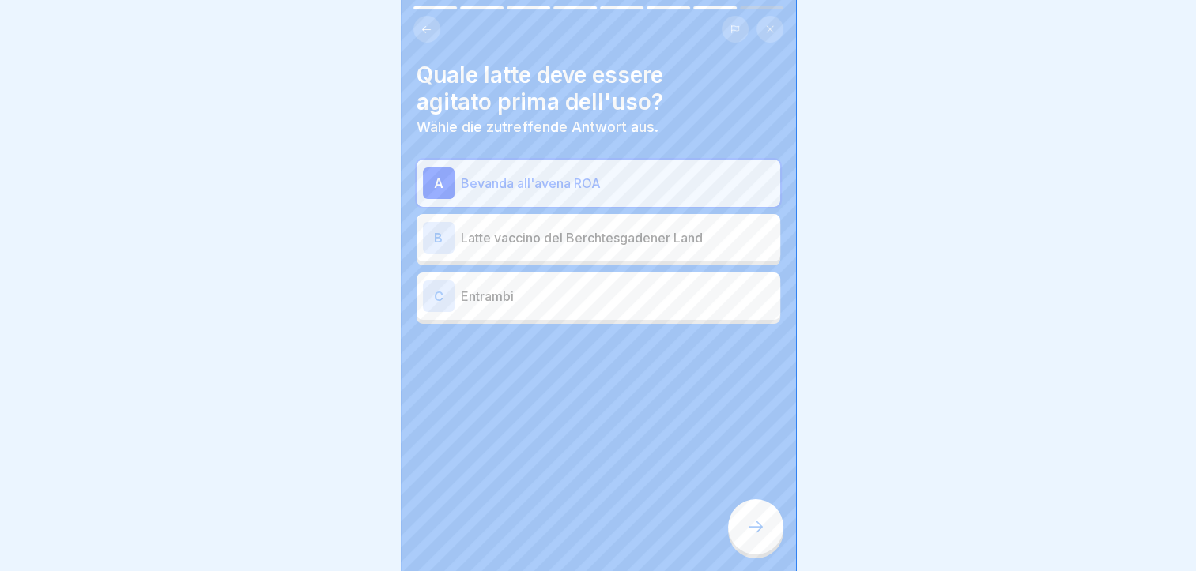
click at [759, 531] on icon at bounding box center [755, 527] width 19 height 19
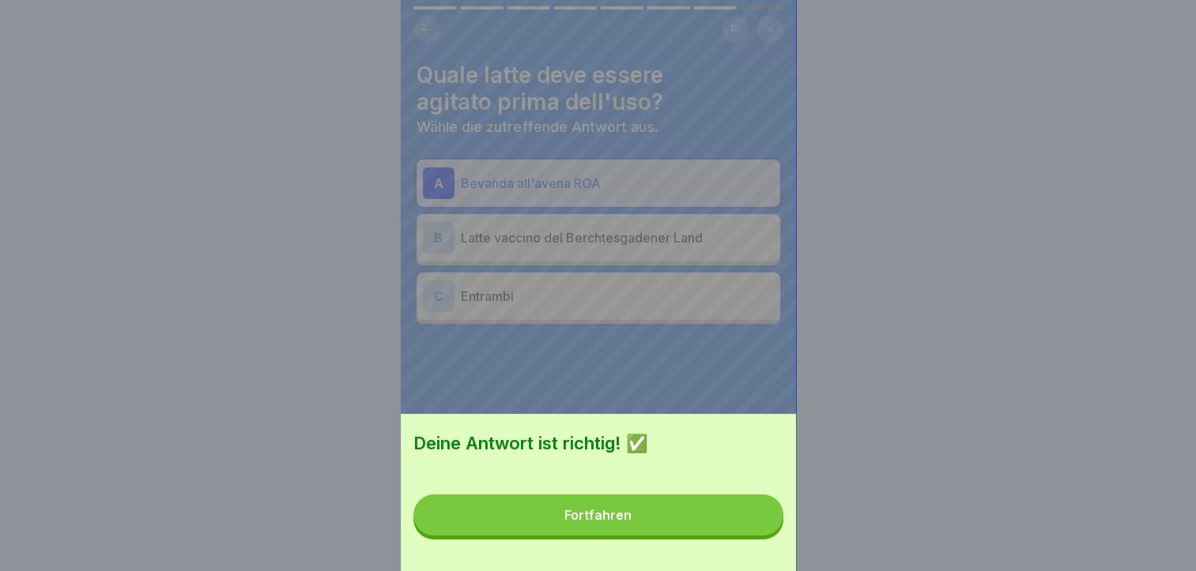
click at [759, 531] on button "Fortfahren" at bounding box center [598, 515] width 370 height 41
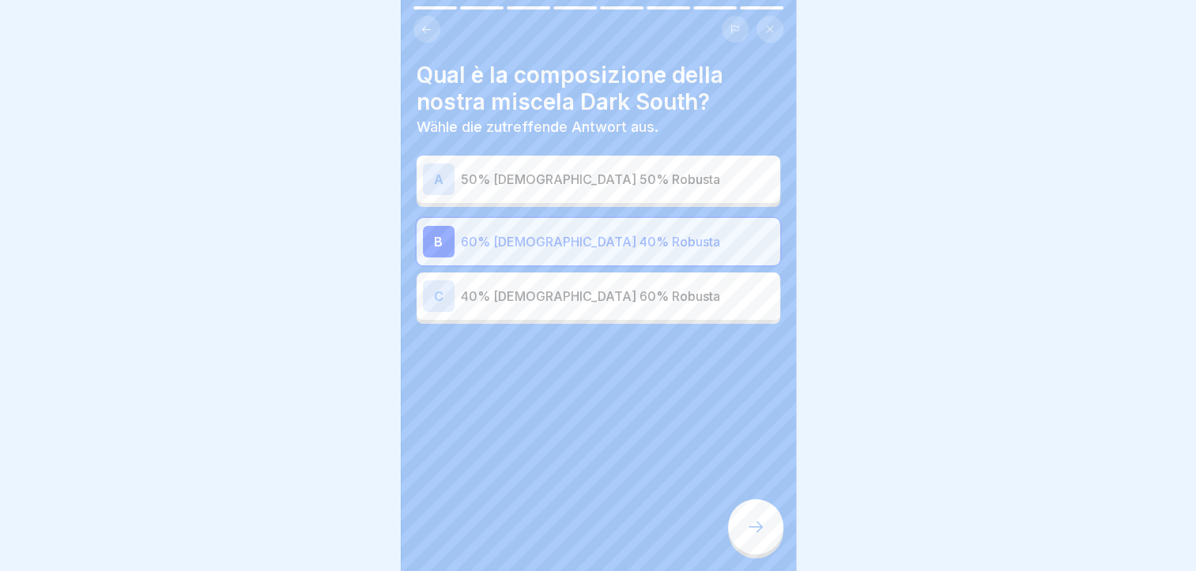
click at [759, 531] on icon at bounding box center [755, 527] width 19 height 19
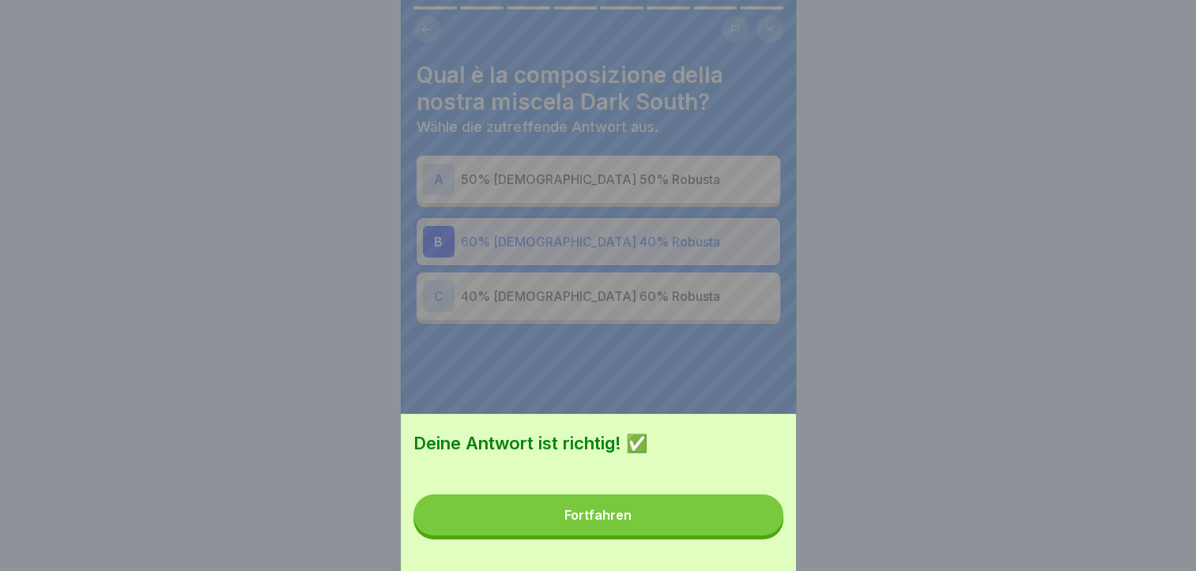
click at [759, 531] on button "Fortfahren" at bounding box center [598, 515] width 370 height 41
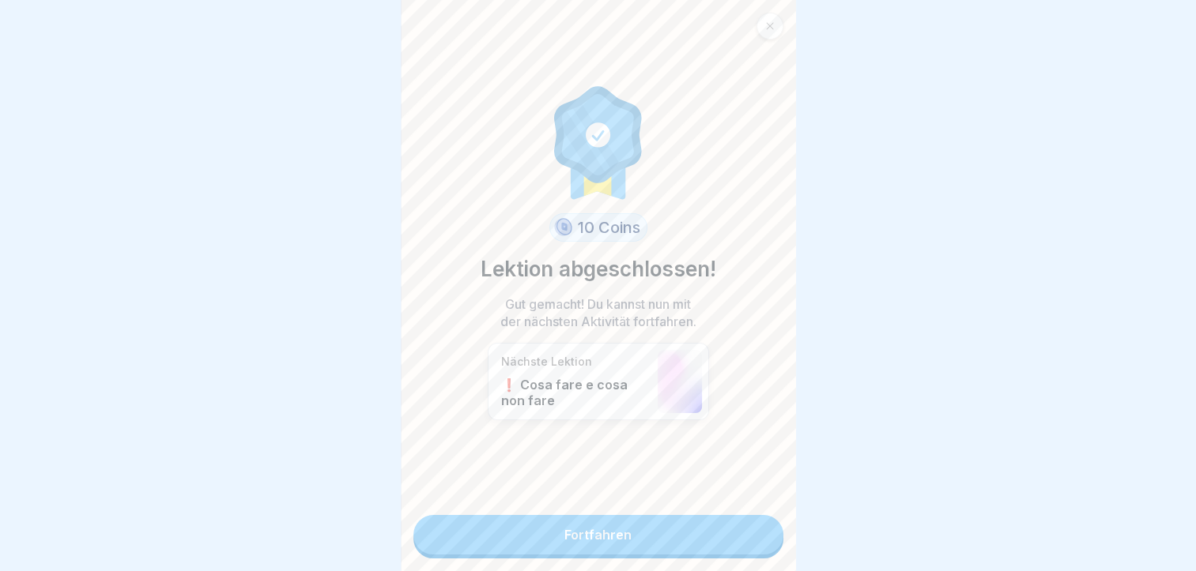
click at [738, 525] on link "Fortfahren" at bounding box center [598, 535] width 370 height 40
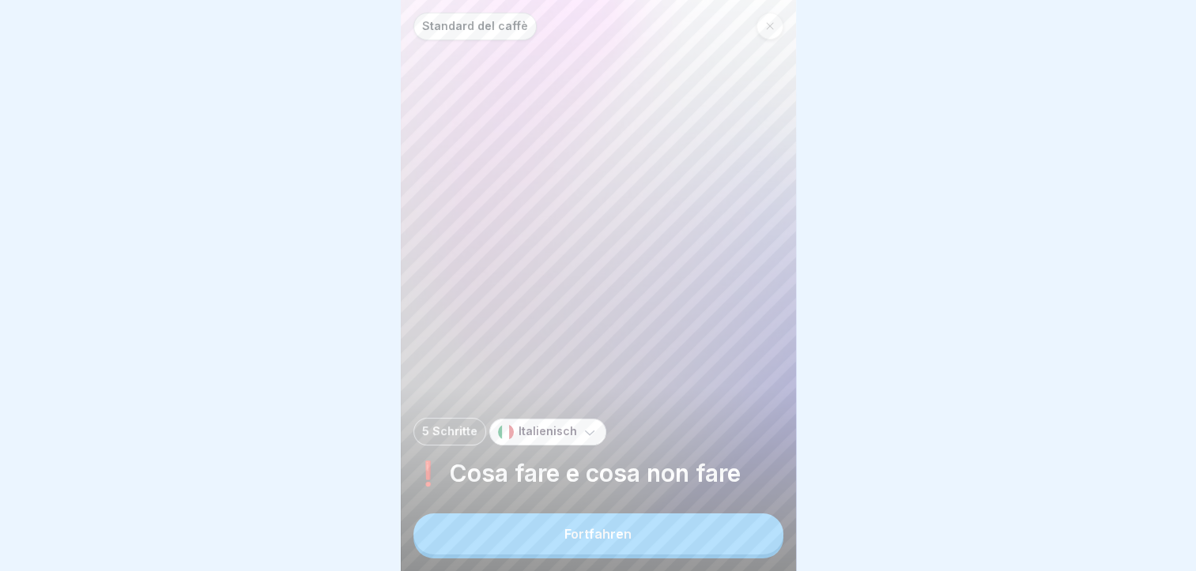
click at [711, 531] on button "Fortfahren" at bounding box center [598, 534] width 370 height 41
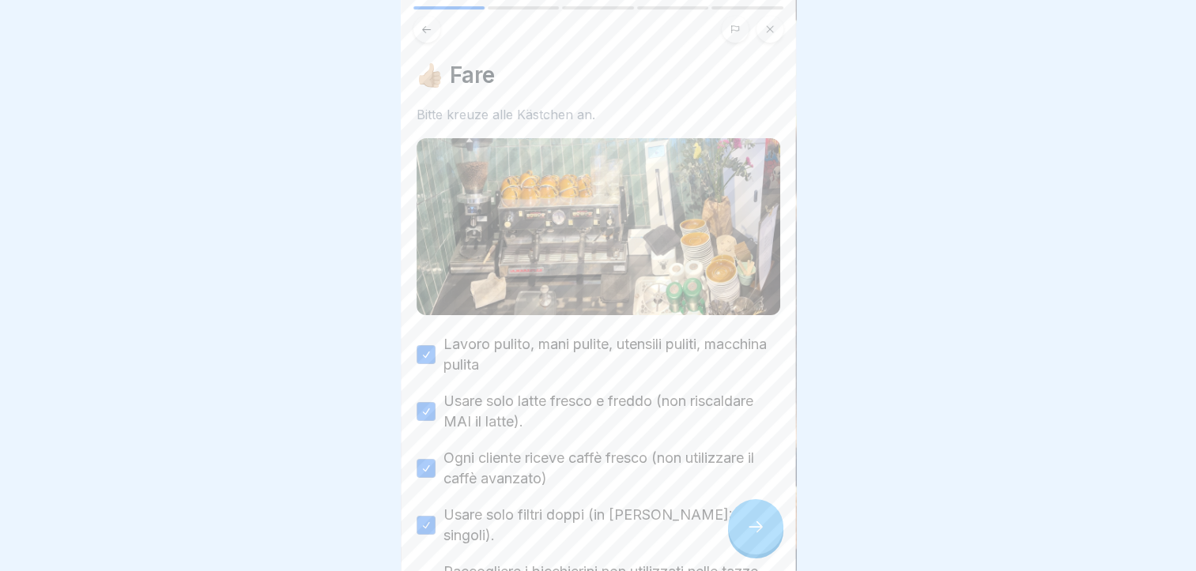
click at [770, 16] on button at bounding box center [769, 29] width 27 height 27
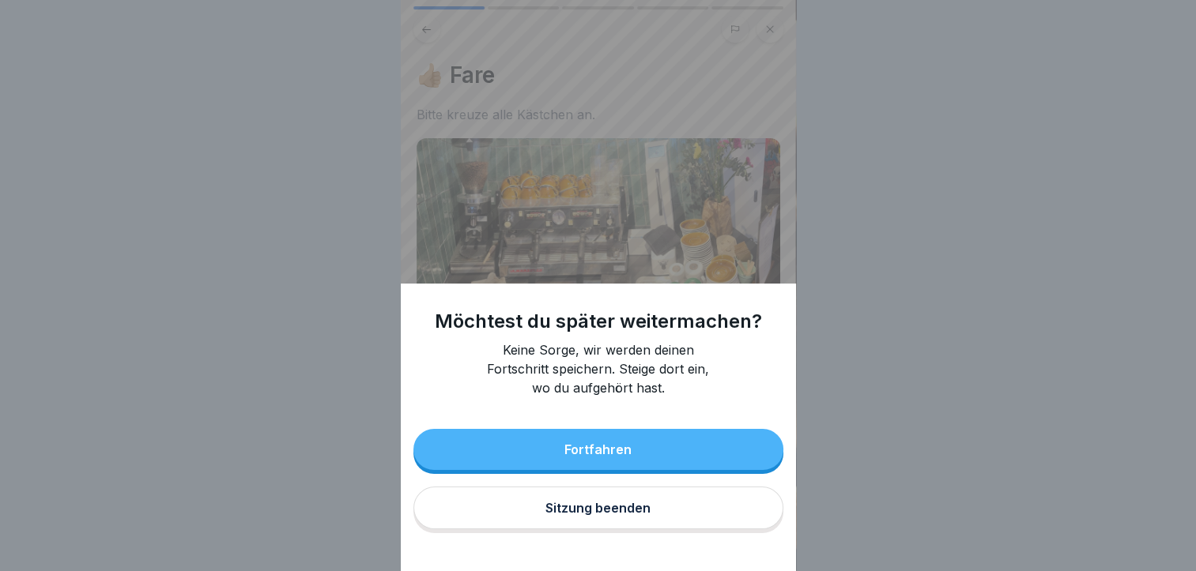
click at [644, 515] on div "Sitzung beenden" at bounding box center [597, 508] width 105 height 14
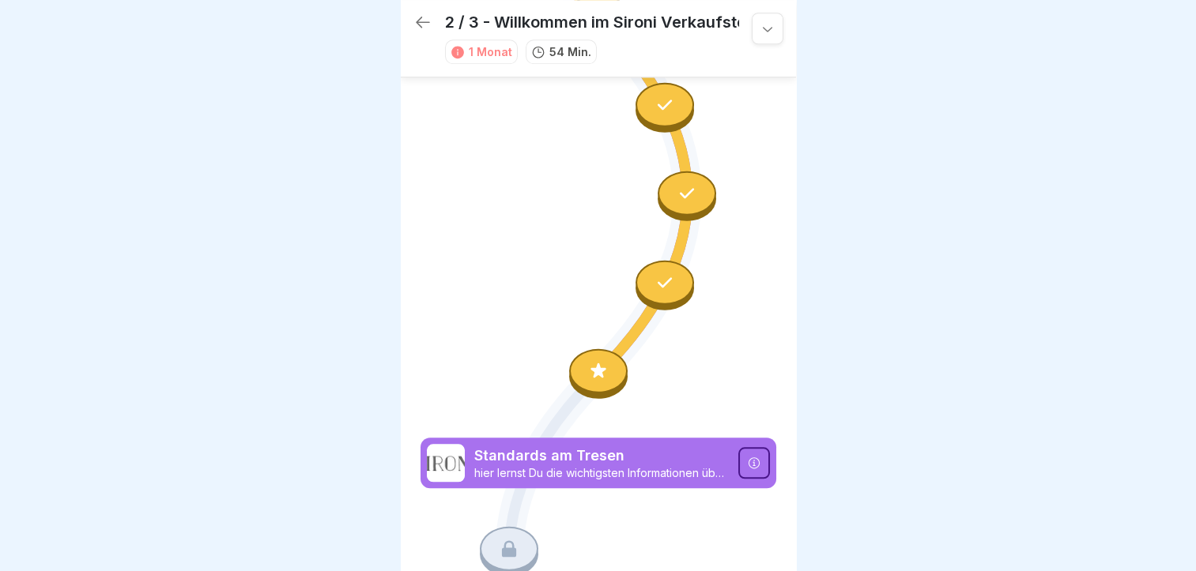
scroll to position [1533, 0]
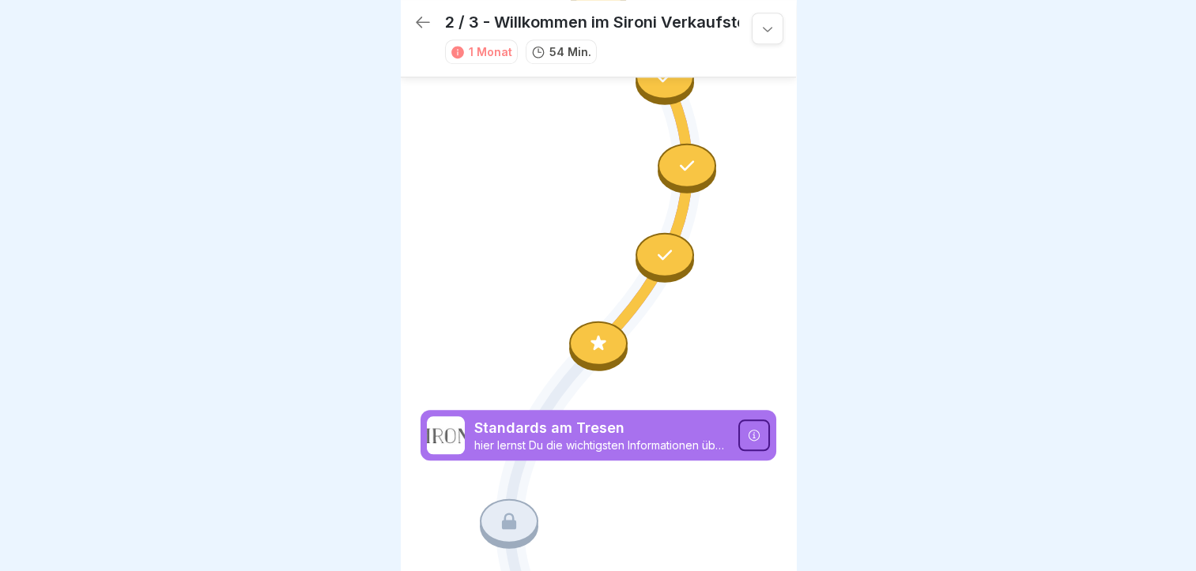
click at [597, 333] on icon at bounding box center [598, 343] width 21 height 21
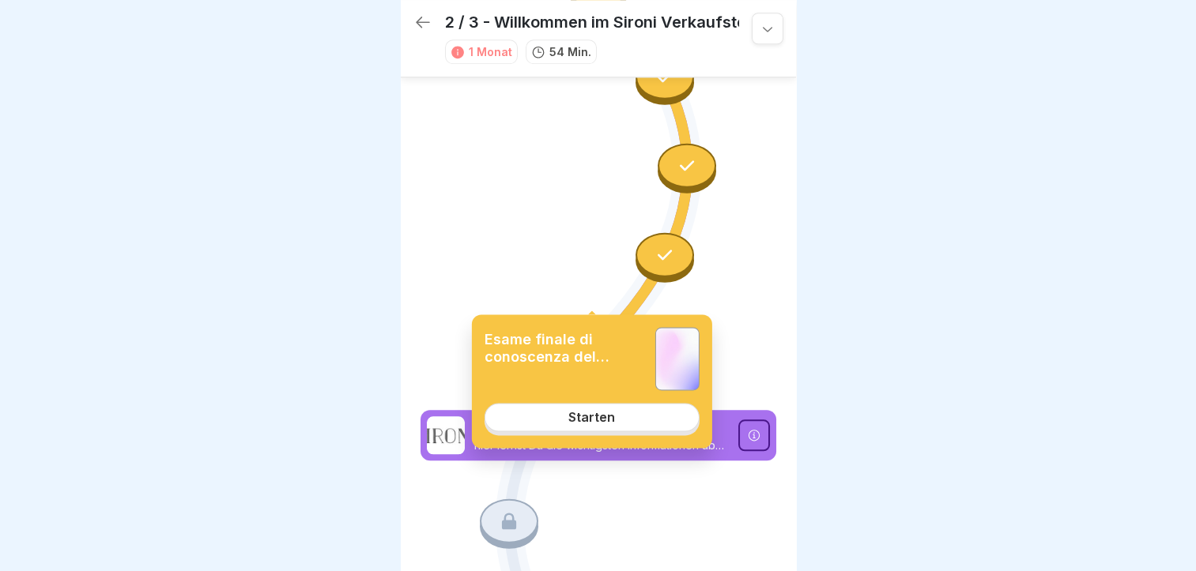
click at [594, 416] on div "Starten" at bounding box center [591, 417] width 47 height 14
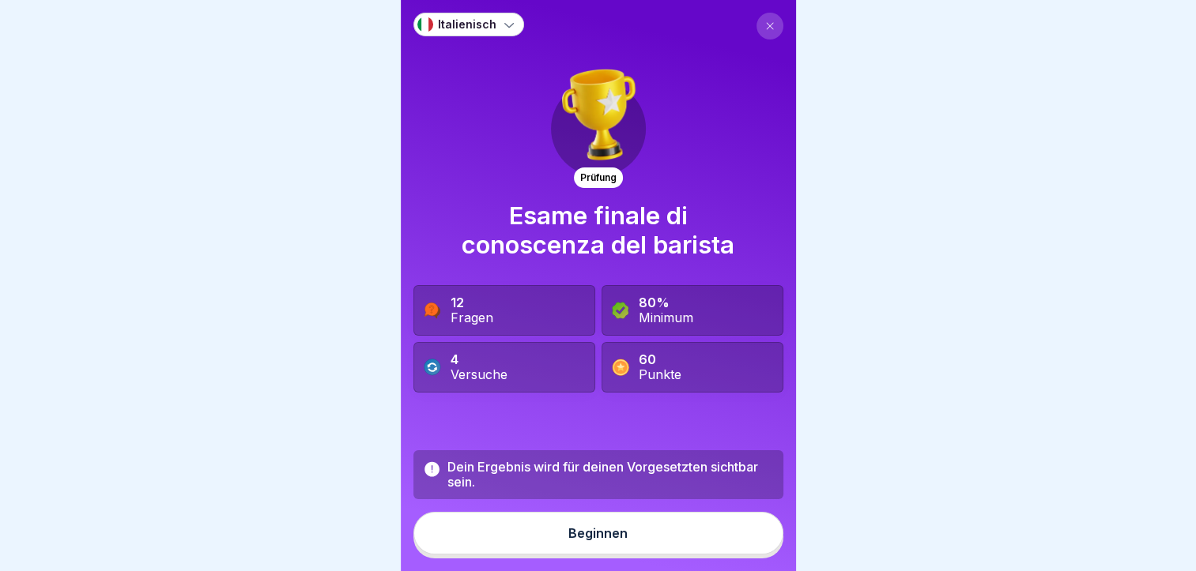
click at [605, 540] on div "Beginnen" at bounding box center [597, 533] width 59 height 14
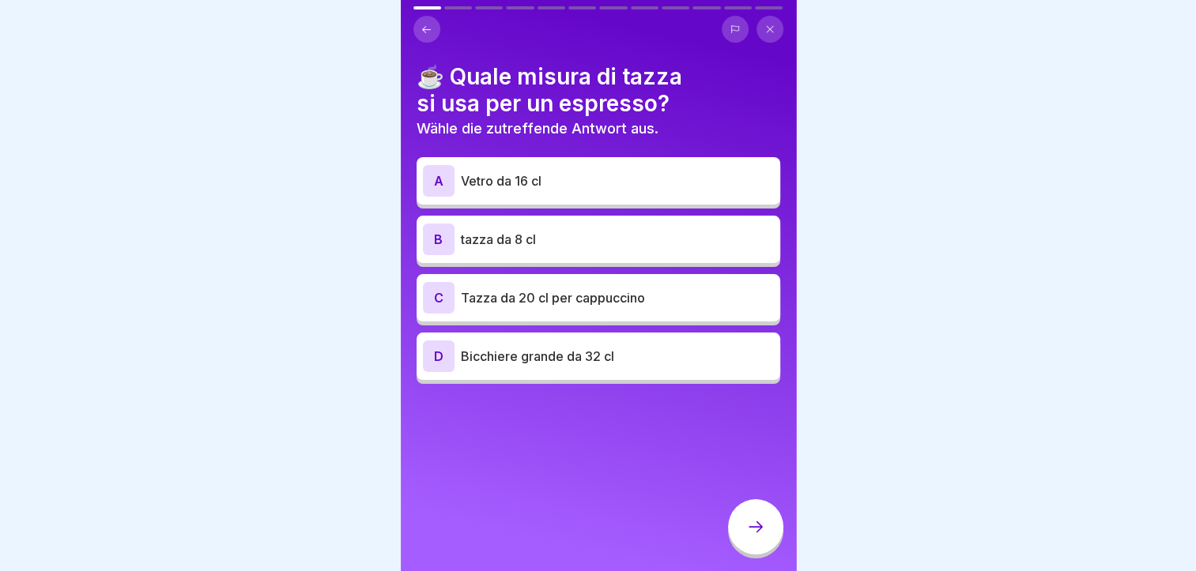
click at [546, 230] on p "tazza da 8 cl" at bounding box center [617, 239] width 313 height 19
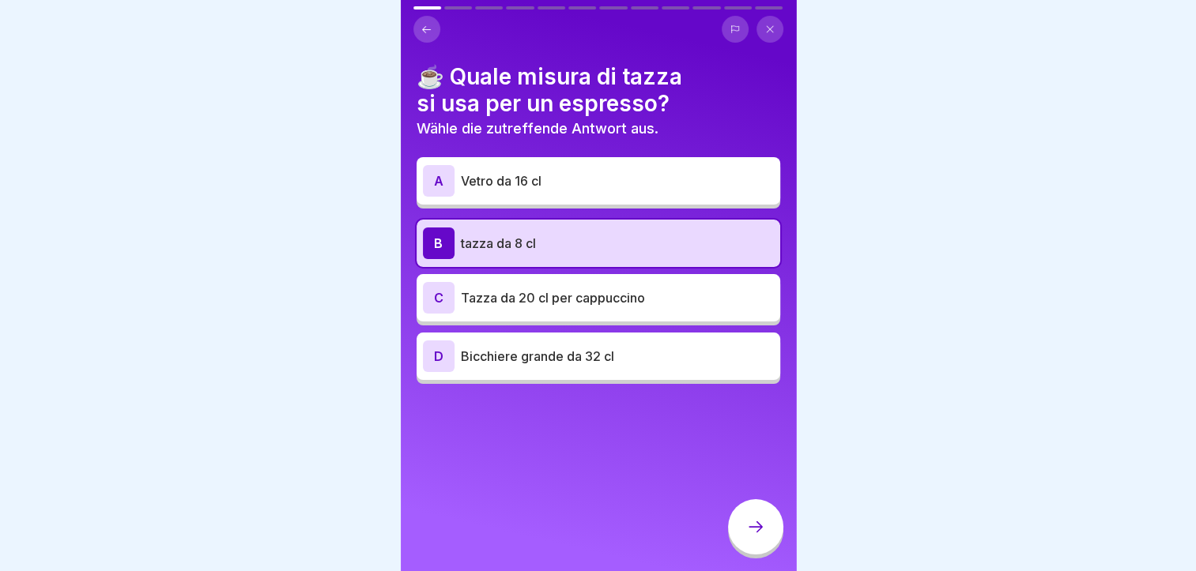
click at [747, 537] on icon at bounding box center [755, 527] width 19 height 19
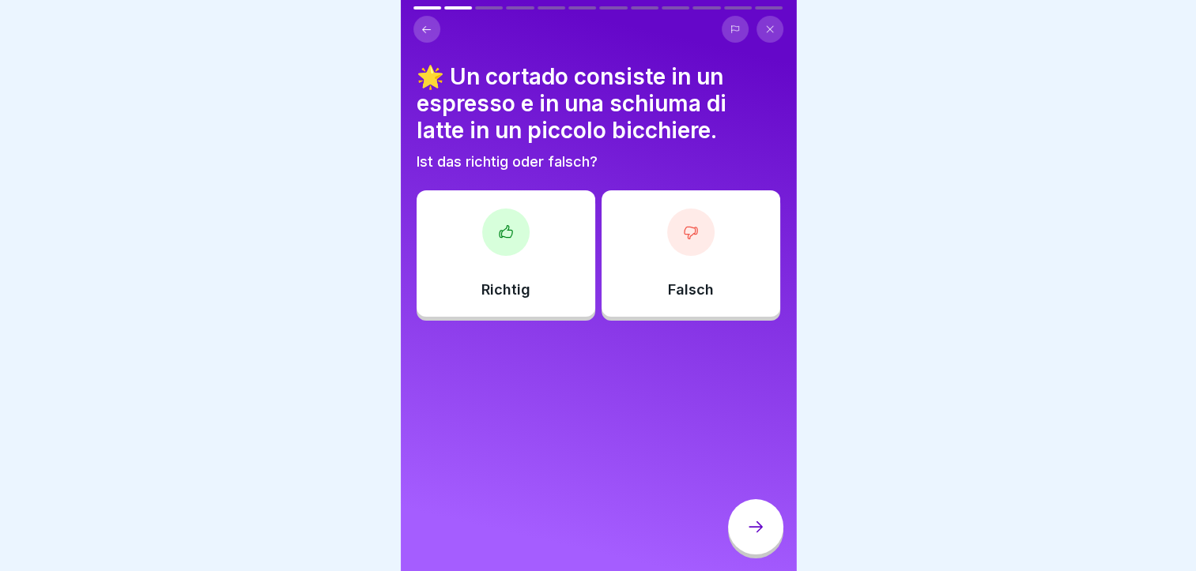
click at [503, 209] on div at bounding box center [505, 232] width 47 height 47
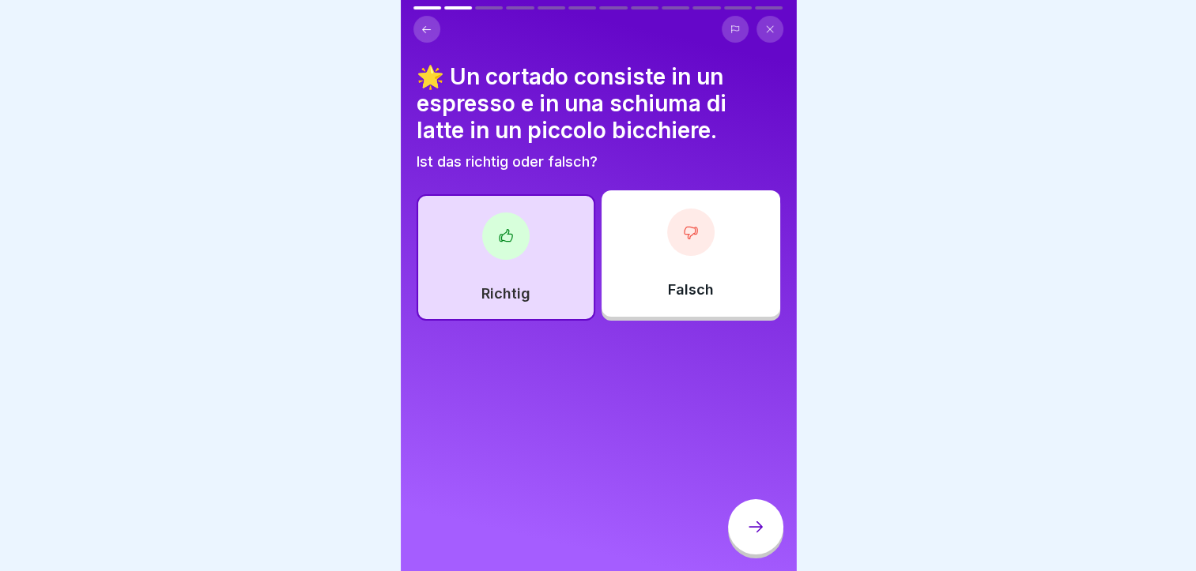
click at [764, 530] on icon at bounding box center [755, 527] width 19 height 19
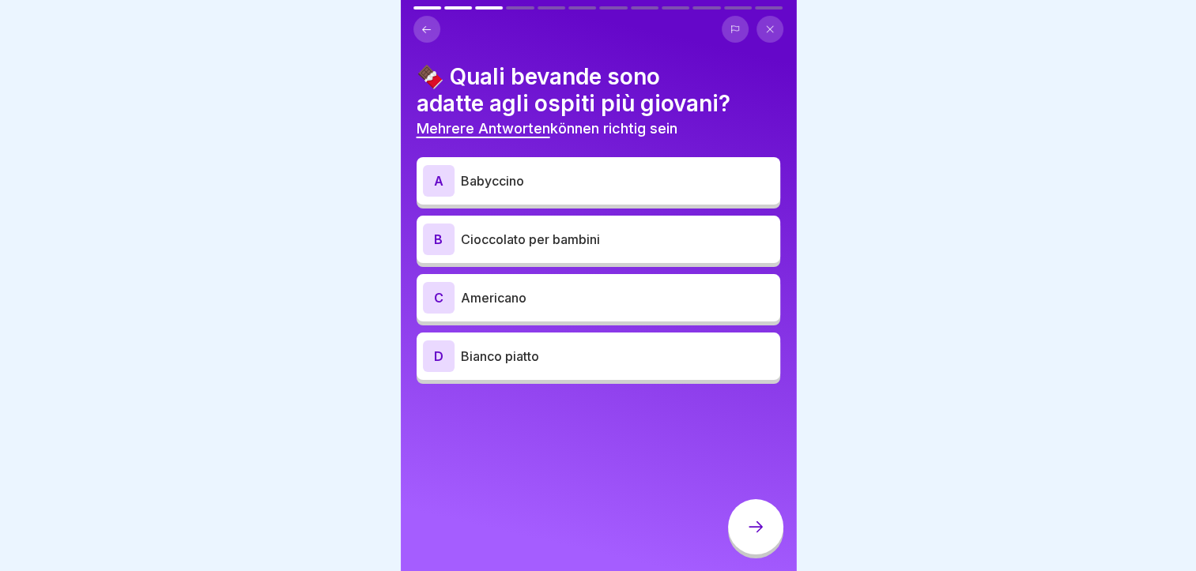
click at [621, 177] on p "Babyccino" at bounding box center [617, 180] width 313 height 19
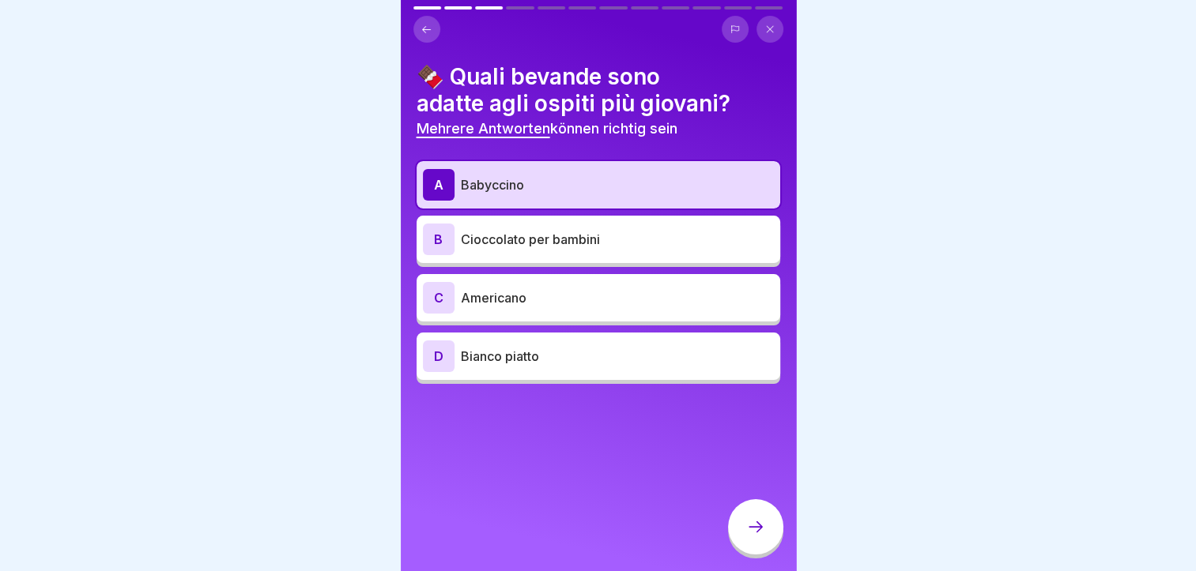
click at [616, 232] on p "Cioccolato per bambini" at bounding box center [617, 239] width 313 height 19
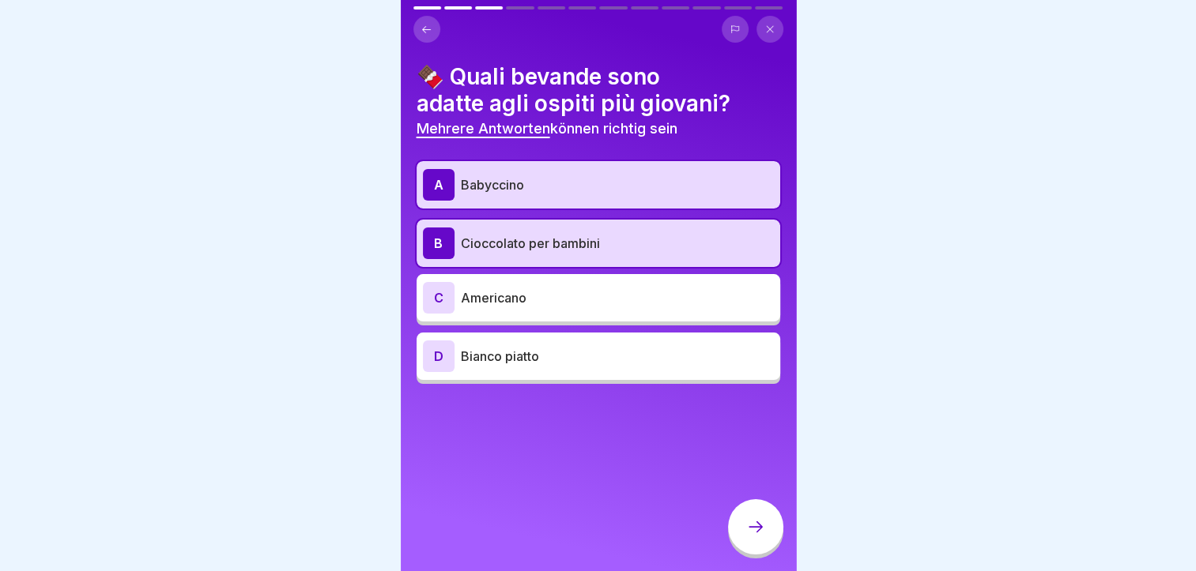
click at [749, 536] on icon at bounding box center [755, 527] width 19 height 19
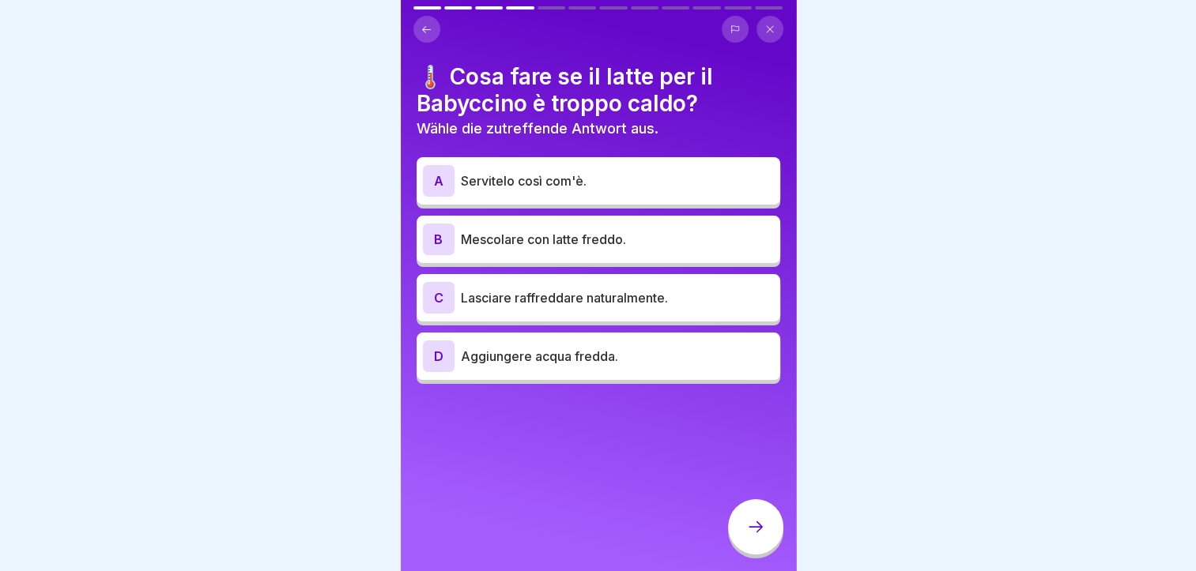
click at [569, 239] on p "Mescolare con latte freddo." at bounding box center [617, 239] width 313 height 19
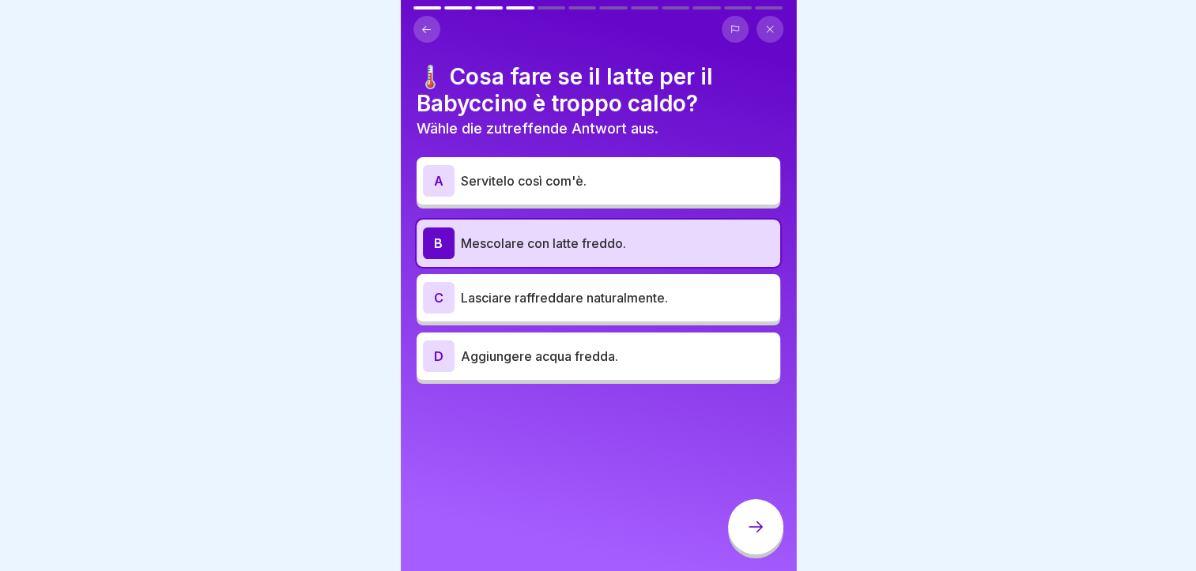
click at [762, 537] on icon at bounding box center [755, 527] width 19 height 19
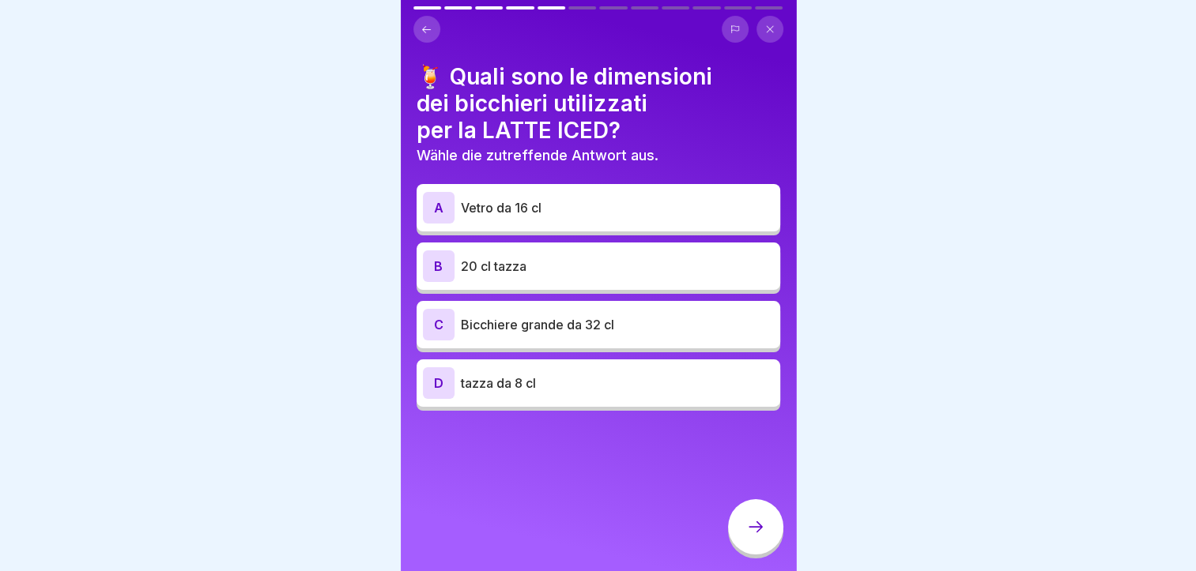
click at [506, 206] on p "Vetro da 16 cl" at bounding box center [617, 207] width 313 height 19
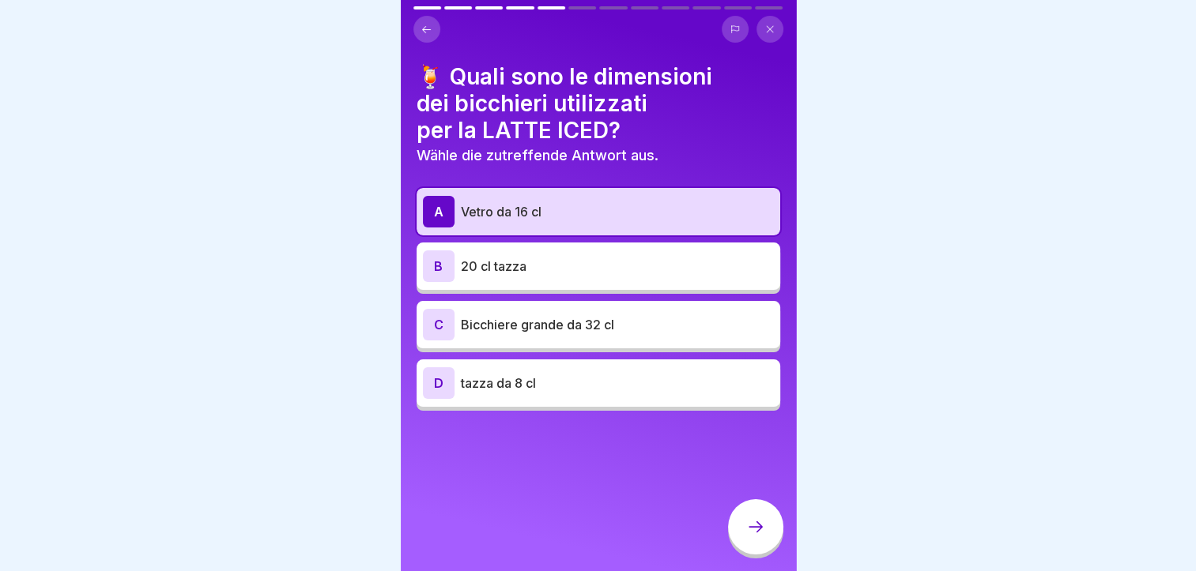
click at [746, 520] on div at bounding box center [755, 526] width 55 height 55
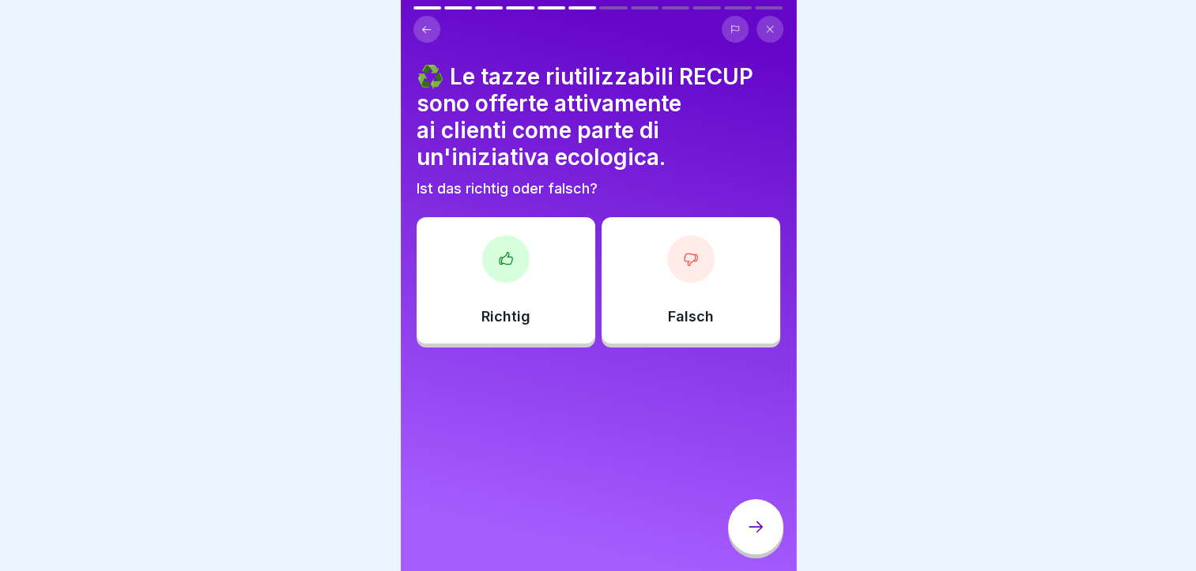
click at [505, 238] on div at bounding box center [505, 258] width 47 height 47
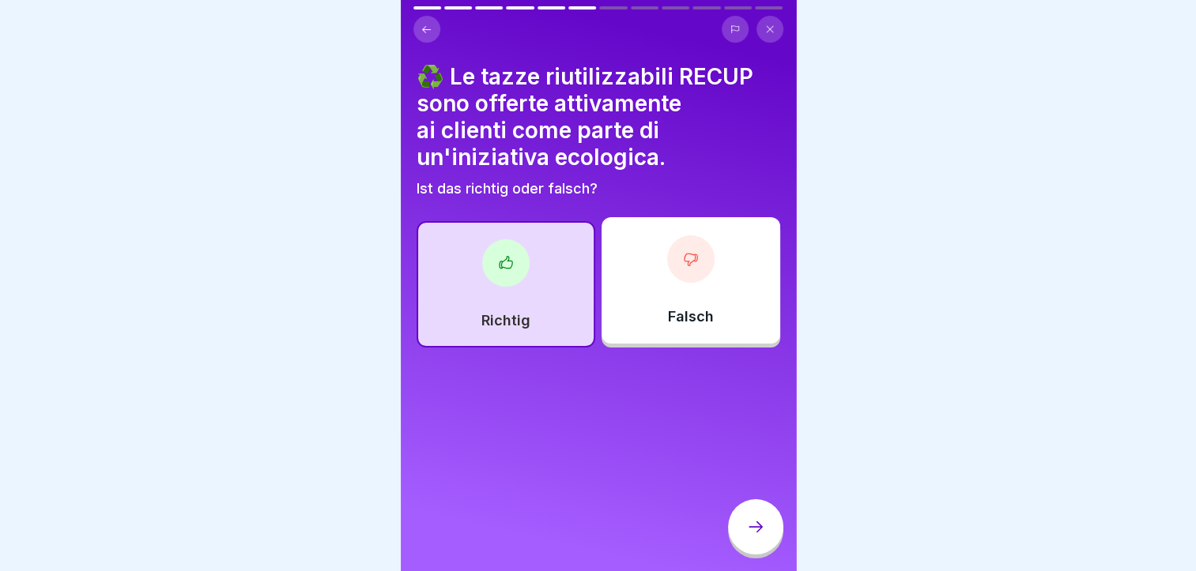
click at [746, 526] on icon at bounding box center [755, 527] width 19 height 19
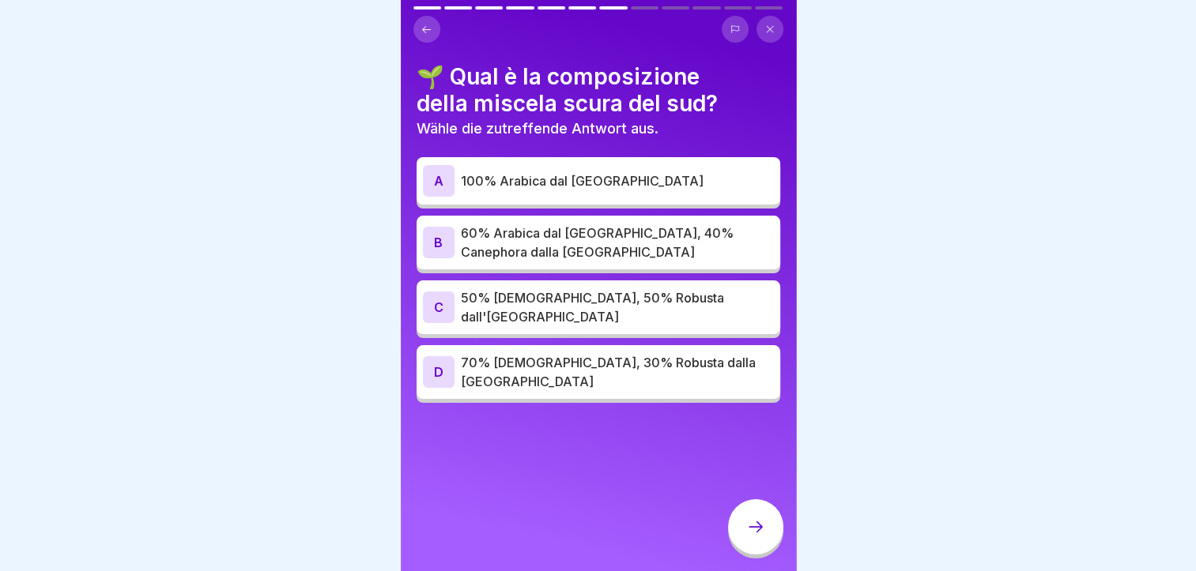
click at [589, 235] on p "60% Arabica dal [GEOGRAPHIC_DATA], 40% Canephora dalla [GEOGRAPHIC_DATA]" at bounding box center [617, 243] width 313 height 38
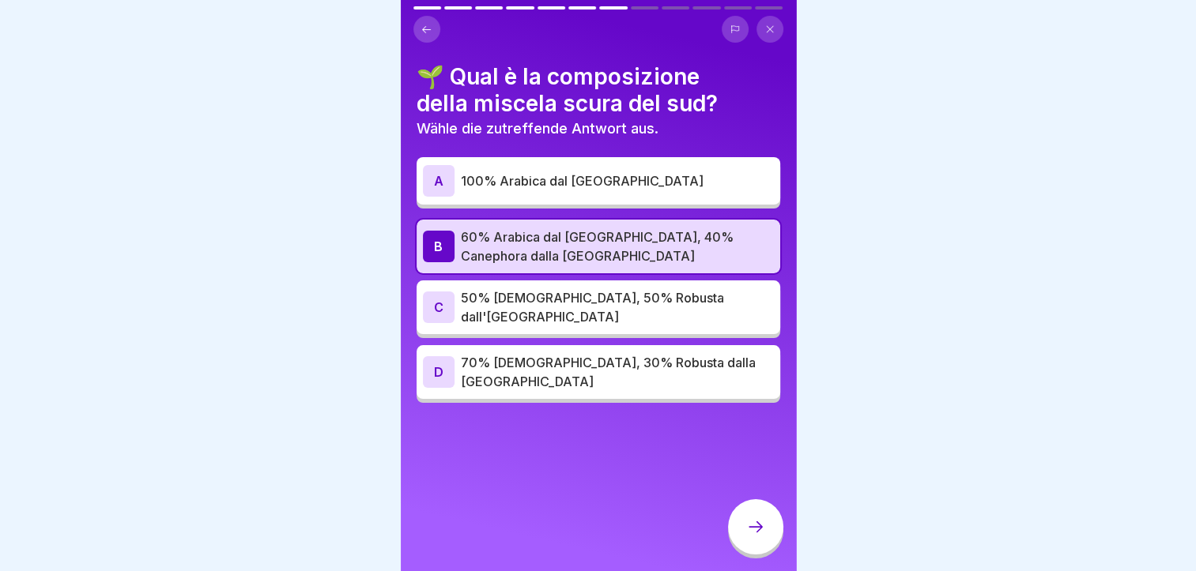
click at [755, 520] on div at bounding box center [755, 526] width 55 height 55
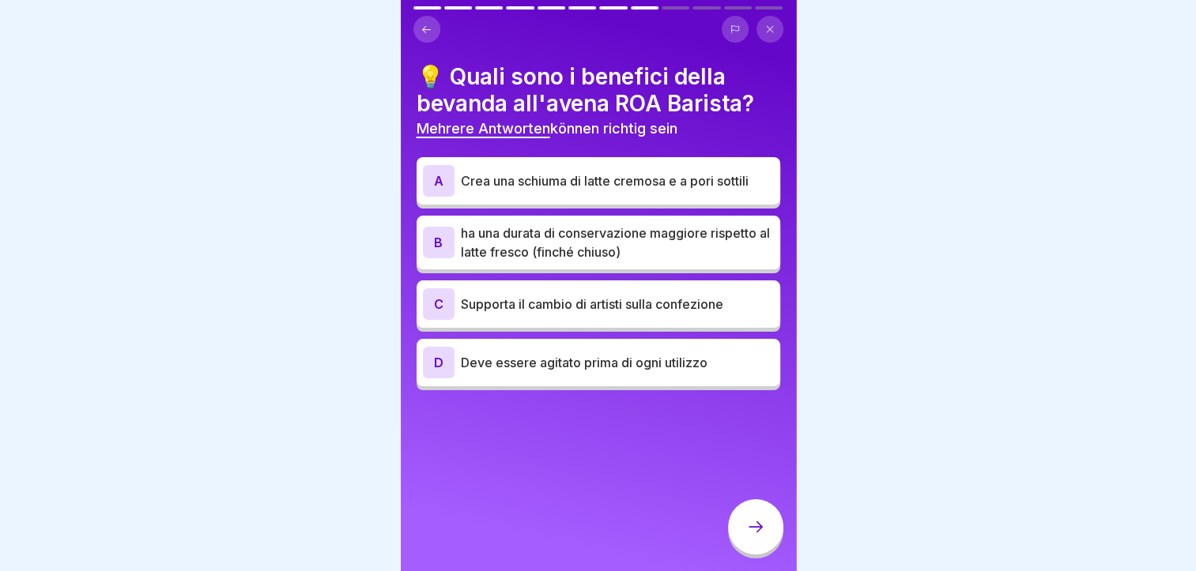
click at [638, 356] on p "Deve essere agitato prima di ogni utilizzo" at bounding box center [617, 362] width 313 height 19
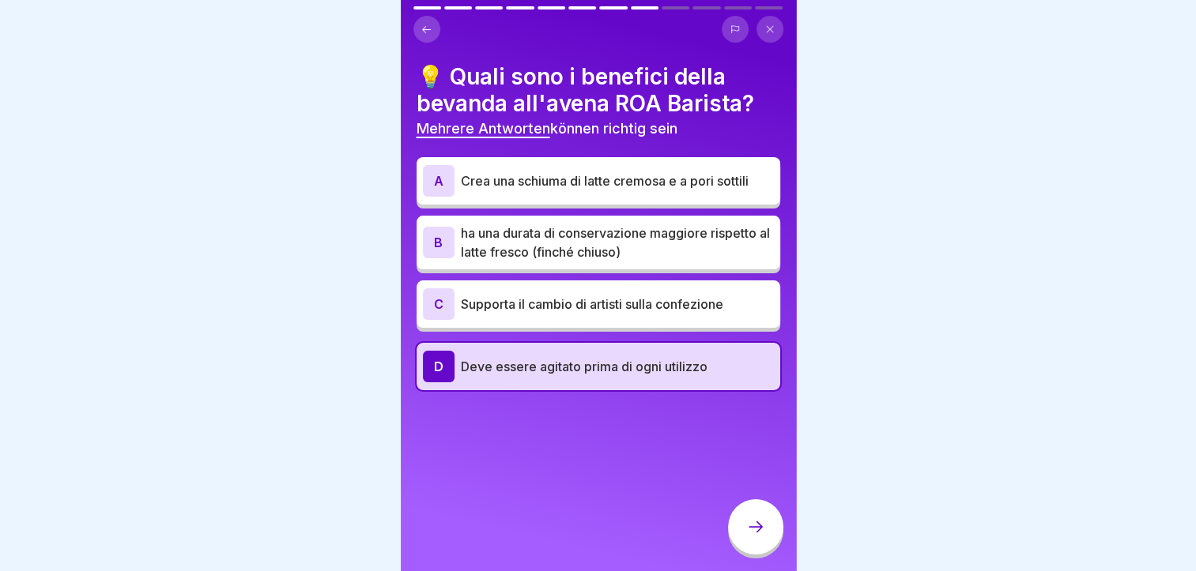
click at [749, 548] on div at bounding box center [755, 526] width 55 height 55
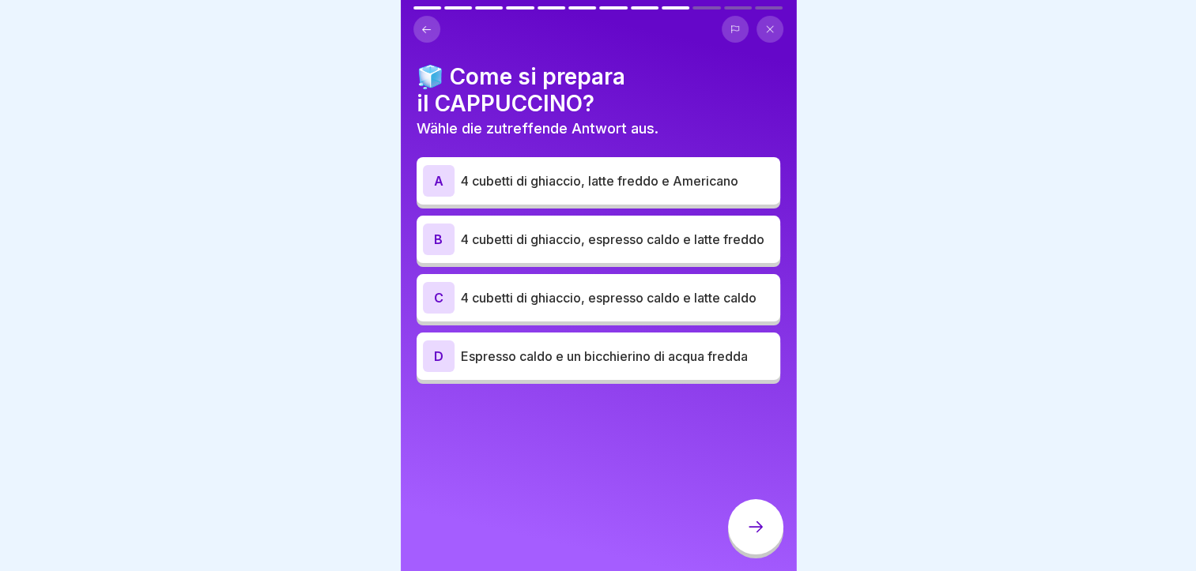
click at [714, 303] on p "4 cubetti di ghiaccio, espresso caldo e latte caldo" at bounding box center [617, 297] width 313 height 19
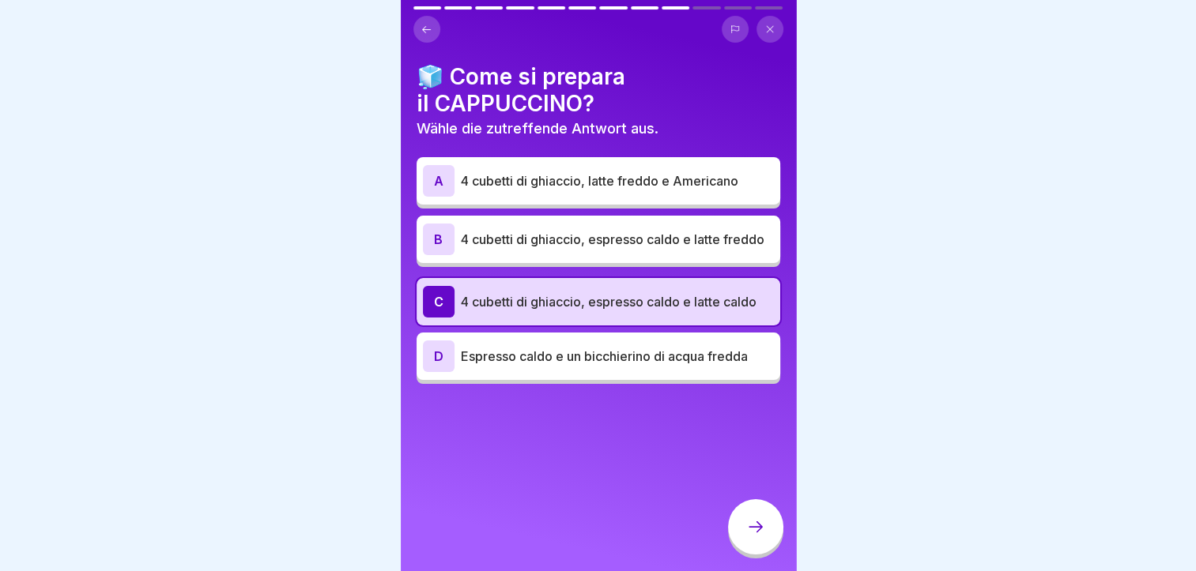
click at [769, 543] on div at bounding box center [755, 526] width 55 height 55
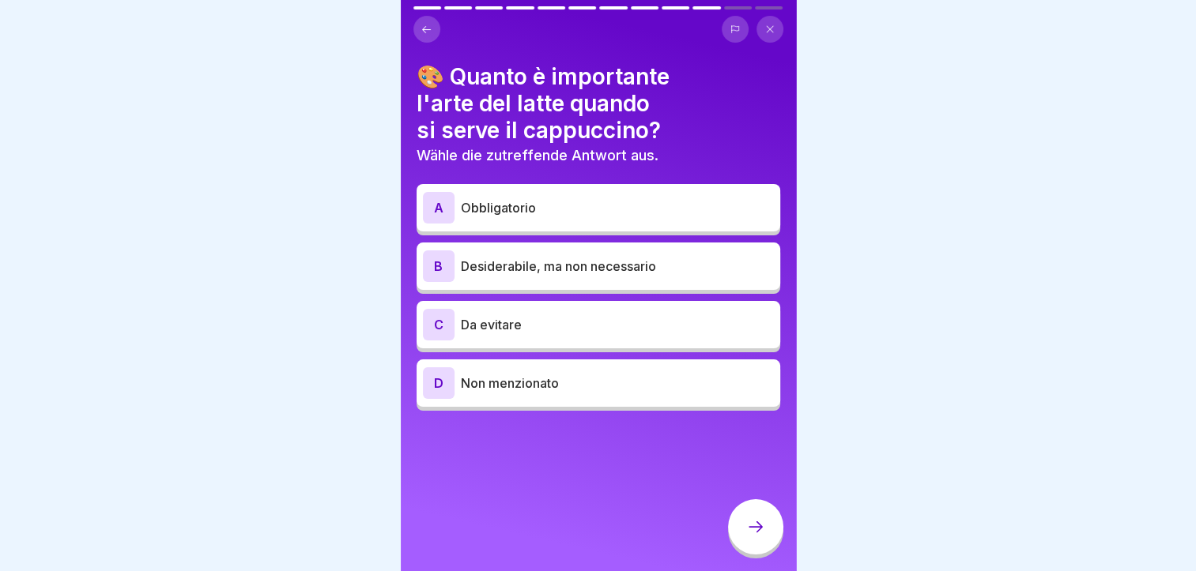
click at [580, 257] on p "Desiderabile, ma non necessario" at bounding box center [617, 266] width 313 height 19
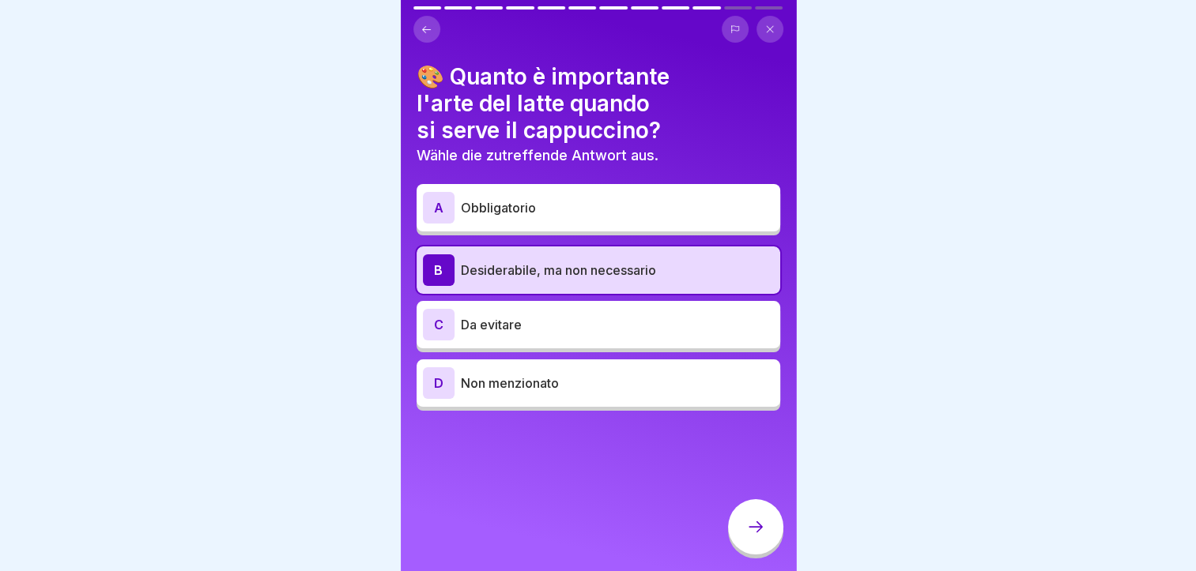
click at [759, 533] on icon at bounding box center [755, 527] width 14 height 11
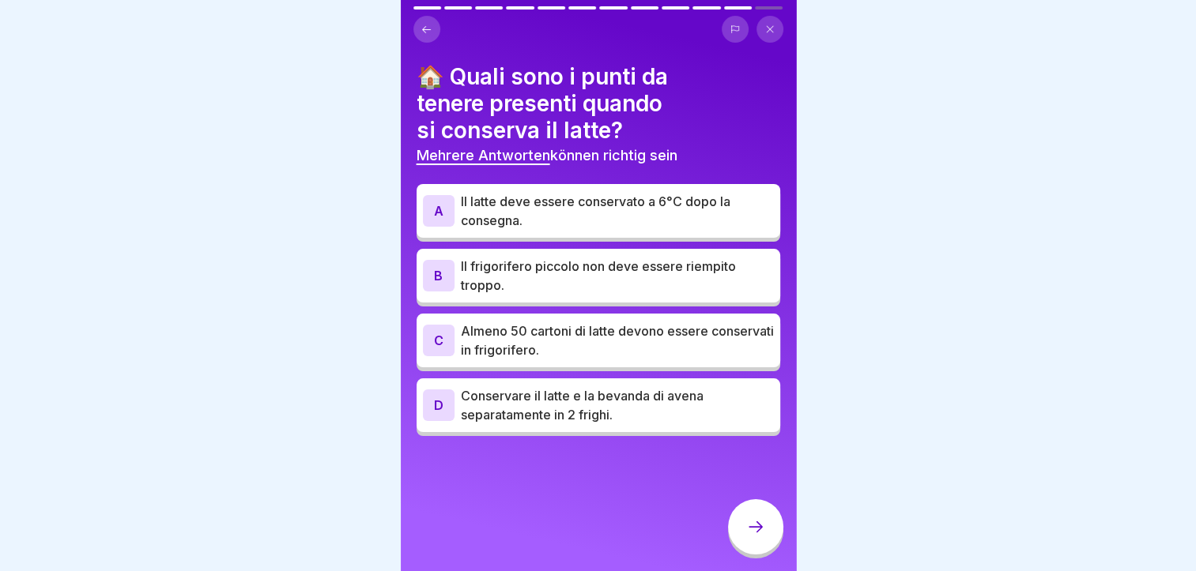
click at [598, 211] on p "Il latte deve essere conservato a 6°C dopo la consegna." at bounding box center [617, 211] width 313 height 38
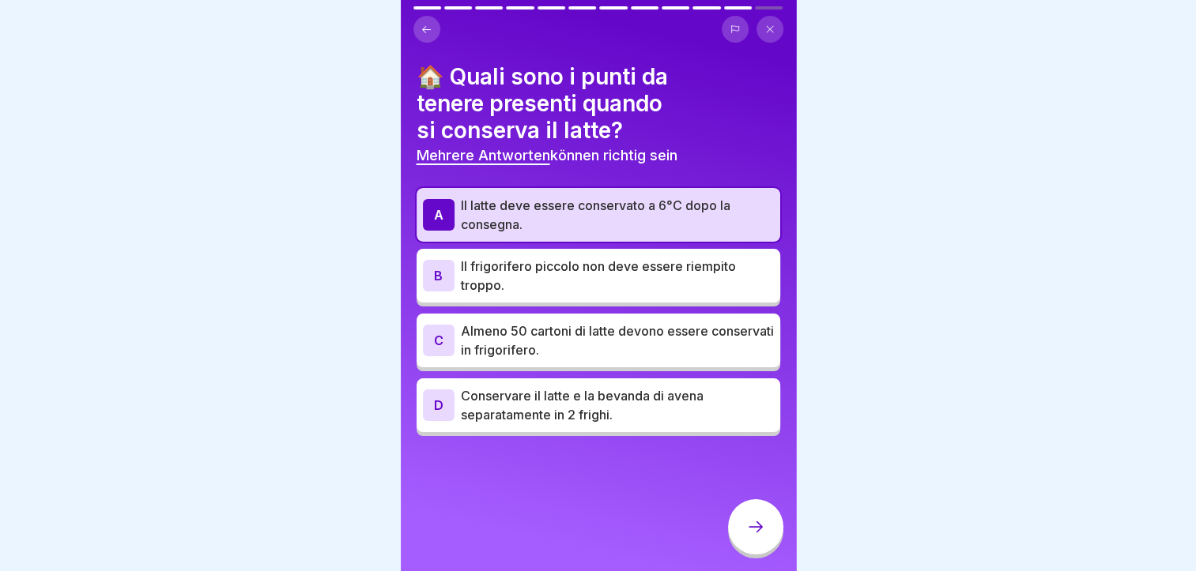
click at [620, 263] on p "Il frigorifero piccolo non deve essere riempito troppo." at bounding box center [617, 276] width 313 height 38
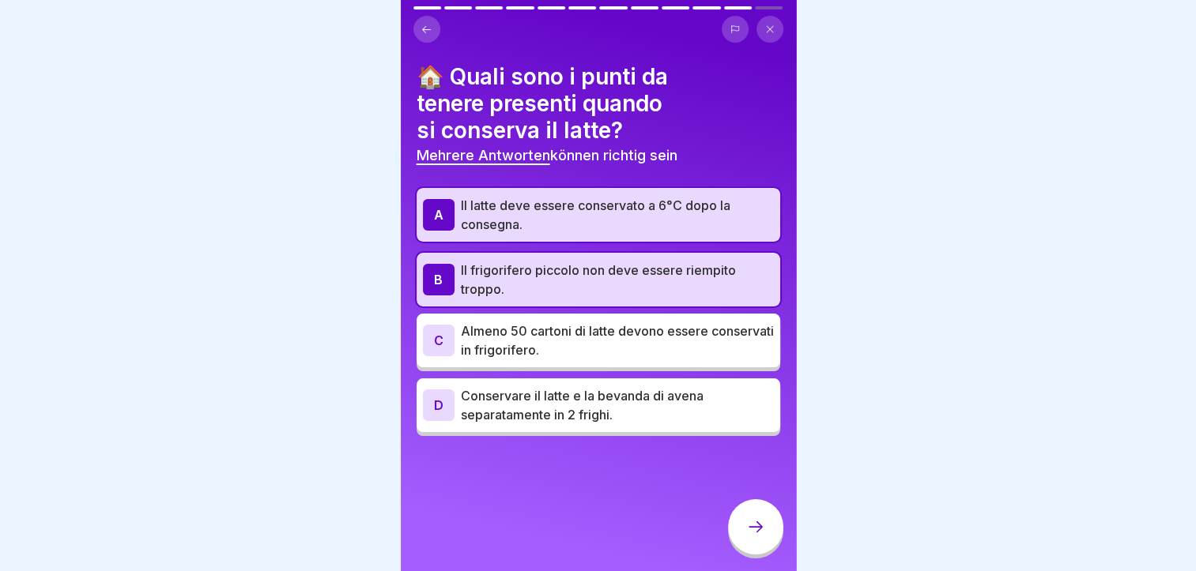
click at [538, 414] on p "Conservare il latte e la bevanda di avena separatamente in 2 frighi." at bounding box center [617, 405] width 313 height 38
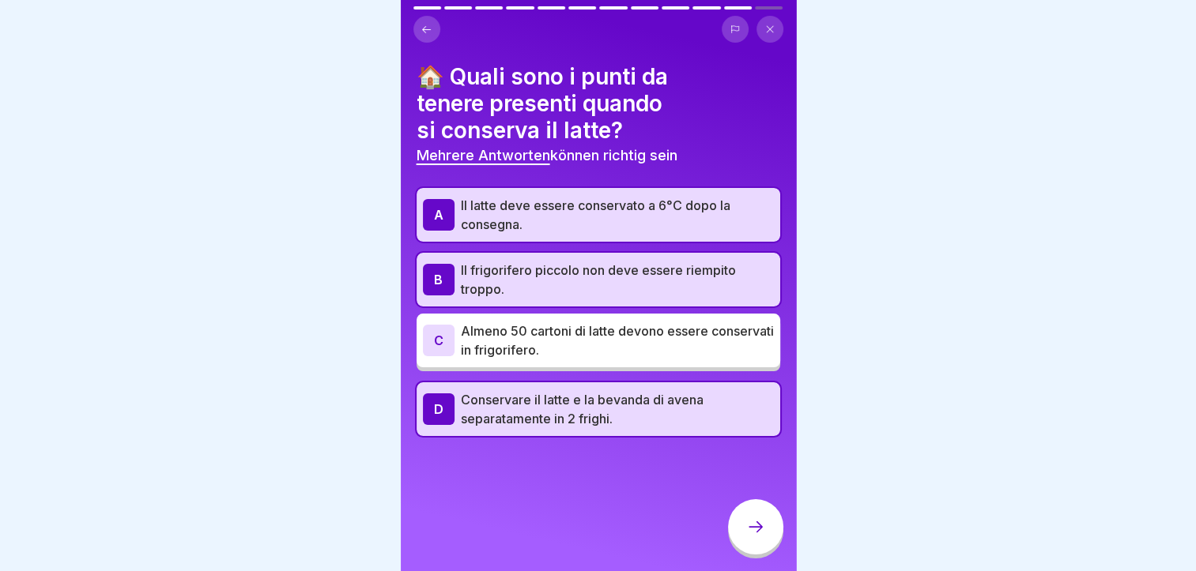
click at [755, 529] on icon at bounding box center [755, 527] width 19 height 19
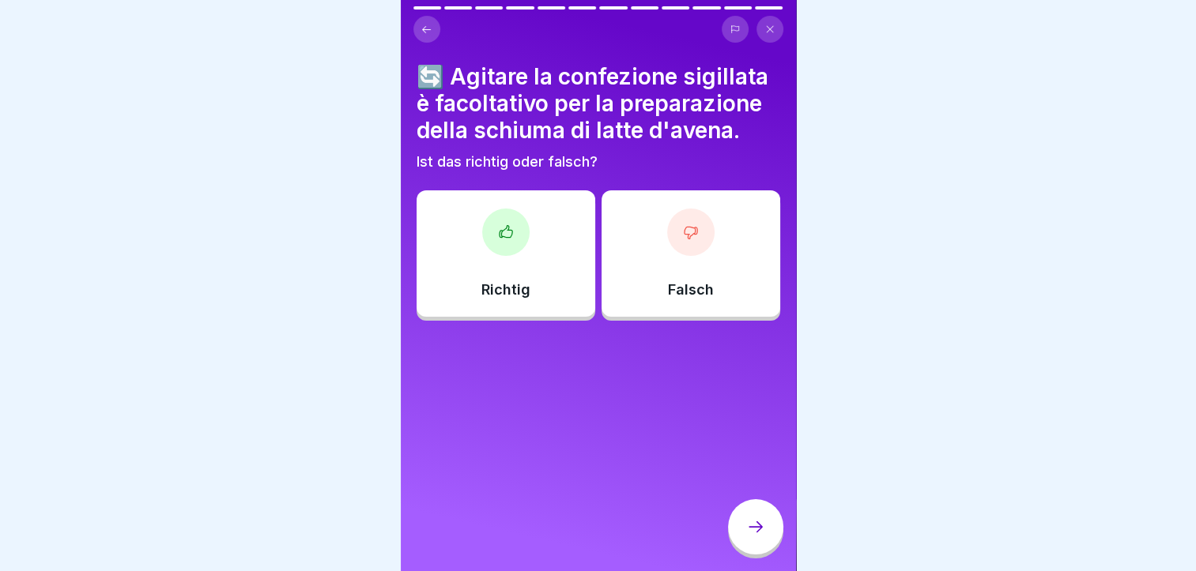
click at [667, 239] on div at bounding box center [690, 232] width 47 height 47
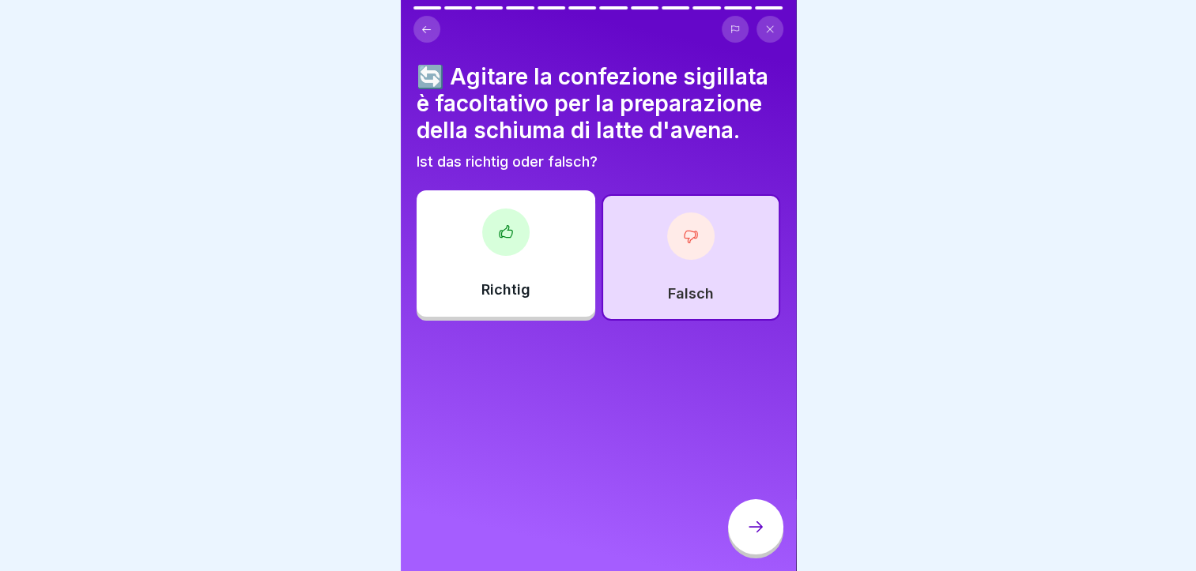
click at [764, 516] on div at bounding box center [755, 526] width 55 height 55
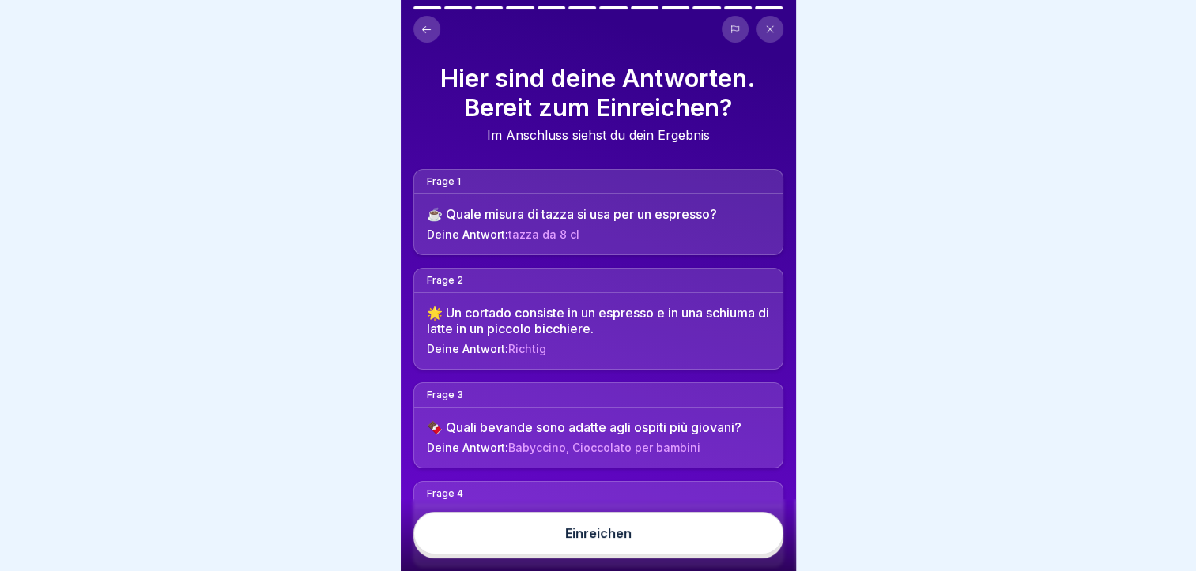
click at [724, 547] on button "Einreichen" at bounding box center [598, 533] width 370 height 43
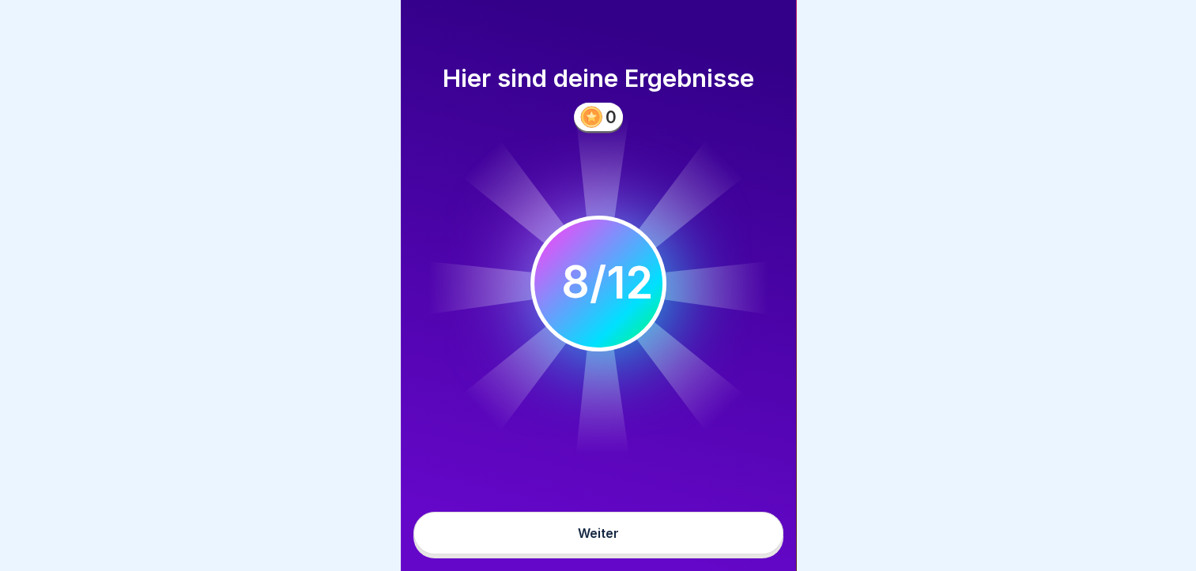
click at [653, 539] on button "Weiter" at bounding box center [598, 533] width 370 height 43
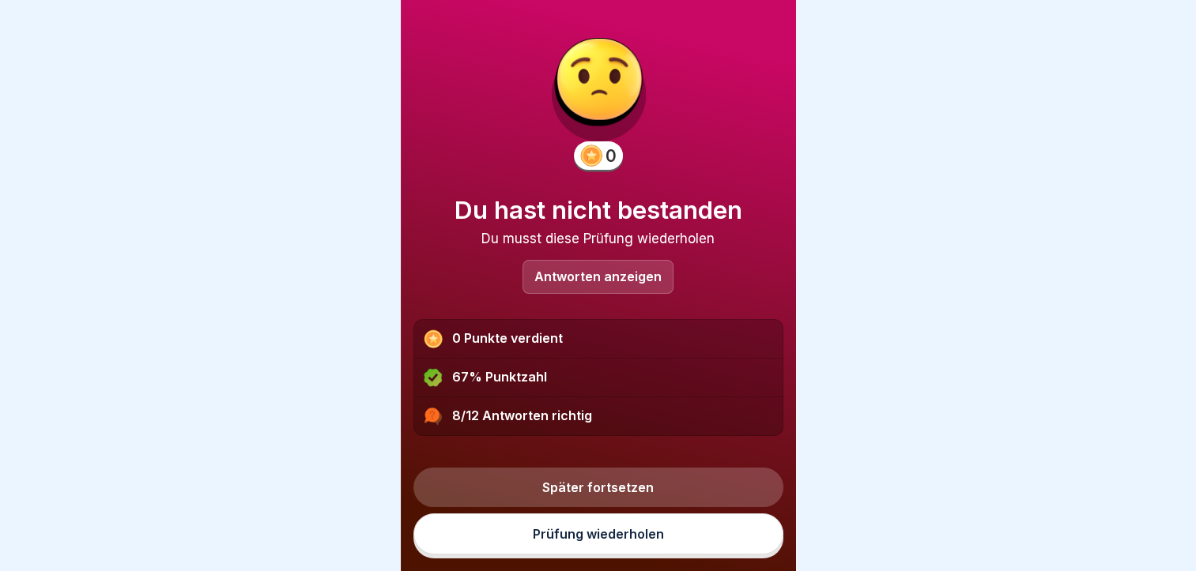
click at [585, 271] on p "Antworten anzeigen" at bounding box center [597, 276] width 127 height 13
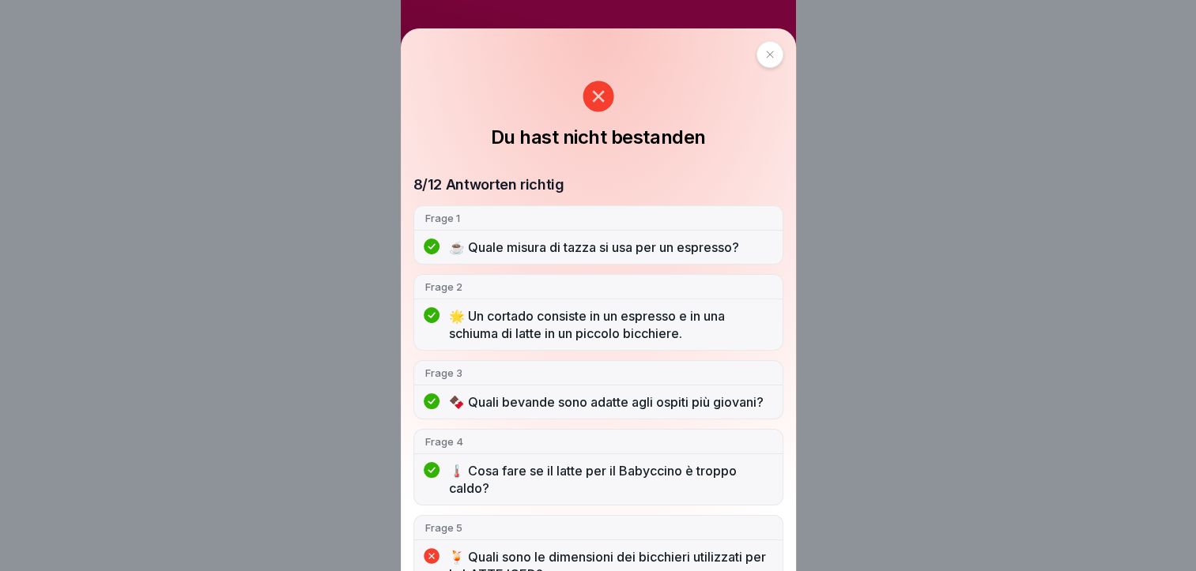
scroll to position [636, 0]
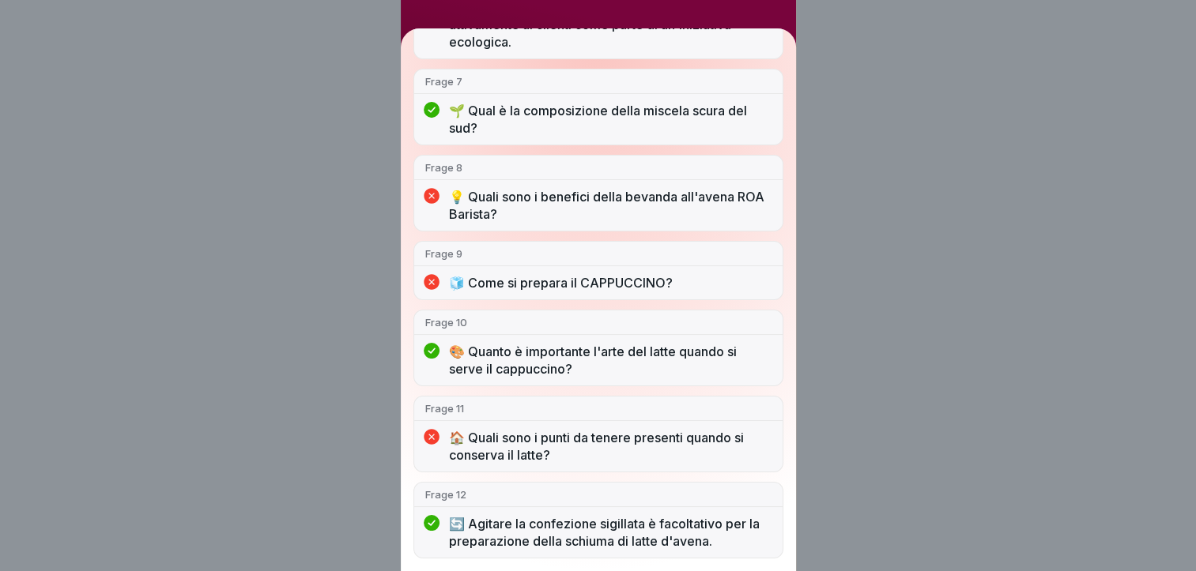
drag, startPoint x: 923, startPoint y: 55, endPoint x: 918, endPoint y: 63, distance: 9.2
click at [918, 63] on div "Du hast nicht bestanden 8/12 Antworten richtig Frage 1 ☕️ Quale misura di tazza…" at bounding box center [598, 285] width 1196 height 571
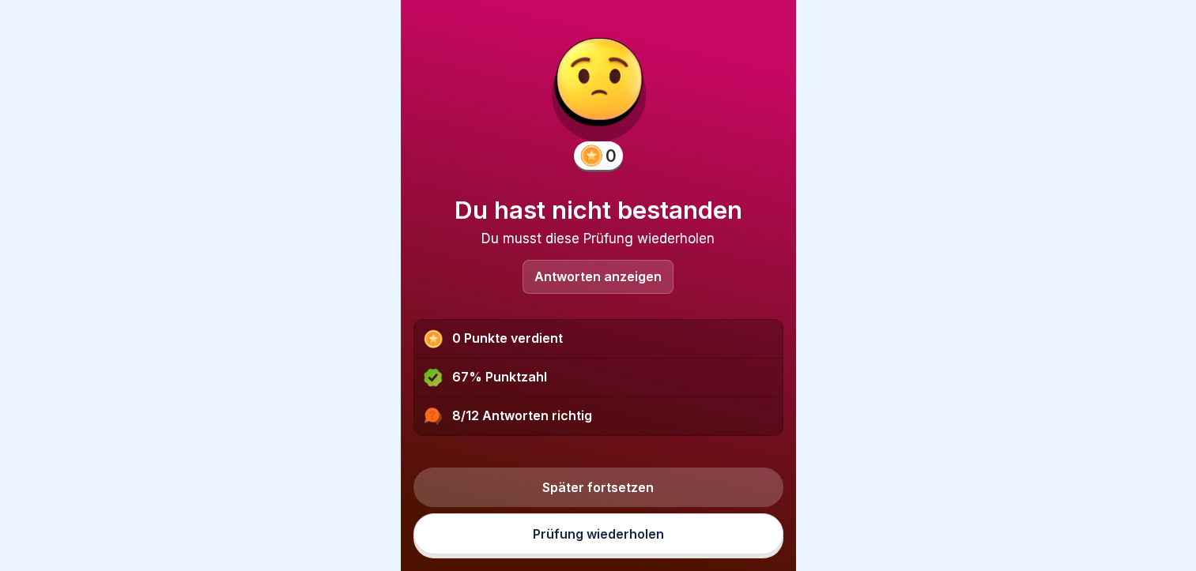
click at [636, 494] on link "Später fortsetzen" at bounding box center [598, 488] width 370 height 40
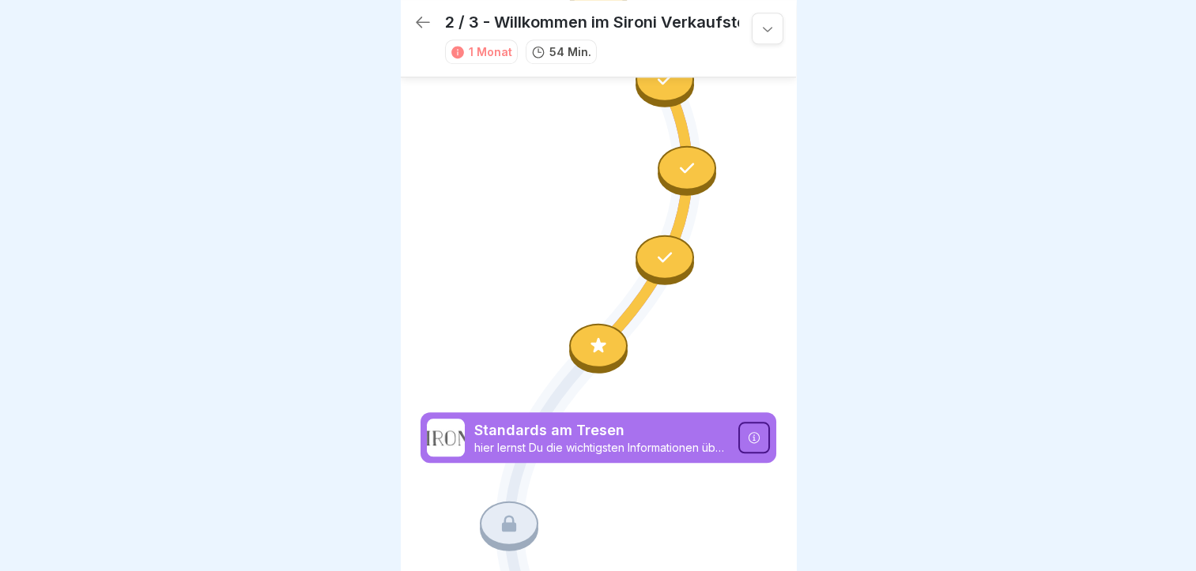
scroll to position [1533, 0]
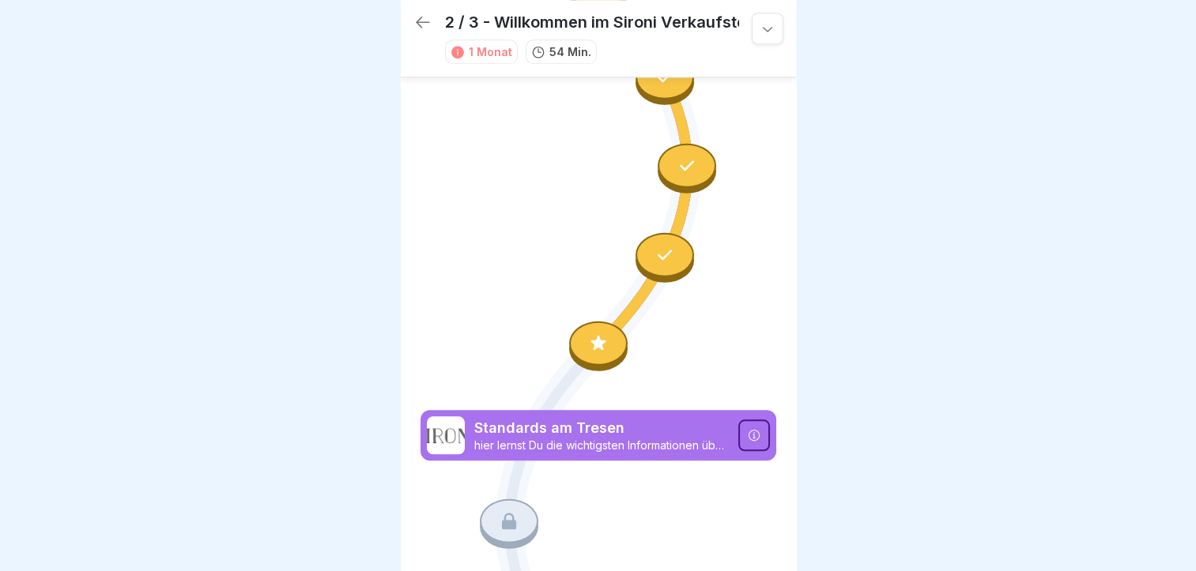
click at [496, 499] on div at bounding box center [509, 521] width 58 height 44
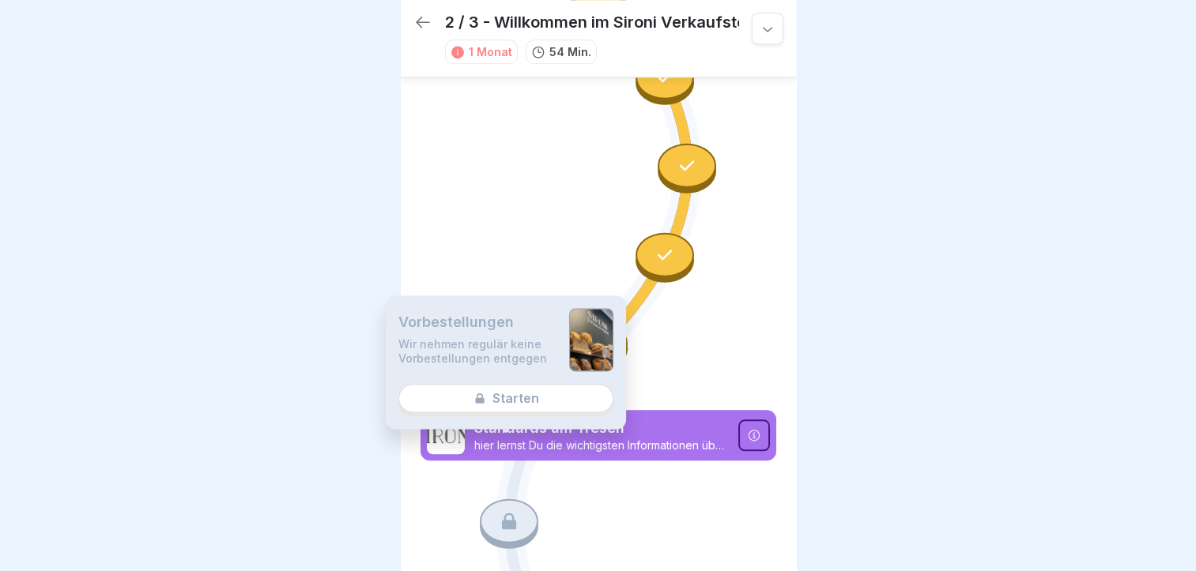
click at [499, 511] on icon at bounding box center [509, 521] width 21 height 21
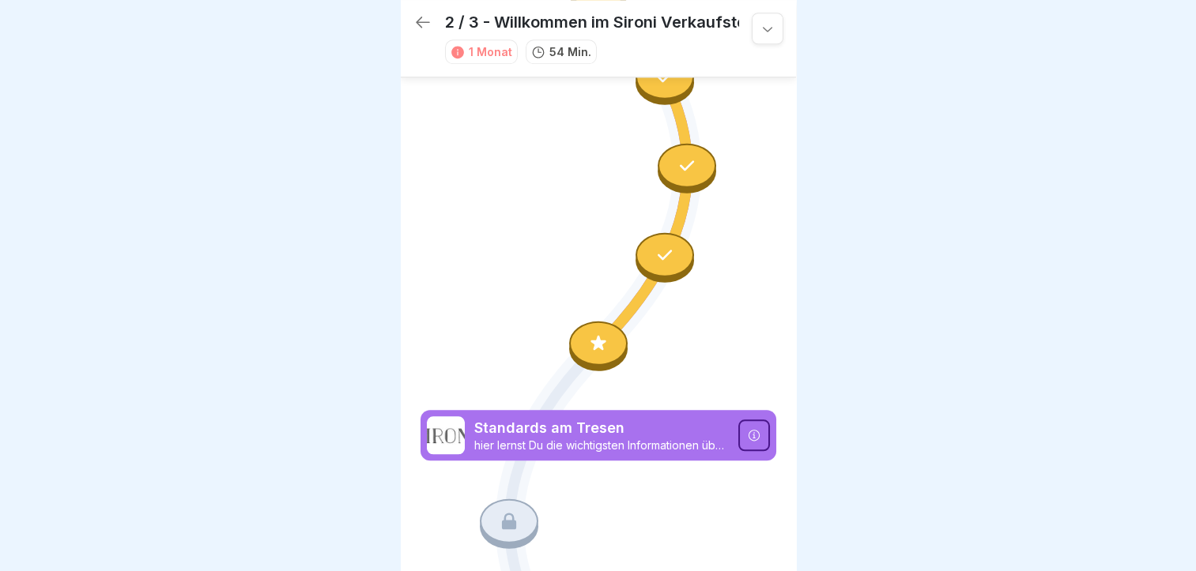
click at [496, 499] on div at bounding box center [509, 521] width 58 height 44
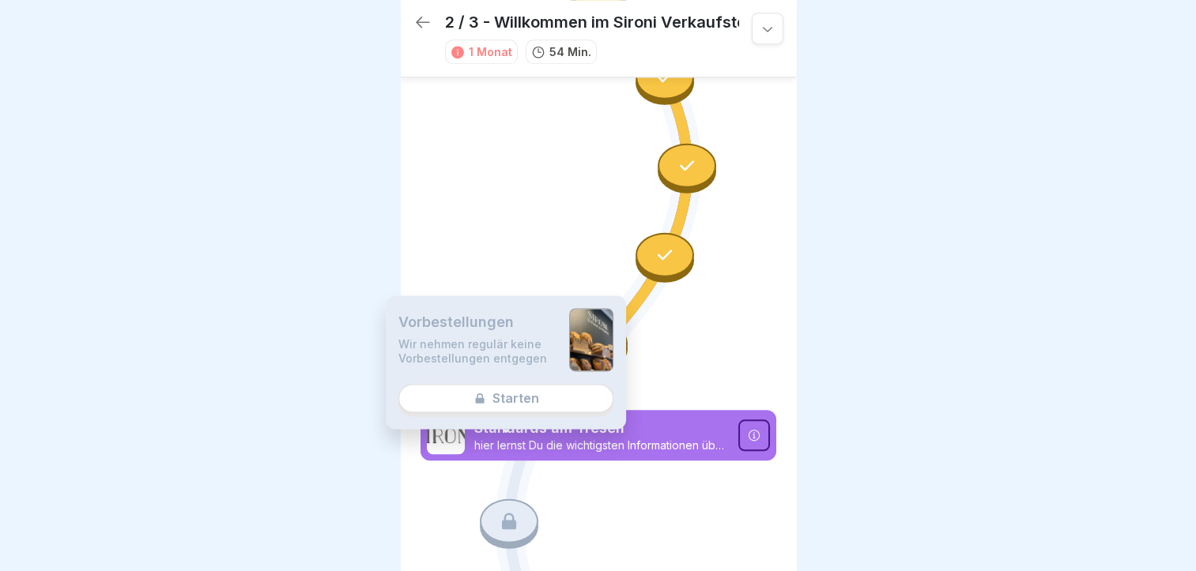
click at [496, 499] on div at bounding box center [509, 521] width 58 height 44
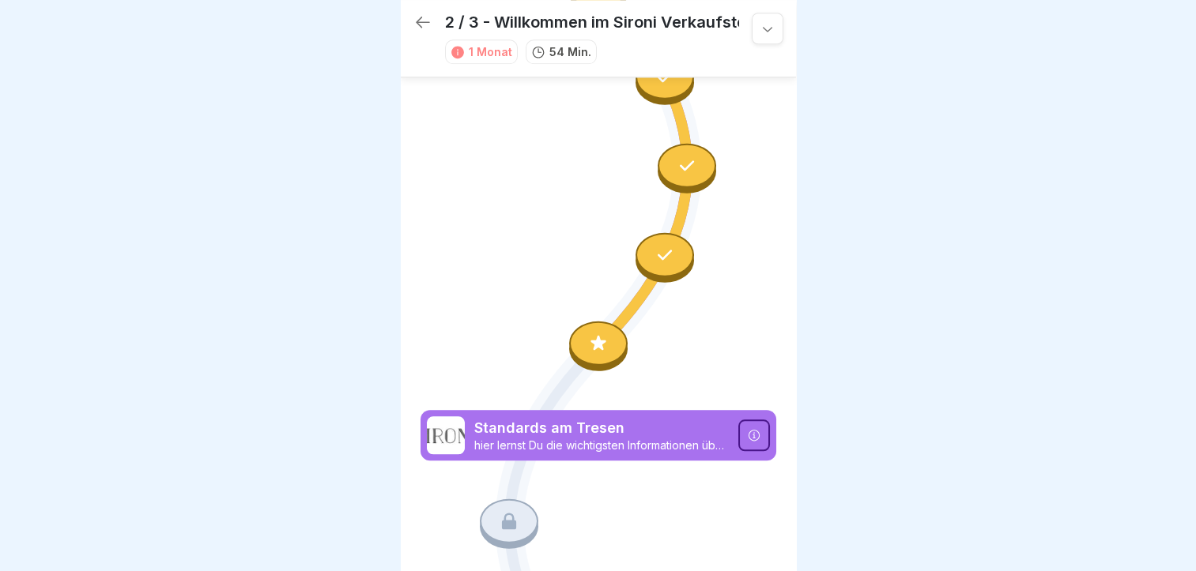
click at [496, 499] on div at bounding box center [509, 521] width 58 height 44
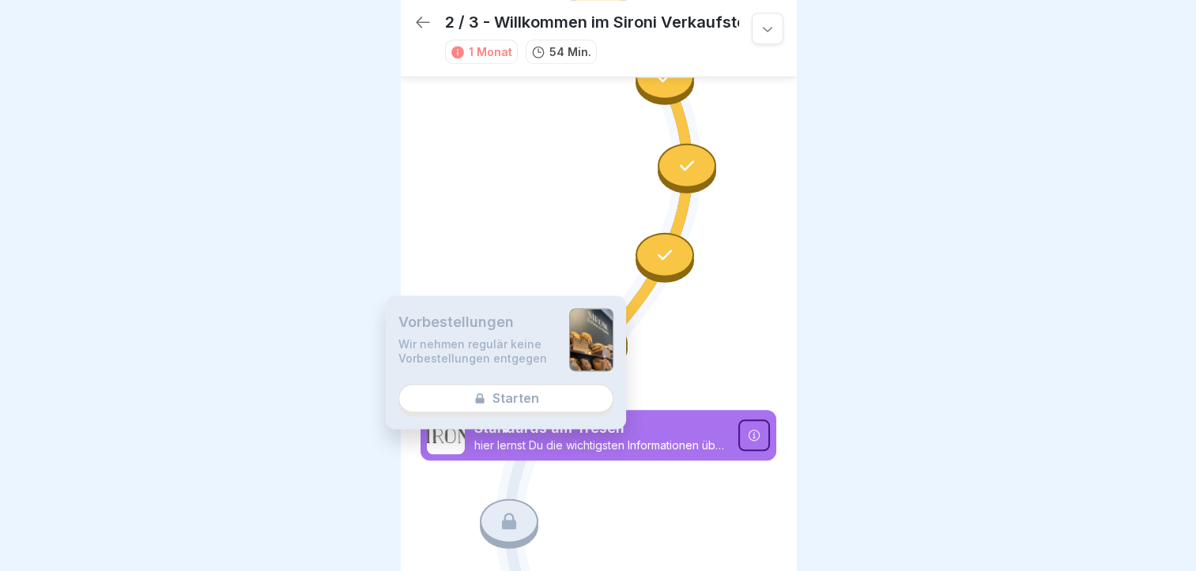
click at [495, 390] on div "Vorbestellungen Wir nehmen regulär keine Vorbestellungen entgegen Starten" at bounding box center [506, 363] width 240 height 134
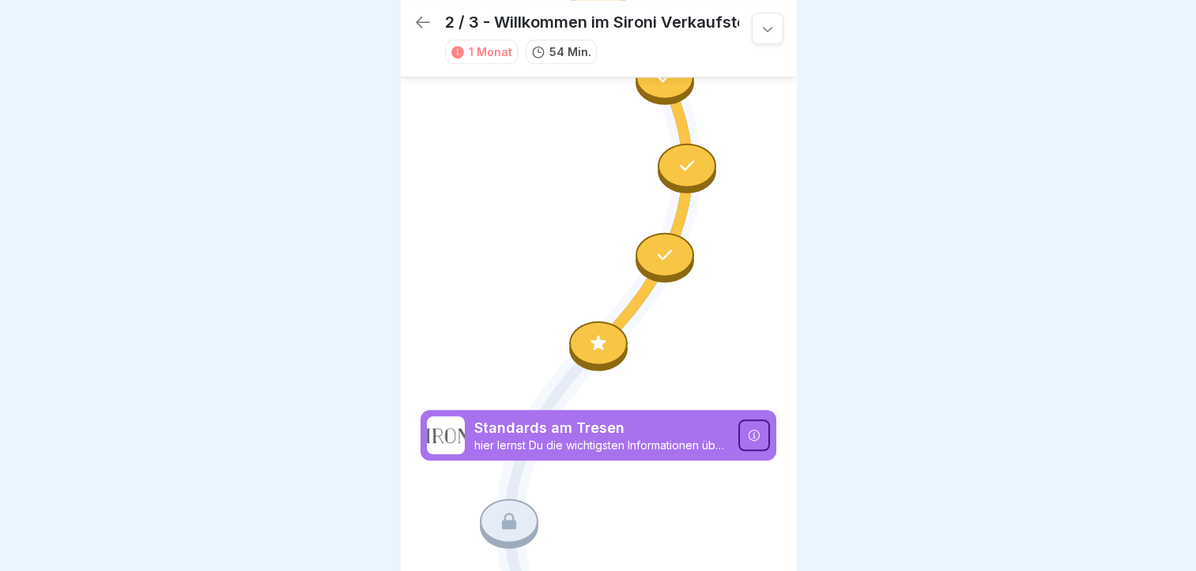
click at [748, 429] on icon at bounding box center [754, 435] width 13 height 13
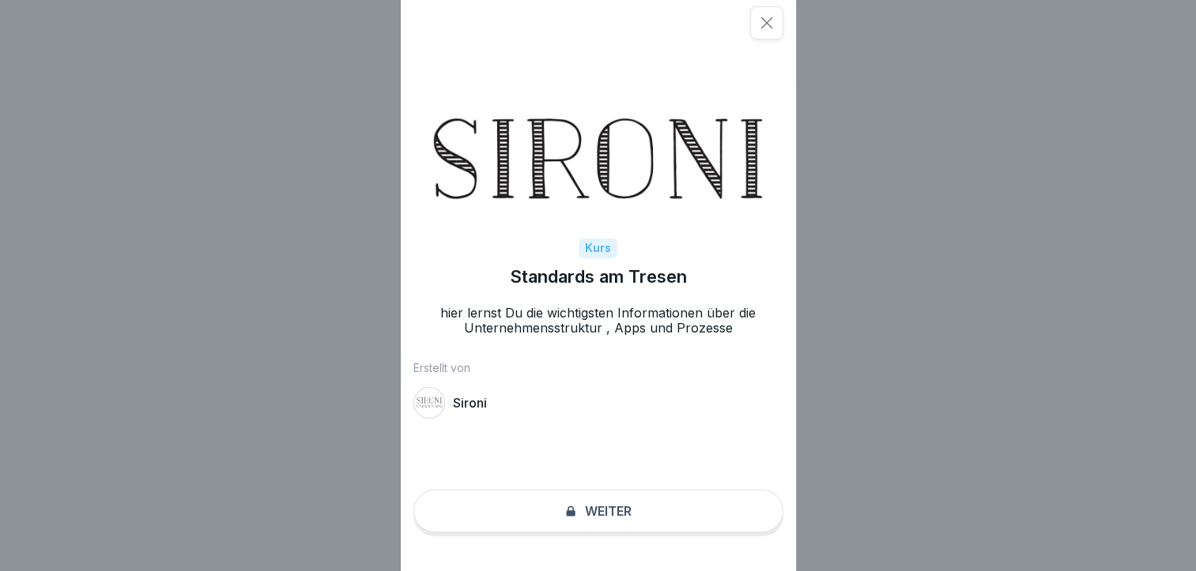
click at [680, 544] on div "Kurs Standards am Tresen hier lernst Du die wichtigsten Informationen über die …" at bounding box center [598, 285] width 395 height 571
click at [599, 242] on div "Kurs" at bounding box center [597, 249] width 39 height 20
click at [774, 24] on icon at bounding box center [767, 23] width 16 height 16
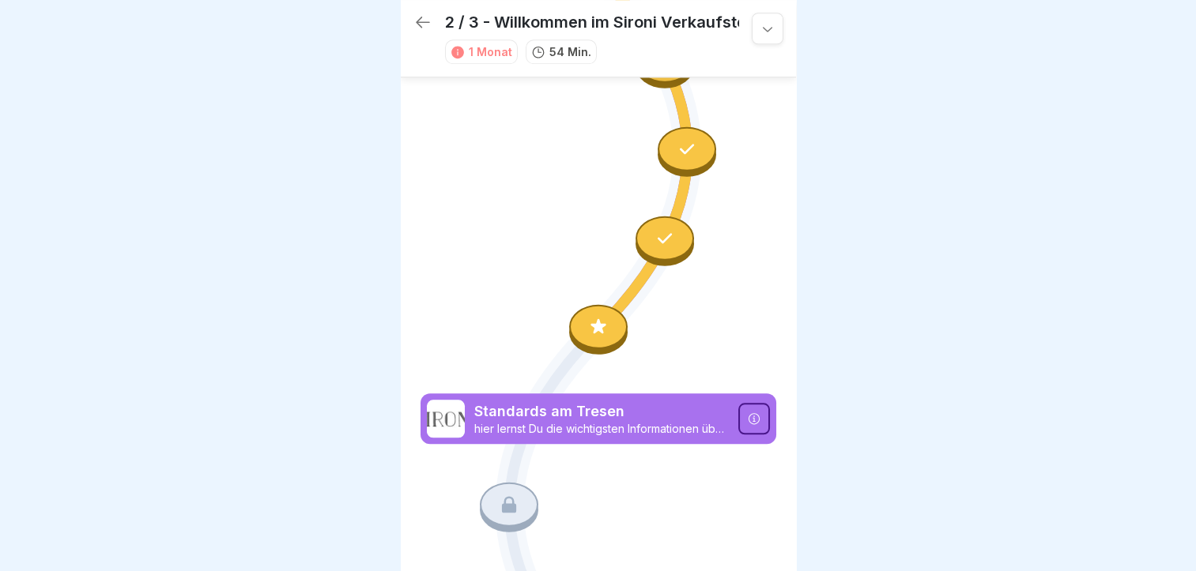
scroll to position [1723, 0]
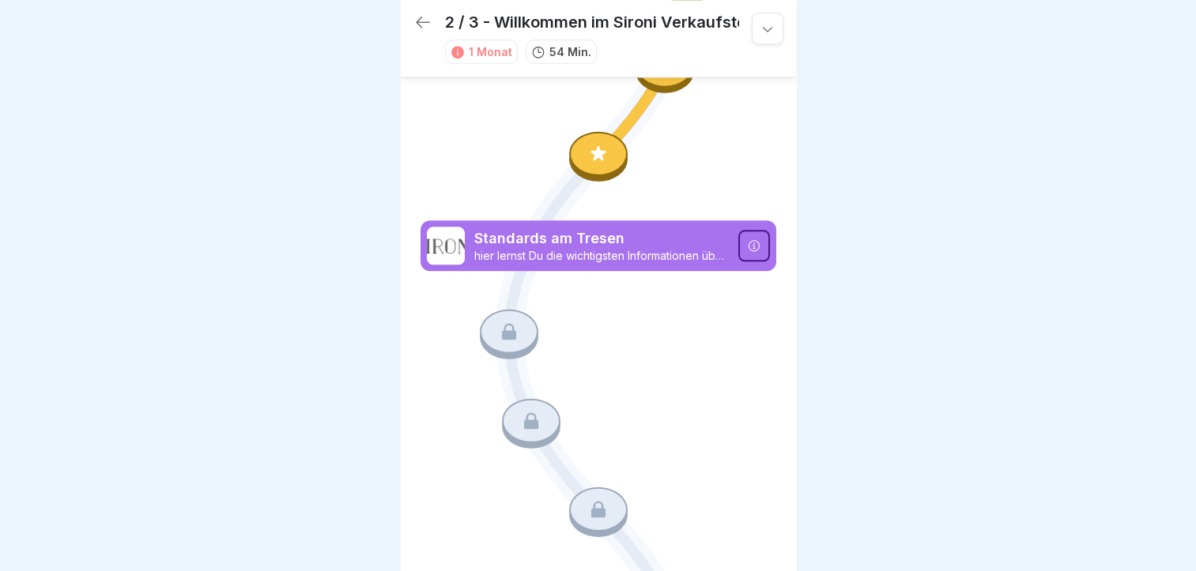
click at [385, 119] on div at bounding box center [598, 285] width 1196 height 571
